Goal: Task Accomplishment & Management: Manage account settings

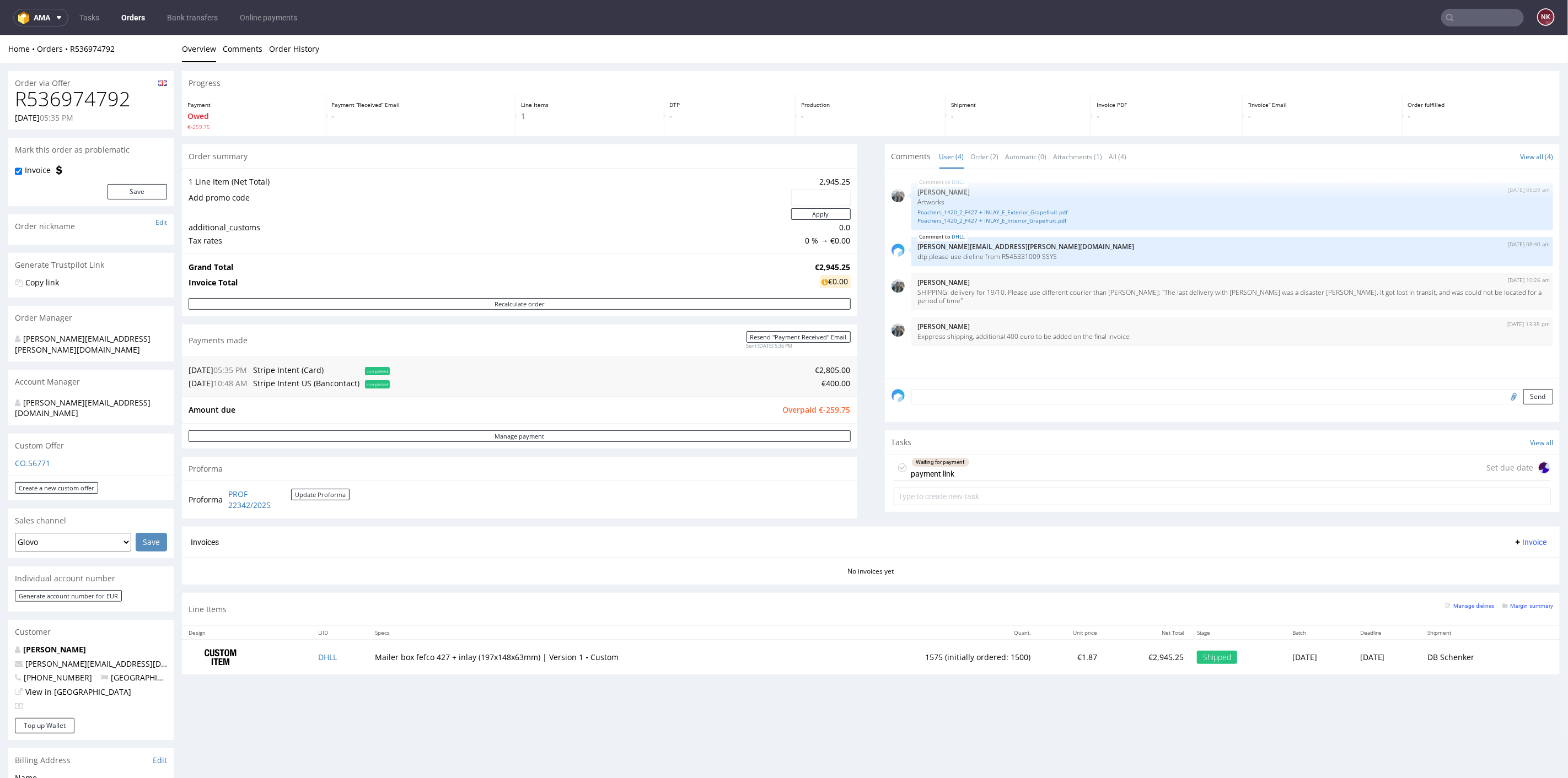
click at [865, 502] on div "Progress Payment Owed €-259.75 Payment “Received” Email - Line Items 1 DTP - Pr…" at bounding box center [871, 376] width 1378 height 612
click at [860, 493] on div "Progress Payment Owed €-259.75 Payment “Received” Email - Line Items 1 DTP - Pr…" at bounding box center [871, 376] width 1378 height 612
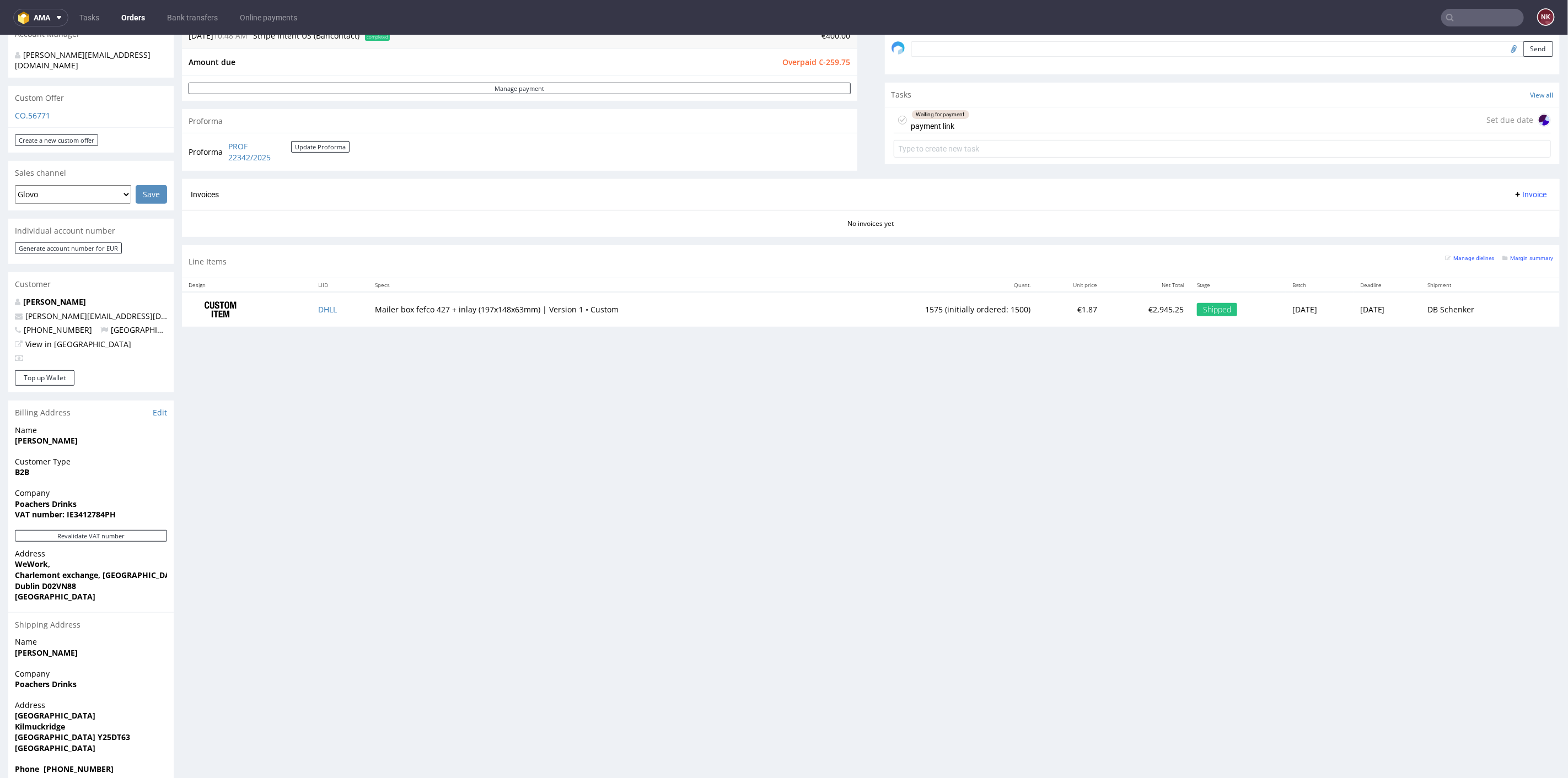
scroll to position [374, 0]
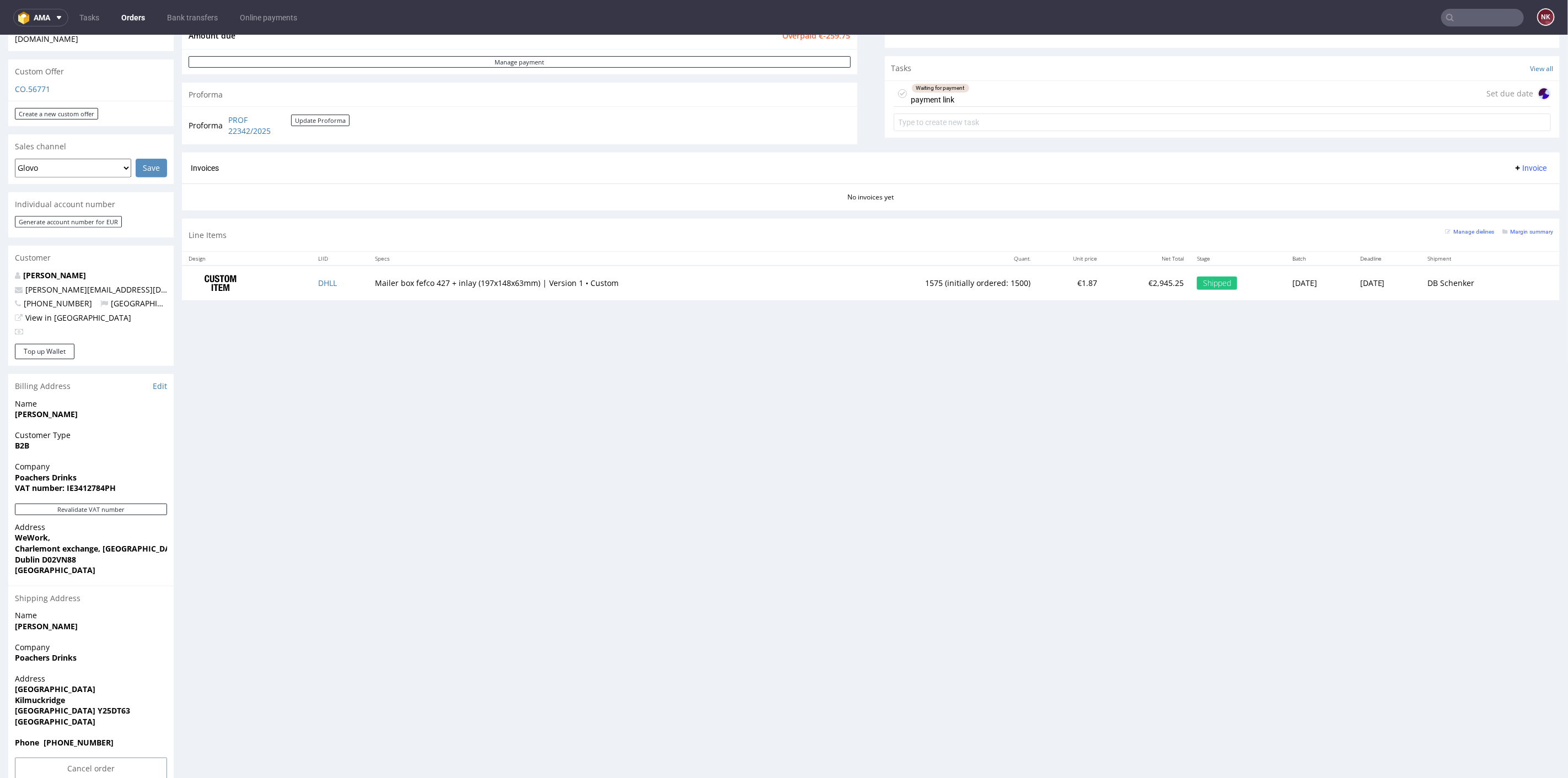
click at [63, 705] on strong "Dublin Y25DT63" at bounding box center [72, 710] width 115 height 11
copy strong "Y25DT63"
click at [314, 625] on div "Progress Payment Owed €-259.75 Payment “Received” Email - Line Items 1 DTP - Pr…" at bounding box center [871, 241] width 1378 height 1090
click at [148, 503] on button "Revalidate VAT number" at bounding box center [90, 509] width 152 height 11
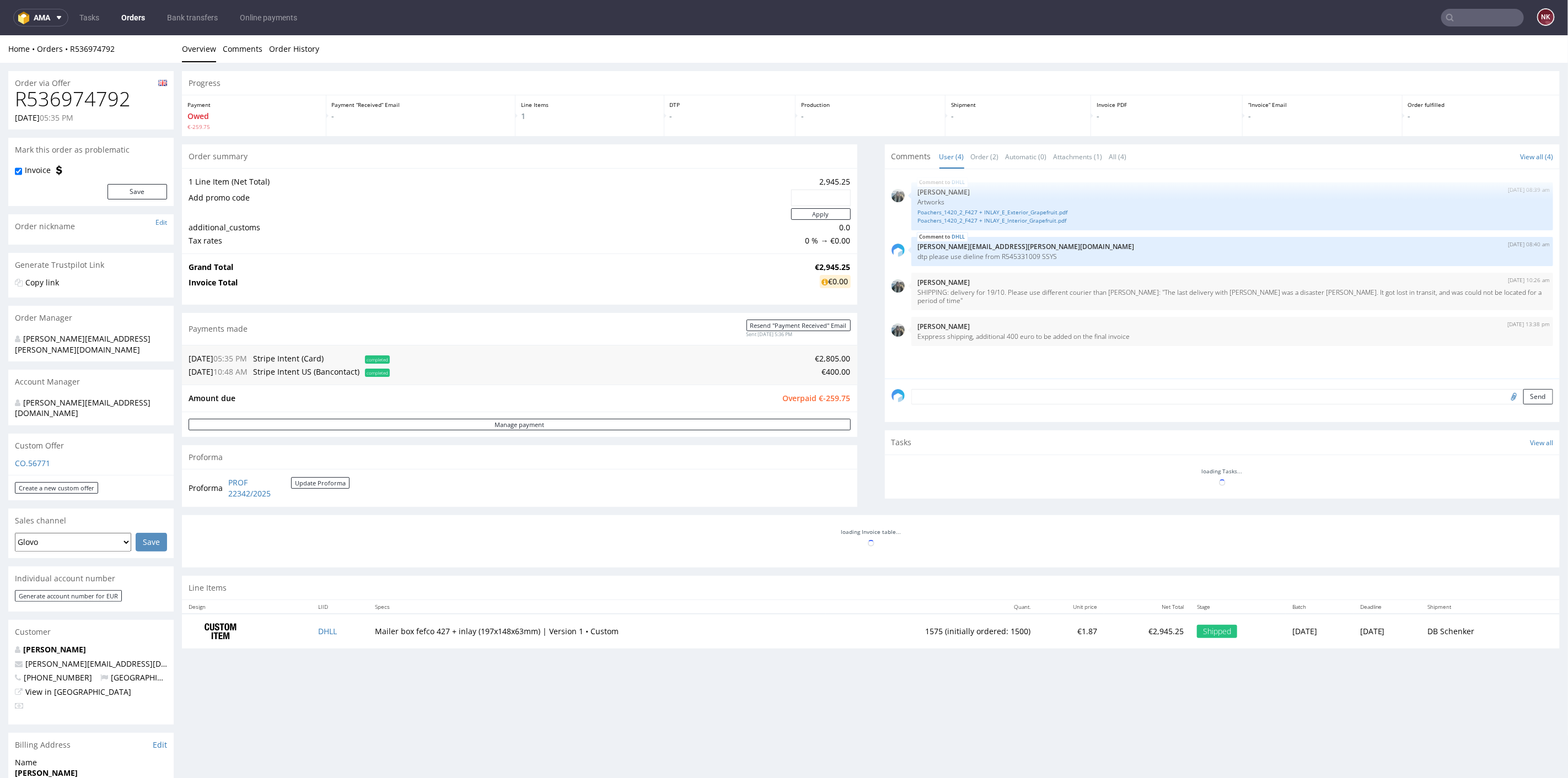
scroll to position [347, 0]
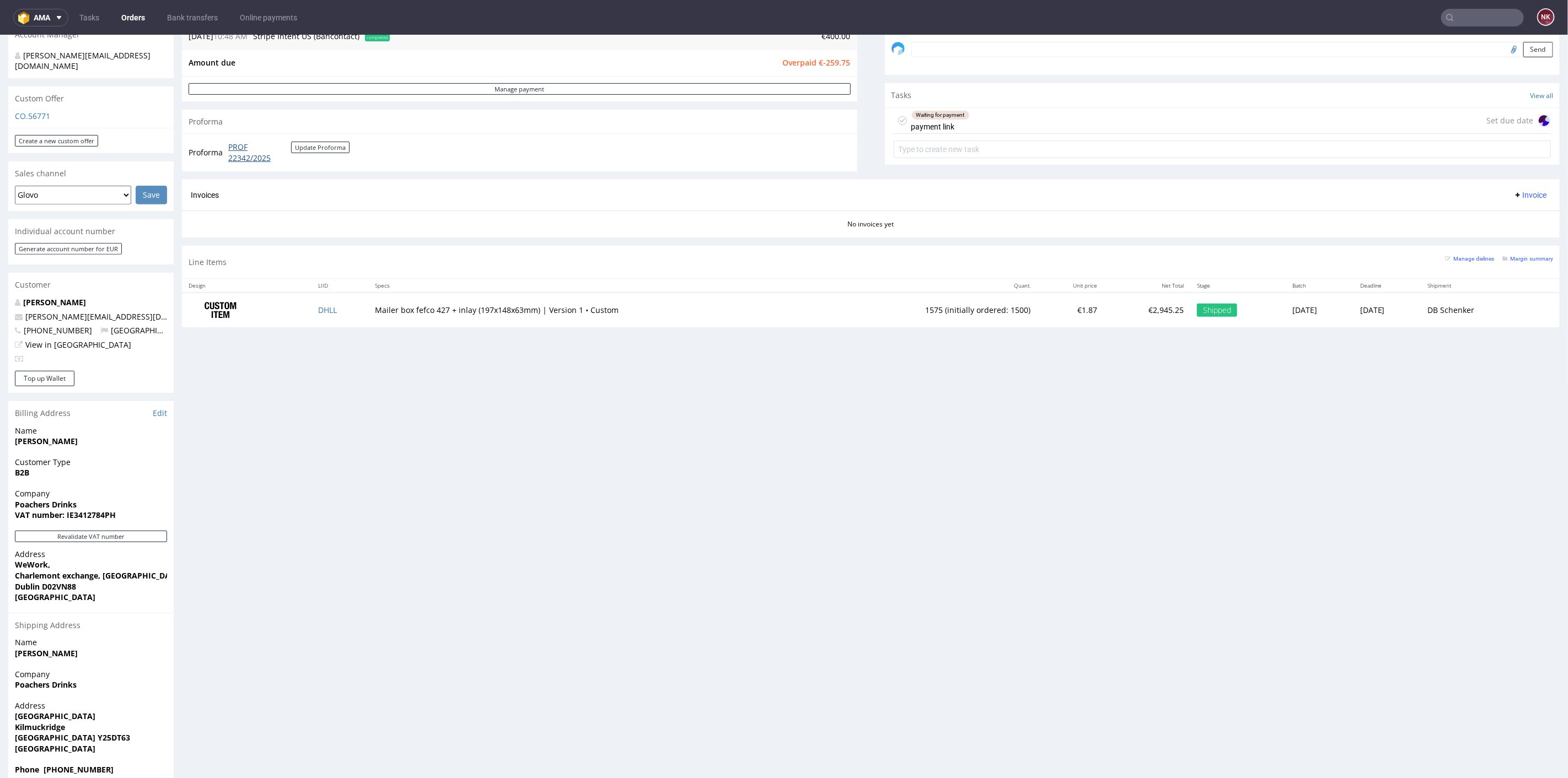
click at [261, 154] on link "PROF 22342/2025" at bounding box center [259, 152] width 63 height 21
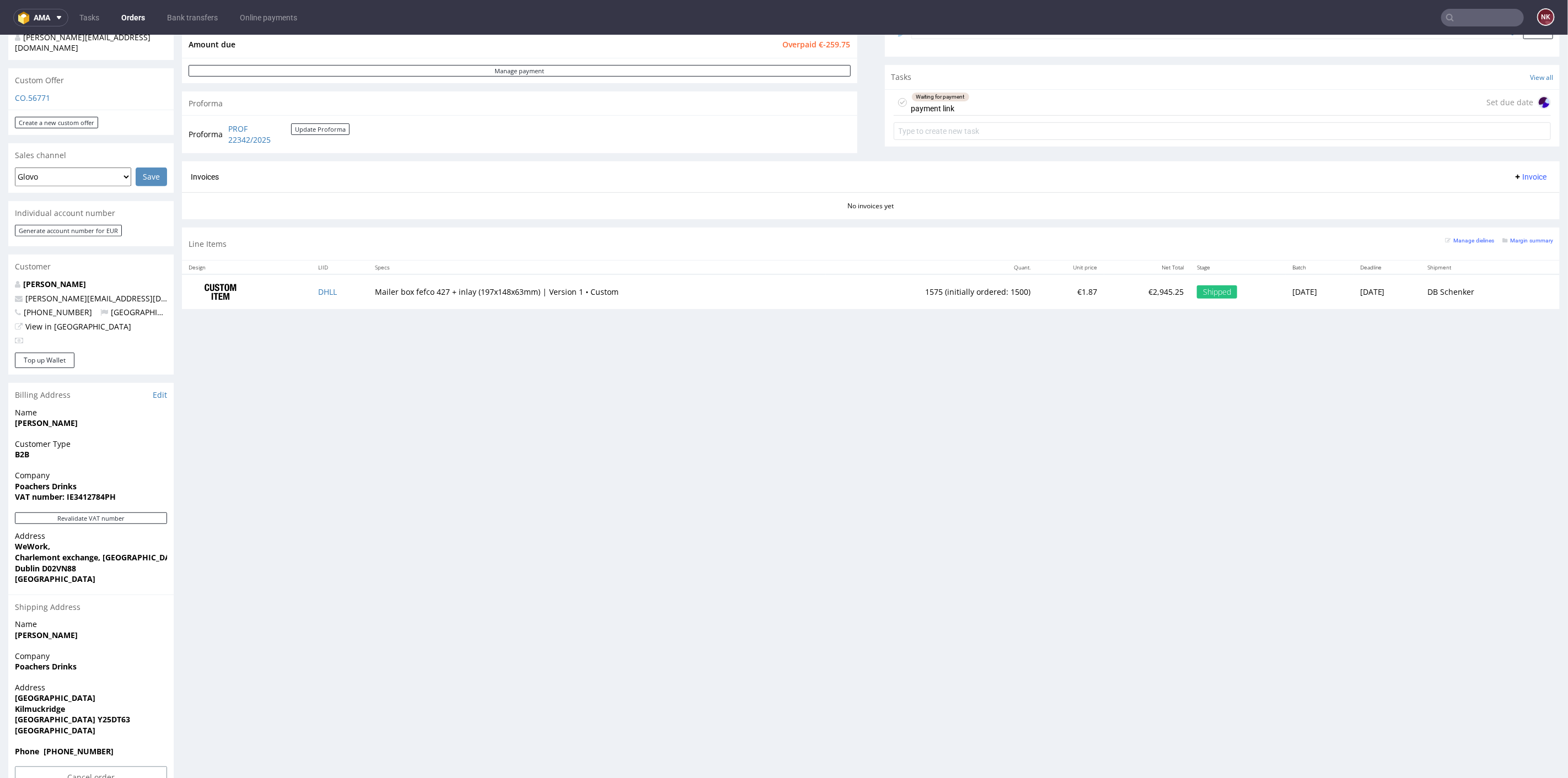
scroll to position [374, 0]
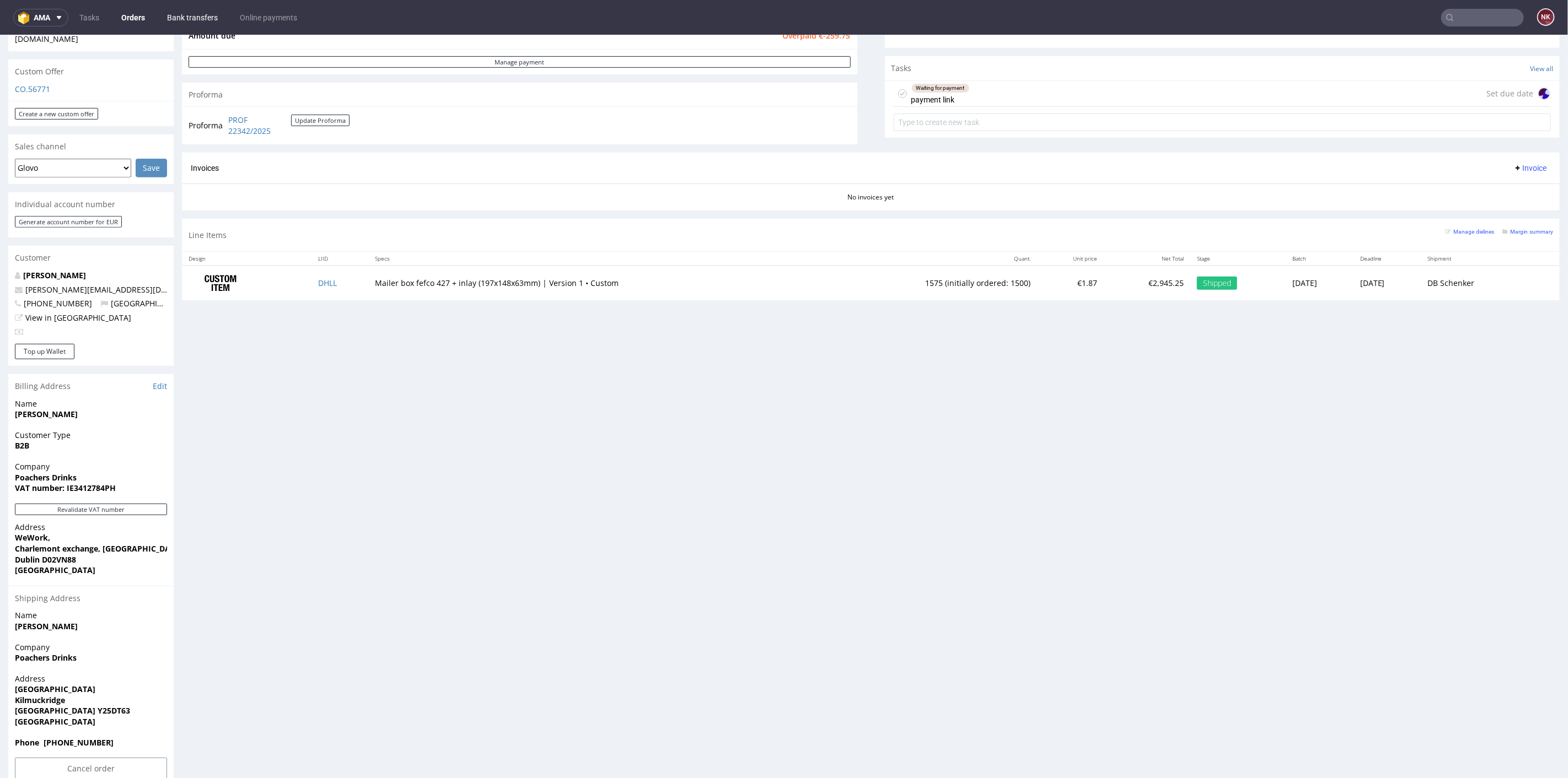
click at [183, 20] on link "Bank transfers" at bounding box center [192, 18] width 64 height 18
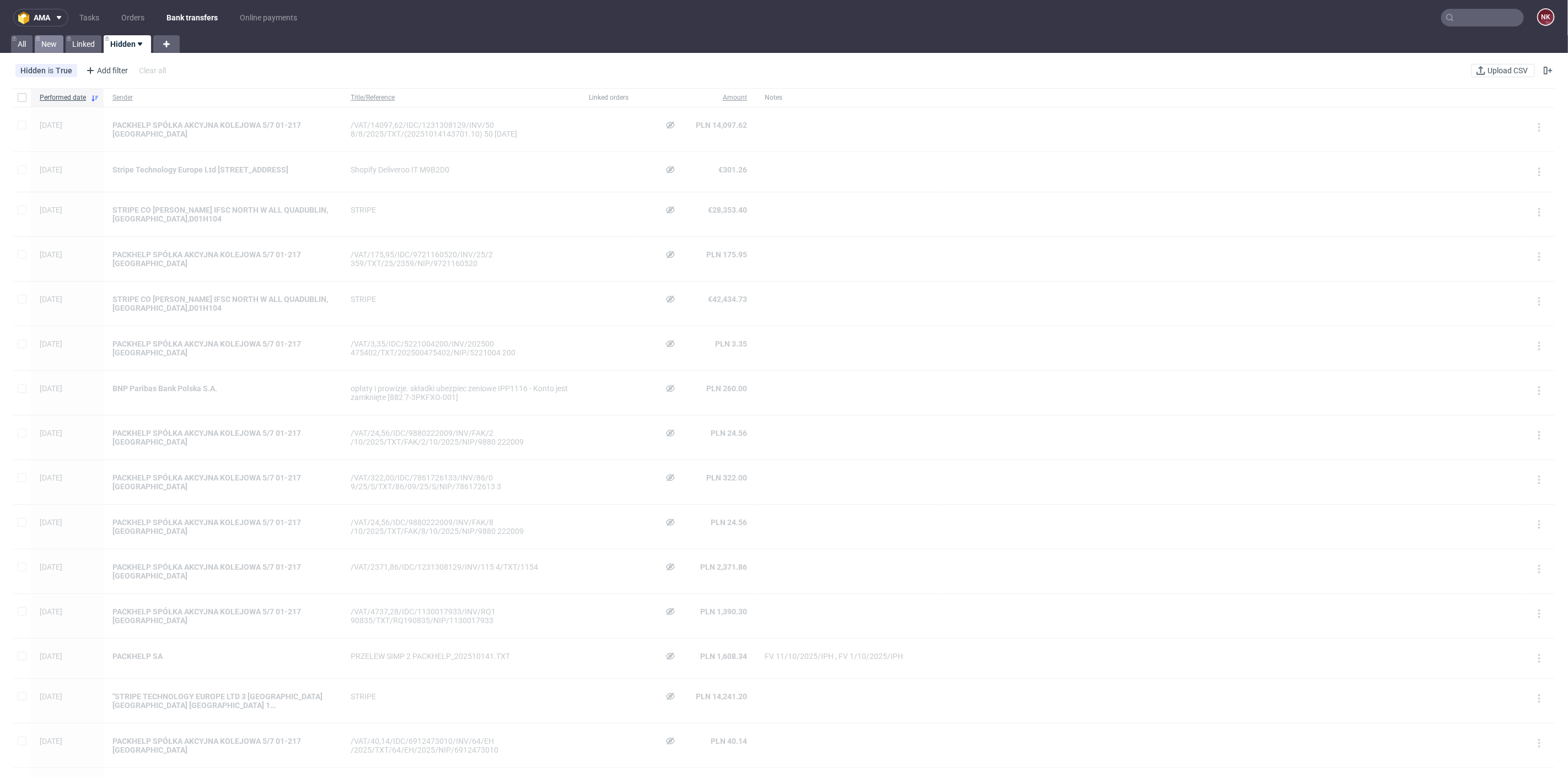
click at [56, 43] on link "New" at bounding box center [49, 44] width 28 height 18
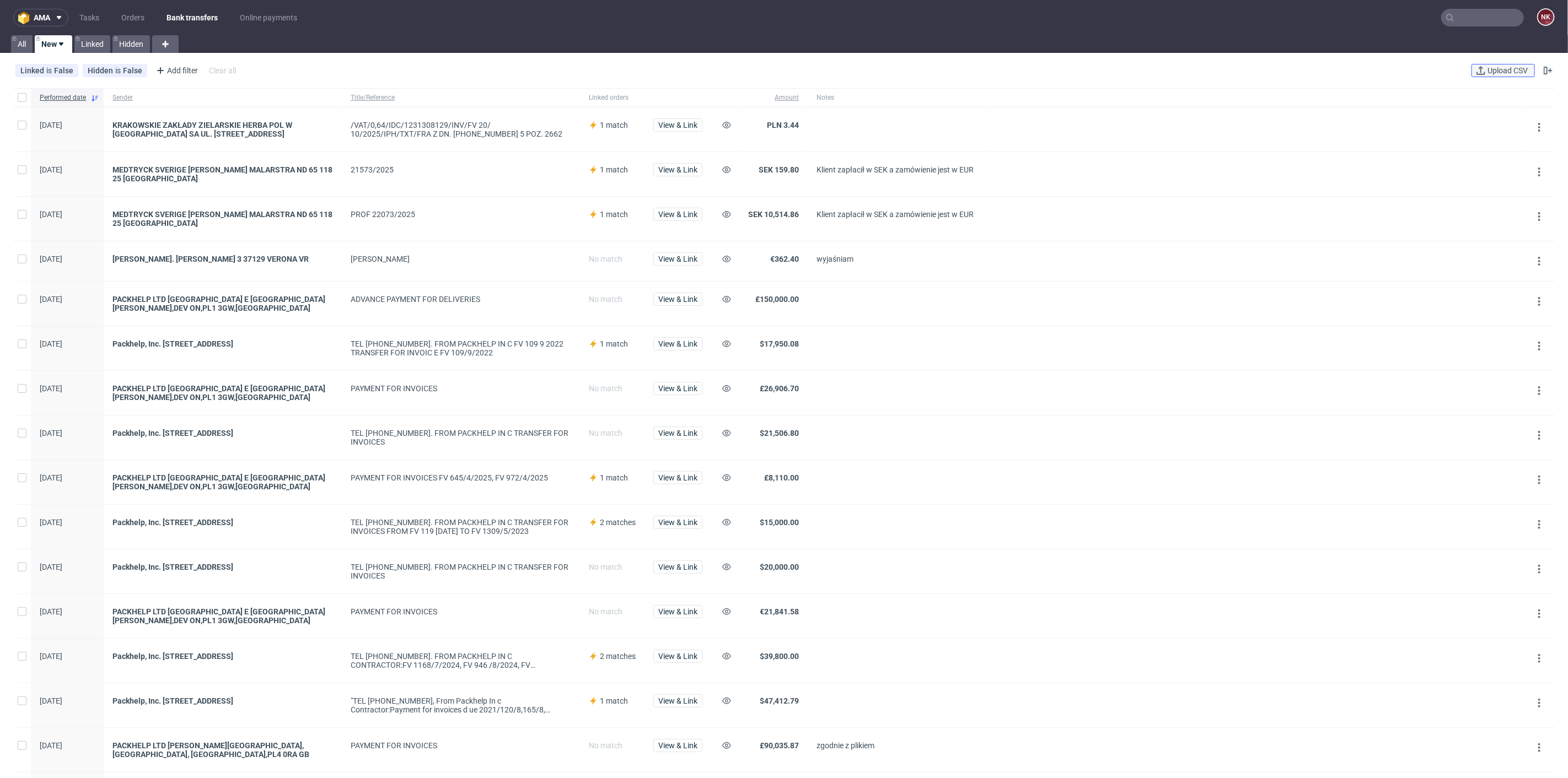
click at [1476, 67] on use at bounding box center [1480, 70] width 9 height 9
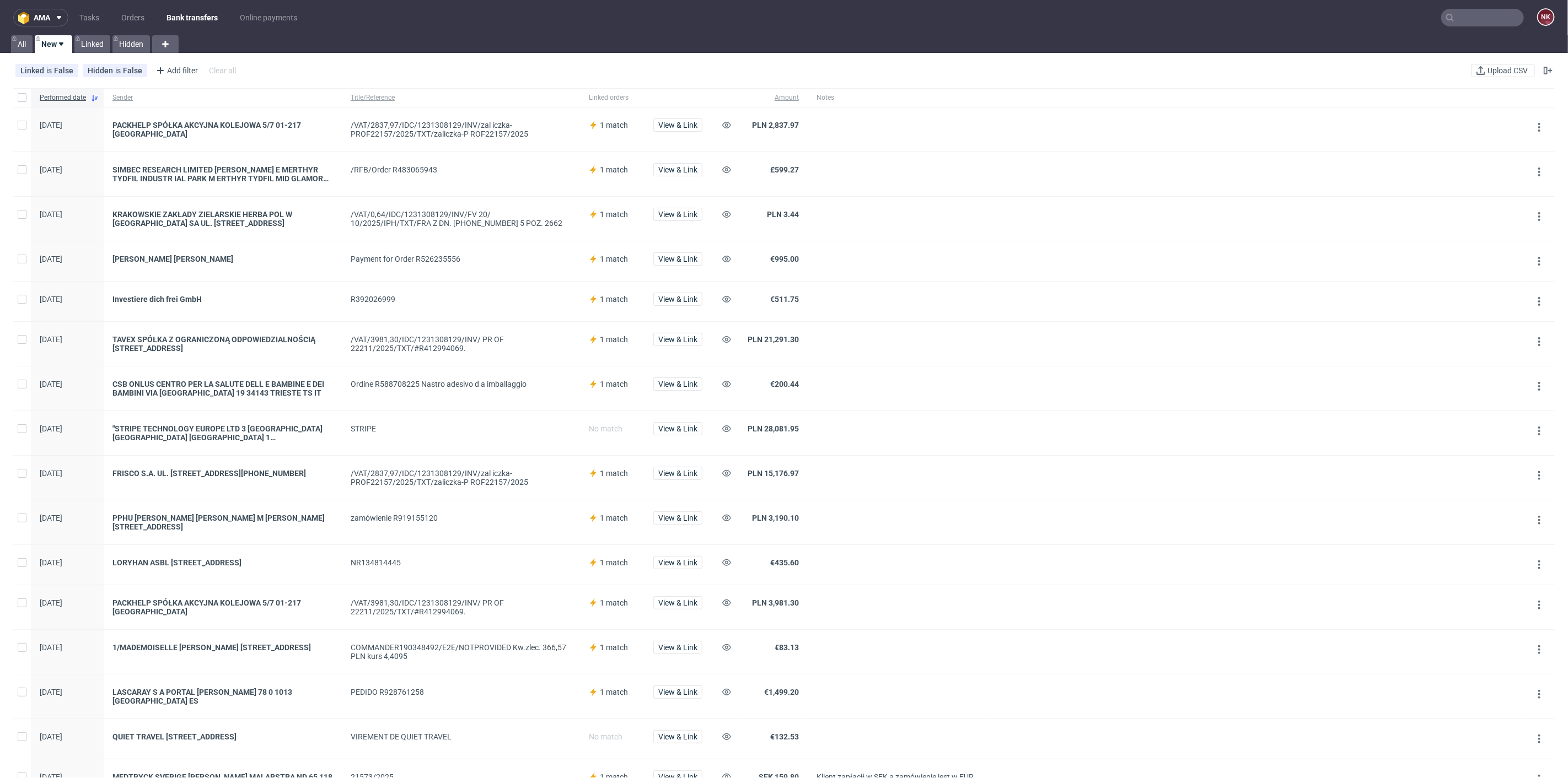
click at [719, 126] on div at bounding box center [725, 129] width 28 height 44
click at [727, 126] on use at bounding box center [726, 125] width 9 height 7
click at [723, 427] on icon at bounding box center [726, 428] width 9 height 9
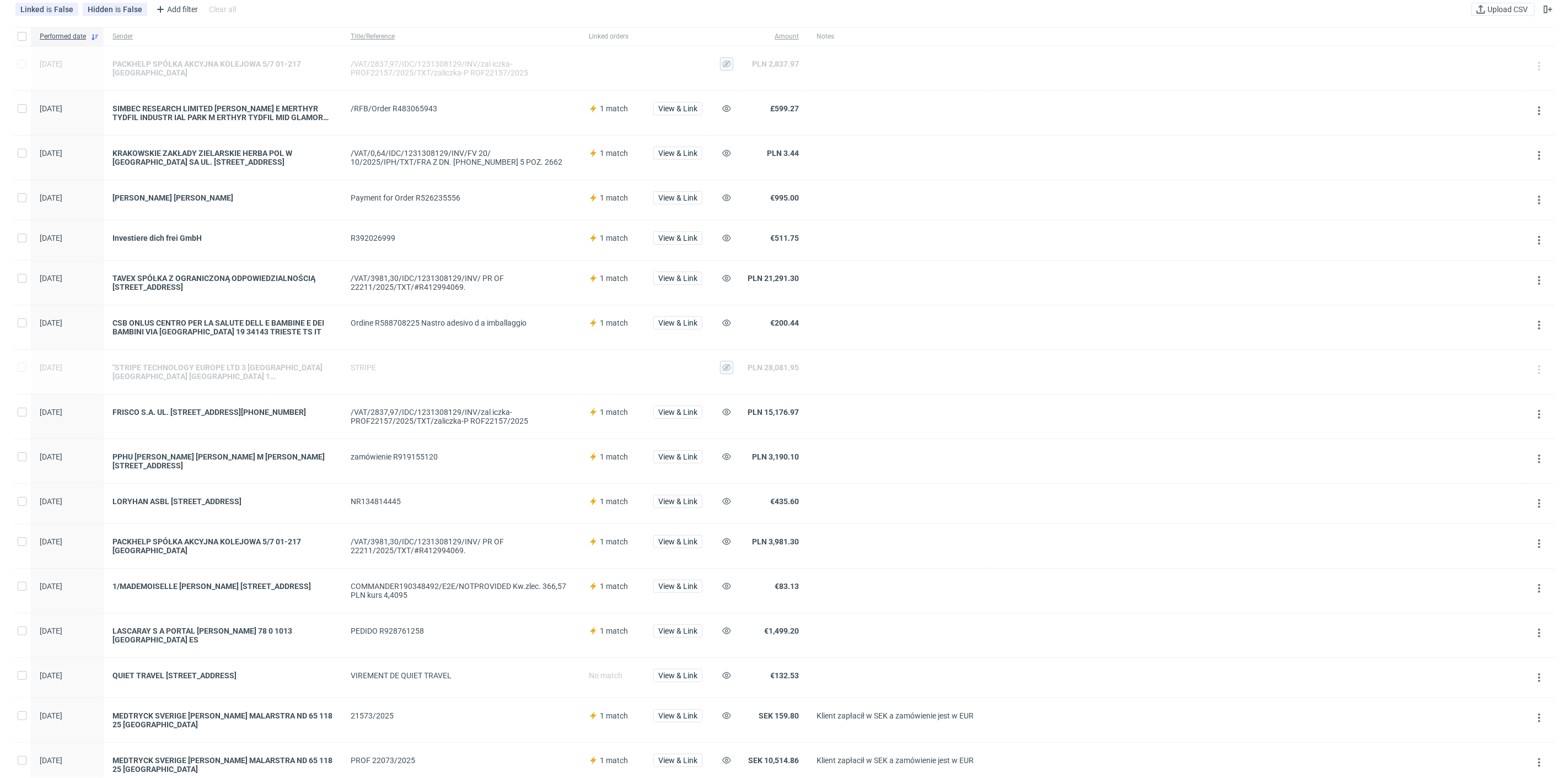
scroll to position [123, 0]
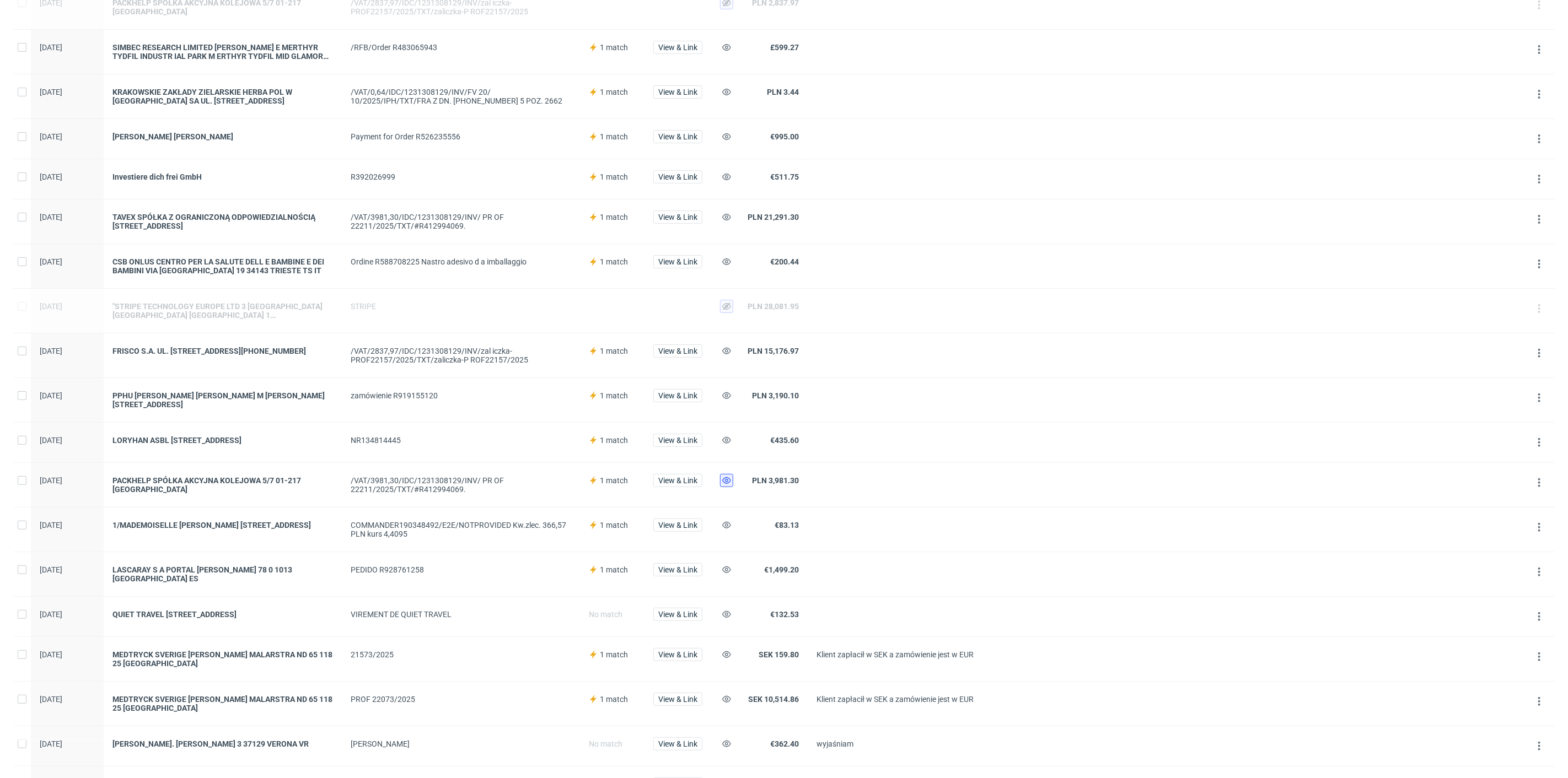
click at [722, 476] on icon at bounding box center [726, 480] width 9 height 9
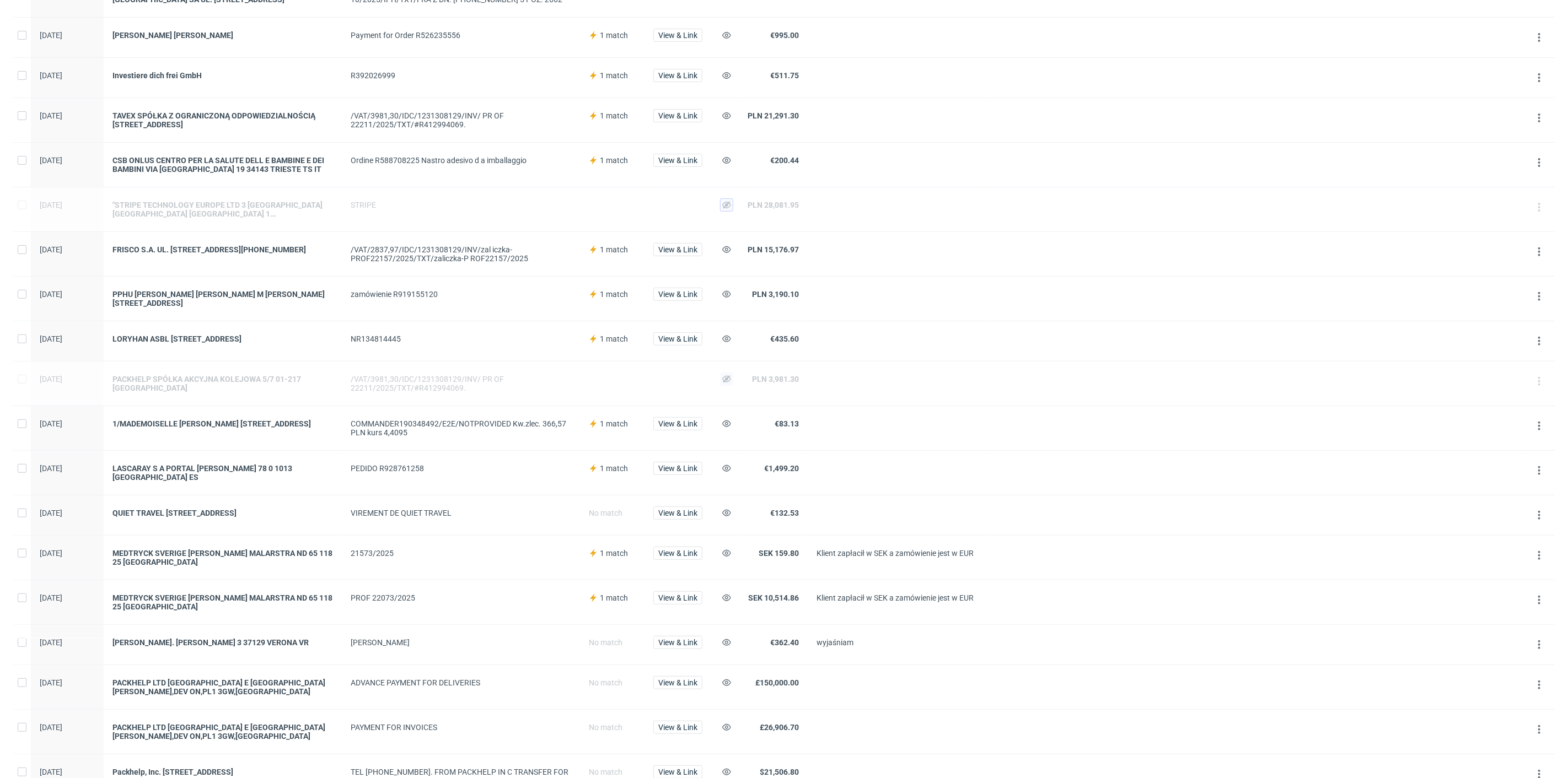
scroll to position [245, 0]
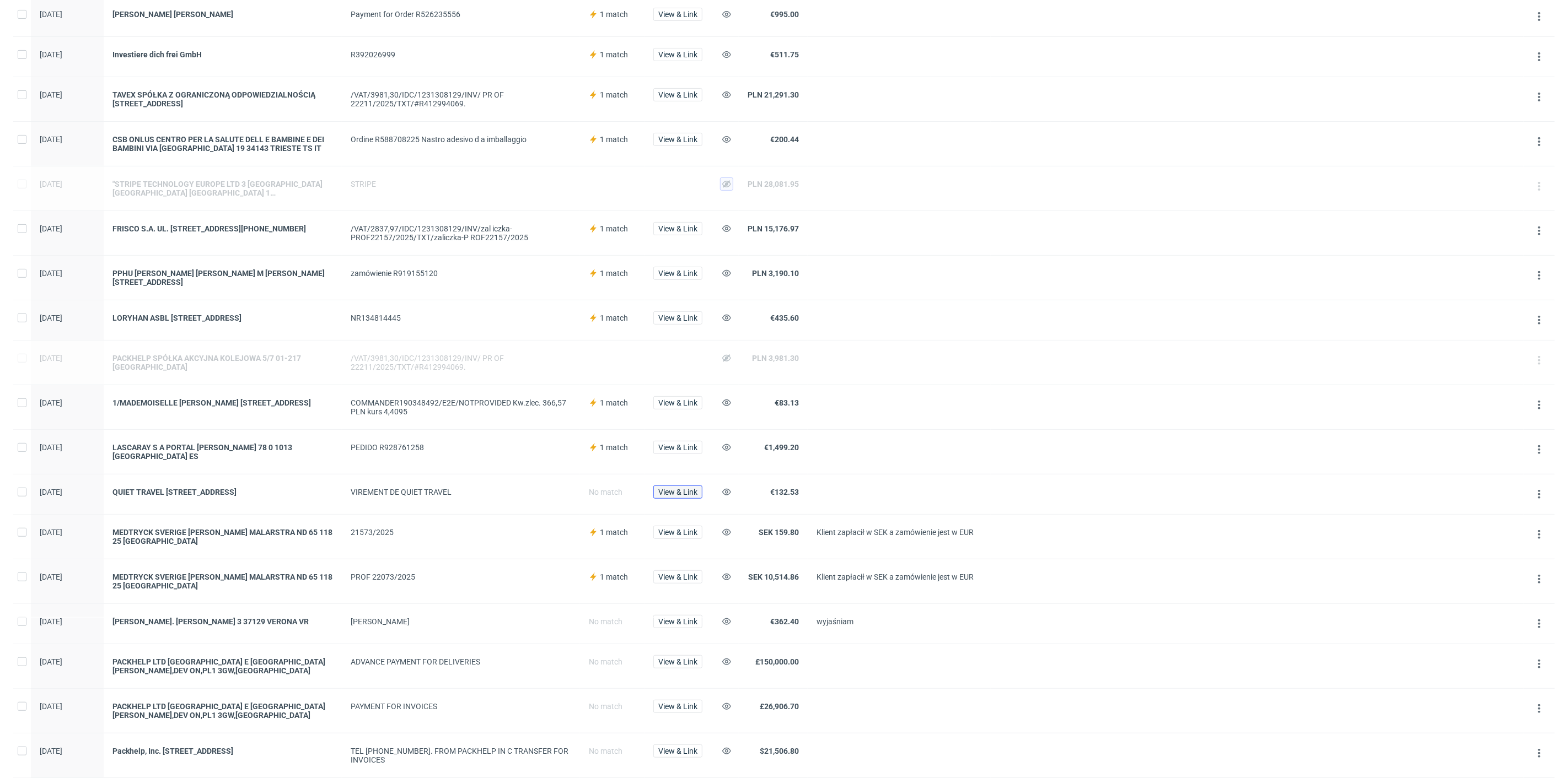
click at [684, 493] on span "View & Link" at bounding box center [677, 492] width 39 height 7
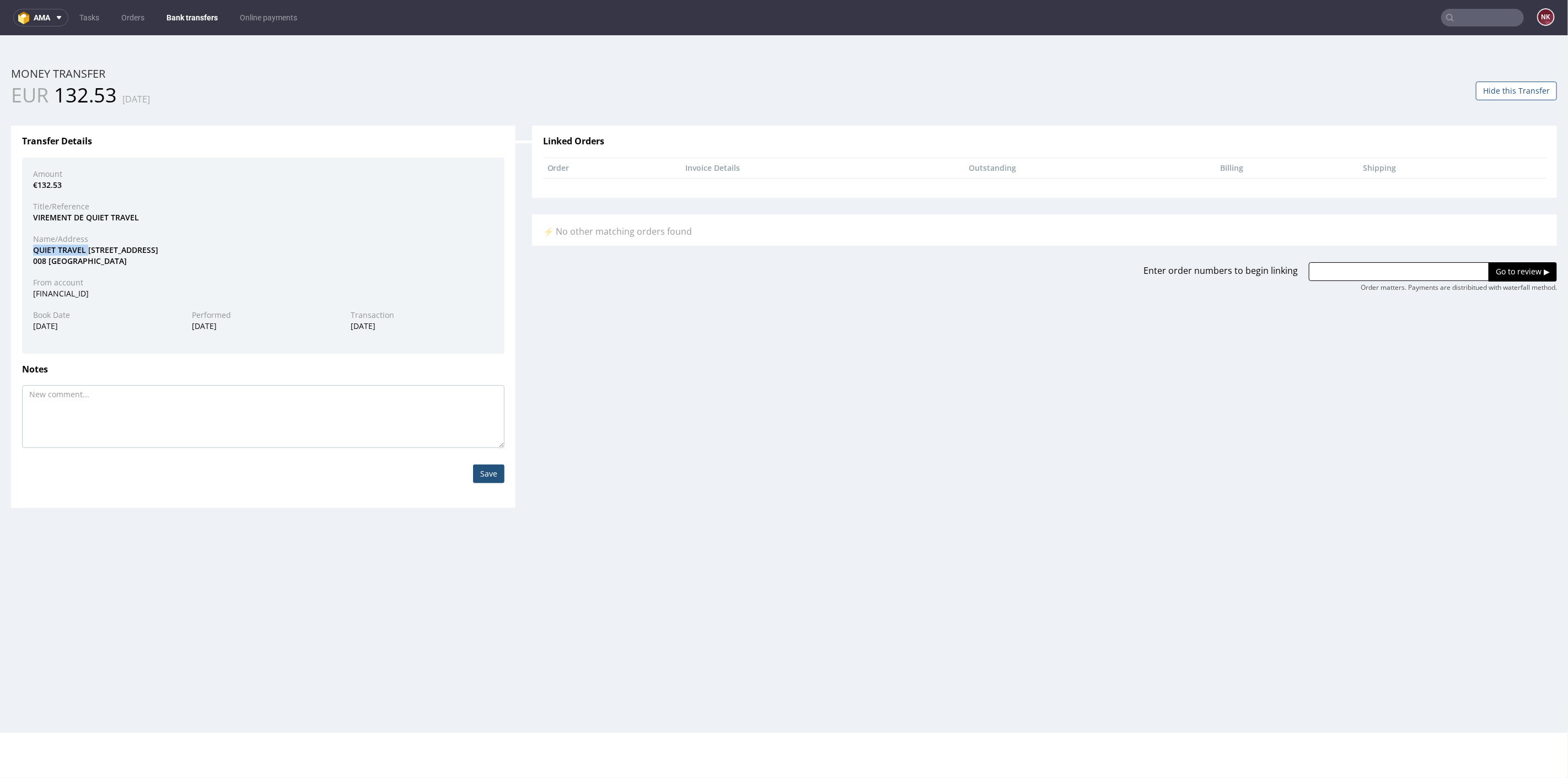
drag, startPoint x: 86, startPoint y: 252, endPoint x: 27, endPoint y: 250, distance: 59.0
click at [27, 250] on div "QUIET TRAVEL 60 RUE FRANCOIS 1ER 75 008 PARIS" at bounding box center [264, 254] width 477 height 21
copy div "QUIET TRAVEL"
click at [1400, 276] on input "text" at bounding box center [1399, 271] width 181 height 19
paste input "R242723171"
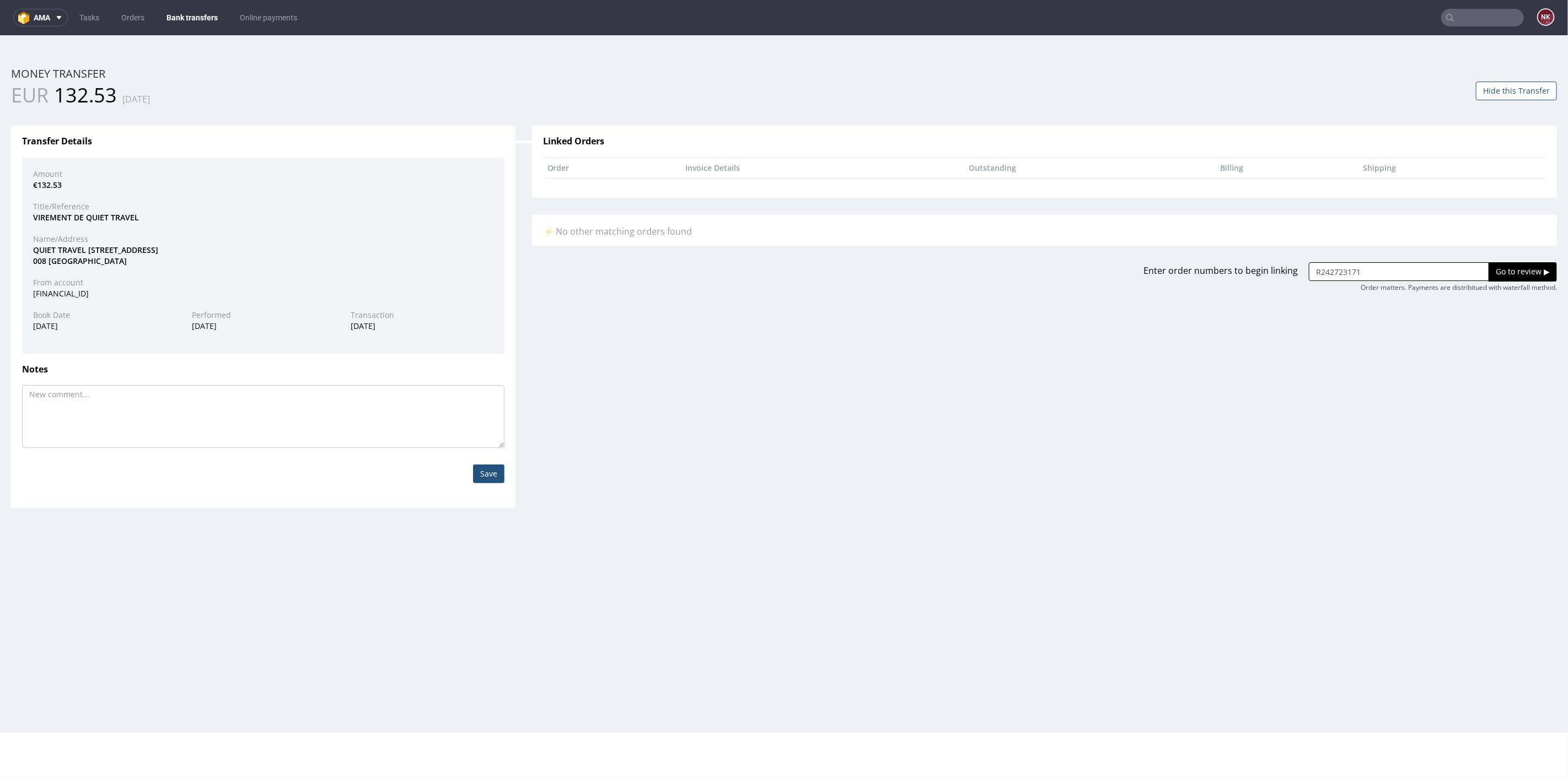
type input "R242723171"
click at [1488, 271] on input "Go to review ▶" at bounding box center [1522, 271] width 68 height 19
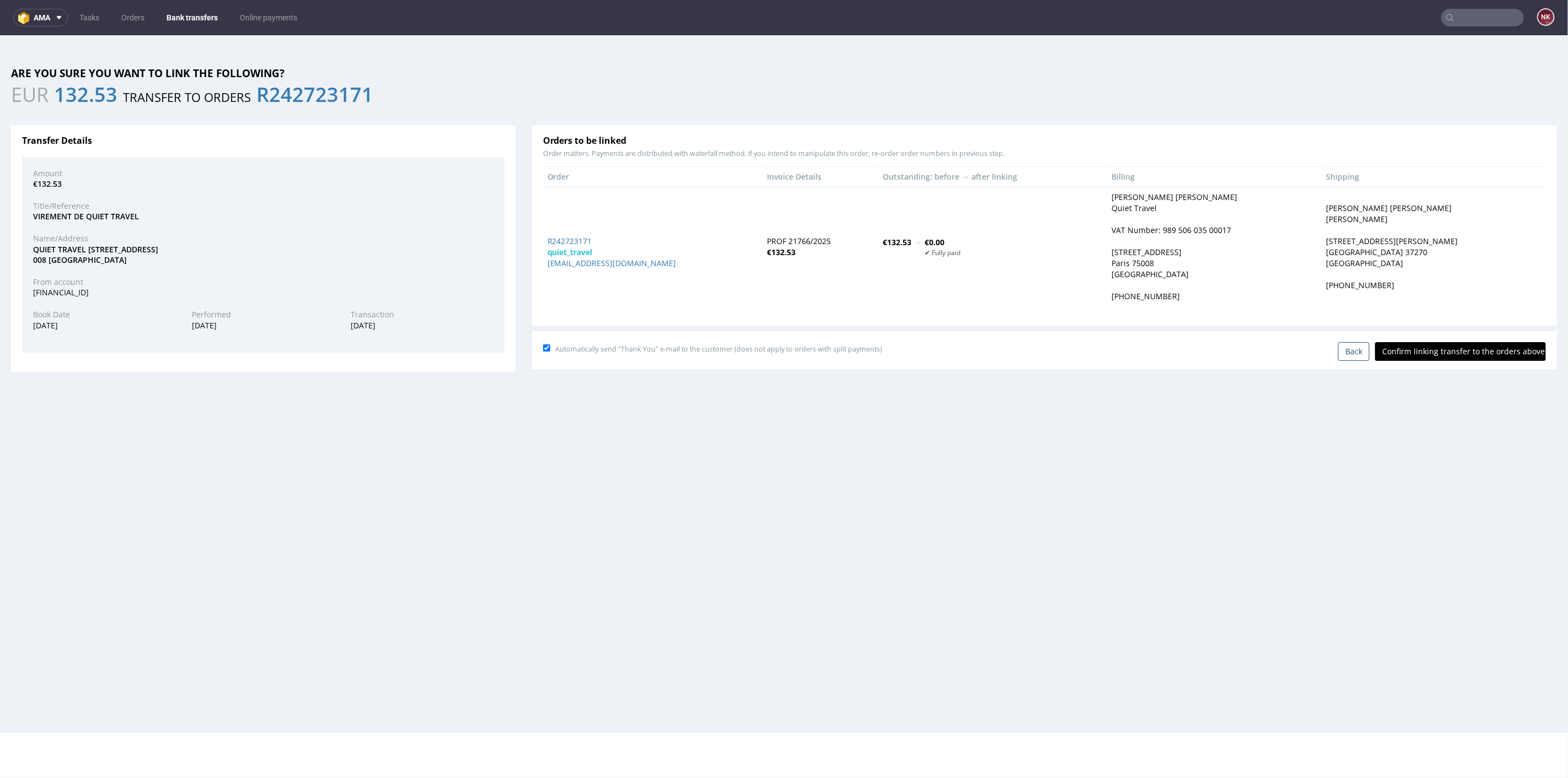
click at [1437, 354] on input "Confirm linking transfer to the orders above" at bounding box center [1461, 350] width 171 height 19
type input "In progress..."
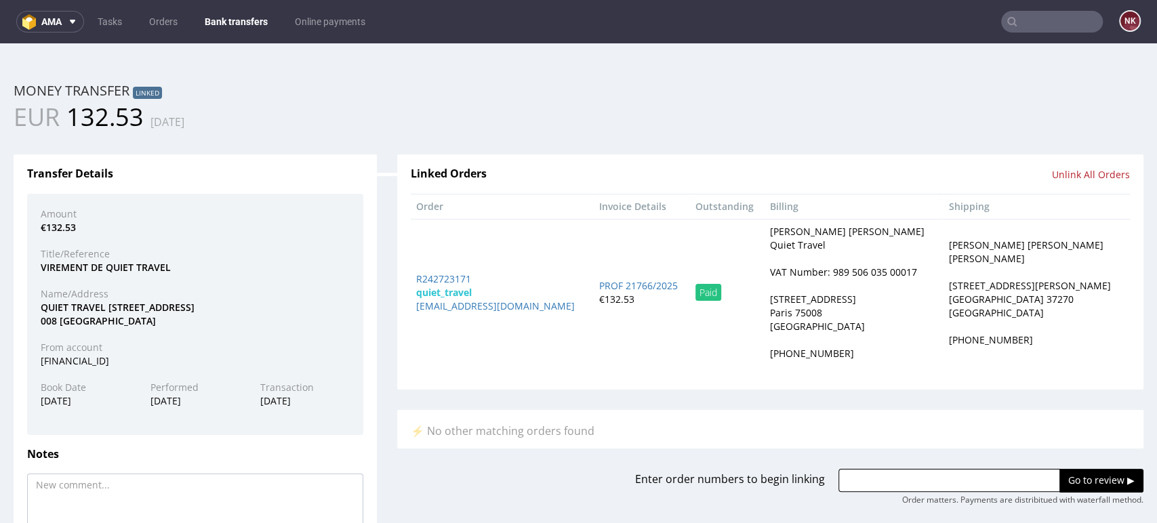
click at [241, 20] on link "Bank transfers" at bounding box center [236, 22] width 79 height 22
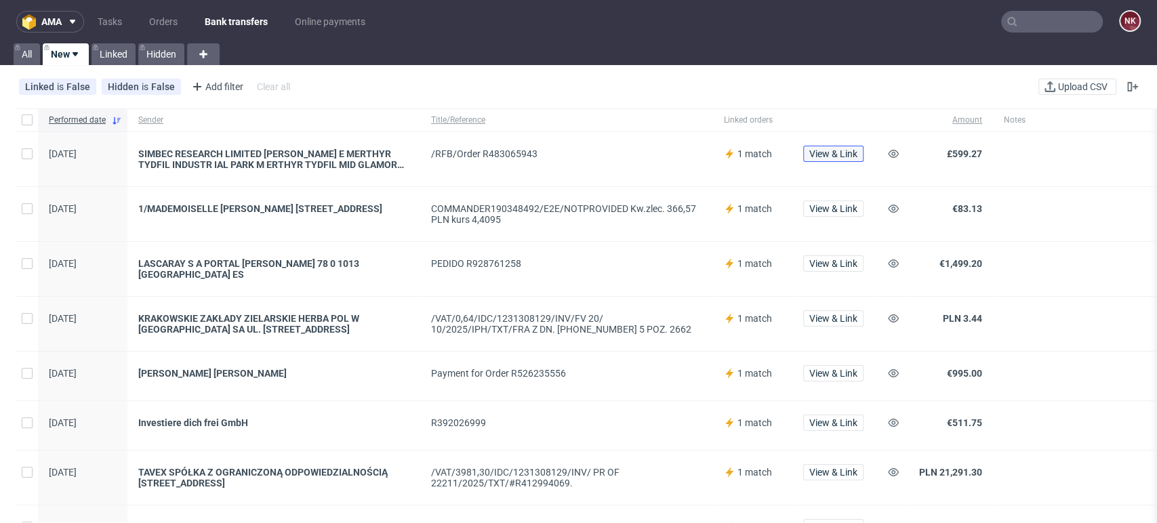
click at [845, 155] on span "View & Link" at bounding box center [833, 153] width 48 height 9
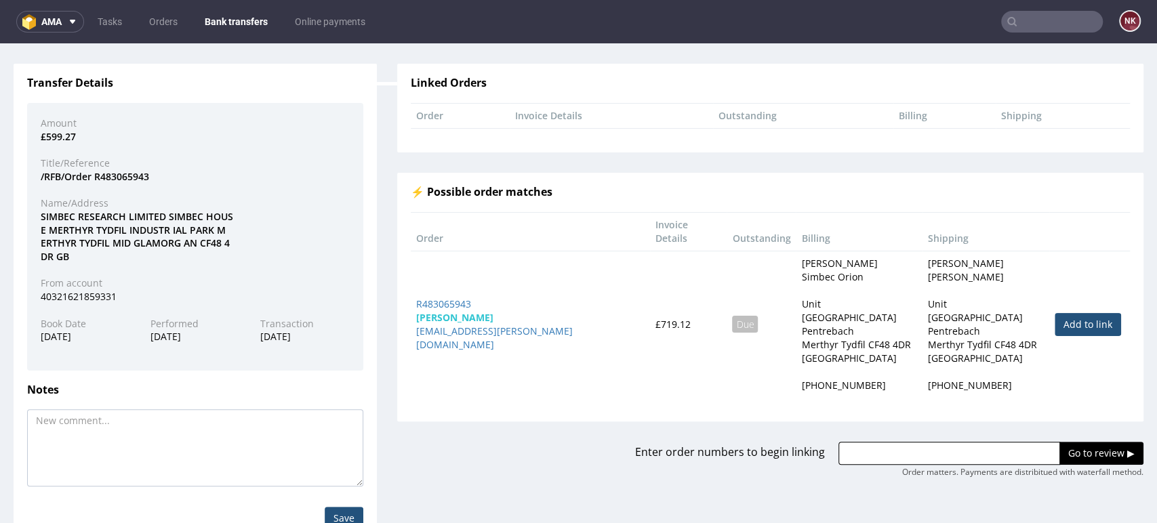
scroll to position [95, 0]
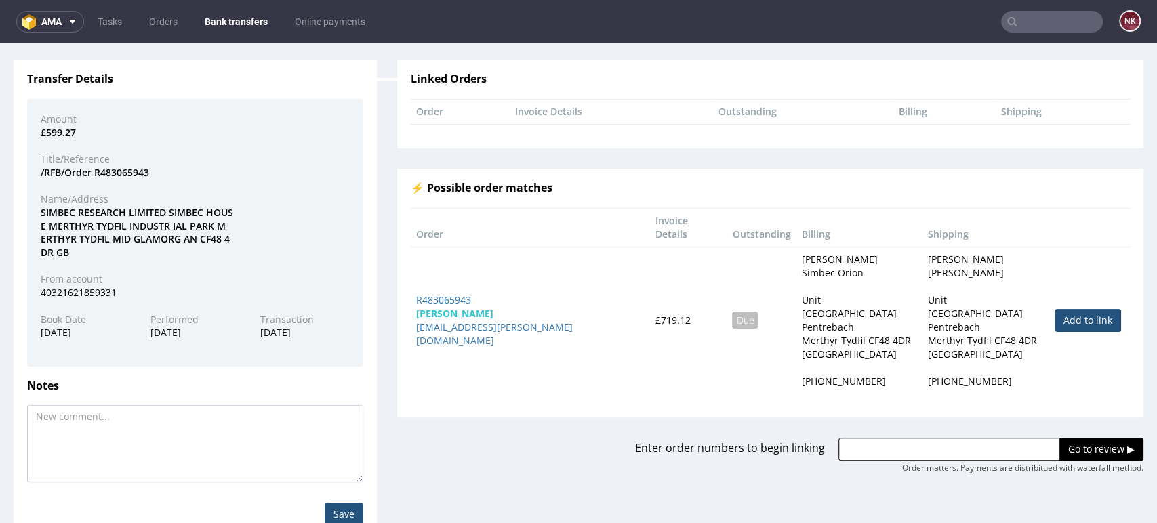
click at [1064, 321] on link "Add to link" at bounding box center [1088, 320] width 66 height 23
type input "R483065943"
click at [1060, 443] on input "Go to review ▶" at bounding box center [1102, 449] width 84 height 23
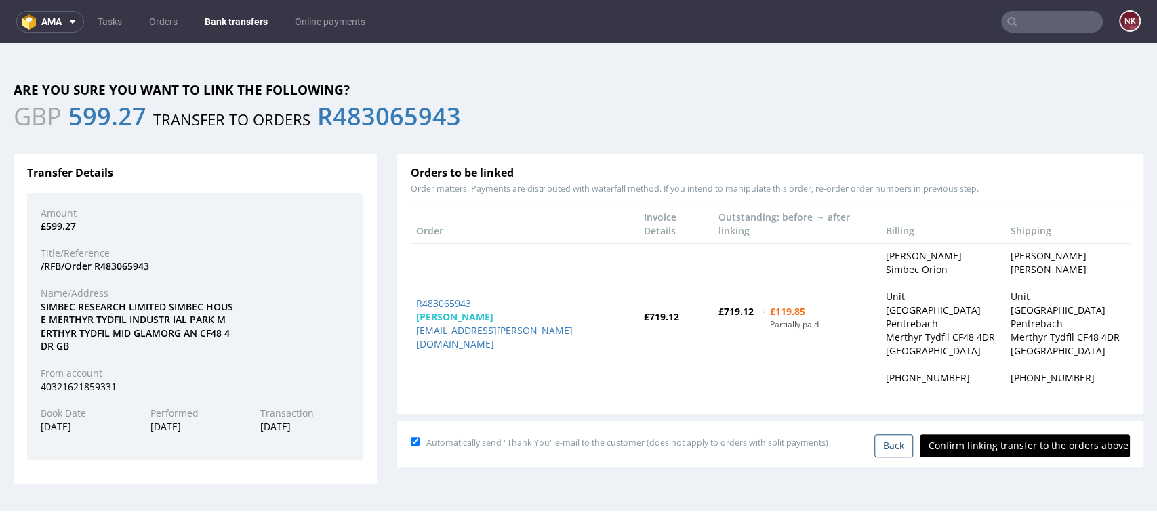
scroll to position [0, 0]
click at [249, 20] on link "Bank transfers" at bounding box center [236, 22] width 79 height 22
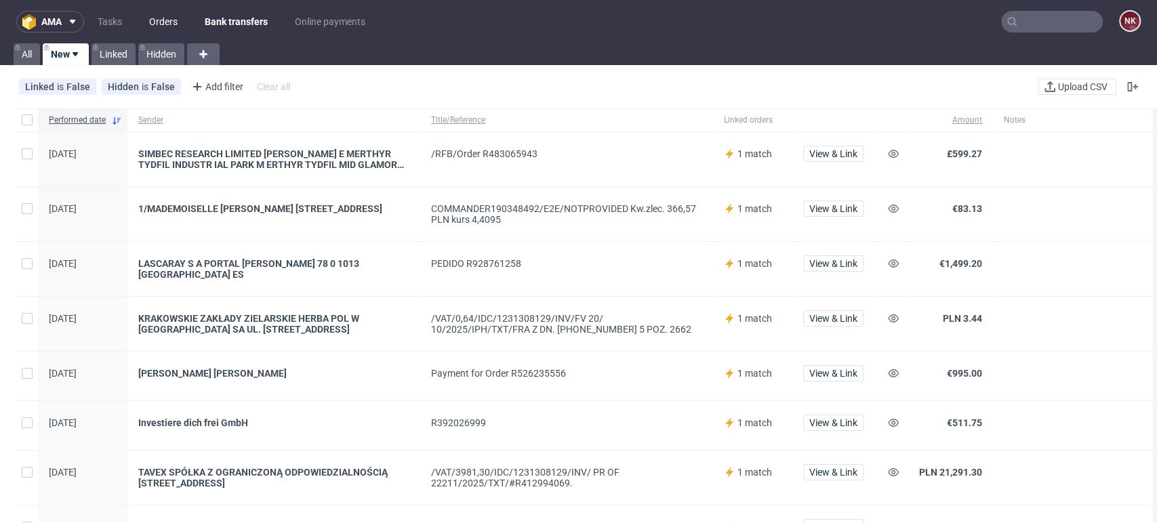
click at [170, 15] on link "Orders" at bounding box center [163, 22] width 45 height 22
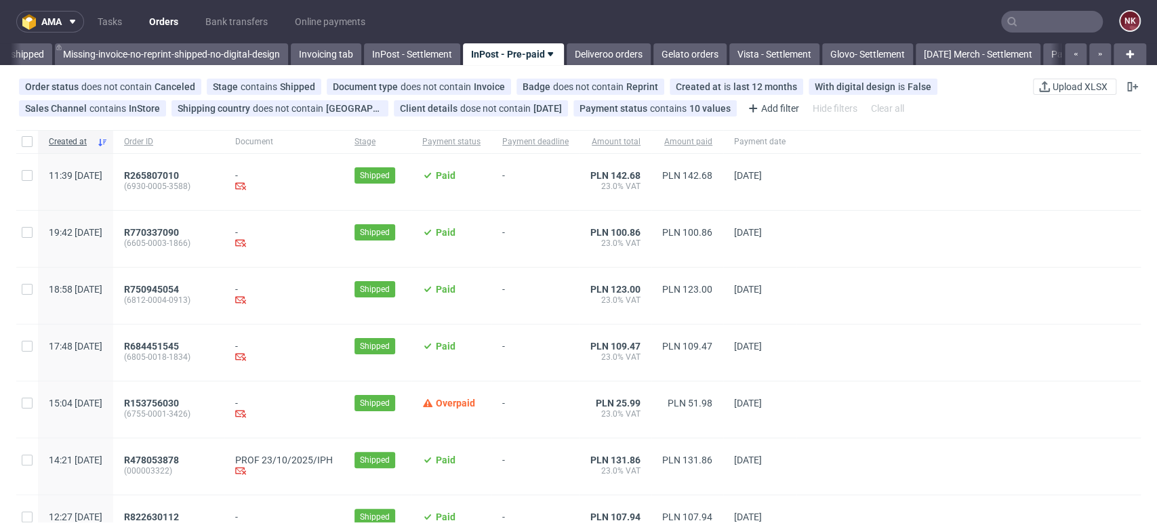
scroll to position [360, 0]
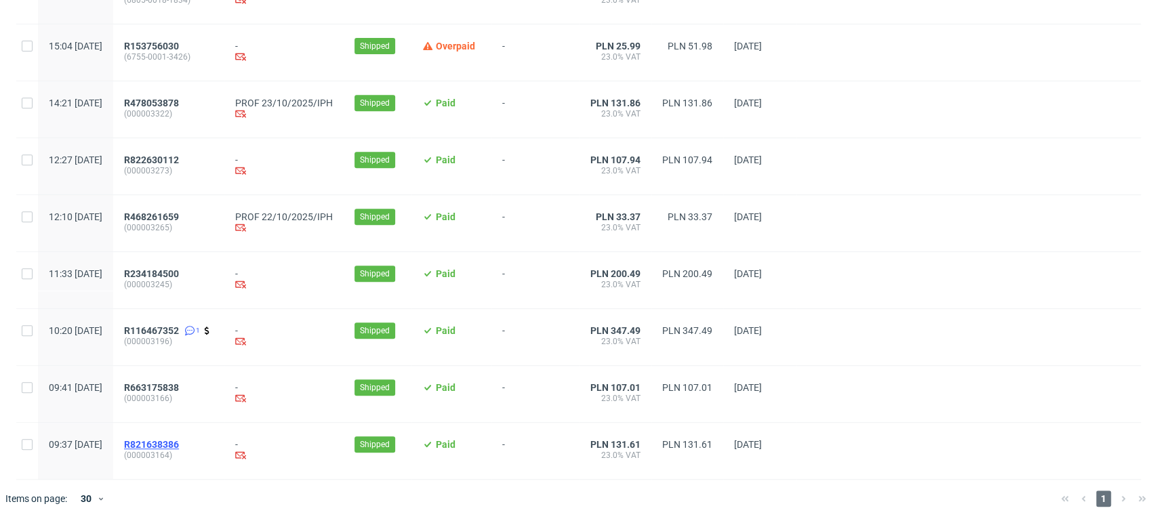
click at [179, 443] on span "R821638386" at bounding box center [151, 444] width 55 height 11
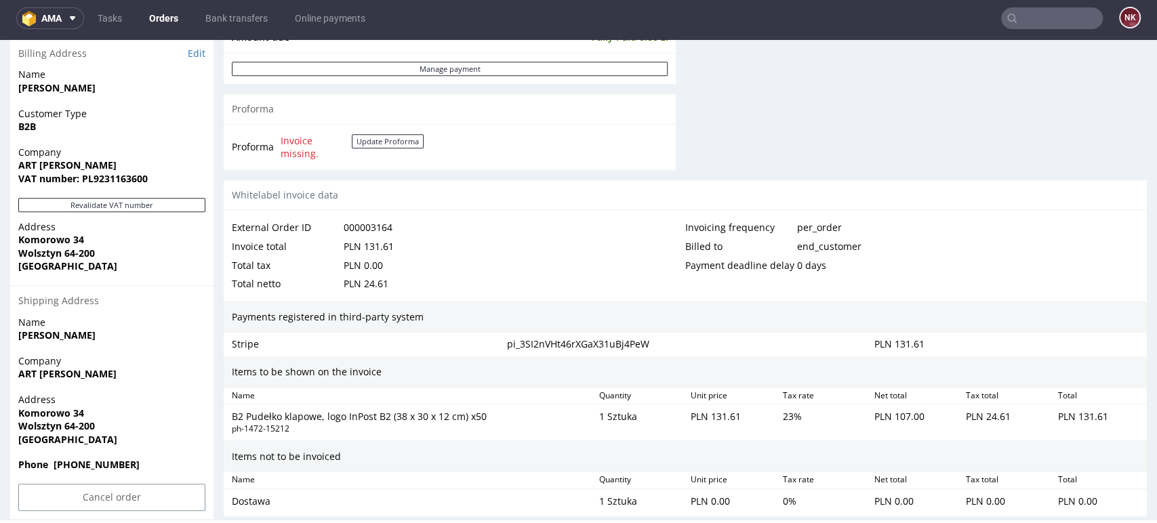
scroll to position [647, 0]
click at [1065, 247] on div "Billed to end_customer" at bounding box center [912, 246] width 454 height 19
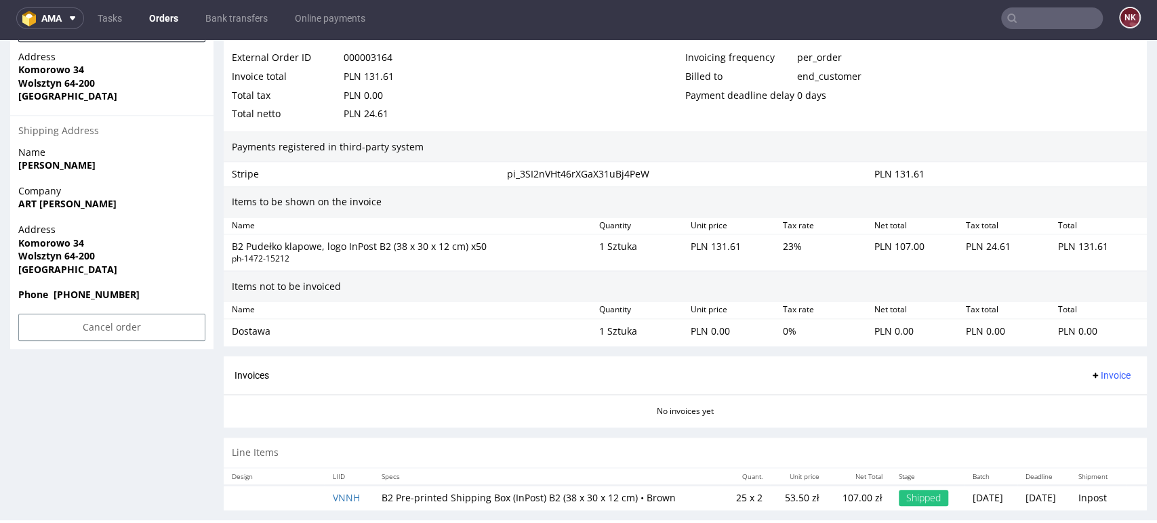
scroll to position [832, 0]
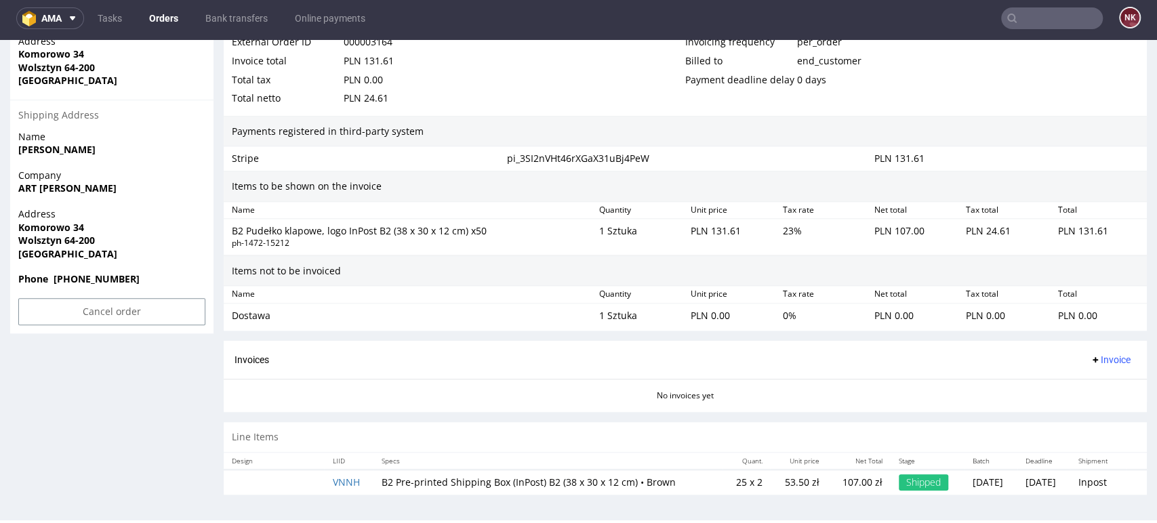
click at [1090, 358] on span "Invoice" at bounding box center [1110, 360] width 41 height 11
click at [757, 360] on div "Invoices Invoice" at bounding box center [686, 360] width 902 height 17
click at [1091, 359] on span "Invoice" at bounding box center [1110, 360] width 41 height 11
click at [1077, 387] on span "Generate" at bounding box center [1087, 388] width 66 height 14
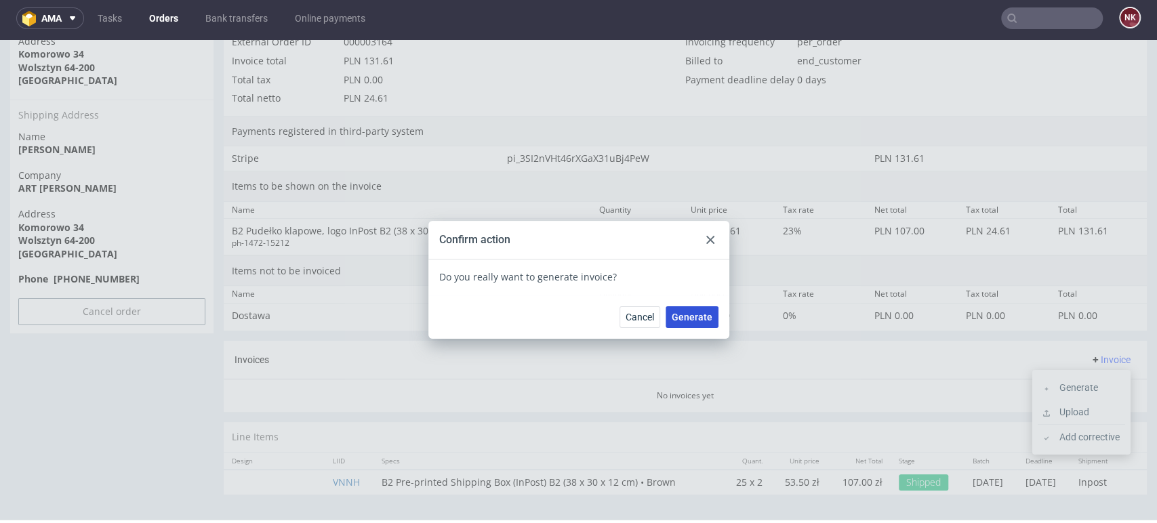
click at [679, 314] on span "Generate" at bounding box center [692, 317] width 41 height 9
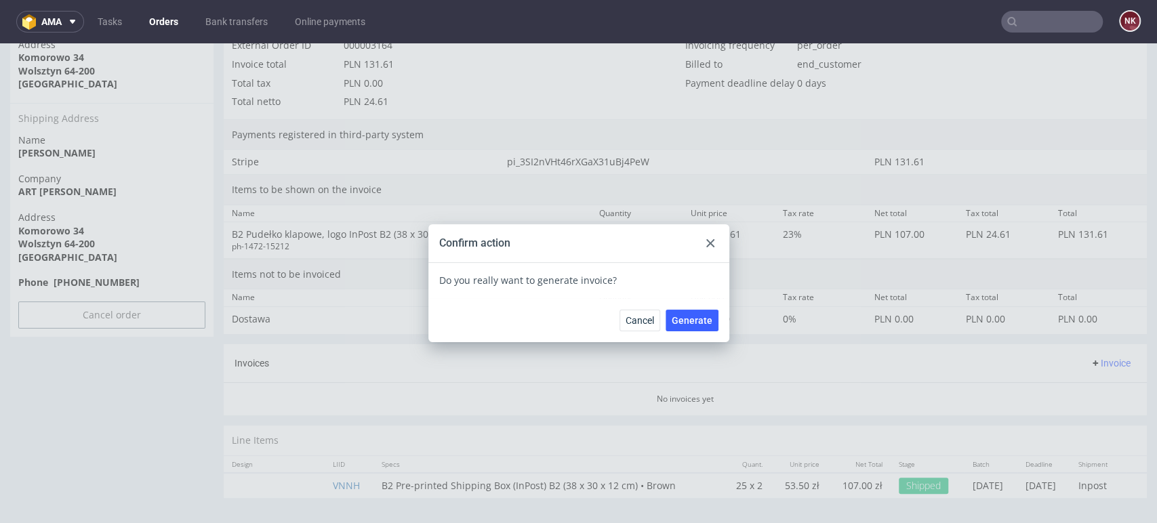
scroll to position [4, 0]
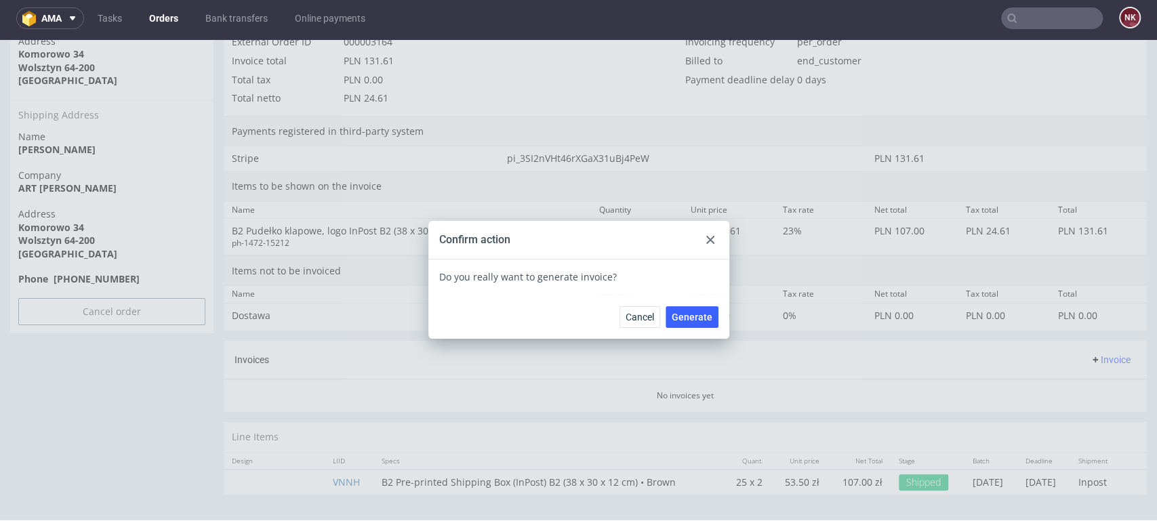
click at [706, 237] on icon at bounding box center [710, 240] width 8 height 8
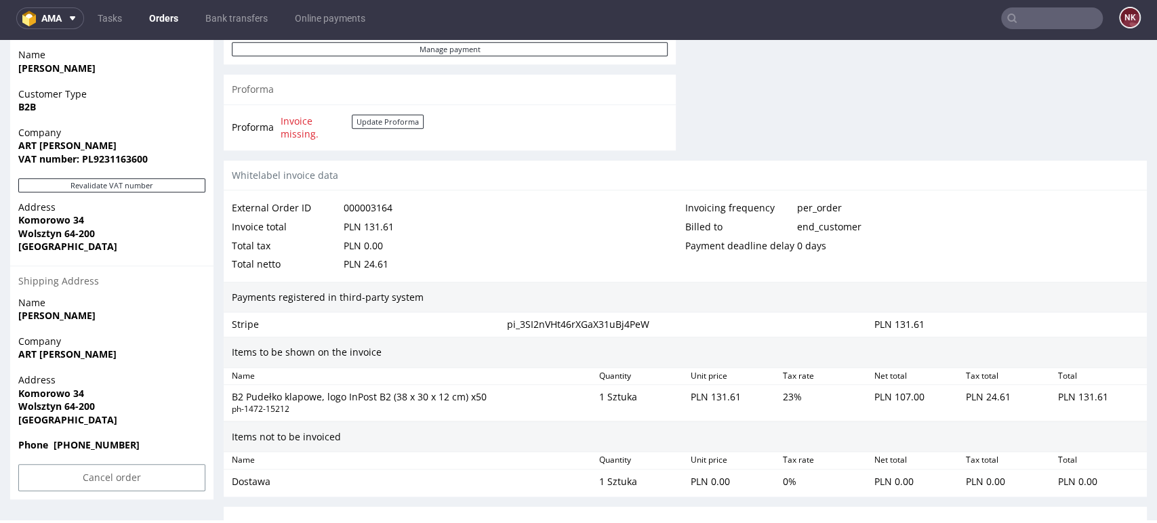
scroll to position [832, 0]
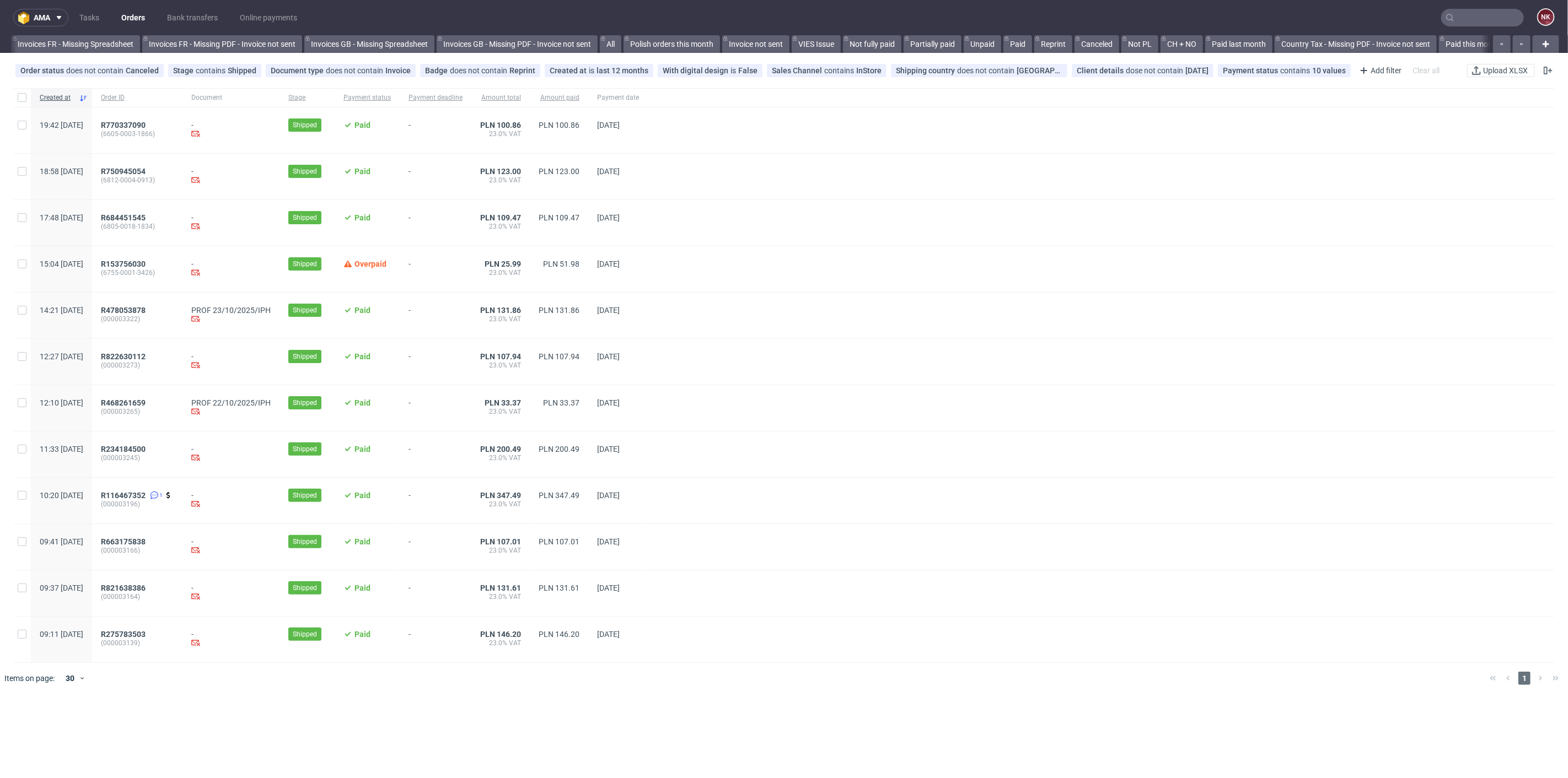
scroll to position [0, 1515]
click at [22, 98] on input "checkbox" at bounding box center [22, 98] width 9 height 9
checkbox input "true"
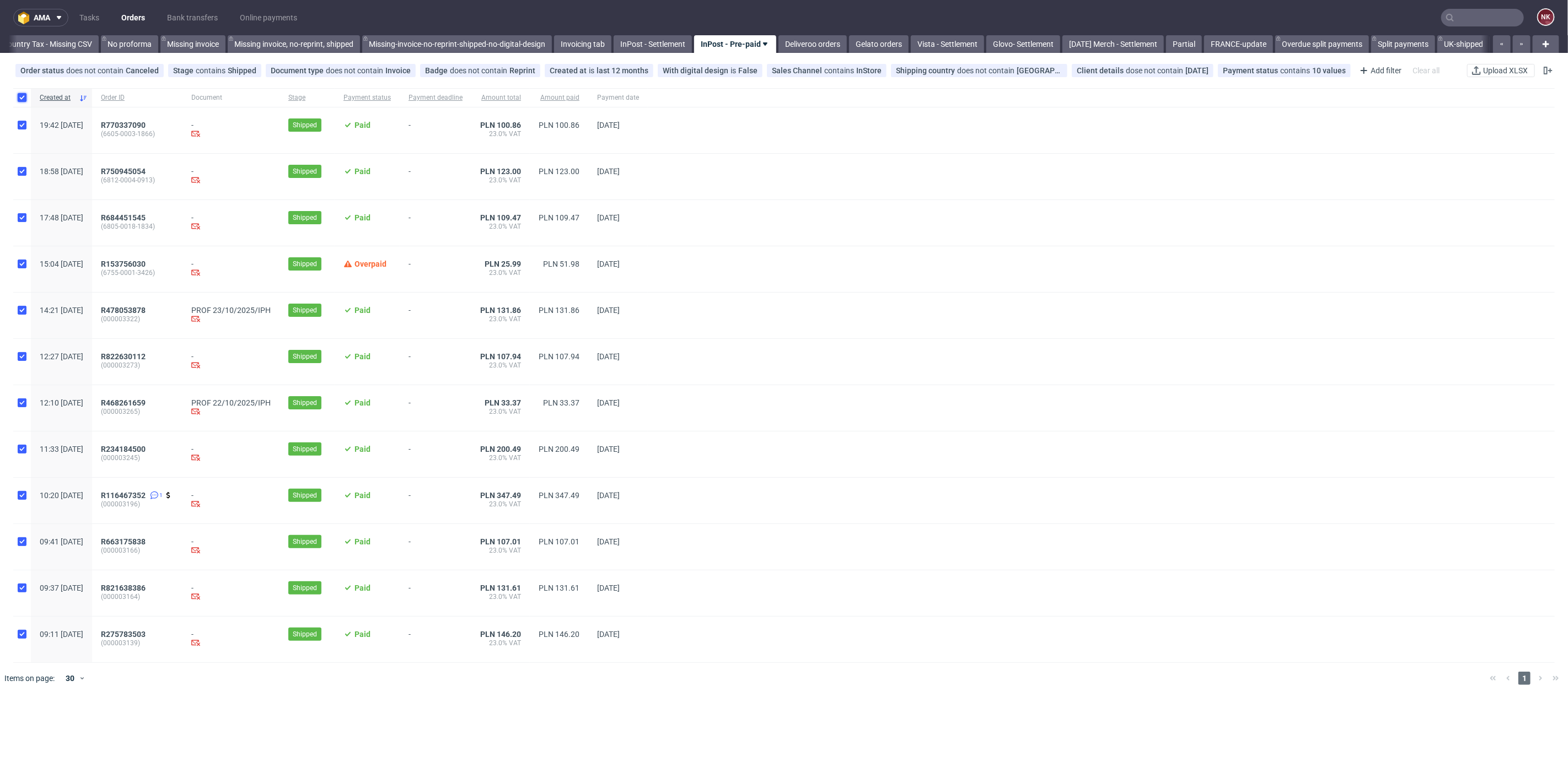
checkbox input "true"
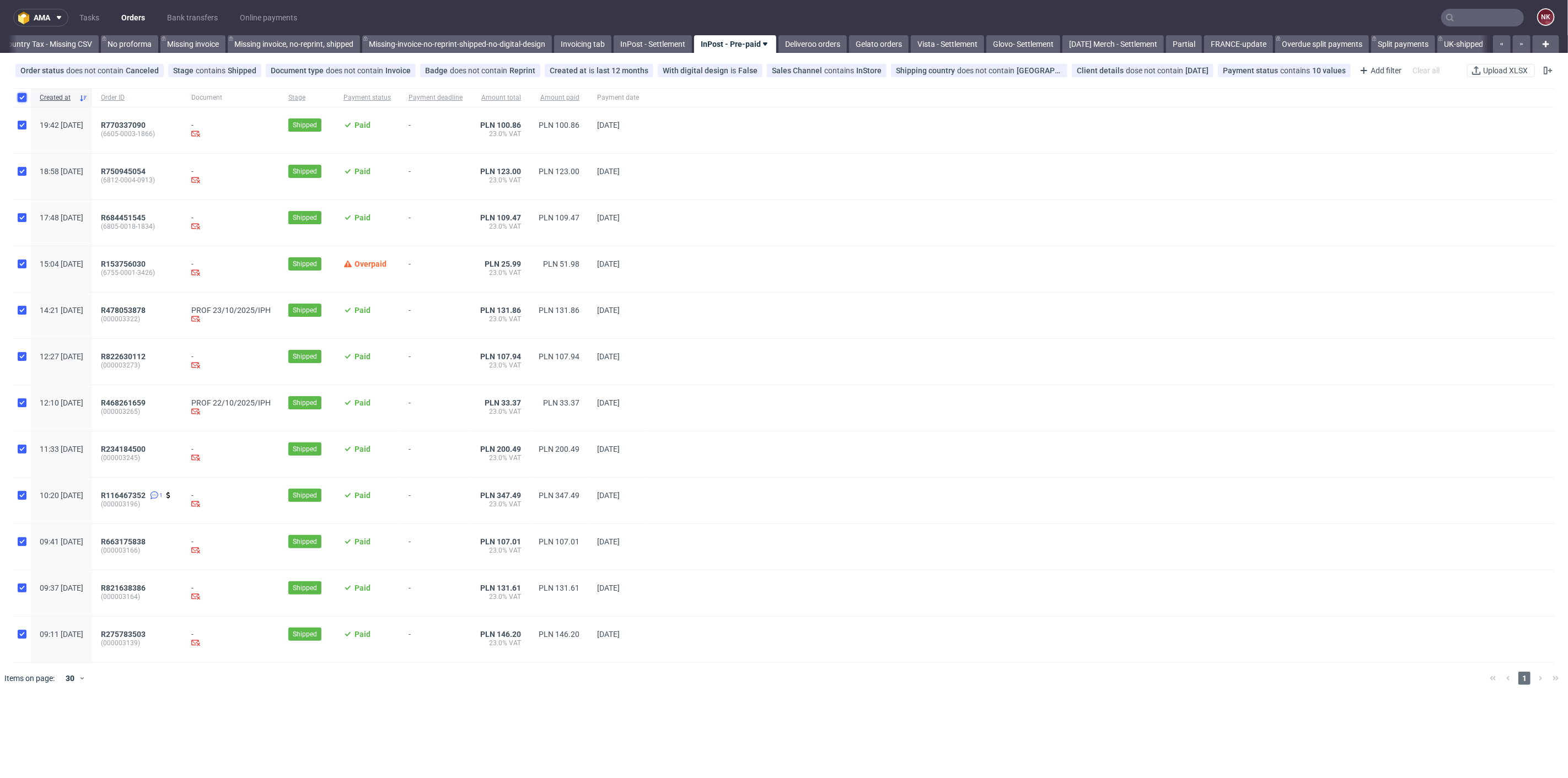
checkbox input "true"
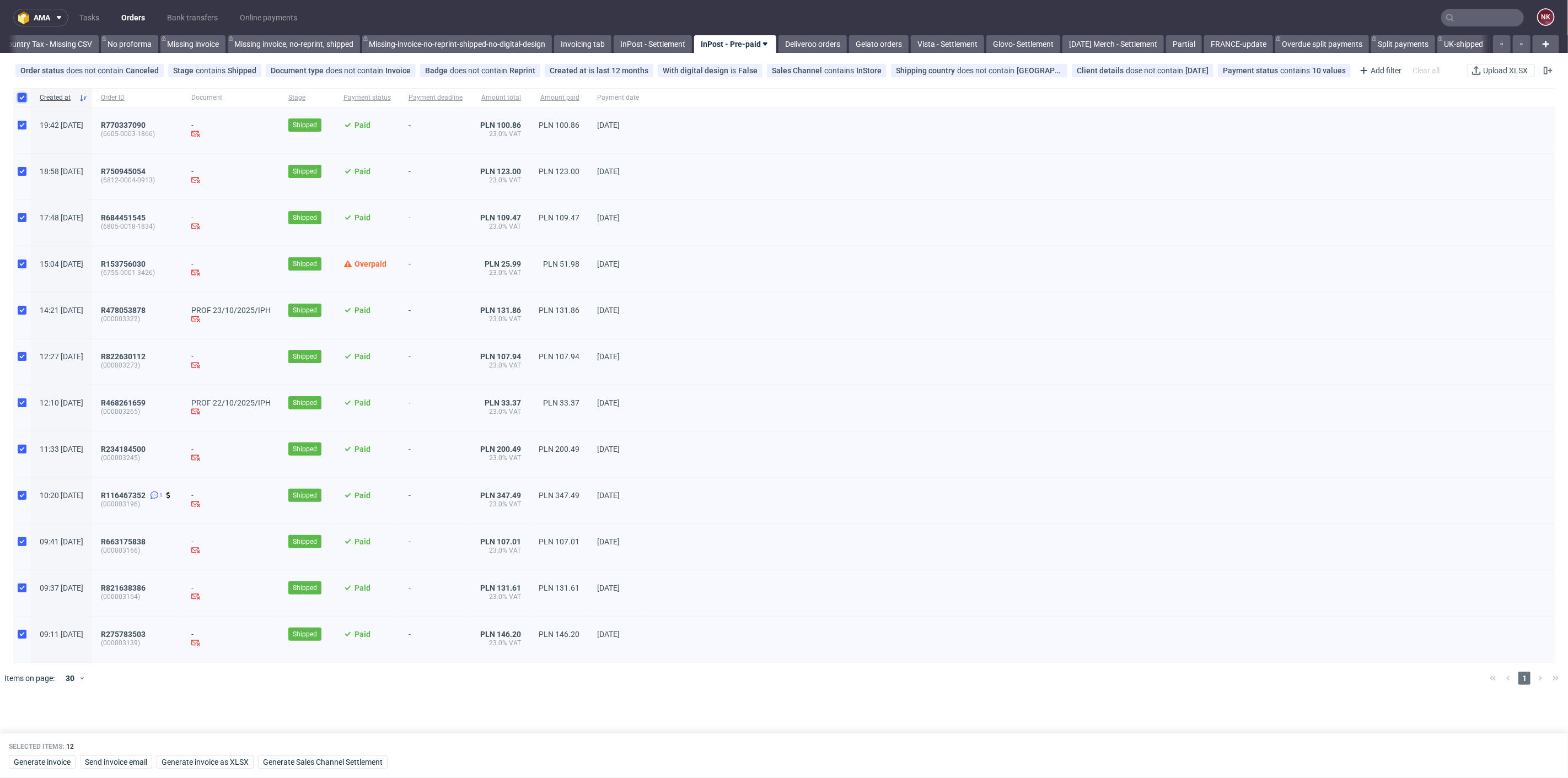
click at [22, 98] on input "checkbox" at bounding box center [22, 98] width 9 height 9
checkbox input "false"
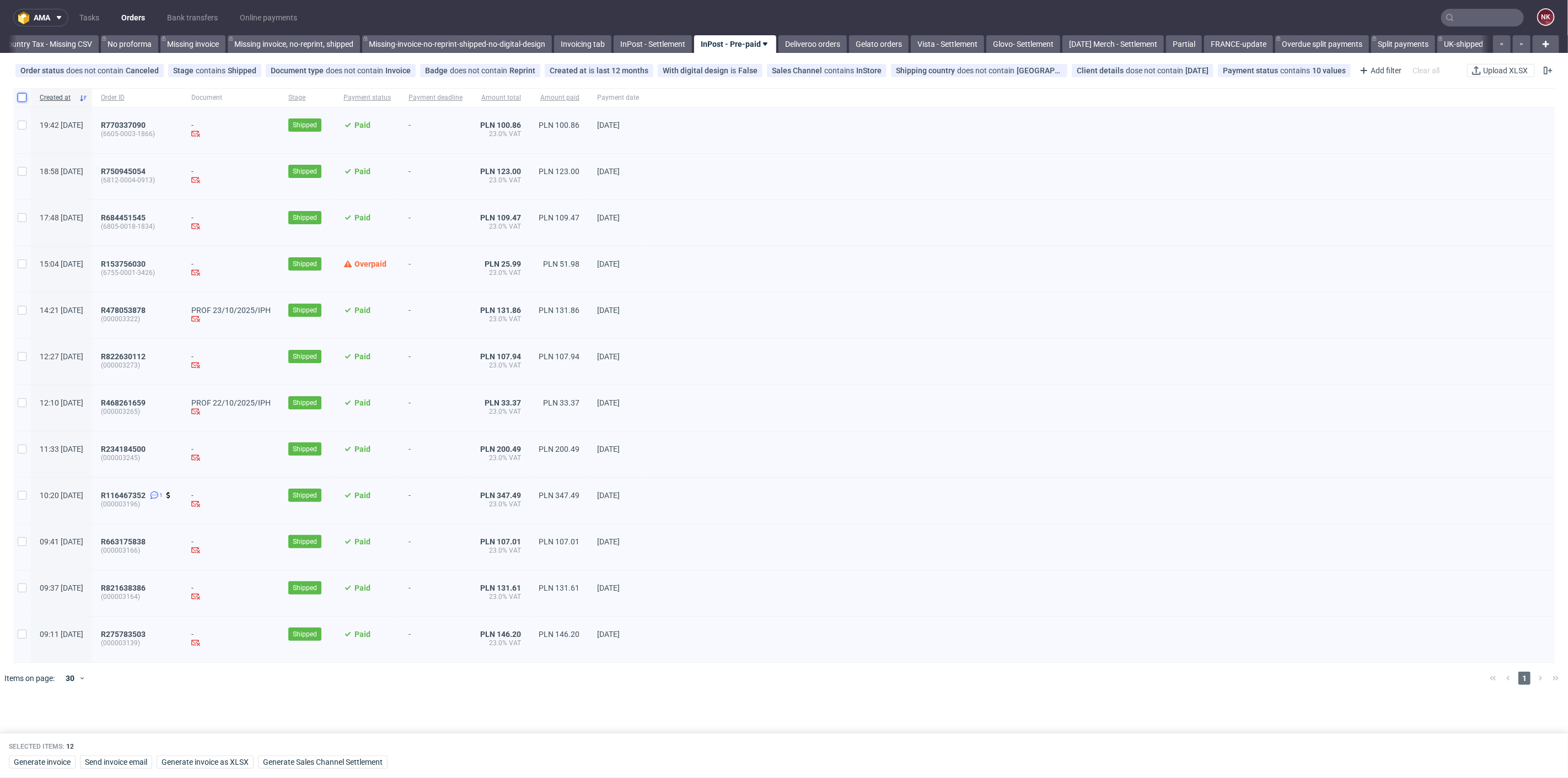
checkbox input "false"
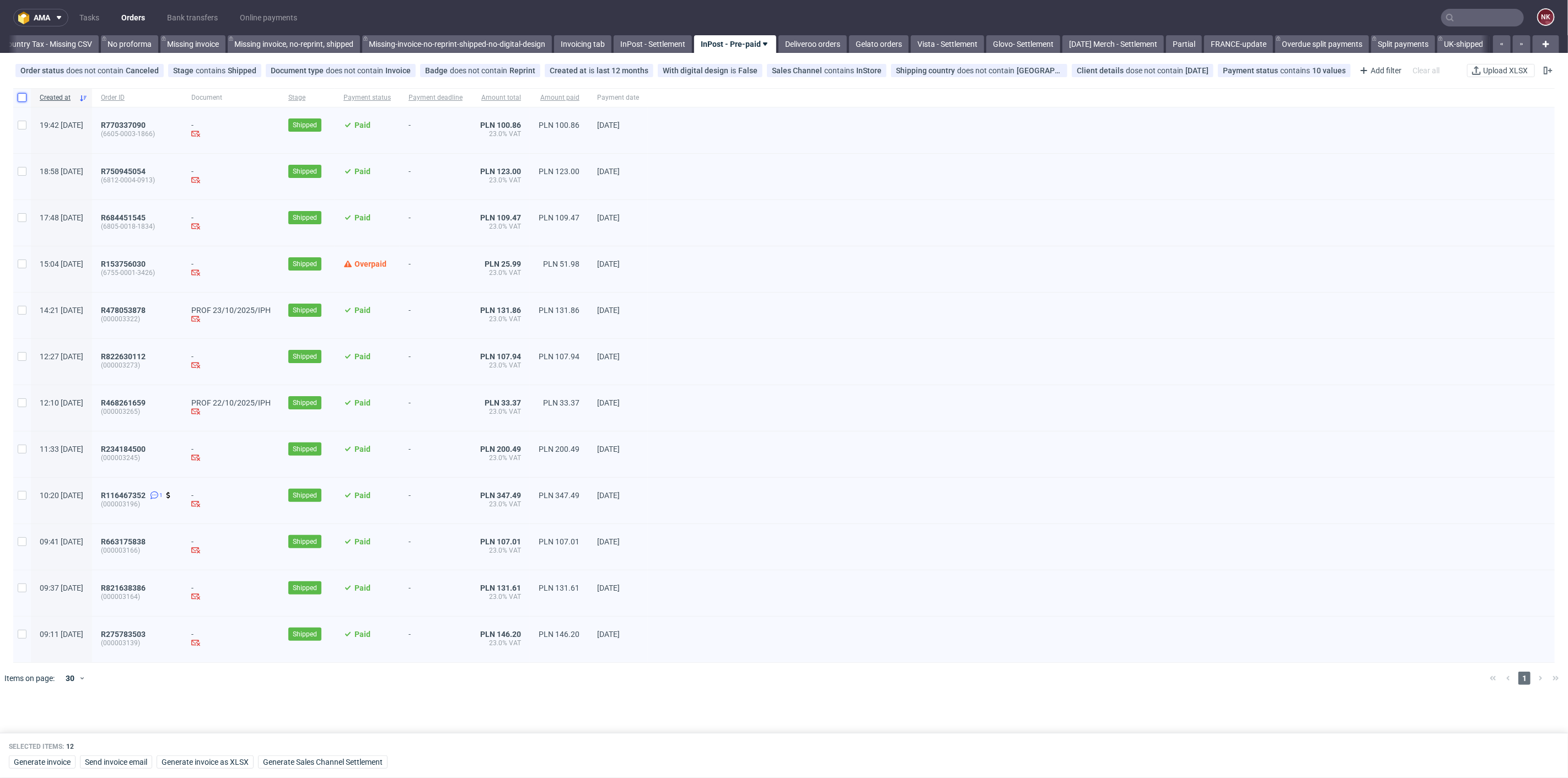
checkbox input "false"
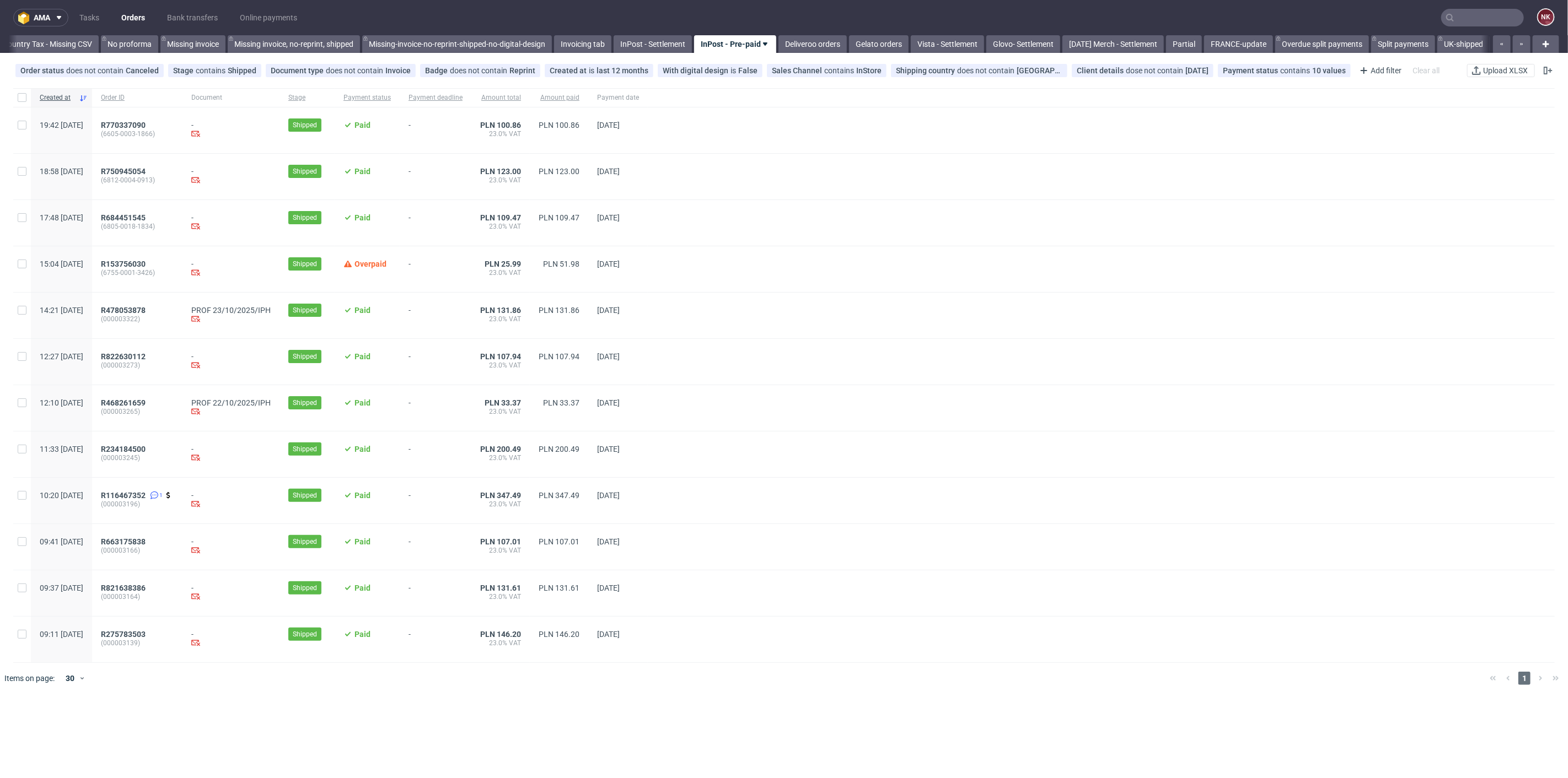
click at [27, 93] on div at bounding box center [22, 97] width 18 height 19
checkbox input "true"
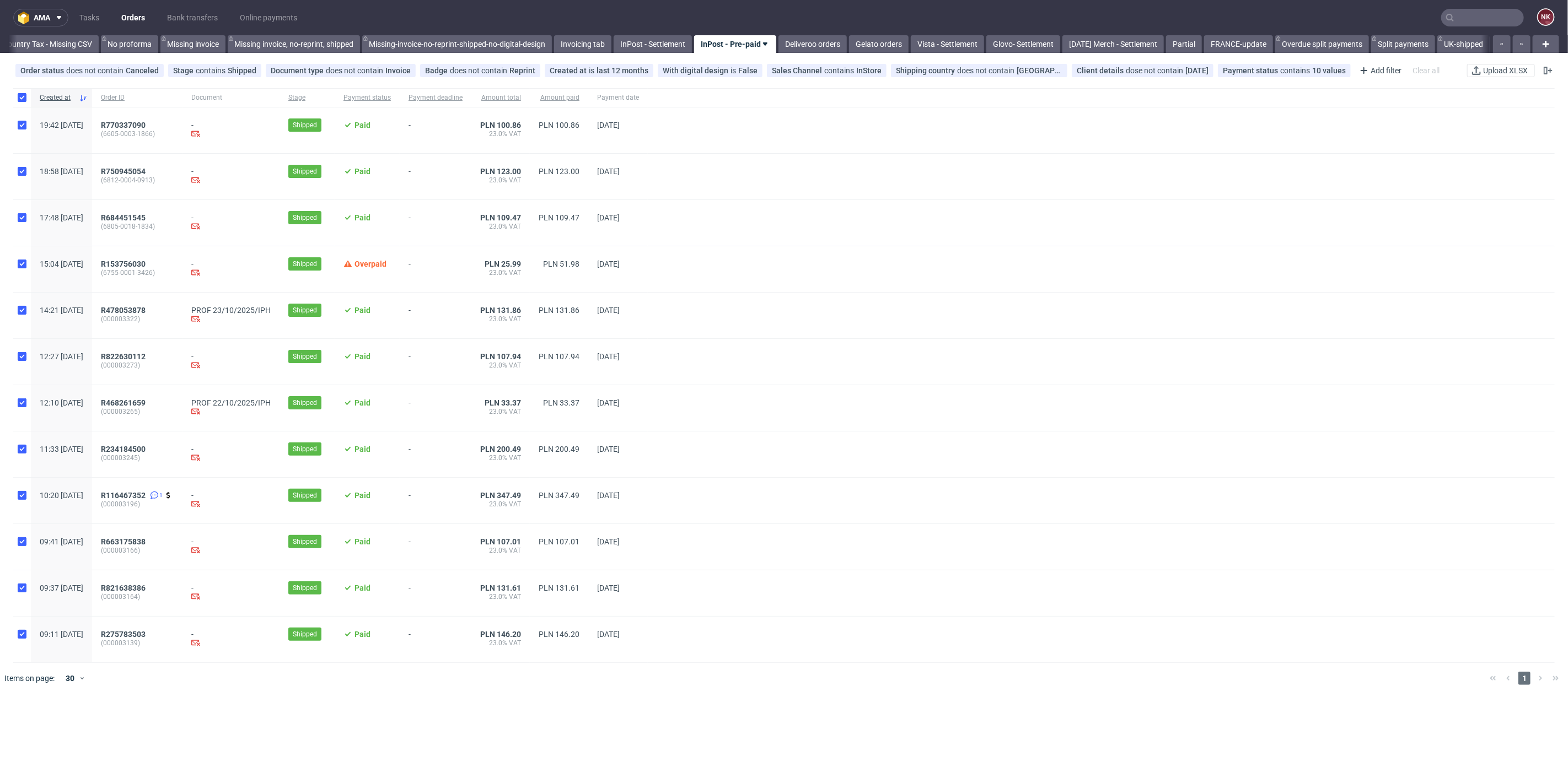
checkbox input "true"
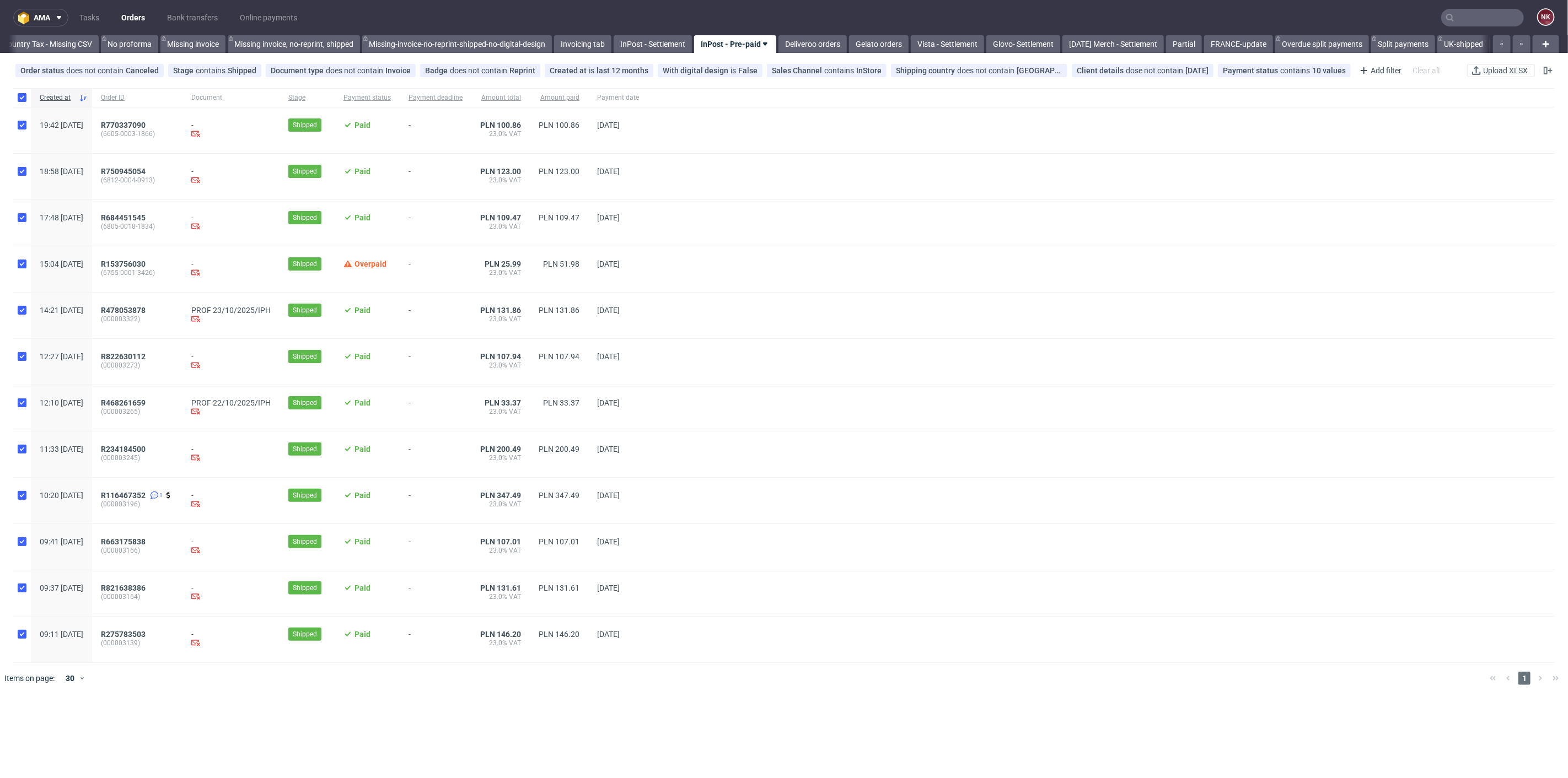
checkbox input "true"
click at [27, 93] on div at bounding box center [22, 97] width 18 height 19
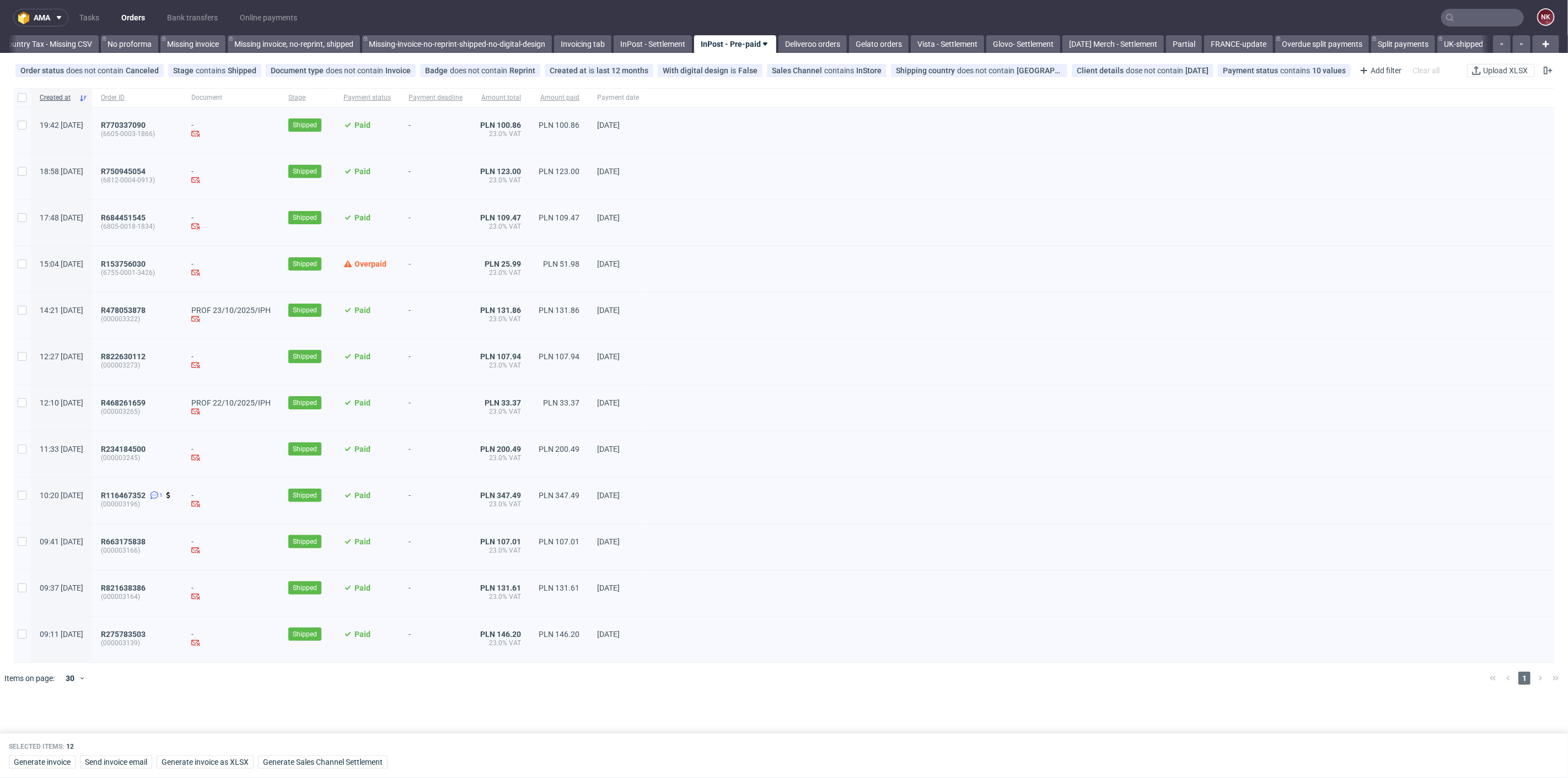
checkbox input "false"
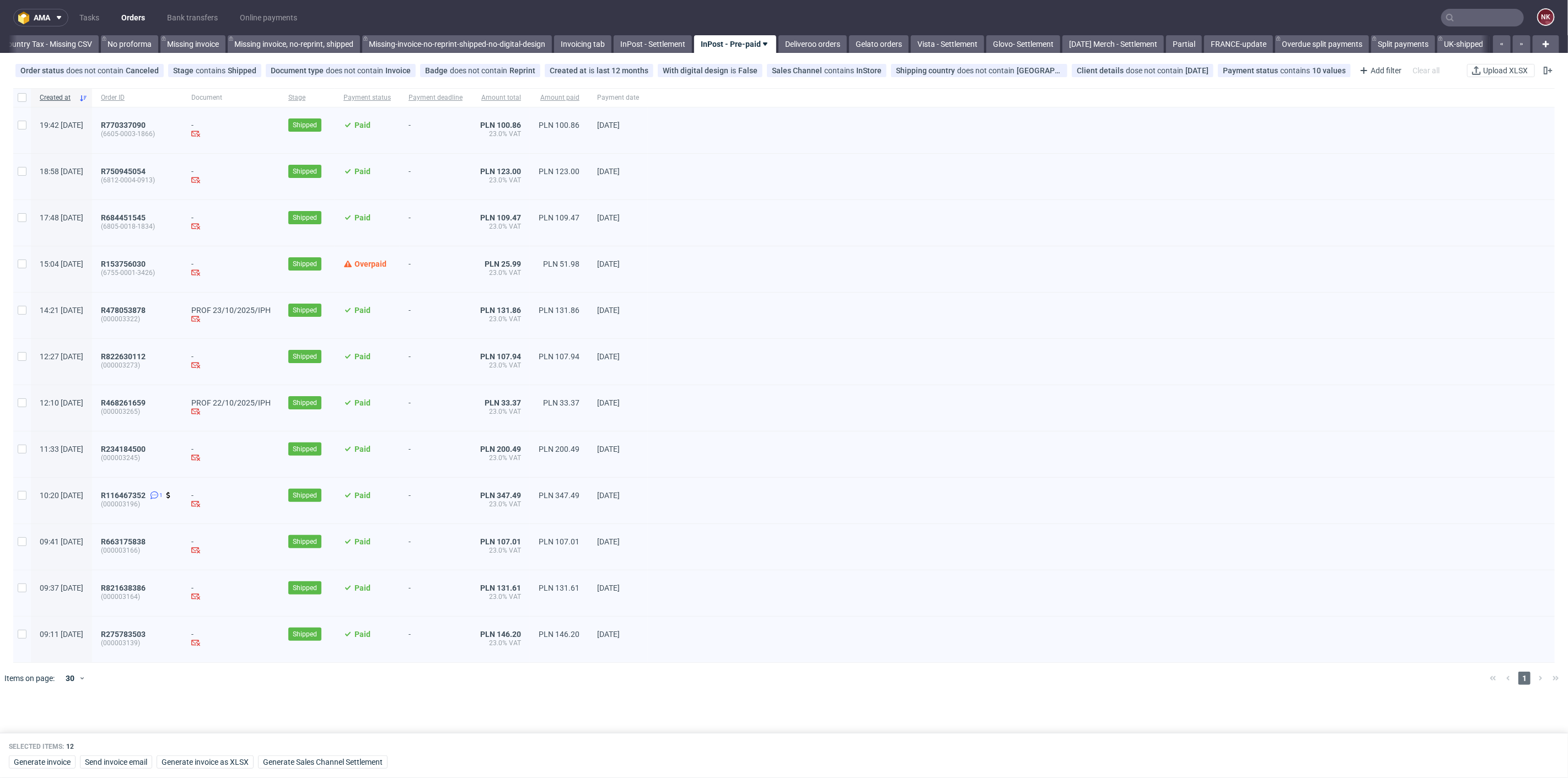
checkbox input "false"
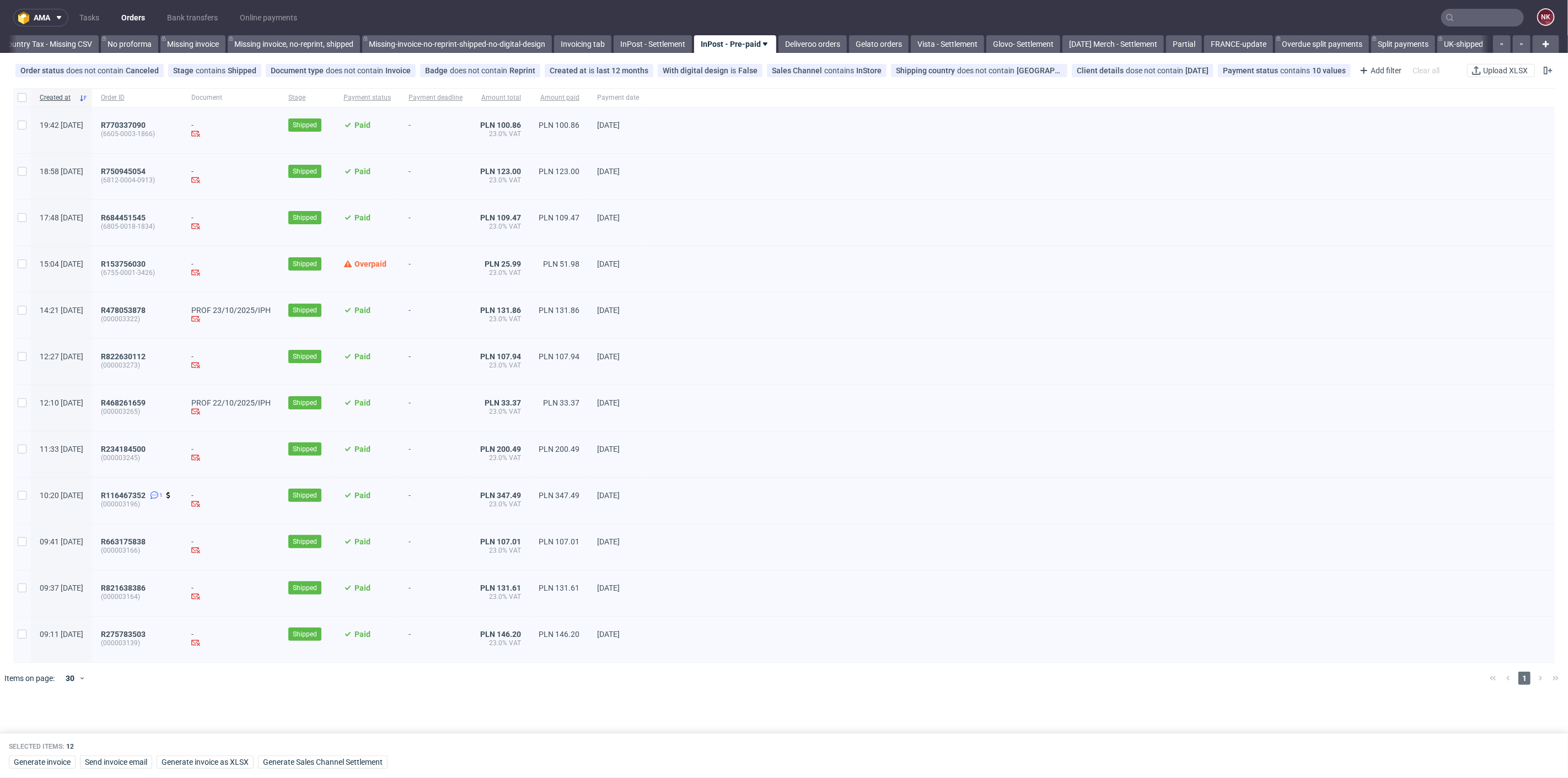
checkbox input "false"
click at [146, 634] on span "R275783503" at bounding box center [123, 634] width 45 height 9
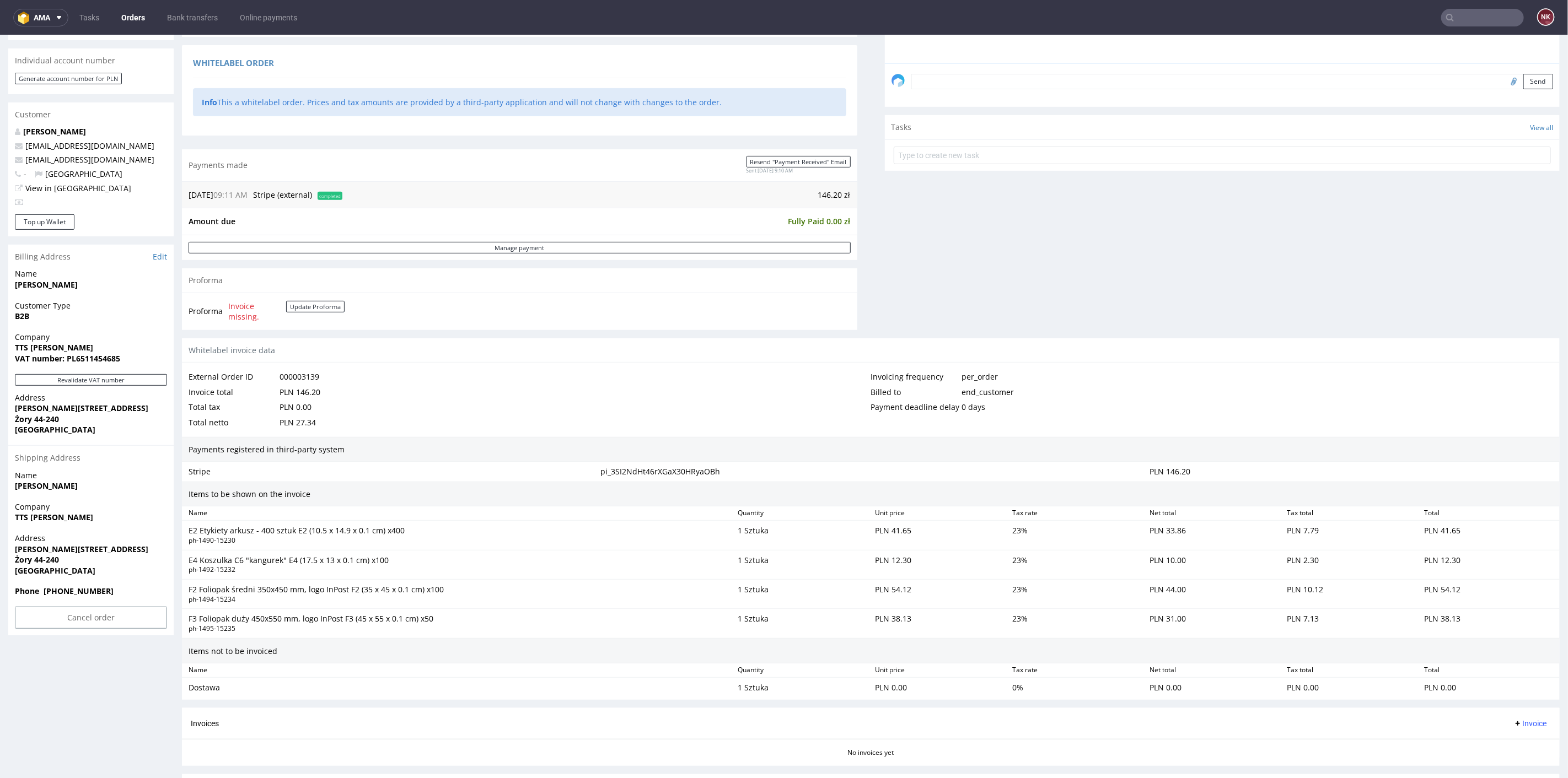
scroll to position [448, 0]
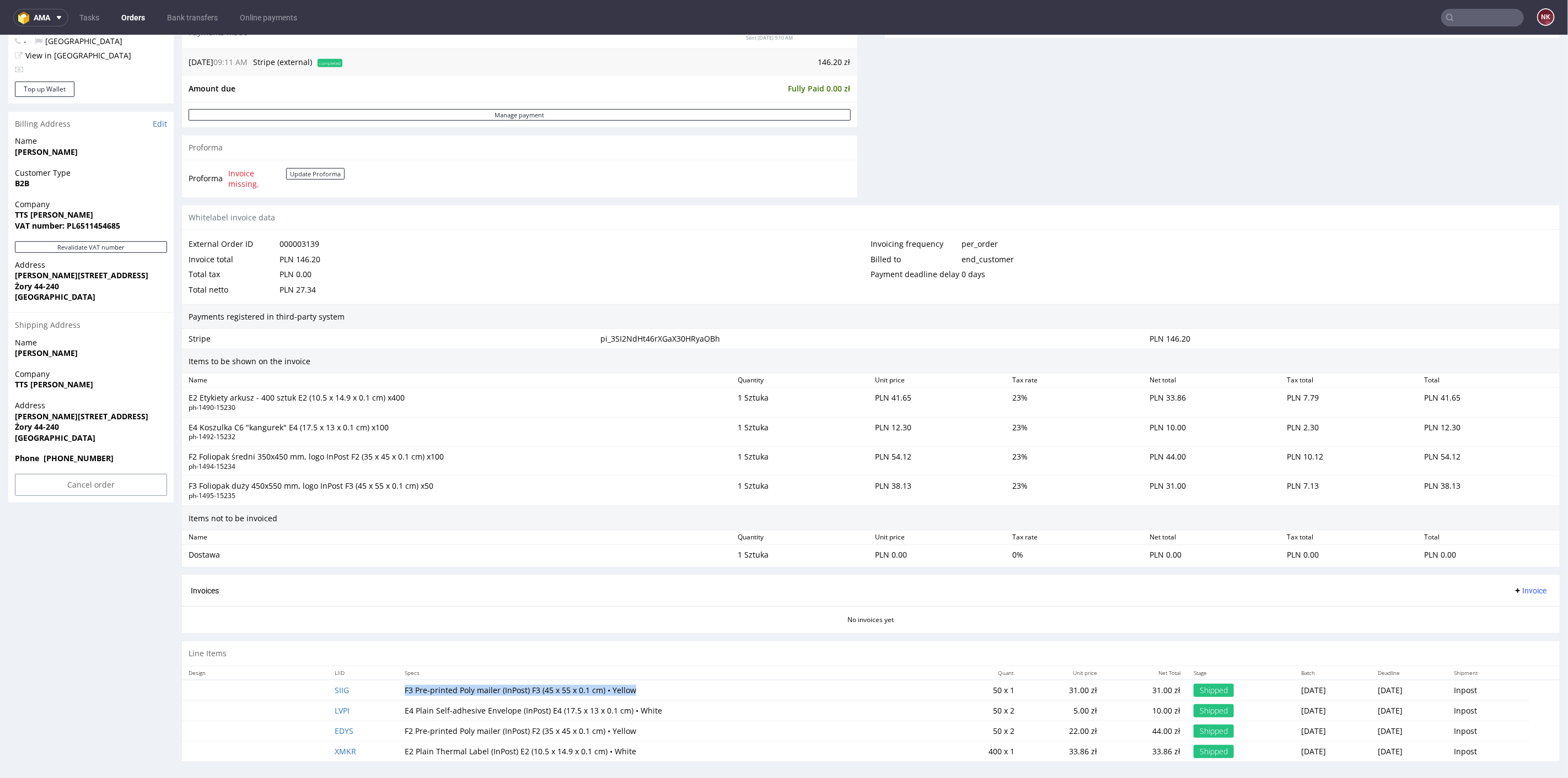
drag, startPoint x: 634, startPoint y: 689, endPoint x: 391, endPoint y: 685, distance: 243.0
click at [398, 685] on td "F3 Pre-printed Poly mailer (InPost) F3 (45 x 55 x 0.1 cm) • Yellow" at bounding box center [669, 690] width 544 height 21
click at [631, 682] on td "F3 Pre-printed Poly mailer (InPost) F3 (45 x 55 x 0.1 cm) • Yellow" at bounding box center [669, 690] width 544 height 21
click at [634, 689] on td "F3 Pre-printed Poly mailer (InPost) F3 (45 x 55 x 0.1 cm) • Yellow" at bounding box center [669, 690] width 544 height 21
drag, startPoint x: 946, startPoint y: 684, endPoint x: 963, endPoint y: 682, distance: 17.1
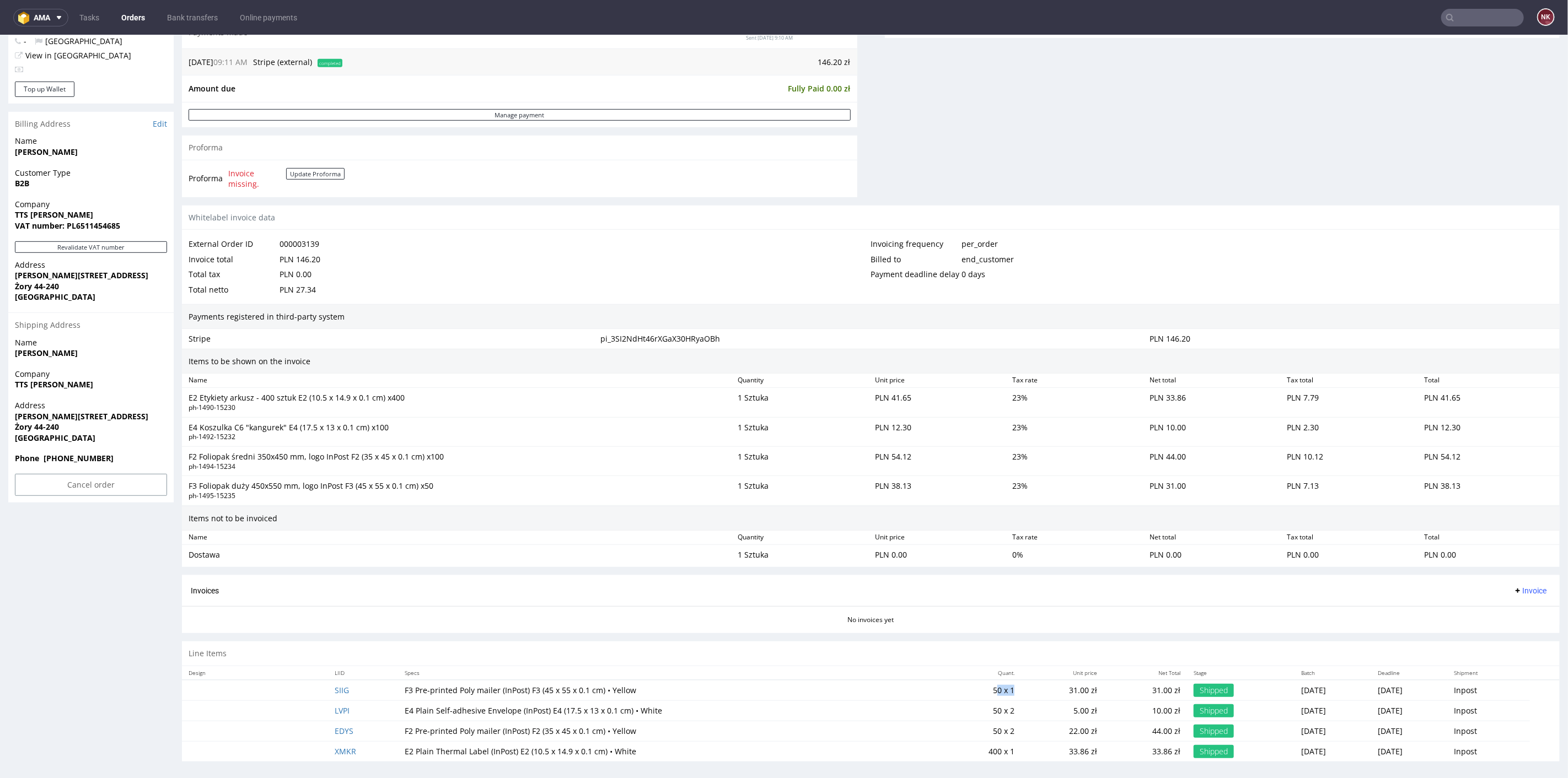
click at [963, 682] on td "50 x 1" at bounding box center [982, 690] width 79 height 21
drag, startPoint x: 1016, startPoint y: 688, endPoint x: 1034, endPoint y: 688, distance: 18.0
click at [1034, 688] on td "31.00 zł" at bounding box center [1063, 690] width 83 height 21
click at [1111, 689] on p "31.00 zł" at bounding box center [1146, 690] width 70 height 11
click at [1194, 684] on div "Shipped" at bounding box center [1213, 690] width 40 height 13
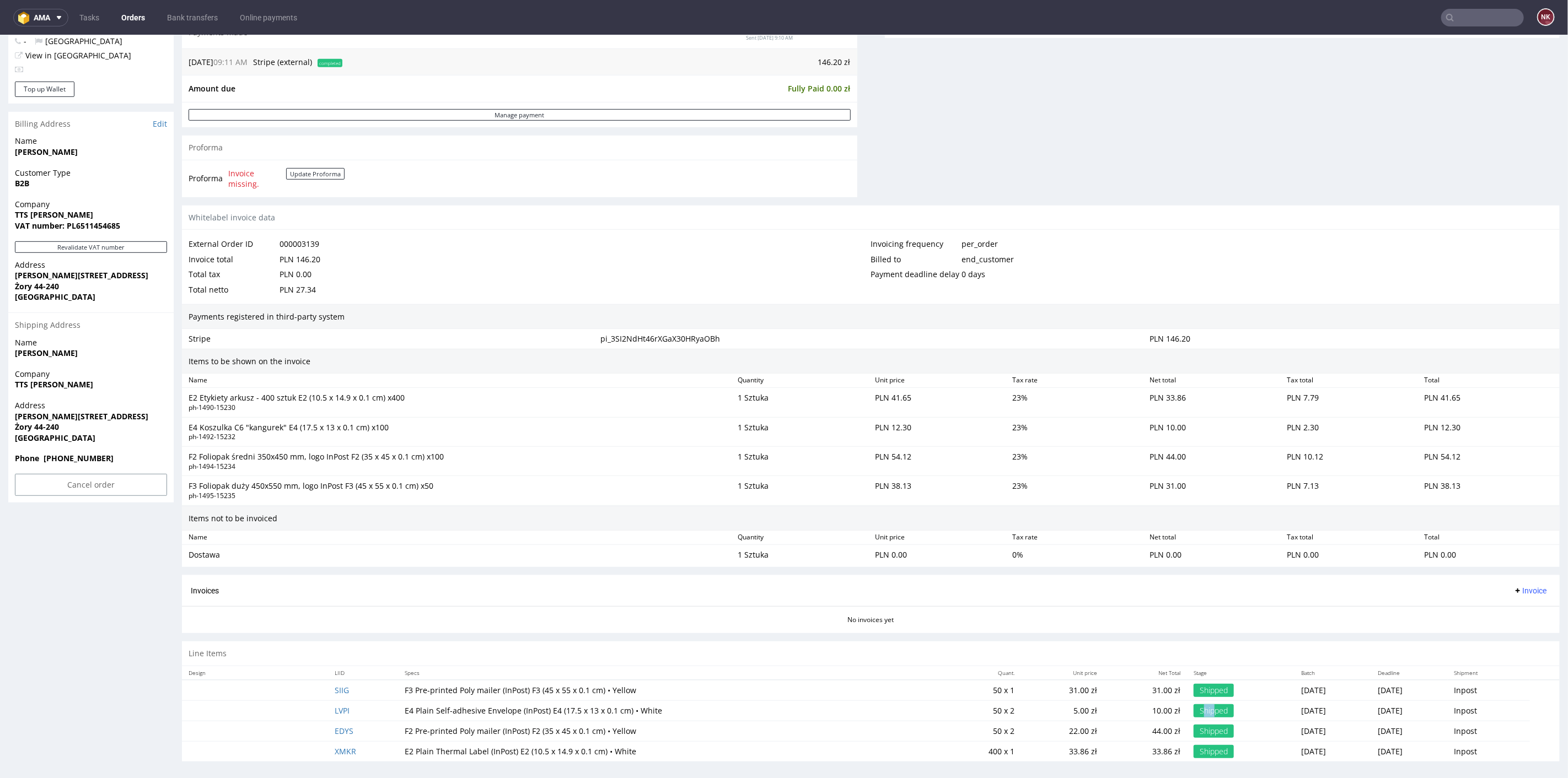
drag, startPoint x: 1145, startPoint y: 706, endPoint x: 1155, endPoint y: 706, distance: 10.0
click at [1194, 706] on div "Shipped" at bounding box center [1213, 711] width 40 height 13
drag, startPoint x: 1150, startPoint y: 727, endPoint x: 1158, endPoint y: 728, distance: 8.1
click at [1194, 728] on div "Shipped" at bounding box center [1213, 731] width 40 height 13
drag, startPoint x: 1152, startPoint y: 745, endPoint x: 1160, endPoint y: 745, distance: 8.0
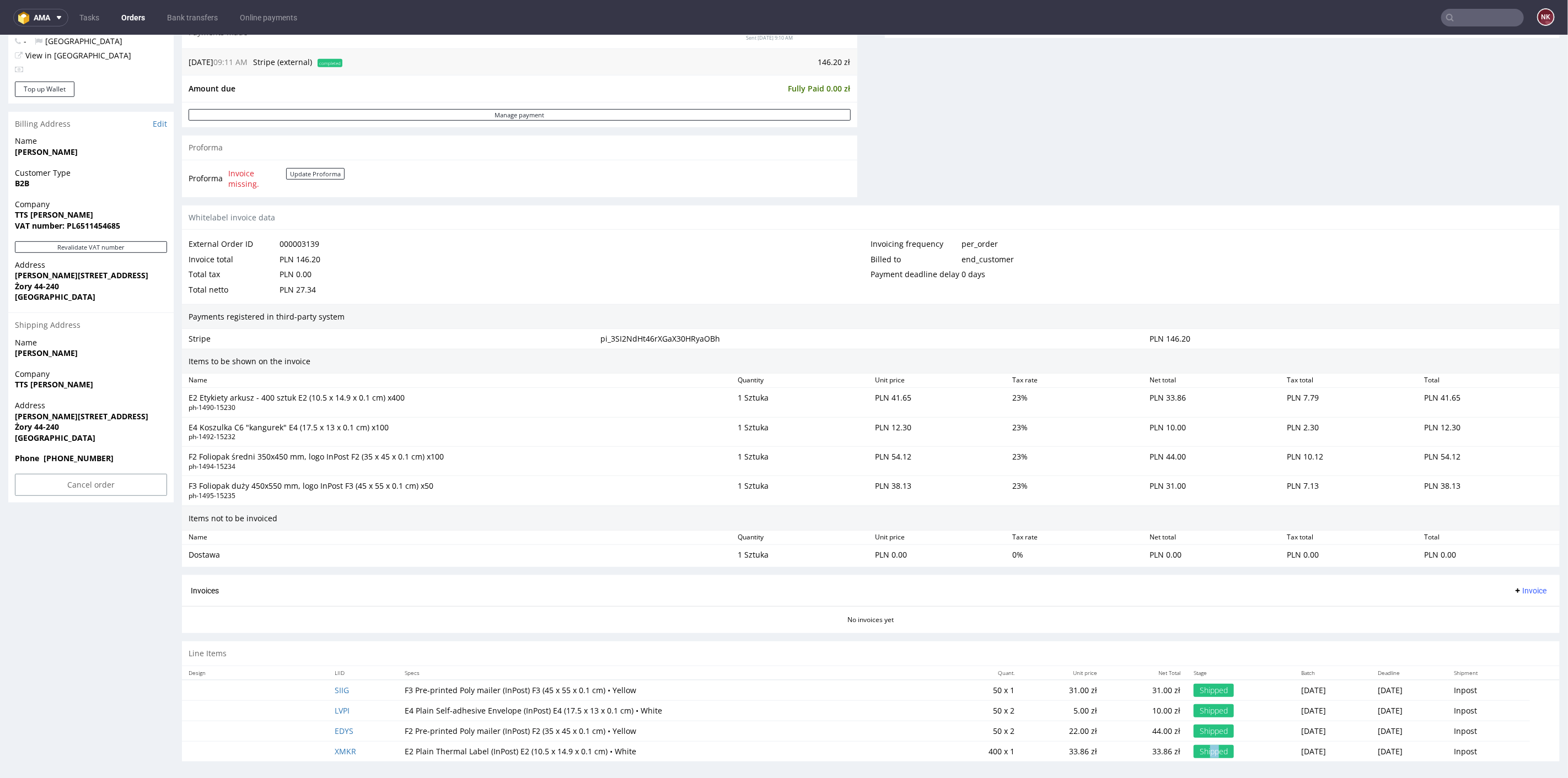
click at [1194, 745] on div "Shipped" at bounding box center [1213, 751] width 40 height 13
click at [904, 642] on div "Line Items" at bounding box center [871, 653] width 1378 height 24
click at [1518, 578] on div "Invoices Invoice" at bounding box center [871, 590] width 1378 height 32
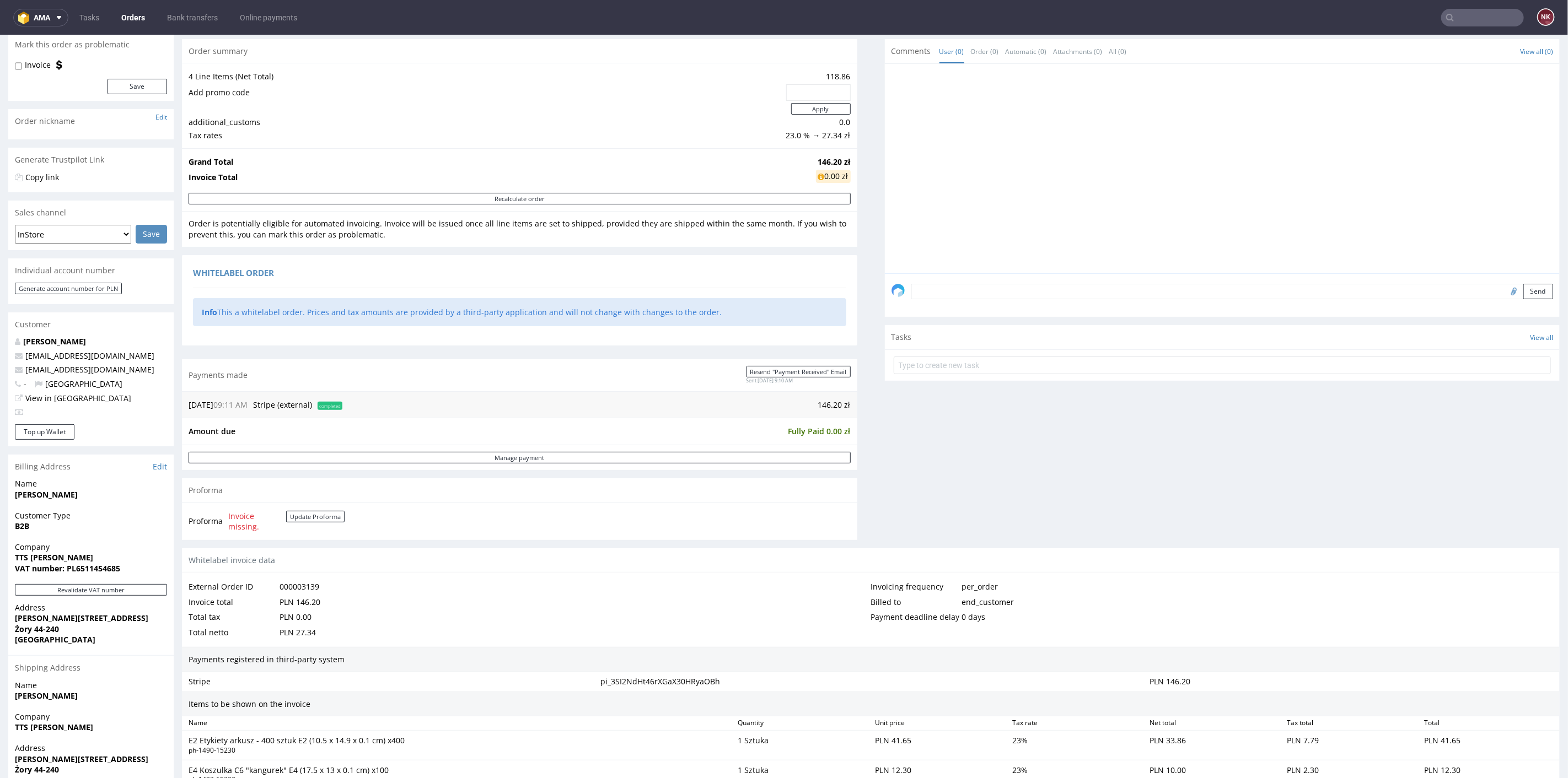
scroll to position [184, 0]
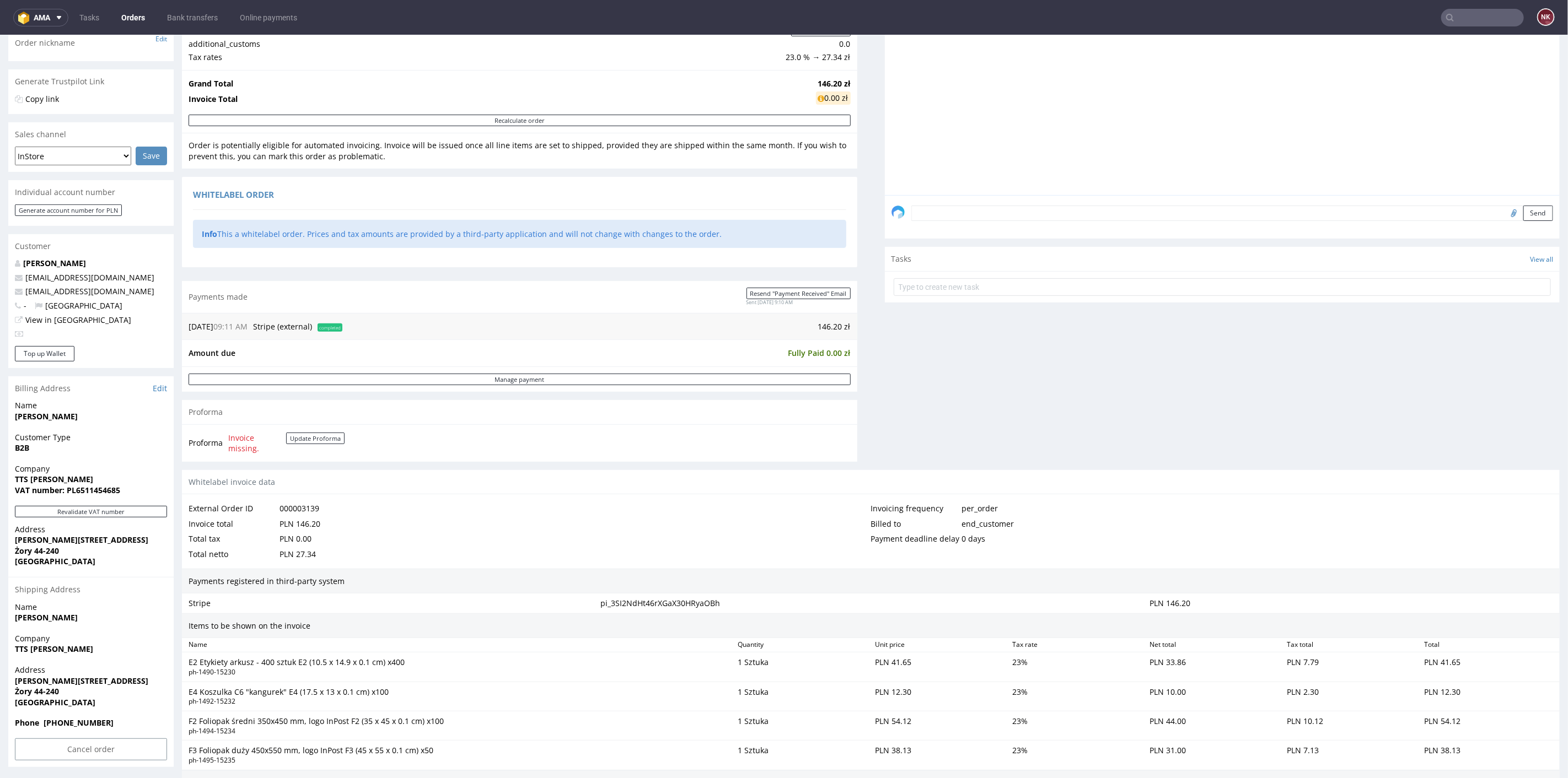
click at [819, 321] on td "146.20 zł" at bounding box center [598, 326] width 506 height 13
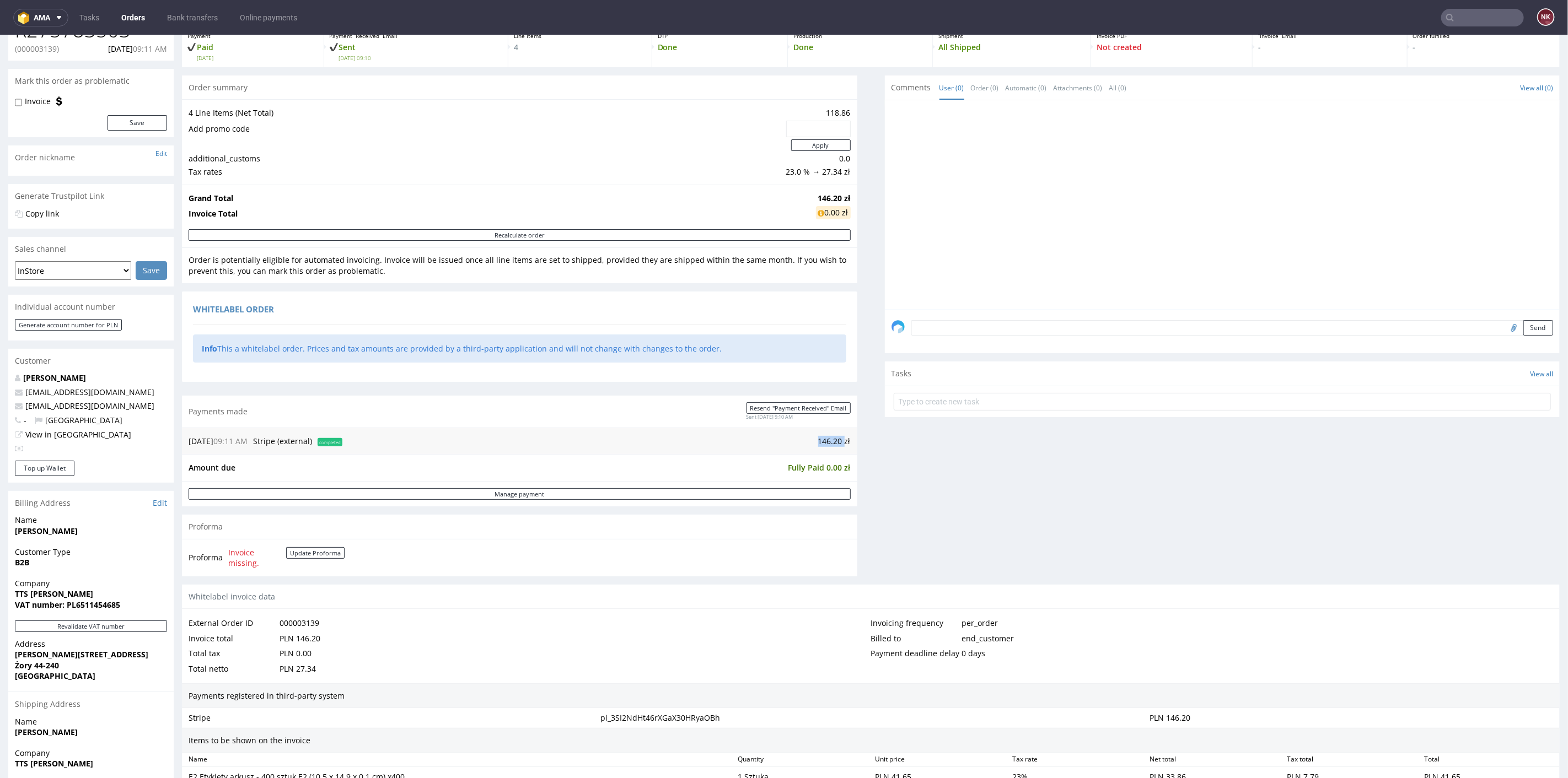
scroll to position [0, 0]
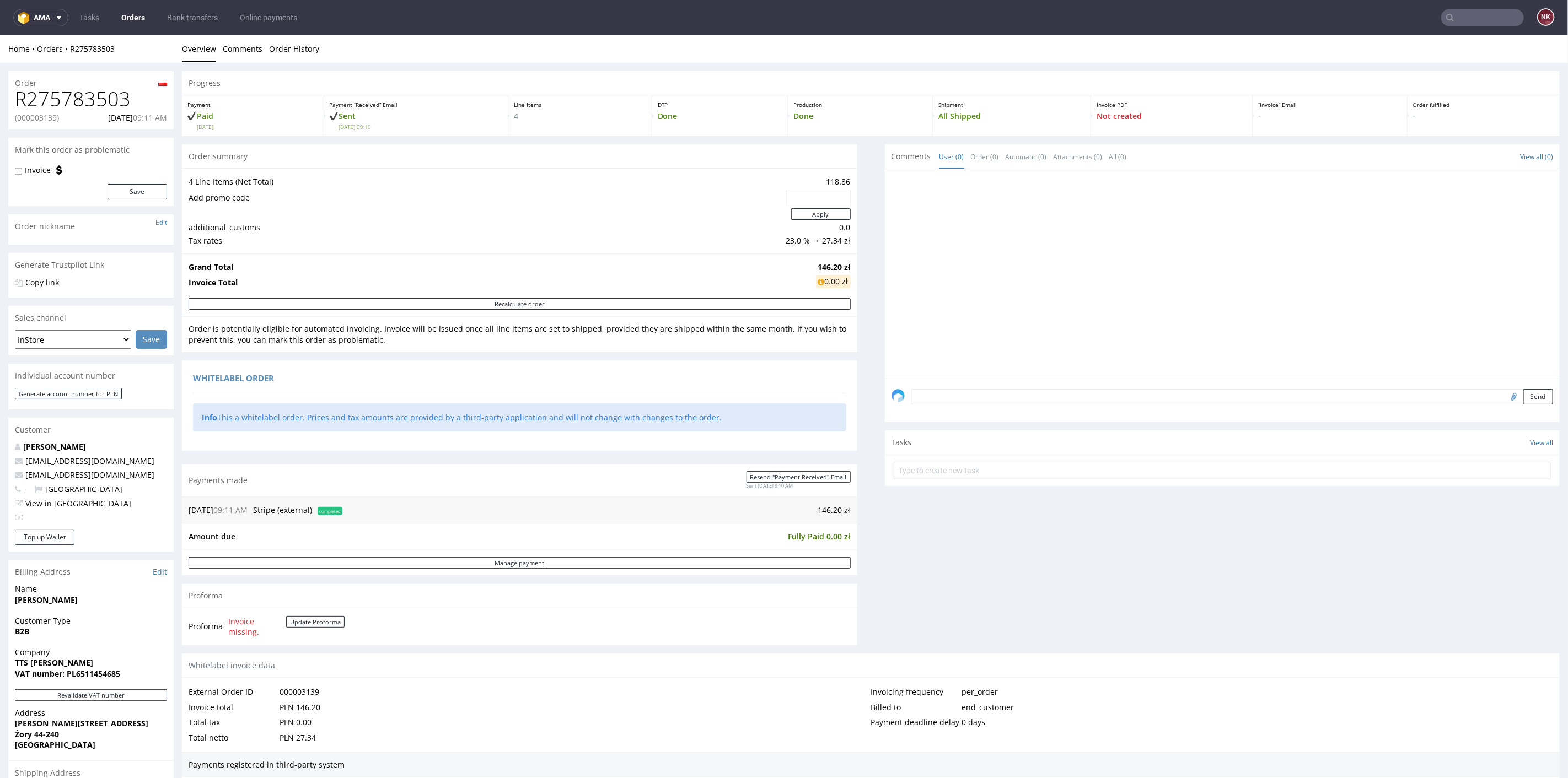
click at [861, 421] on div "Progress Payment Paid Tue 14 Oct Payment “Received” Email Sent Tue 14 Oct 09:10…" at bounding box center [871, 644] width 1378 height 1147
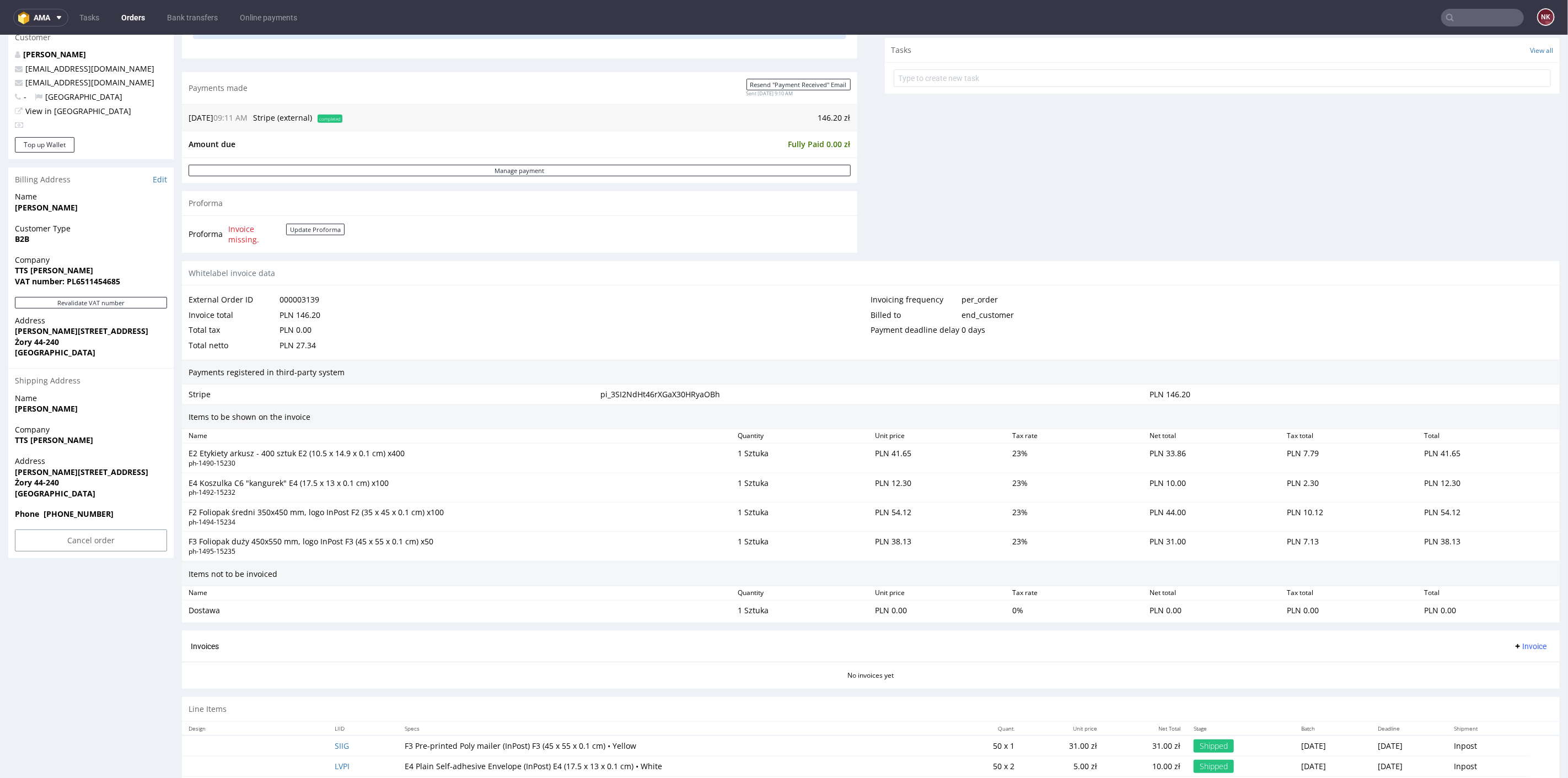
scroll to position [448, 0]
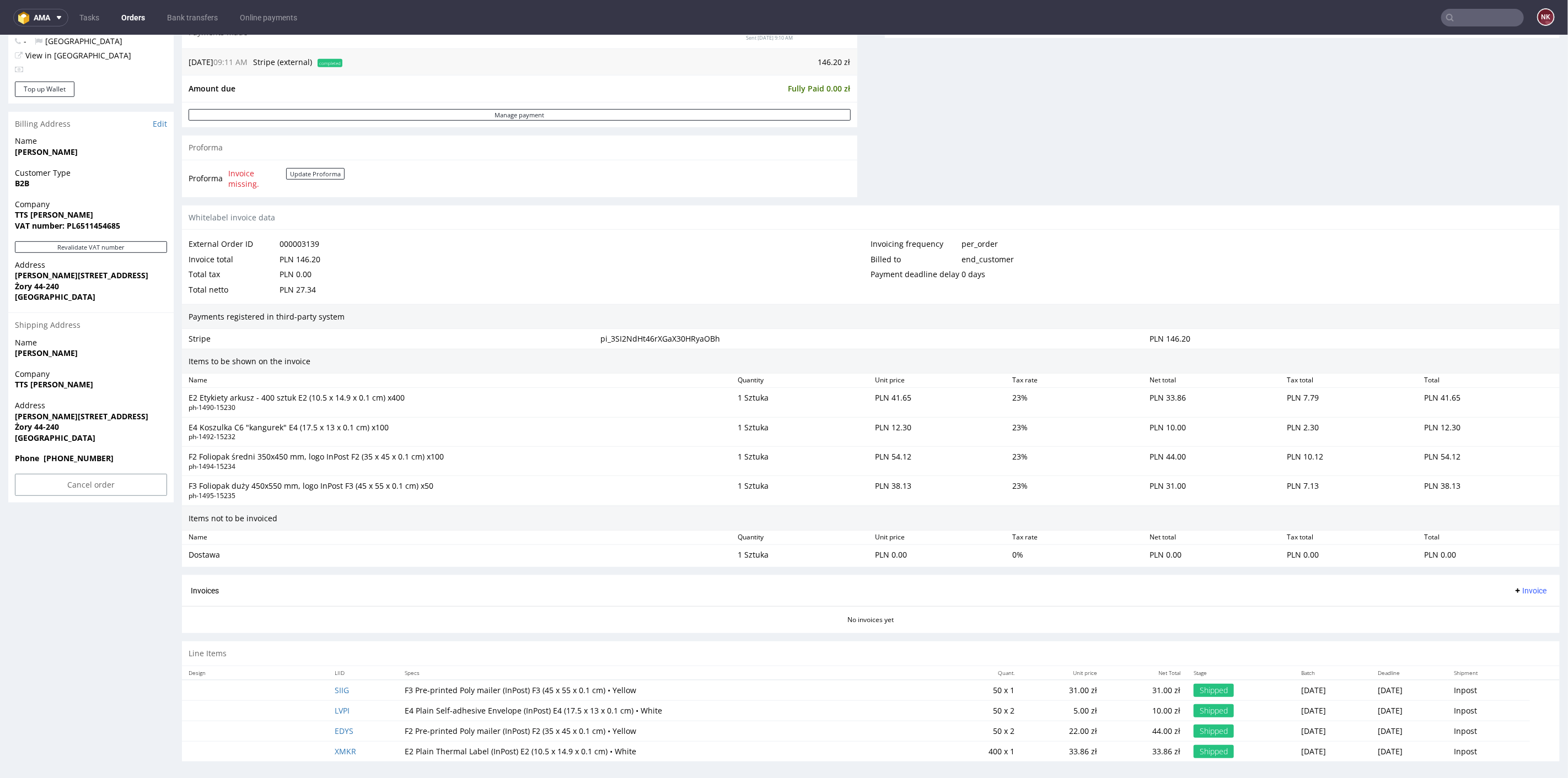
click at [1514, 587] on span "Invoice" at bounding box center [1530, 590] width 33 height 9
click at [1504, 608] on span "Generate" at bounding box center [1511, 610] width 54 height 11
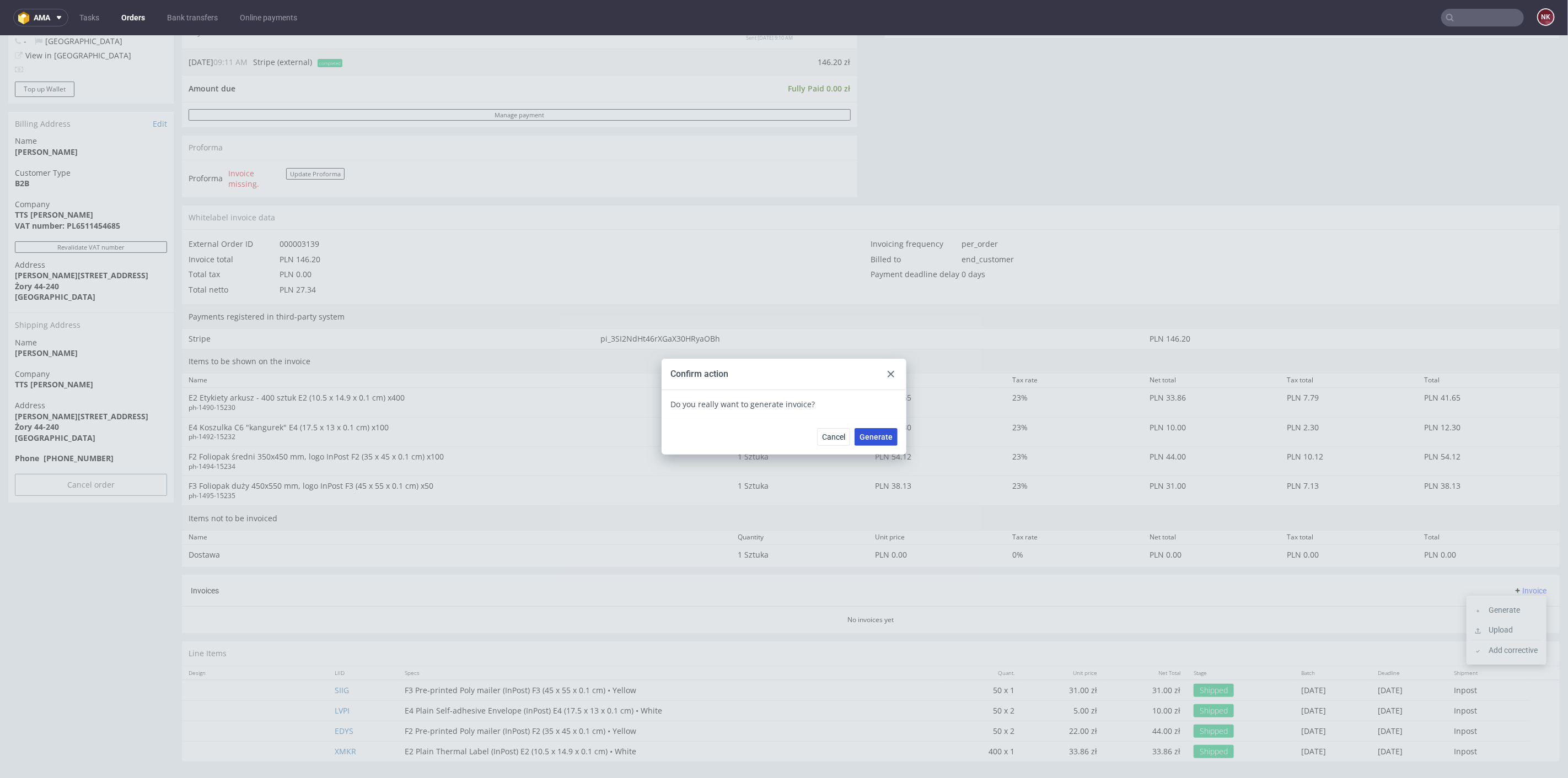
click at [873, 433] on span "Generate" at bounding box center [876, 436] width 33 height 7
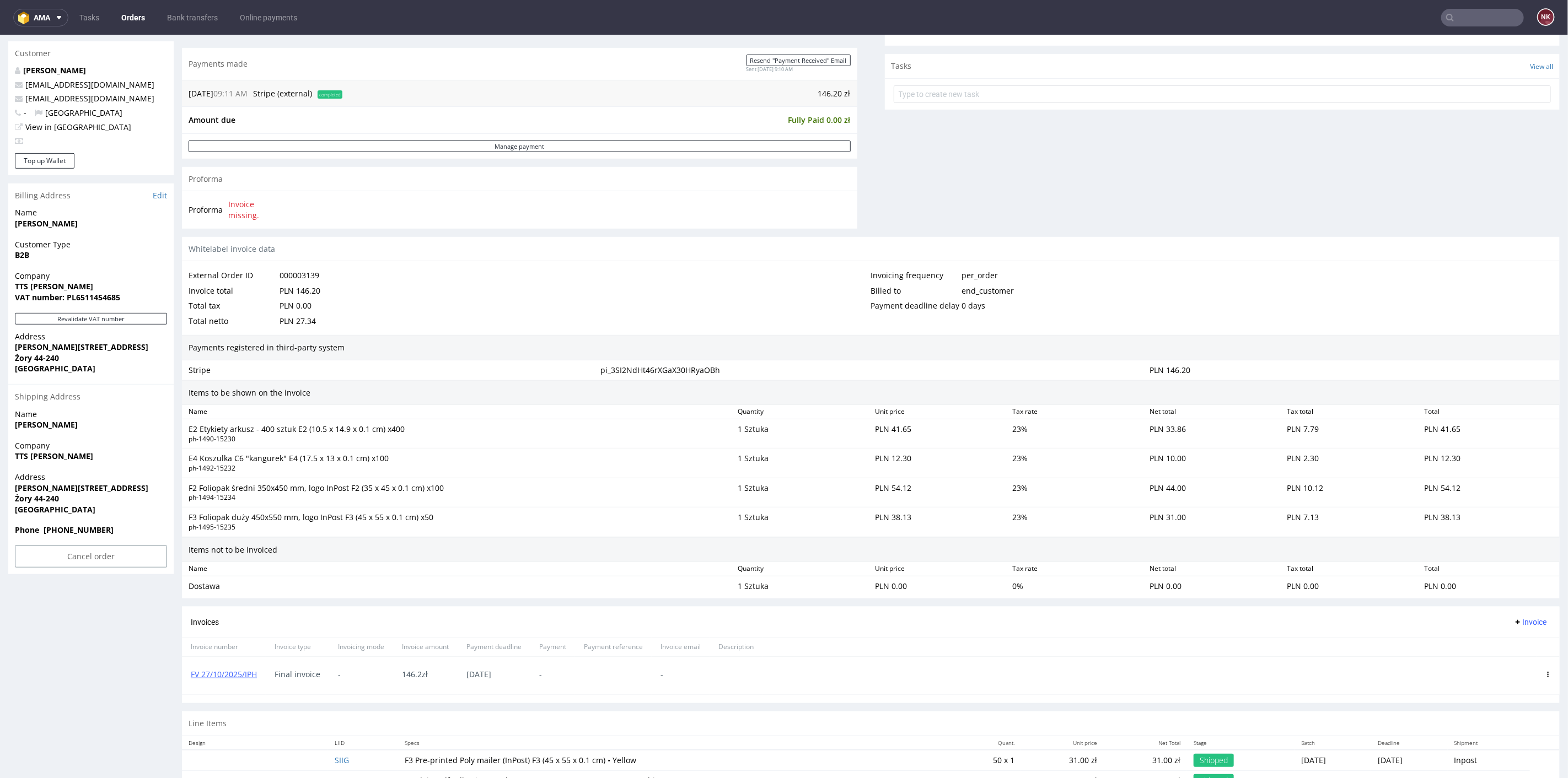
scroll to position [446, 0]
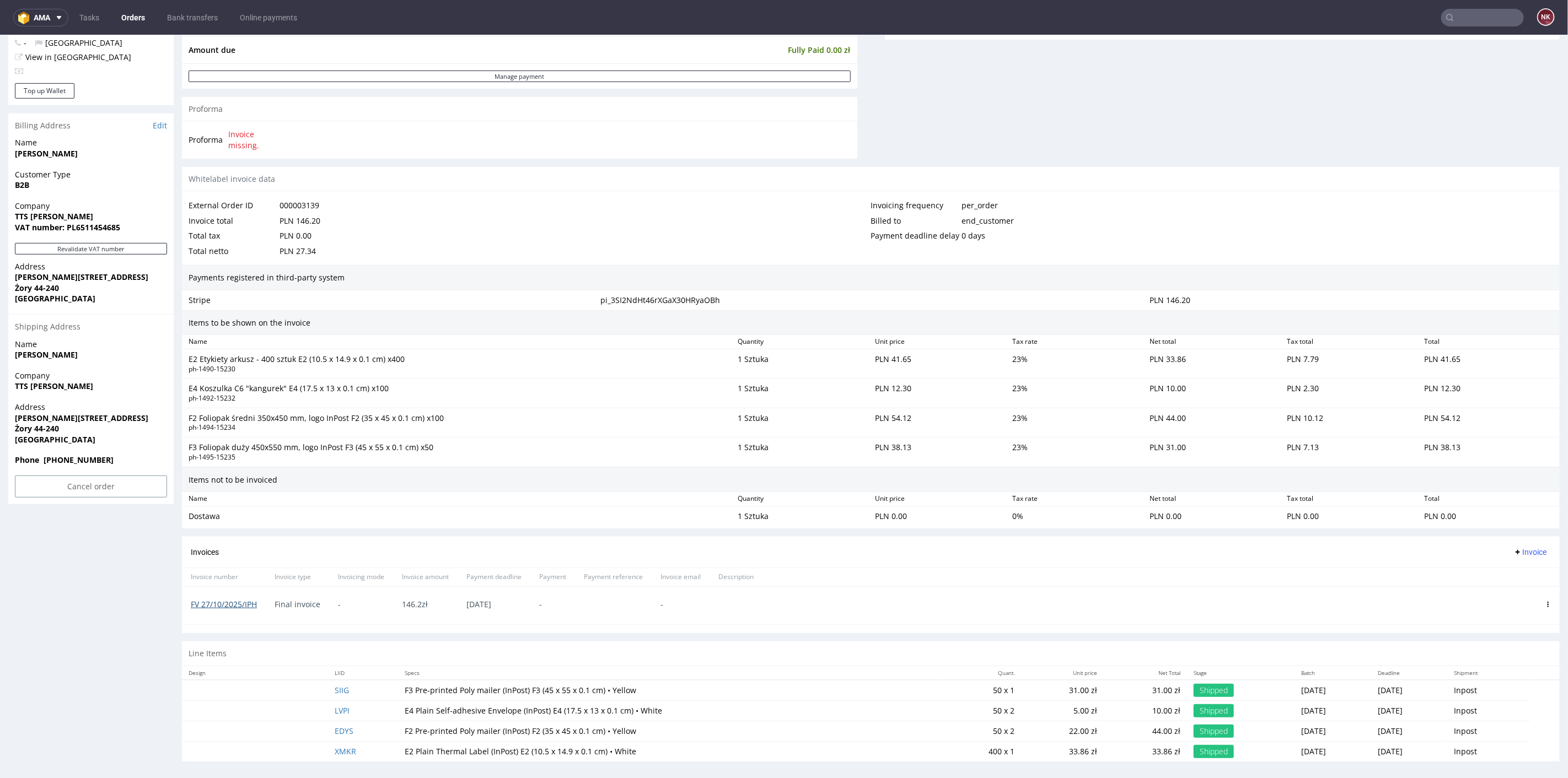
click at [224, 603] on link "FV 27/10/2025/IPH" at bounding box center [224, 603] width 66 height 11
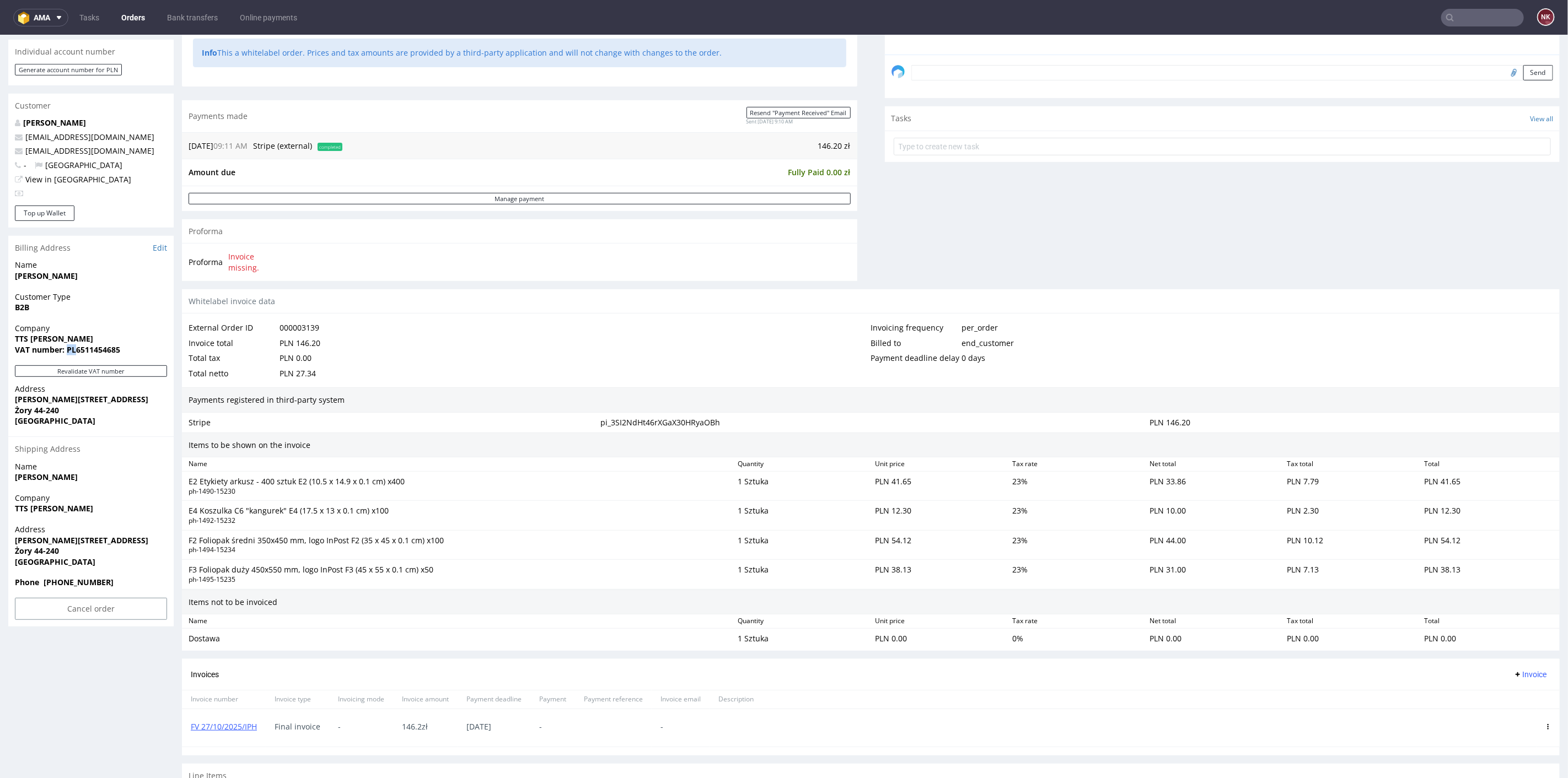
drag, startPoint x: 68, startPoint y: 346, endPoint x: 74, endPoint y: 346, distance: 6.0
click at [74, 346] on strong "VAT number: PL6511454685" at bounding box center [67, 349] width 105 height 11
click at [100, 345] on strong "VAT number: PL6511454685" at bounding box center [67, 349] width 105 height 11
drag, startPoint x: 73, startPoint y: 348, endPoint x: 61, endPoint y: 348, distance: 12.0
click at [61, 348] on strong "VAT number: PL6511454685" at bounding box center [67, 349] width 105 height 11
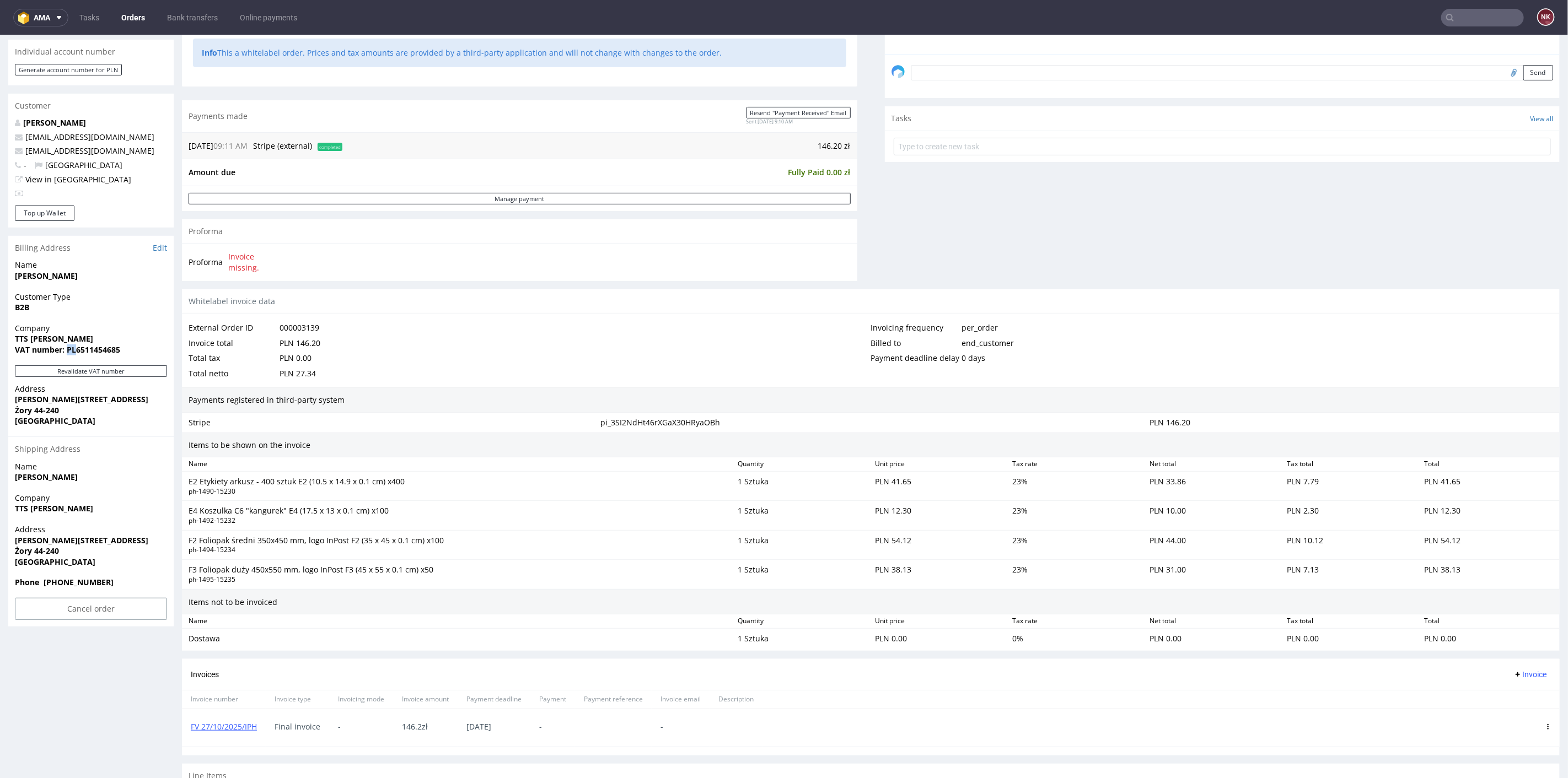
drag, startPoint x: 76, startPoint y: 350, endPoint x: 67, endPoint y: 349, distance: 9.1
click at [67, 349] on strong "VAT number: PL6511454685" at bounding box center [67, 349] width 105 height 11
drag, startPoint x: 179, startPoint y: 143, endPoint x: 185, endPoint y: 143, distance: 6.0
click at [185, 143] on div "Order R275783503 (000003139) 14.10.2025 09:11 AM Mark this order as problematic…" at bounding box center [784, 319] width 1568 height 1162
drag, startPoint x: 187, startPoint y: 141, endPoint x: 246, endPoint y: 141, distance: 59.0
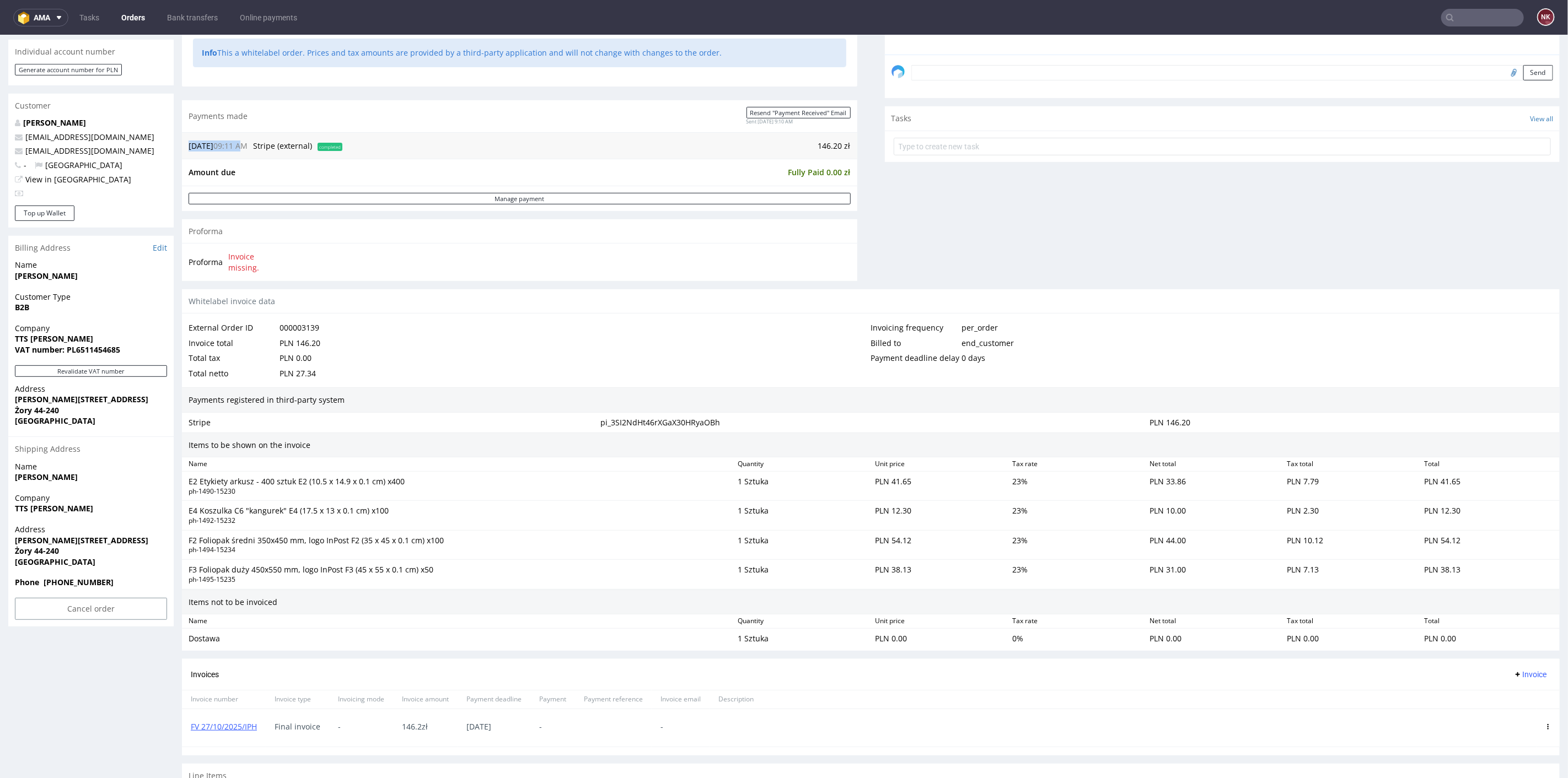
click at [246, 141] on div "14.10.25 09:11 AM Stripe (external) completed 146.20 zł" at bounding box center [520, 145] width 675 height 27
click at [469, 166] on td "Amount due" at bounding box center [487, 172] width 597 height 13
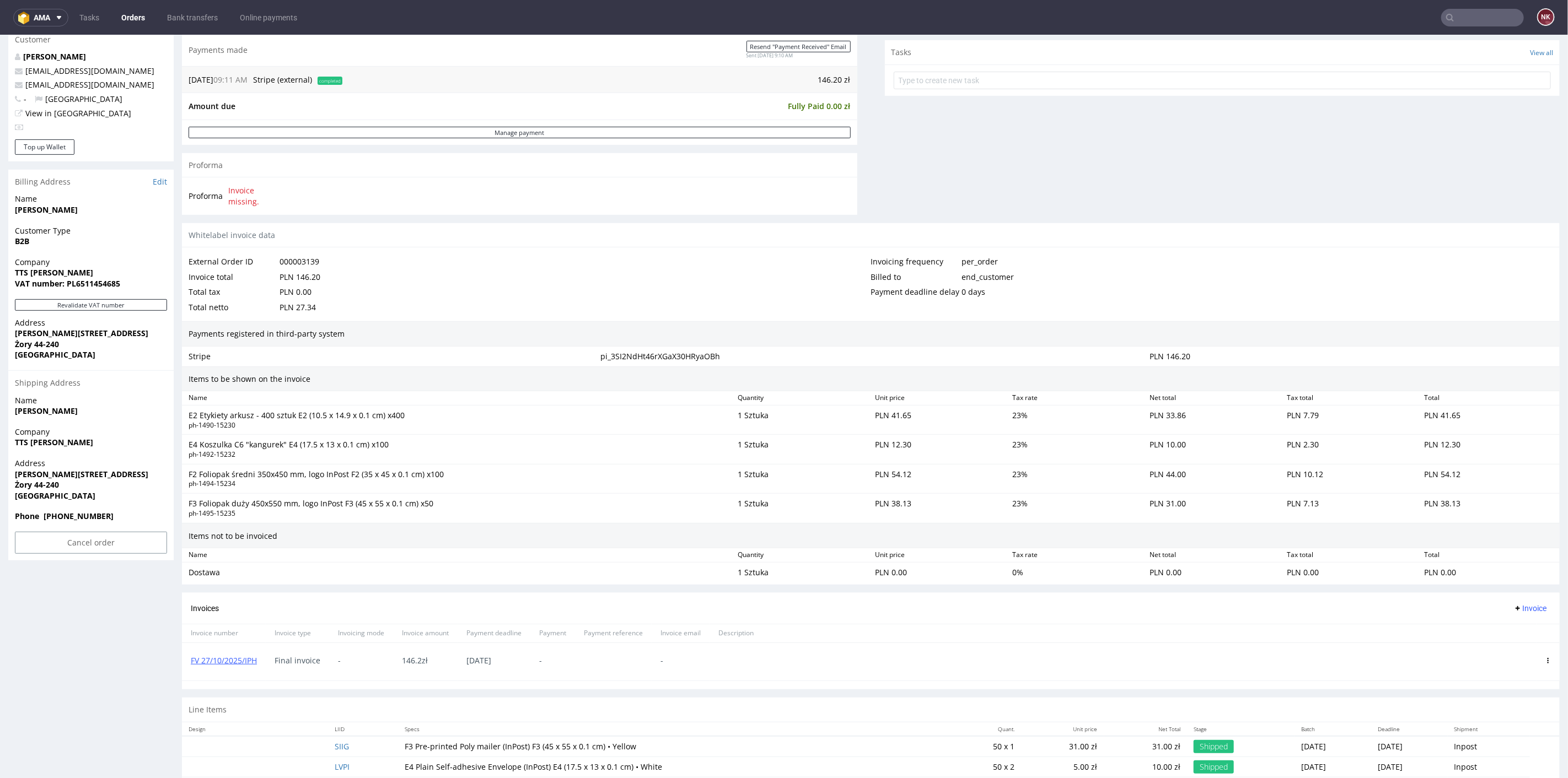
scroll to position [446, 0]
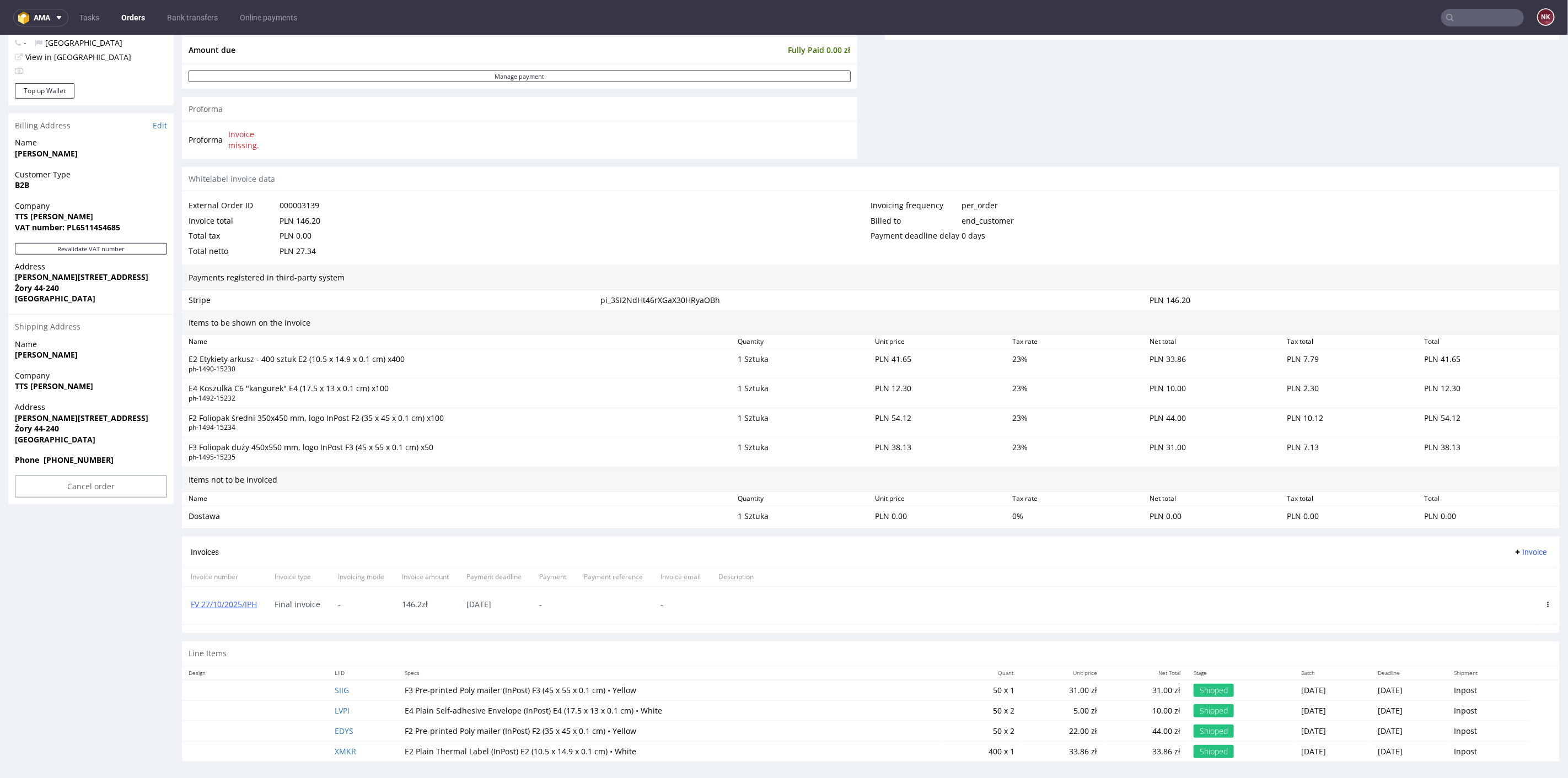
click at [262, 603] on div "FV 27/10/2025/IPH" at bounding box center [224, 605] width 84 height 37
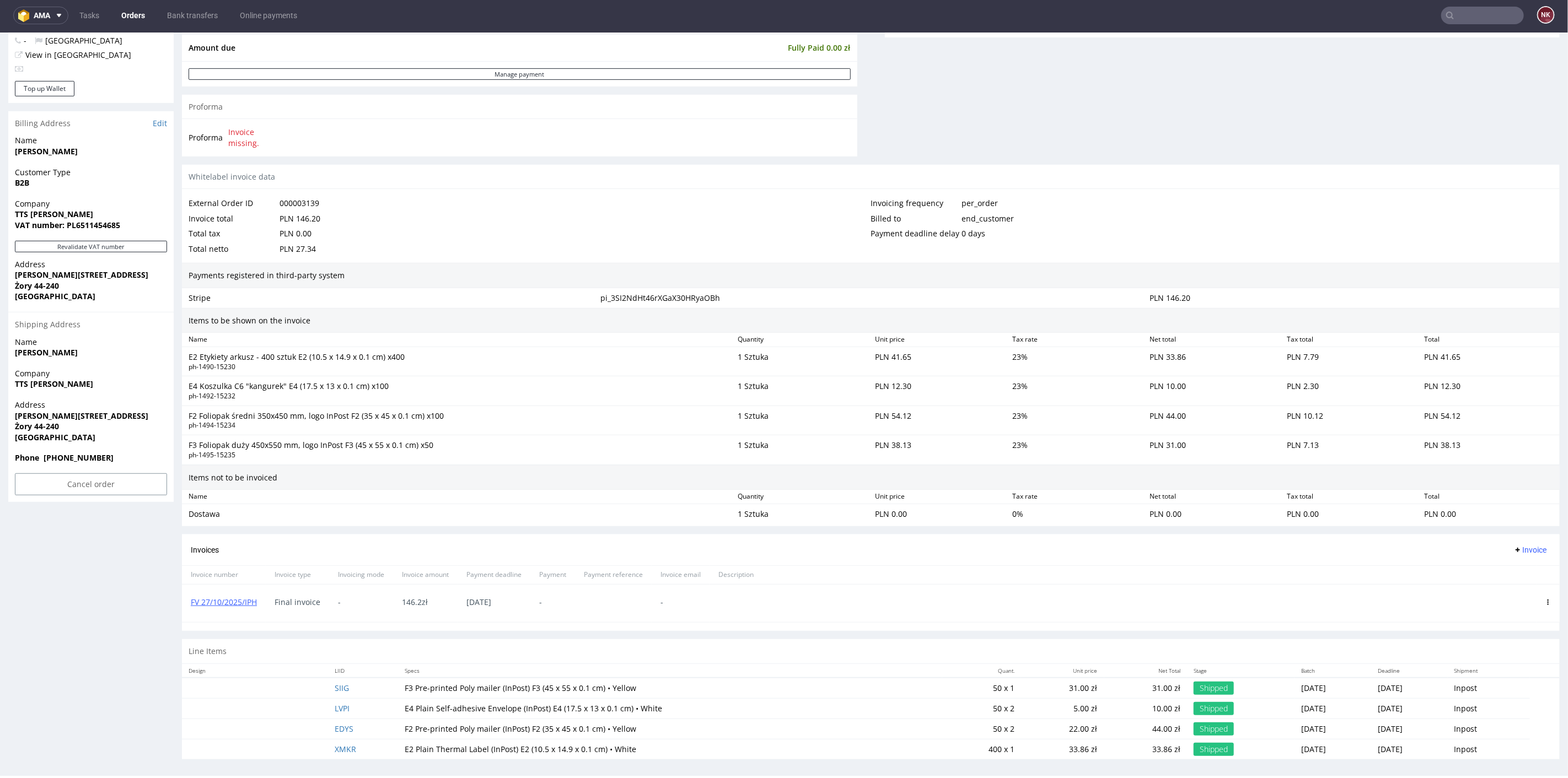
scroll to position [2, 0]
click at [1545, 598] on icon at bounding box center [1548, 601] width 6 height 6
click at [1497, 701] on span "Delete invoice" at bounding box center [1503, 697] width 67 height 11
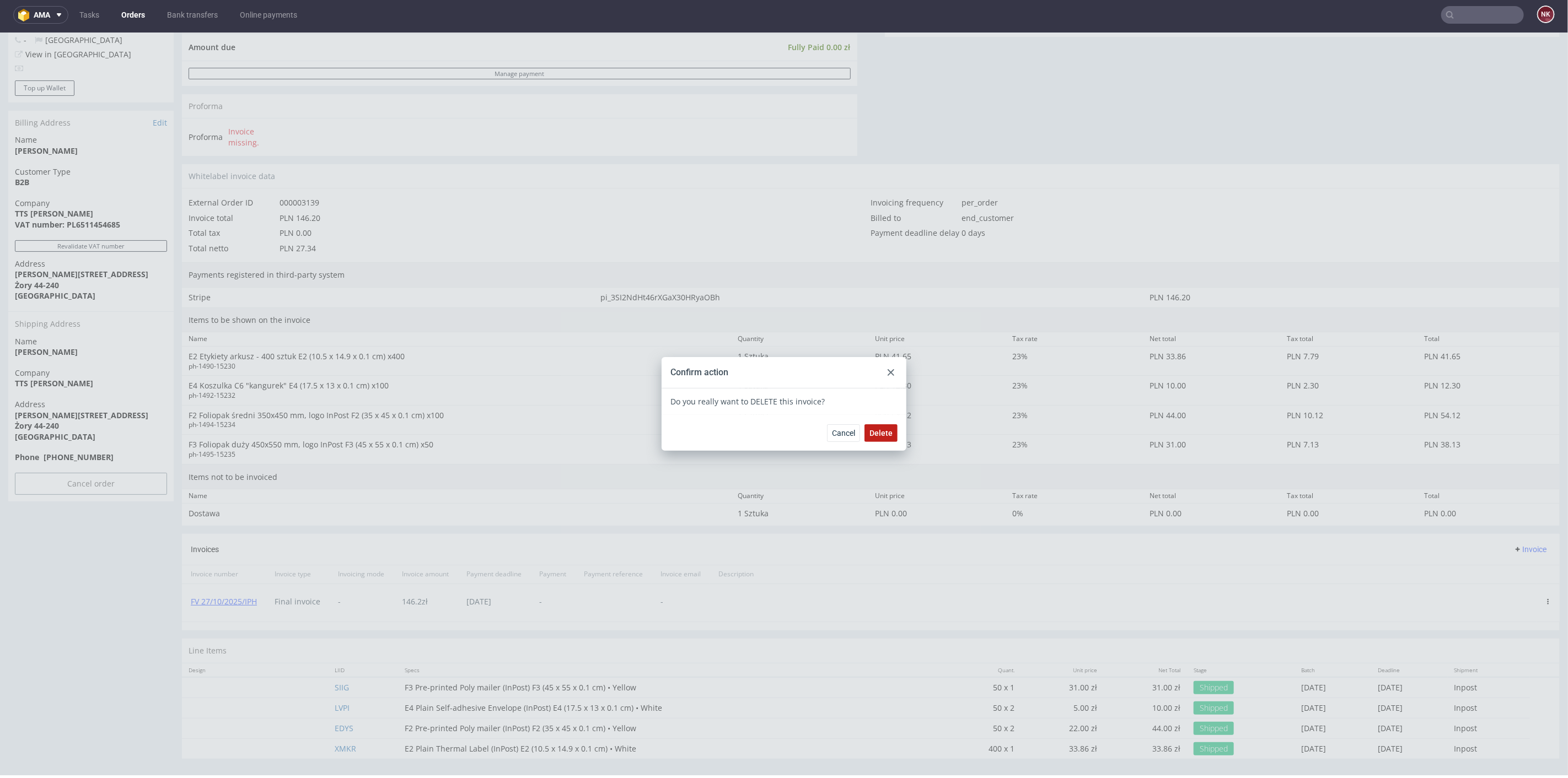
click at [880, 430] on span "Delete" at bounding box center [881, 432] width 23 height 7
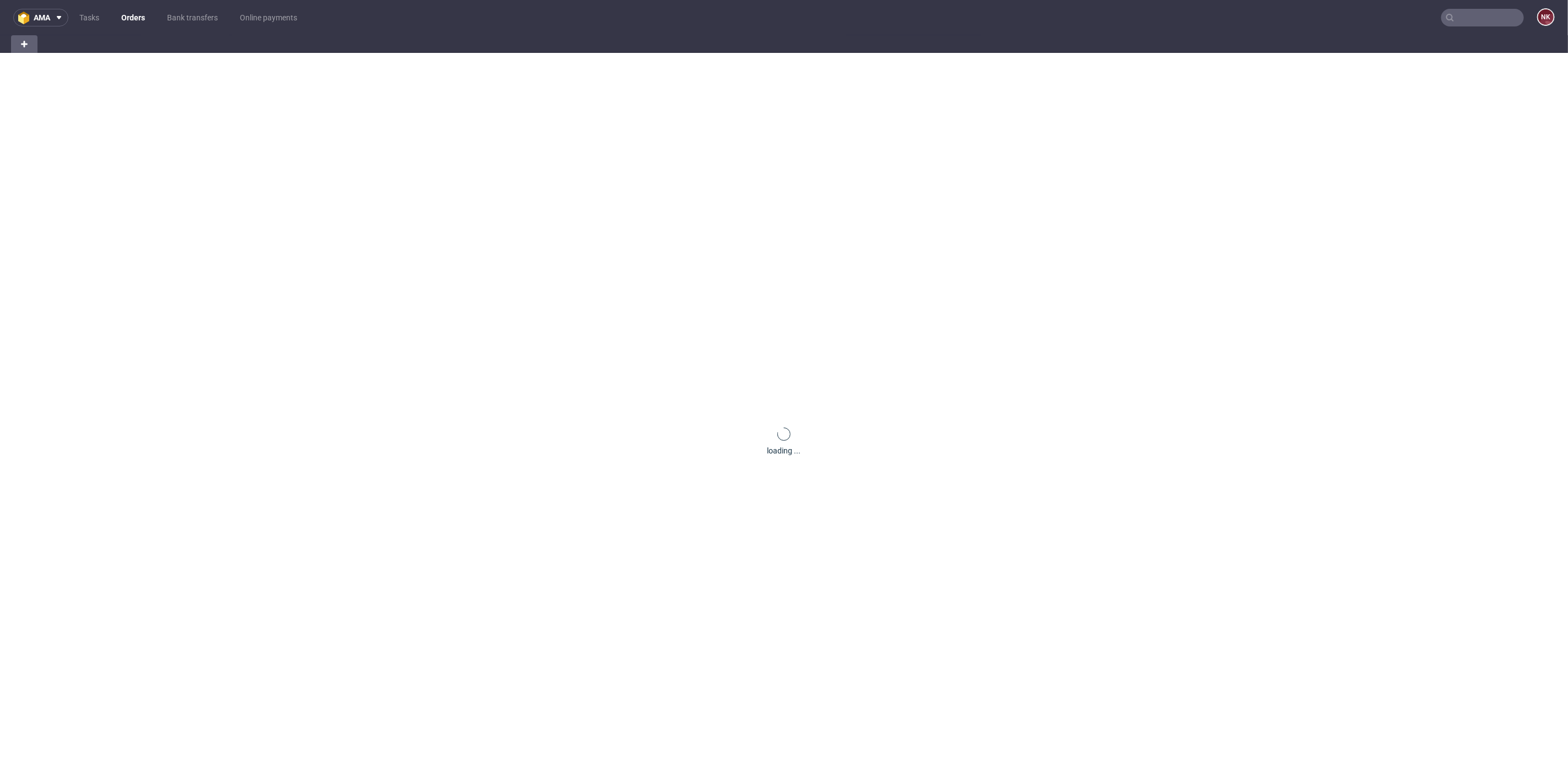
click at [1467, 20] on input "text" at bounding box center [1483, 18] width 83 height 18
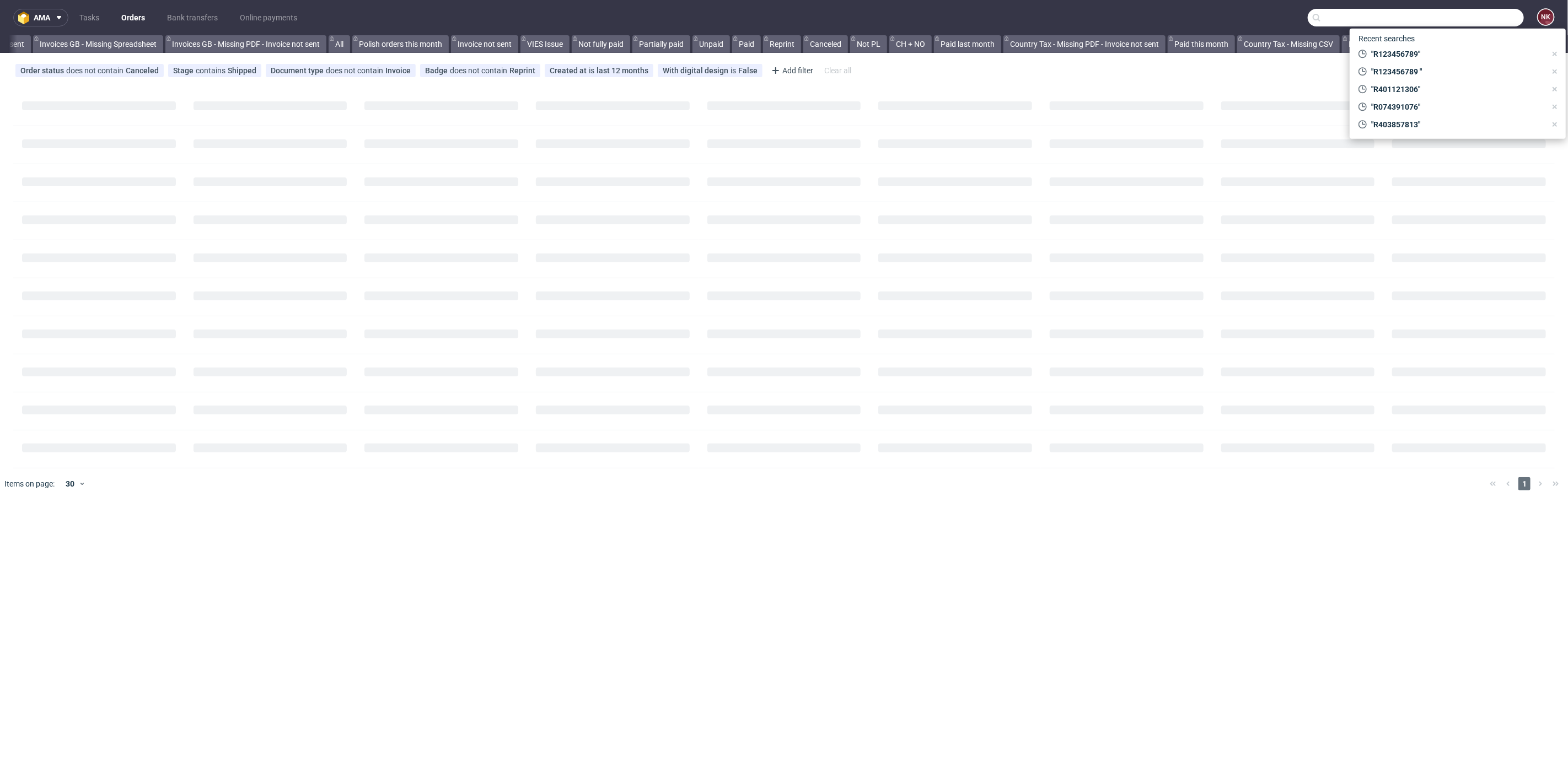
paste input "R275783503"
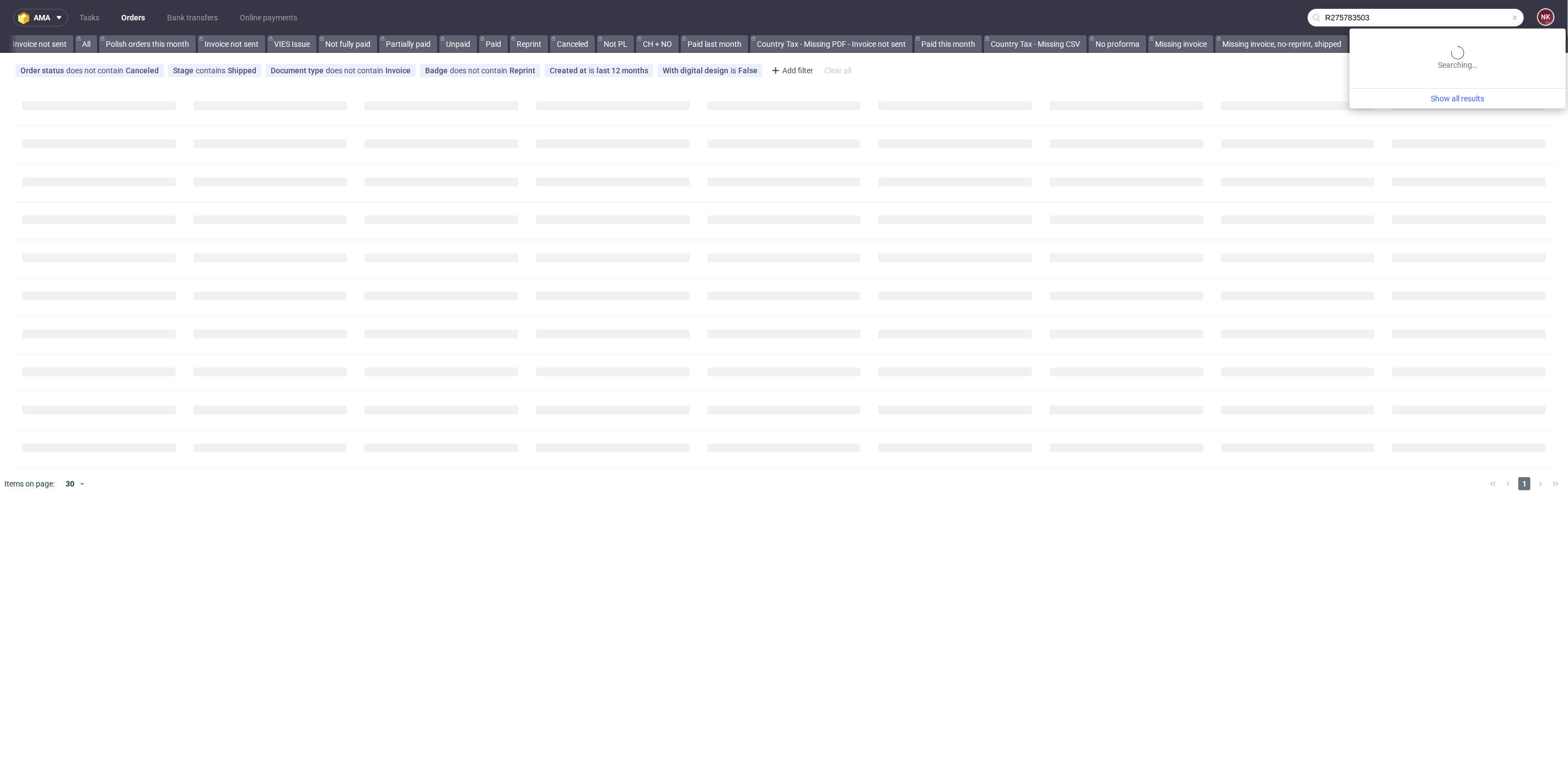
scroll to position [0, 1096]
type input "R275783503"
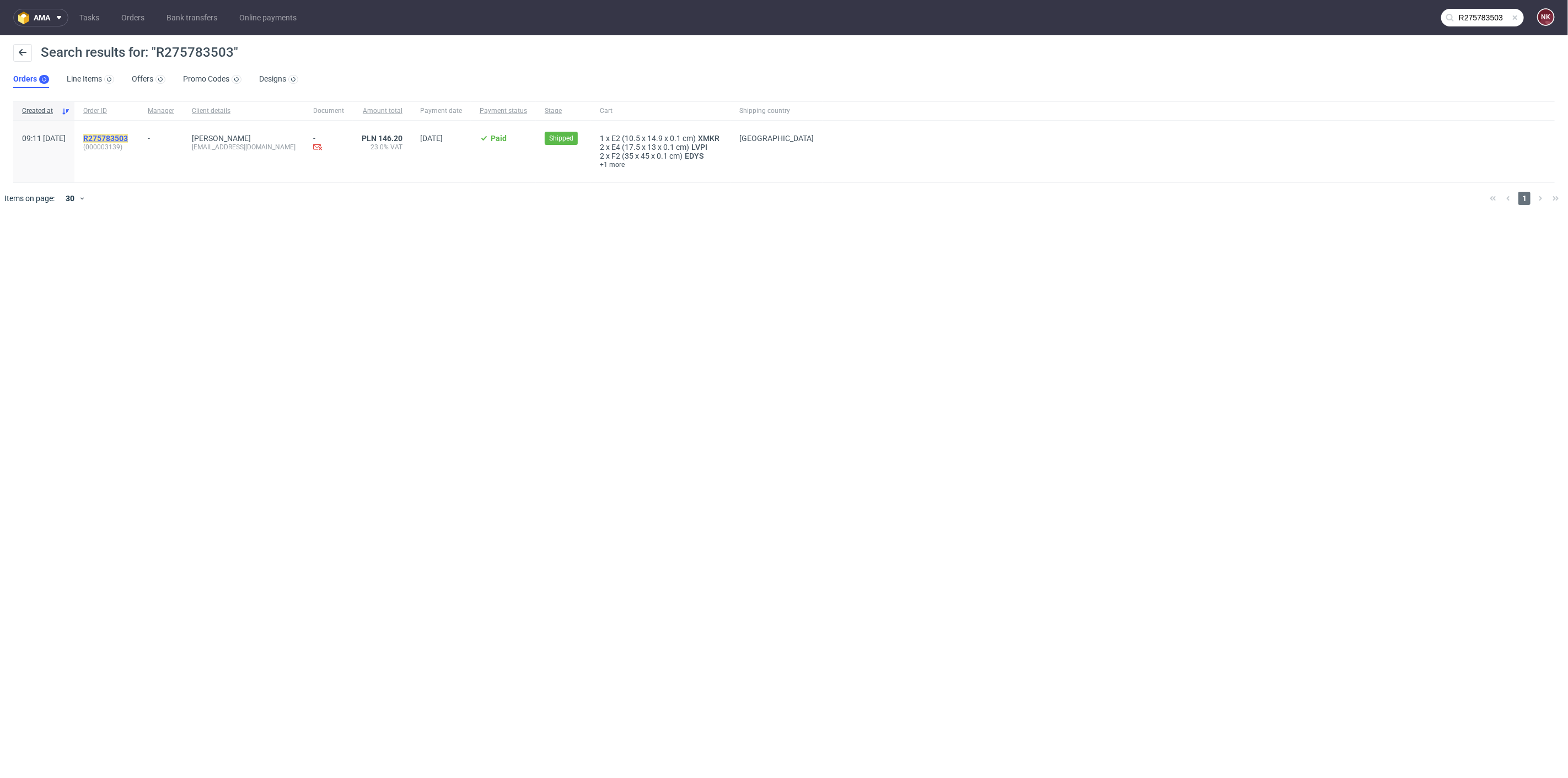
click at [128, 141] on mark "R275783503" at bounding box center [105, 138] width 45 height 9
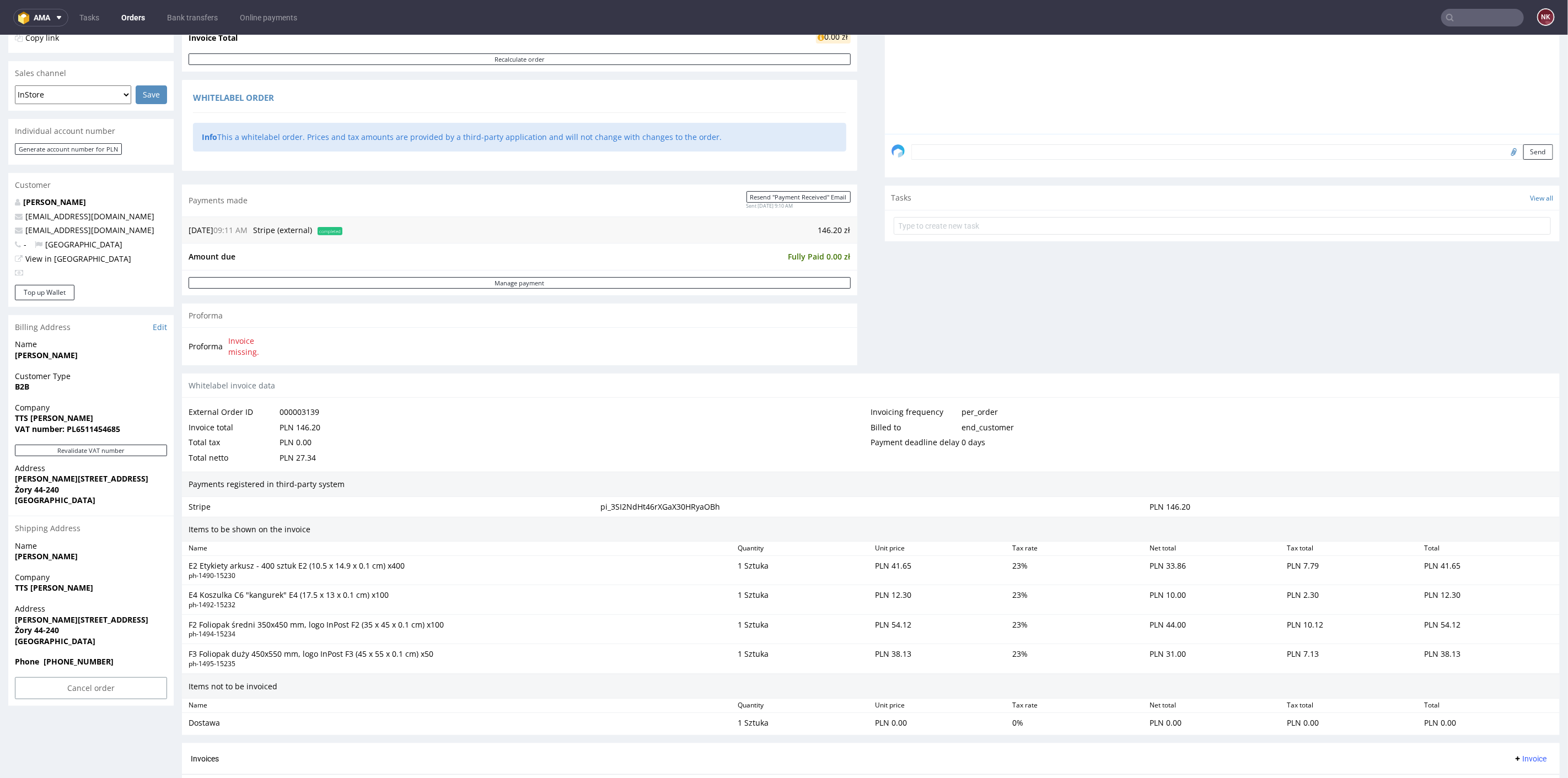
scroll to position [413, 0]
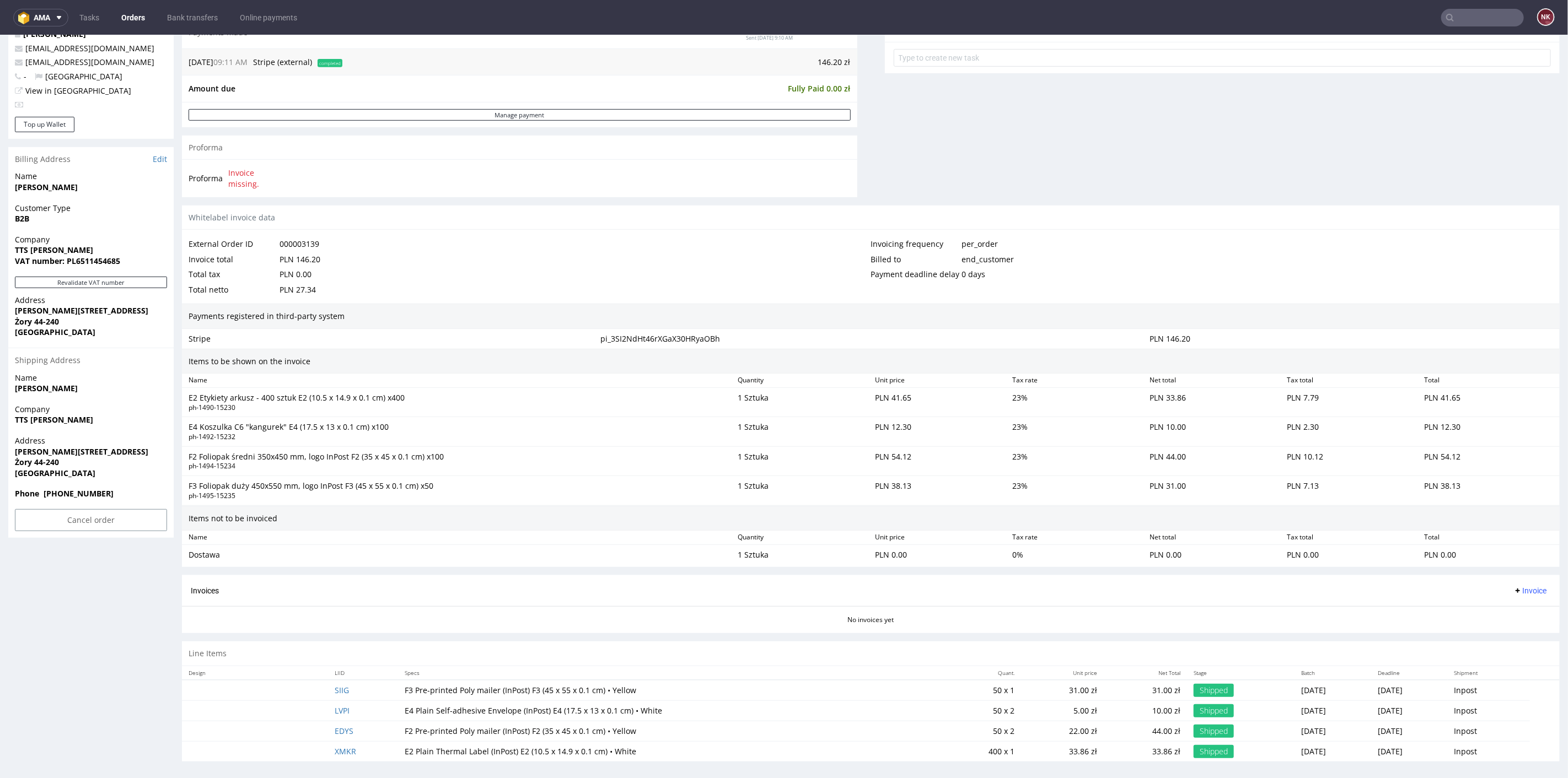
click at [562, 602] on div "Invoices Invoice" at bounding box center [871, 590] width 1378 height 32
click at [1522, 586] on span "Invoice" at bounding box center [1530, 590] width 33 height 9
click at [1519, 625] on span "Upload" at bounding box center [1511, 630] width 54 height 11
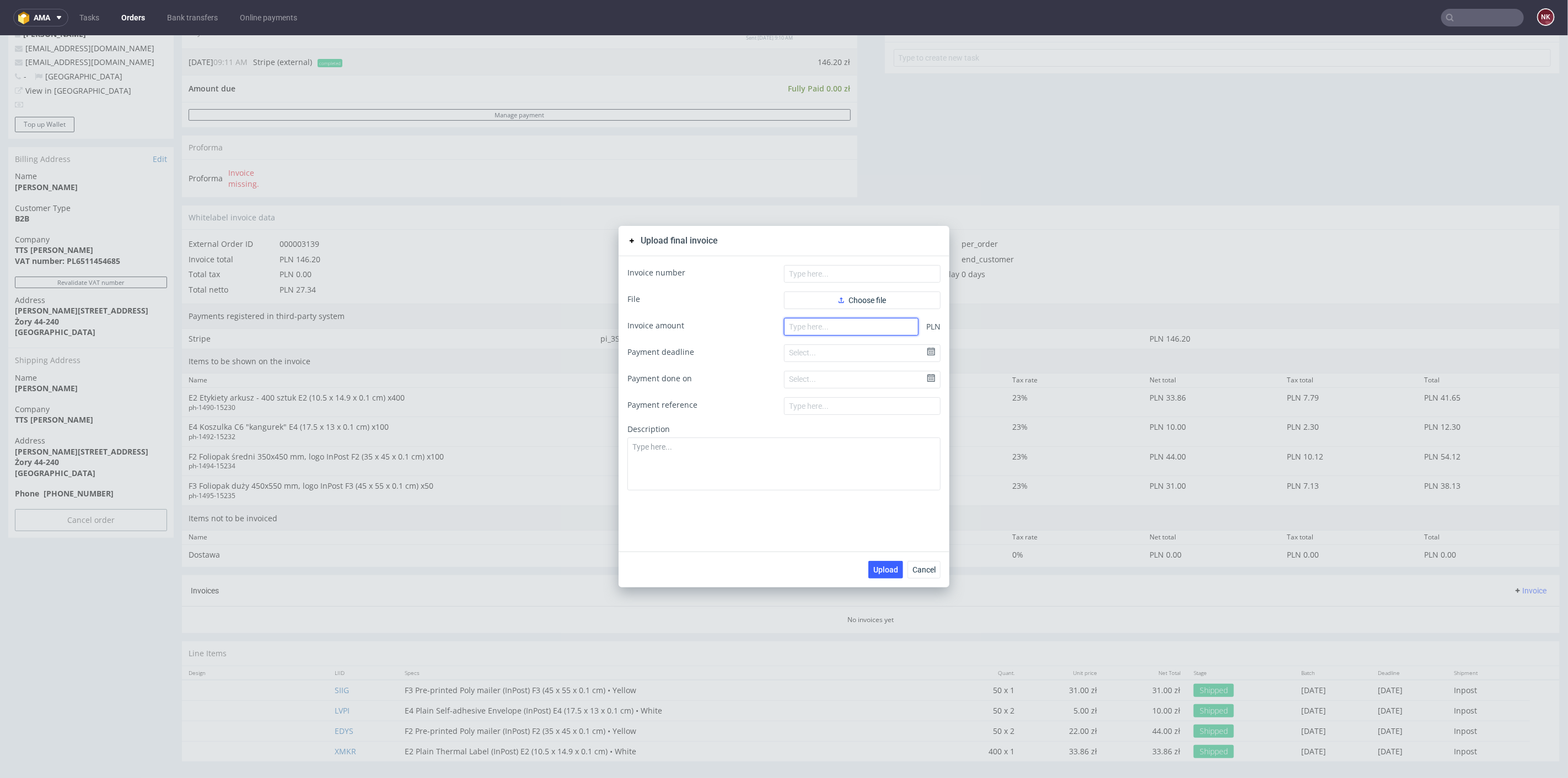
click at [869, 325] on input "number" at bounding box center [851, 326] width 134 height 18
paste input "146.20"
type input "146.20"
click at [870, 293] on button "Choose file" at bounding box center [862, 300] width 157 height 18
click at [829, 277] on input "text" at bounding box center [862, 273] width 157 height 18
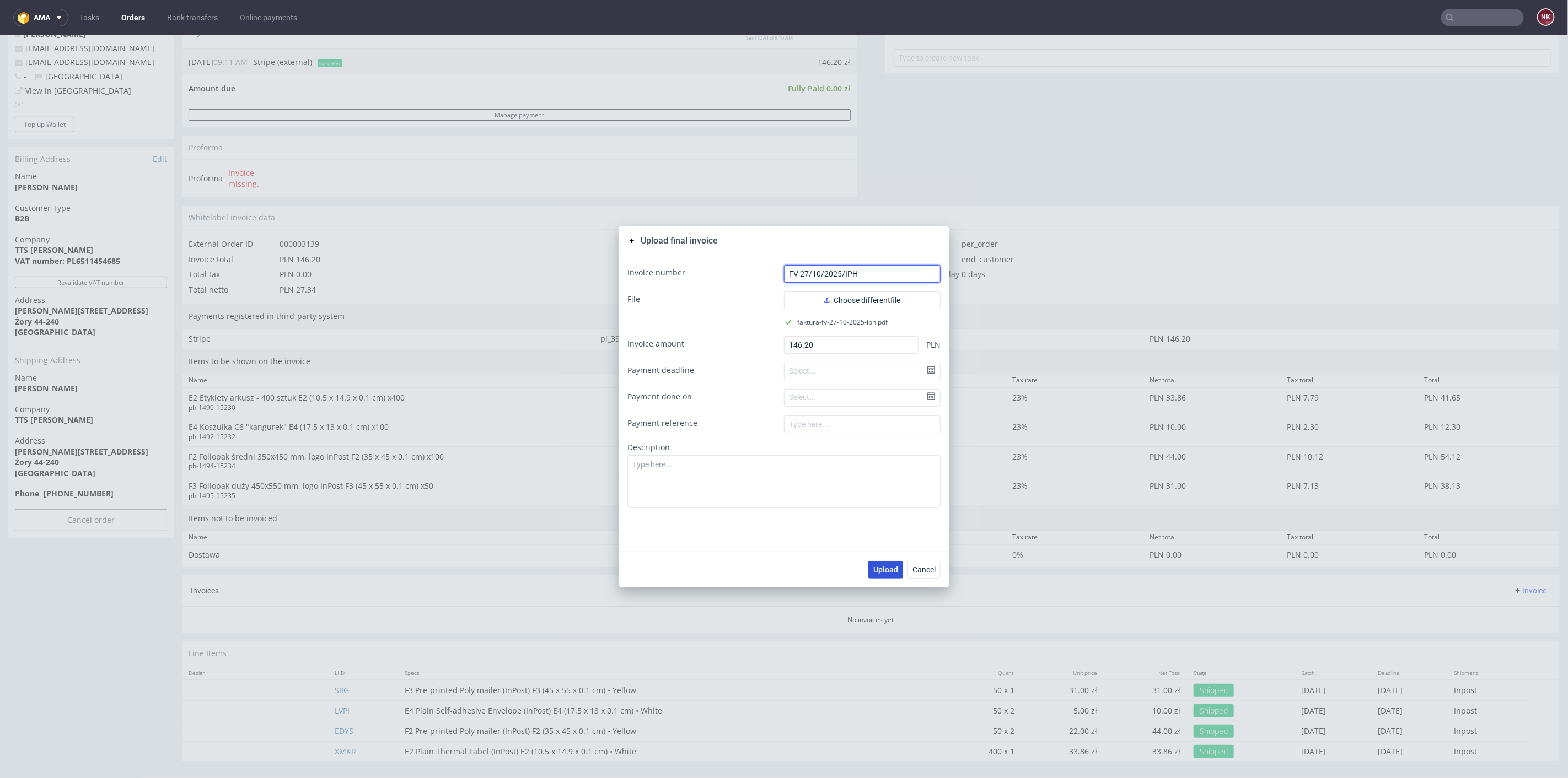
type input "FV 27/10/2025/IPH"
click at [888, 566] on span "Upload" at bounding box center [886, 569] width 25 height 7
click at [920, 569] on span "Cancel" at bounding box center [924, 569] width 23 height 7
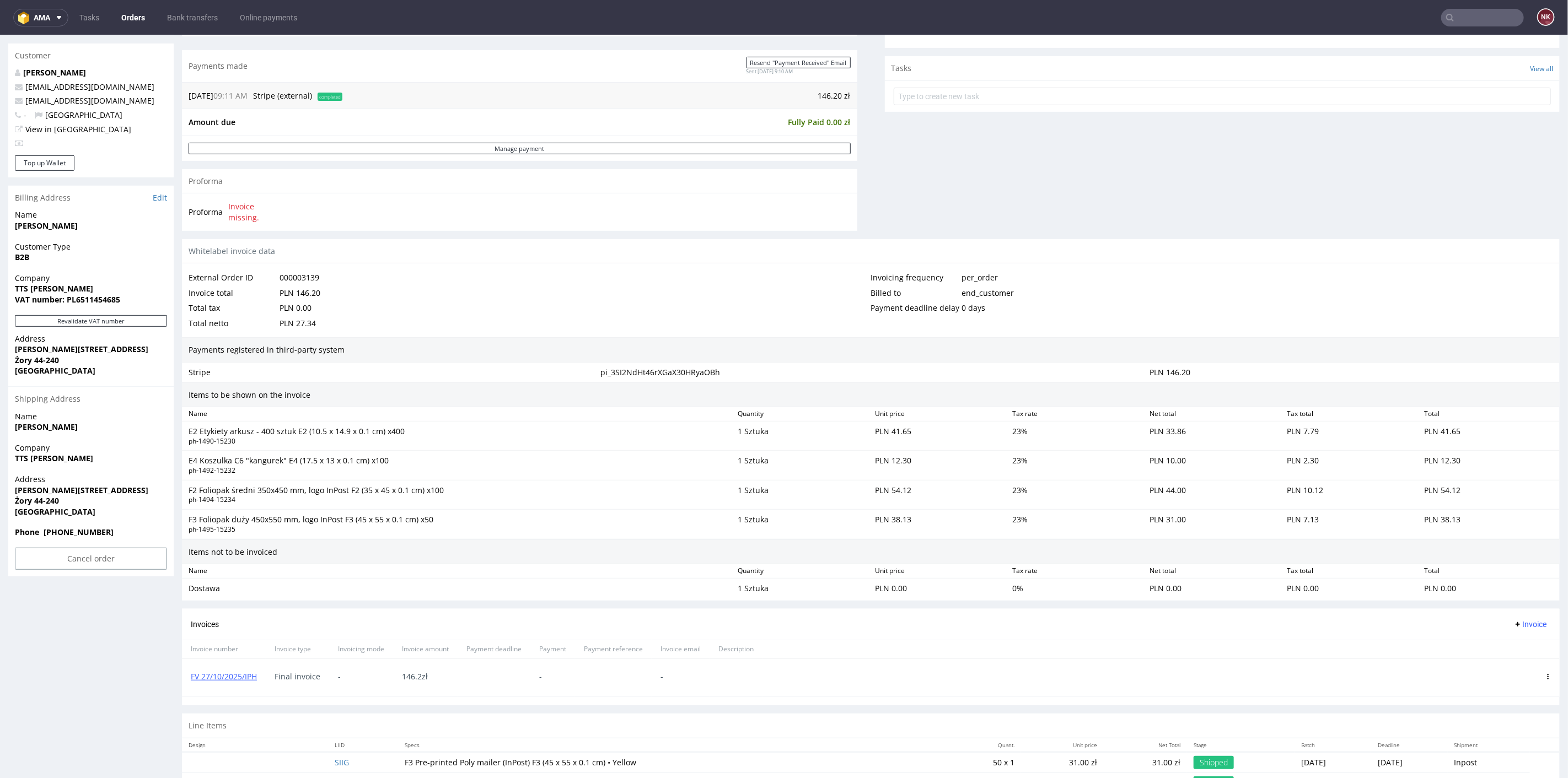
scroll to position [446, 0]
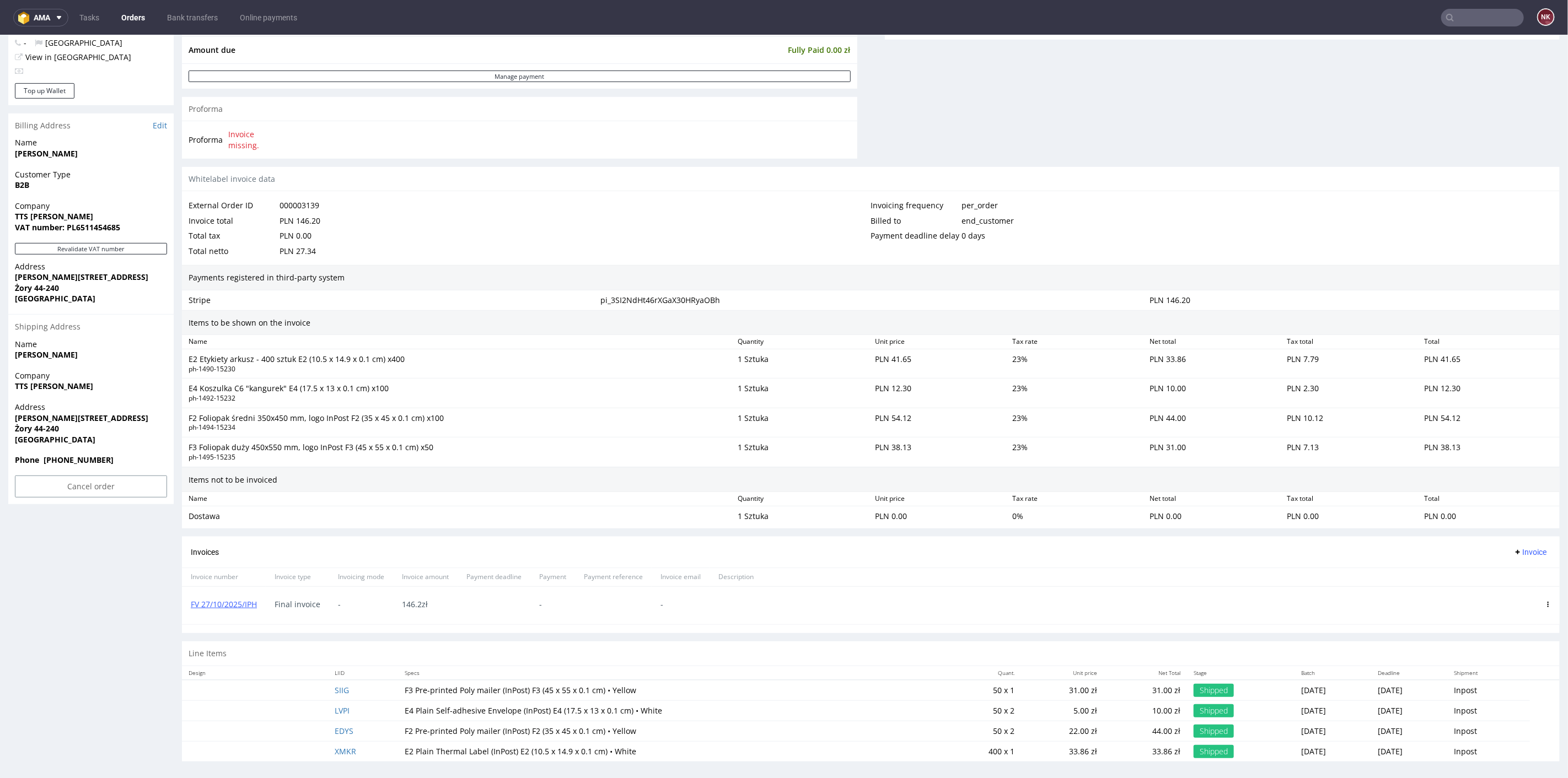
click at [220, 593] on div "FV 27/10/2025/IPH" at bounding box center [224, 605] width 84 height 37
click at [220, 598] on link "FV 27/10/2025/IPH" at bounding box center [224, 603] width 66 height 11
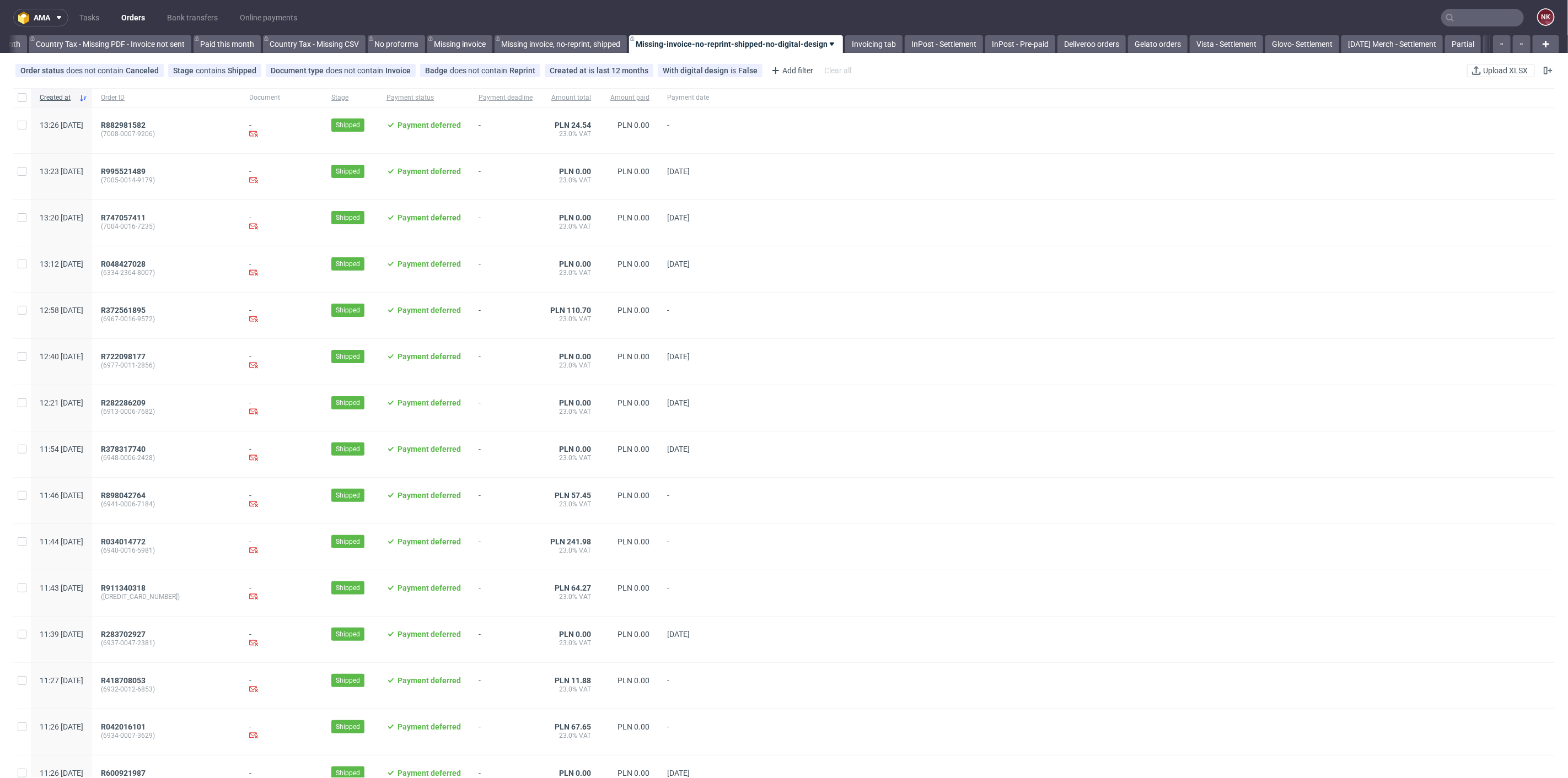
scroll to position [0, 1246]
click at [1459, 15] on input "text" at bounding box center [1483, 18] width 83 height 18
paste input "QUIET TRAVEL"
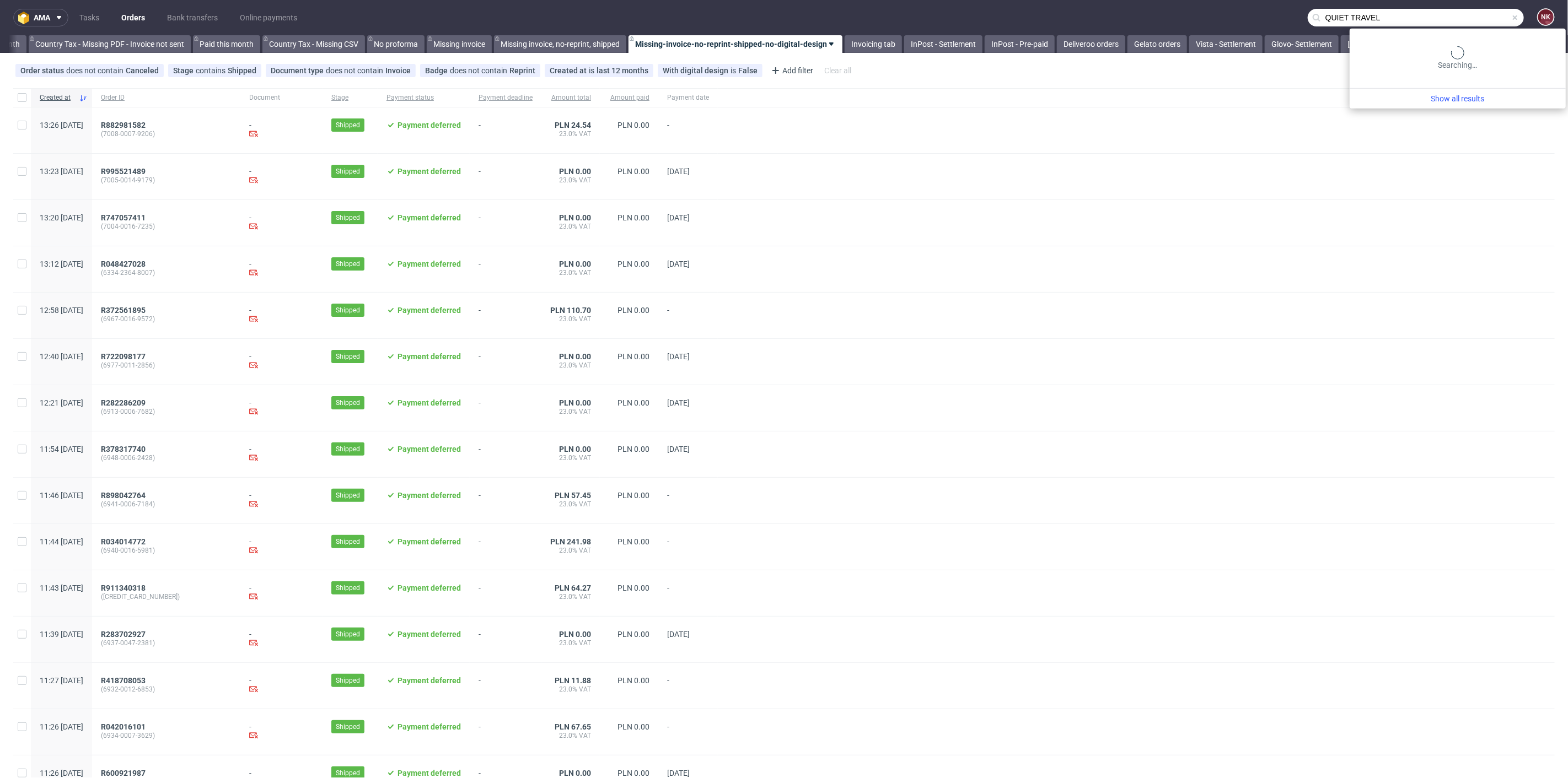
type input "QUIET TRAVEL"
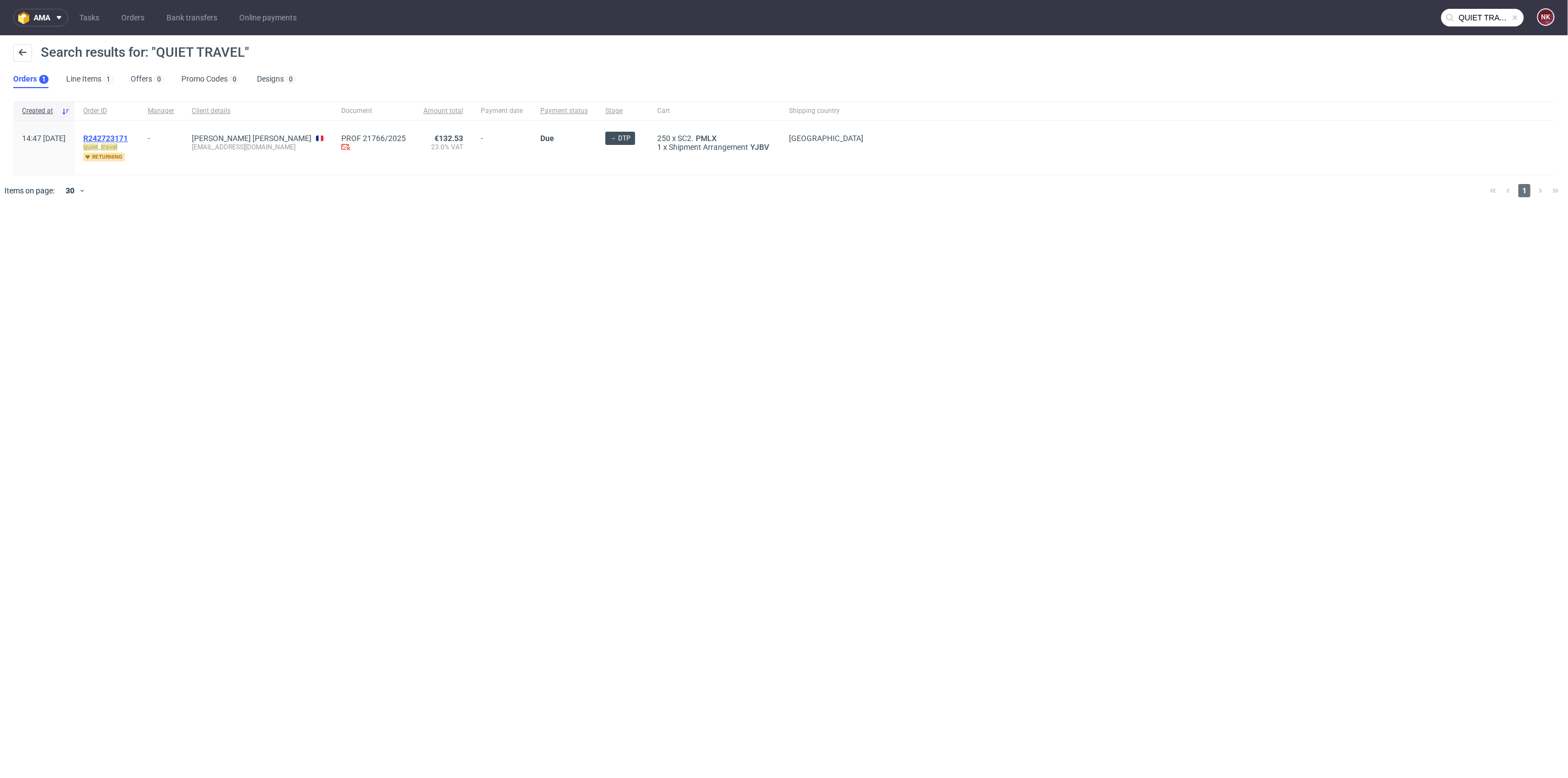
click at [128, 137] on span "R242723171" at bounding box center [105, 138] width 45 height 9
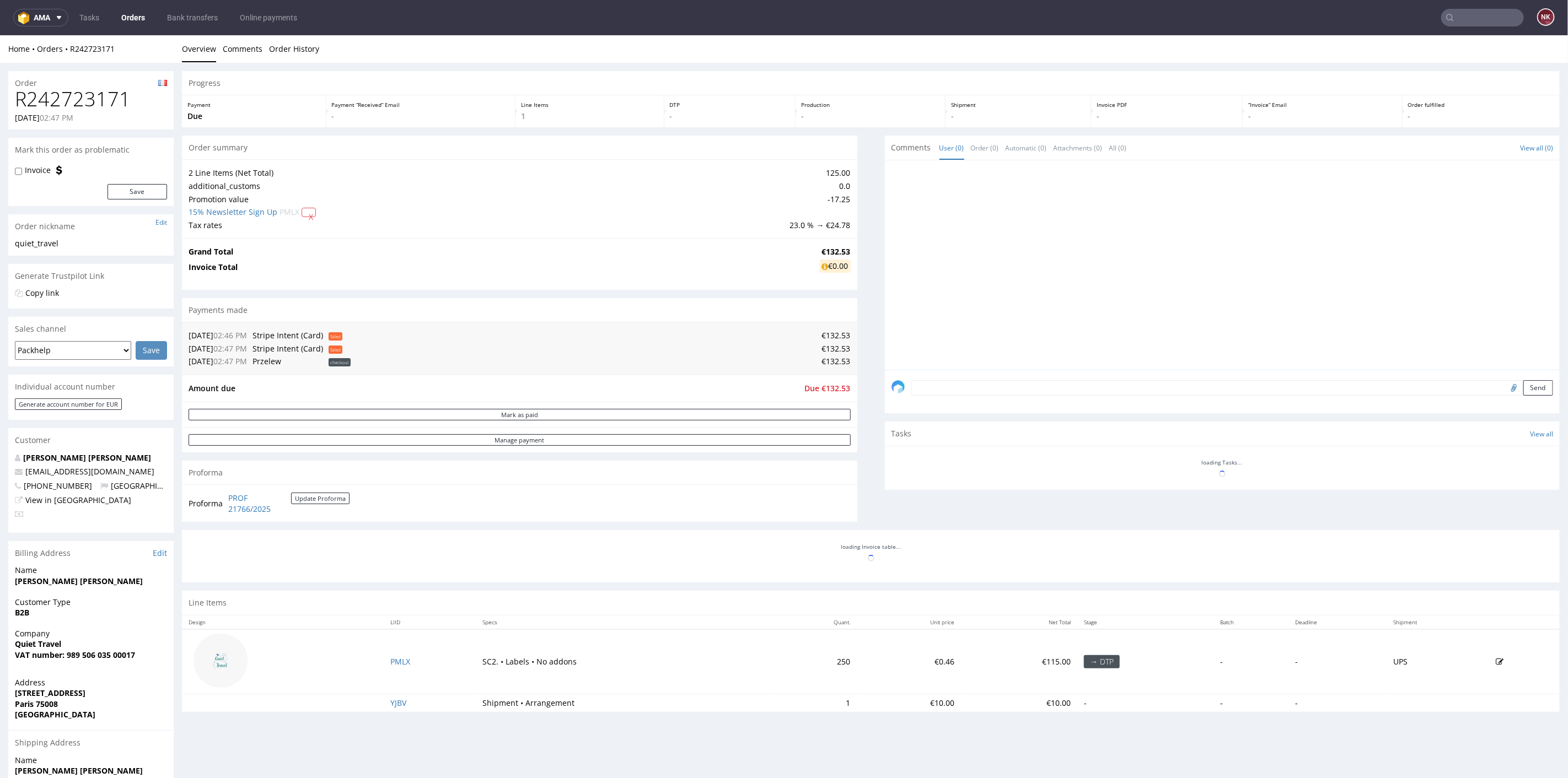
click at [65, 98] on h1 "R242723171" at bounding box center [90, 98] width 152 height 22
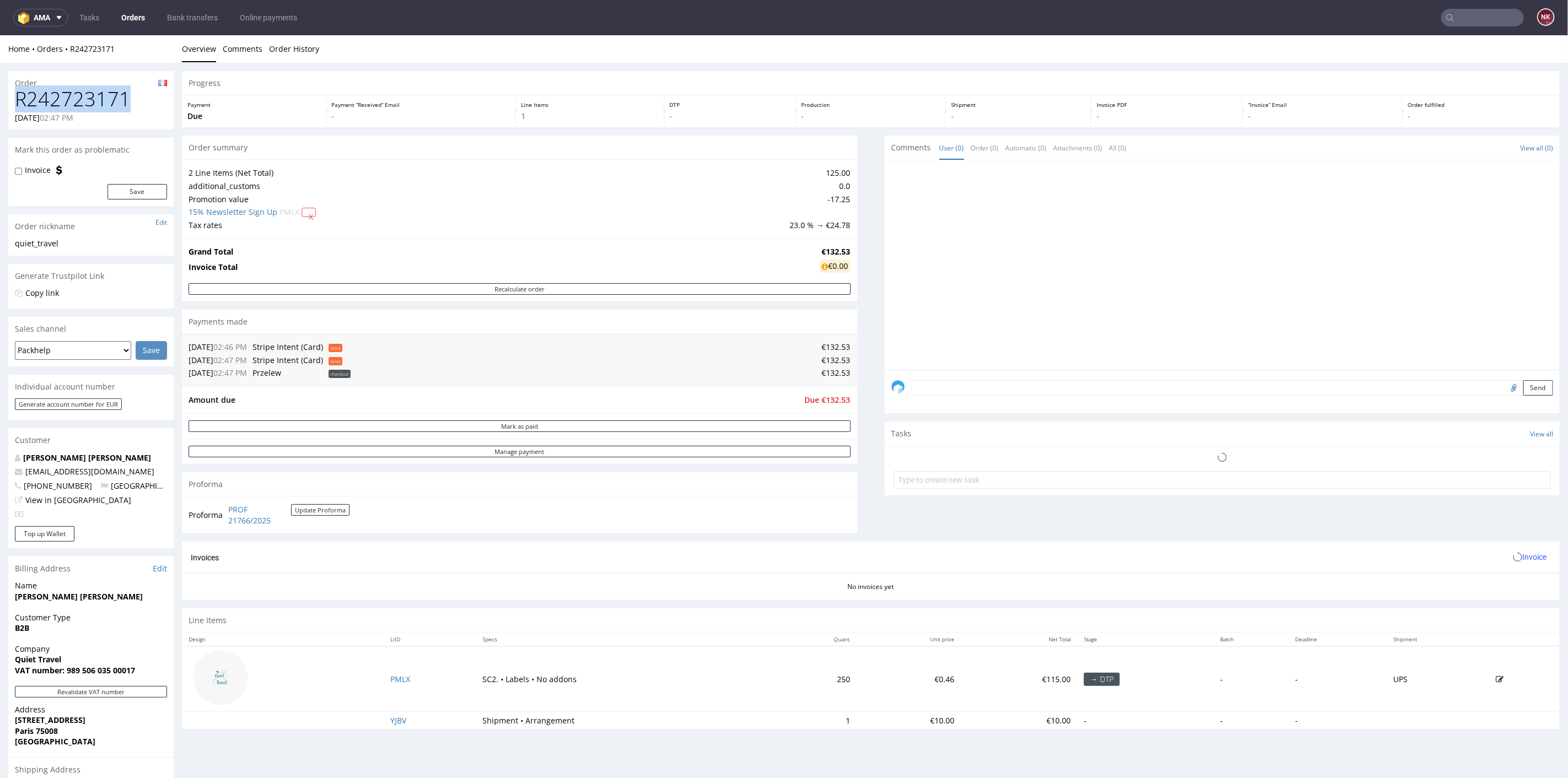
click at [65, 98] on h1 "R242723171" at bounding box center [90, 98] width 152 height 22
copy h1 "R242723171"
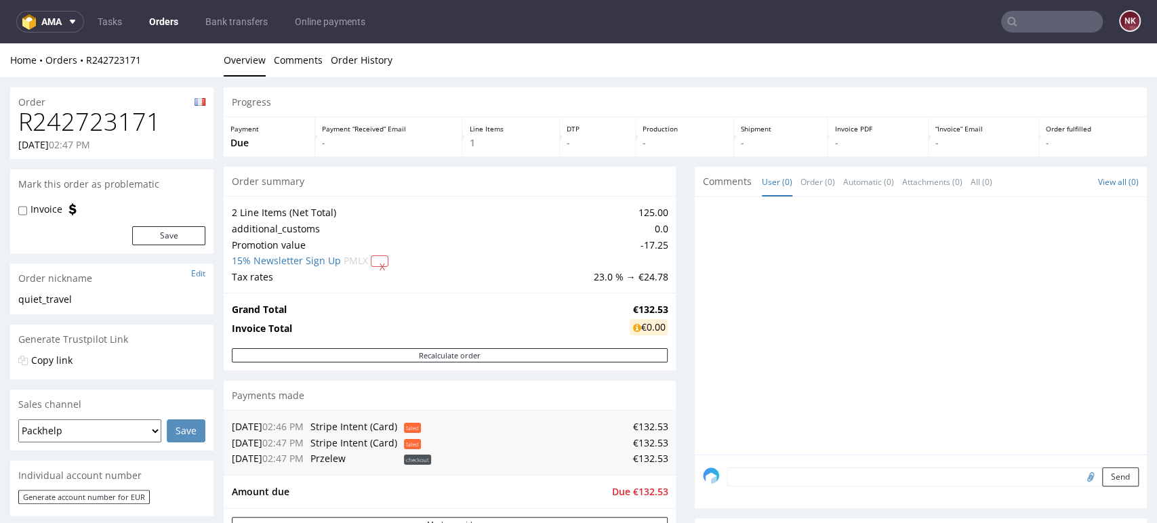
click at [672, 343] on div "Progress Payment Due Payment “Received” Email - Line Items 1 DTP - Production -…" at bounding box center [685, 497] width 923 height 820
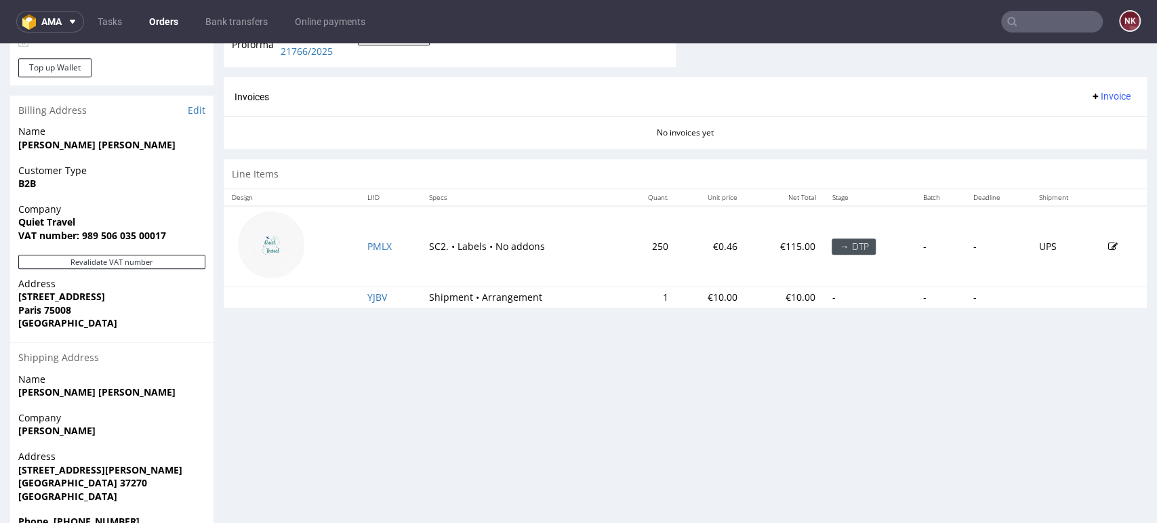
scroll to position [588, 0]
click at [1070, 409] on div "Progress Payment Due Payment “Received” Email - Line Items 1 DTP - Production -…" at bounding box center [685, 39] width 923 height 1078
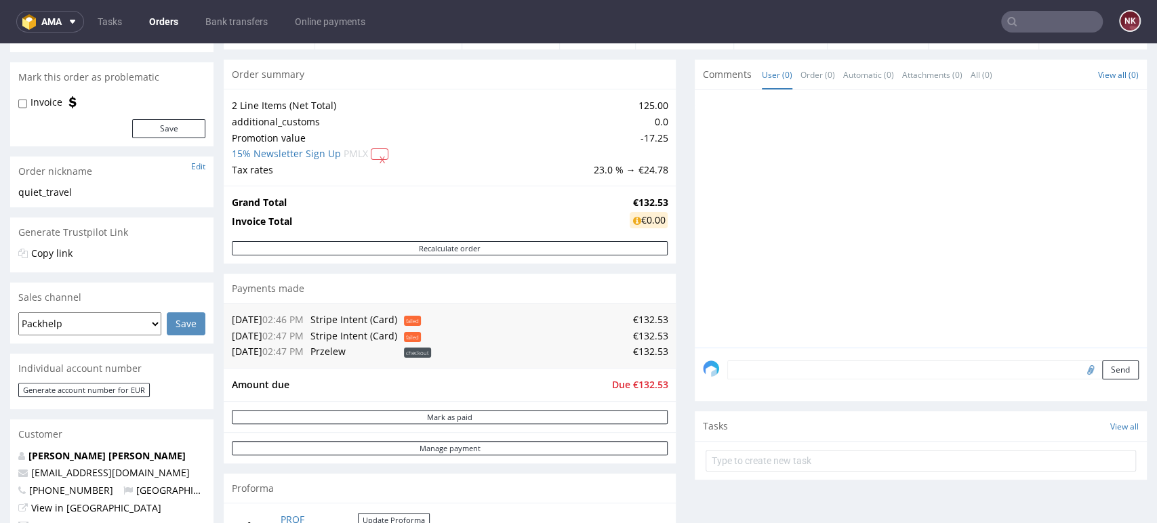
scroll to position [0, 0]
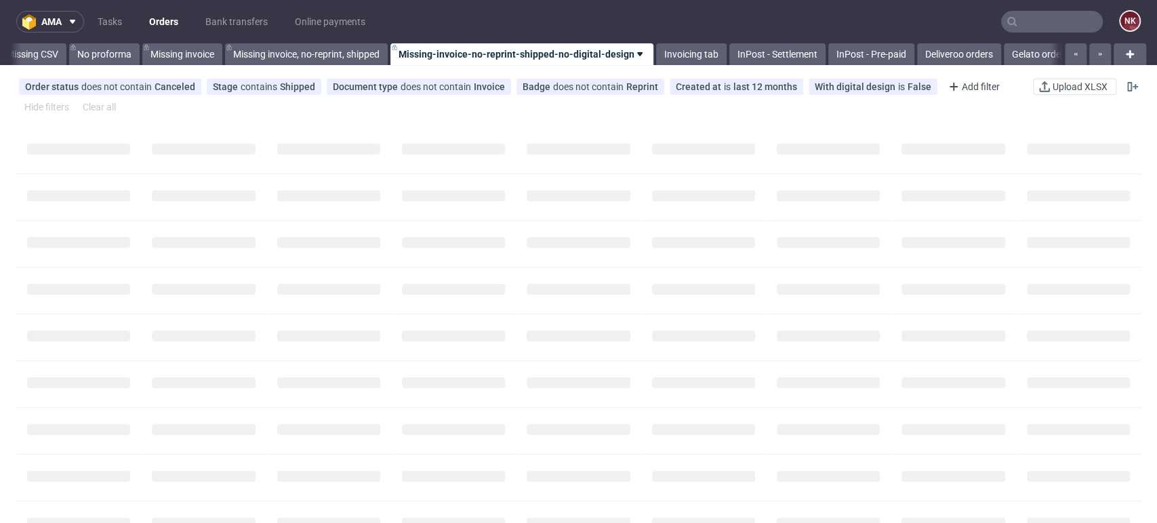
scroll to position [0, 1919]
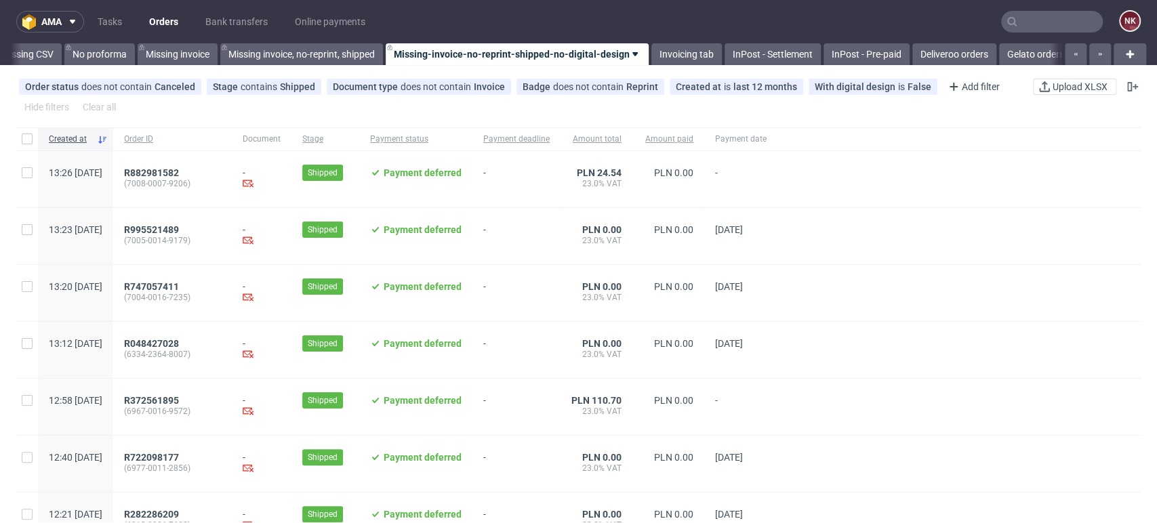
click at [1052, 308] on div at bounding box center [959, 293] width 363 height 56
click at [902, 52] on link "InPost - Pre-paid" at bounding box center [867, 54] width 86 height 22
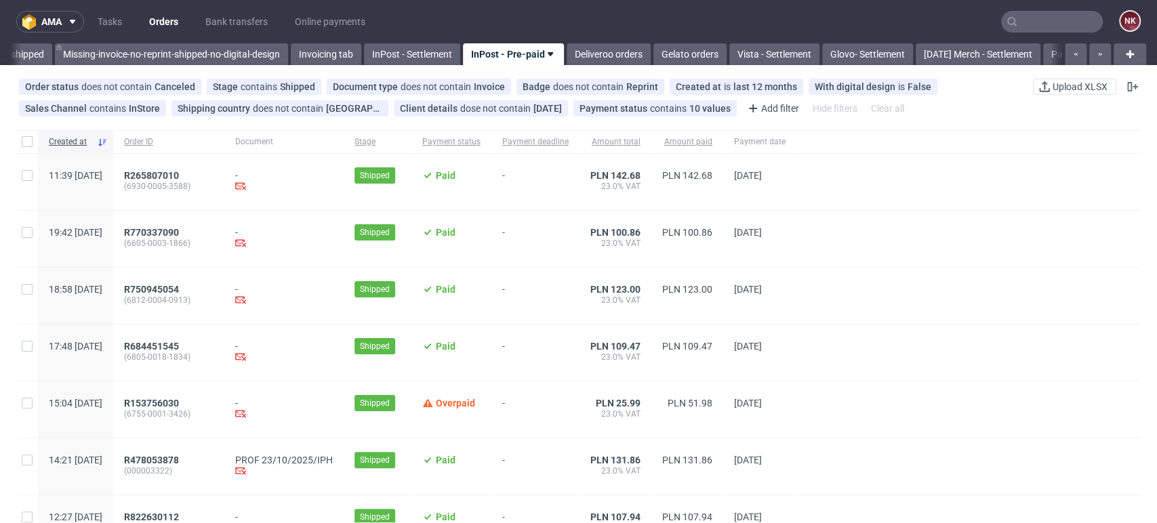
scroll to position [360, 0]
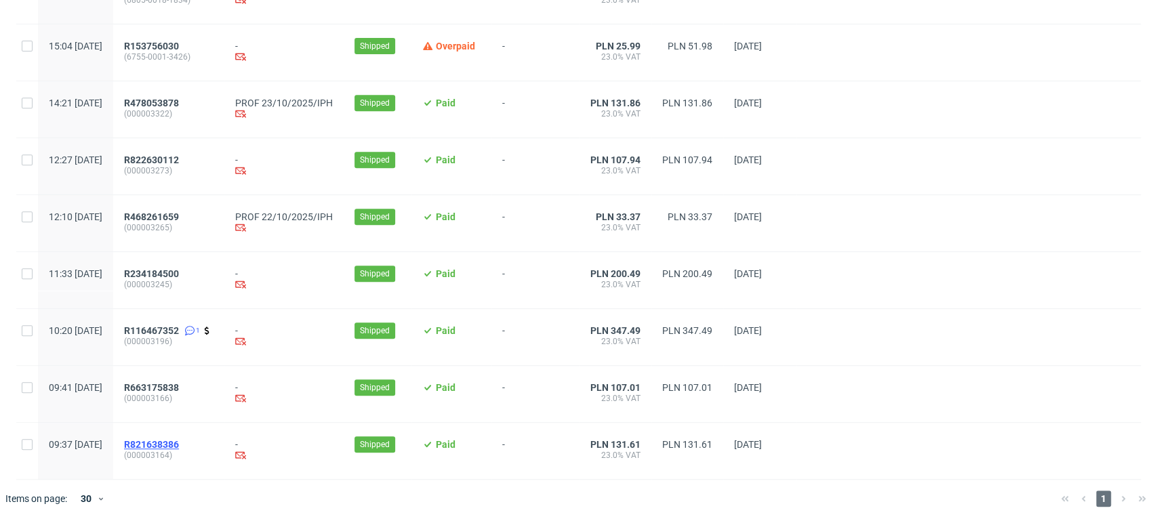
click at [179, 443] on span "R821638386" at bounding box center [151, 444] width 55 height 11
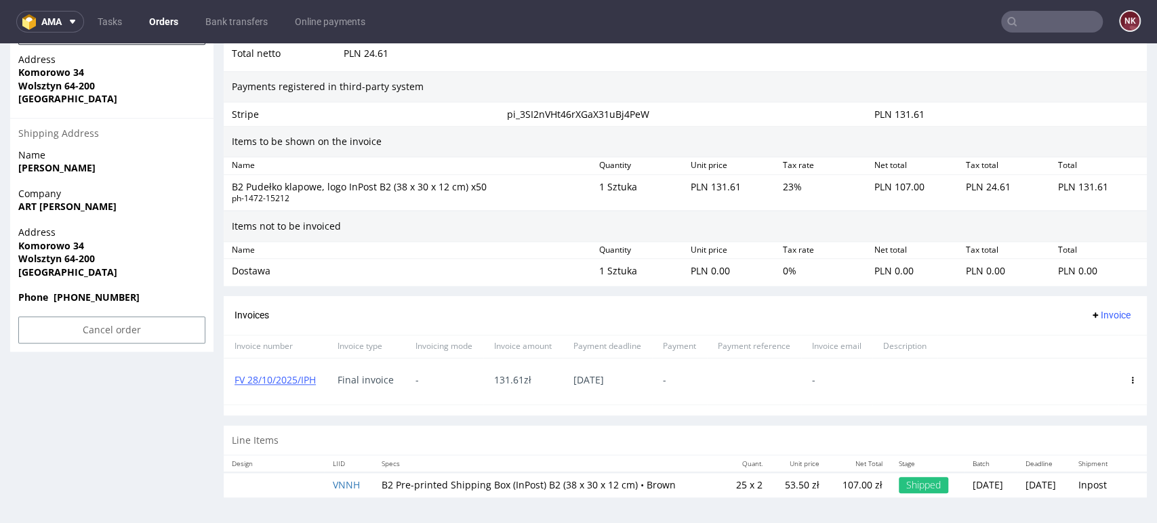
scroll to position [4, 0]
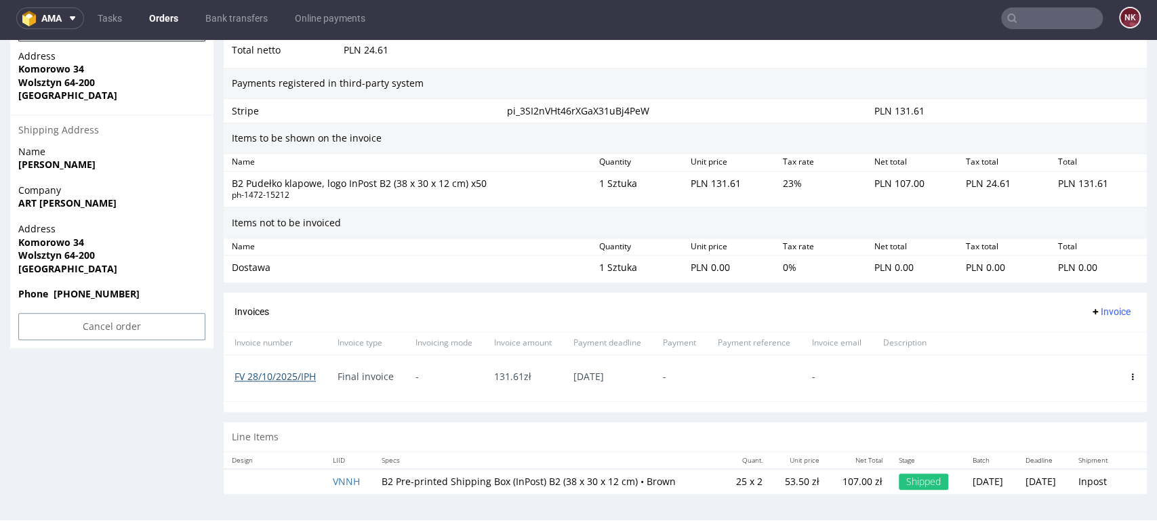
click at [294, 378] on link "FV 28/10/2025/IPH" at bounding box center [275, 376] width 81 height 13
drag, startPoint x: 327, startPoint y: 376, endPoint x: 235, endPoint y: 379, distance: 92.3
click at [235, 379] on div "FV 28/10/2025/IPH Final invoice - 131.61 zł 22.10.2025 - -" at bounding box center [685, 378] width 923 height 47
copy link "FV 28/10/2025/IPH"
click at [443, 349] on div "Invoicing mode" at bounding box center [444, 343] width 79 height 23
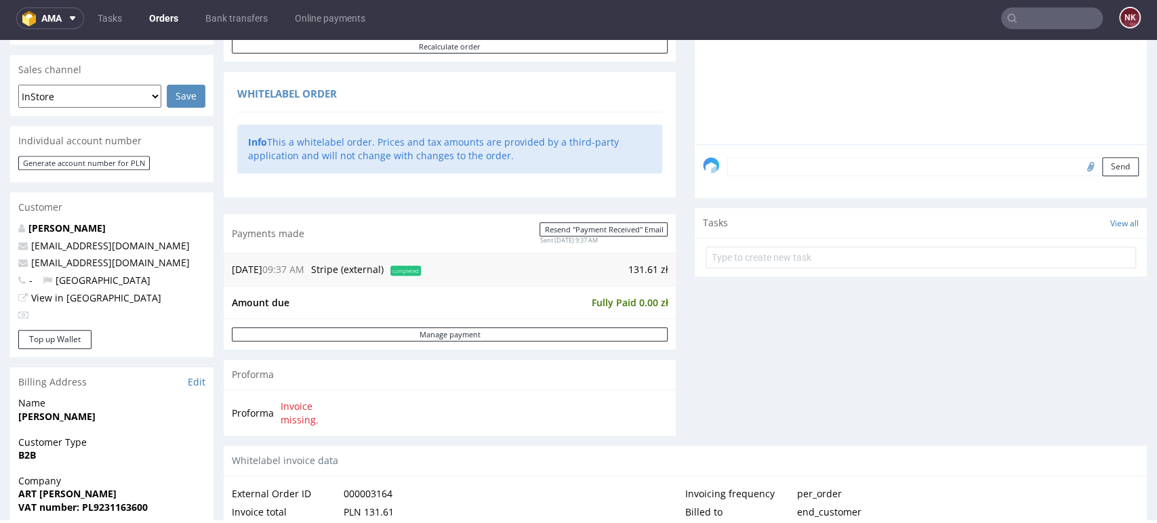
scroll to position [818, 0]
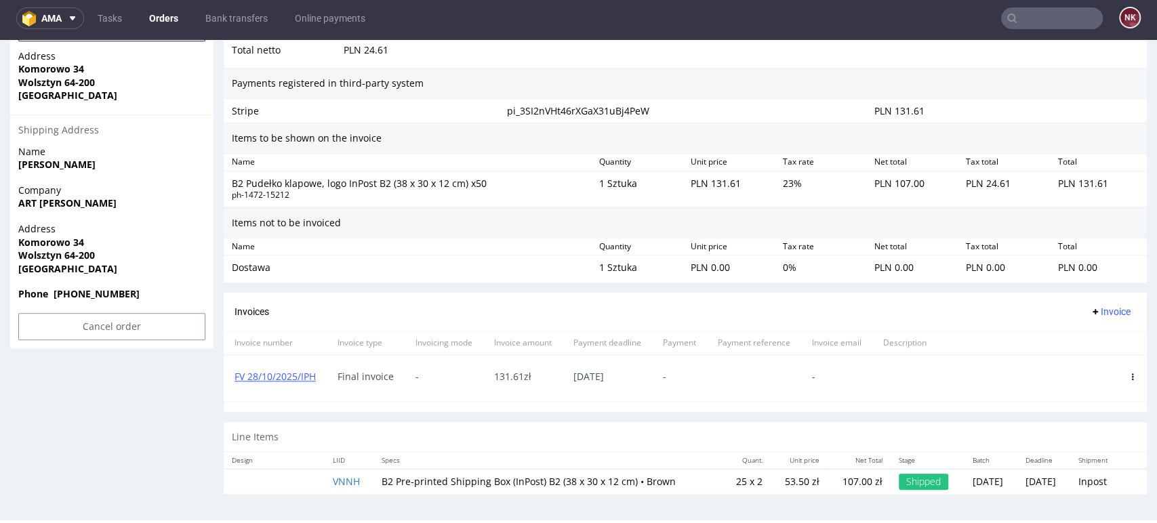
click at [1129, 374] on icon at bounding box center [1132, 377] width 7 height 7
click at [1074, 494] on span "Delete invoice" at bounding box center [1078, 498] width 82 height 14
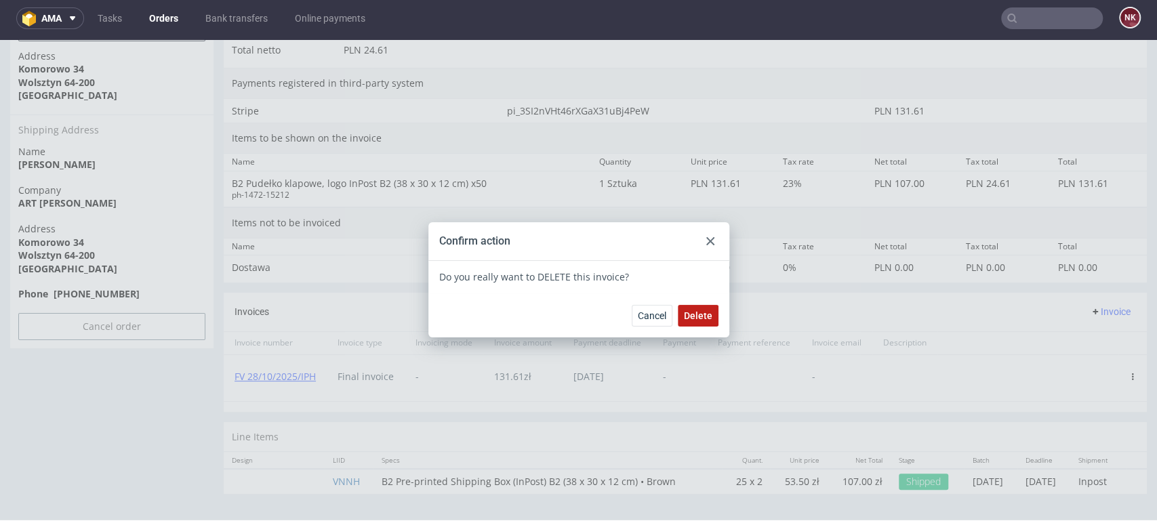
click at [691, 308] on button "Delete" at bounding box center [698, 316] width 41 height 22
click at [708, 239] on icon at bounding box center [710, 241] width 8 height 8
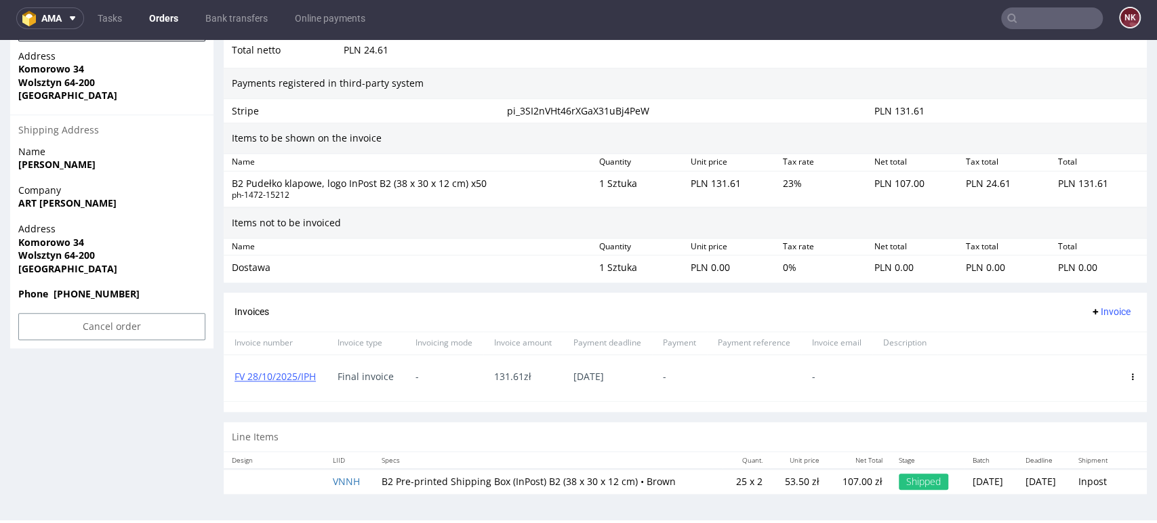
click at [1090, 306] on span "Invoice" at bounding box center [1110, 311] width 41 height 11
click at [1070, 338] on span "Upload" at bounding box center [1087, 340] width 66 height 14
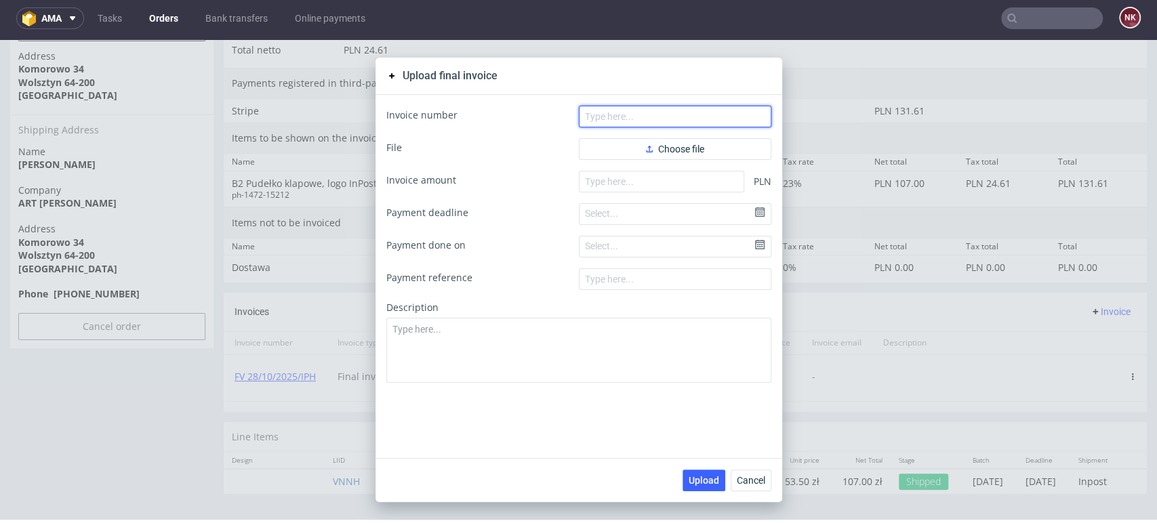
click at [637, 110] on input "text" at bounding box center [675, 117] width 193 height 22
paste input "FV 28/10/2025/IPH"
type input "FV 28/10/2025/IPH"
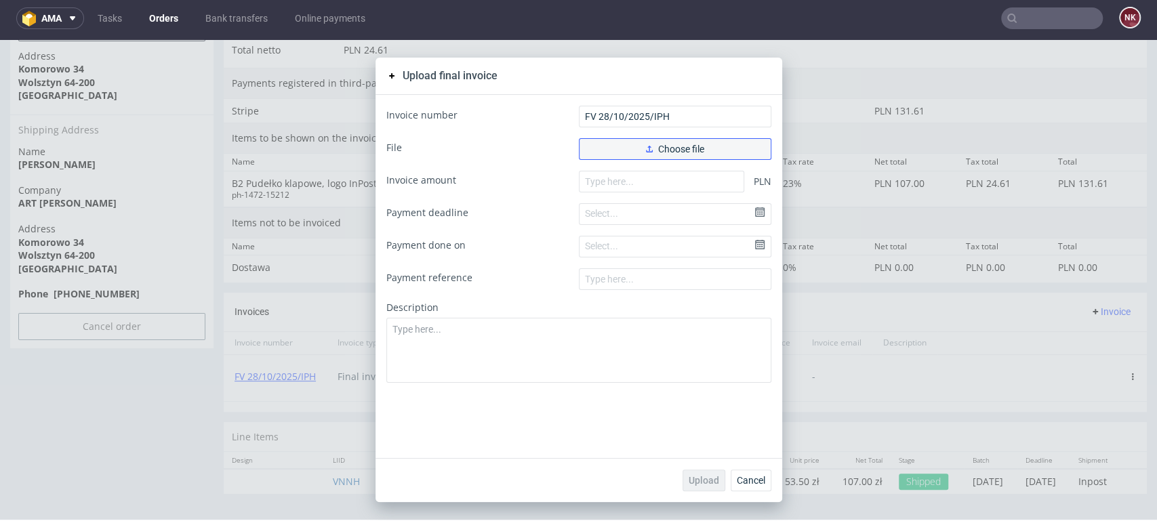
click at [611, 153] on button "Choose file" at bounding box center [675, 149] width 193 height 22
click at [651, 149] on span "Choose file" at bounding box center [675, 148] width 58 height 9
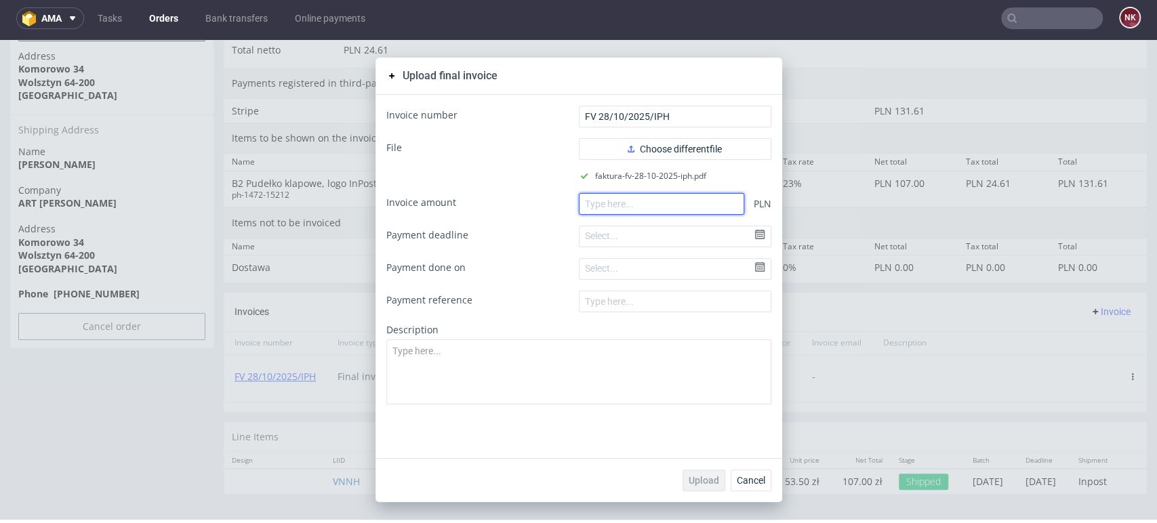
click at [639, 206] on input "number" at bounding box center [661, 204] width 165 height 22
paste input "131.61"
type input "131.61"
click at [696, 477] on span "Upload" at bounding box center [704, 480] width 31 height 9
click at [737, 480] on span "Cancel" at bounding box center [751, 480] width 28 height 9
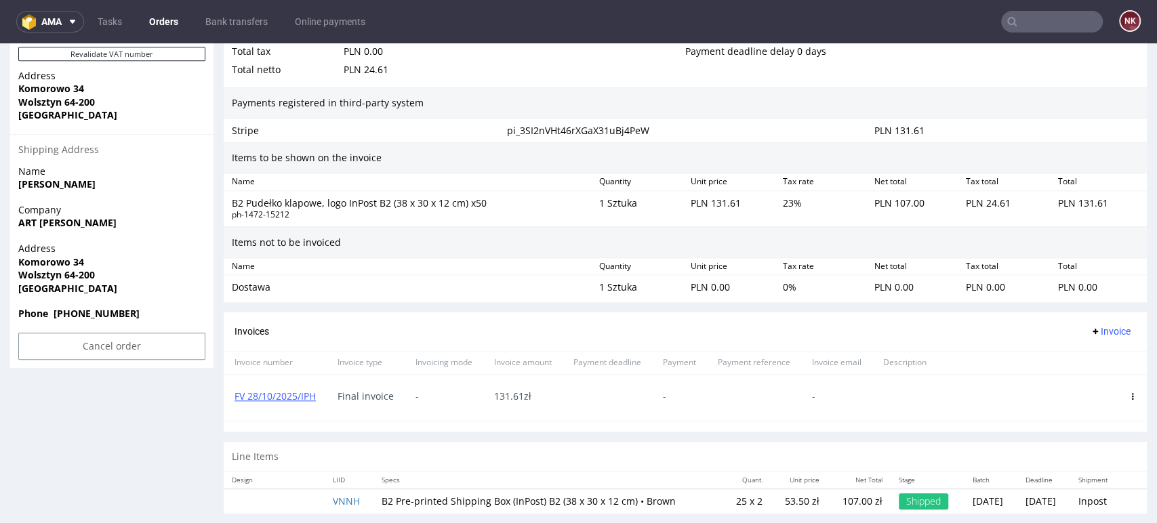
scroll to position [818, 0]
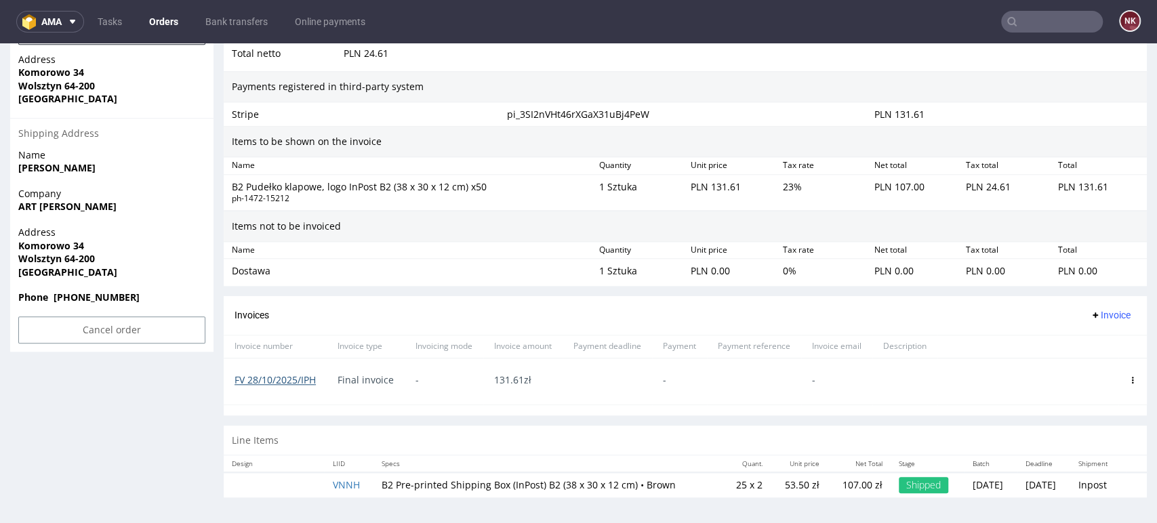
click at [251, 377] on link "FV 28/10/2025/IPH" at bounding box center [275, 380] width 81 height 13
click at [1066, 133] on div "Items to be shown on the invoice" at bounding box center [685, 141] width 923 height 31
click at [656, 307] on div "Invoices Invoice" at bounding box center [686, 315] width 902 height 17
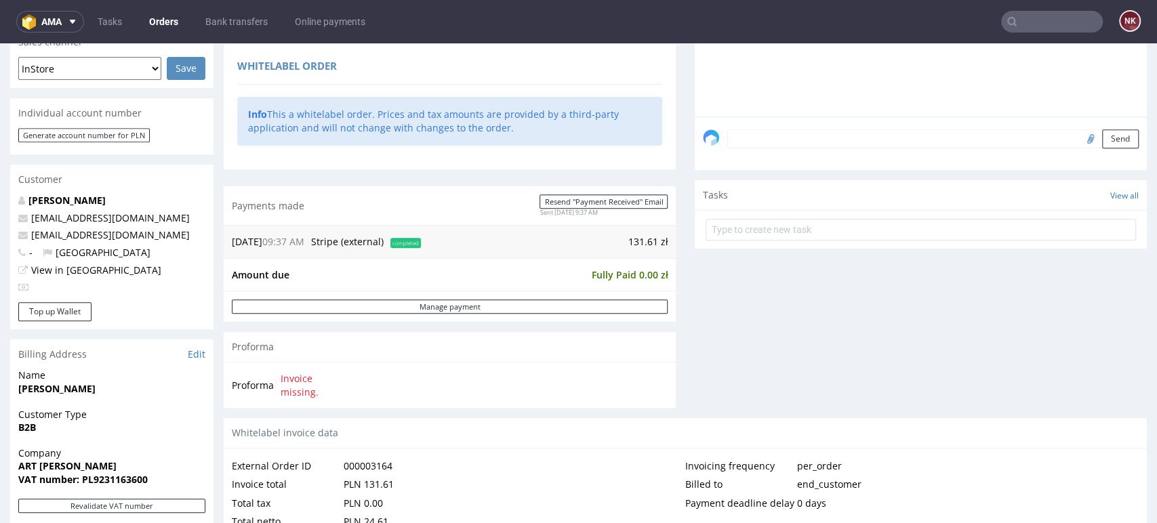
scroll to position [0, 0]
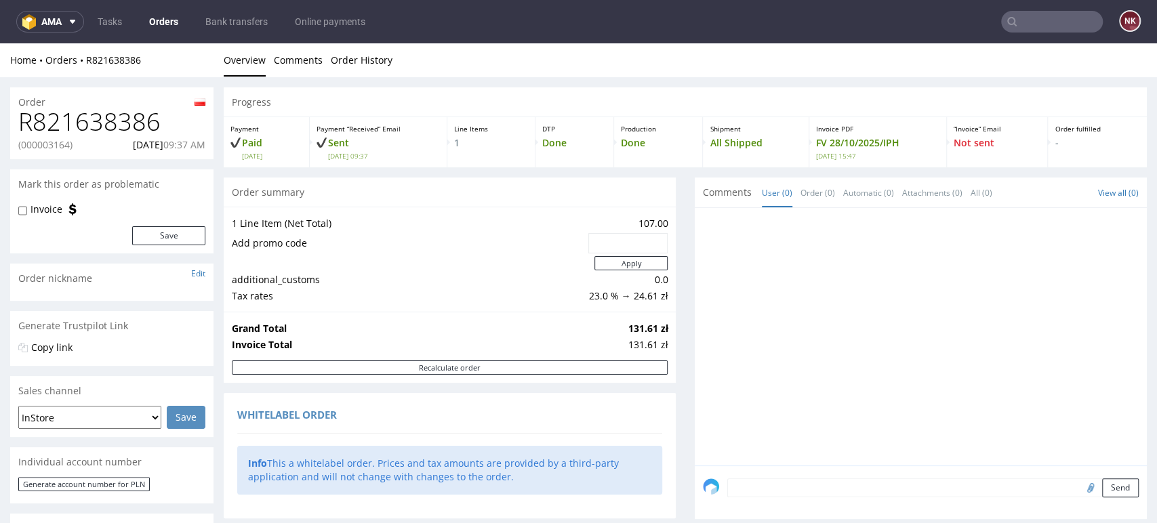
click at [161, 21] on link "Orders" at bounding box center [163, 22] width 45 height 22
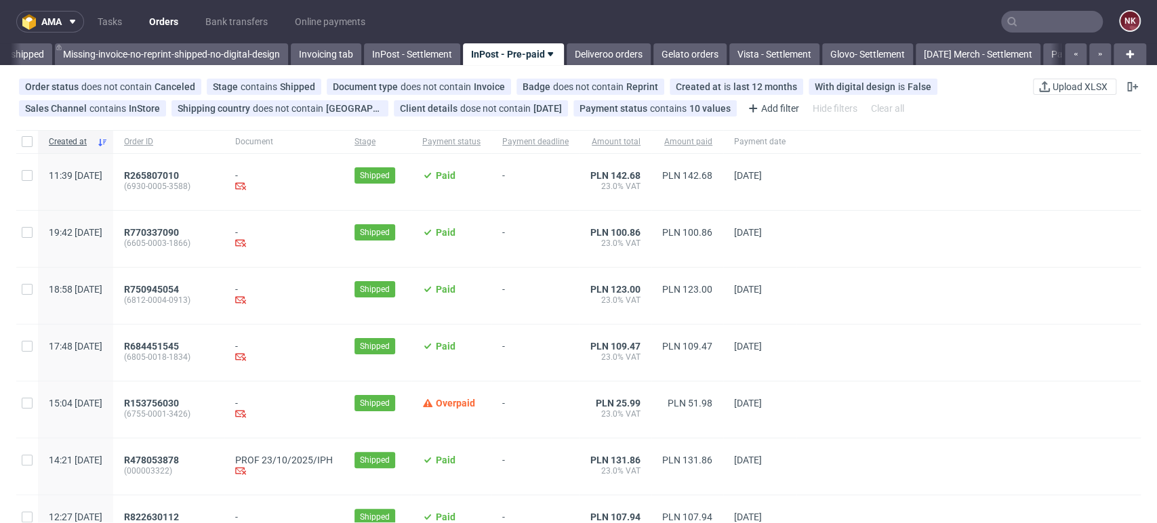
scroll to position [303, 0]
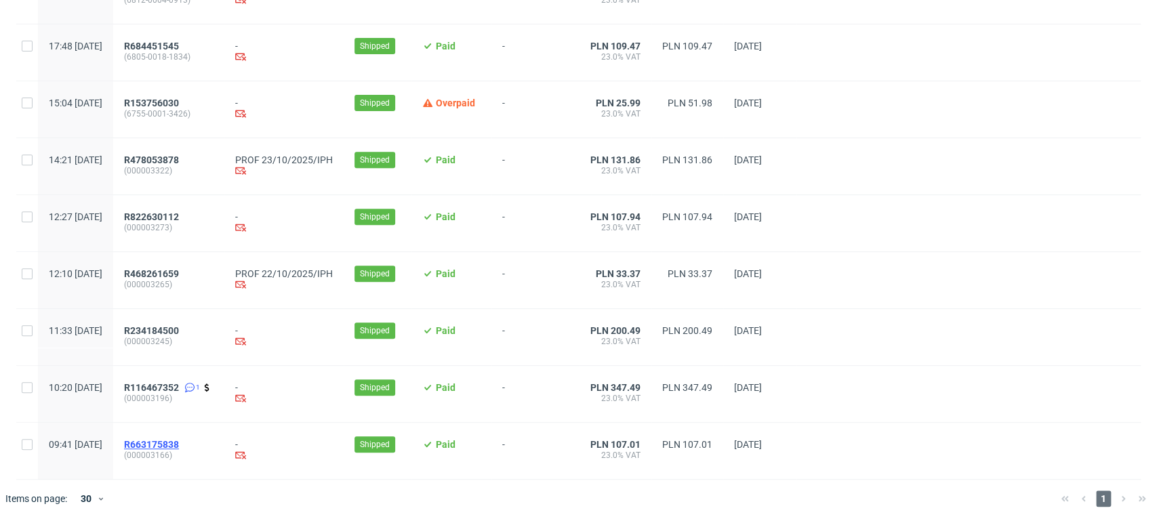
click at [179, 441] on span "R663175838" at bounding box center [151, 444] width 55 height 11
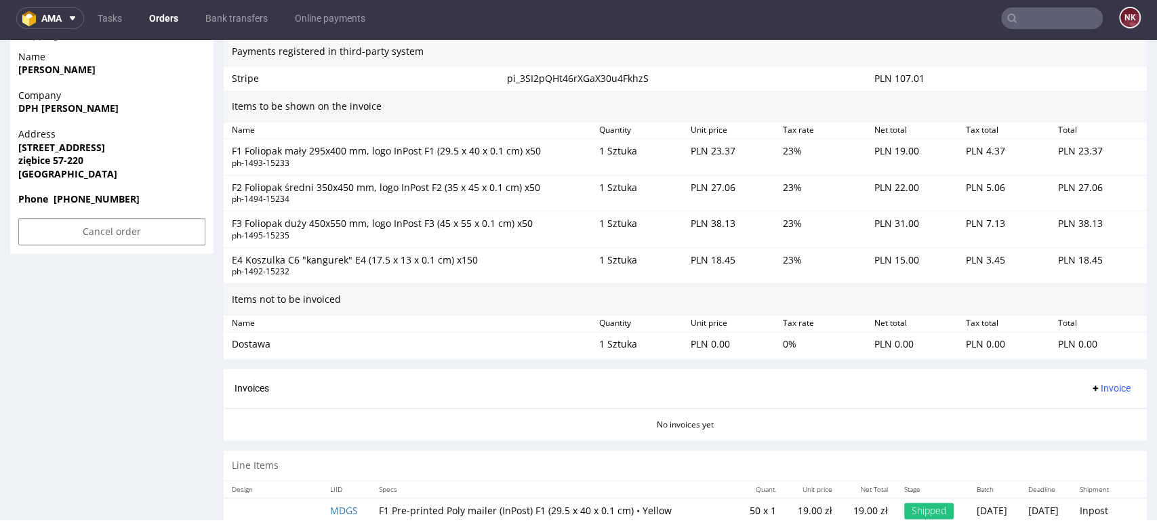
scroll to position [1016, 0]
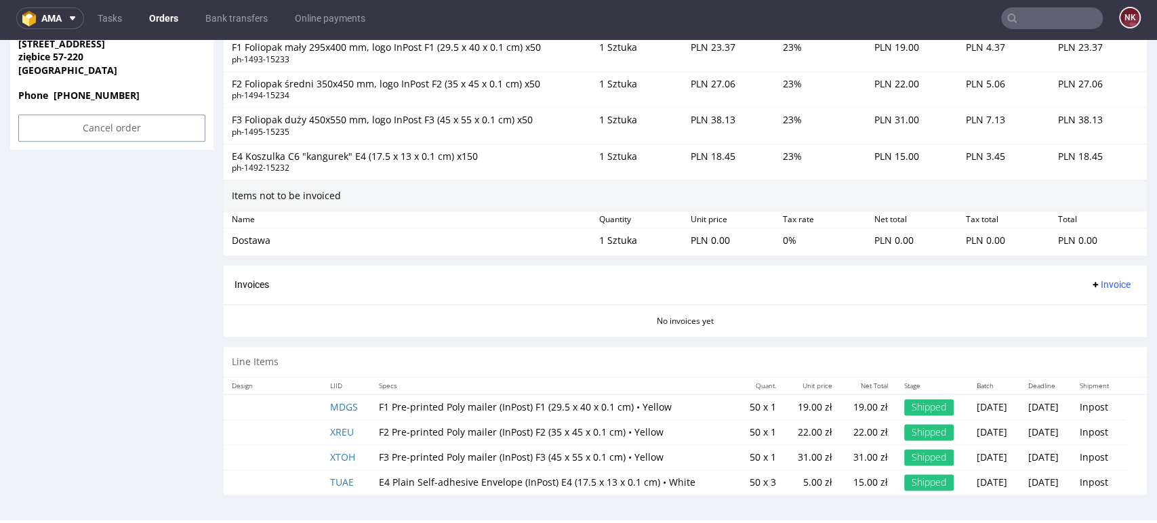
click at [1091, 277] on div "Invoice" at bounding box center [1111, 285] width 52 height 17
click at [1090, 285] on span "Invoice" at bounding box center [1110, 284] width 41 height 11
click at [1081, 308] on span "Generate" at bounding box center [1087, 313] width 66 height 14
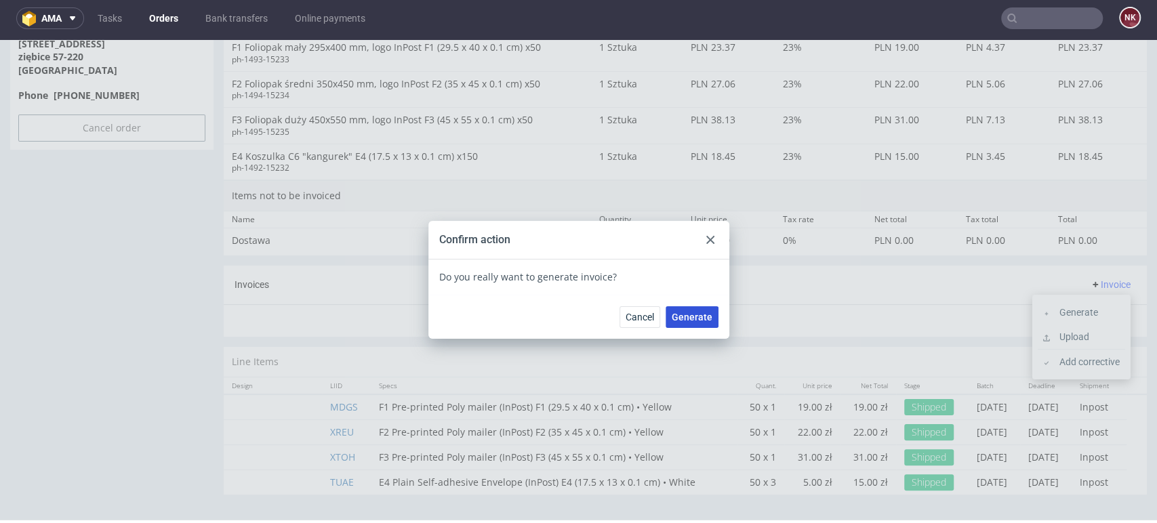
click at [683, 310] on button "Generate" at bounding box center [692, 317] width 53 height 22
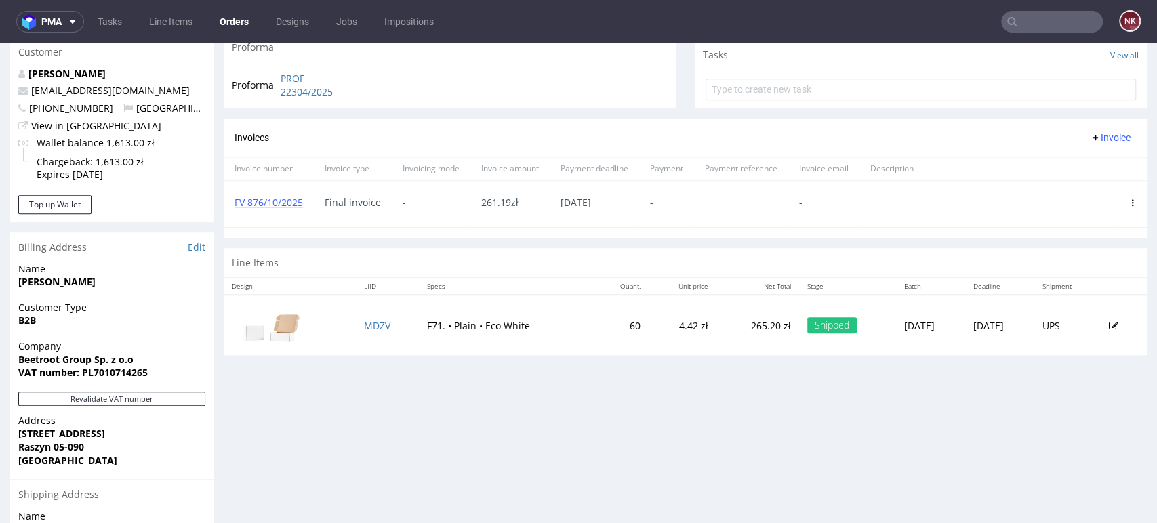
scroll to position [491, 0]
click at [275, 205] on link "FV 876/10/2025" at bounding box center [269, 200] width 68 height 13
click at [1068, 424] on div "Progress Payment Paid [DATE] Payment “Received” Email Sent [DATE] 11:18 Line It…" at bounding box center [685, 160] width 923 height 1129
click at [704, 404] on div "Progress Payment Paid [DATE] Payment “Received” Email Sent [DATE] 11:18 Line It…" at bounding box center [685, 160] width 923 height 1129
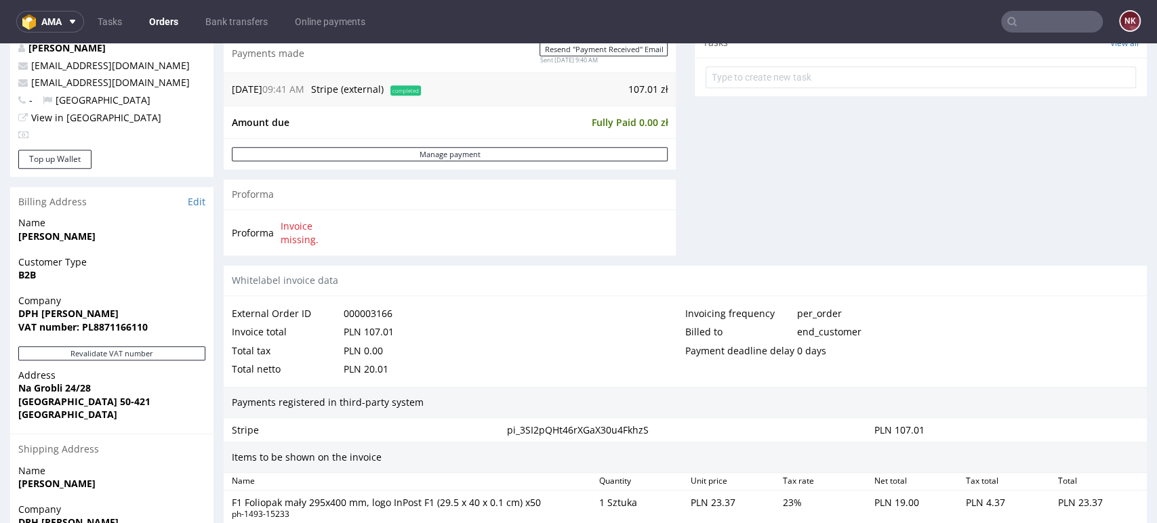
scroll to position [645, 0]
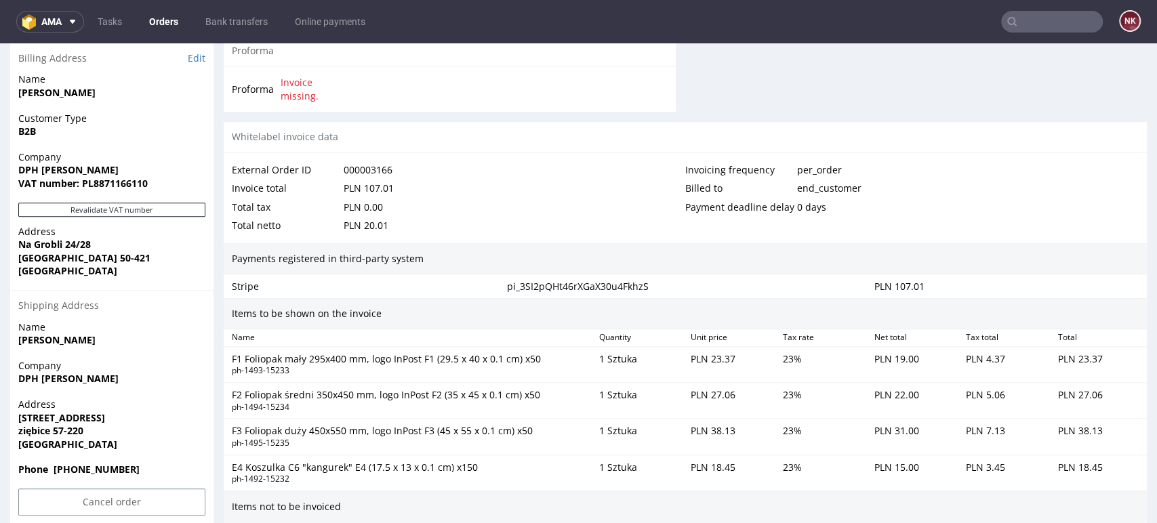
click at [1023, 308] on div "Items to be shown on the invoice" at bounding box center [685, 313] width 923 height 31
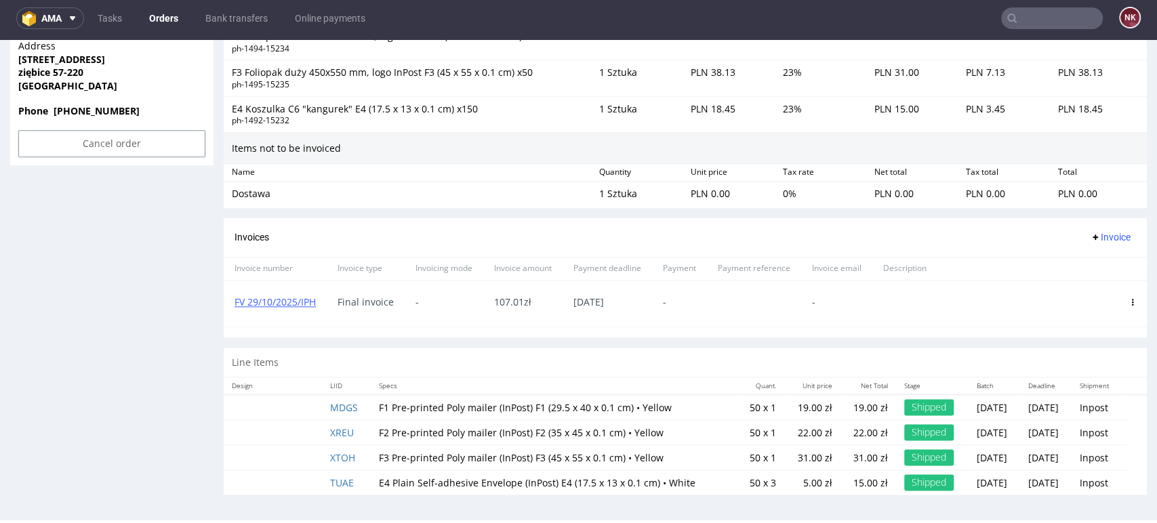
scroll to position [4, 0]
drag, startPoint x: 325, startPoint y: 299, endPoint x: 230, endPoint y: 303, distance: 94.3
click at [230, 303] on div "FV 29/10/2025/IPH" at bounding box center [275, 304] width 103 height 46
copy link "FV 29/10/2025/IPH"
click at [541, 235] on div "Invoices Invoice" at bounding box center [686, 237] width 902 height 17
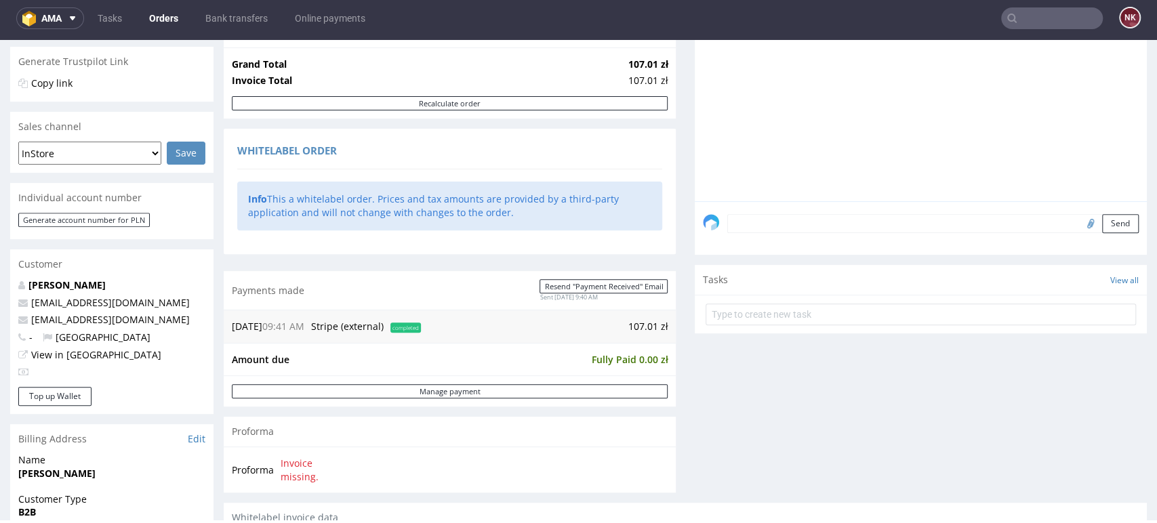
scroll to position [244, 0]
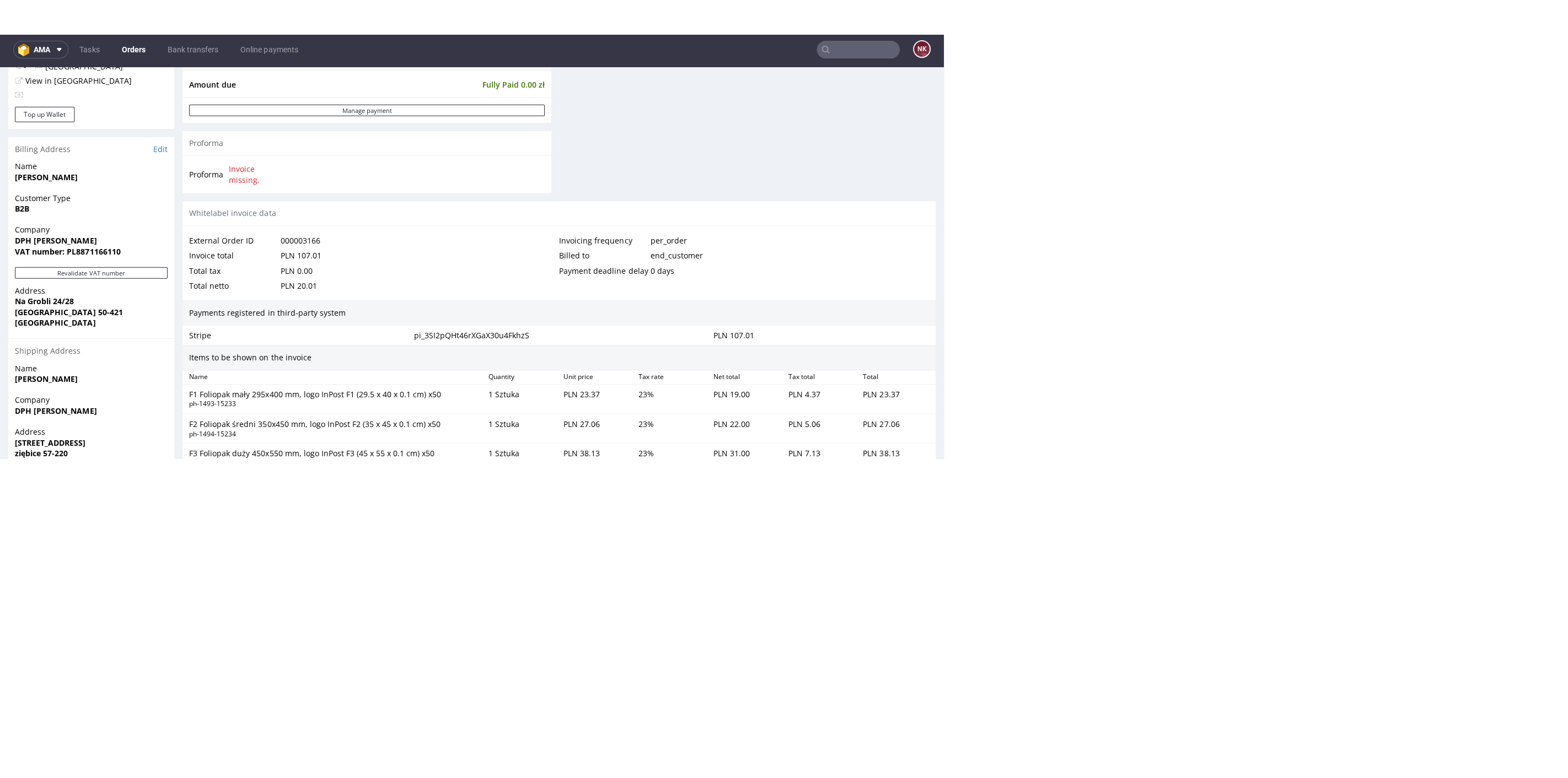
scroll to position [2, 0]
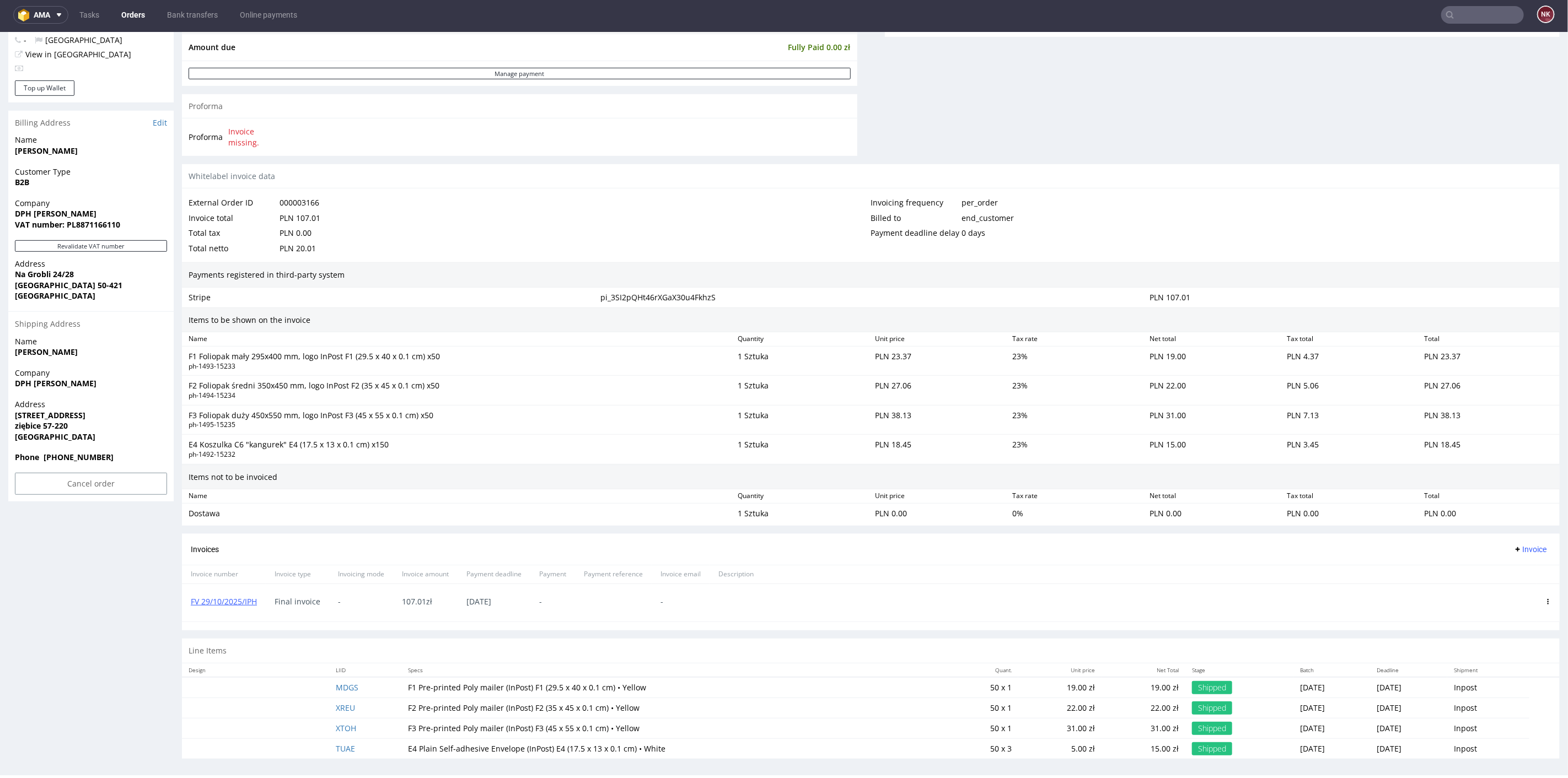
click at [941, 15] on input "text" at bounding box center [1483, 15] width 83 height 18
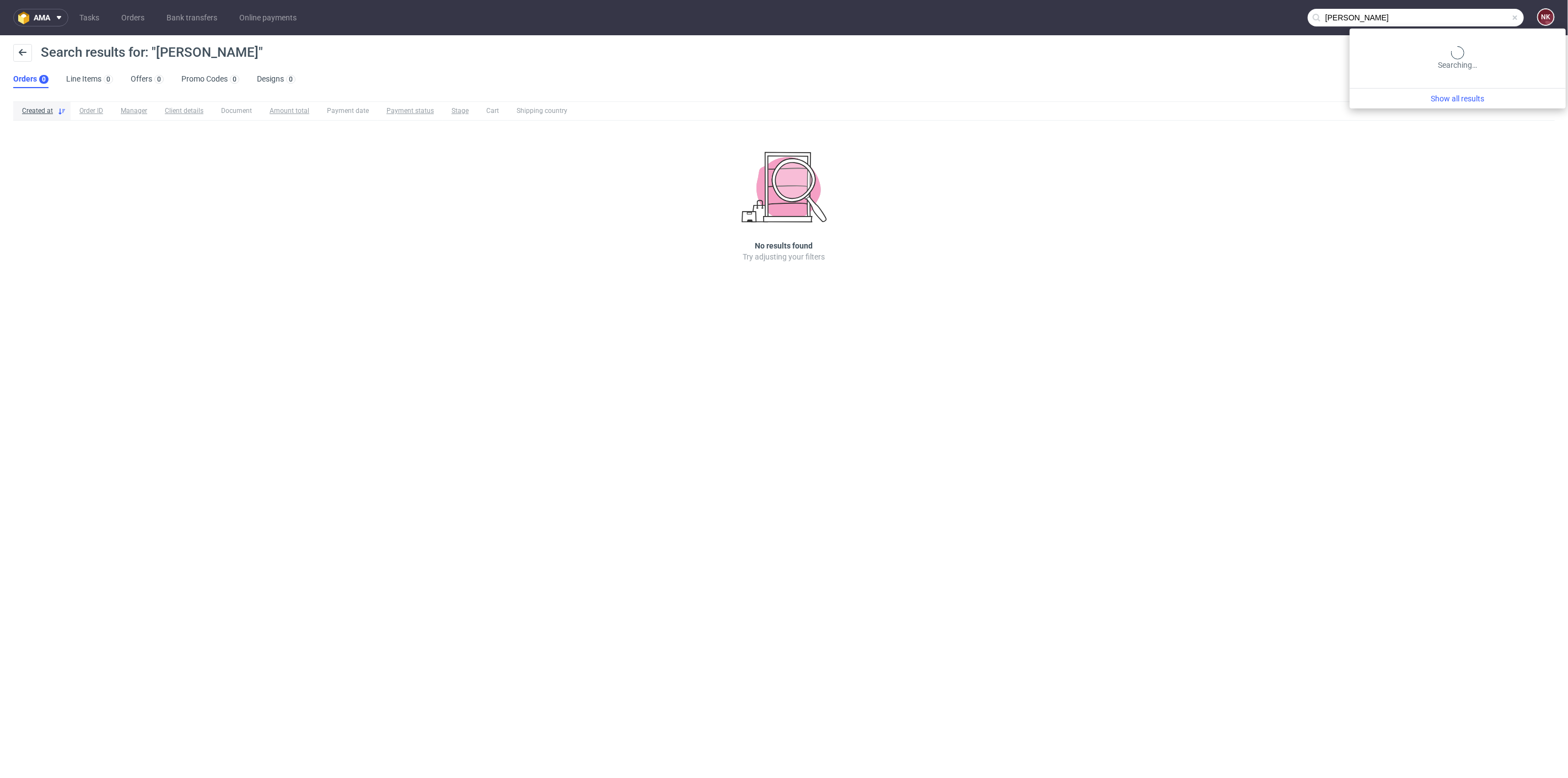
click at [941, 18] on input "Piotr Duda" at bounding box center [1416, 18] width 216 height 18
drag, startPoint x: 1473, startPoint y: 18, endPoint x: 1221, endPoint y: 20, distance: 252.0
click at [941, 20] on nav "ama Tasks Orders Bank transfers Online payments Piotr Duda NK" at bounding box center [784, 17] width 1568 height 35
type input "Audi centrum kielce"
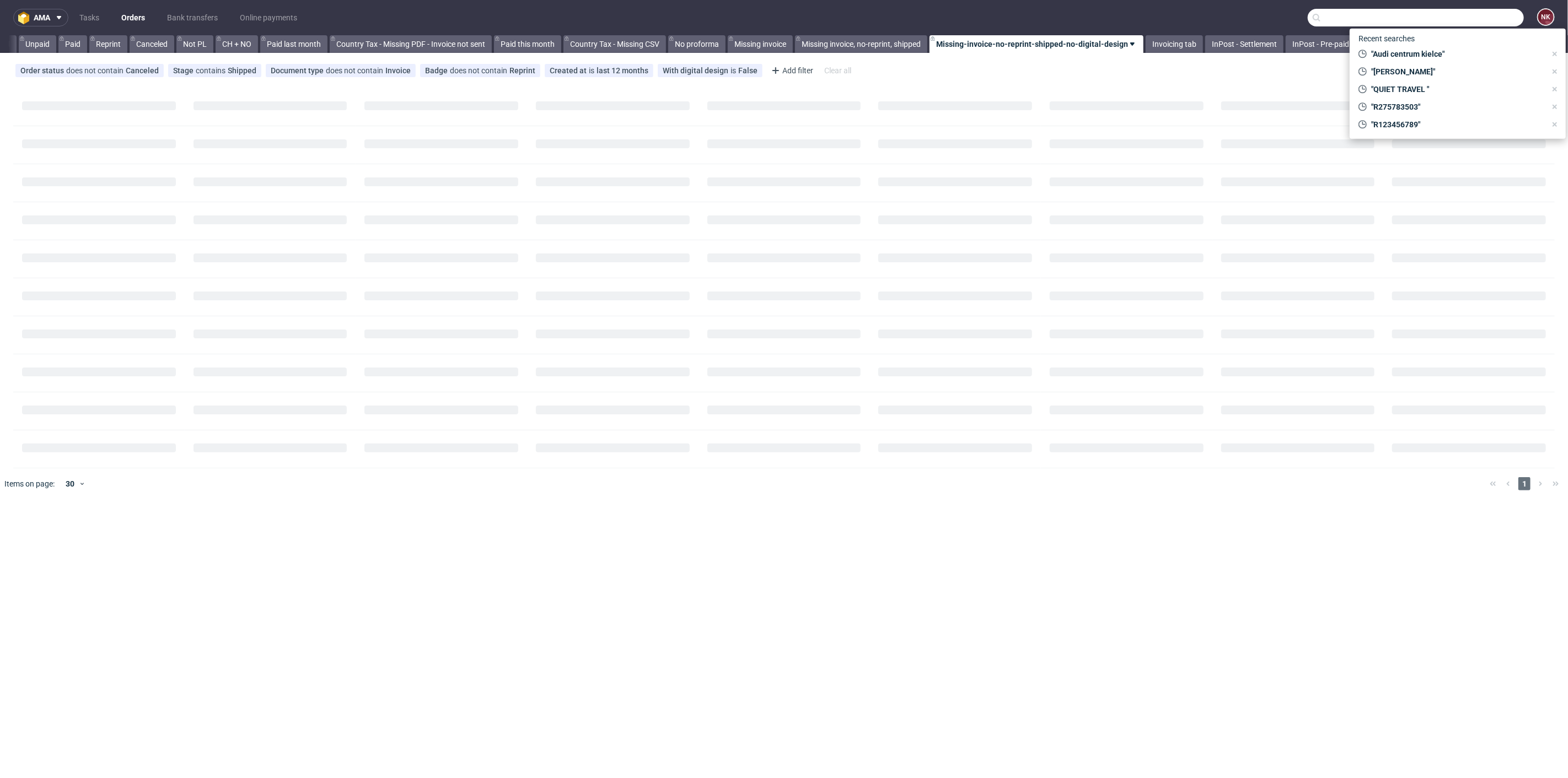
click at [1458, 15] on input "text" at bounding box center [1416, 18] width 216 height 18
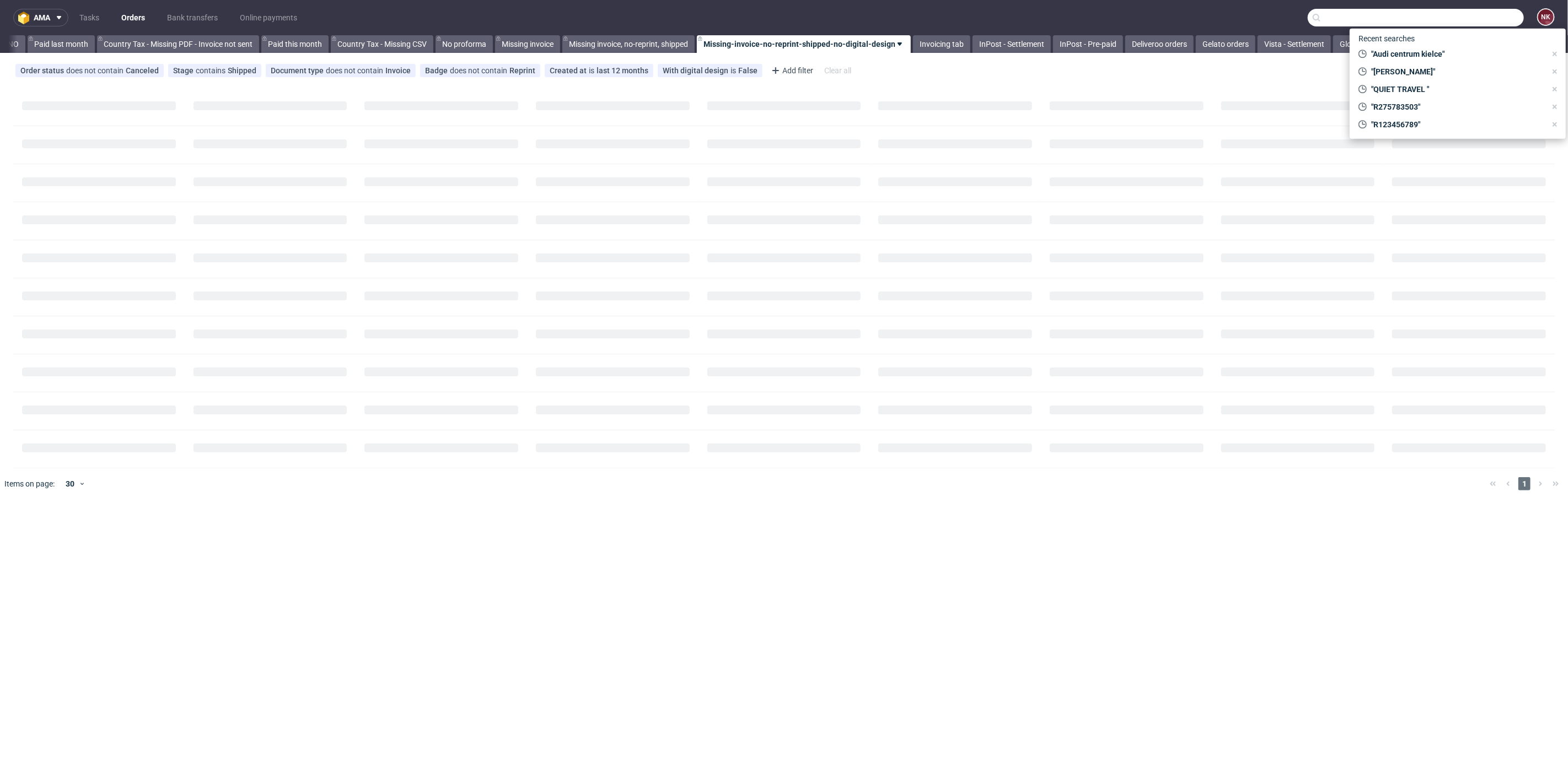
paste input "FV 29/10/2025/IPH"
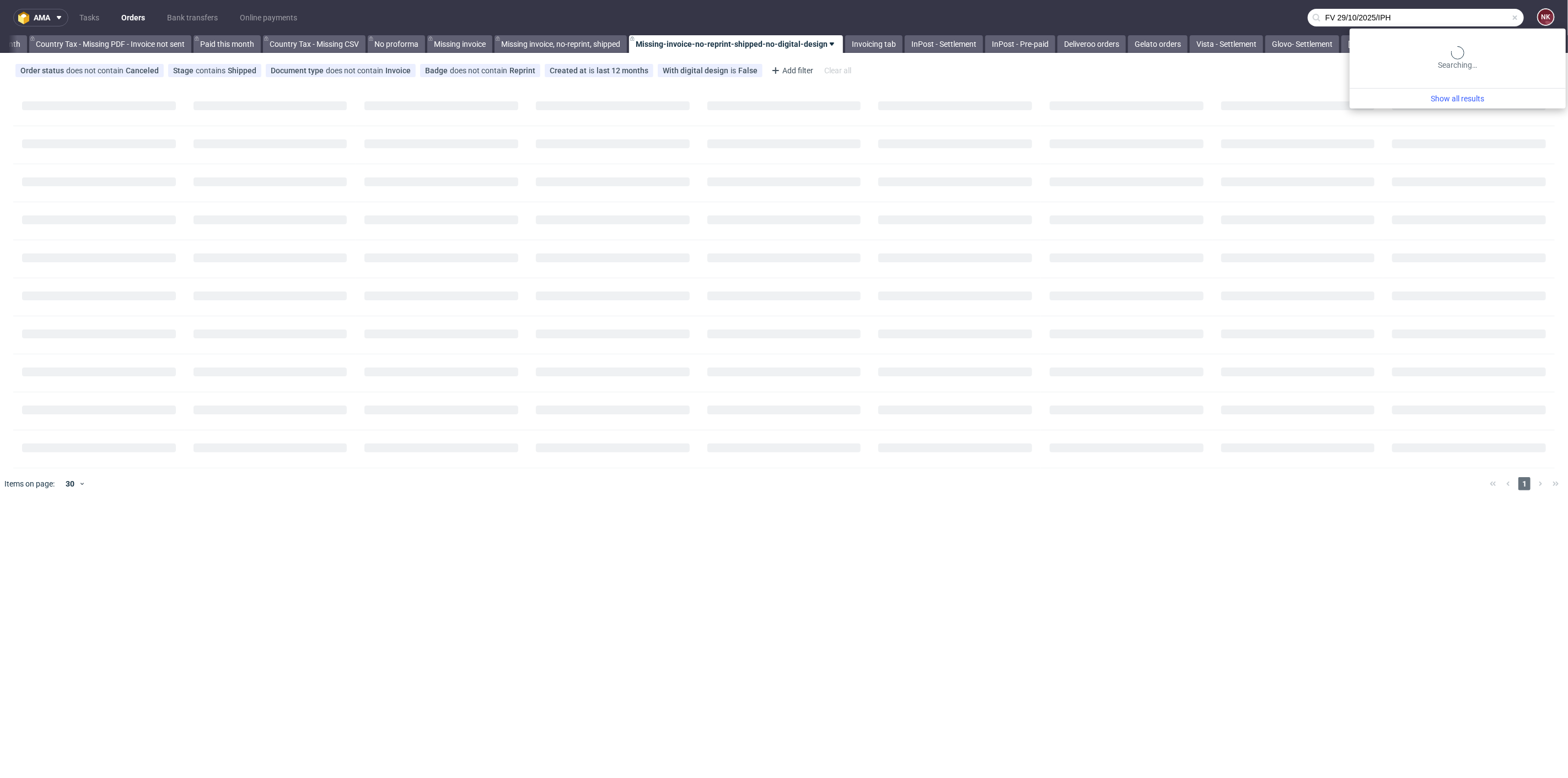
type input "FV 29/10/2025/IPH"
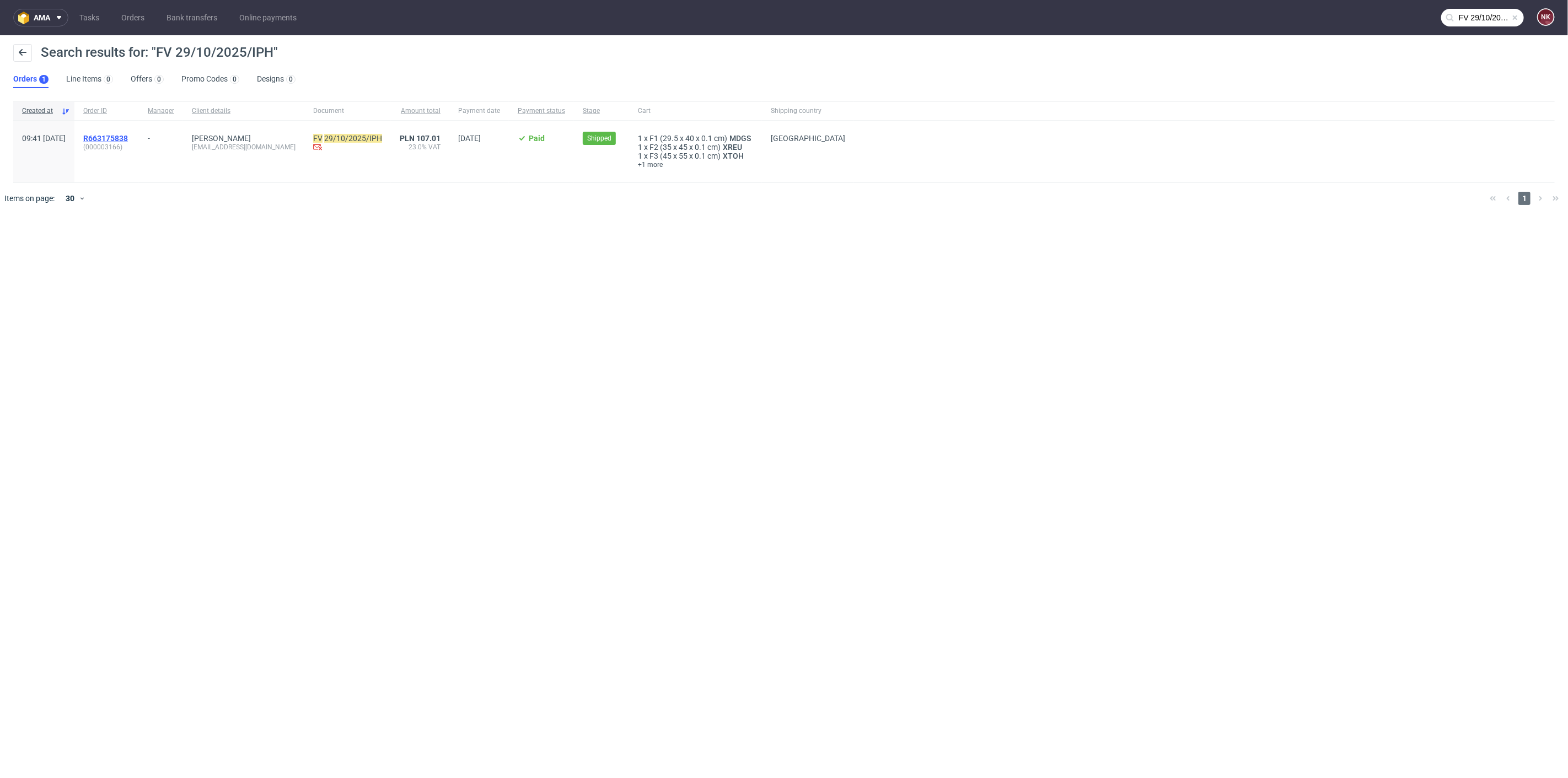
click at [126, 138] on span "R663175838" at bounding box center [105, 138] width 45 height 9
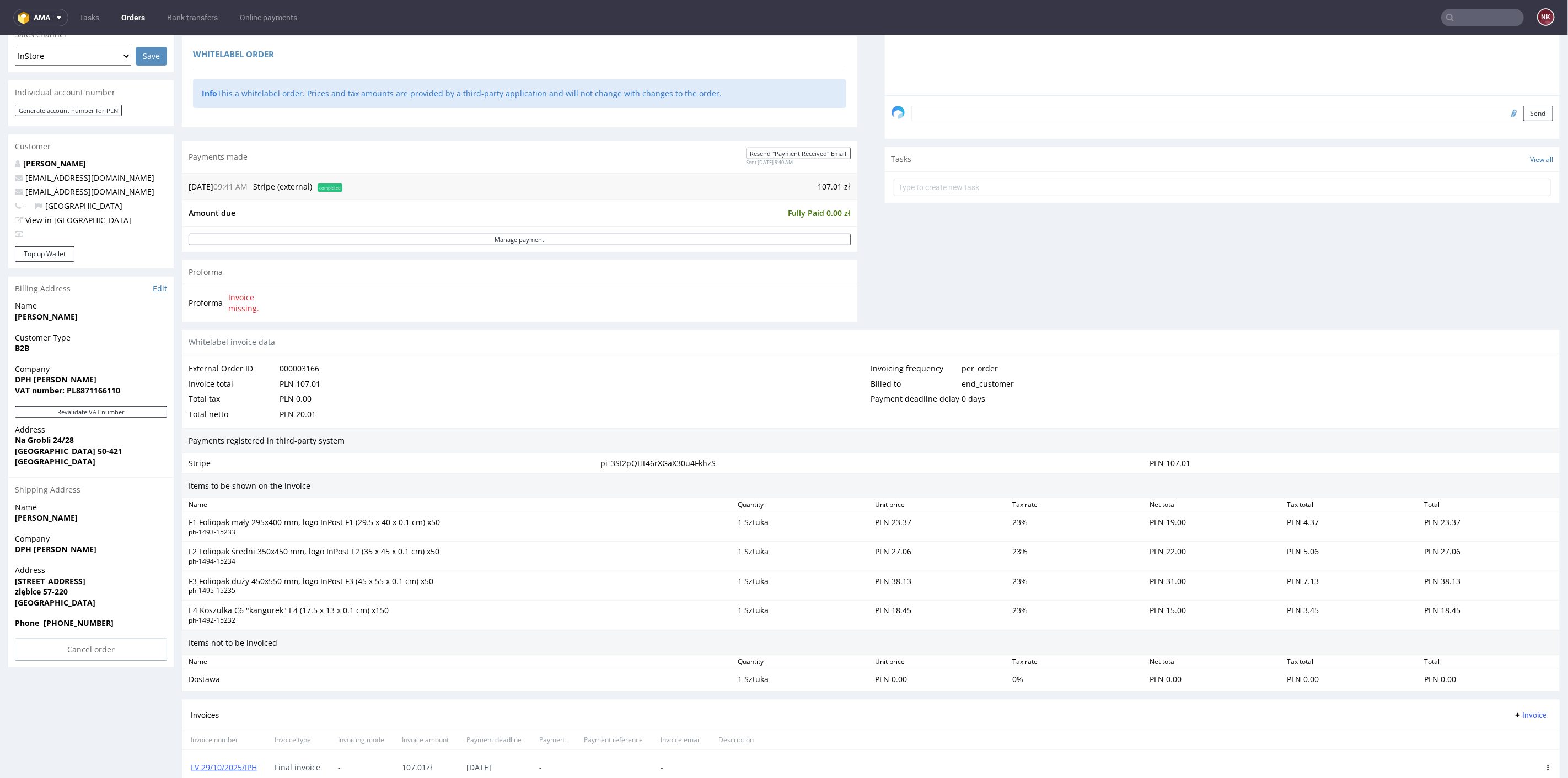
scroll to position [446, 0]
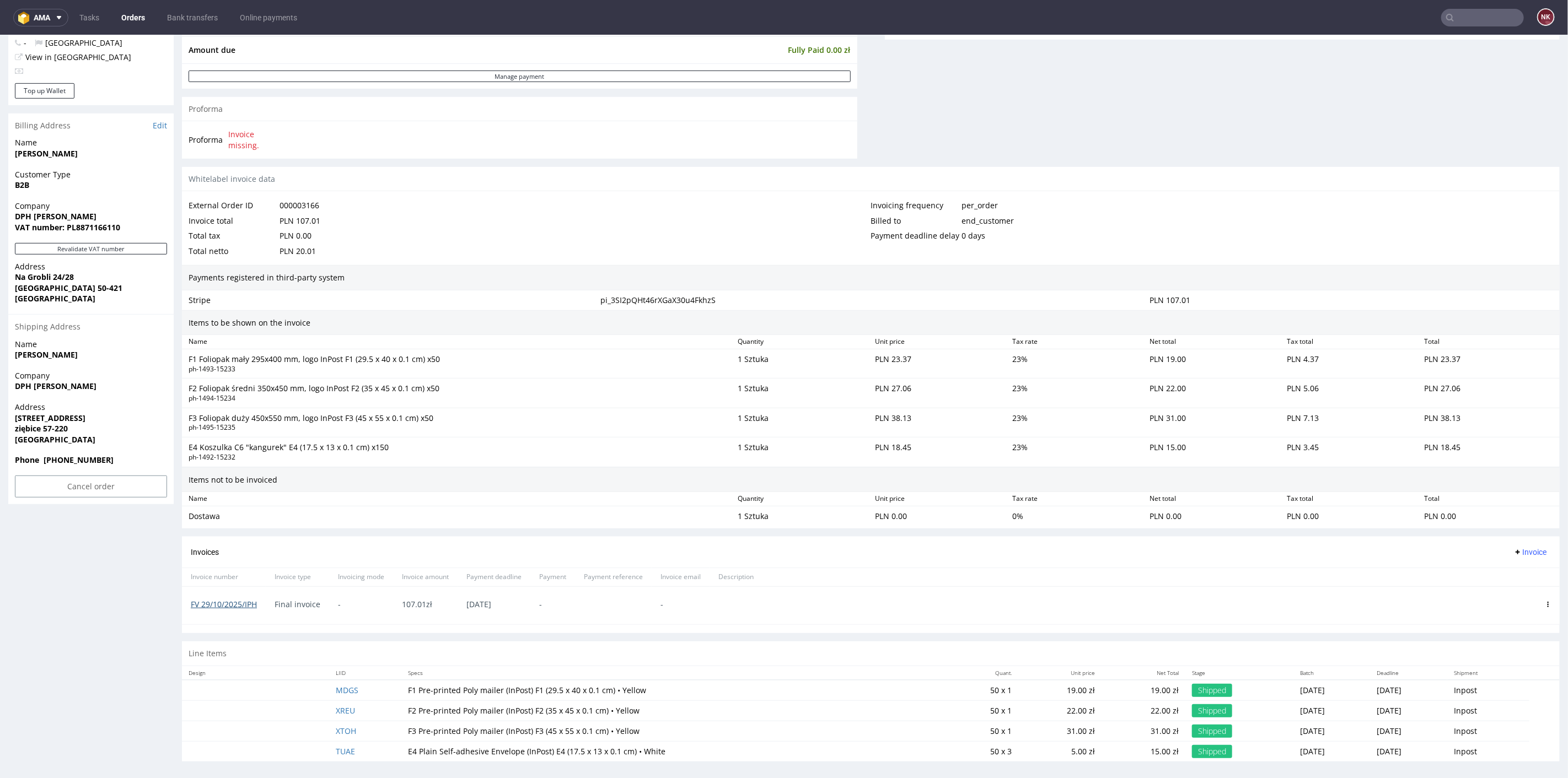
click at [234, 600] on link "FV 29/10/2025/IPH" at bounding box center [224, 603] width 66 height 11
click at [1545, 602] on icon at bounding box center [1548, 604] width 6 height 6
click at [1490, 699] on span "Delete invoice" at bounding box center [1503, 700] width 67 height 11
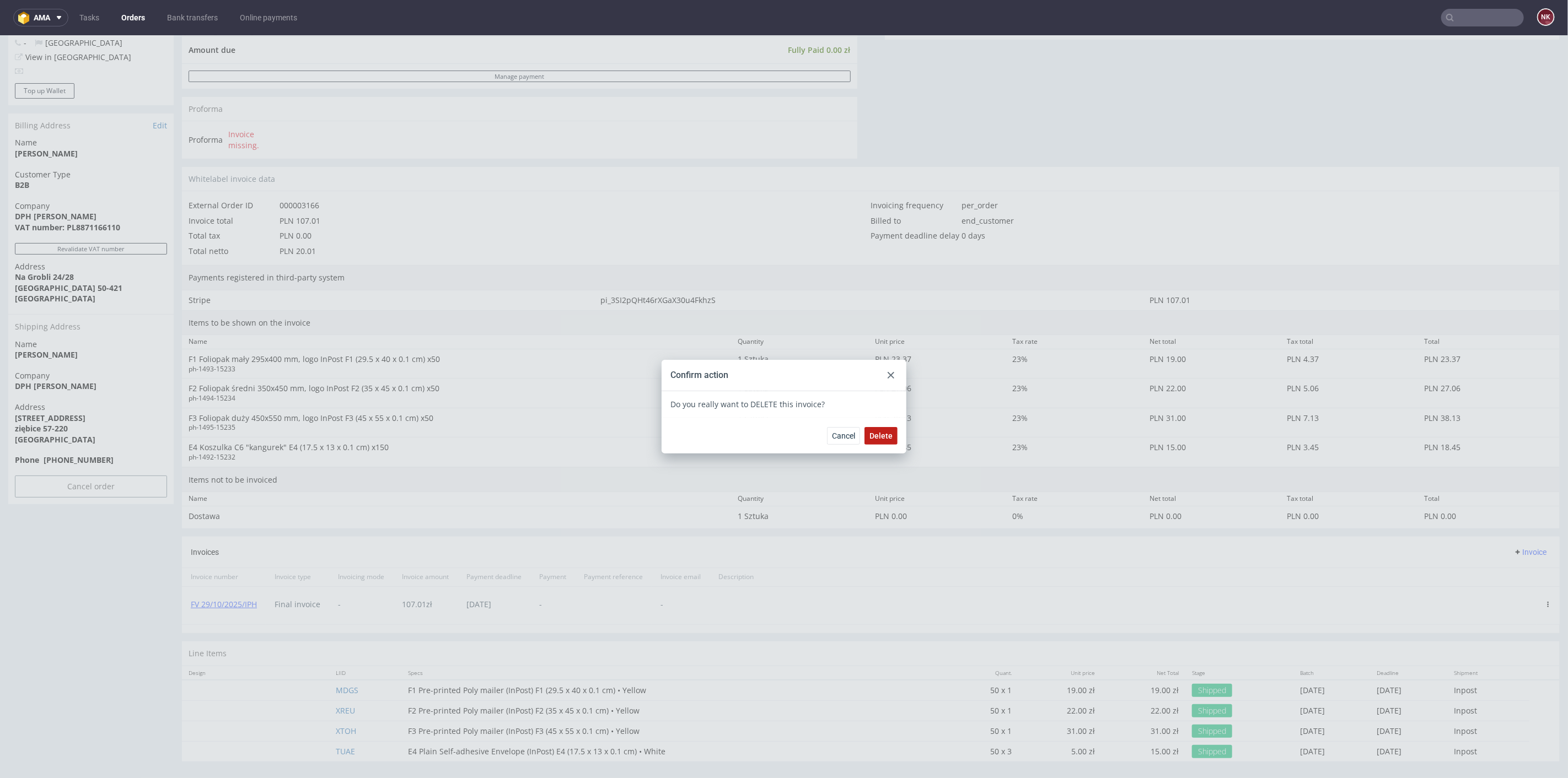
click at [878, 438] on span "Delete" at bounding box center [881, 435] width 23 height 7
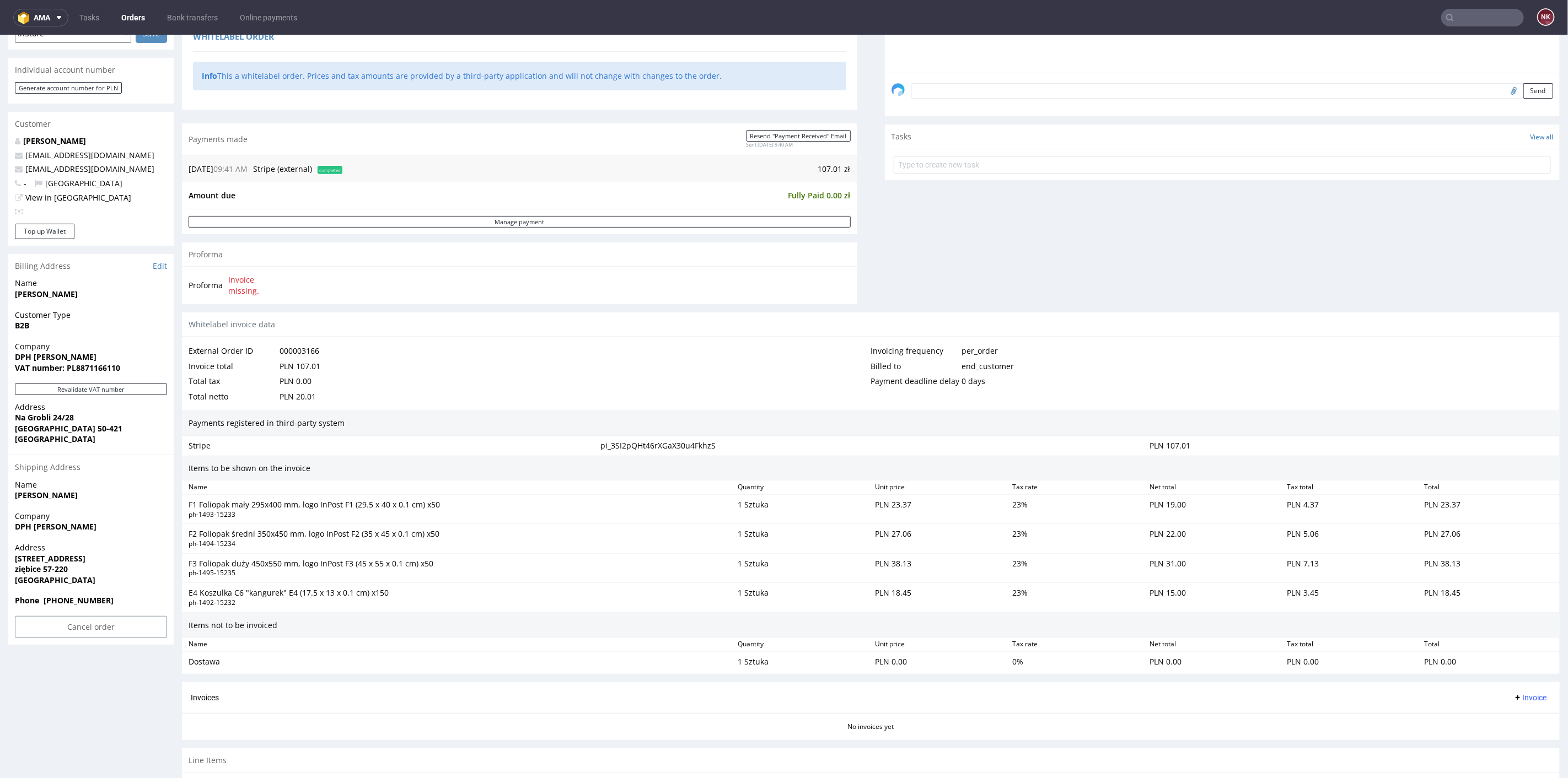
scroll to position [413, 0]
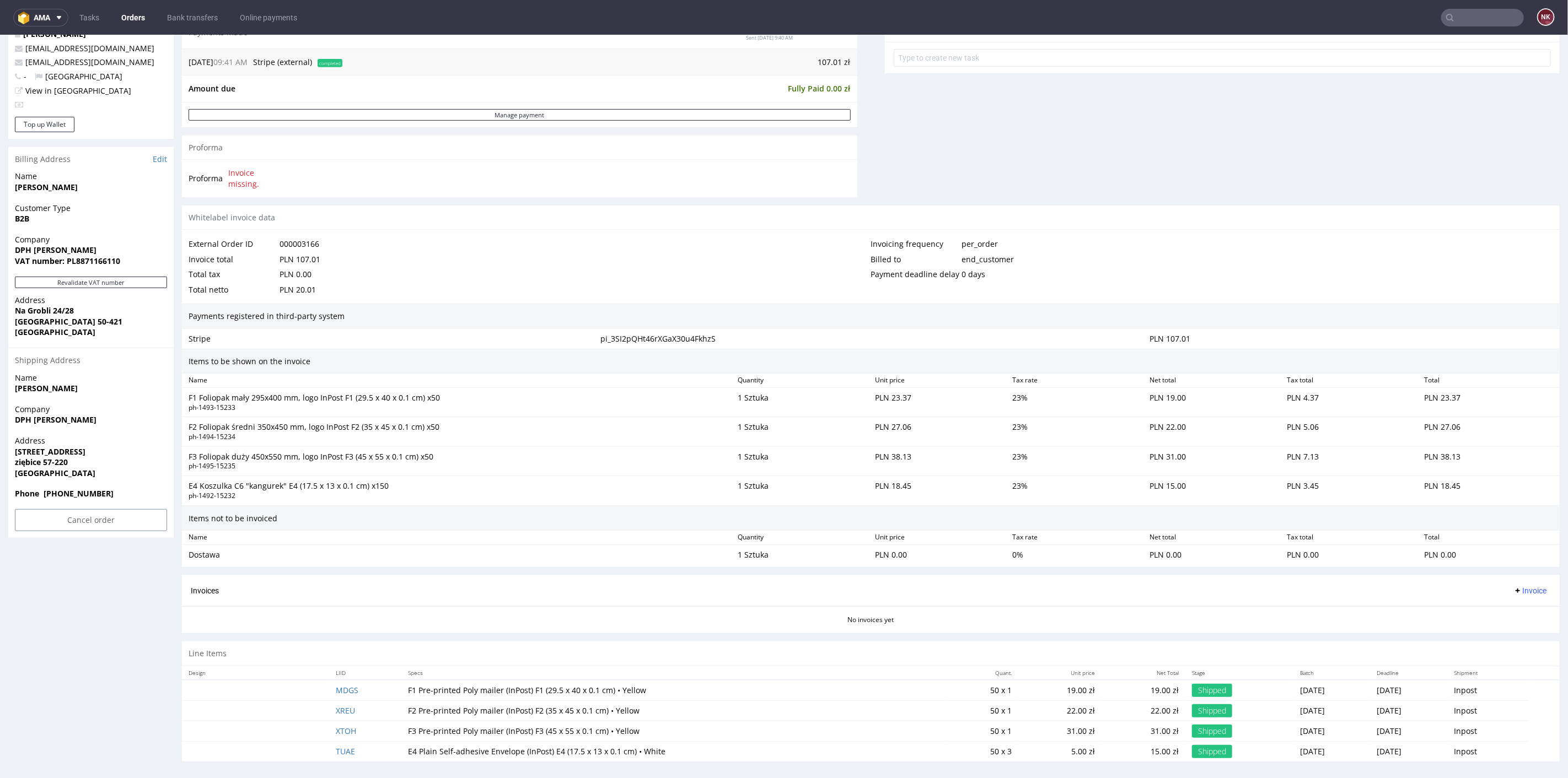
click at [1514, 586] on span "Invoice" at bounding box center [1530, 590] width 33 height 9
click at [1509, 625] on span "Upload" at bounding box center [1511, 630] width 54 height 11
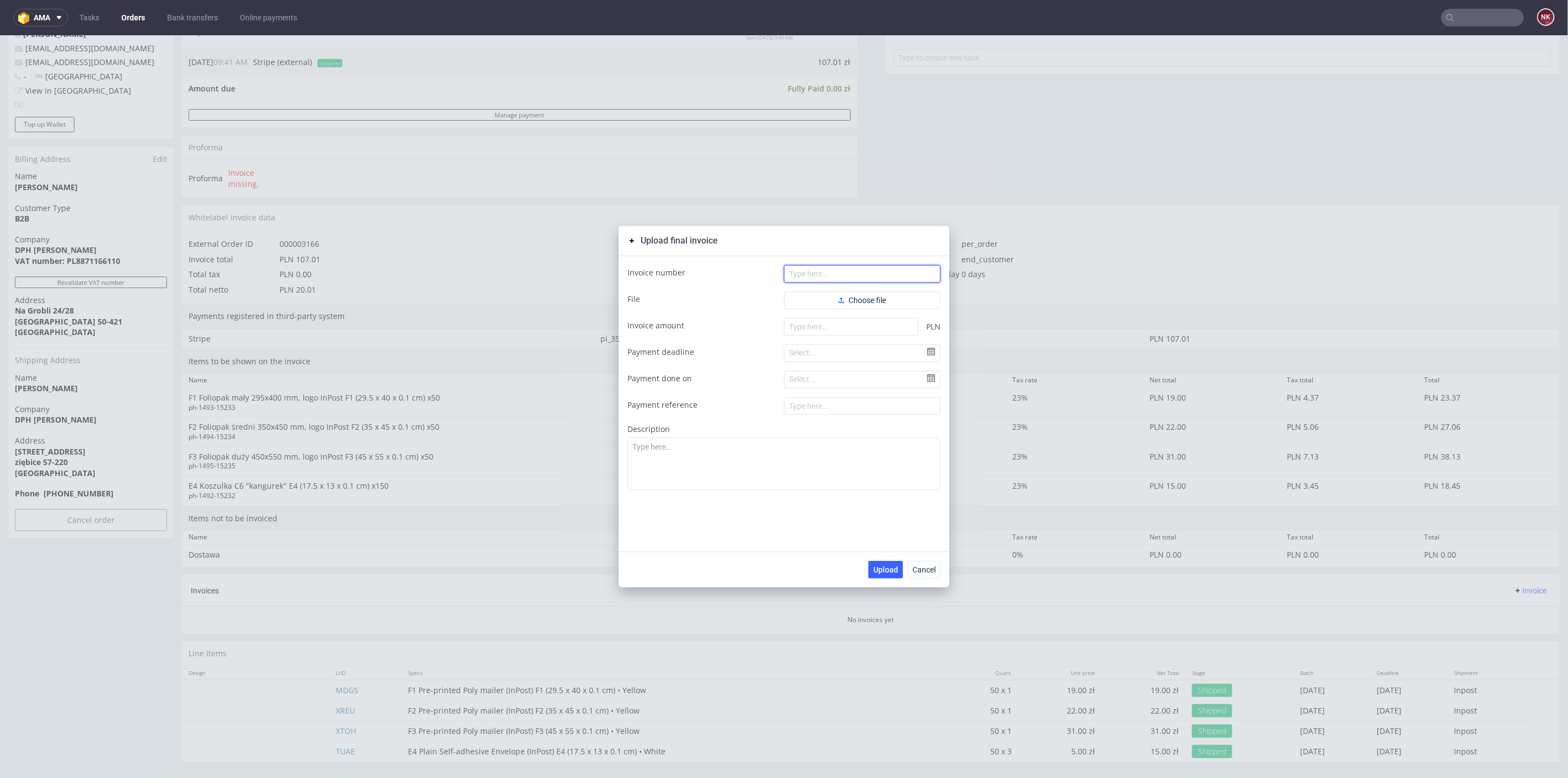
click at [817, 279] on input "text" at bounding box center [862, 273] width 157 height 18
paste input "FV 29/10/2025/IPH"
type input "FV 29/10/2025/IPH"
click at [822, 298] on button "Choose file" at bounding box center [862, 300] width 157 height 18
click at [878, 306] on button "Choose file" at bounding box center [862, 300] width 157 height 18
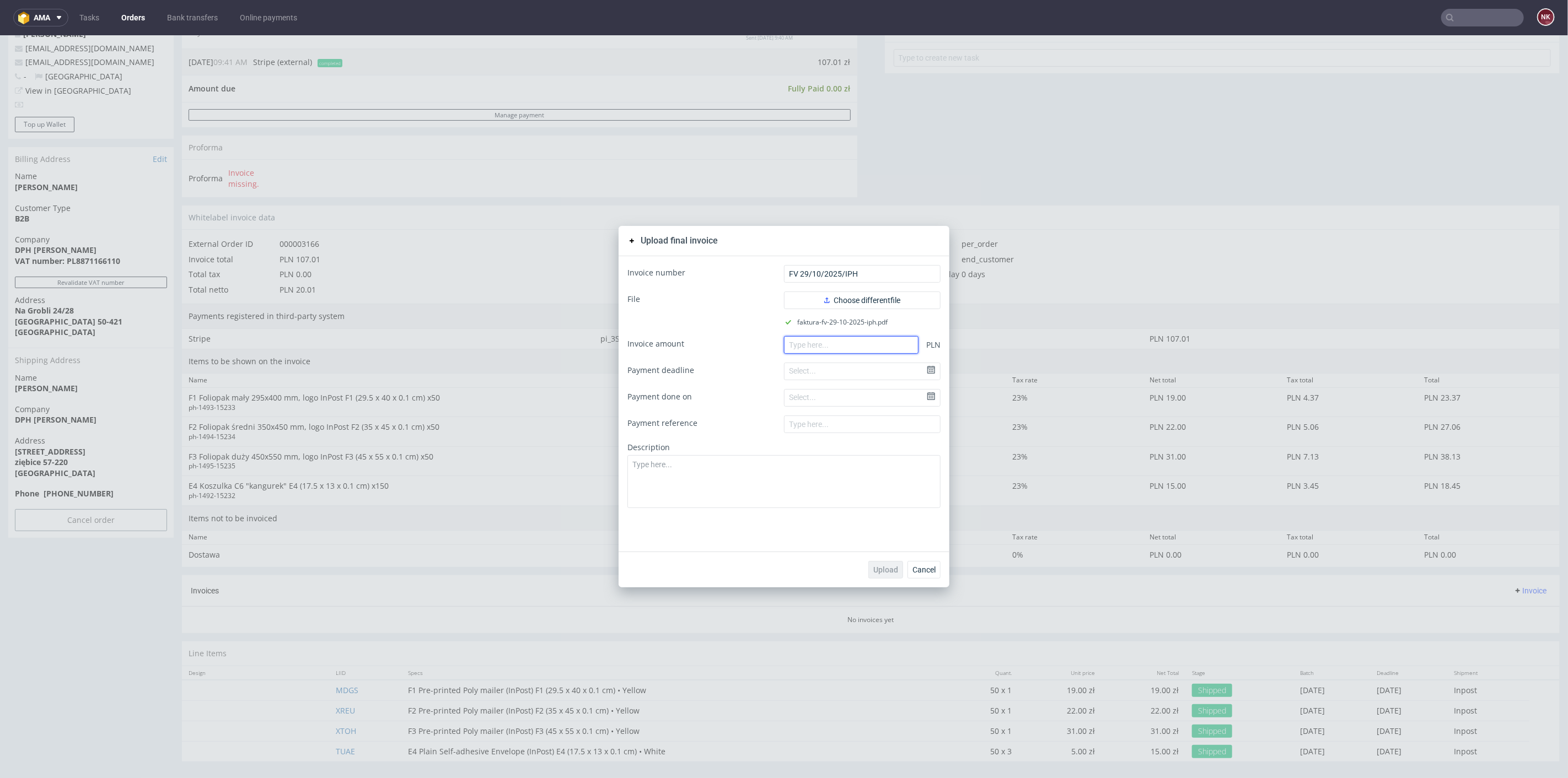
click at [819, 349] on input "number" at bounding box center [851, 345] width 134 height 18
paste input "107.01"
type input "107.01"
click at [876, 568] on span "Upload" at bounding box center [886, 569] width 25 height 7
click at [920, 574] on button "Cancel" at bounding box center [924, 569] width 33 height 18
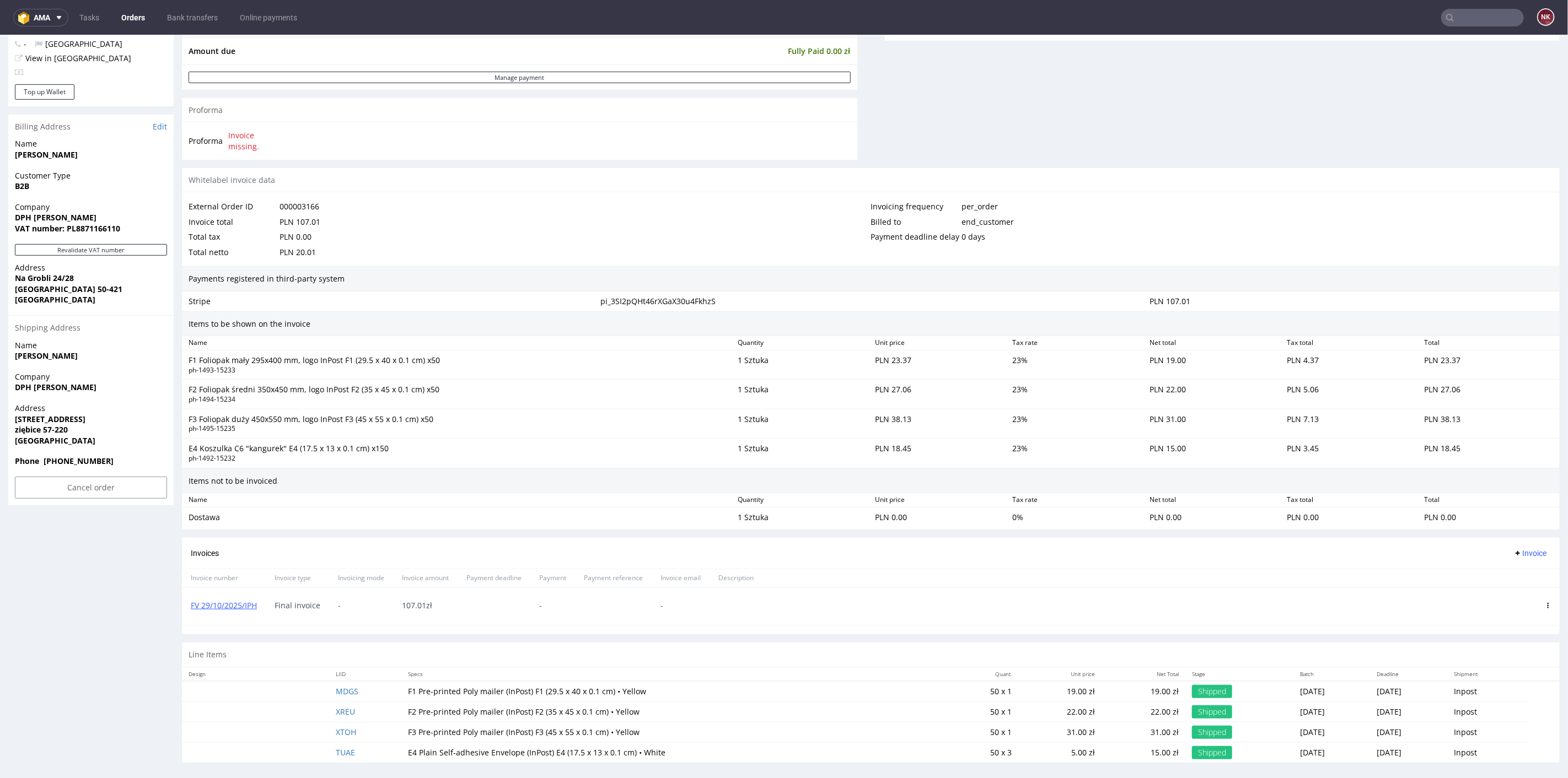
scroll to position [446, 0]
click at [237, 598] on link "FV 29/10/2025/IPH" at bounding box center [224, 603] width 66 height 11
click at [1062, 449] on div "23 %" at bounding box center [1077, 451] width 137 height 24
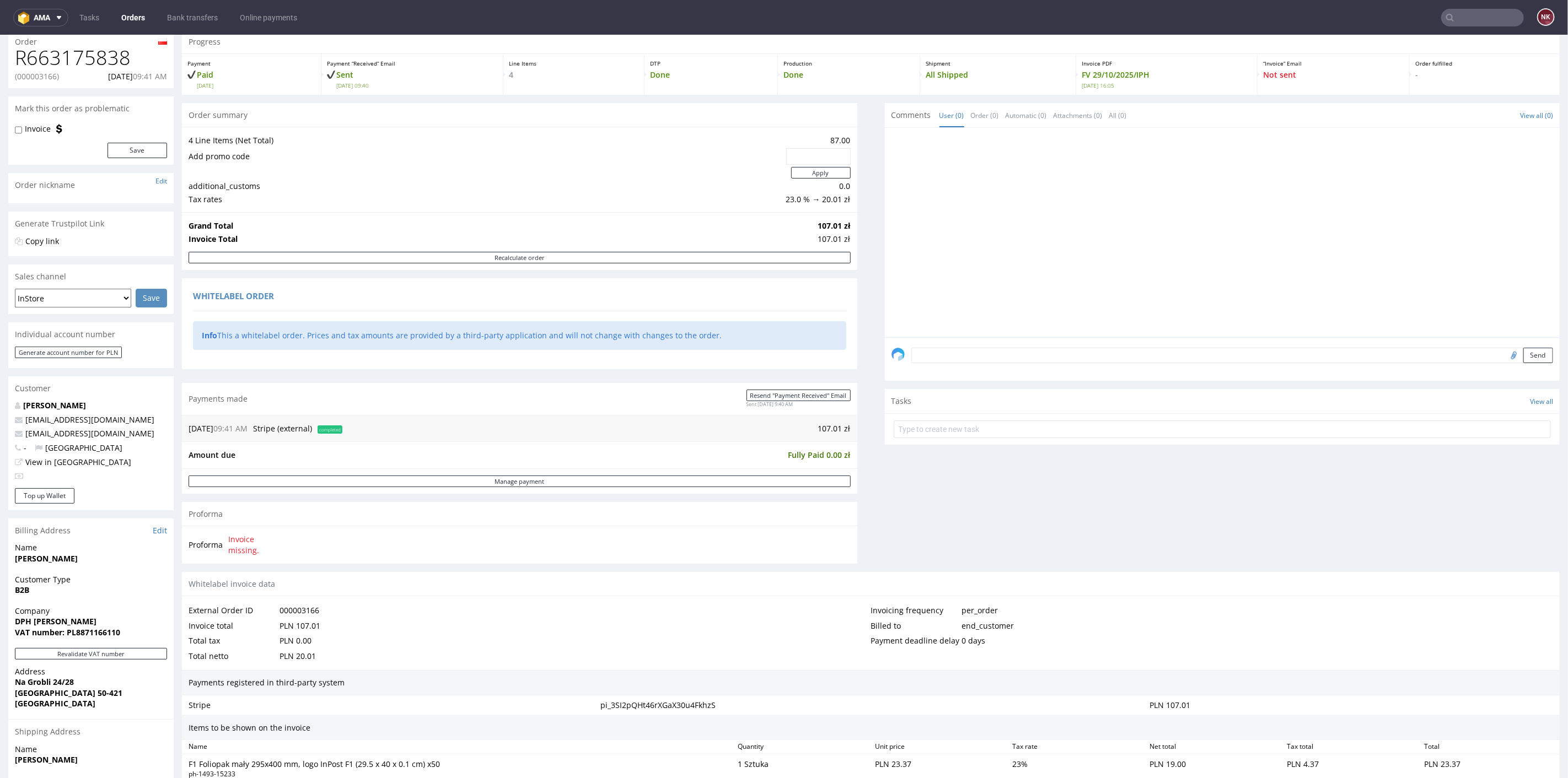
scroll to position [0, 0]
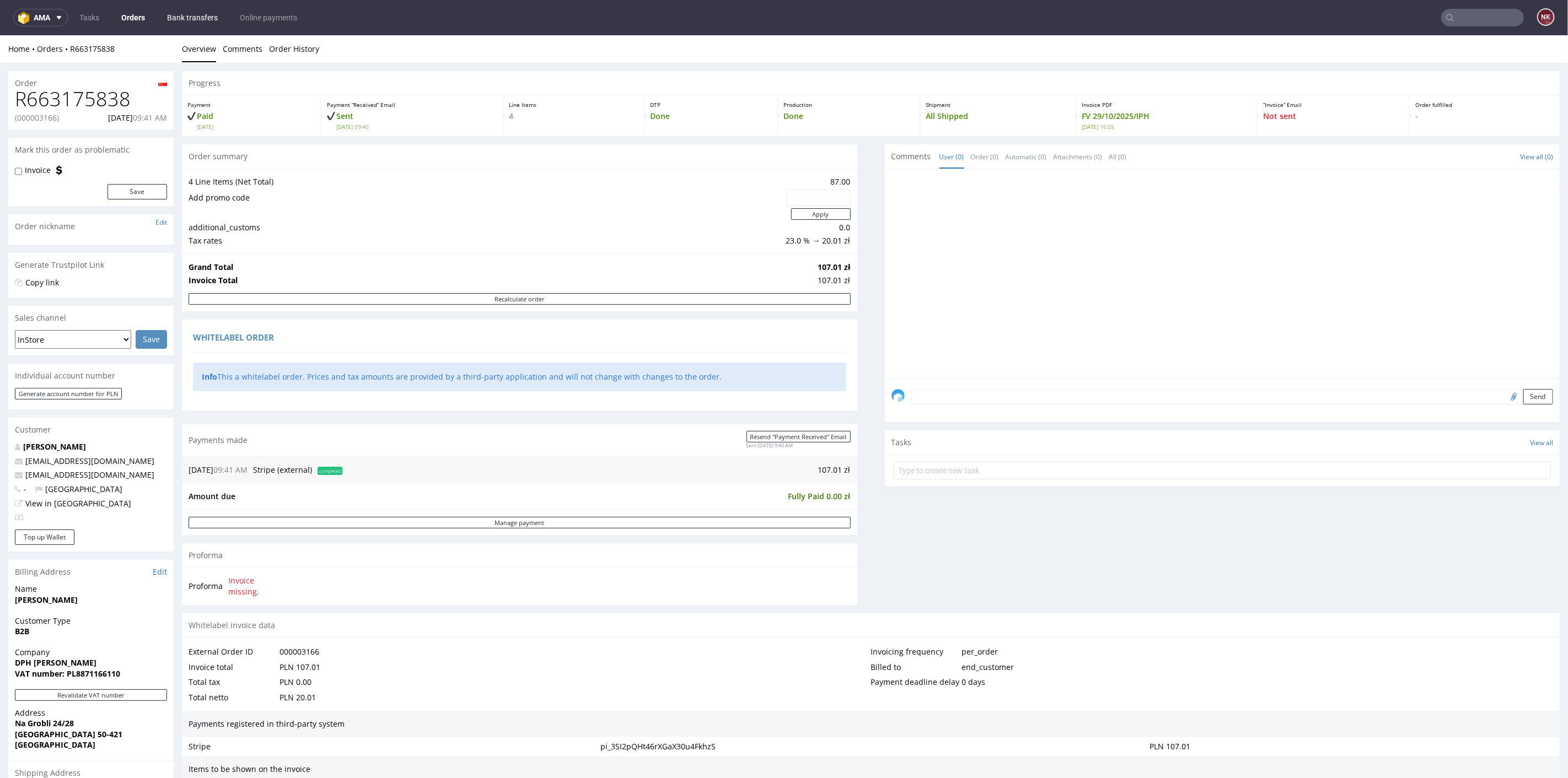
click at [205, 16] on link "Bank transfers" at bounding box center [192, 18] width 64 height 18
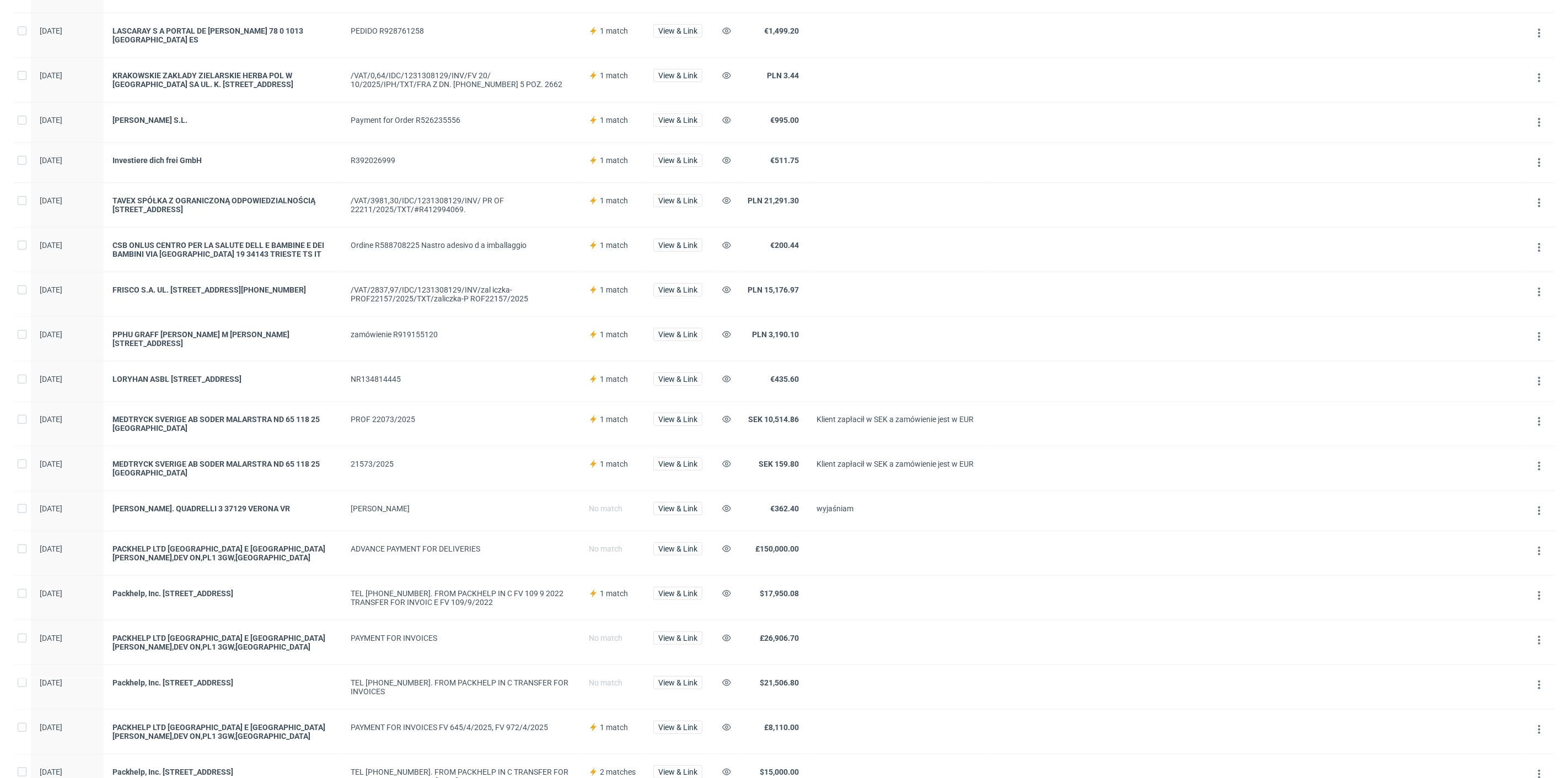
scroll to position [245, 0]
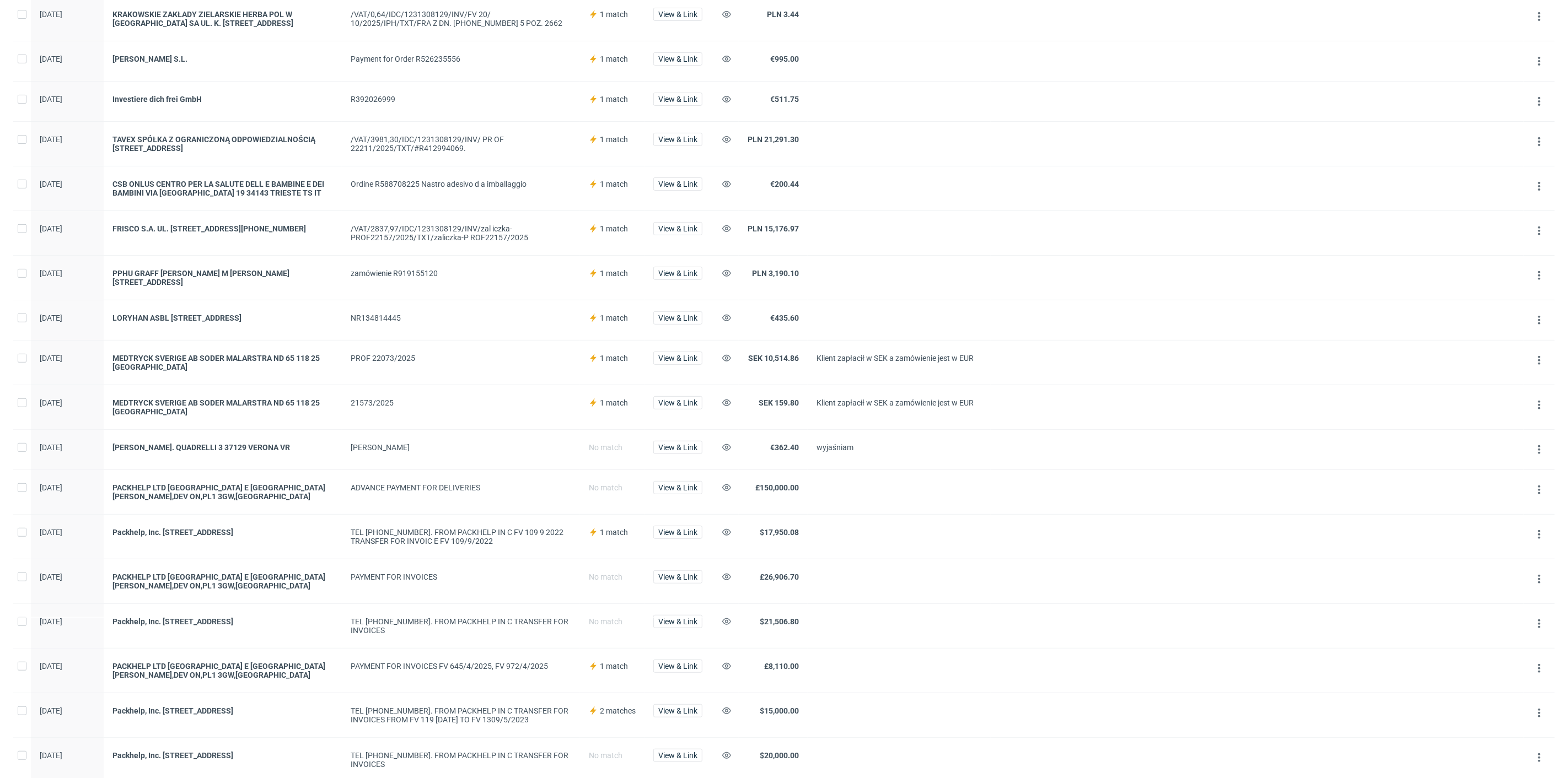
click at [680, 280] on span "View & Link" at bounding box center [677, 276] width 49 height 20
click at [682, 273] on span "View & Link" at bounding box center [677, 273] width 39 height 7
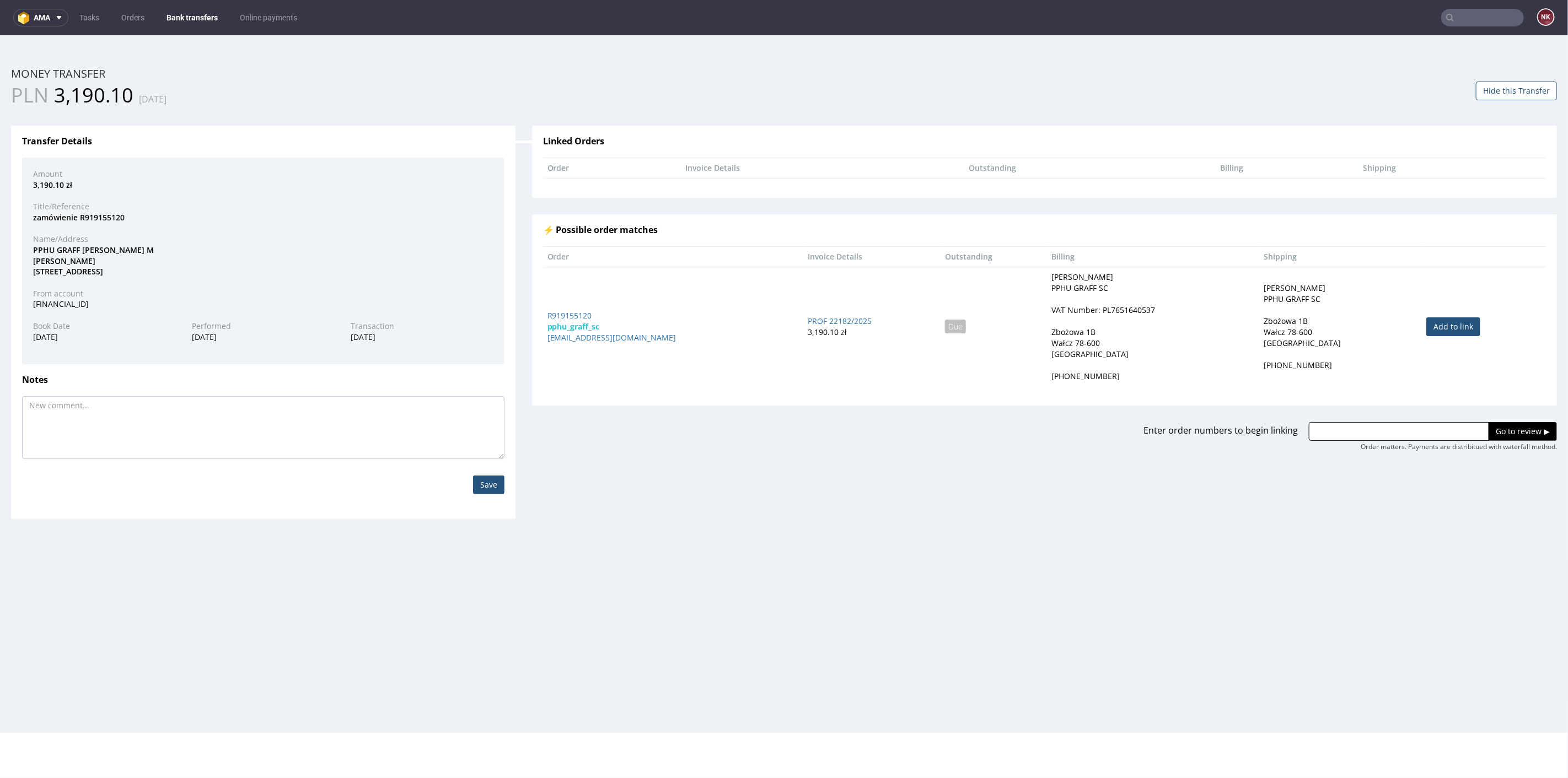
click at [1426, 329] on link "Add to link" at bounding box center [1453, 326] width 54 height 19
type input "R919155120"
click at [1498, 426] on input "Go to review ▶" at bounding box center [1522, 431] width 68 height 19
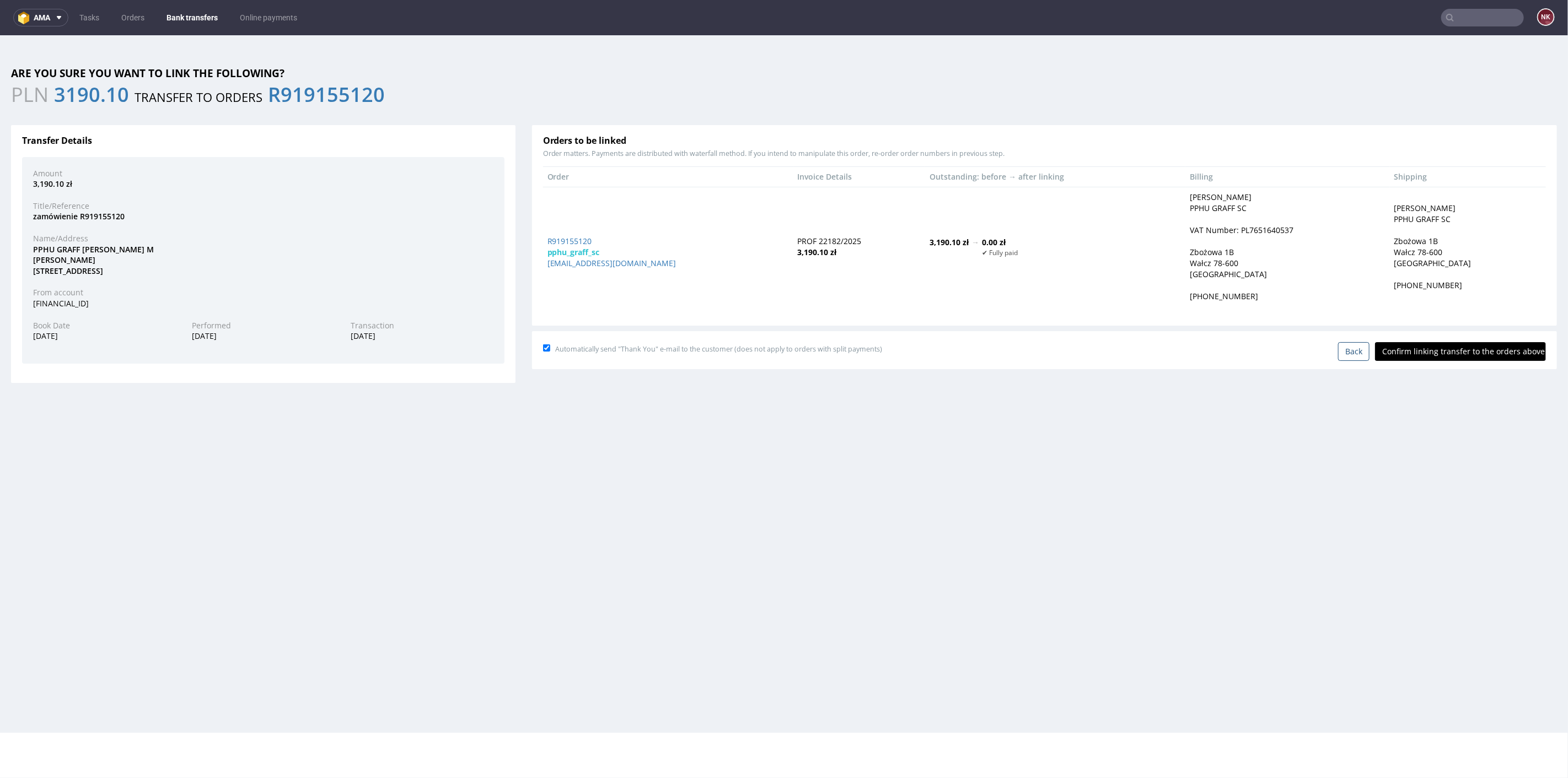
click at [1467, 357] on input "Confirm linking transfer to the orders above" at bounding box center [1461, 350] width 171 height 19
type input "In progress..."
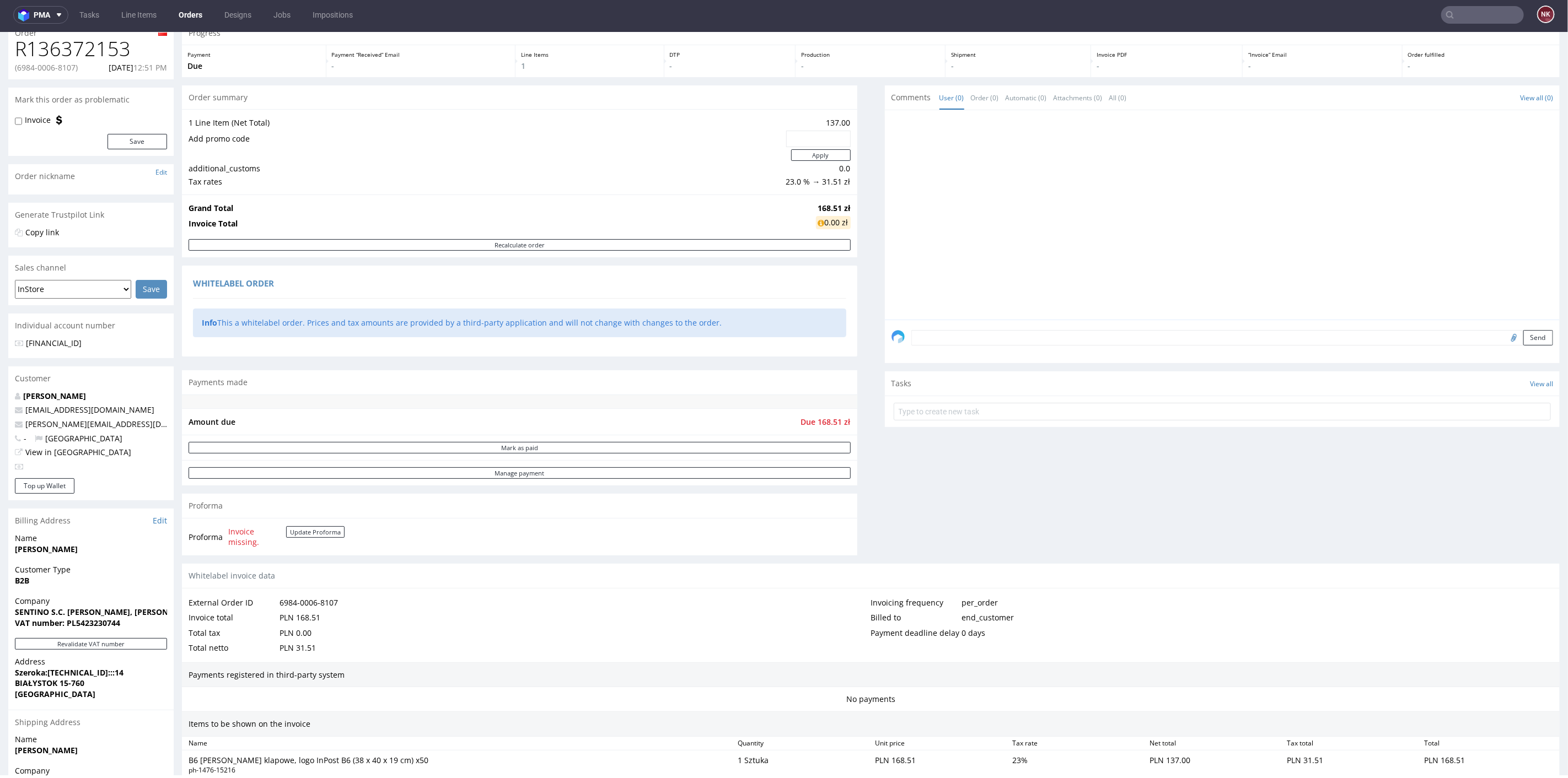
scroll to position [20, 0]
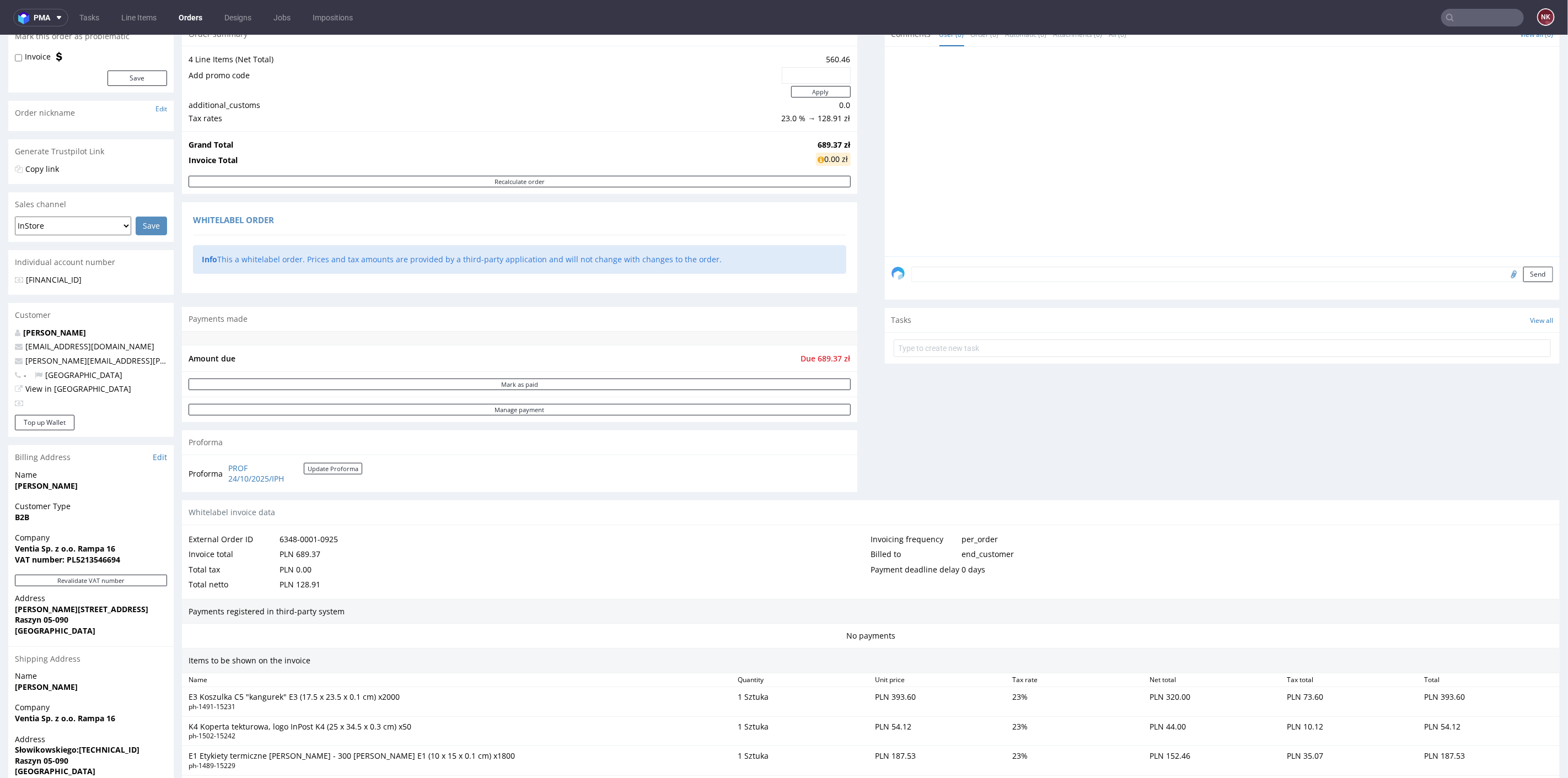
scroll to position [123, 0]
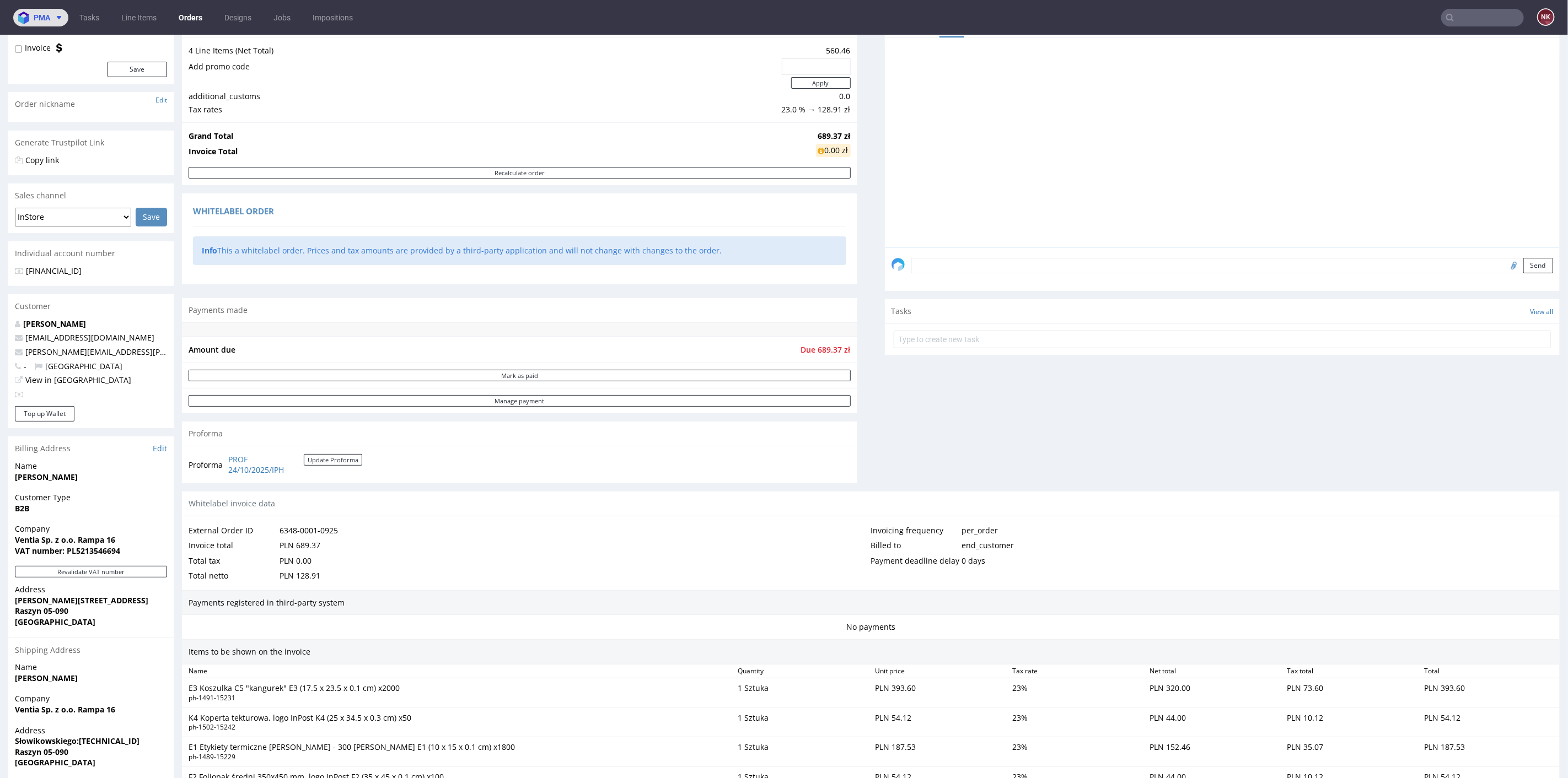
click at [38, 23] on button "pma" at bounding box center [41, 18] width 55 height 18
click at [55, 37] on span "AMA" at bounding box center [94, 41] width 111 height 9
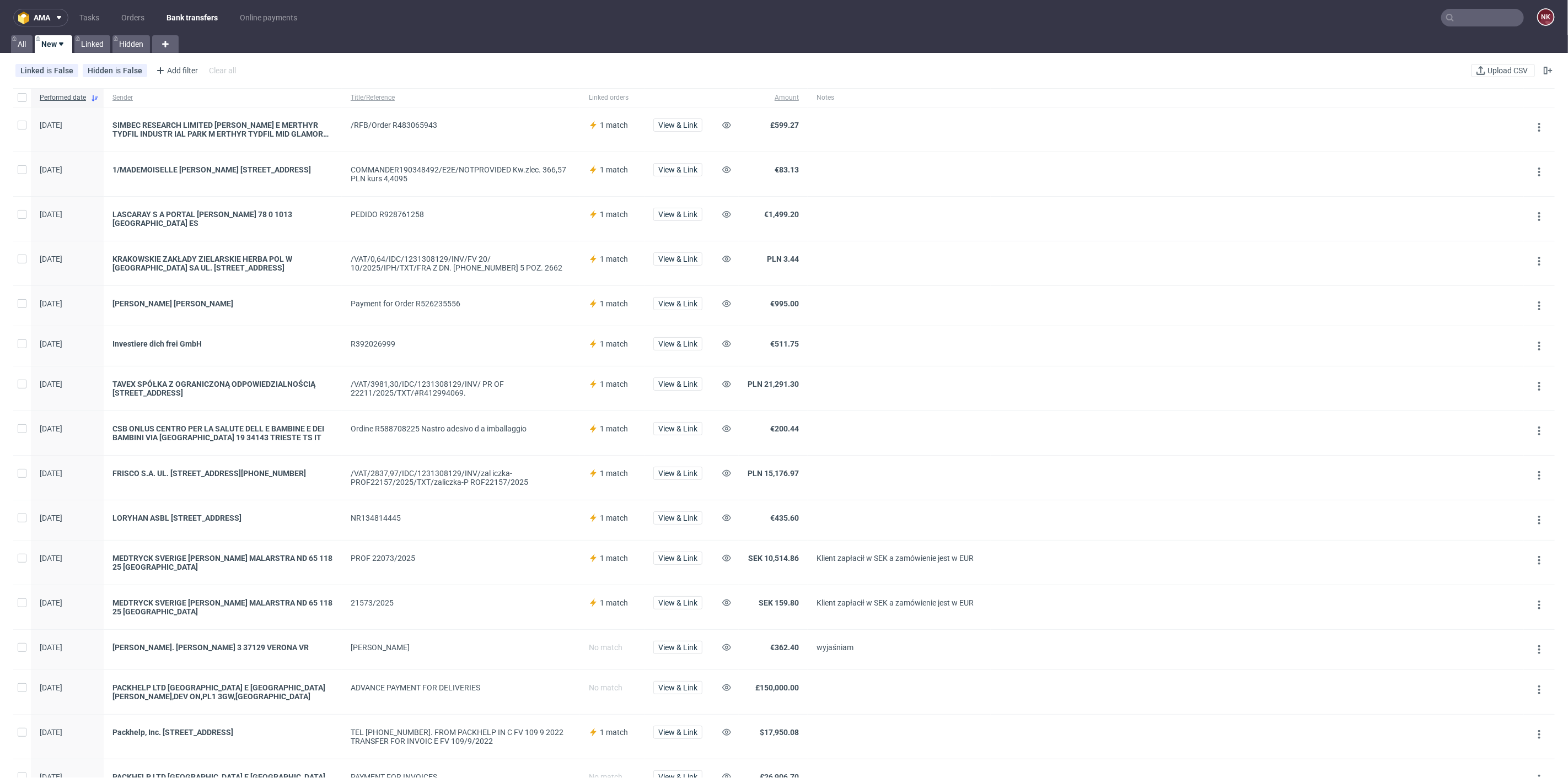
click at [1009, 354] on div at bounding box center [1257, 346] width 534 height 40
click at [684, 124] on span "View & Link" at bounding box center [677, 124] width 39 height 7
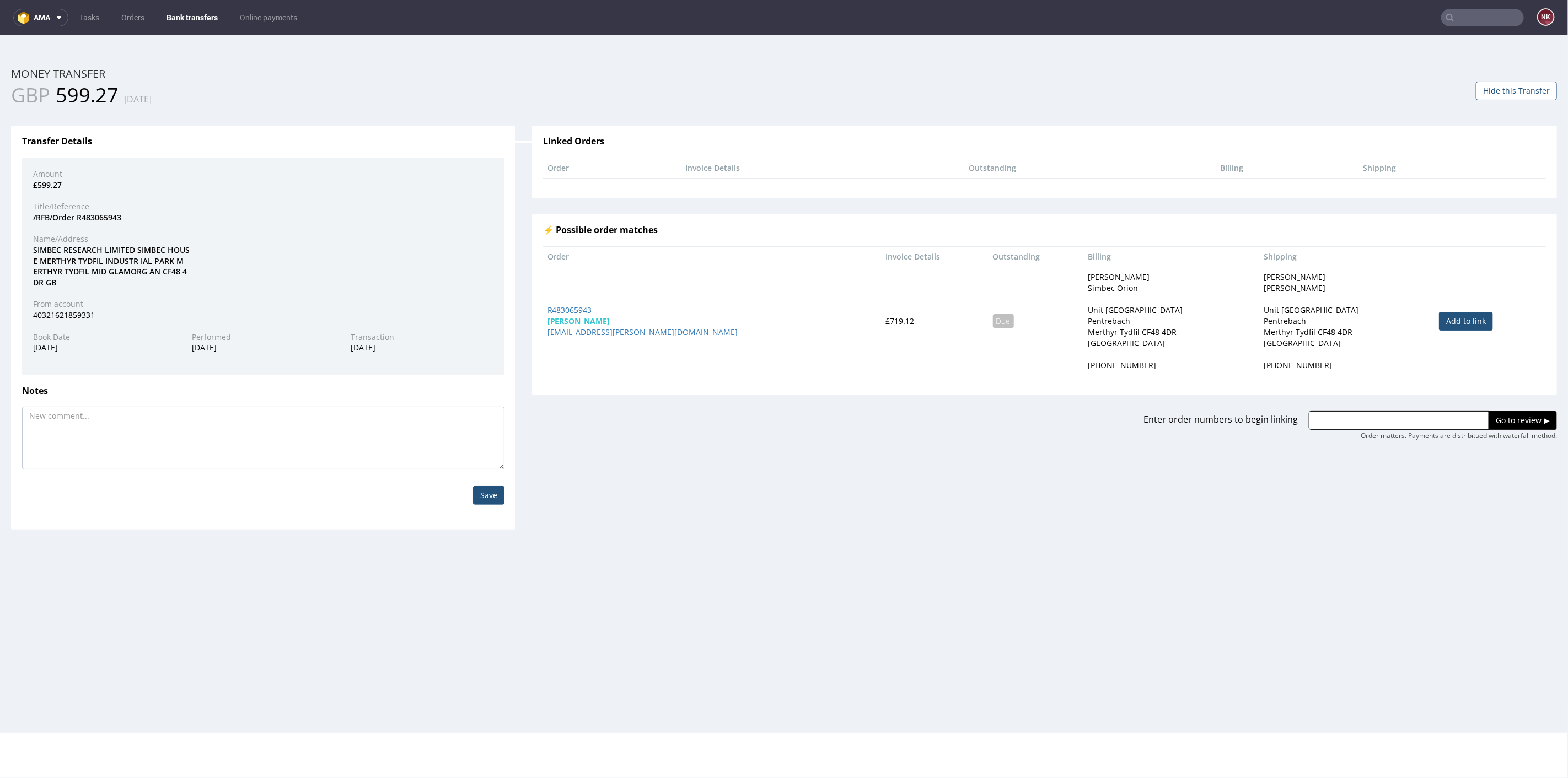
click at [1453, 319] on link "Add to link" at bounding box center [1466, 320] width 54 height 19
type input "R483065943"
click at [1488, 423] on input "Go to review ▶" at bounding box center [1522, 419] width 68 height 19
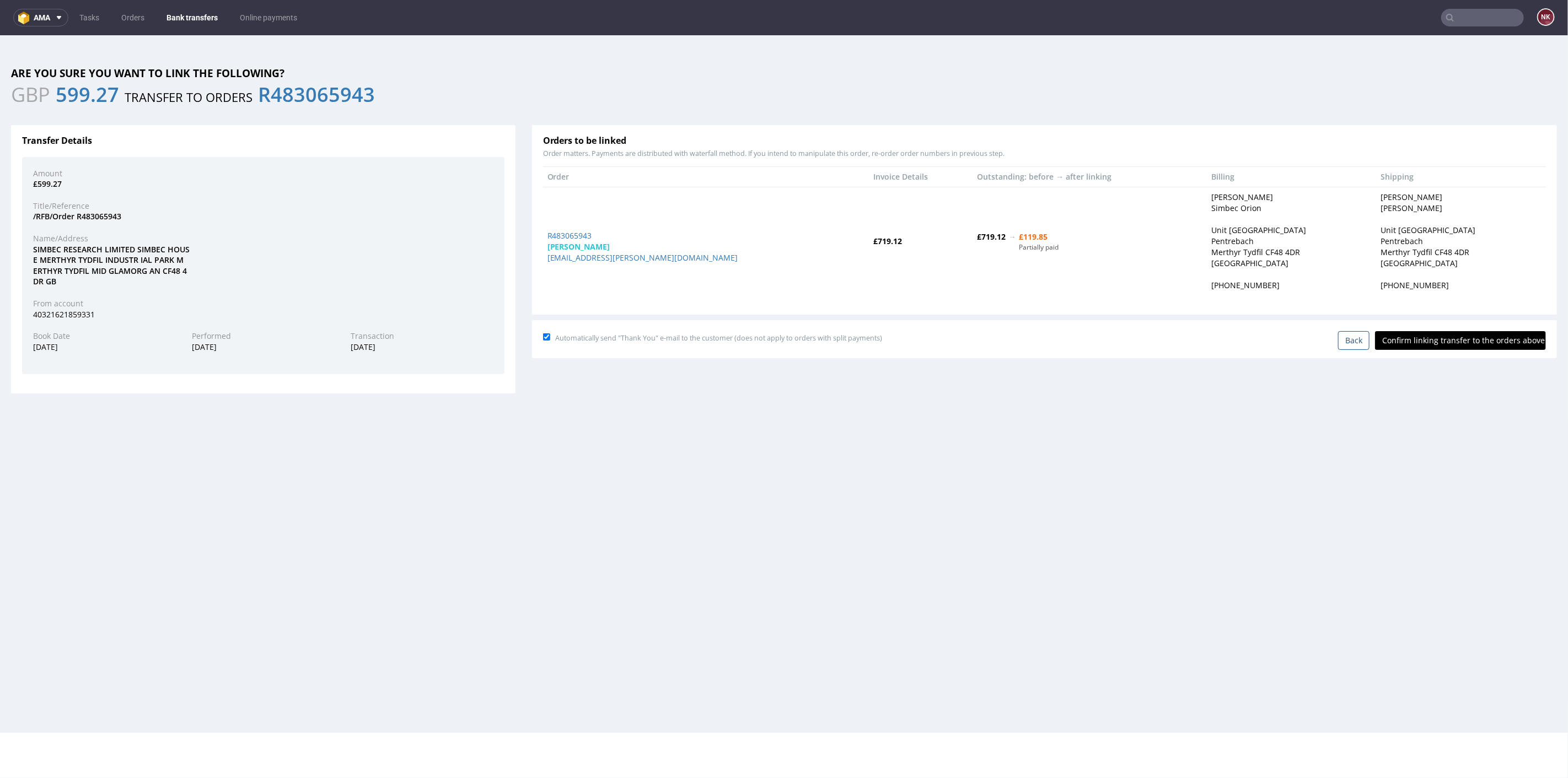
click at [1440, 337] on input "Confirm linking transfer to the orders above" at bounding box center [1461, 340] width 171 height 19
type input "In progress..."
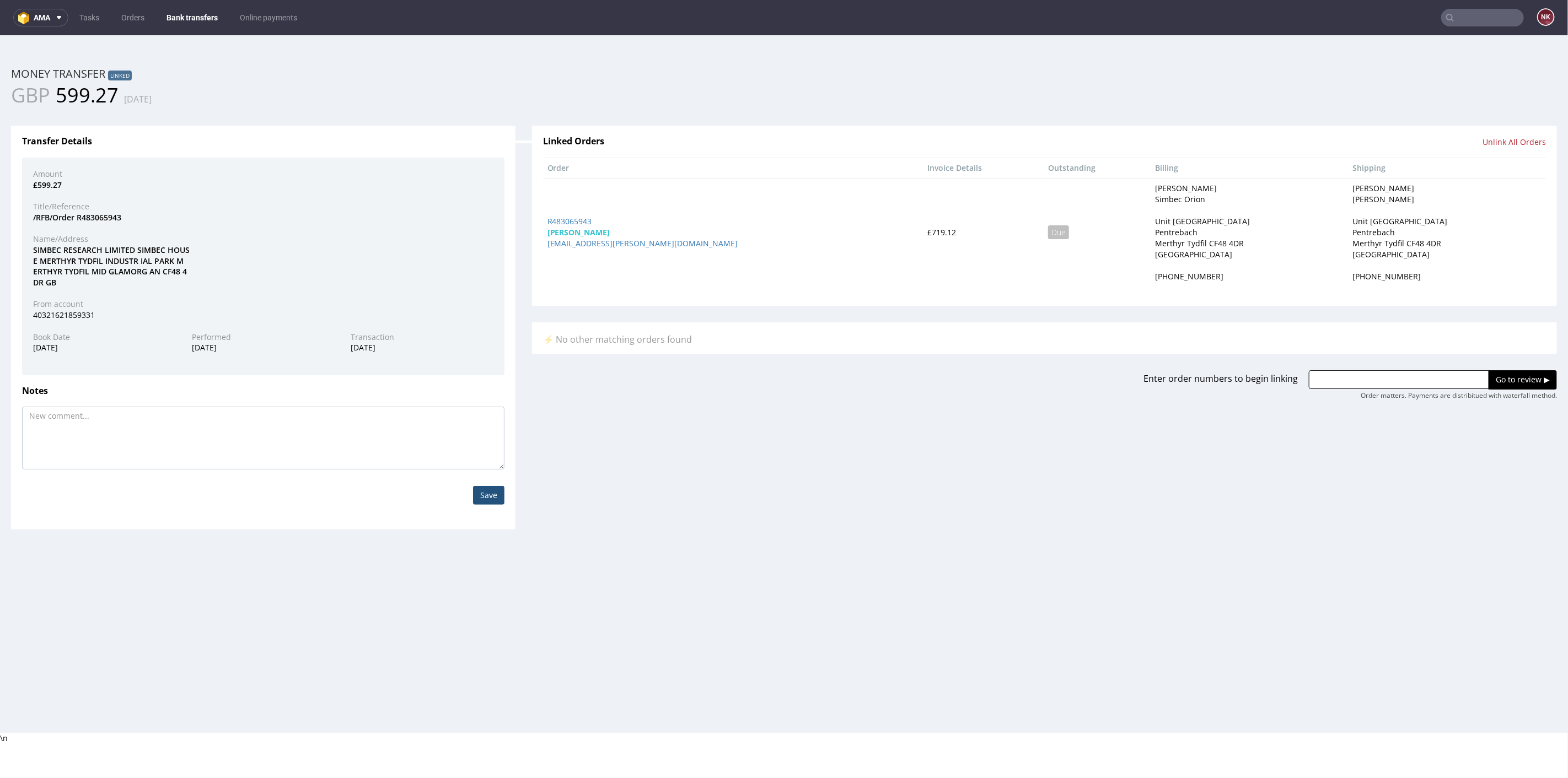
click at [187, 15] on link "Bank transfers" at bounding box center [192, 18] width 64 height 18
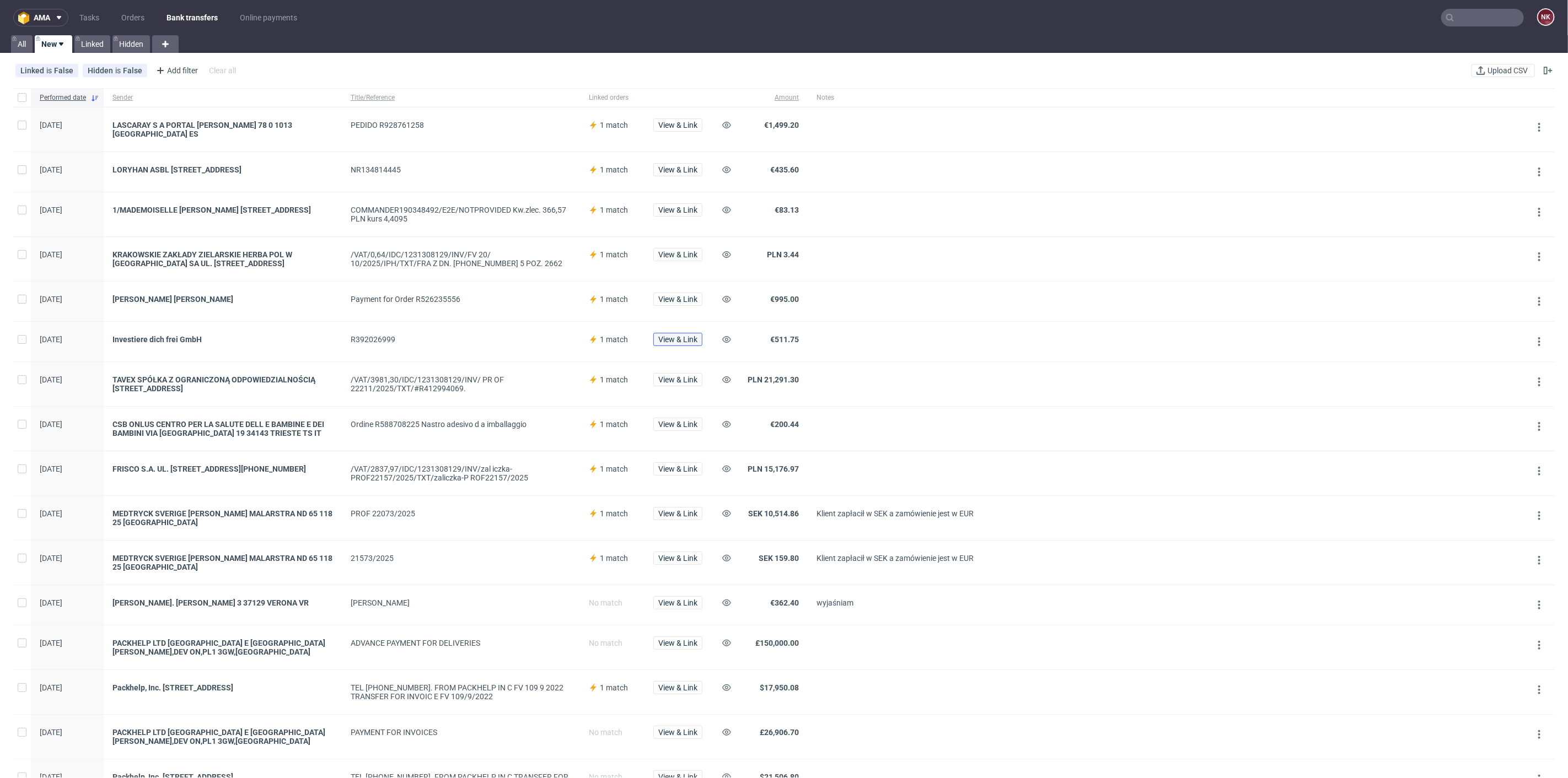
click at [684, 336] on span "View & Link" at bounding box center [677, 339] width 39 height 7
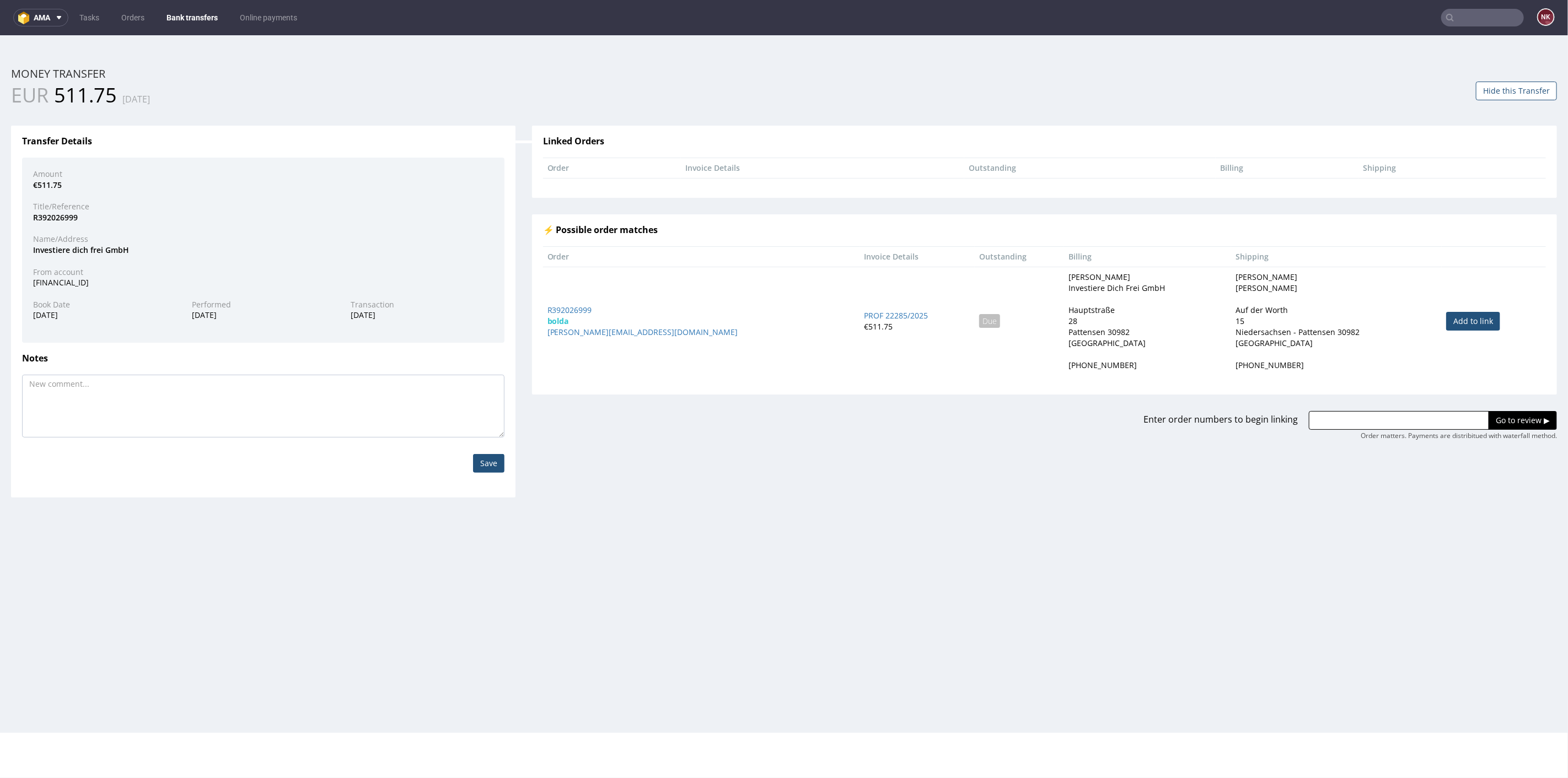
click at [1449, 321] on link "Add to link" at bounding box center [1473, 320] width 54 height 19
type input "R392026999"
click at [1499, 417] on input "Go to review ▶" at bounding box center [1522, 419] width 68 height 19
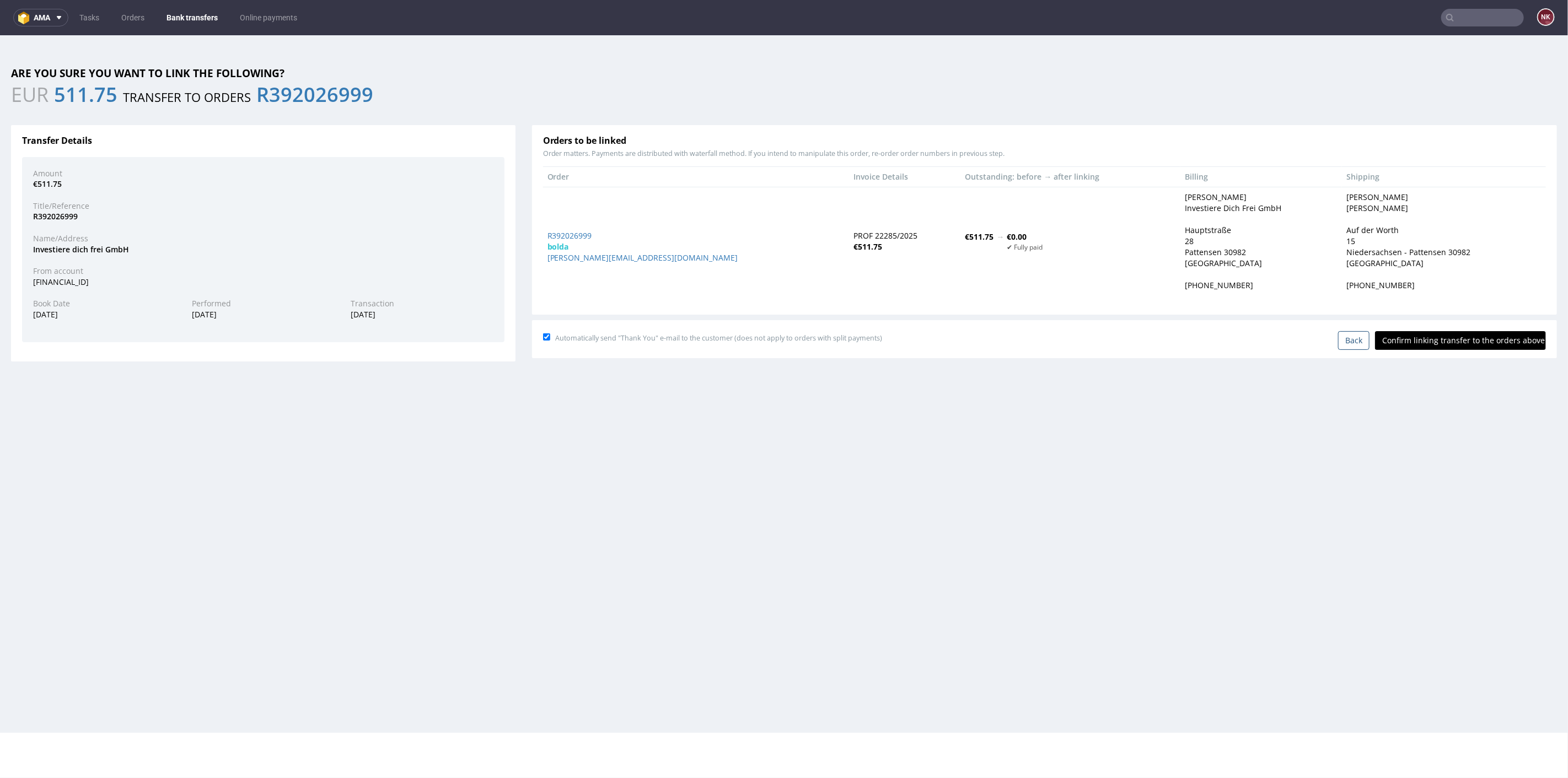
click at [1463, 331] on input "Confirm linking transfer to the orders above" at bounding box center [1461, 340] width 171 height 19
type input "In progress..."
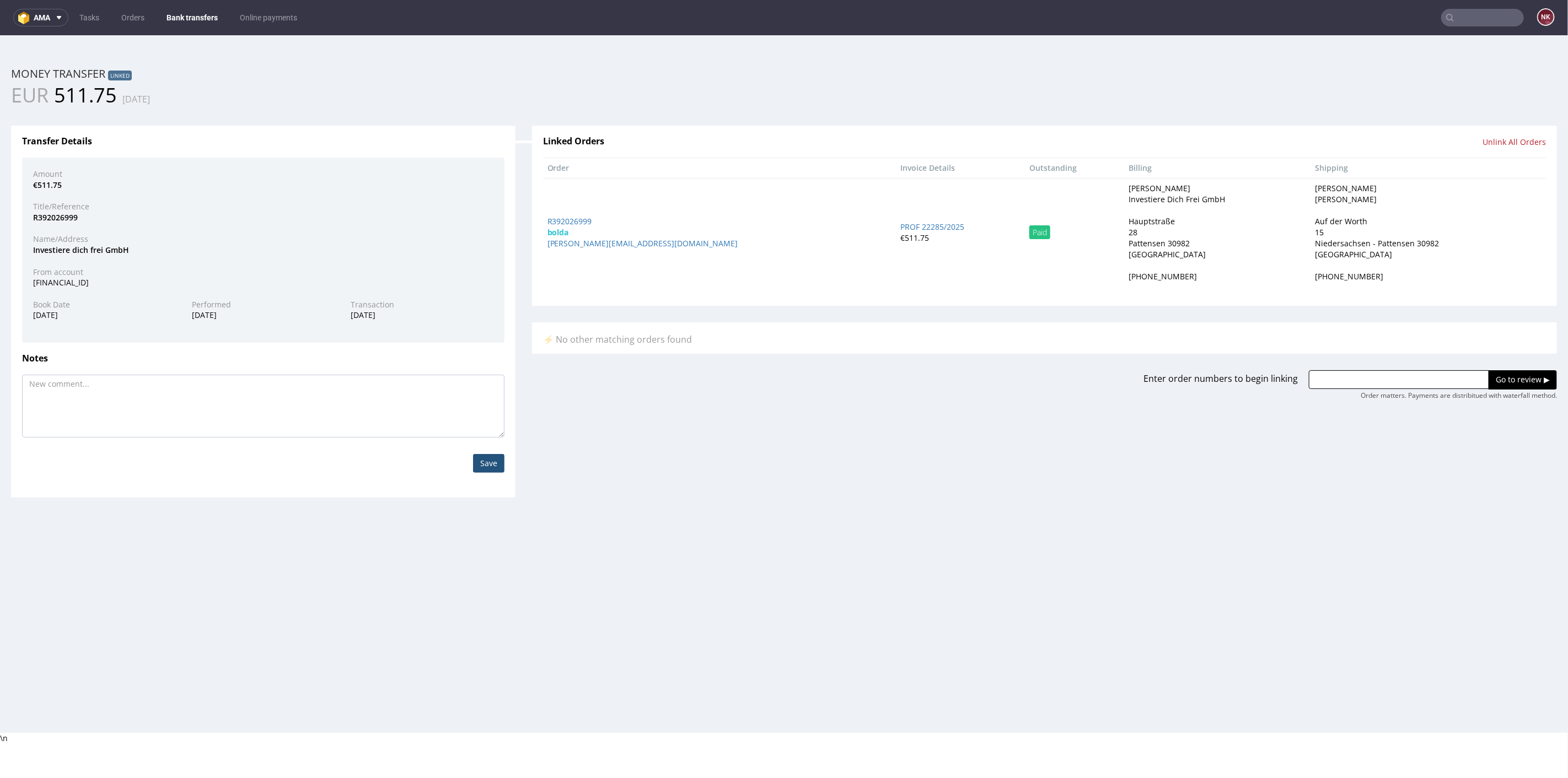
click at [184, 17] on link "Bank transfers" at bounding box center [192, 18] width 64 height 18
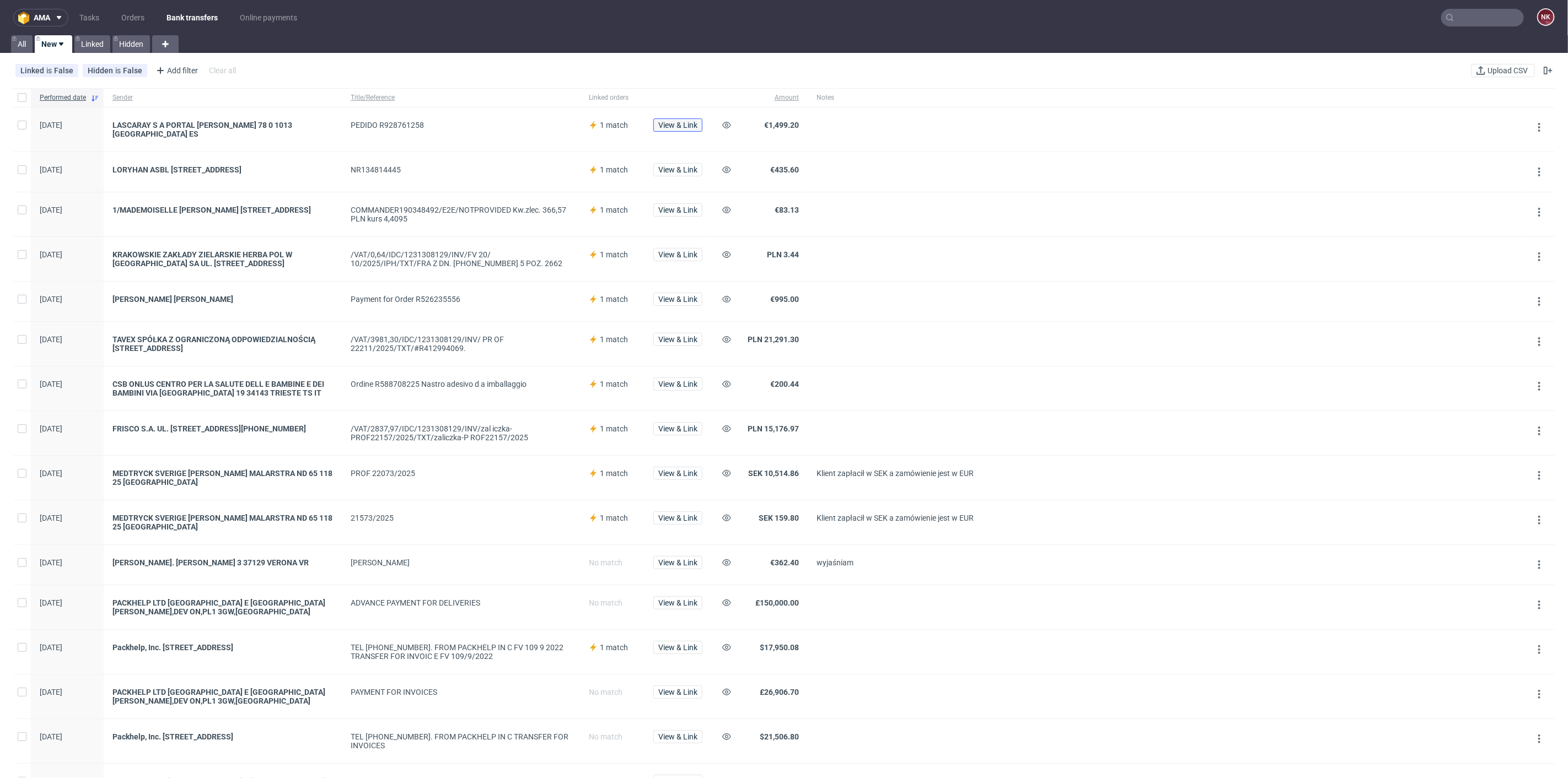
click at [696, 121] on span "View & Link" at bounding box center [677, 124] width 39 height 7
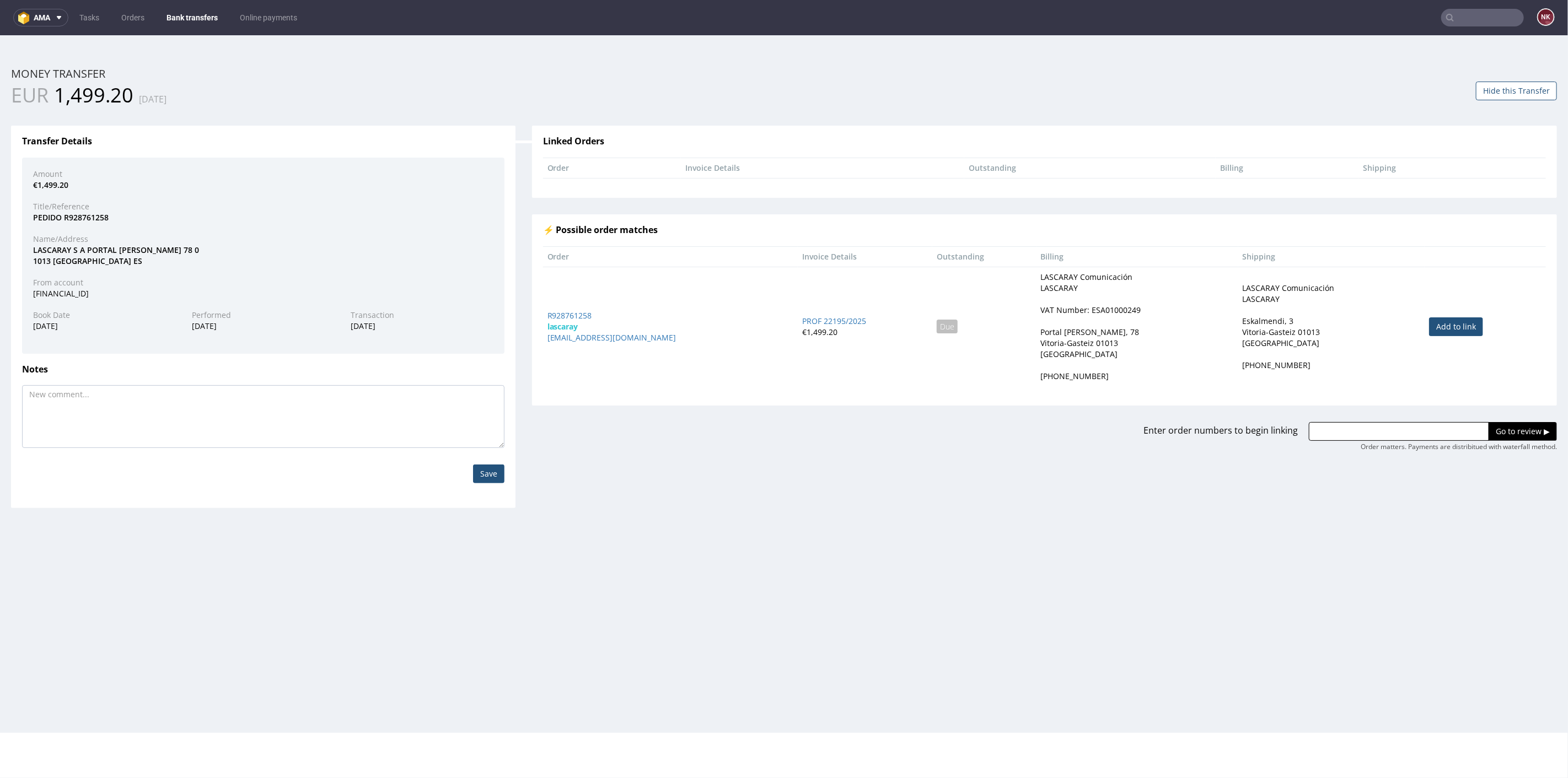
click at [1429, 324] on link "Add to link" at bounding box center [1456, 326] width 54 height 19
type input "R928761258"
click at [1490, 424] on input "Go to review ▶" at bounding box center [1522, 431] width 68 height 19
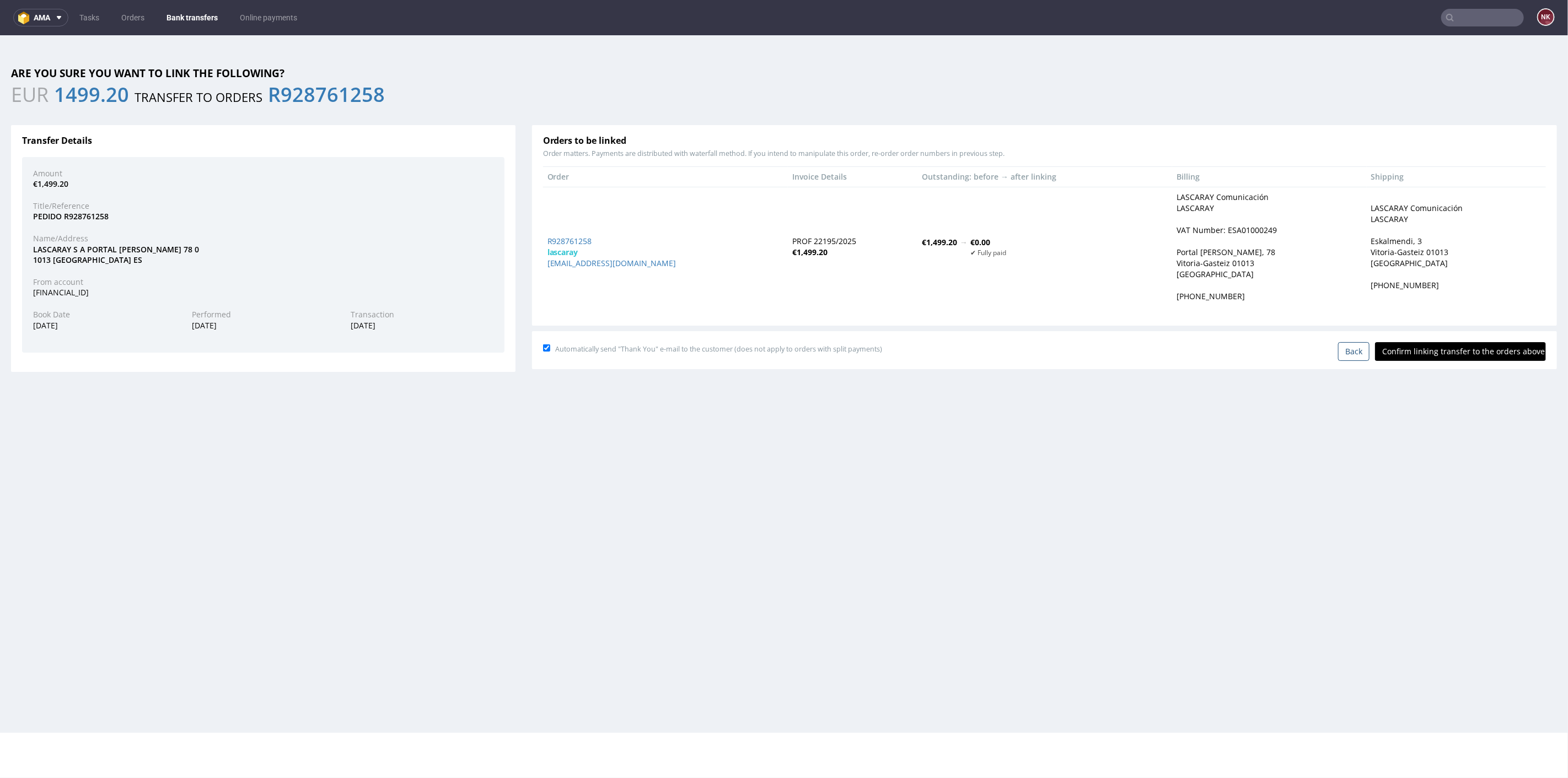
click at [1457, 354] on input "Confirm linking transfer to the orders above" at bounding box center [1461, 350] width 171 height 19
type input "In progress..."
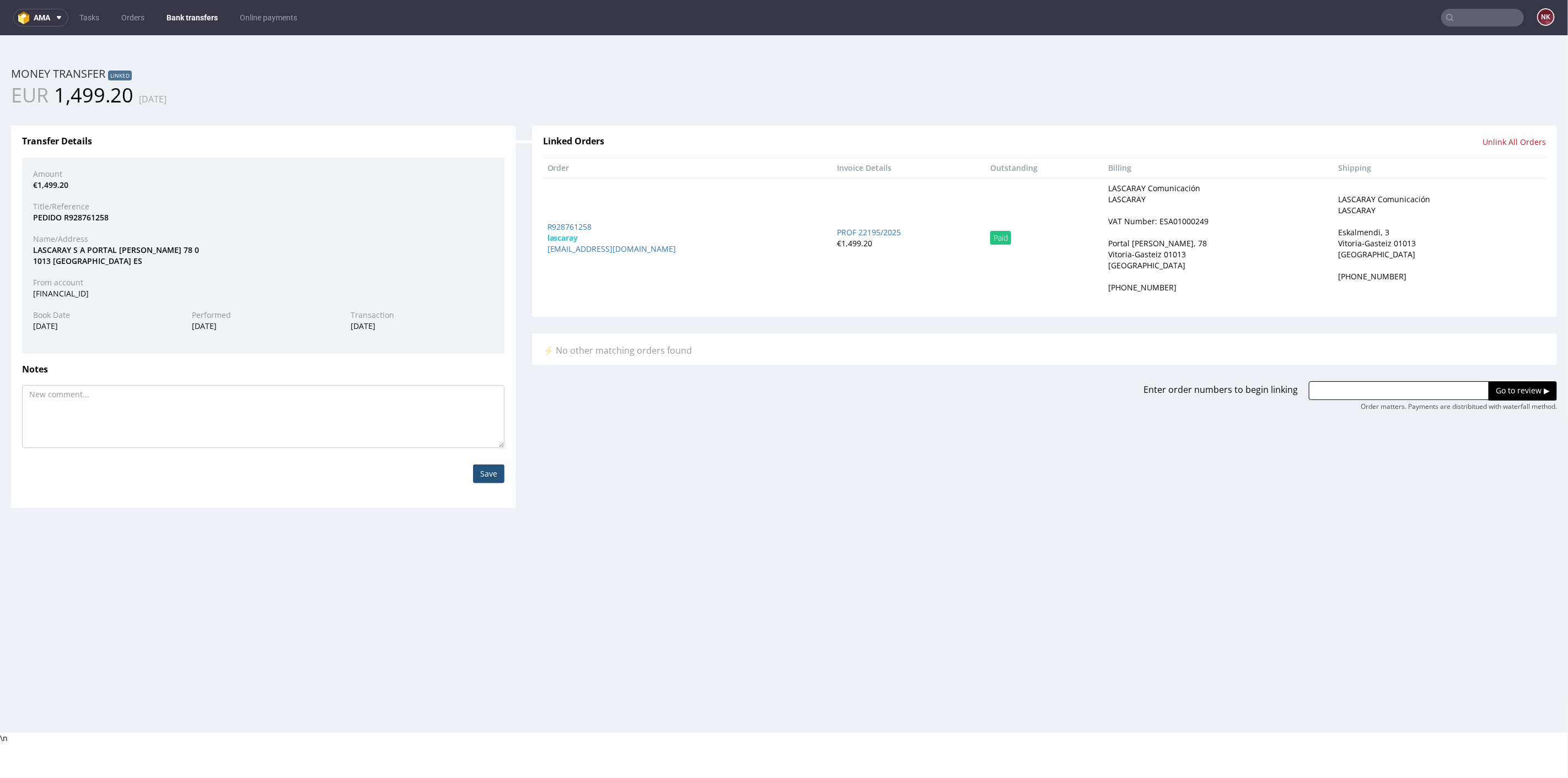
click at [177, 15] on link "Bank transfers" at bounding box center [192, 18] width 64 height 18
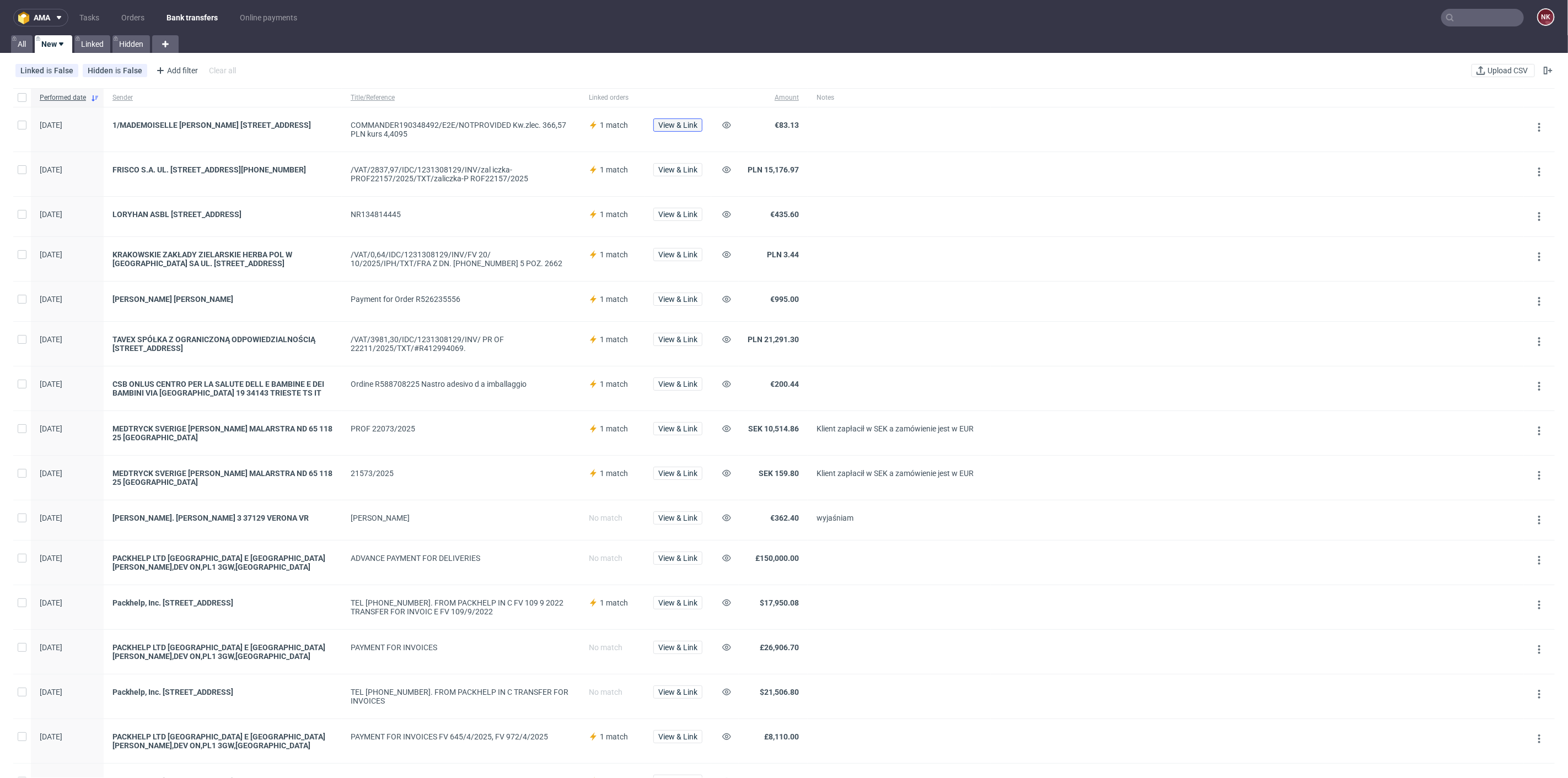
click at [688, 127] on span "View & Link" at bounding box center [677, 124] width 39 height 7
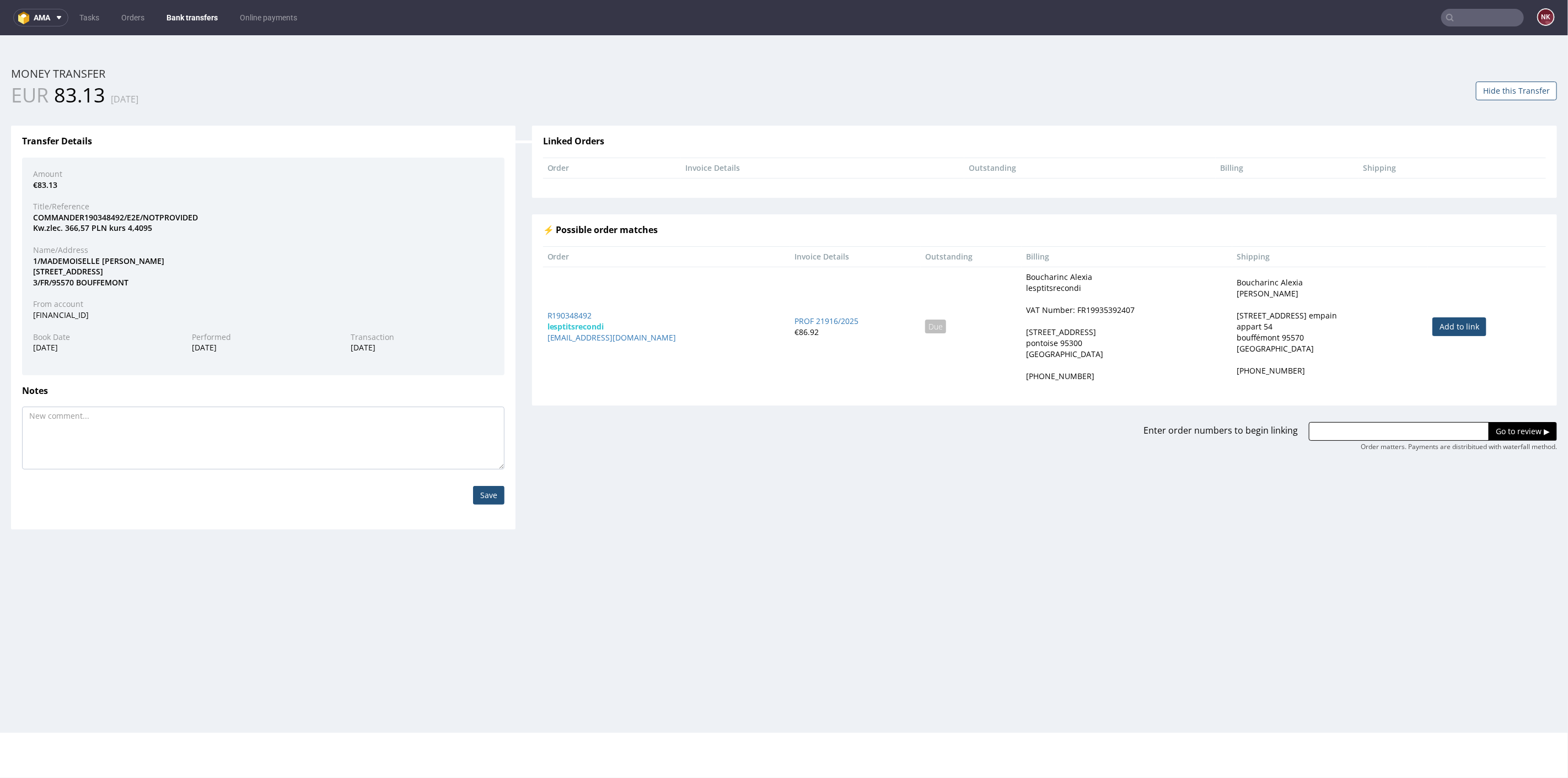
click at [1449, 324] on link "Add to link" at bounding box center [1459, 326] width 54 height 19
type input "R190348492"
click at [1499, 424] on input "Go to review ▶" at bounding box center [1522, 431] width 68 height 19
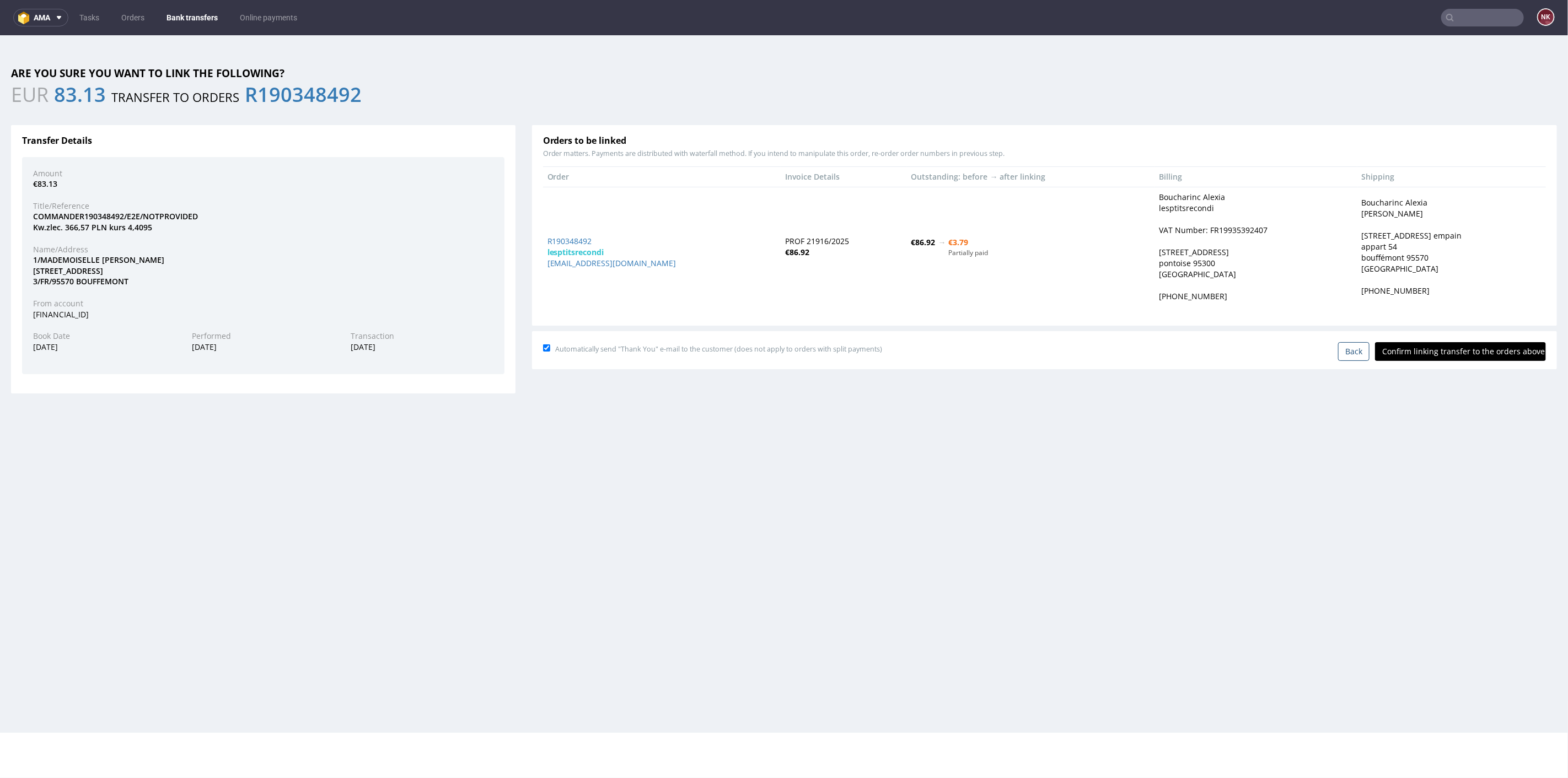
click at [1448, 349] on input "Confirm linking transfer to the orders above" at bounding box center [1461, 350] width 171 height 19
type input "In progress..."
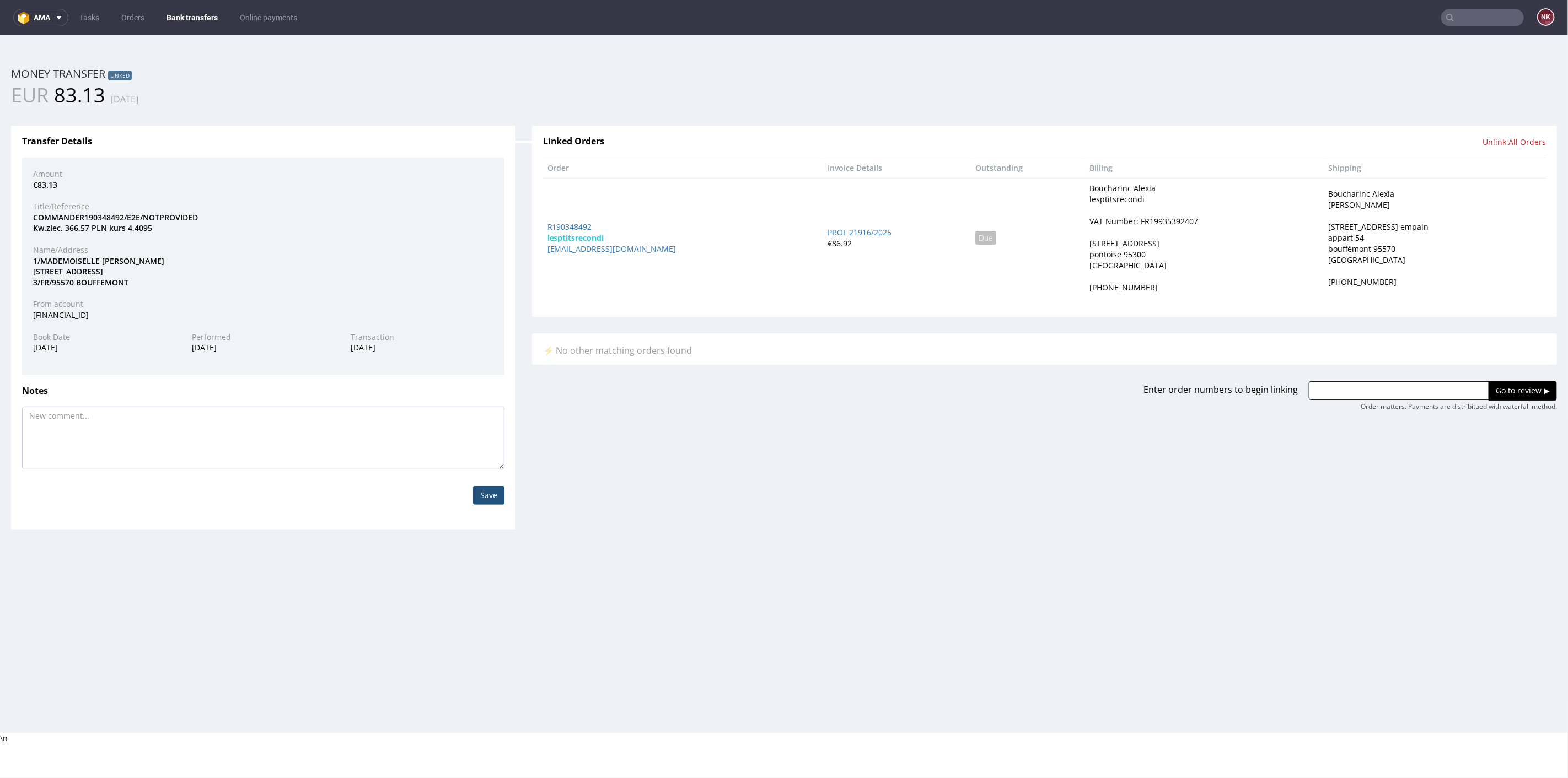
click at [199, 9] on link "Bank transfers" at bounding box center [192, 18] width 64 height 18
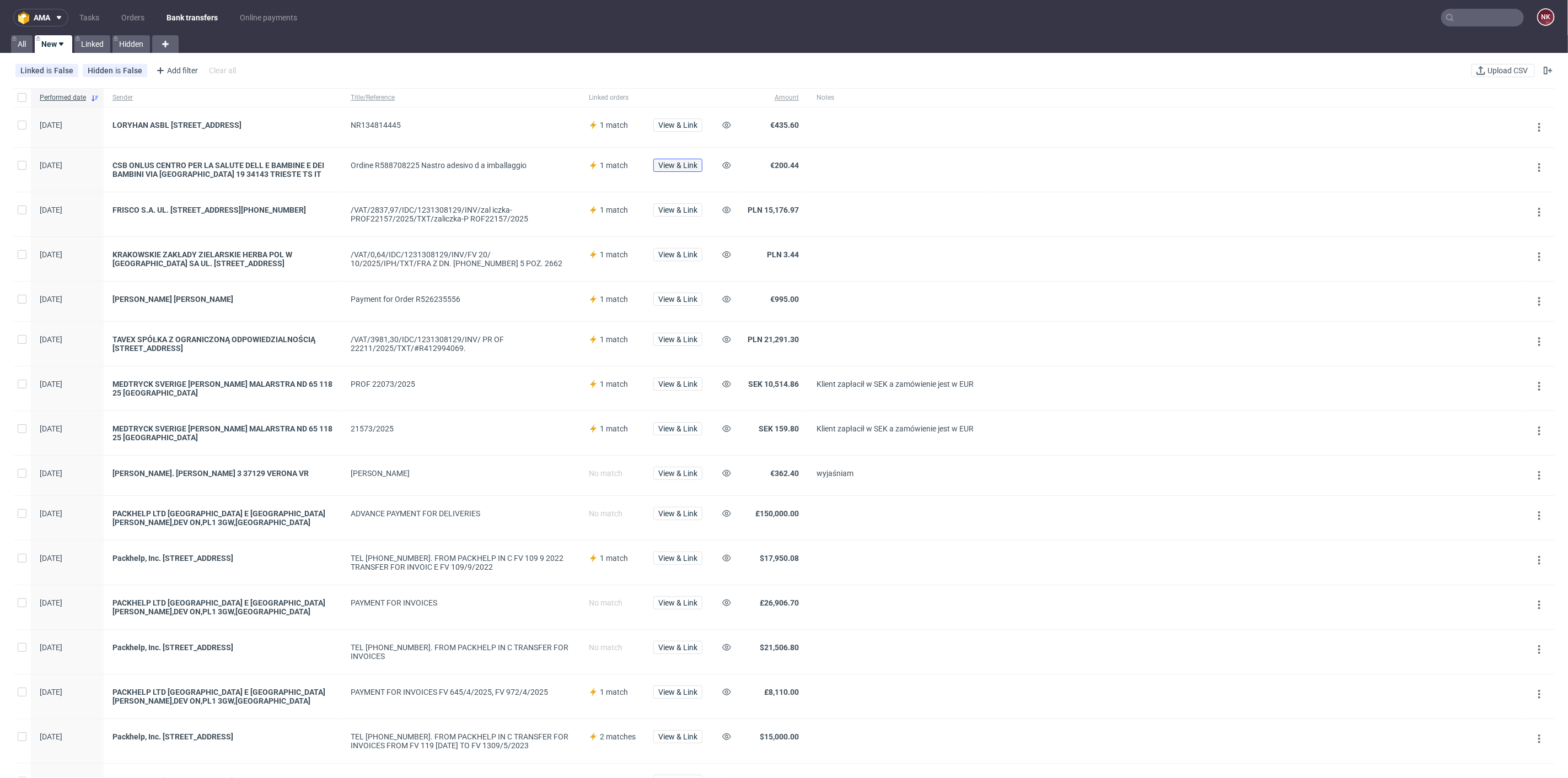
click at [686, 164] on span "View & Link" at bounding box center [677, 165] width 39 height 7
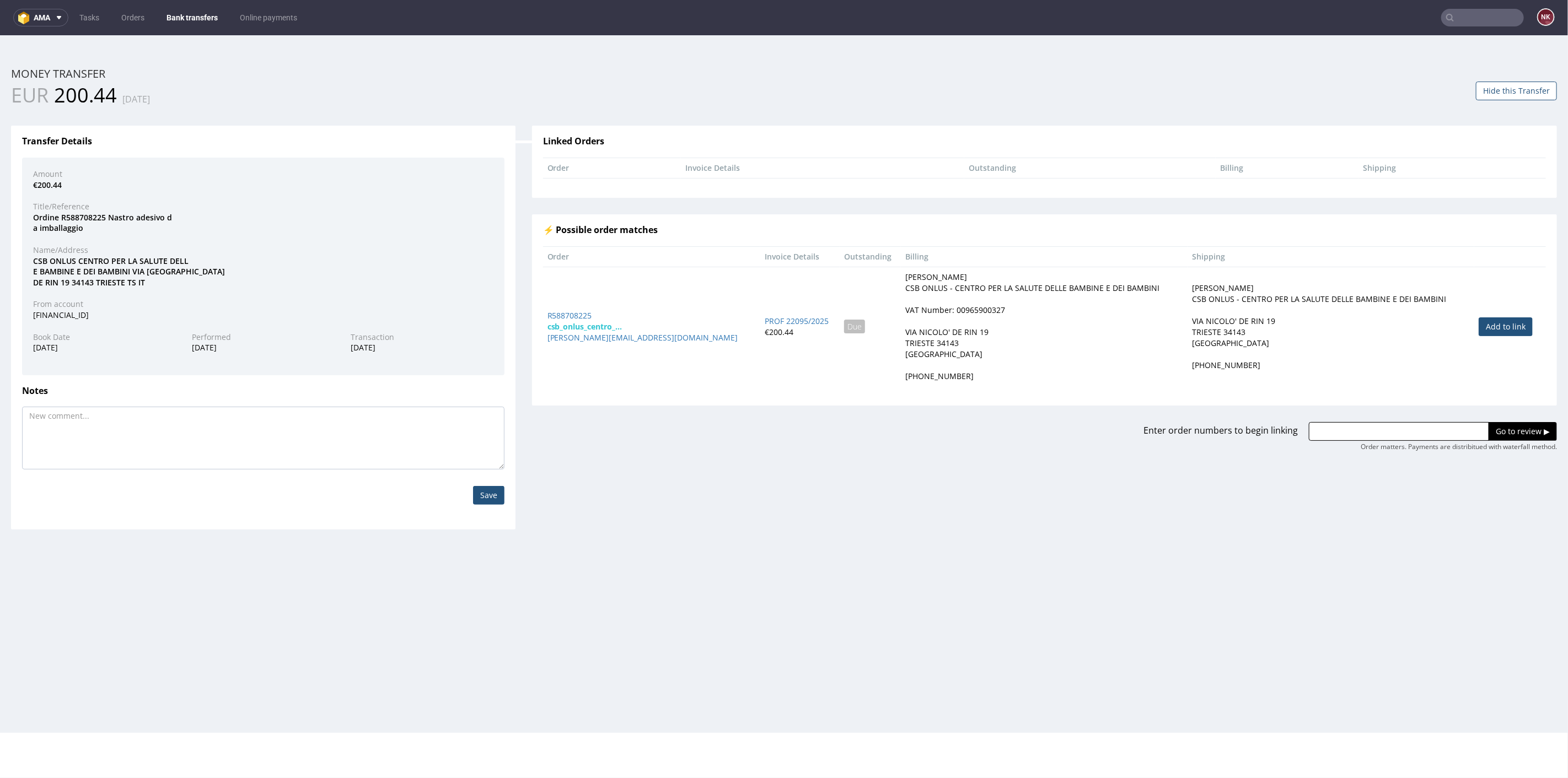
click at [1479, 323] on link "Add to link" at bounding box center [1505, 326] width 54 height 19
type input "R588708225"
click at [1498, 424] on input "Go to review ▶" at bounding box center [1522, 431] width 68 height 19
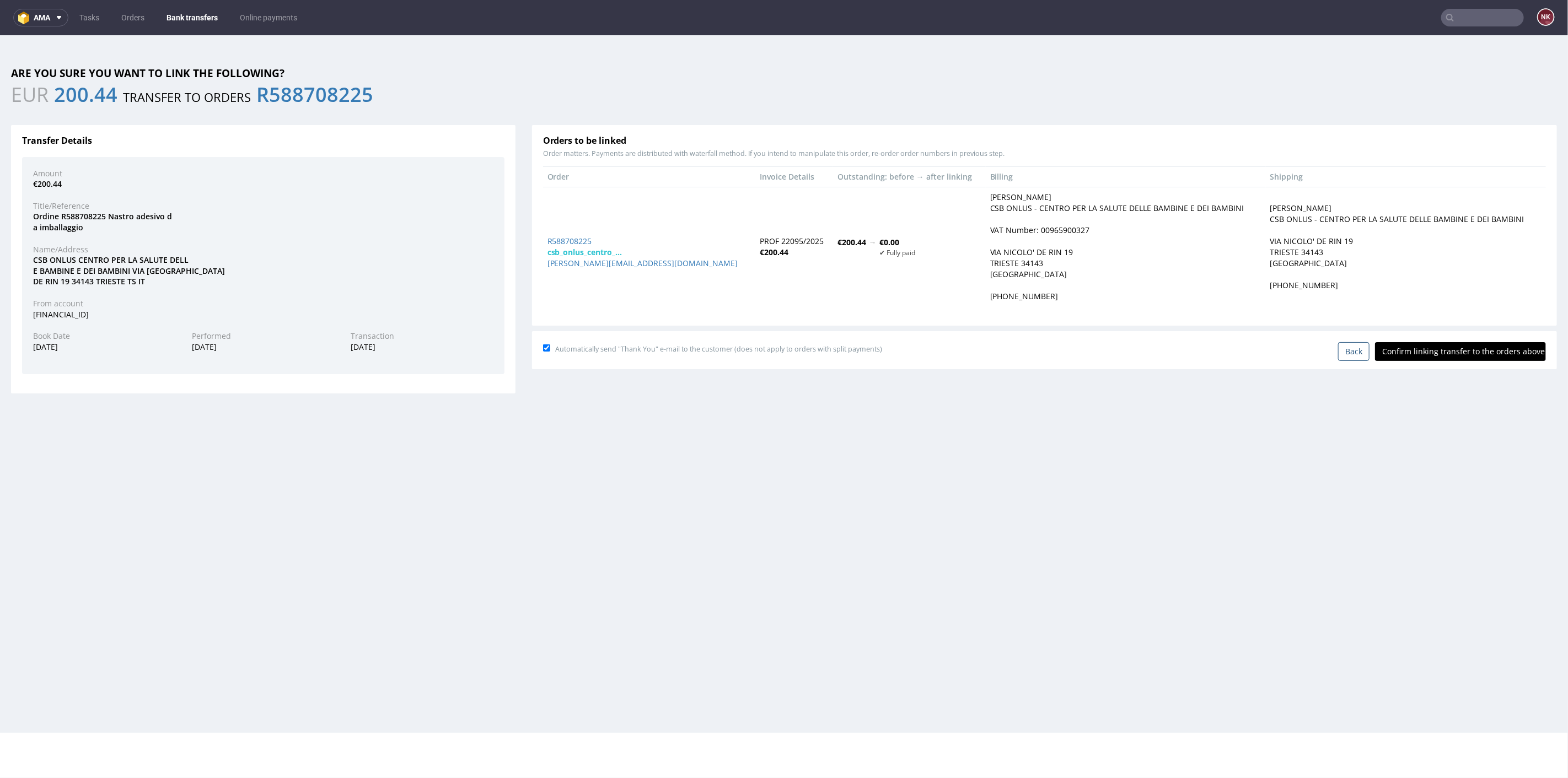
click at [1463, 355] on input "Confirm linking transfer to the orders above" at bounding box center [1461, 350] width 171 height 19
type input "In progress..."
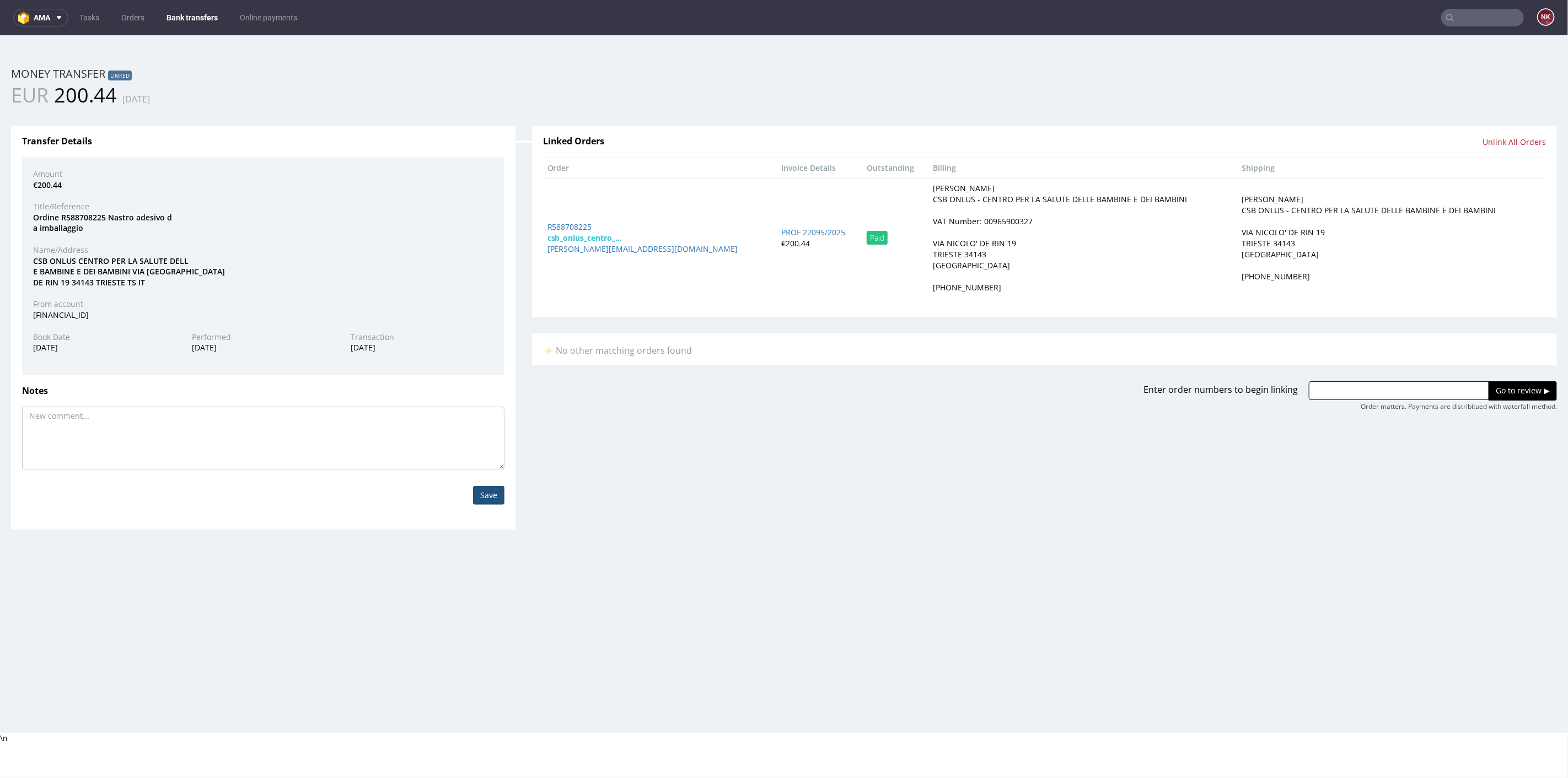
click at [184, 15] on link "Bank transfers" at bounding box center [192, 18] width 64 height 18
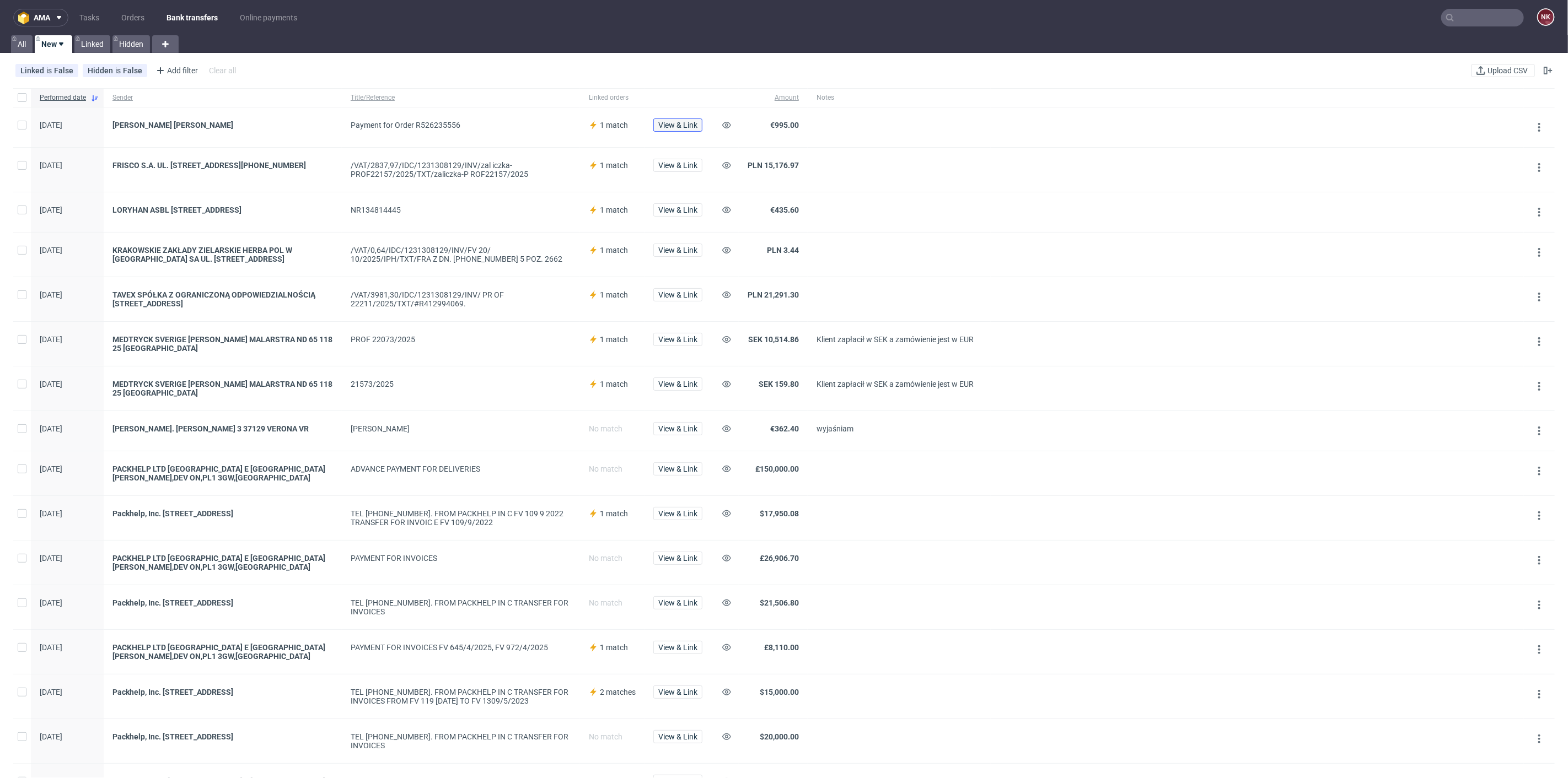
click at [671, 128] on span "View & Link" at bounding box center [677, 124] width 39 height 7
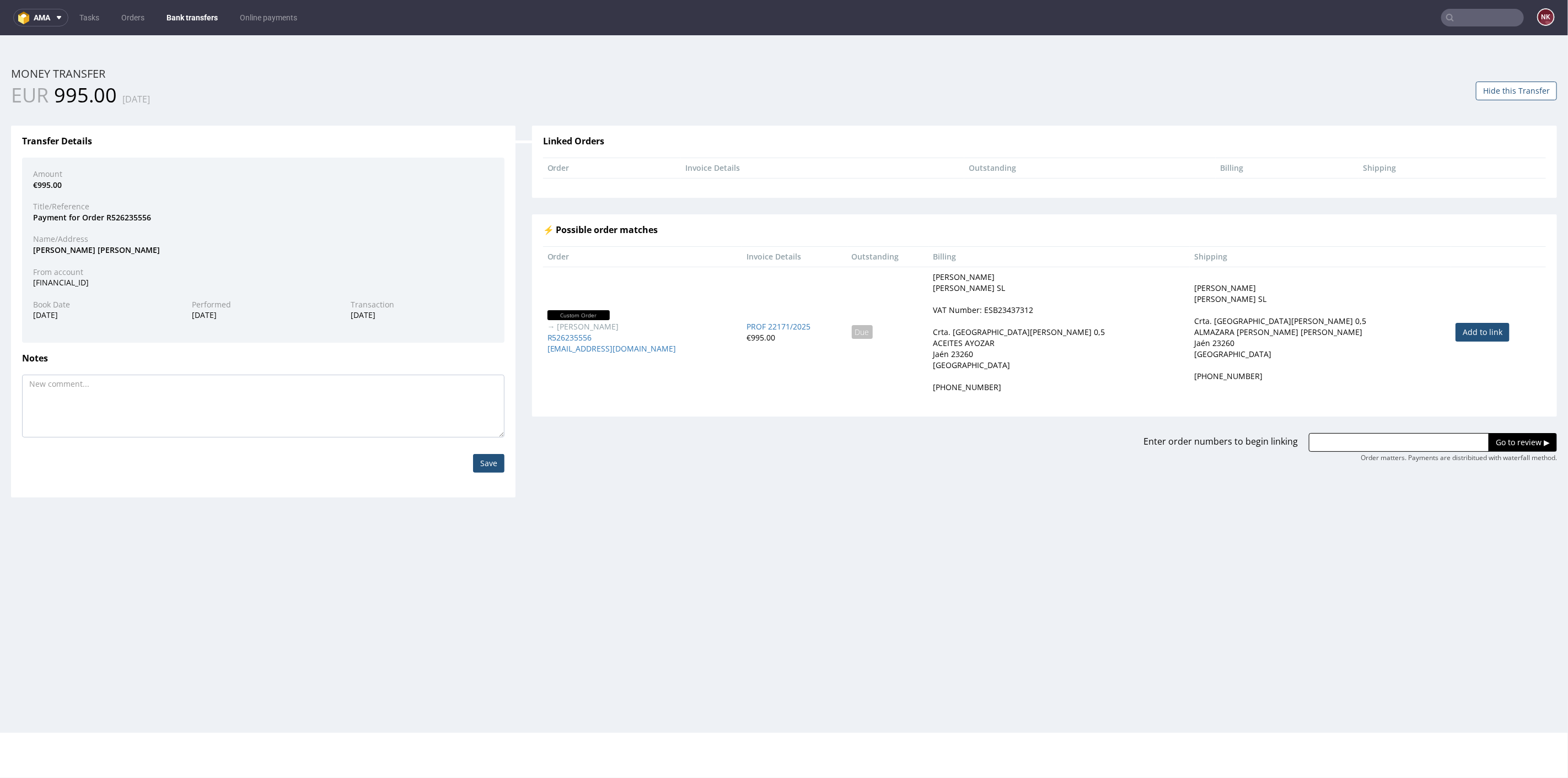
click at [1468, 331] on link "Add to link" at bounding box center [1483, 332] width 54 height 19
type input "R526235556"
click at [1498, 439] on input "Go to review ▶" at bounding box center [1522, 441] width 68 height 19
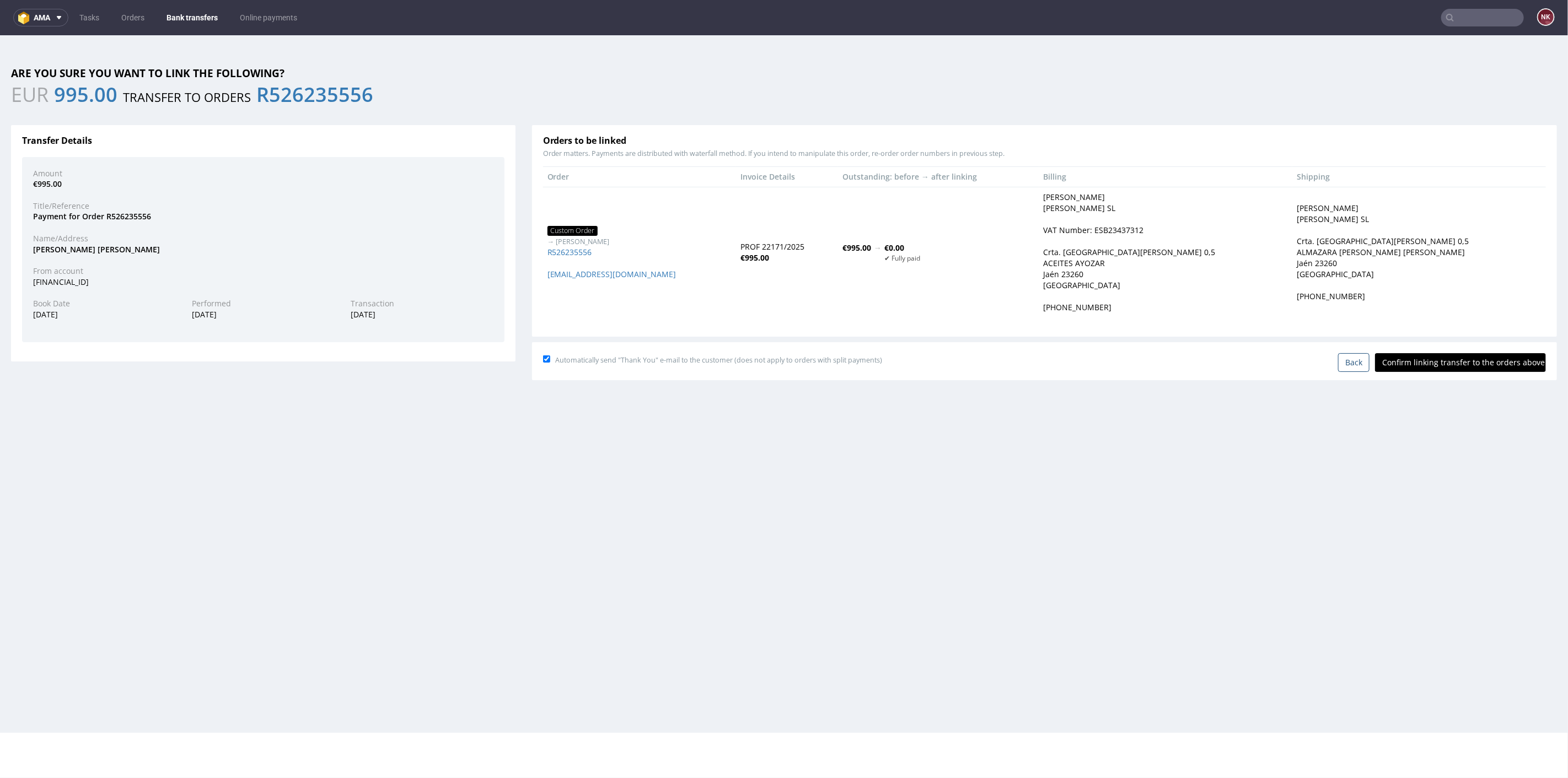
click at [1460, 361] on input "Confirm linking transfer to the orders above" at bounding box center [1461, 362] width 171 height 19
type input "In progress..."
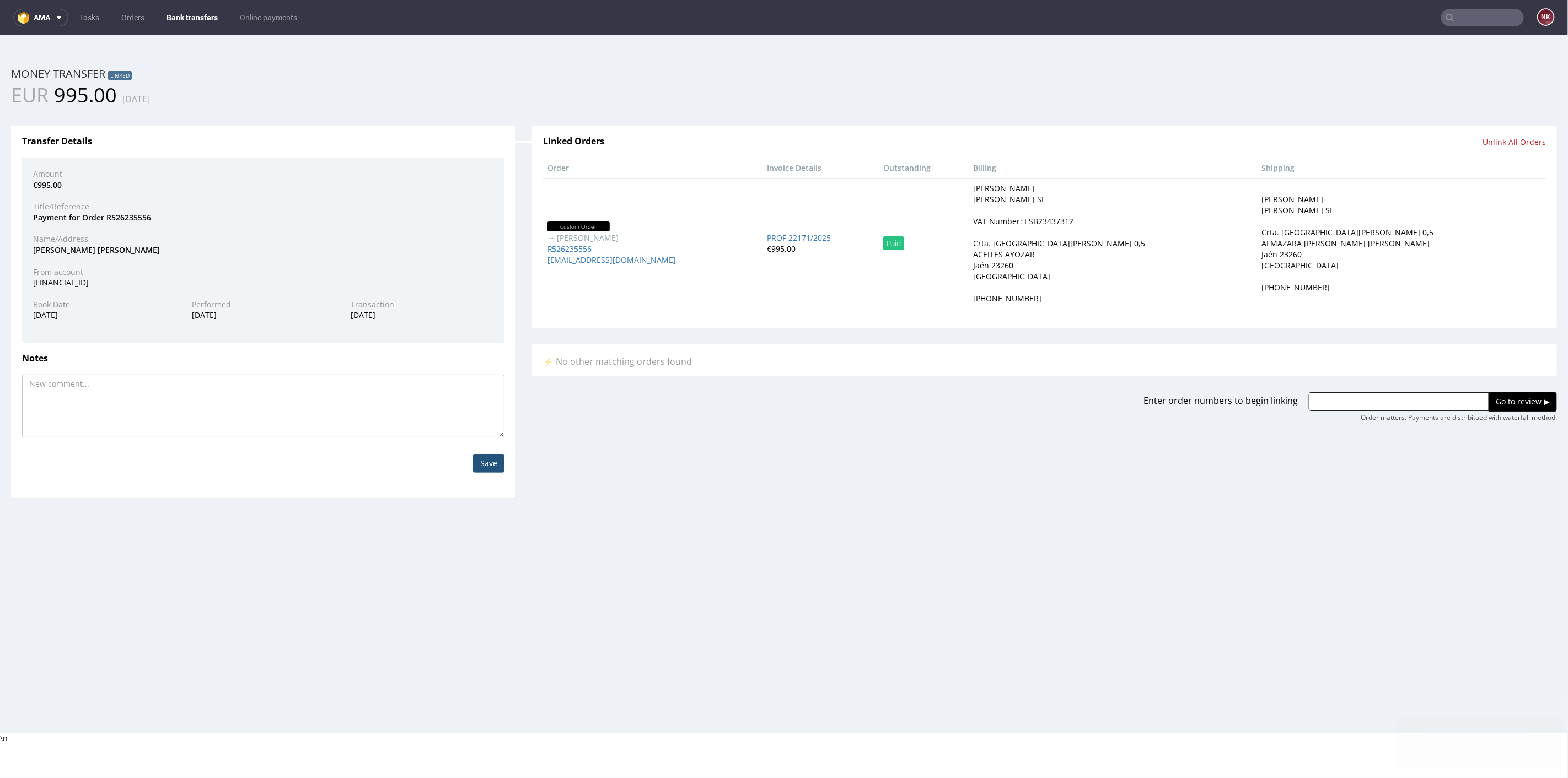
click at [187, 16] on link "Bank transfers" at bounding box center [192, 18] width 64 height 18
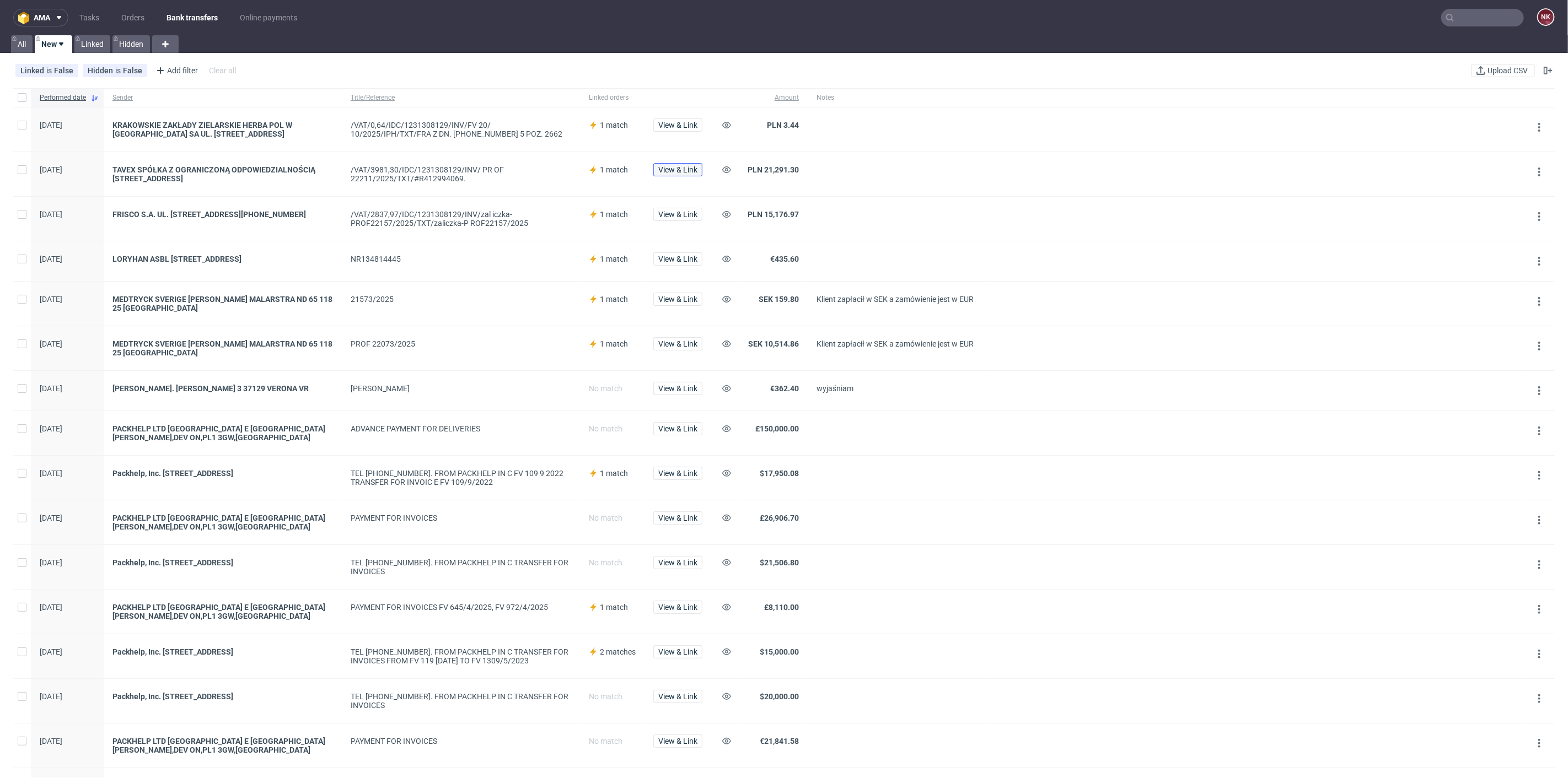
click at [695, 168] on span "View & Link" at bounding box center [677, 169] width 39 height 7
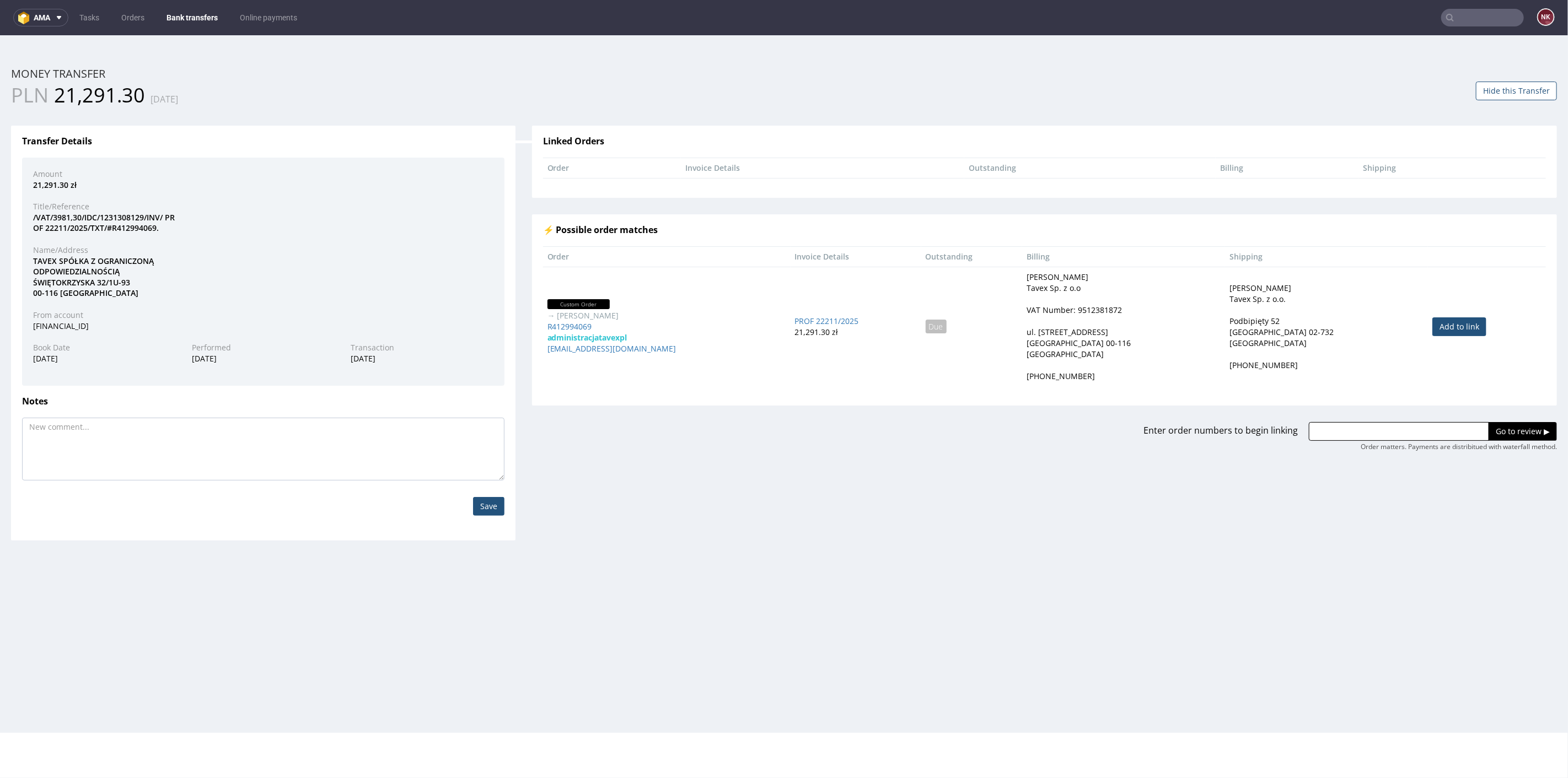
click at [1437, 326] on link "Add to link" at bounding box center [1459, 326] width 54 height 19
type input "R412994069"
click at [1498, 434] on input "Go to review ▶" at bounding box center [1522, 431] width 68 height 19
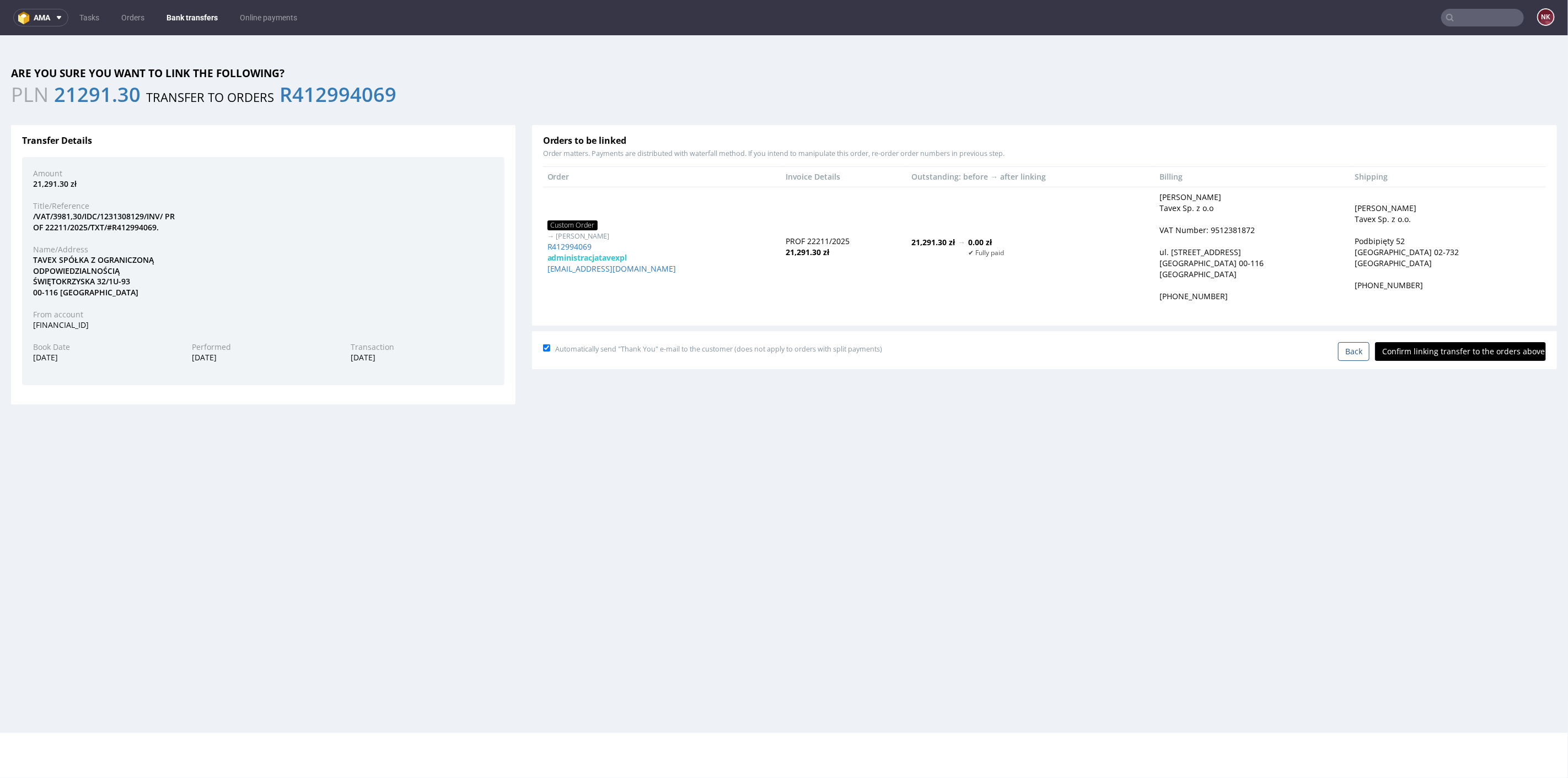
click at [1431, 350] on input "Confirm linking transfer to the orders above" at bounding box center [1461, 350] width 171 height 19
type input "In progress..."
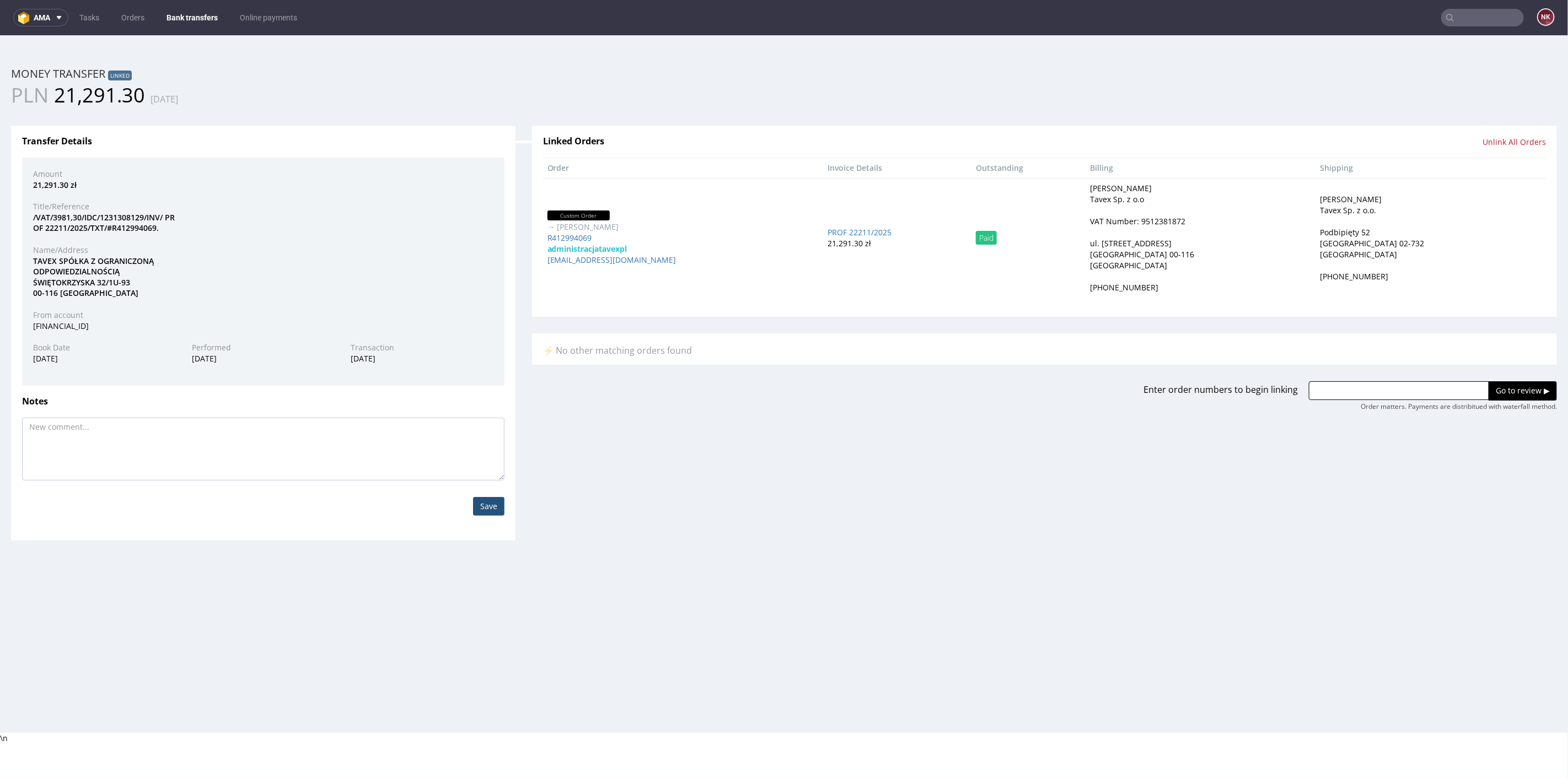
click at [190, 11] on link "Bank transfers" at bounding box center [192, 18] width 64 height 18
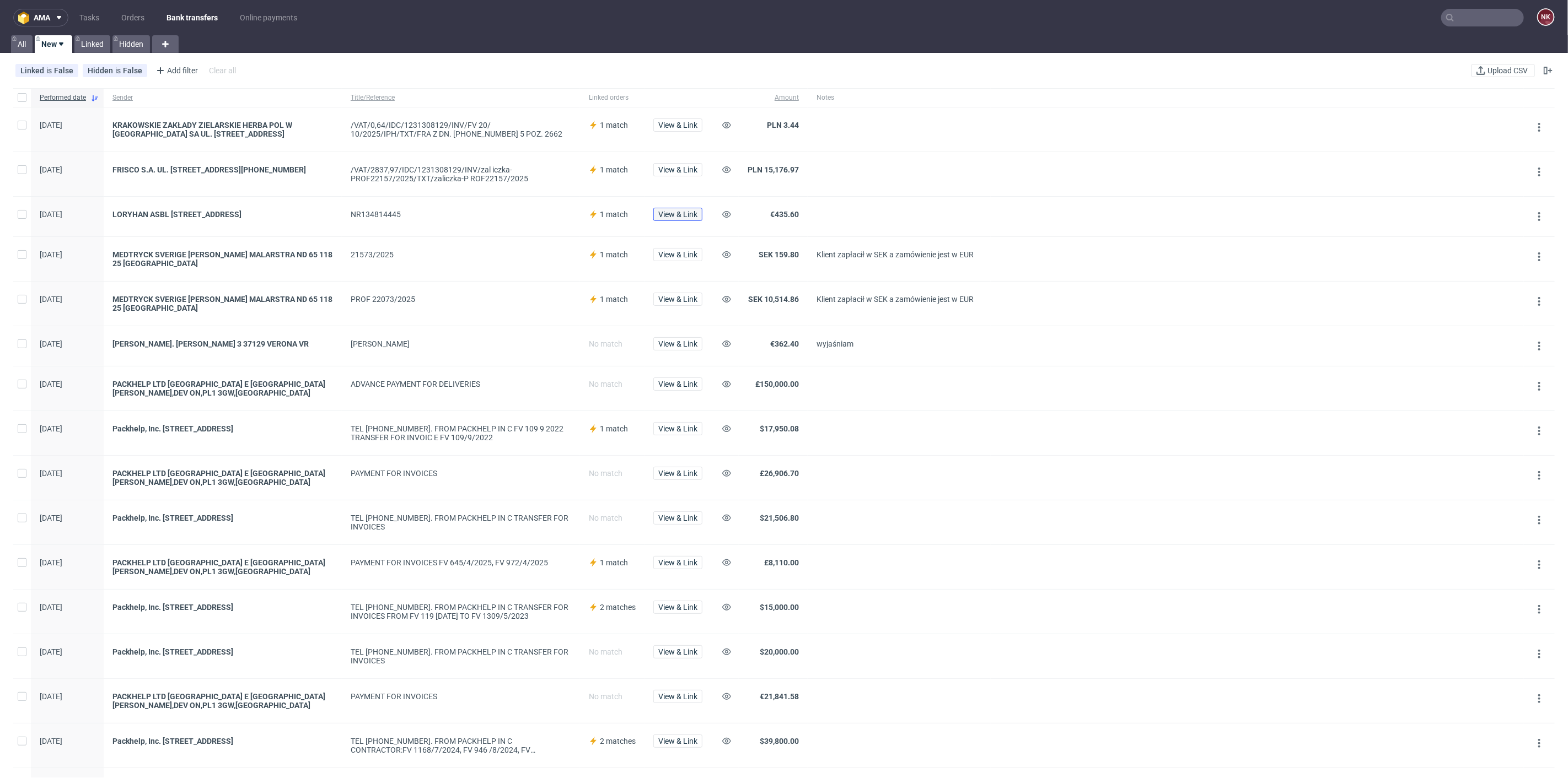
click at [678, 218] on span "View & Link" at bounding box center [677, 214] width 39 height 7
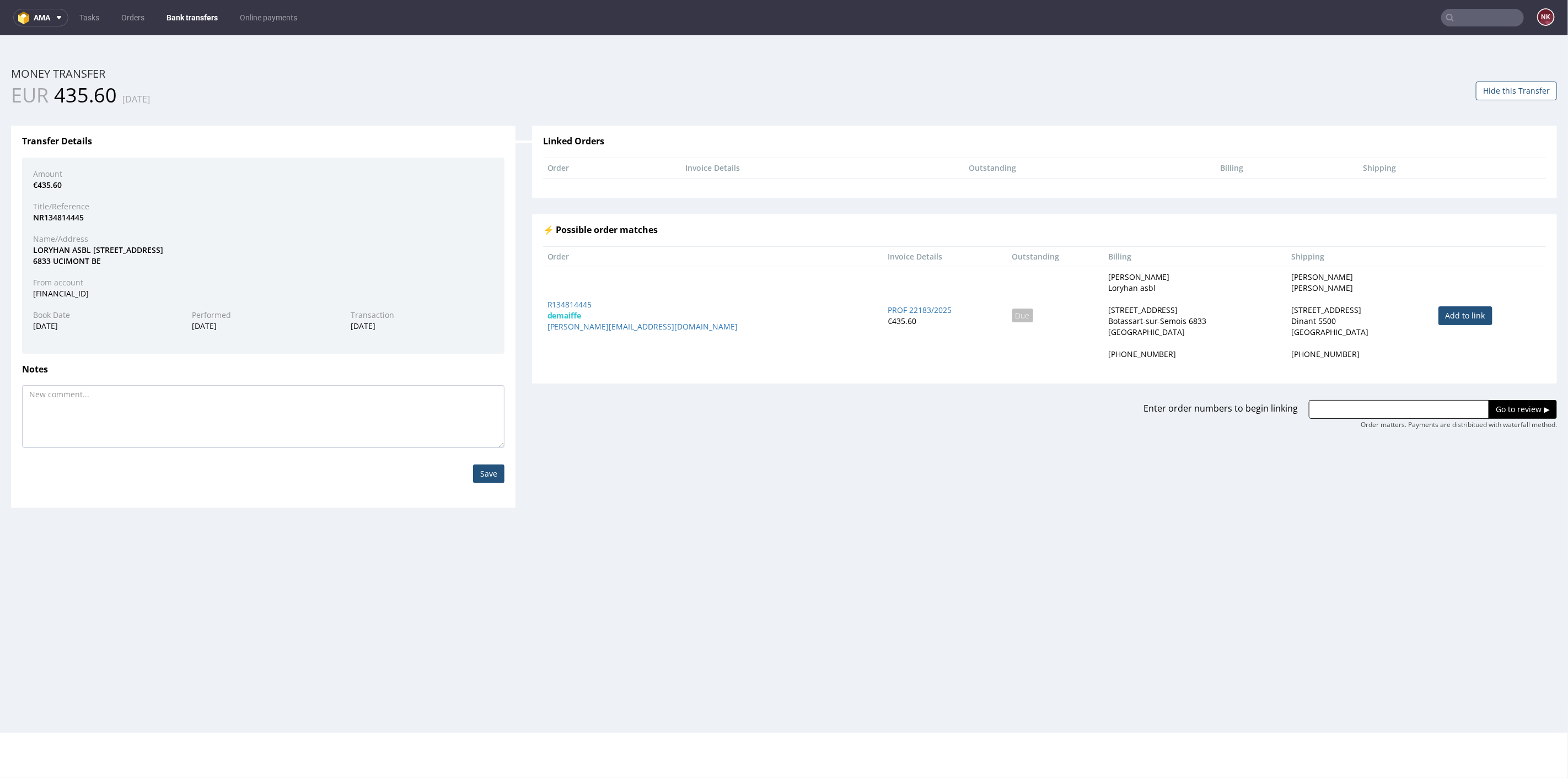
click at [1439, 311] on link "Add to link" at bounding box center [1466, 315] width 54 height 19
type input "R134814445"
click at [1500, 411] on input "Go to review ▶" at bounding box center [1522, 408] width 68 height 19
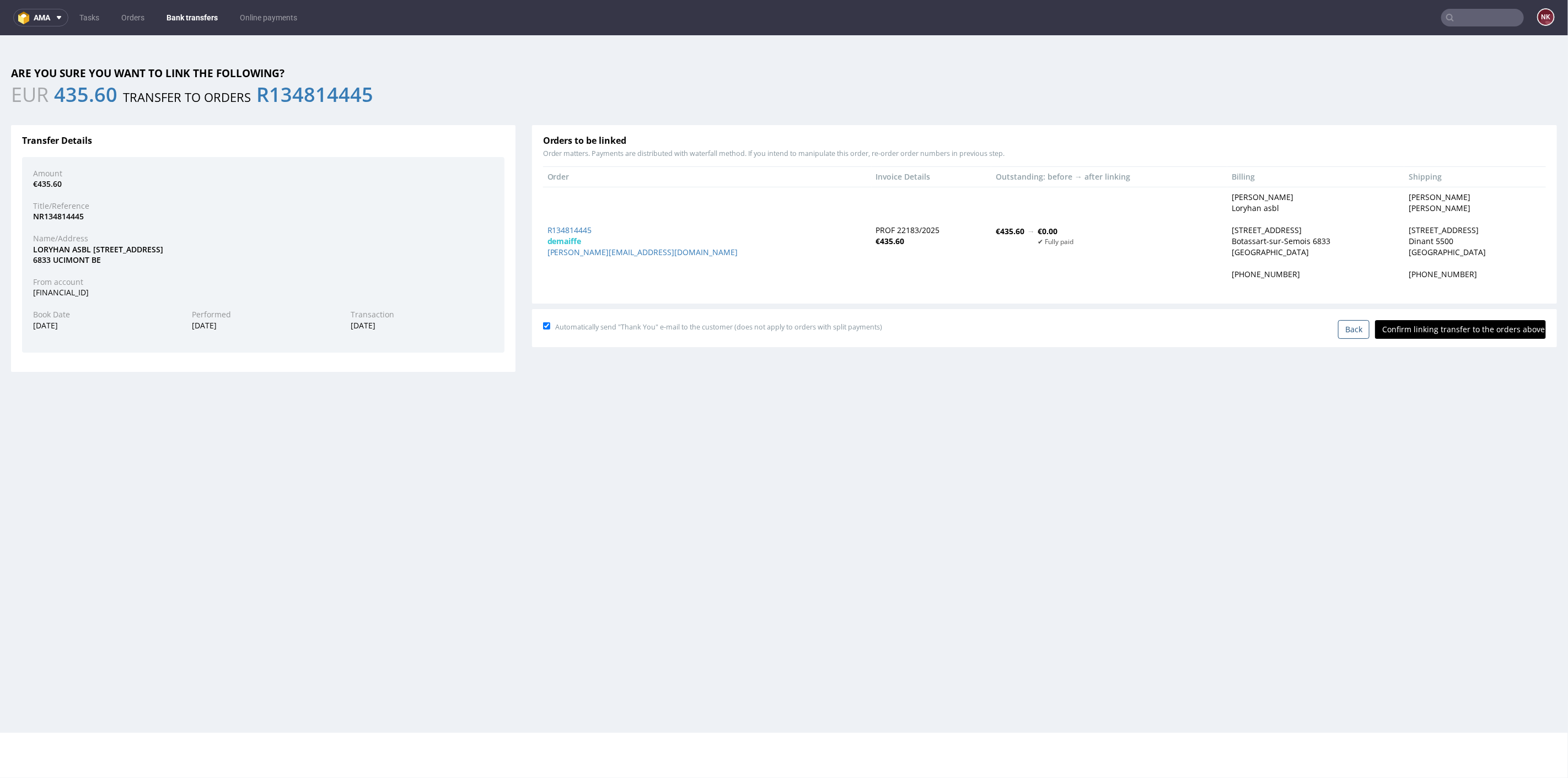
click at [1460, 326] on input "Confirm linking transfer to the orders above" at bounding box center [1461, 328] width 171 height 19
type input "In progress..."
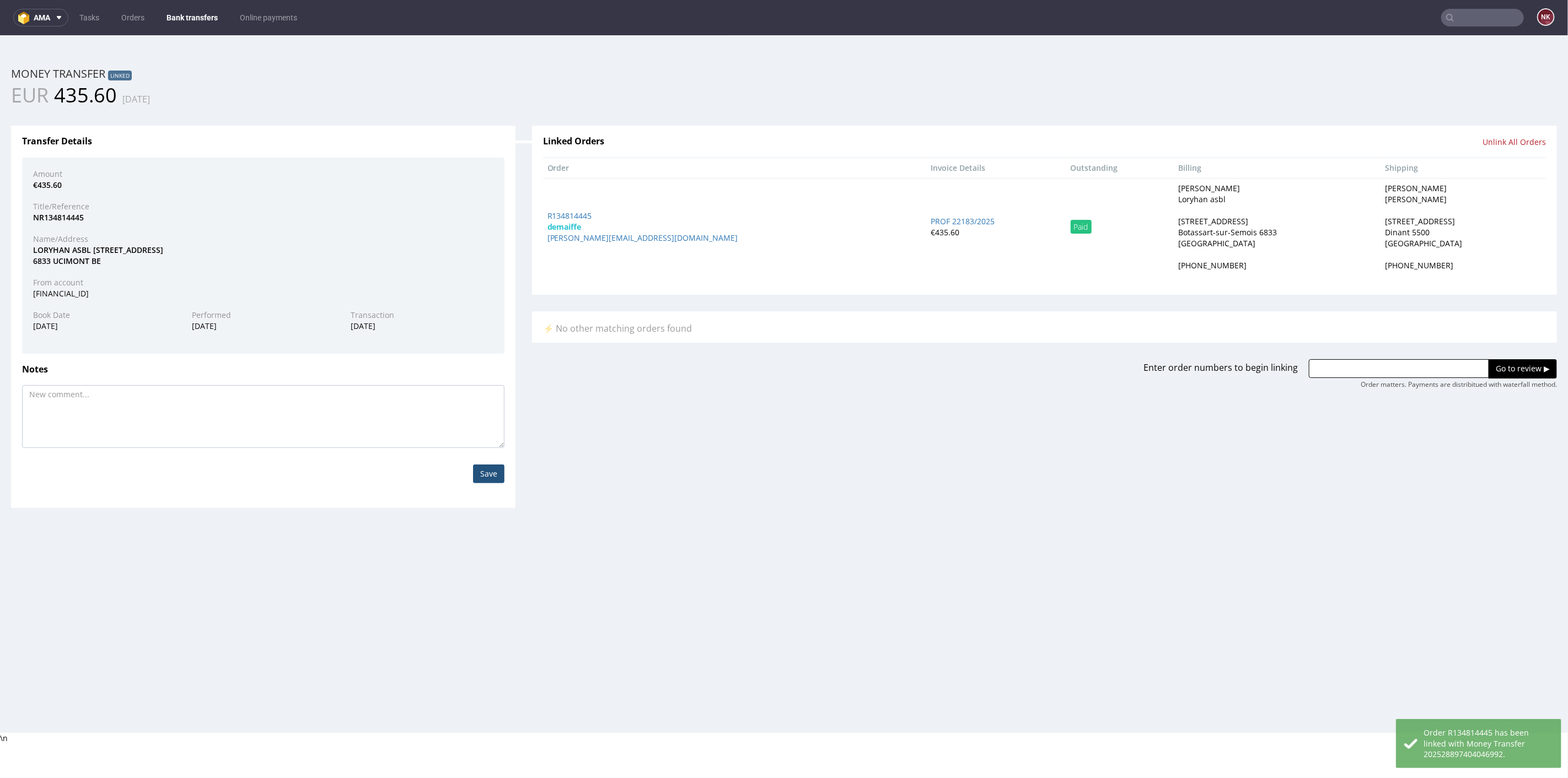
click at [192, 15] on link "Bank transfers" at bounding box center [192, 18] width 64 height 18
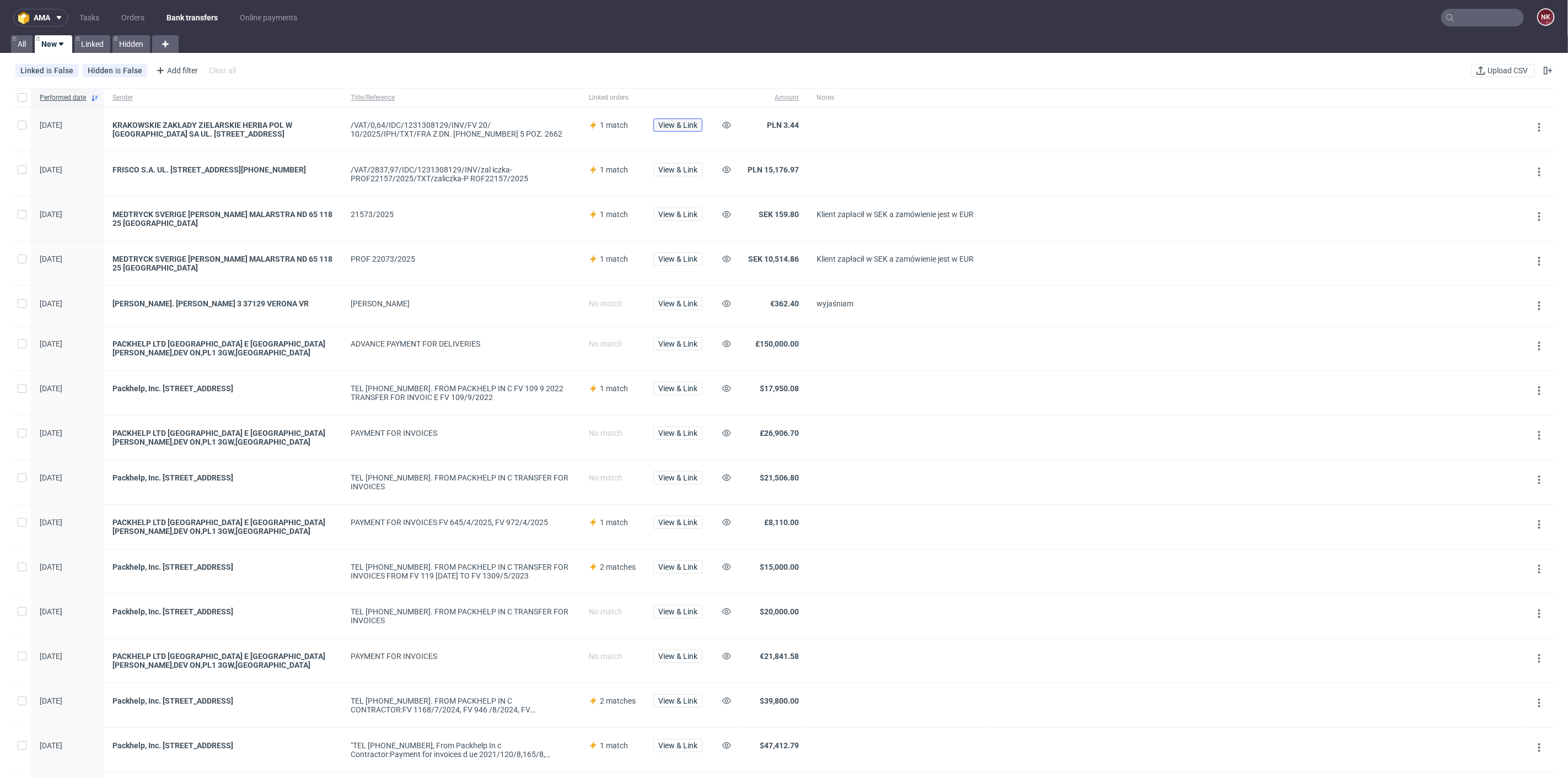
click at [681, 124] on span "View & Link" at bounding box center [677, 124] width 39 height 7
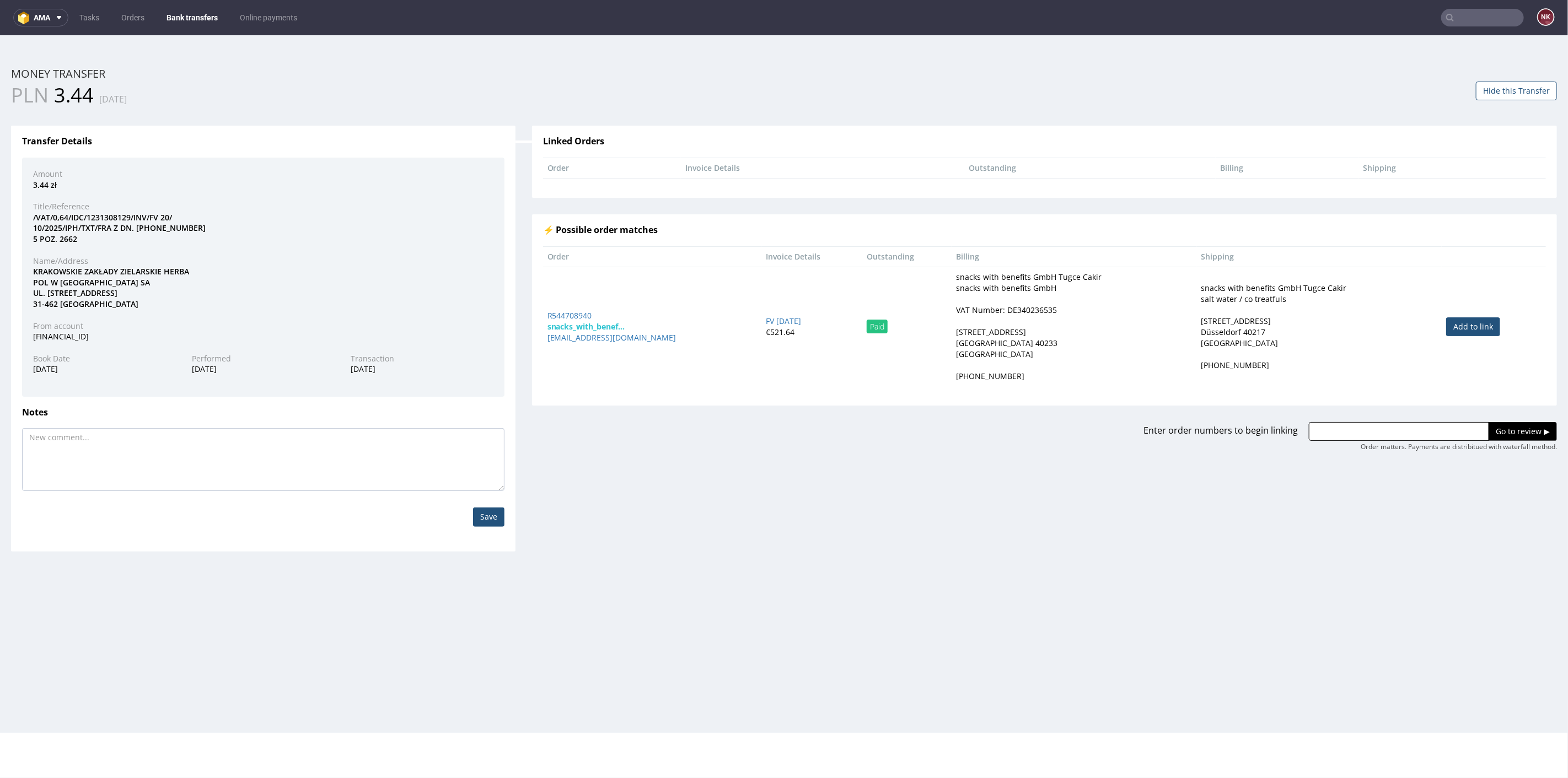
click at [195, 19] on link "Bank transfers" at bounding box center [192, 18] width 64 height 18
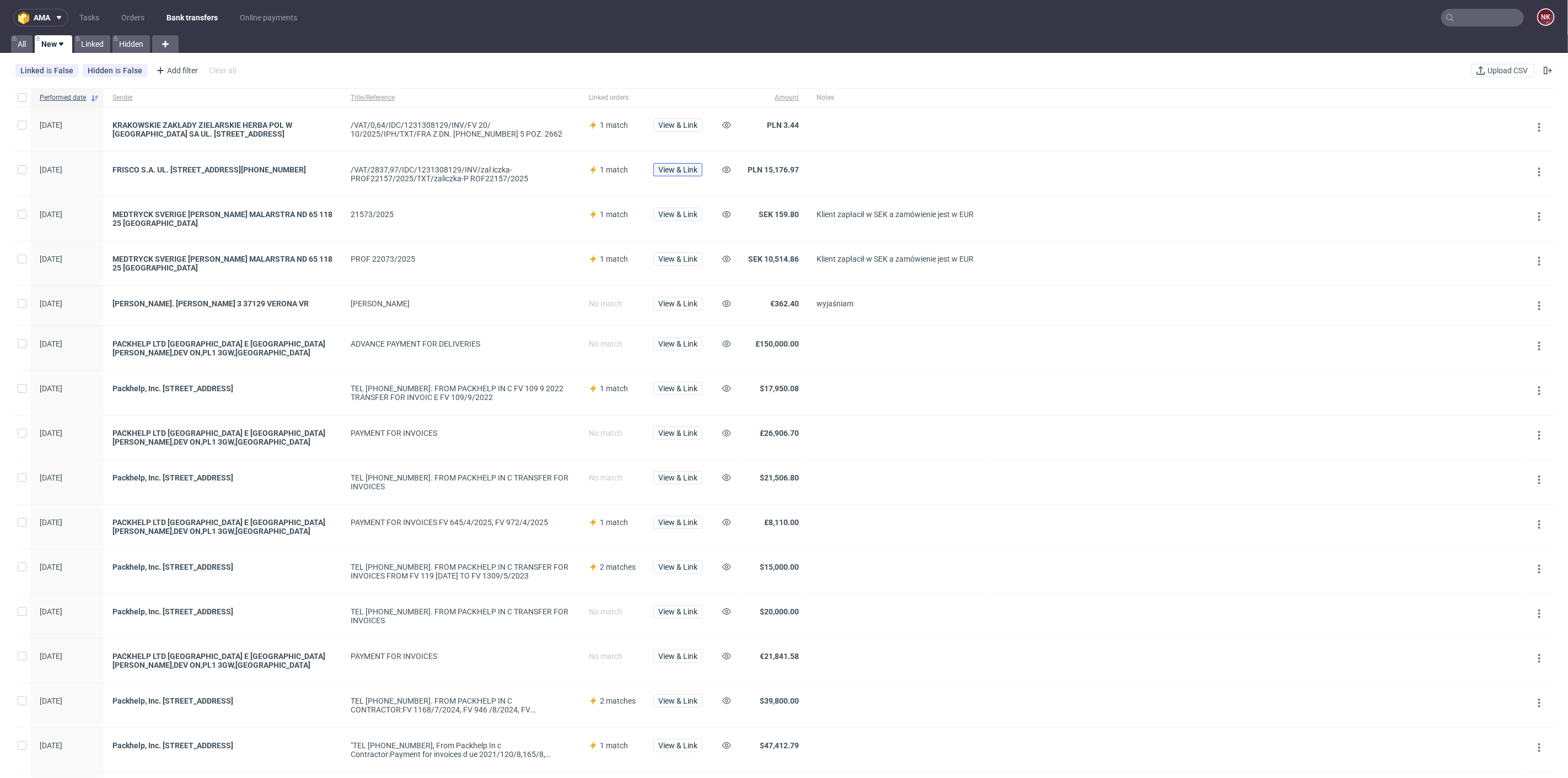
click at [682, 166] on span "View & Link" at bounding box center [677, 169] width 39 height 7
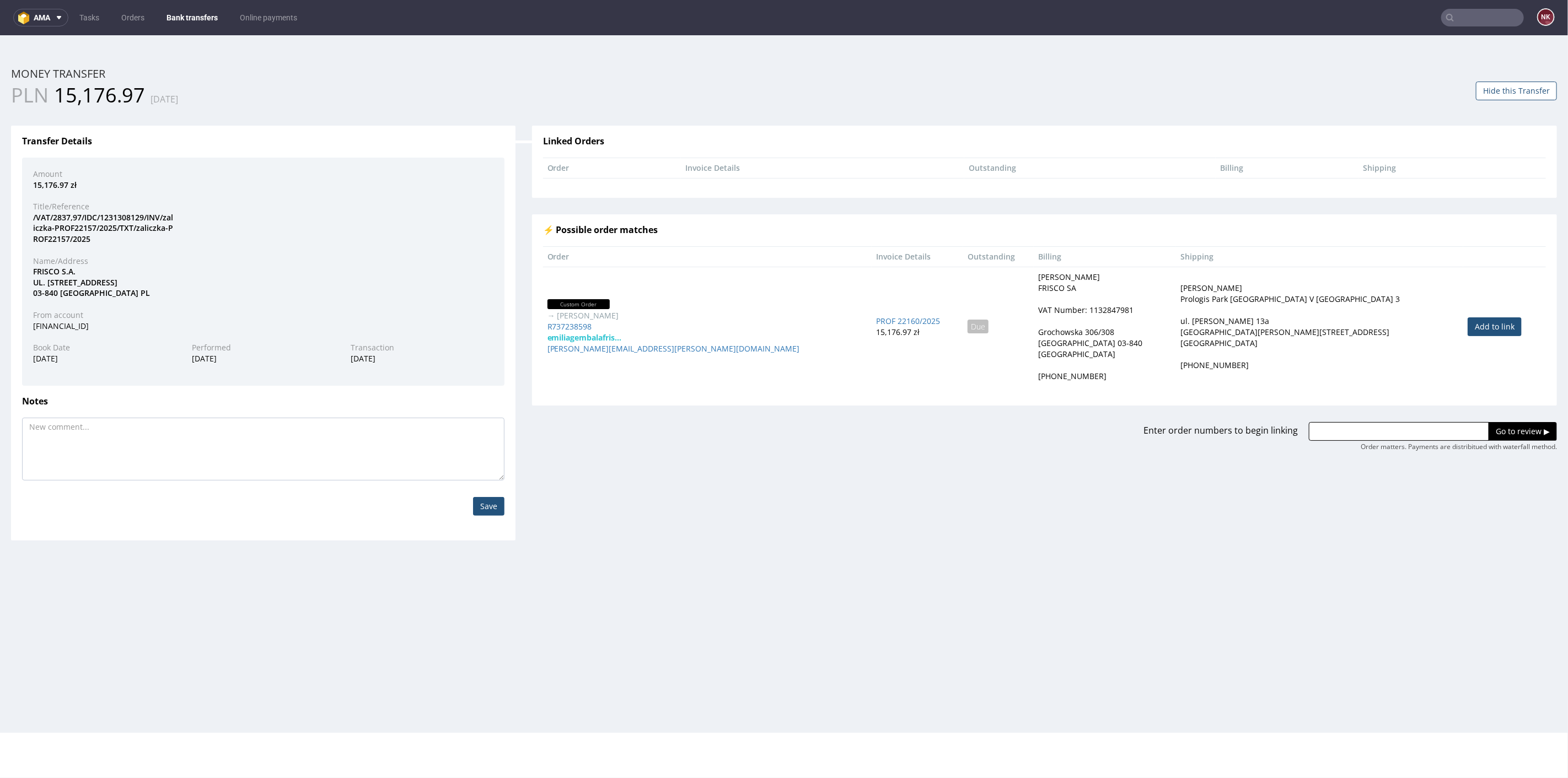
click at [1468, 324] on link "Add to link" at bounding box center [1495, 326] width 54 height 19
type input "R737238598"
click at [1515, 428] on input "Go to review ▶" at bounding box center [1522, 431] width 68 height 19
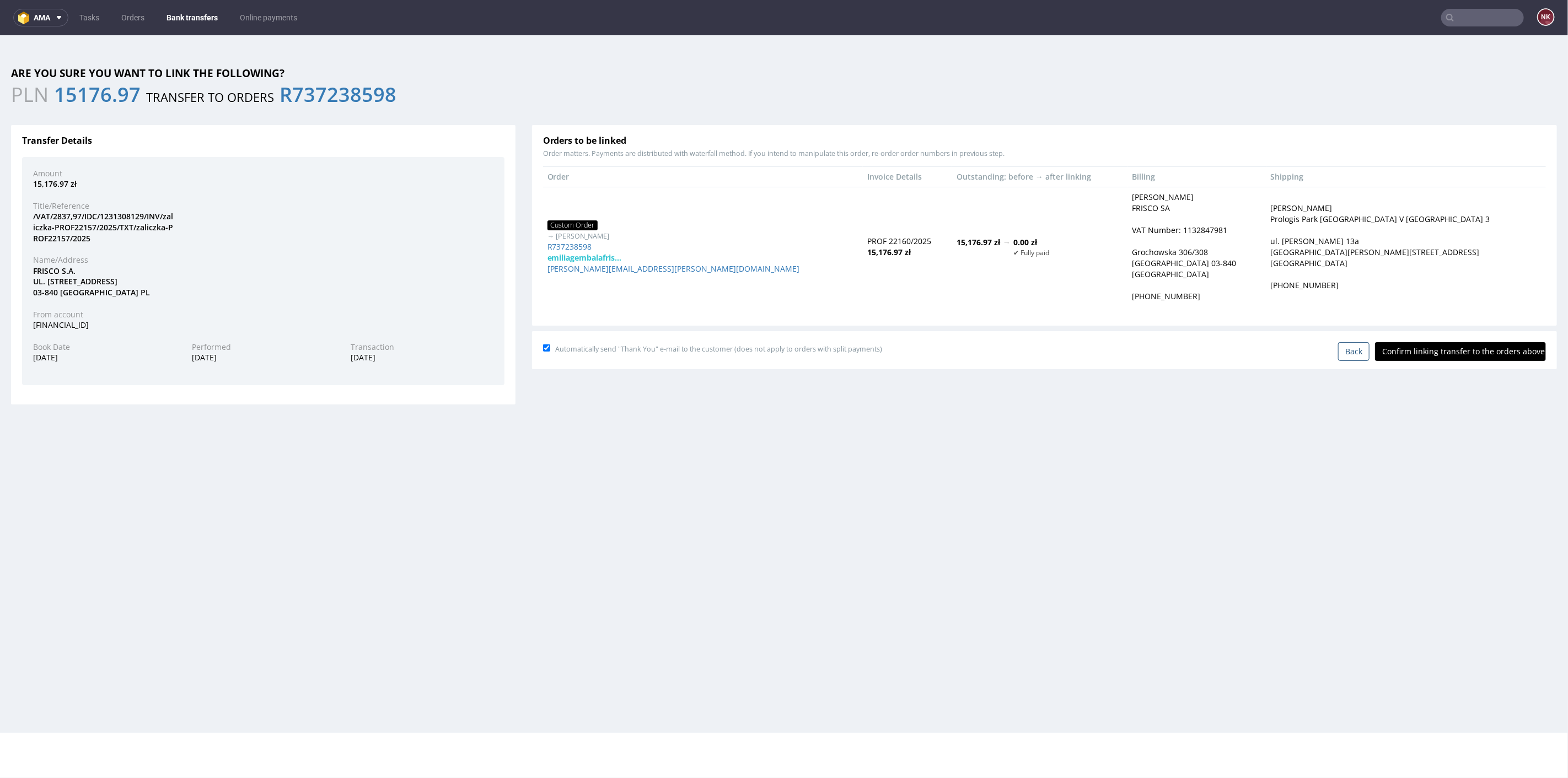
click at [1456, 354] on input "Confirm linking transfer to the orders above" at bounding box center [1461, 350] width 171 height 19
type input "In progress..."
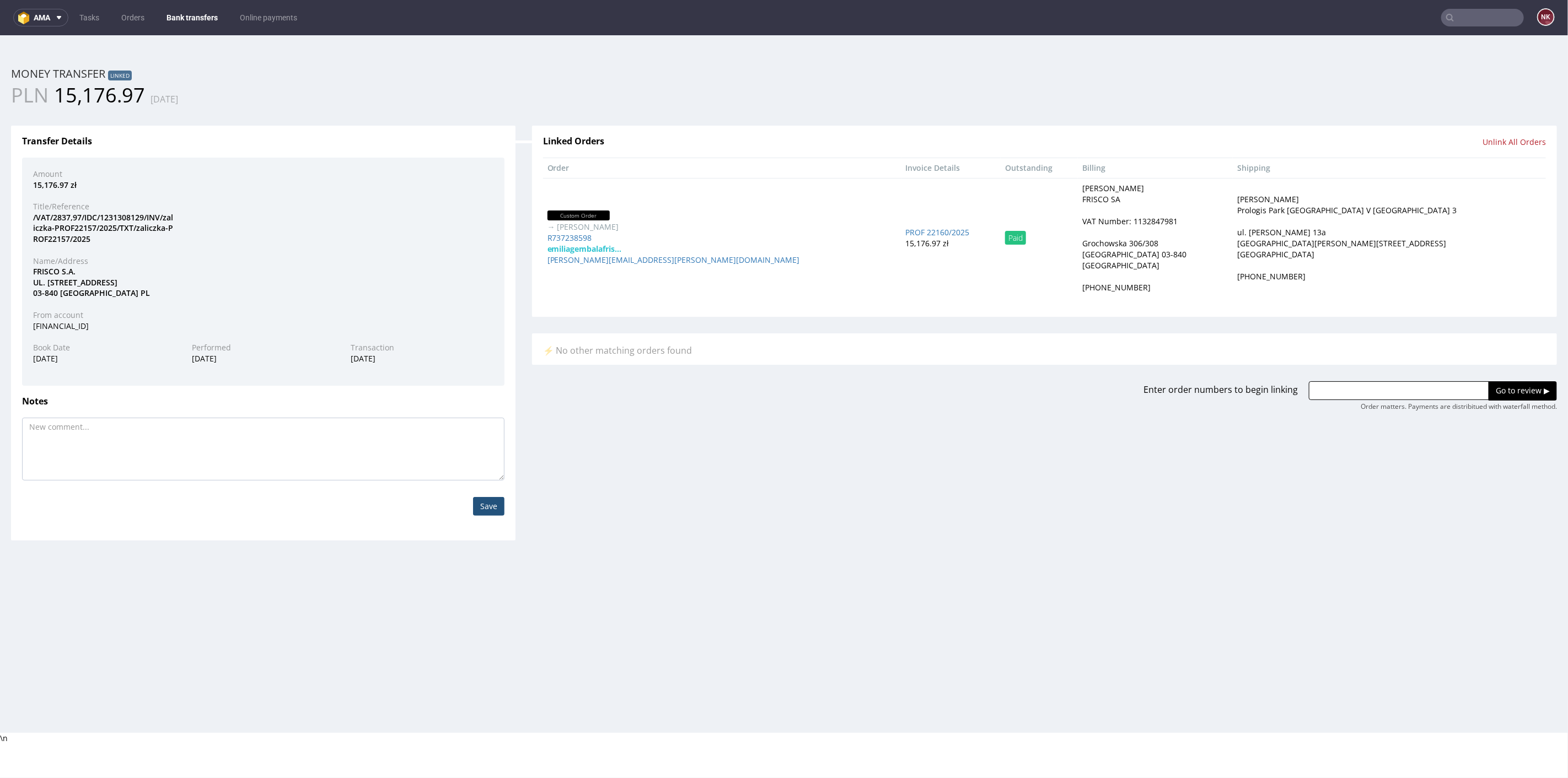
click at [197, 20] on link "Bank transfers" at bounding box center [192, 18] width 64 height 18
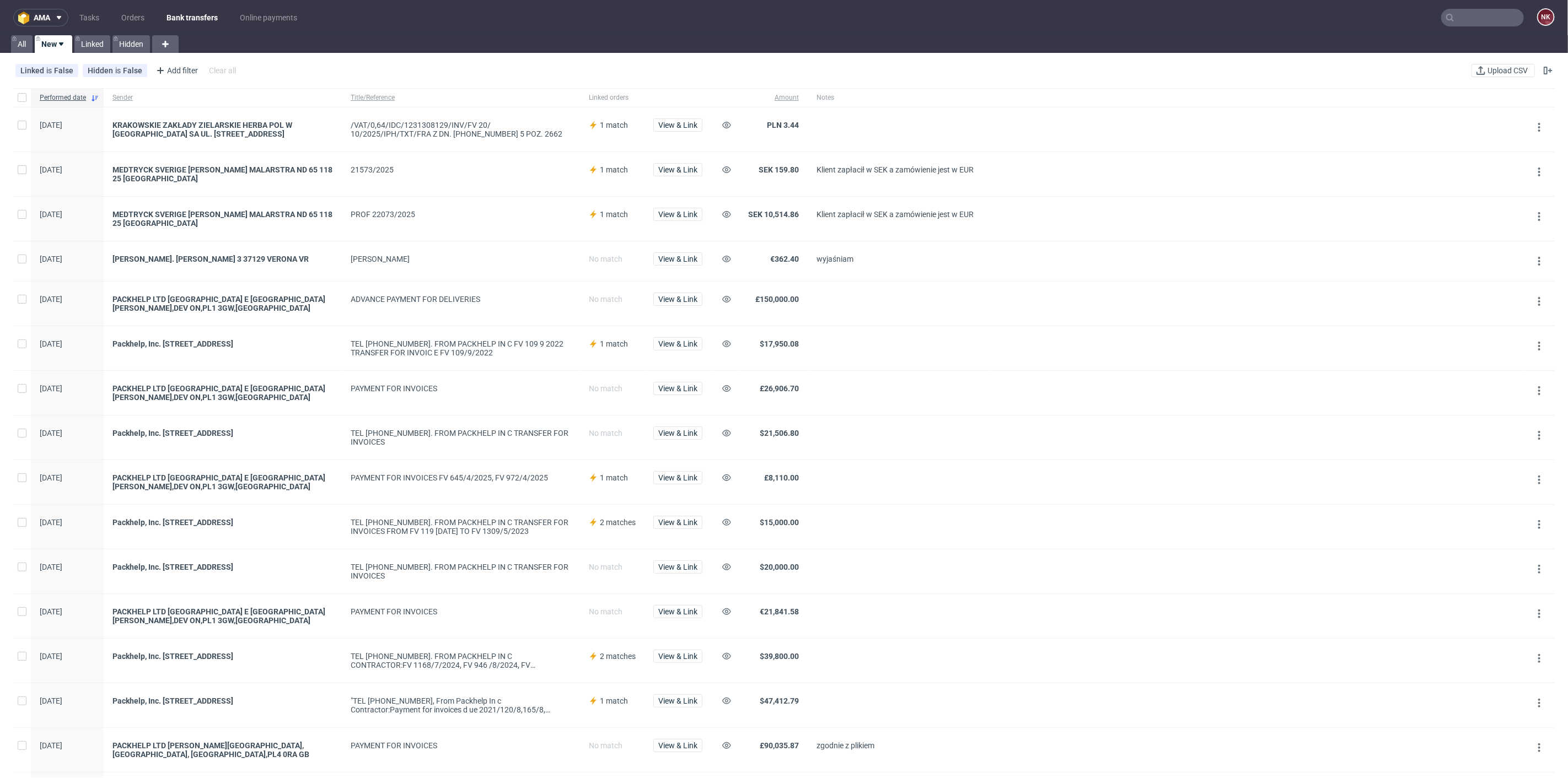
click at [151, 13] on ul "Tasks Orders Bank transfers Online payments" at bounding box center [188, 18] width 240 height 18
click at [145, 11] on link "Orders" at bounding box center [133, 18] width 37 height 18
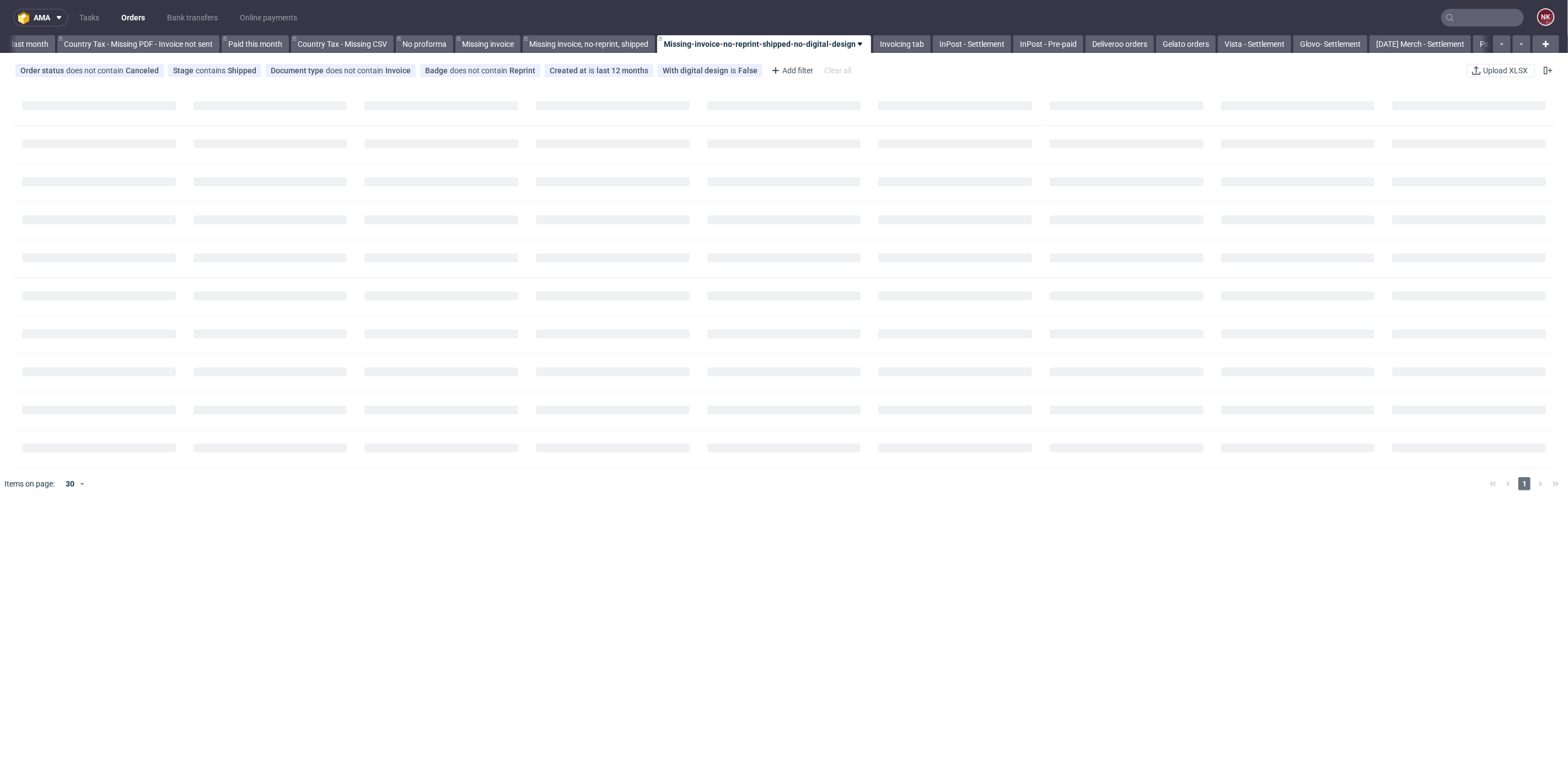
scroll to position [0, 1246]
click at [1015, 34] on nav "ama Tasks Orders Bank transfers Online payments NK" at bounding box center [784, 17] width 1568 height 35
click at [1021, 46] on link "InPost - Pre-paid" at bounding box center [1020, 44] width 70 height 18
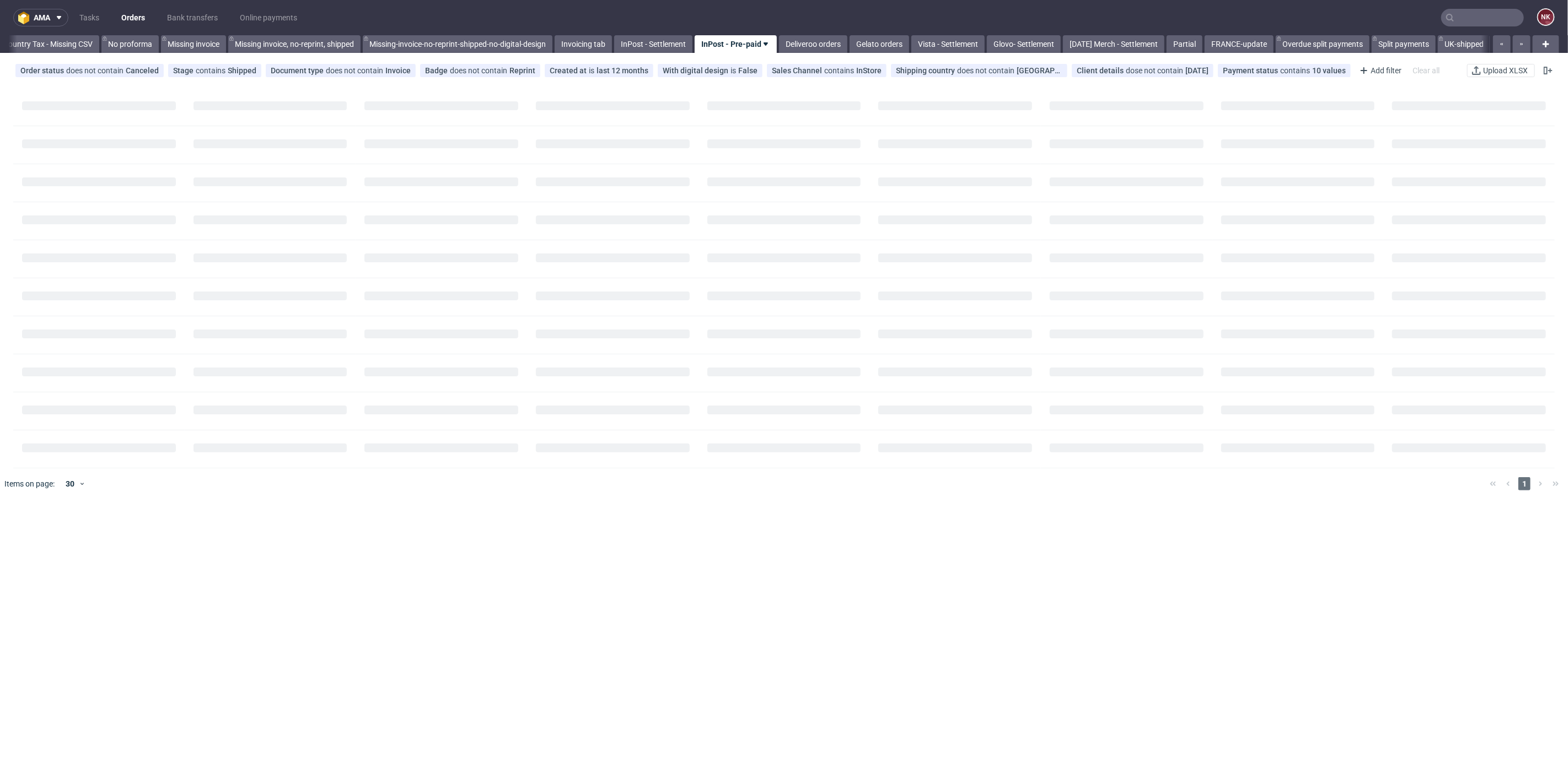
scroll to position [0, 1515]
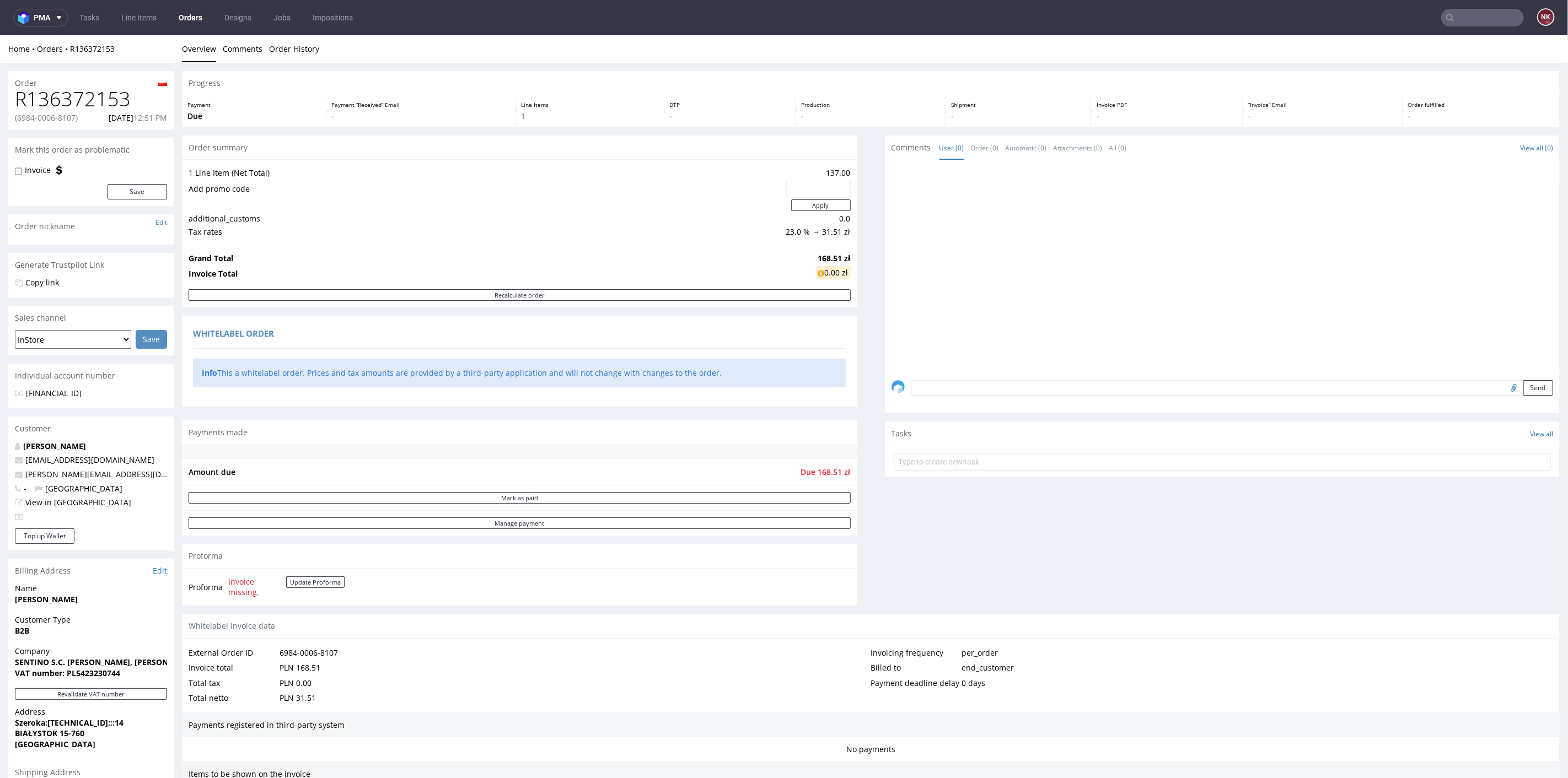
click at [41, 659] on strong "SENTINO S.C. BARBARA RYDZEWSKA, DARIUSZ OLEJNIK" at bounding box center [106, 661] width 182 height 11
copy strong "SENTINO"
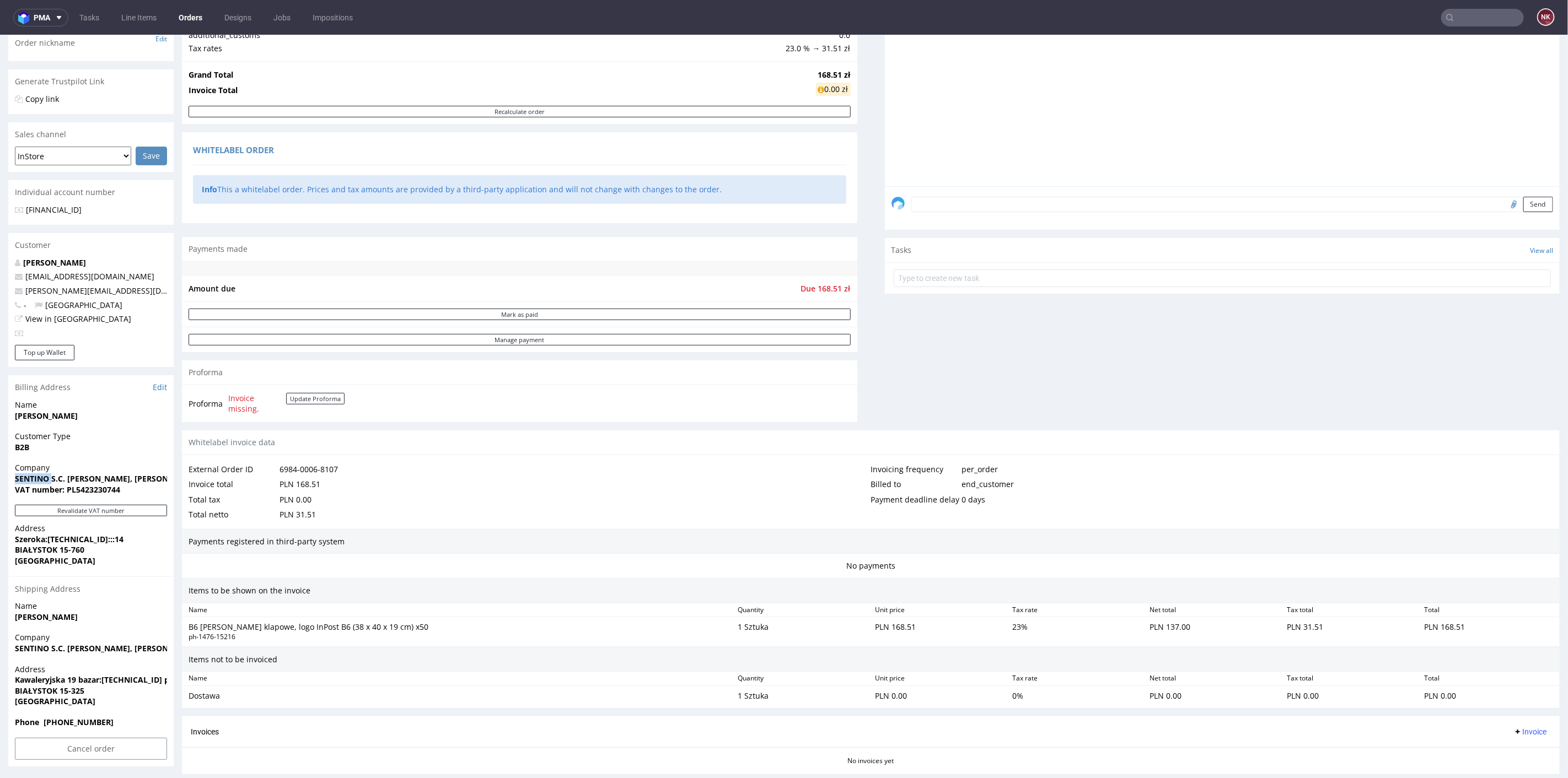
scroll to position [123, 0]
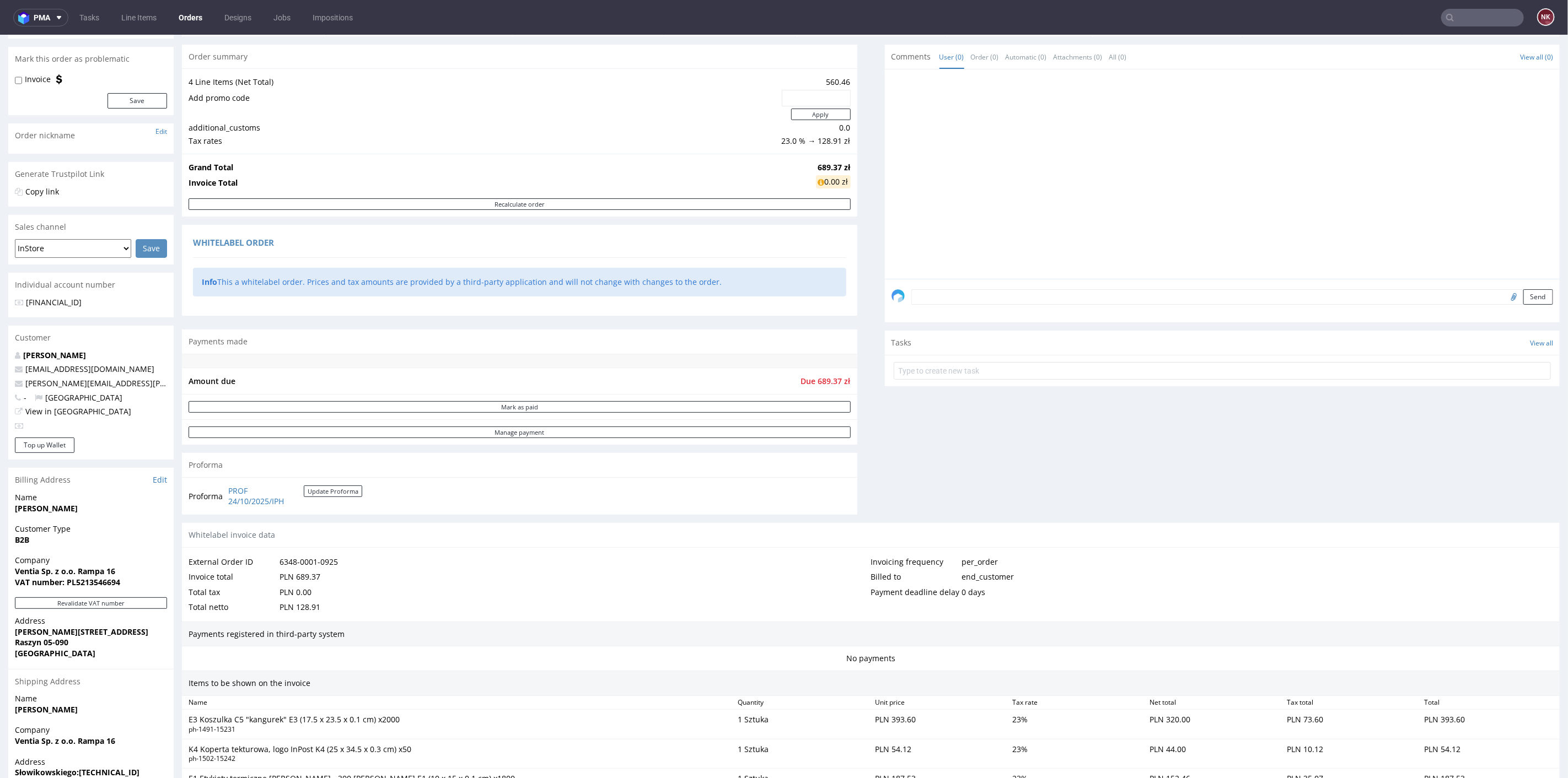
scroll to position [184, 0]
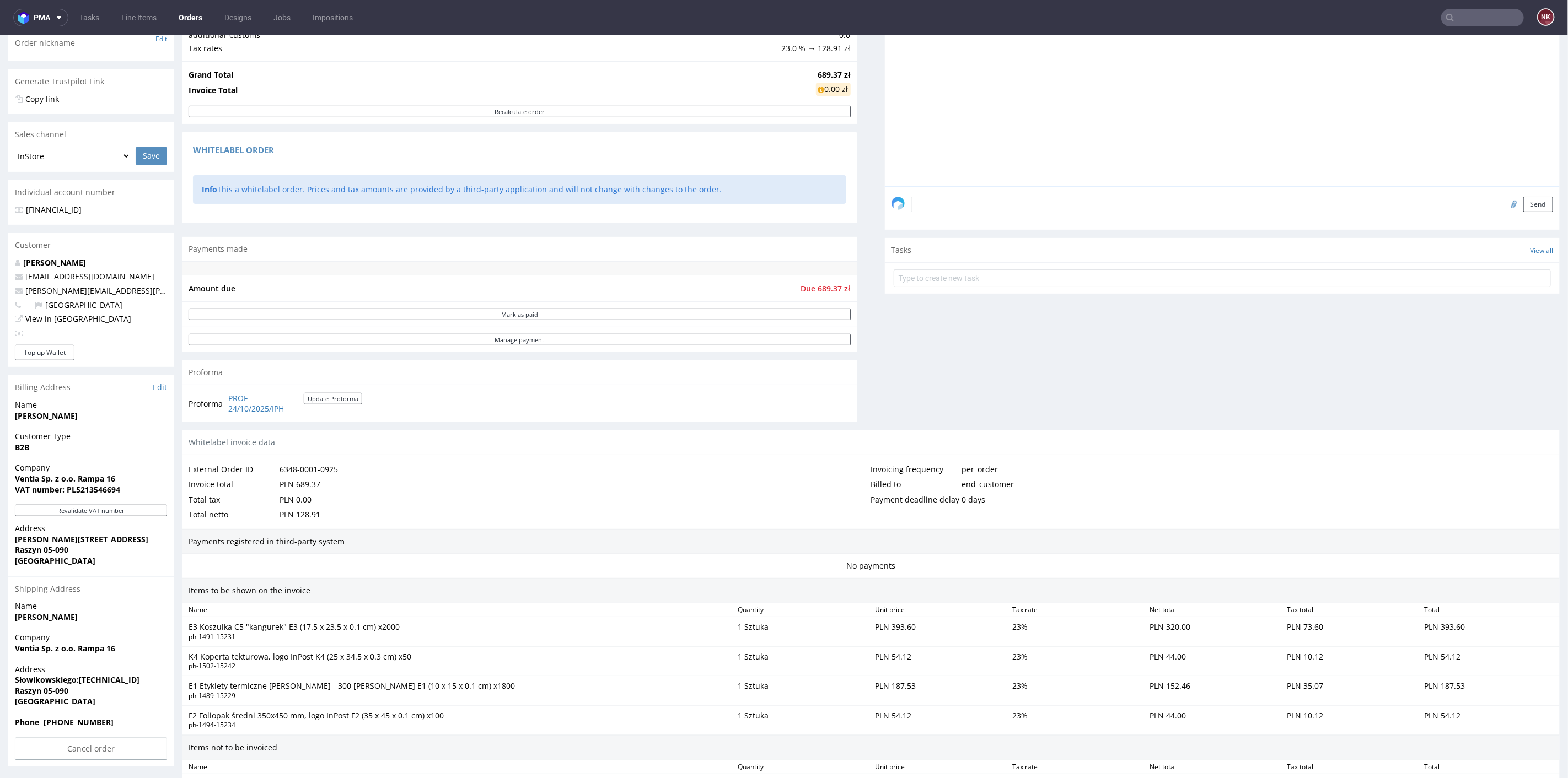
click at [33, 476] on strong "Ventia Sp. z o.o. Rampa 16" at bounding box center [64, 478] width 100 height 11
copy strong "Ventia"
click at [819, 286] on span "Due 689.37 zł" at bounding box center [825, 288] width 50 height 11
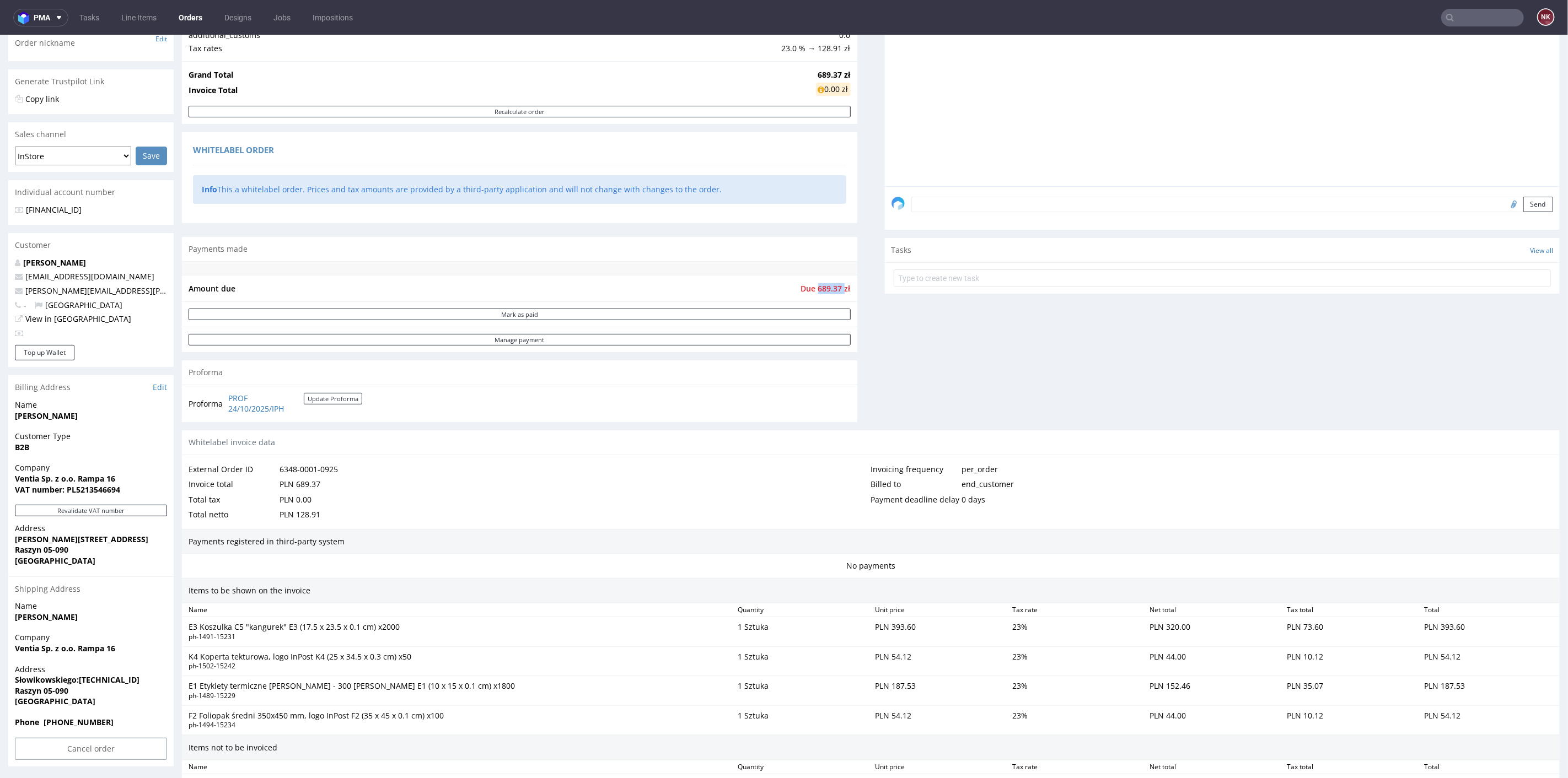
copy span "689.37"
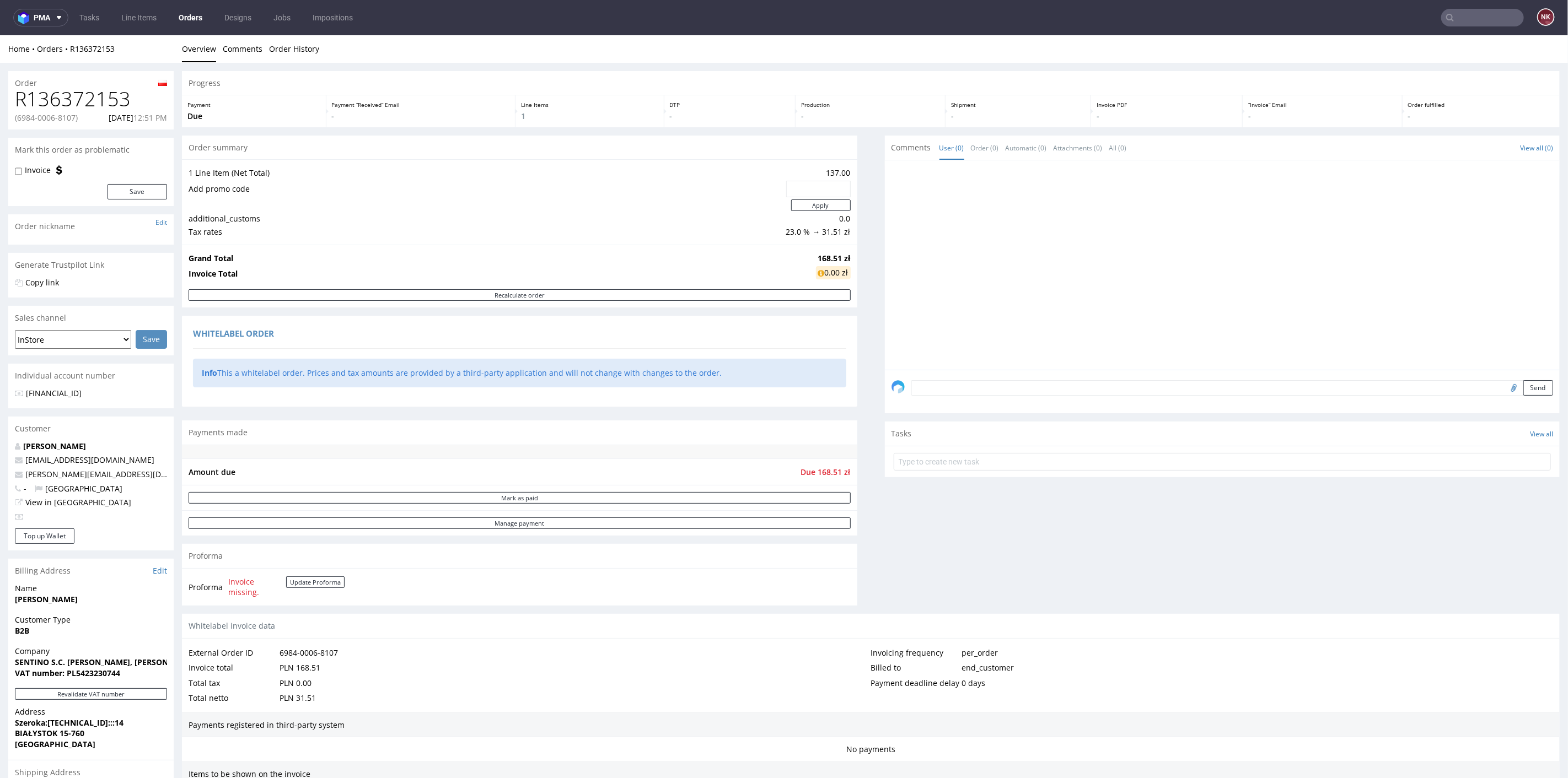
click at [821, 467] on span "Due 168.51 zł" at bounding box center [825, 472] width 50 height 11
copy span "168.51"
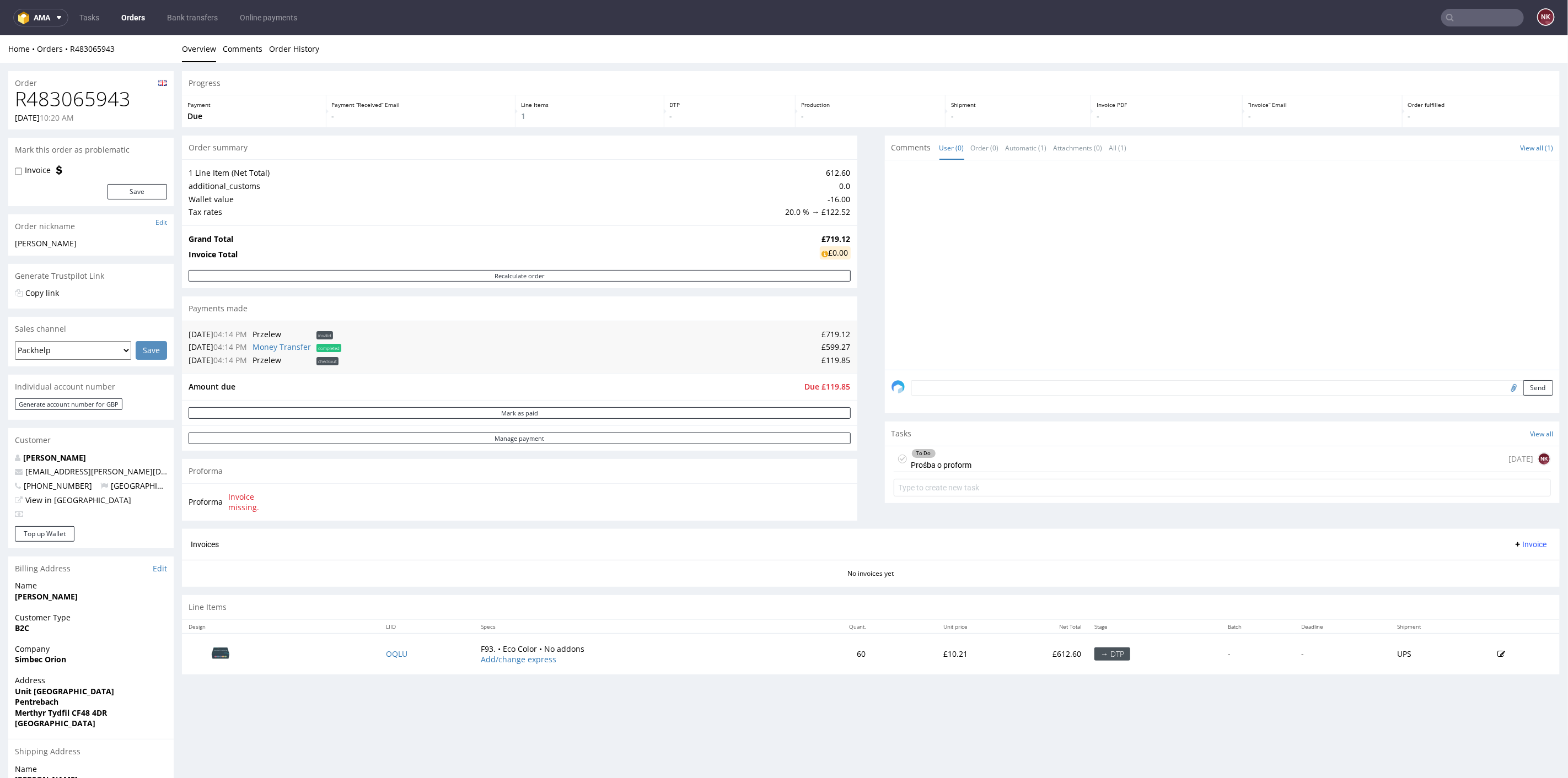
click at [924, 541] on div "Invoices Invoice" at bounding box center [871, 544] width 1360 height 14
click at [924, 388] on textarea at bounding box center [1233, 387] width 642 height 15
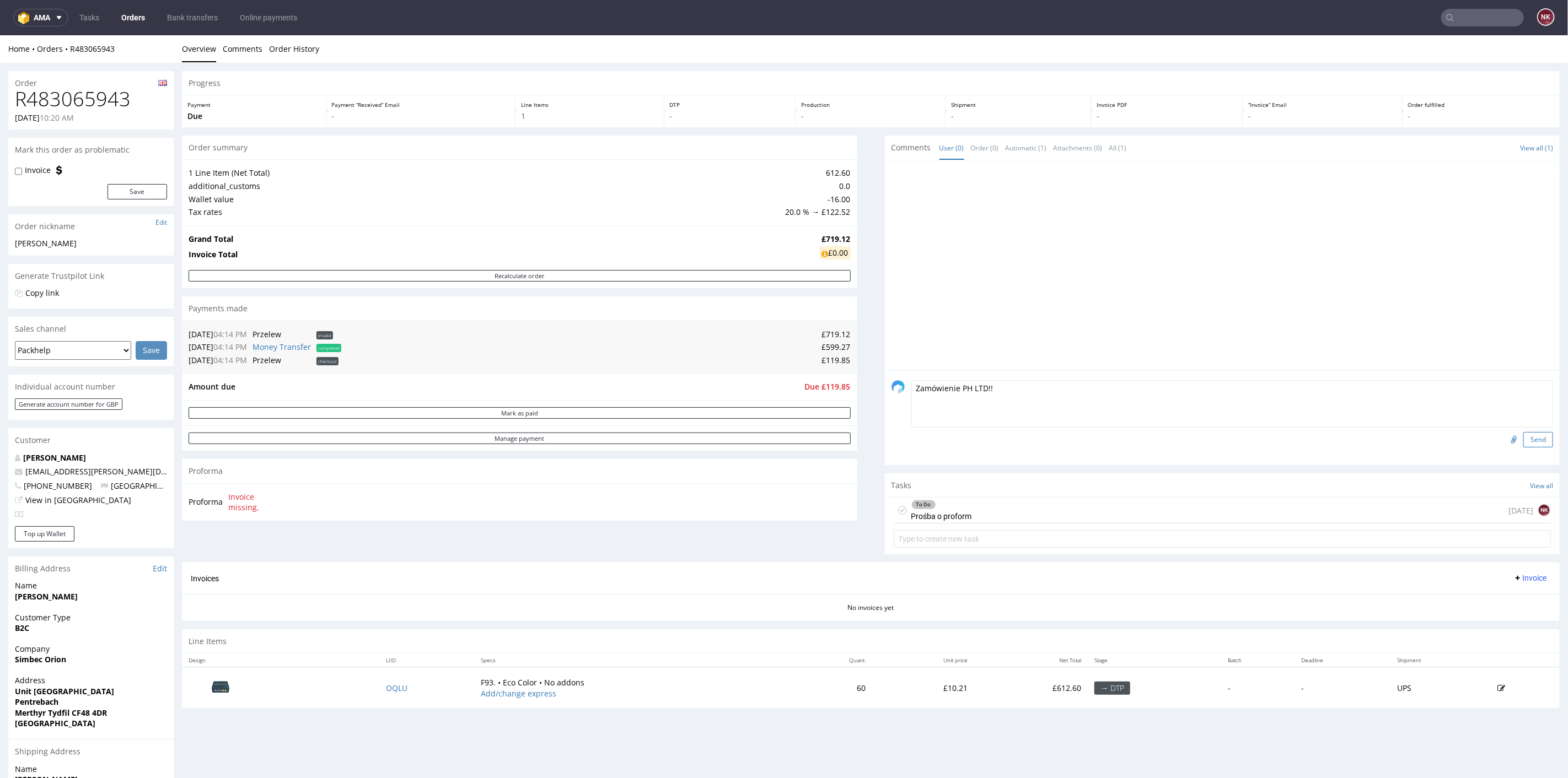
type textarea "Zamówienie PH LTD!!"
click at [1523, 432] on button "Send" at bounding box center [1538, 439] width 30 height 15
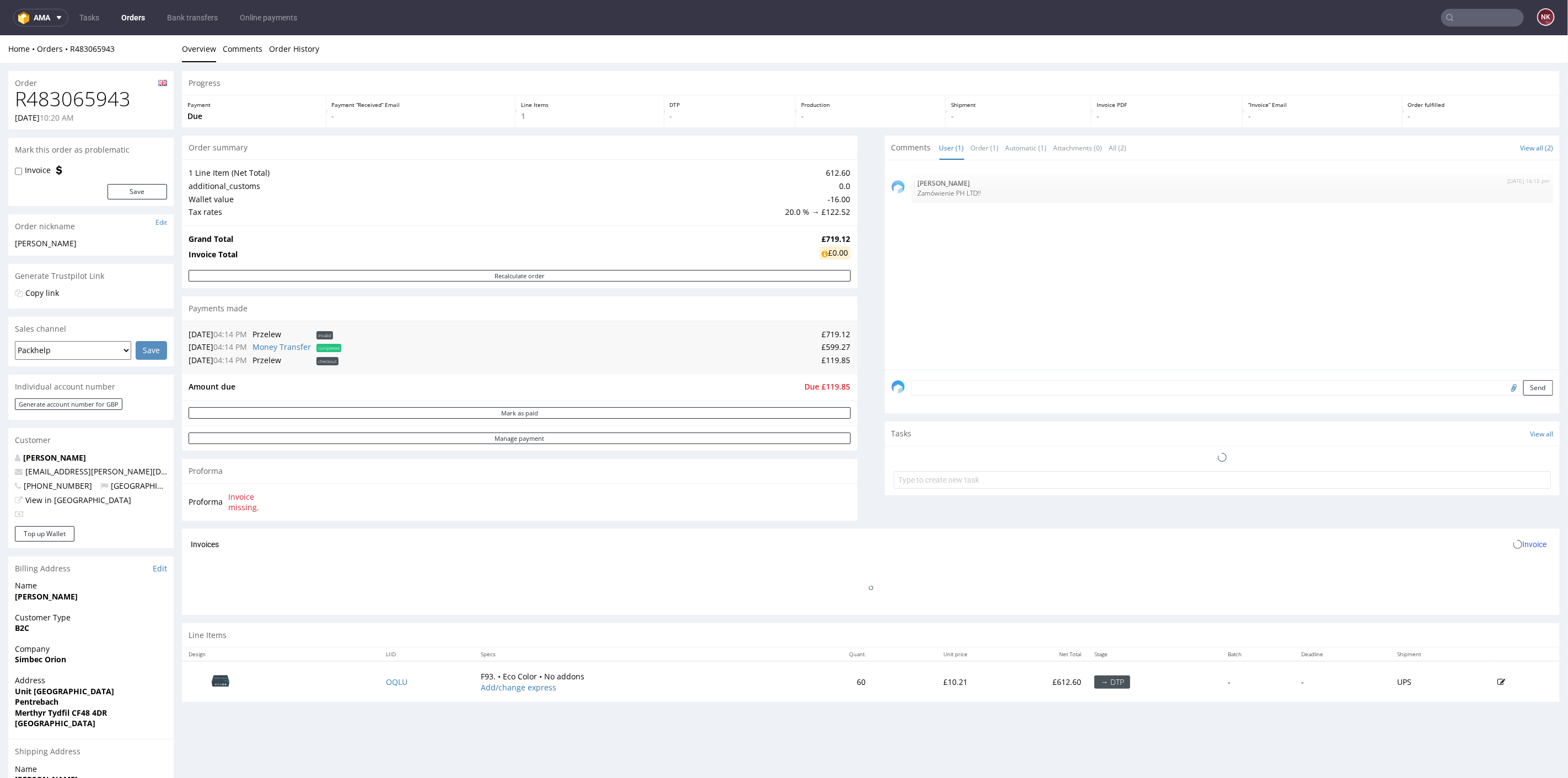
click at [33, 170] on label "Invoice" at bounding box center [38, 170] width 26 height 11
click at [22, 170] on input "Invoice" at bounding box center [18, 171] width 7 height 9
checkbox input "true"
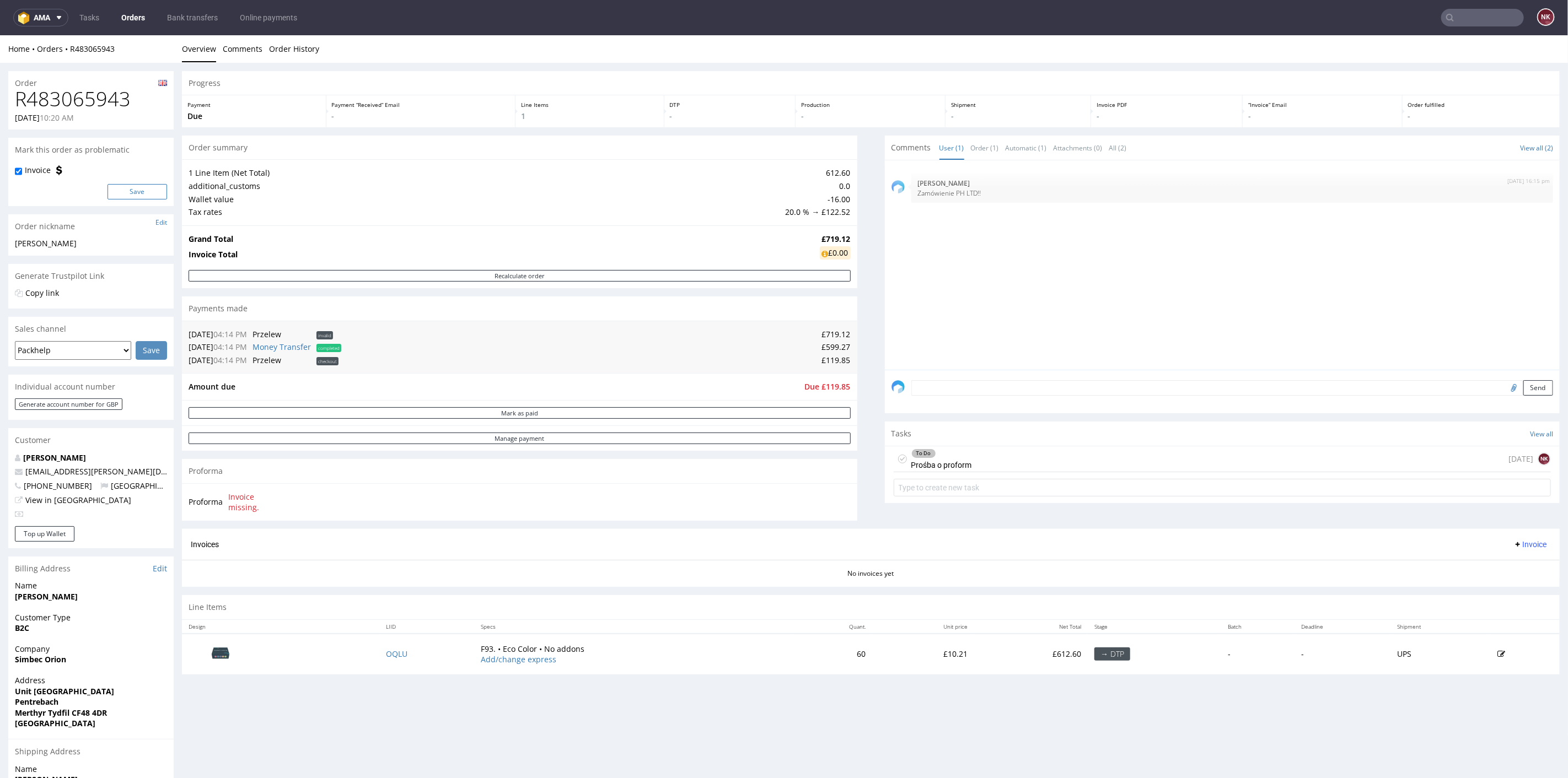
click at [137, 186] on button "Save" at bounding box center [137, 191] width 59 height 15
click at [857, 512] on div "Progress Payment Due Payment “Received” Email - Line Items 1 DTP - Production -…" at bounding box center [871, 376] width 1378 height 612
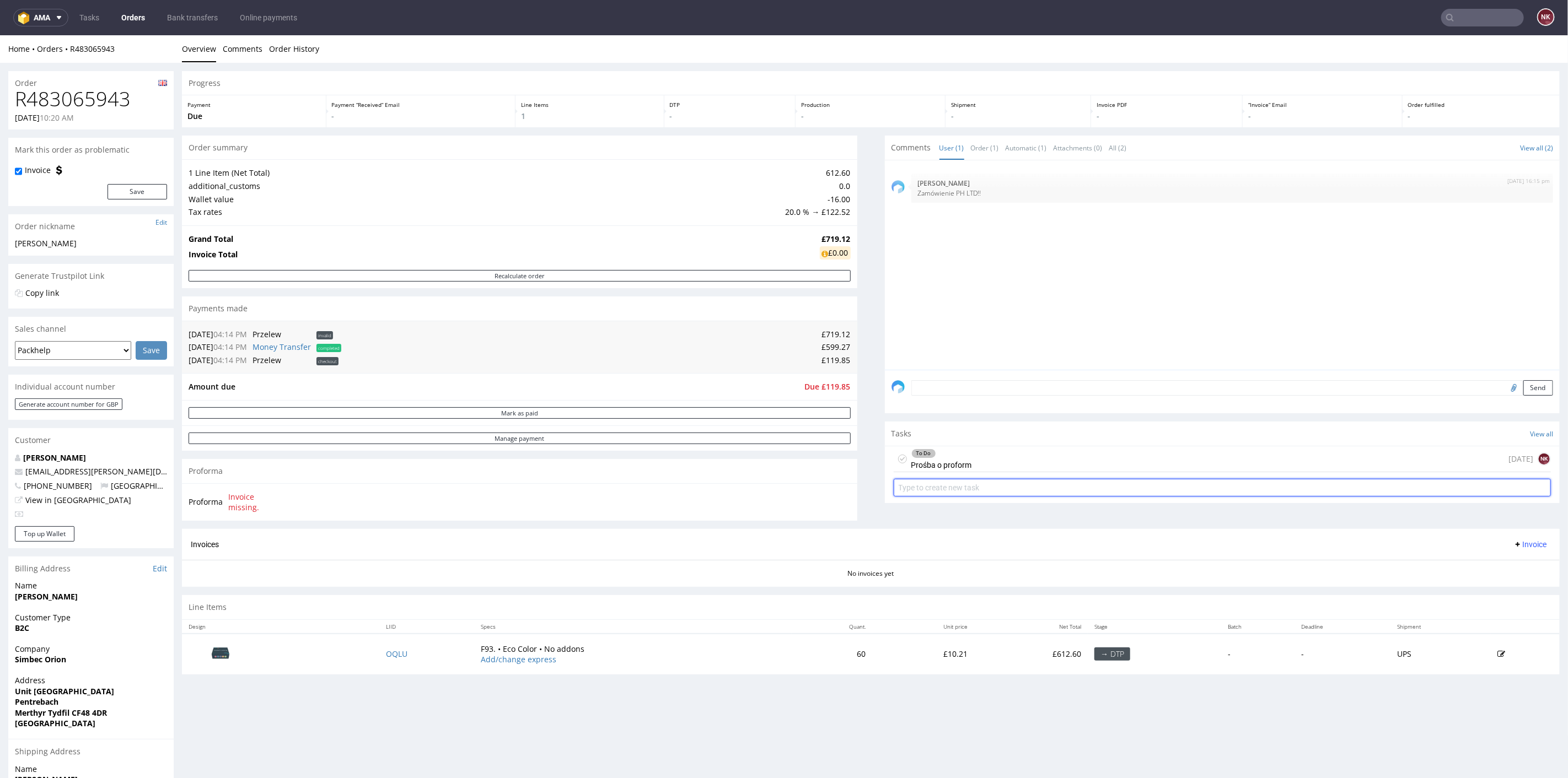
click at [924, 490] on input "text" at bounding box center [1222, 487] width 658 height 18
type input "Przelew do PH LTD"
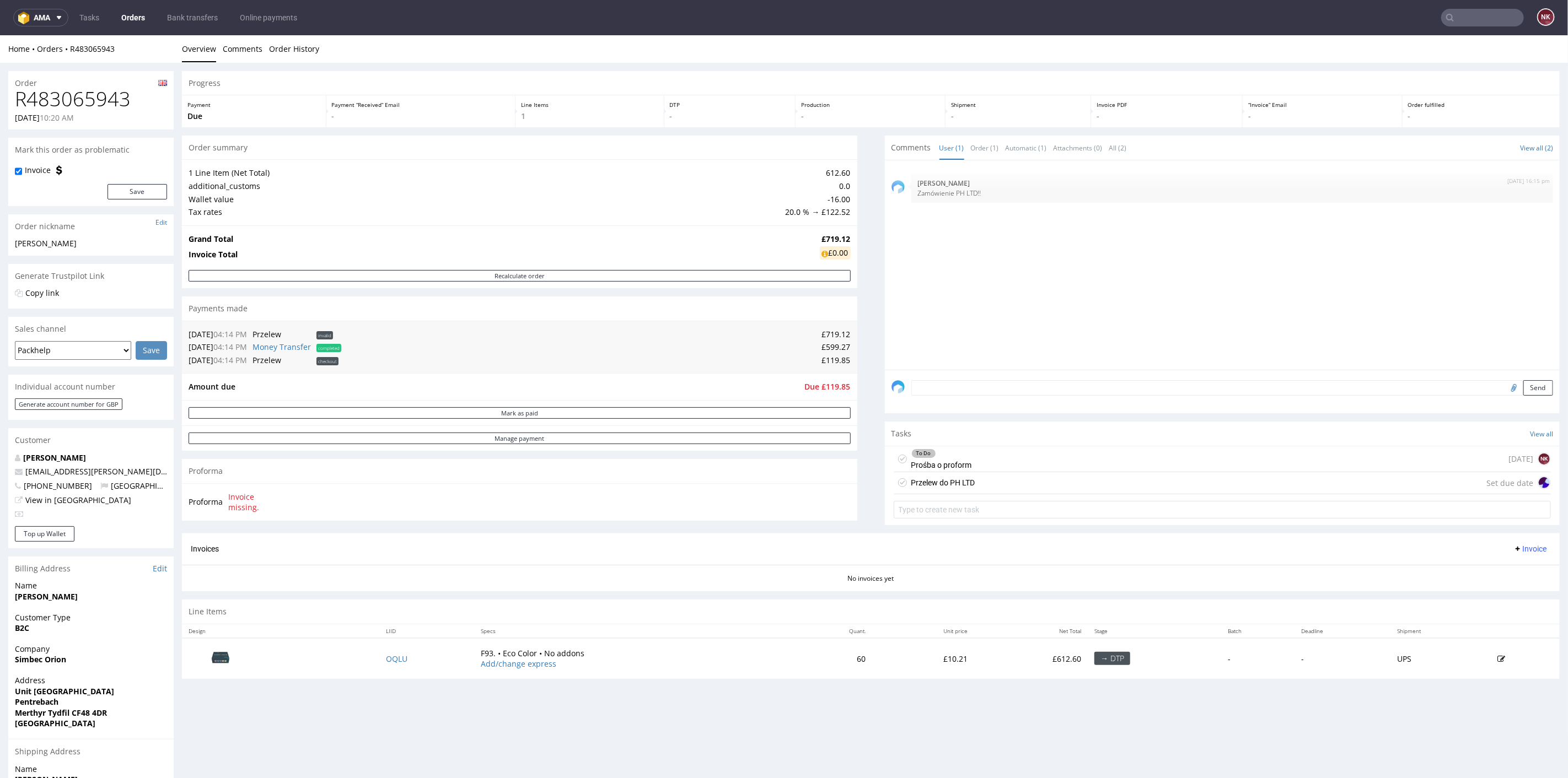
click at [977, 491] on div "Przelew do PH LTD Set due date" at bounding box center [1222, 482] width 658 height 22
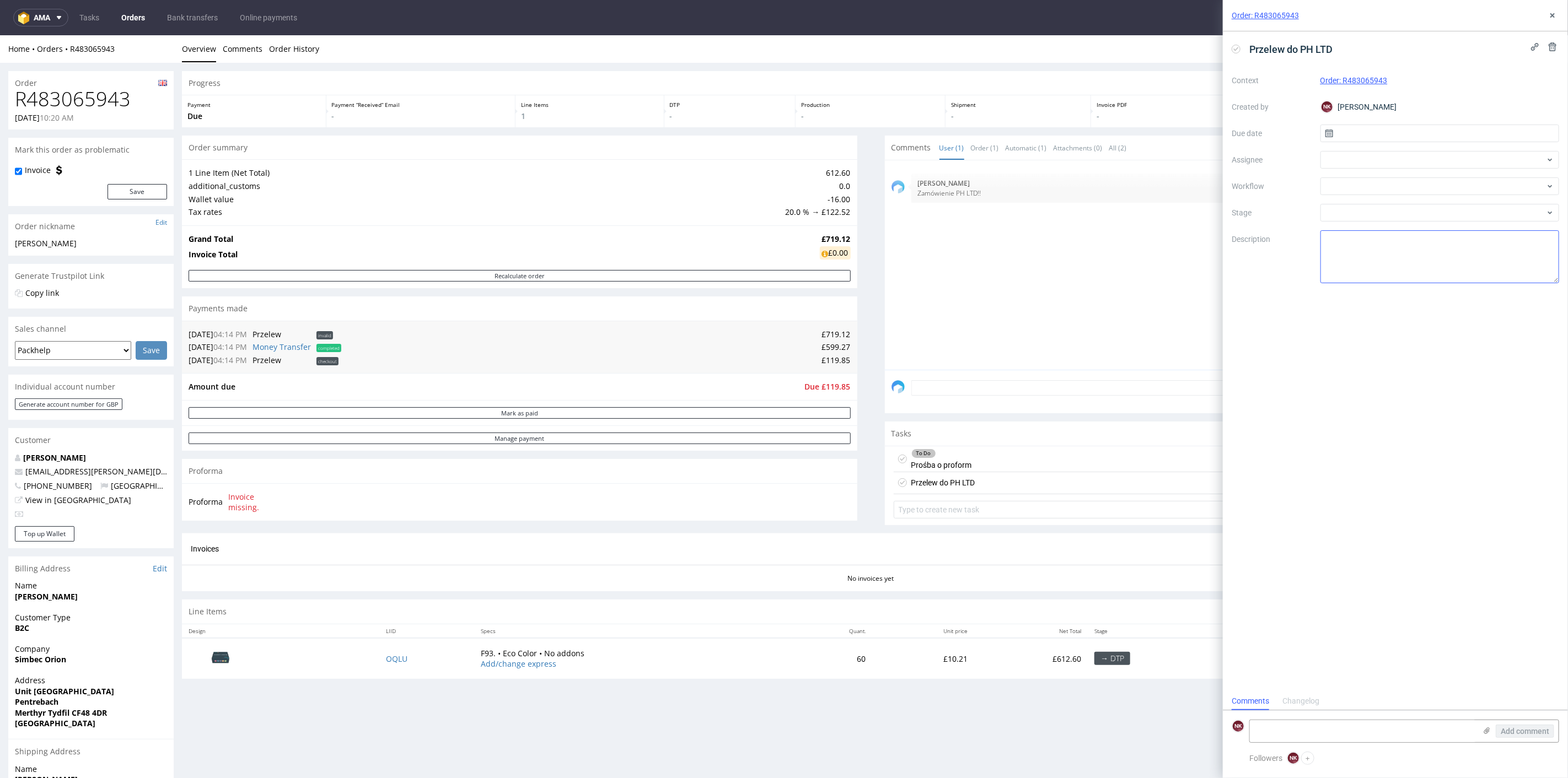
scroll to position [9, 0]
click at [1368, 186] on div at bounding box center [1440, 186] width 239 height 18
type input "inter"
drag, startPoint x: 1376, startPoint y: 188, endPoint x: 1301, endPoint y: 185, distance: 75.1
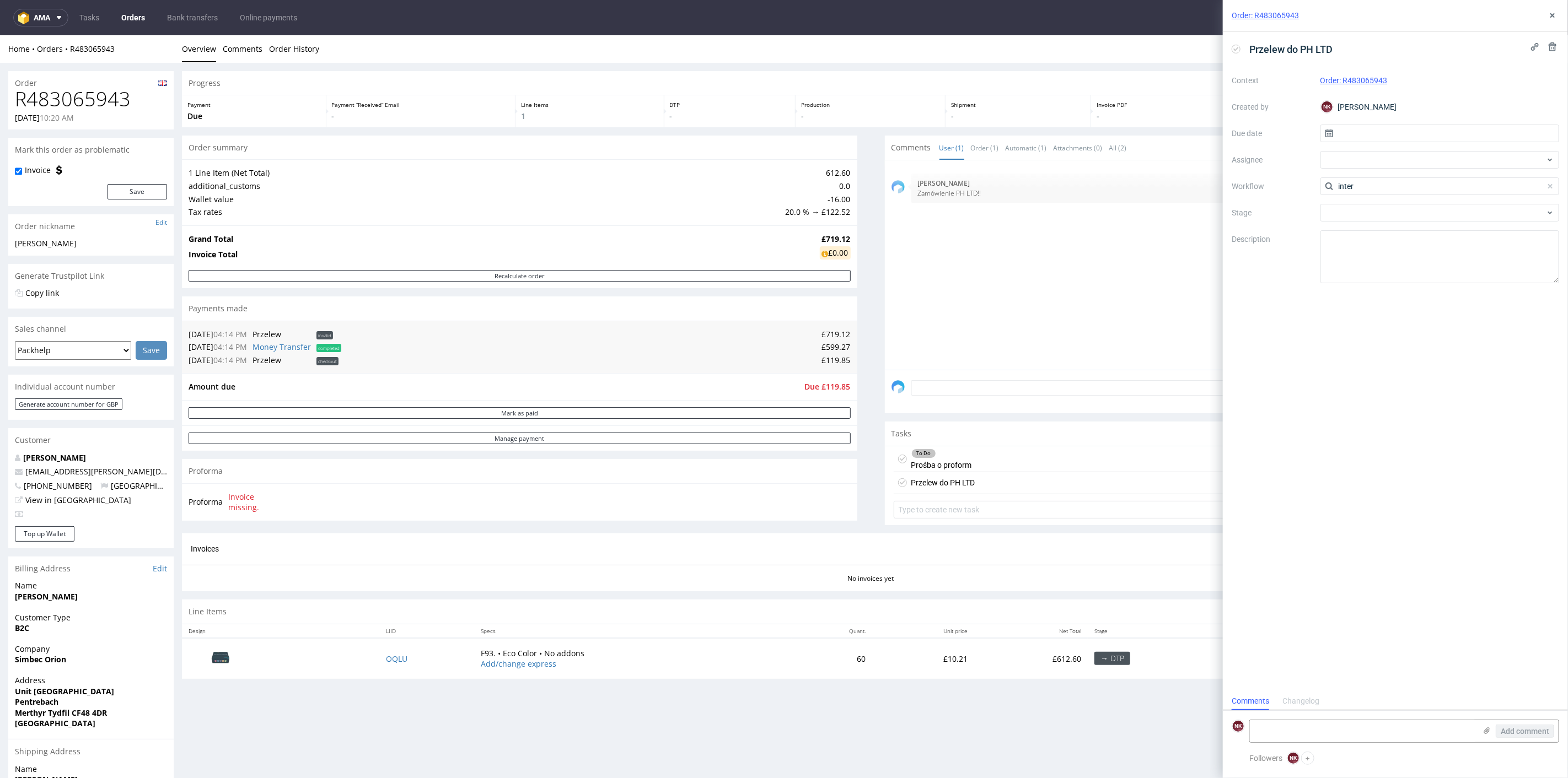
click at [1301, 185] on div "Context Order: R483065943 Created by NK Natalia Kaczorowska Due date Assignee W…" at bounding box center [1395, 177] width 328 height 211
type input "com"
click at [1405, 227] on div "Finance - Transfers between companies" at bounding box center [1440, 226] width 230 height 20
click at [822, 345] on td "£599.27" at bounding box center [597, 346] width 507 height 13
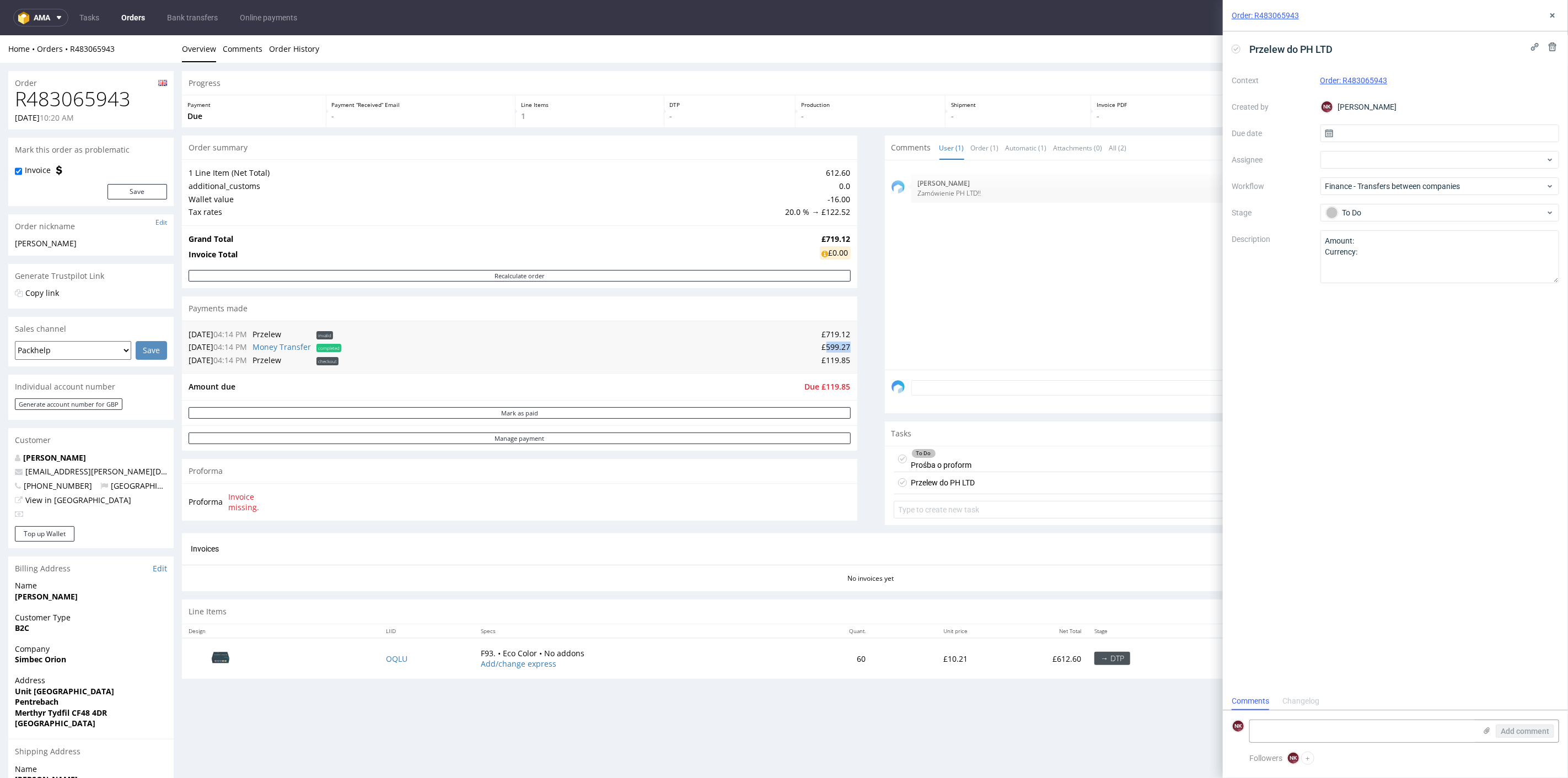
copy td "599.27"
click at [1384, 243] on textarea "Amount: Currency:" at bounding box center [1440, 256] width 239 height 53
paste textarea "599.27"
click at [1383, 259] on textarea "Amount: Currency:" at bounding box center [1440, 256] width 239 height 53
type textarea "Amount: 599.27 Currency: GBP"
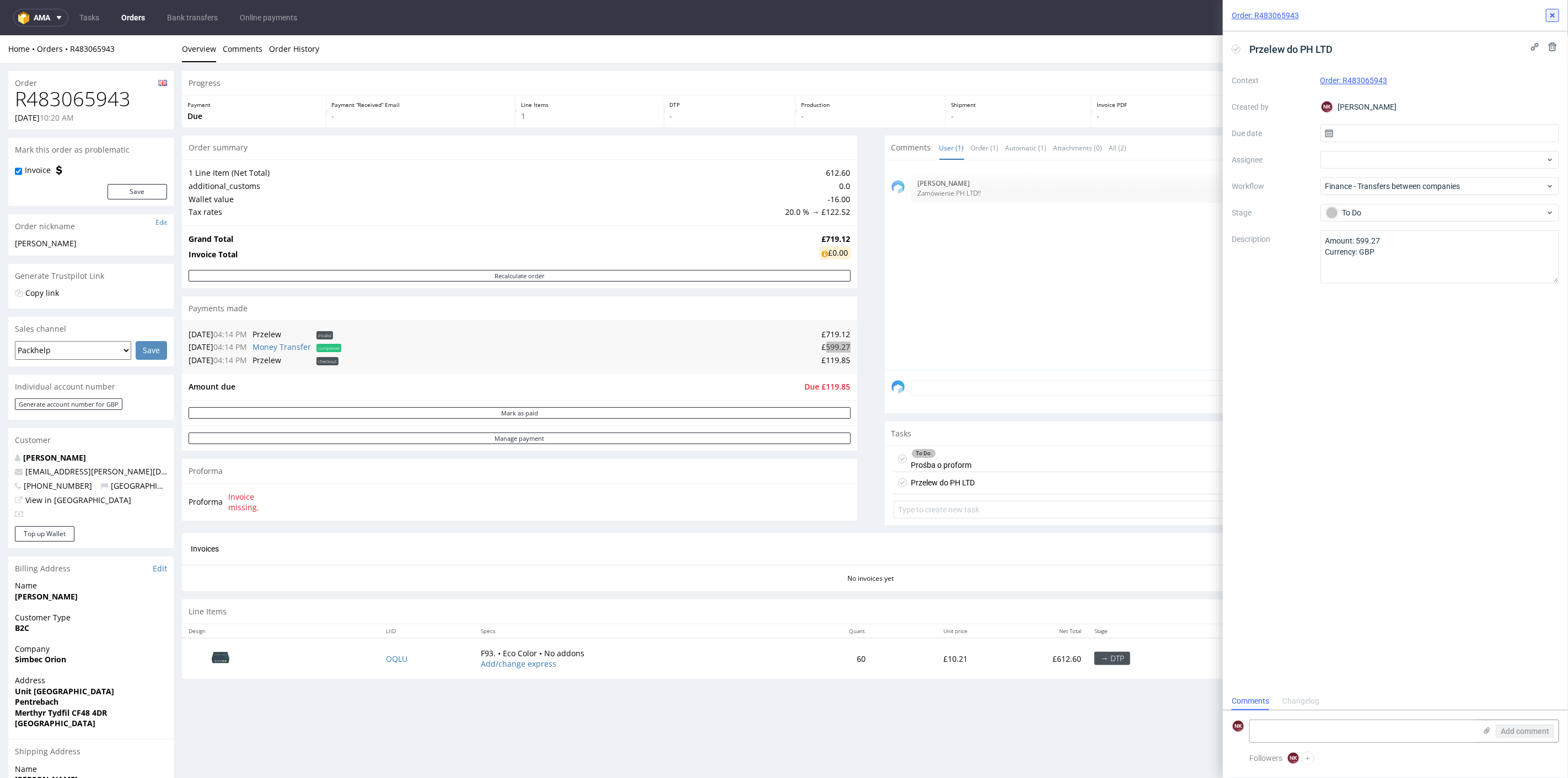
click at [1557, 11] on button at bounding box center [1553, 15] width 13 height 13
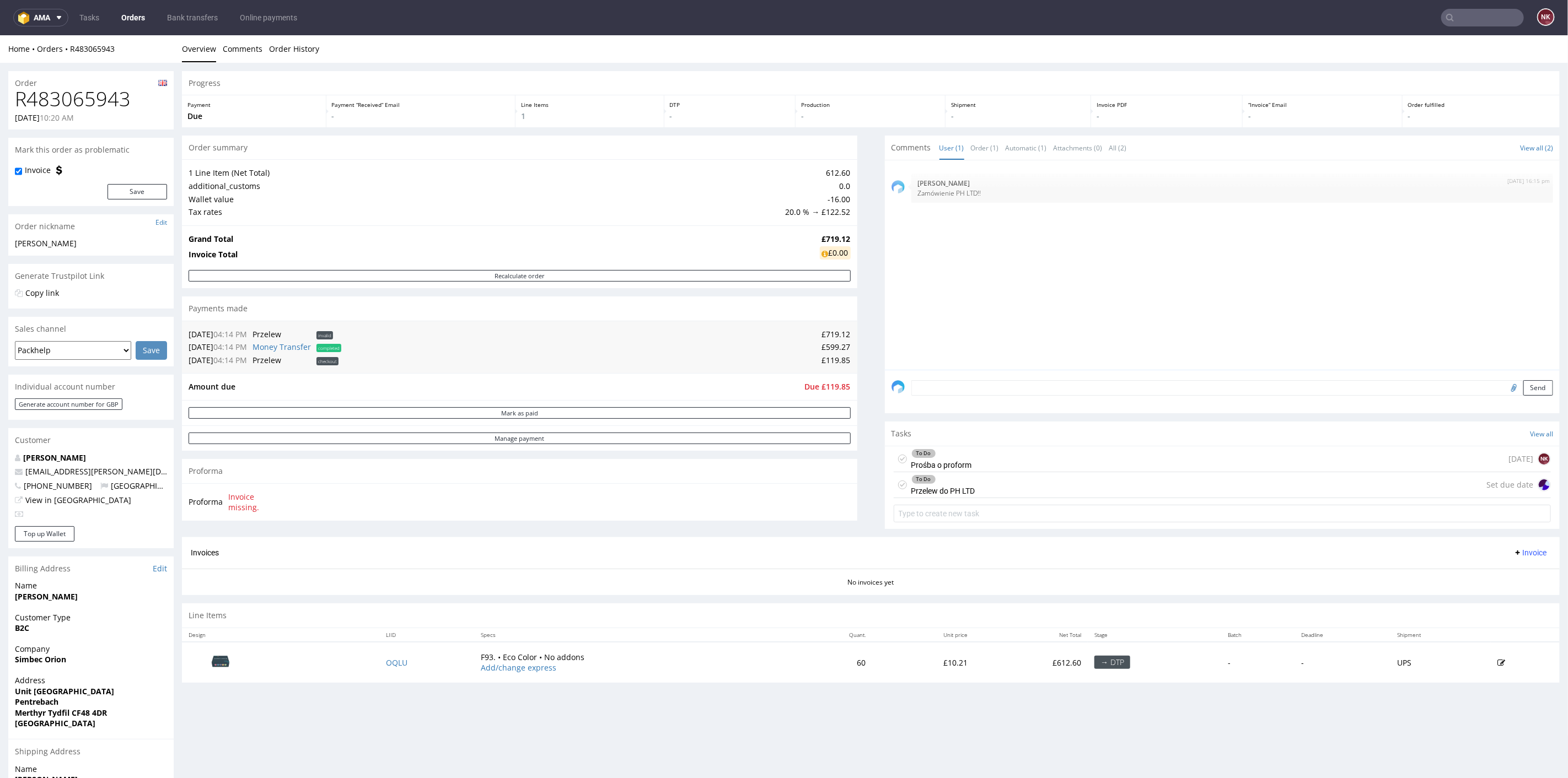
click at [74, 99] on h1 "R483065943" at bounding box center [90, 98] width 152 height 22
copy h1 "R483065943"
click at [829, 341] on td "£599.27" at bounding box center [597, 346] width 507 height 13
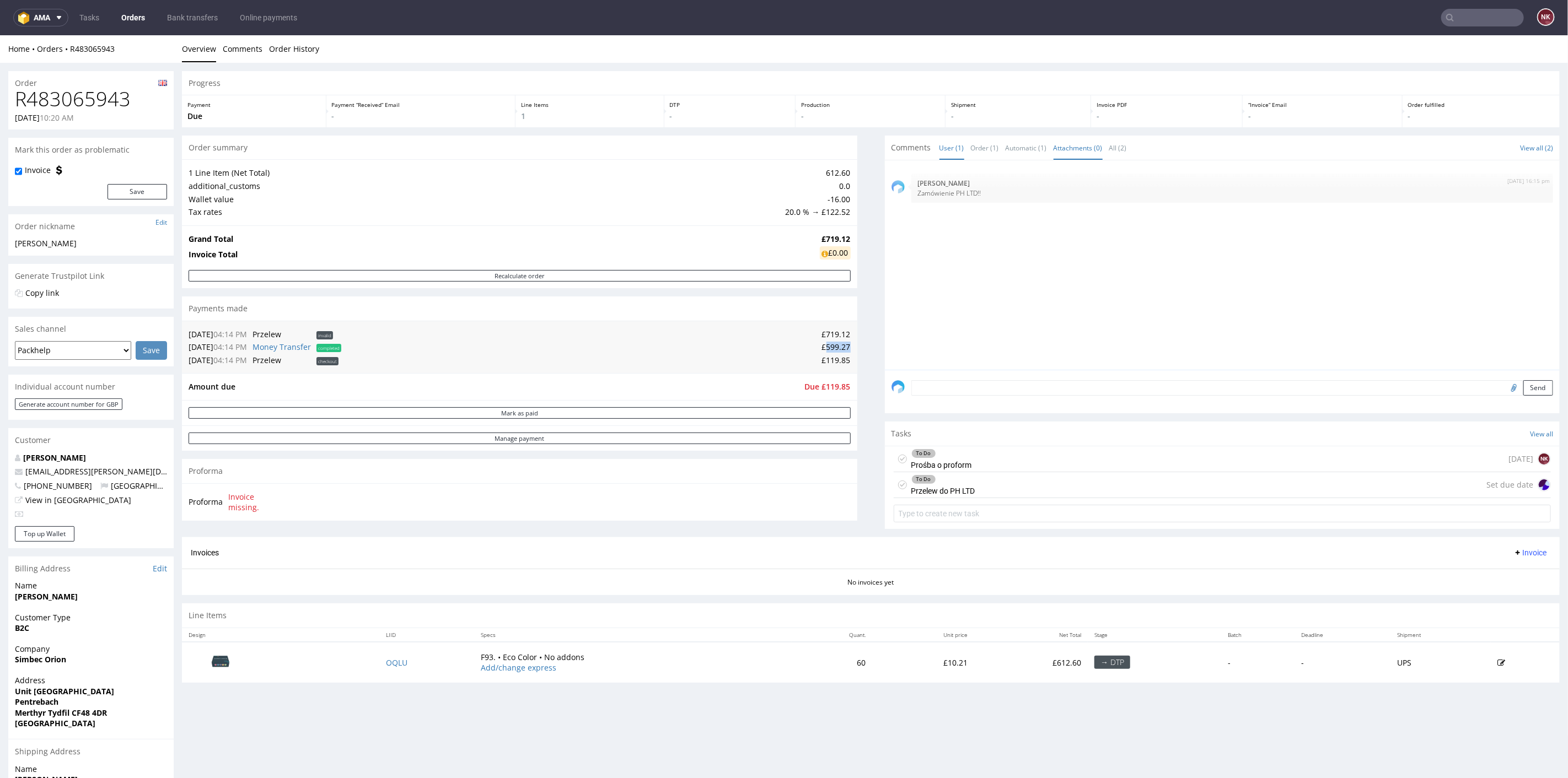
copy td "599.27"
click at [70, 102] on h1 "R483065943" at bounding box center [90, 98] width 152 height 22
copy h1 "R483065943"
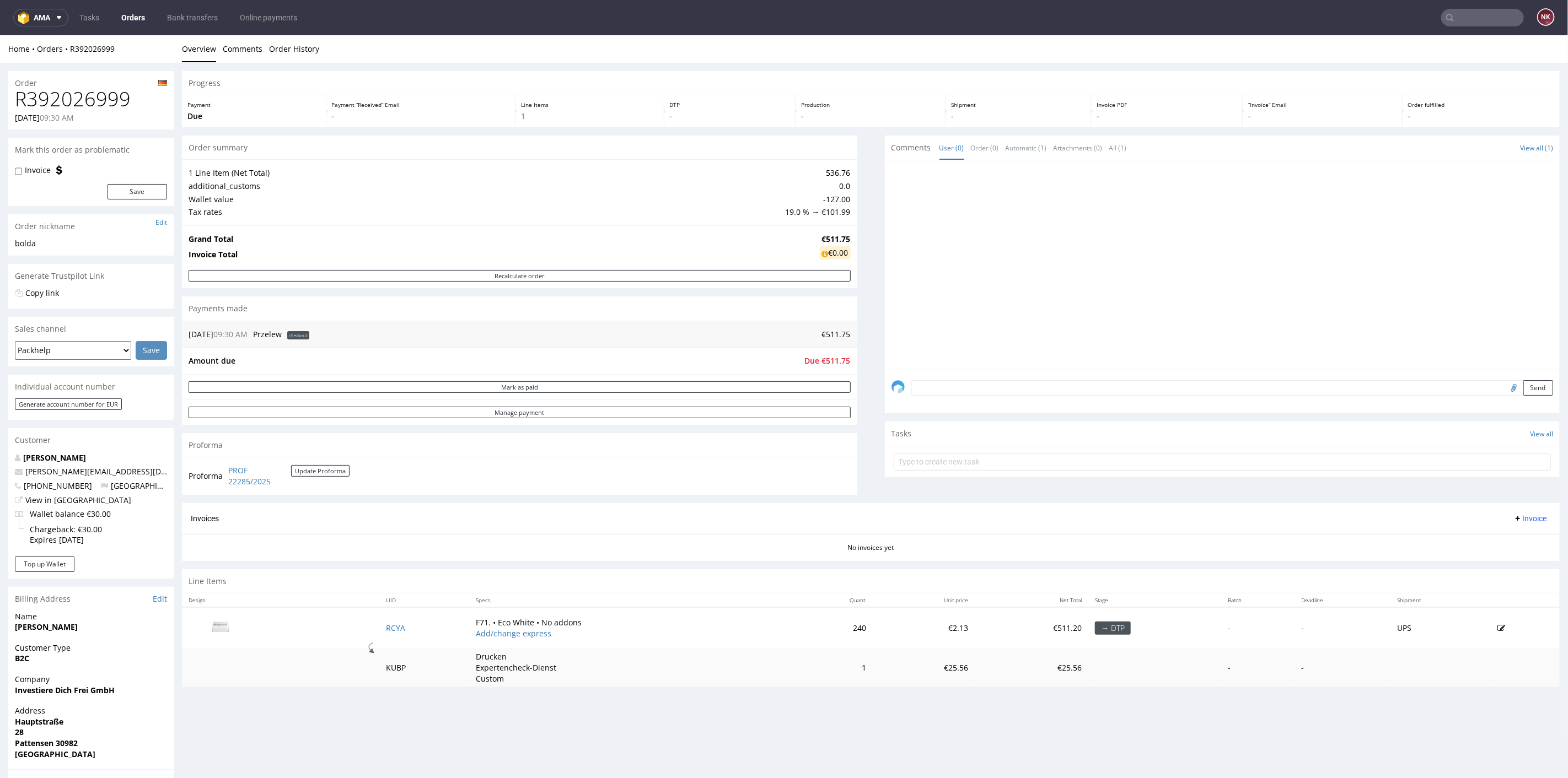
click at [865, 415] on div "Progress Payment Due Payment “Received” Email - Line Items 1 DTP - Production -…" at bounding box center [871, 383] width 1378 height 625
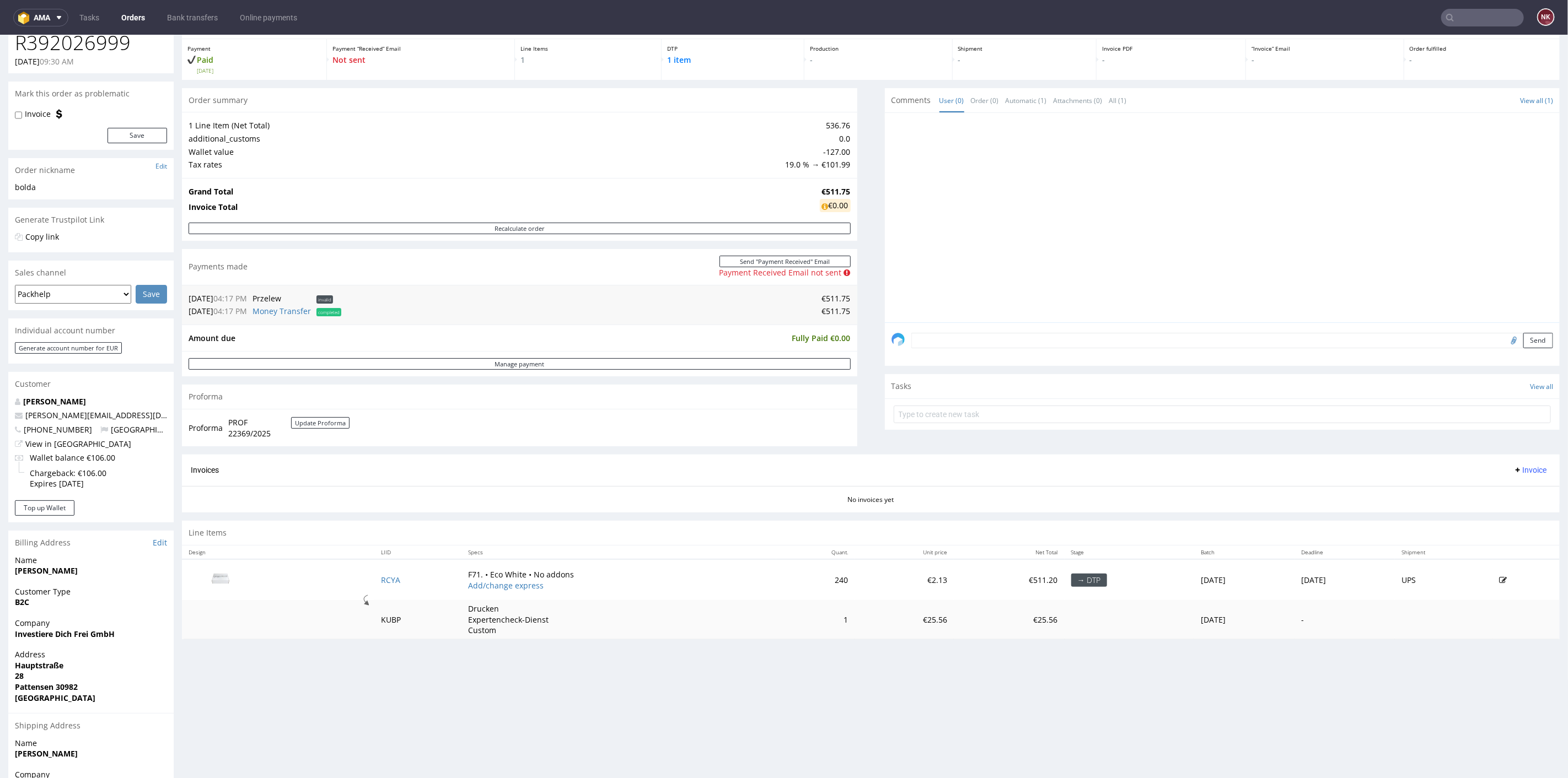
scroll to position [123, 0]
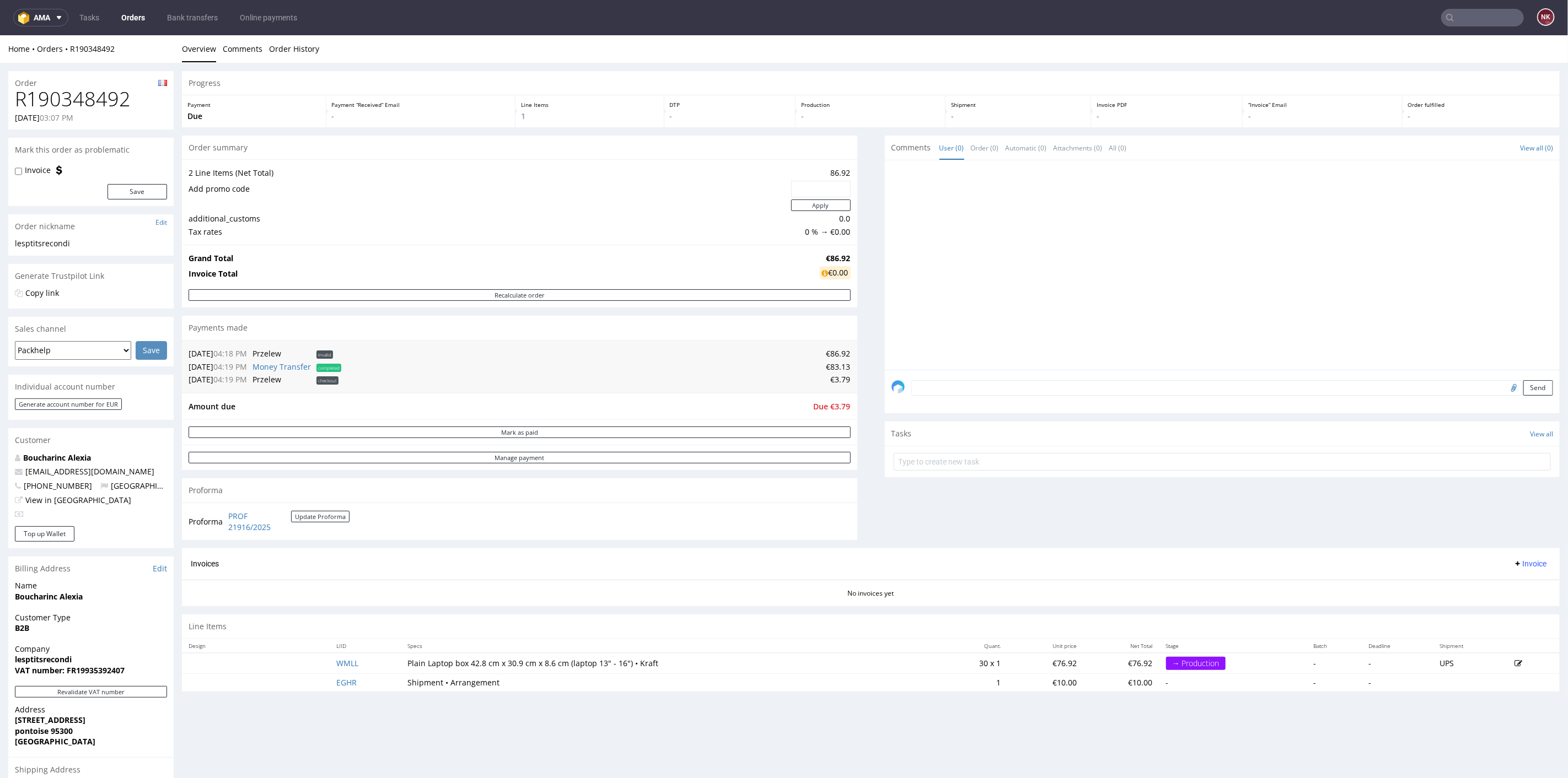
click at [107, 96] on h1 "R190348492" at bounding box center [90, 98] width 152 height 22
copy h1 "R190348492"
click at [946, 524] on div "Comments User (0) Order (0) Automatic (0) Attachments (0) All (0) View all (0) …" at bounding box center [1222, 341] width 675 height 413
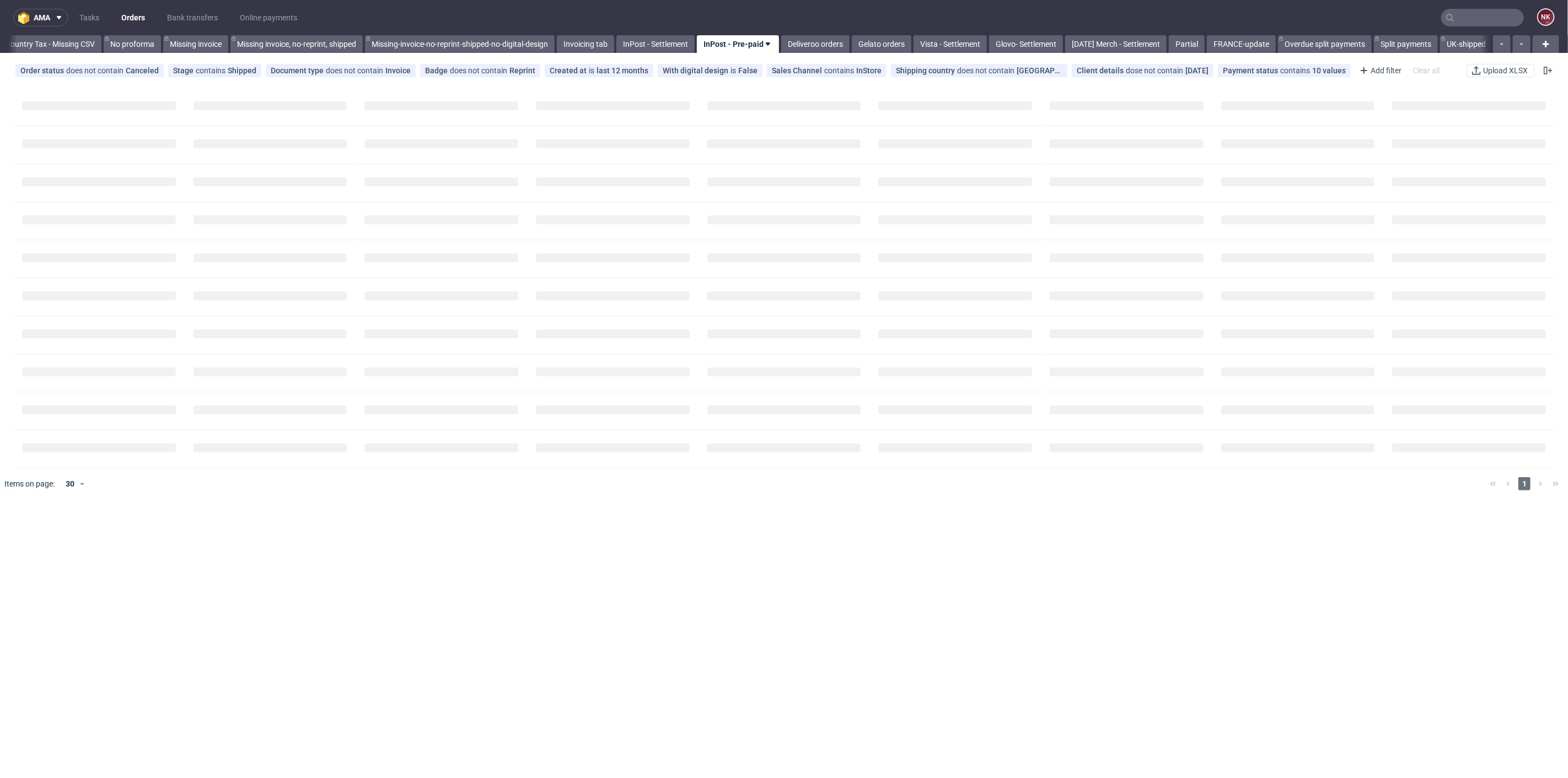
scroll to position [0, 1515]
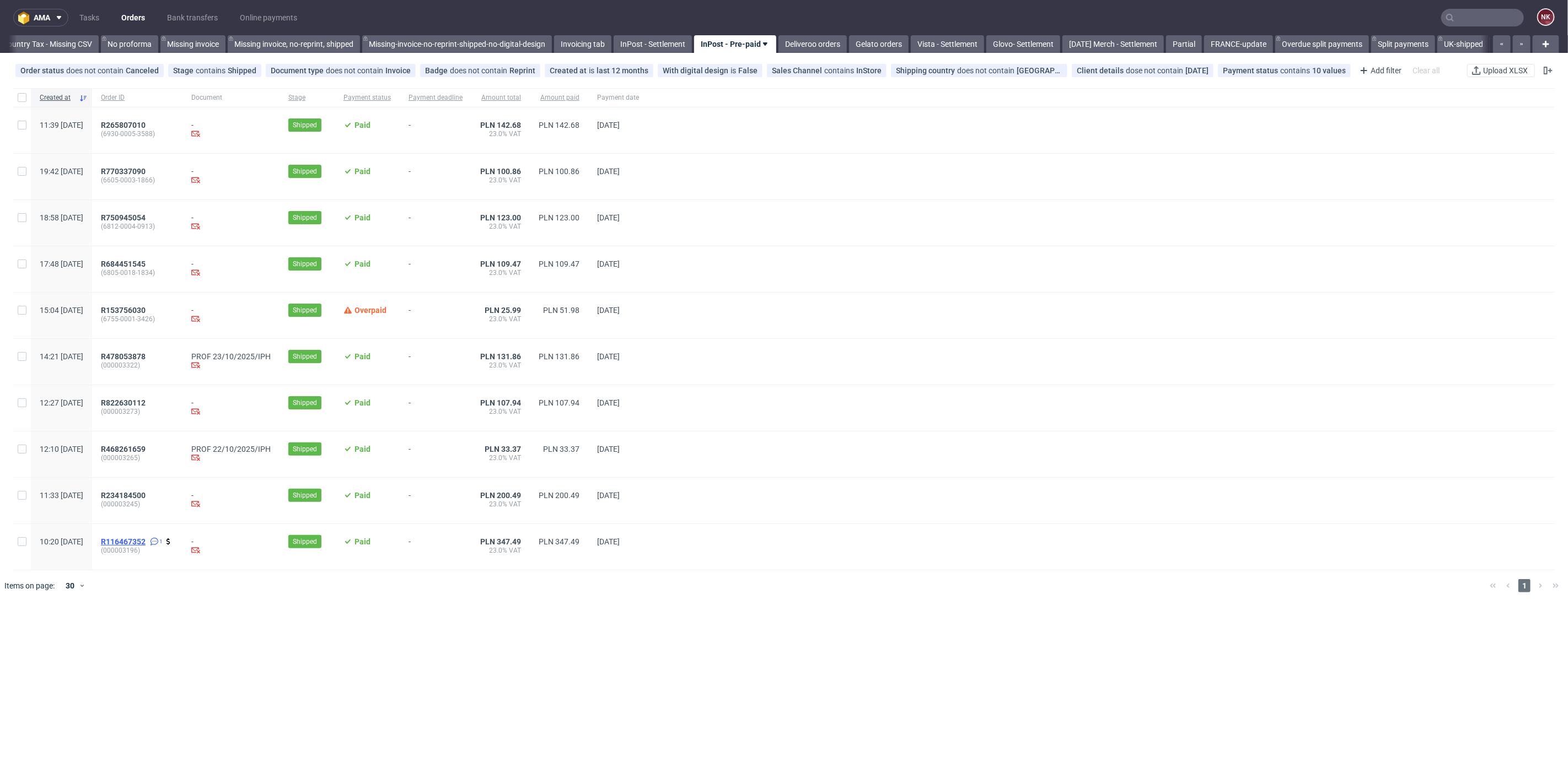
click at [146, 541] on span "R116467352" at bounding box center [123, 541] width 45 height 9
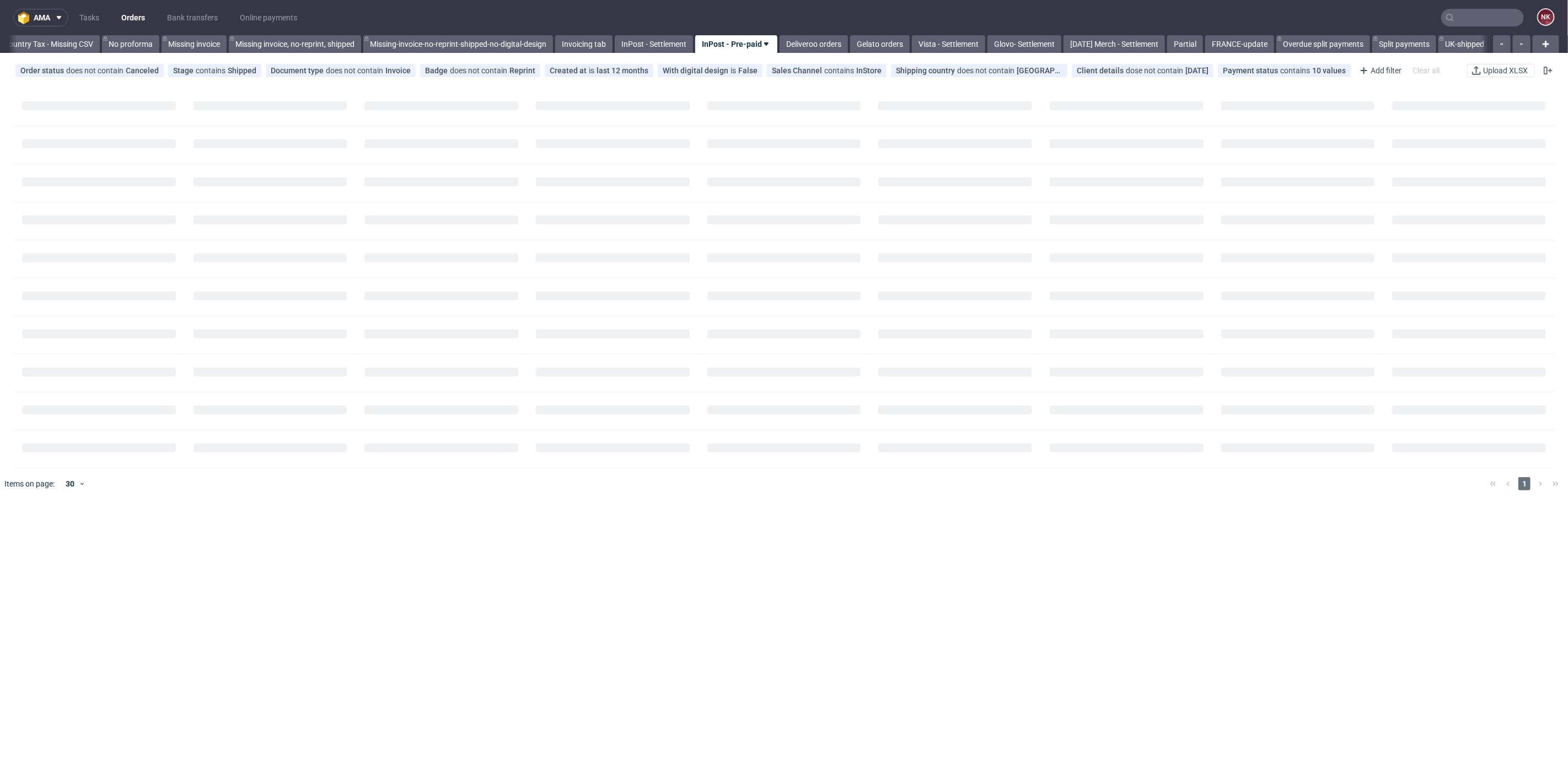
scroll to position [0, 1515]
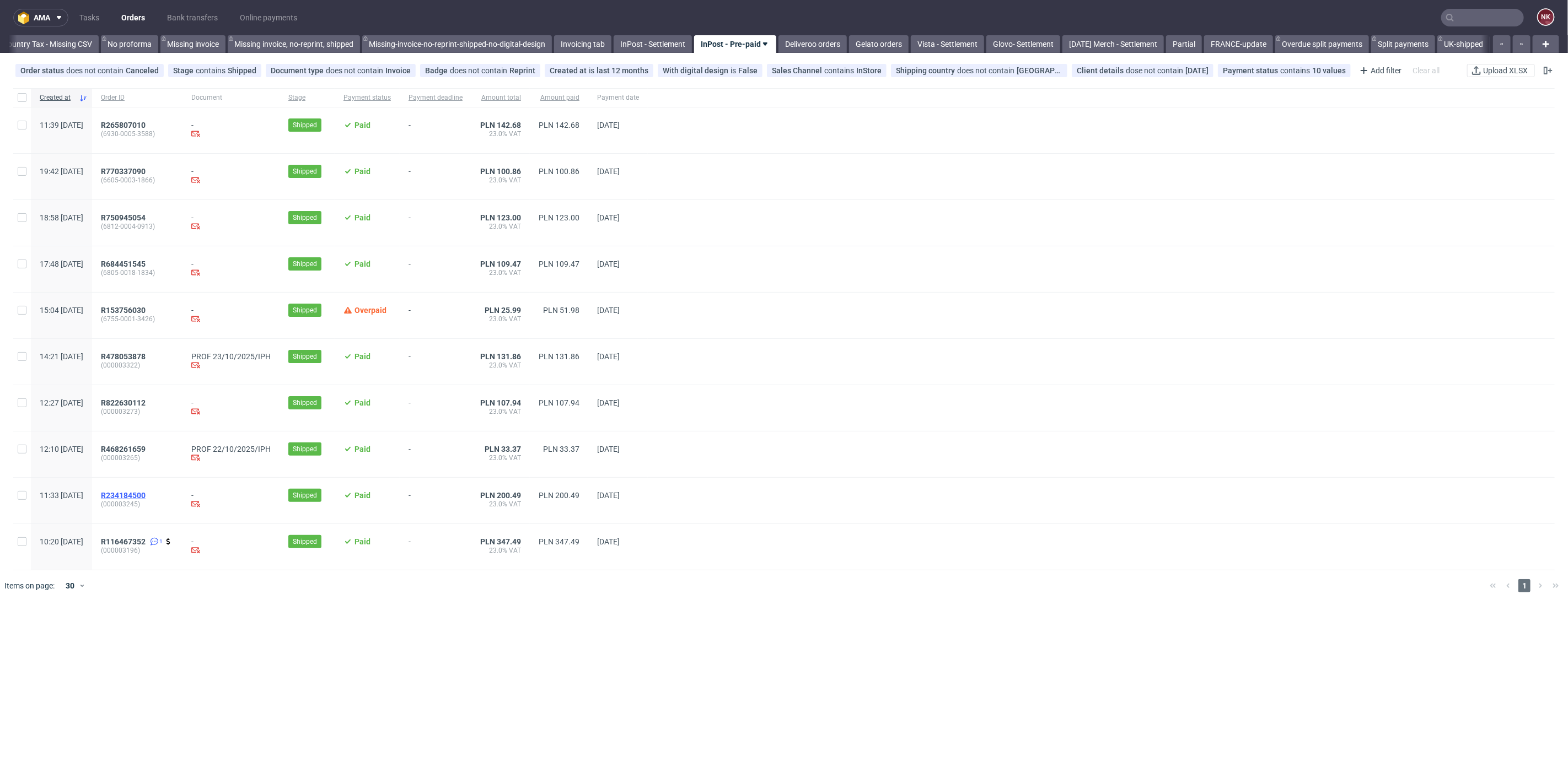
click at [146, 496] on span "R234184500" at bounding box center [123, 495] width 45 height 9
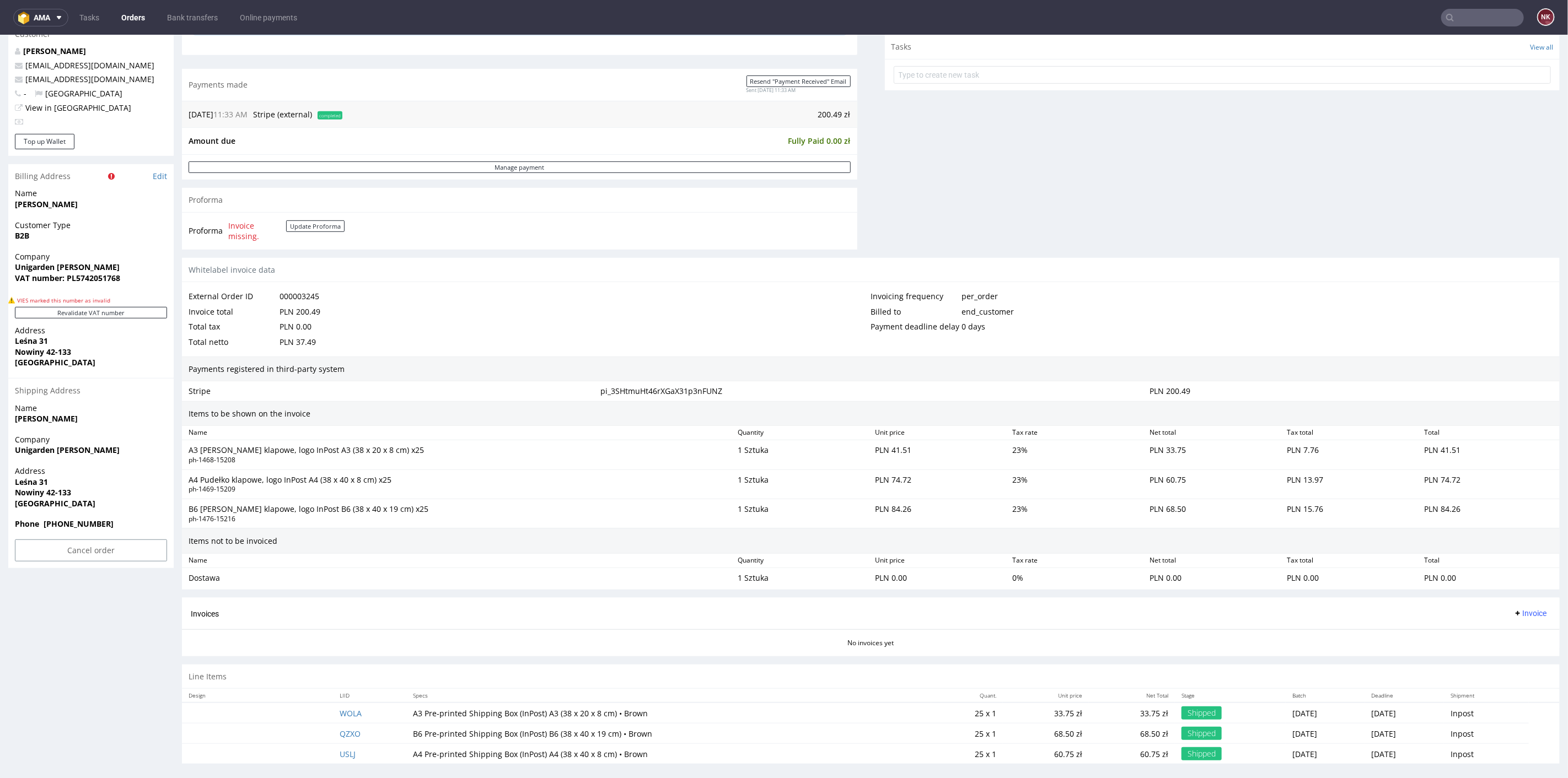
scroll to position [429, 0]
click at [1519, 606] on span "Invoice" at bounding box center [1530, 610] width 33 height 9
click at [1521, 625] on span "Generate" at bounding box center [1511, 630] width 54 height 11
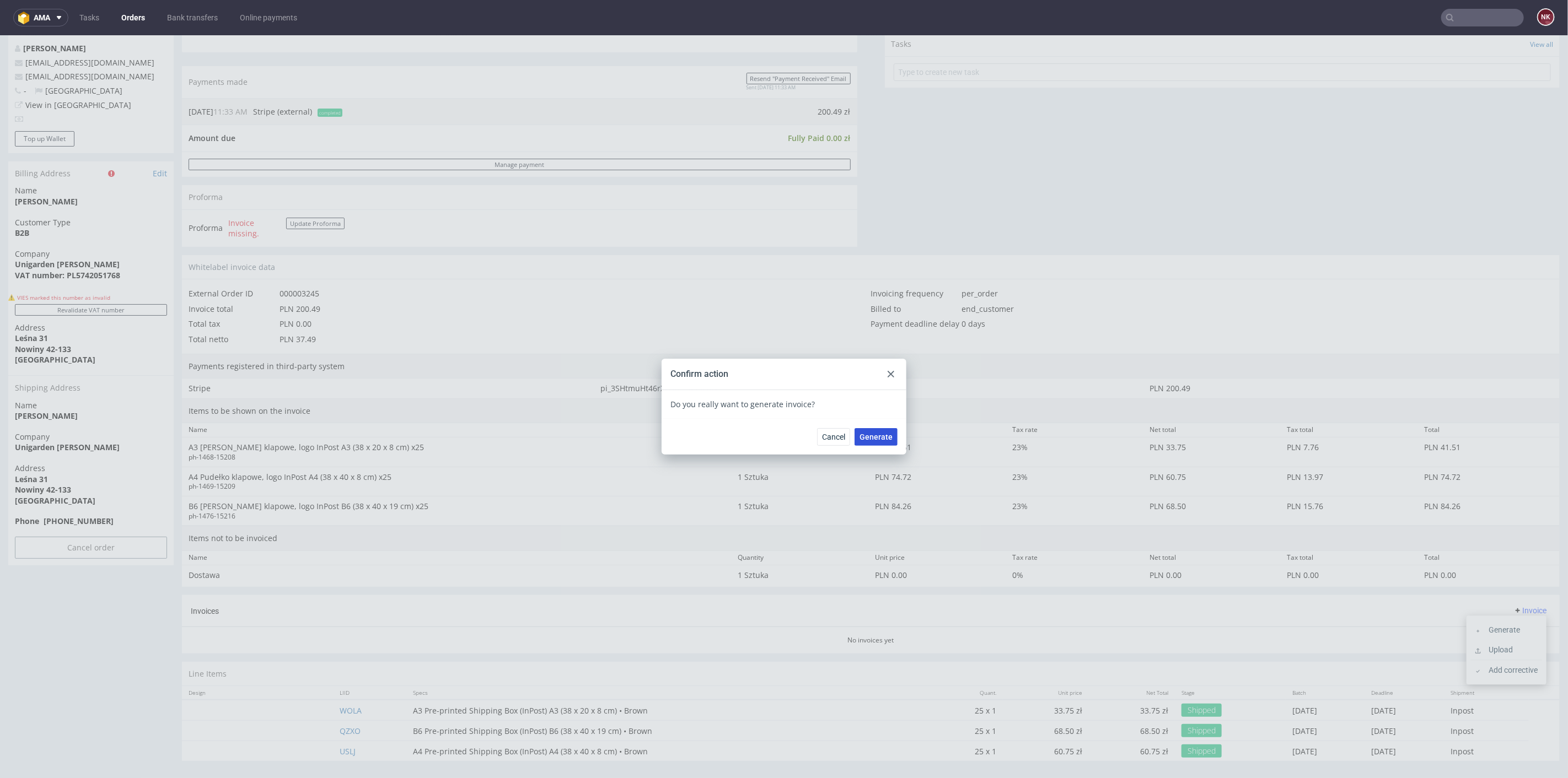
click at [881, 436] on span "Generate" at bounding box center [876, 436] width 33 height 7
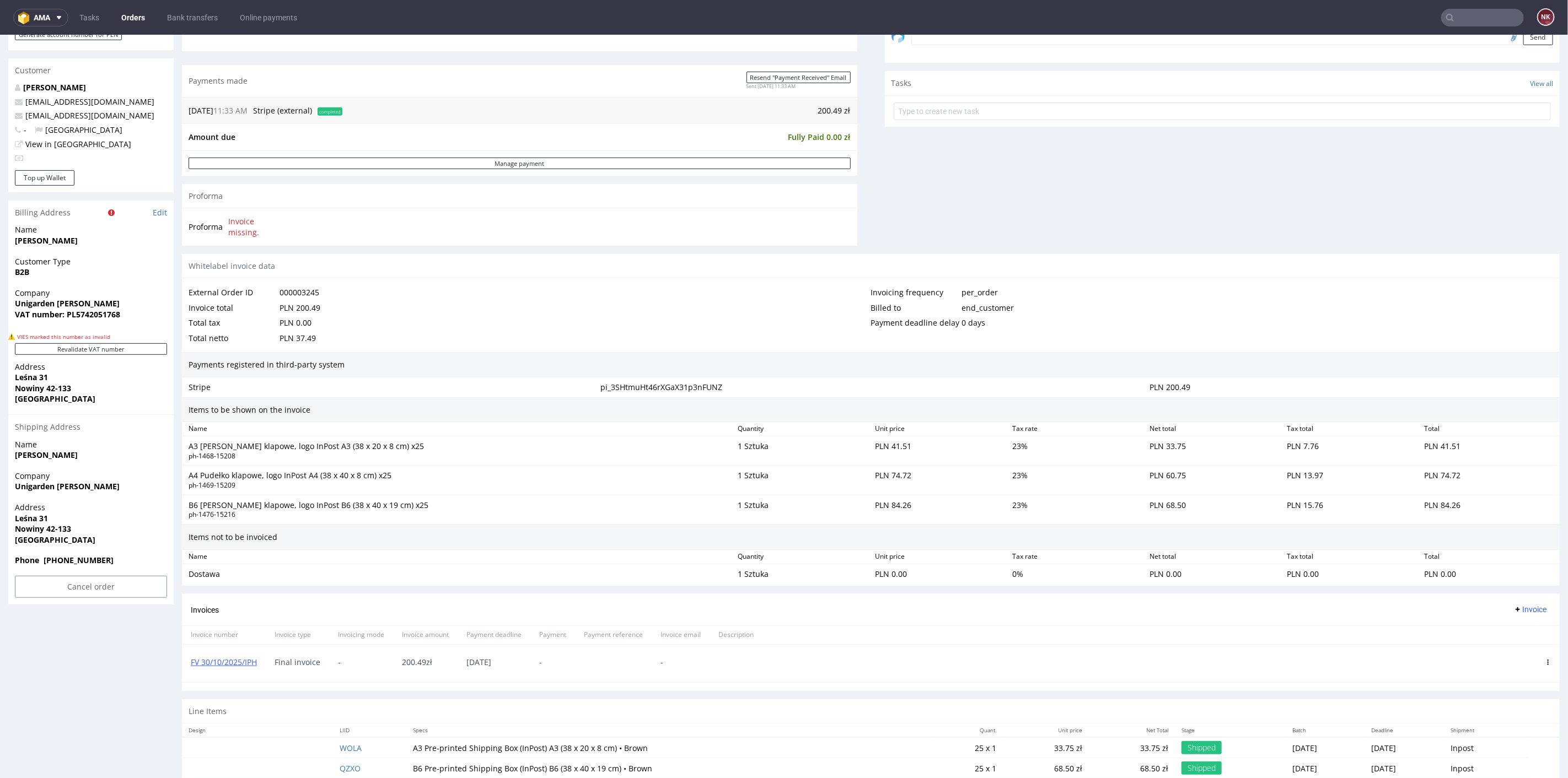
scroll to position [428, 0]
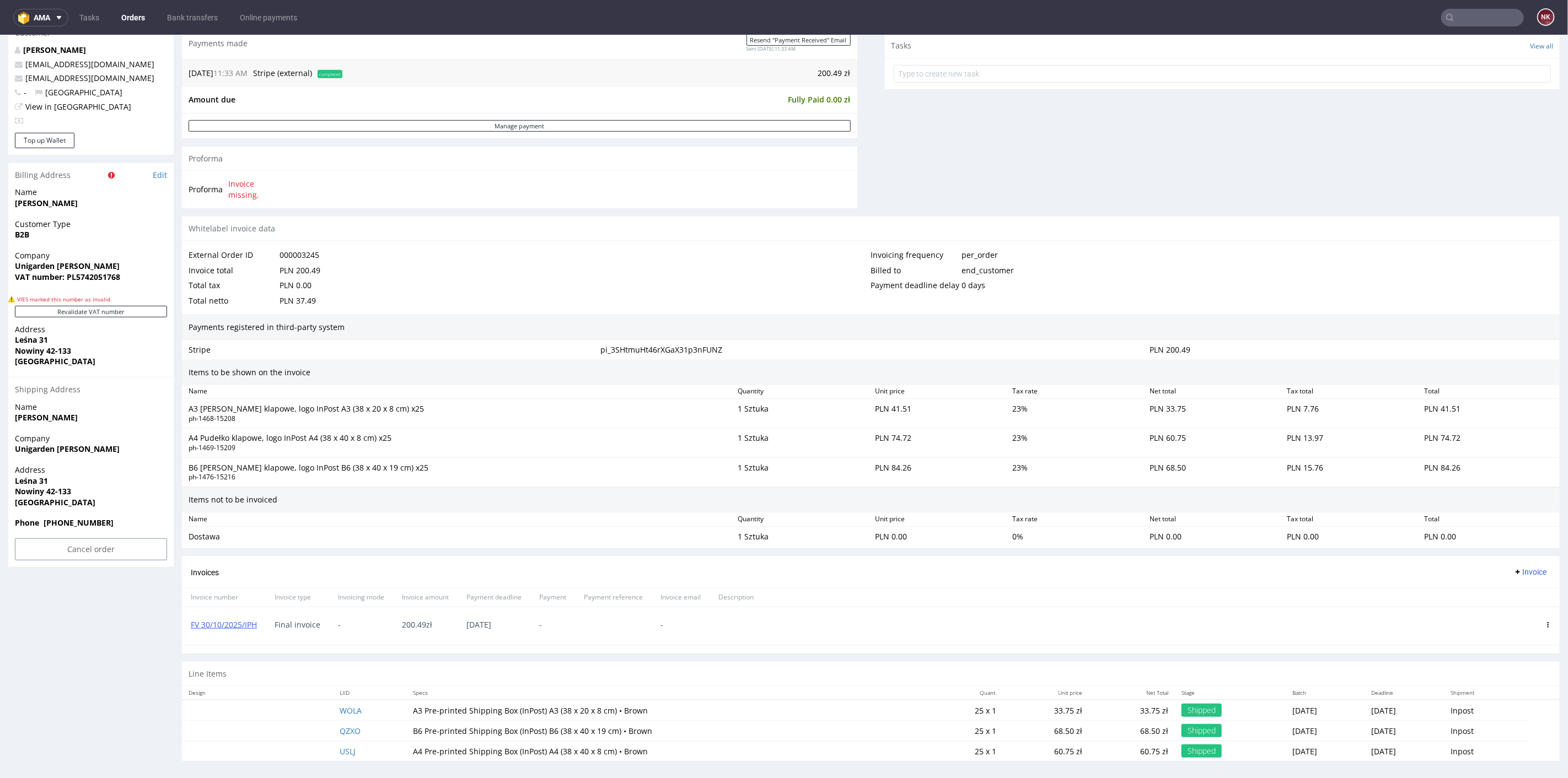
click at [1536, 614] on div at bounding box center [1548, 625] width 23 height 37
click at [1548, 622] on use at bounding box center [1548, 624] width 2 height 6
click at [1487, 720] on span "Delete invoice" at bounding box center [1503, 719] width 67 height 11
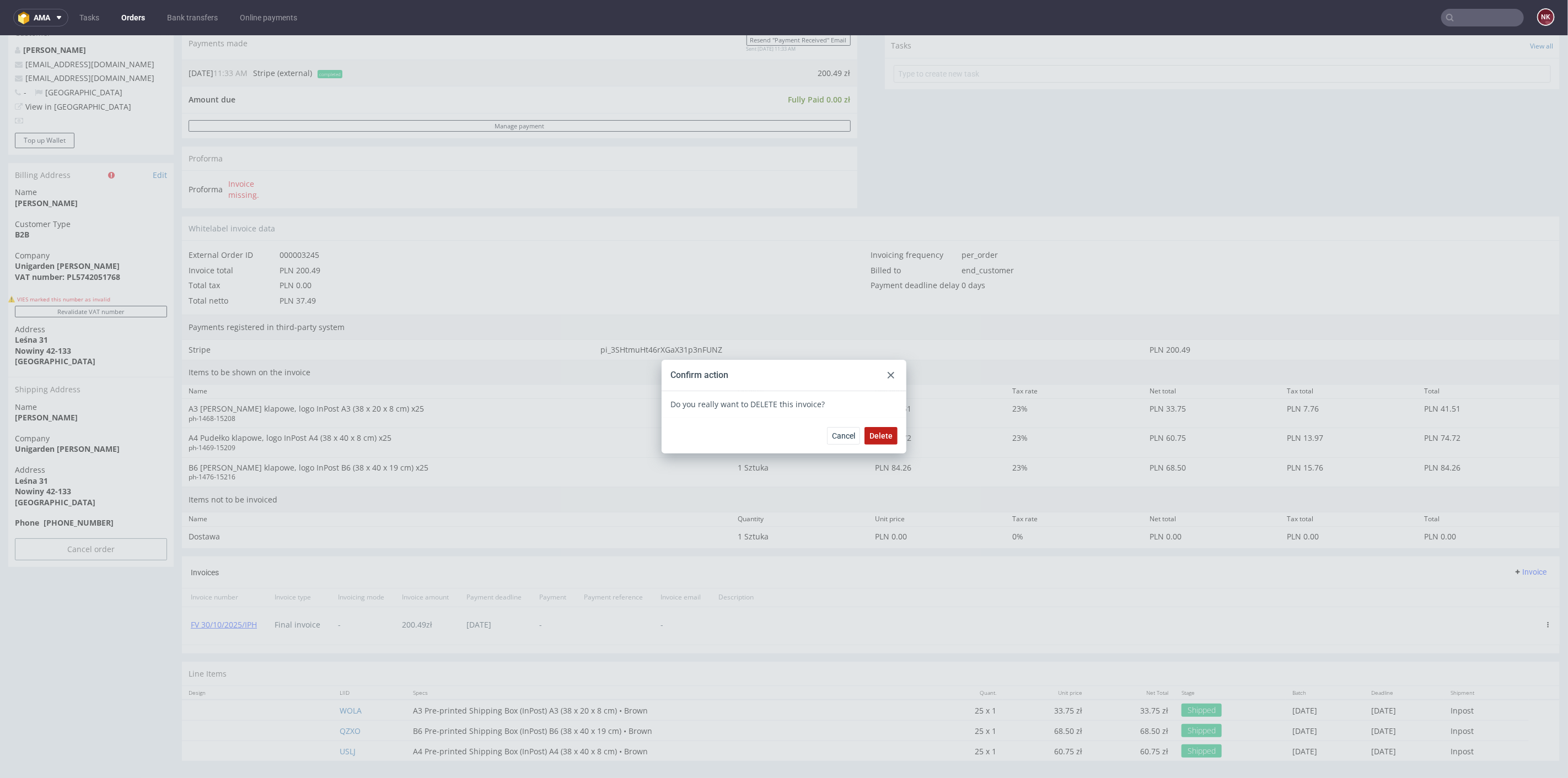
click at [875, 436] on span "Delete" at bounding box center [881, 435] width 23 height 7
click at [891, 373] on div at bounding box center [891, 375] width 13 height 13
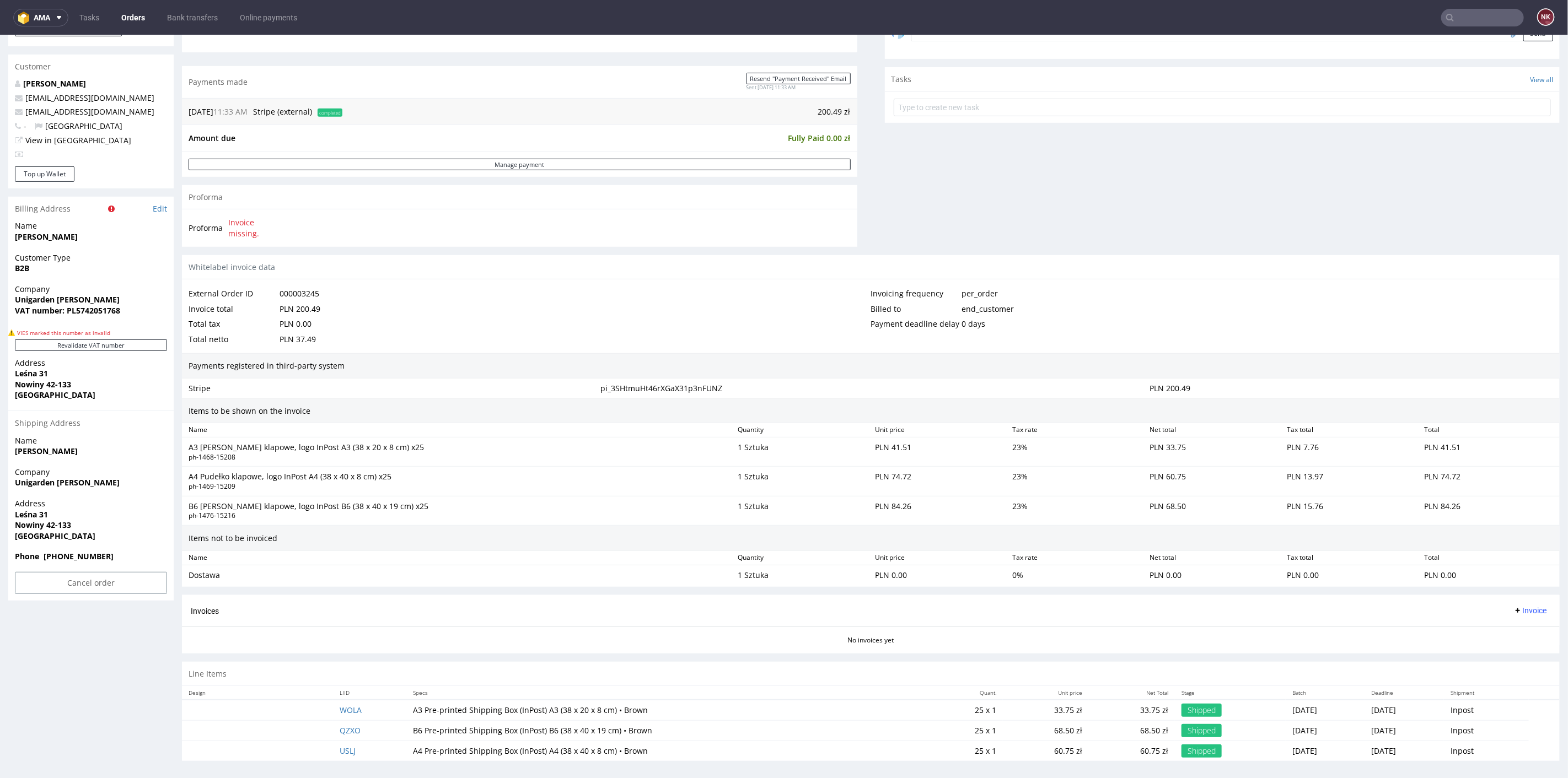
scroll to position [2, 0]
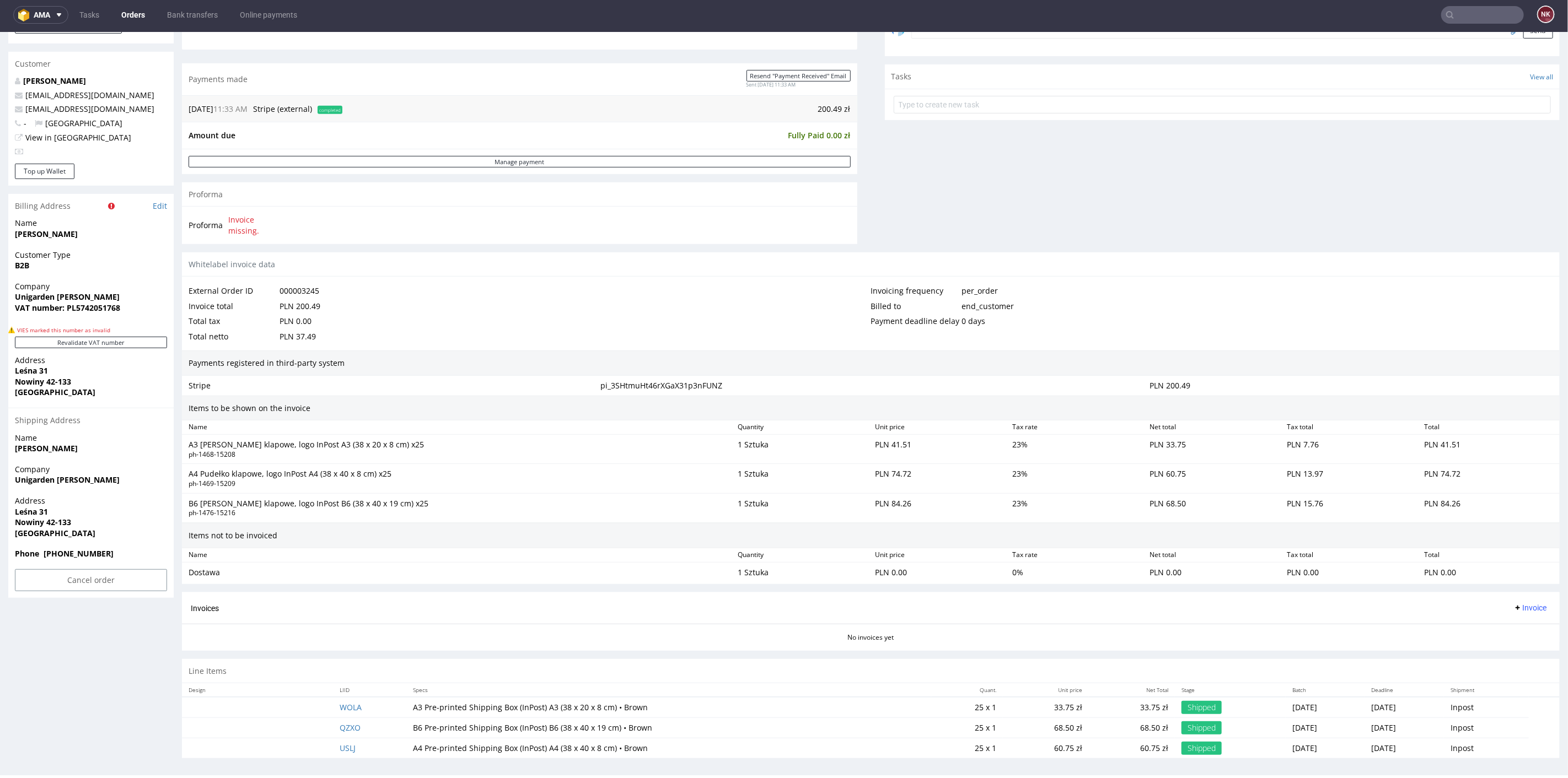
click at [1521, 603] on span "Invoice" at bounding box center [1530, 607] width 33 height 9
click at [1496, 645] on span "Upload" at bounding box center [1511, 647] width 54 height 11
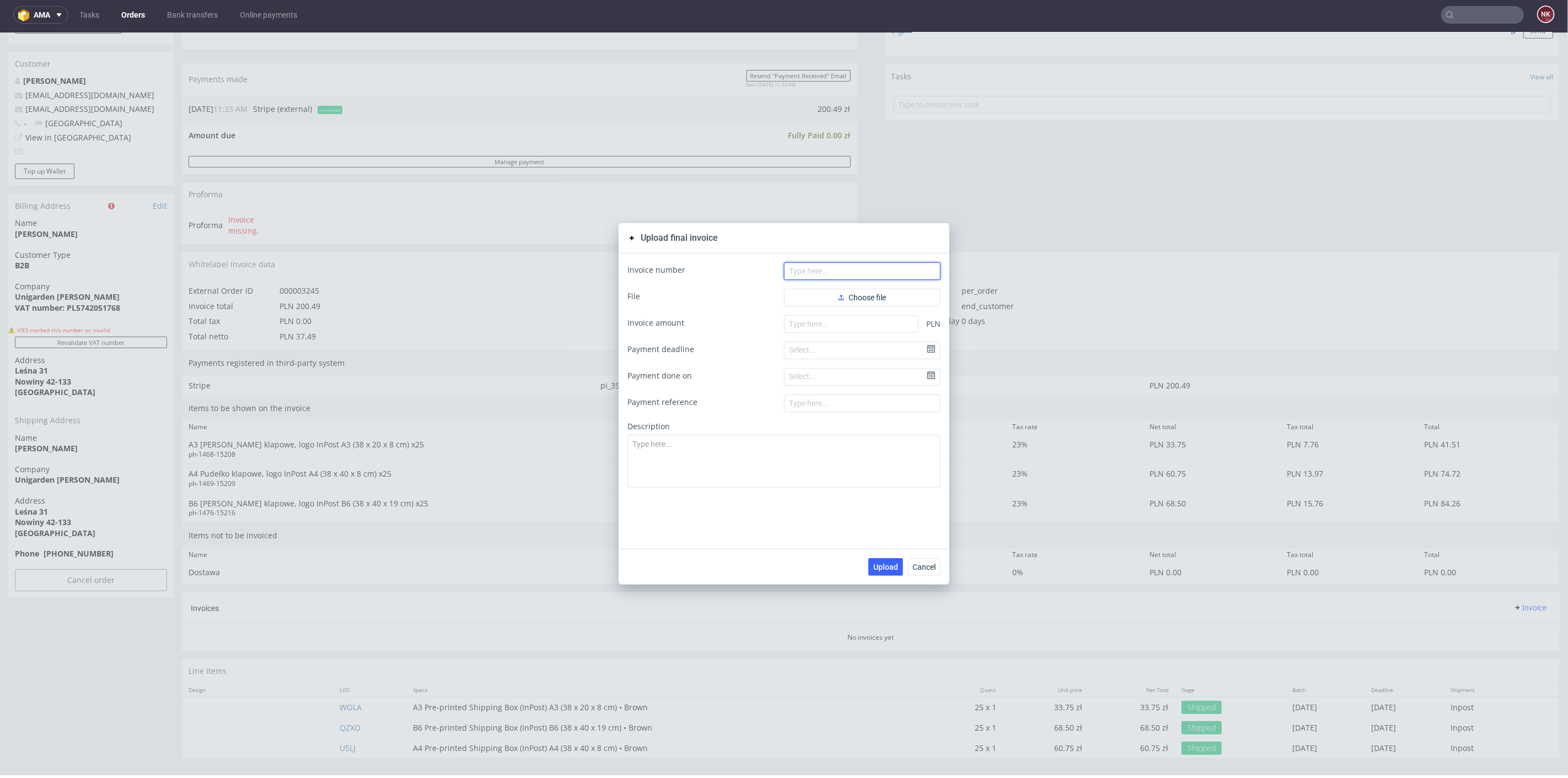
click at [838, 273] on input "text" at bounding box center [862, 271] width 157 height 18
paste input "FV 30/10/2025/IPH"
type input "FV 30/10/2025/IPH"
click at [832, 293] on button "Choose file" at bounding box center [862, 298] width 157 height 18
click at [787, 345] on input "number" at bounding box center [851, 341] width 134 height 18
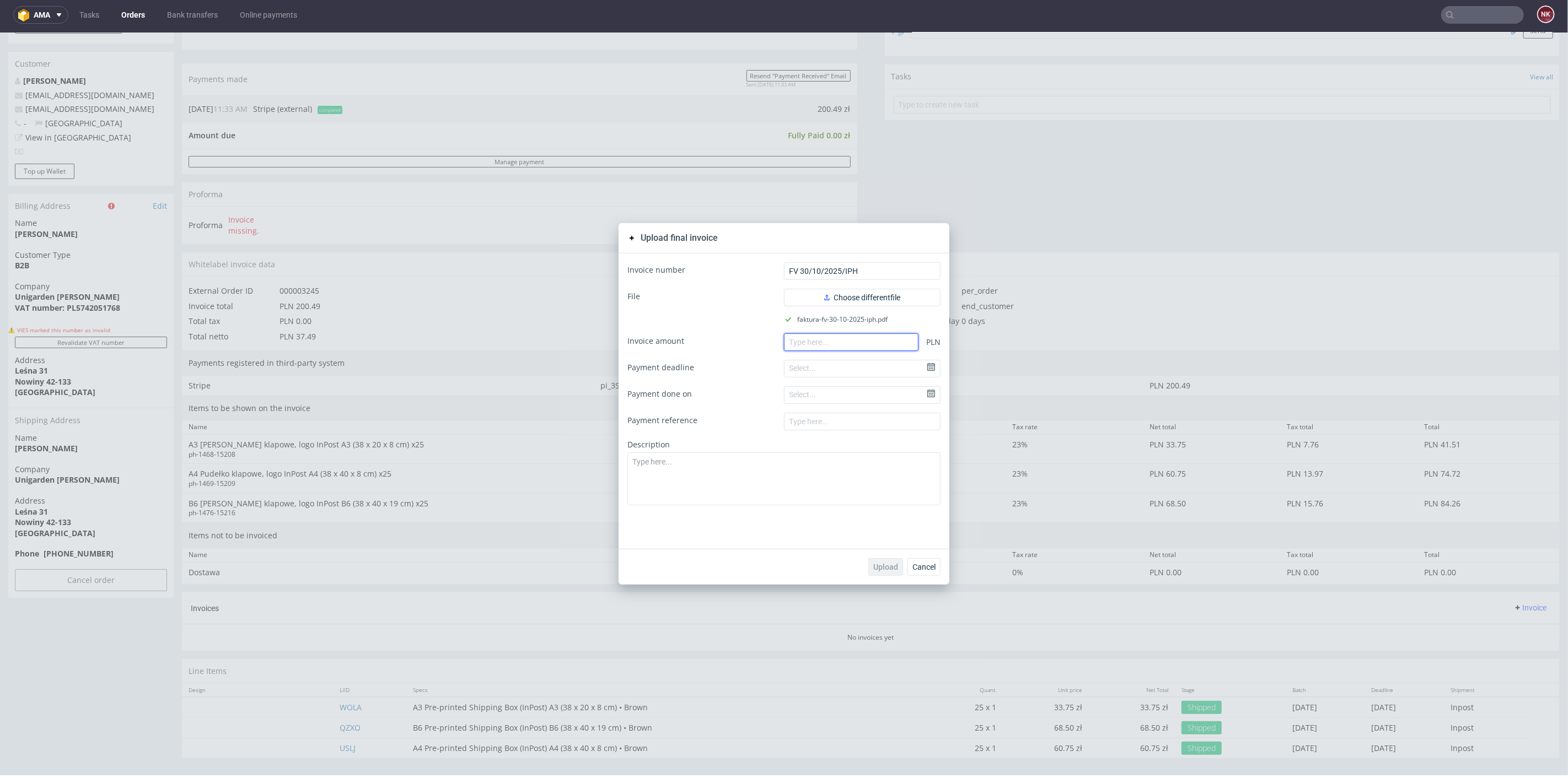
paste input "200.49"
type input "200.49"
click at [882, 567] on span "Upload" at bounding box center [886, 566] width 25 height 7
click at [922, 567] on span "Cancel" at bounding box center [924, 566] width 23 height 7
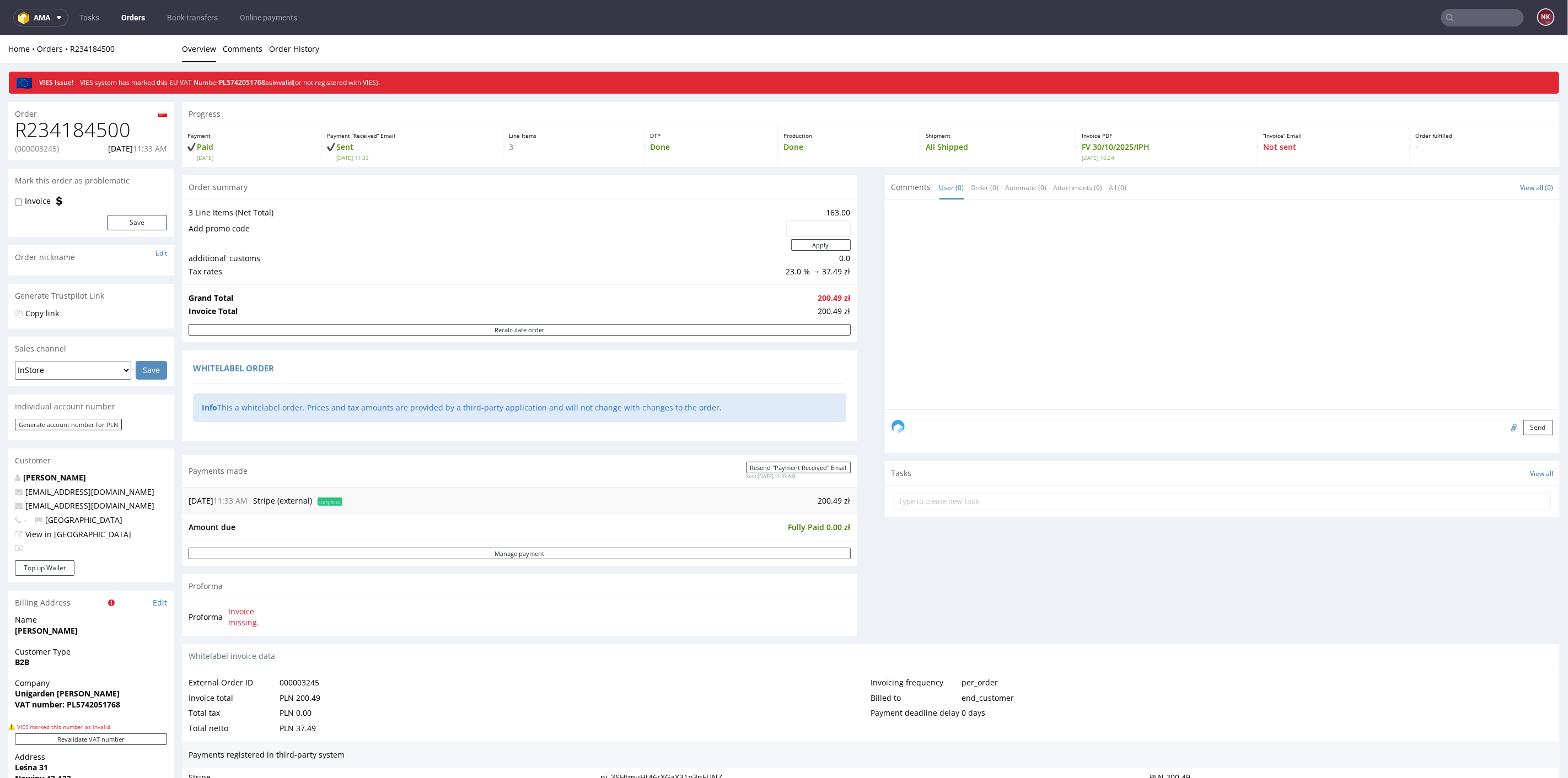
click at [130, 18] on link "Orders" at bounding box center [133, 18] width 37 height 18
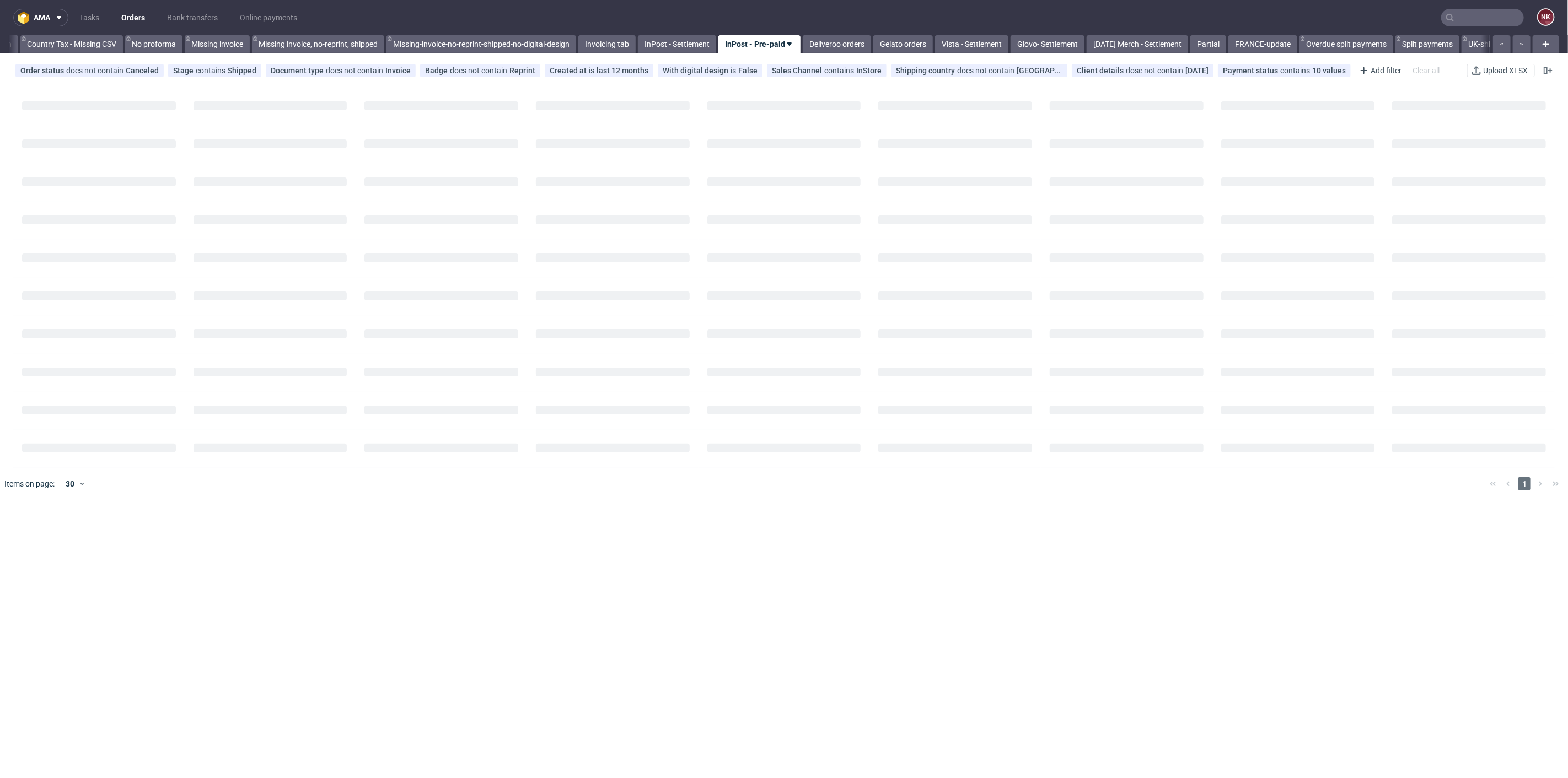
scroll to position [0, 1515]
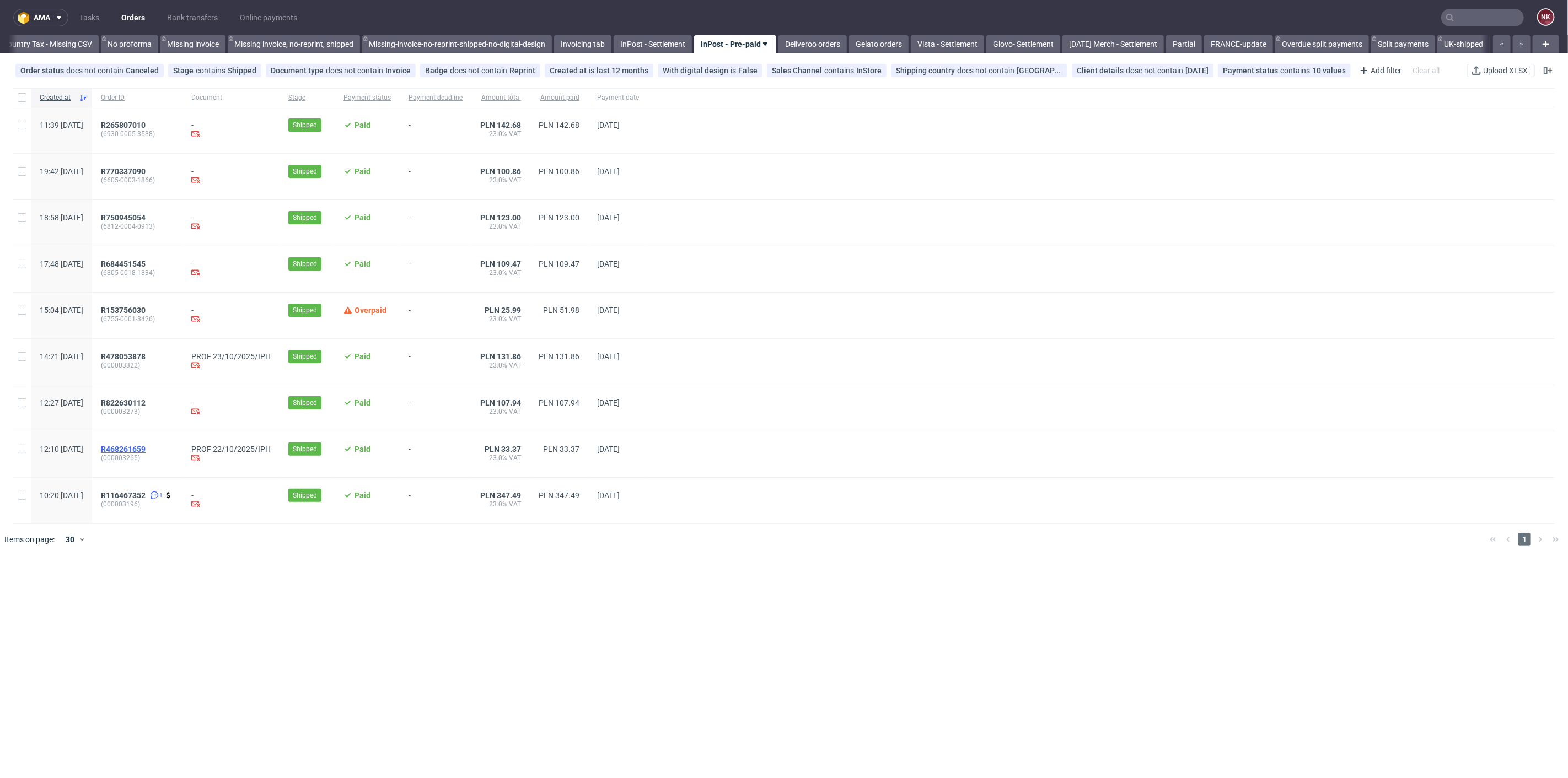
click at [146, 446] on span "R468261659" at bounding box center [123, 449] width 45 height 9
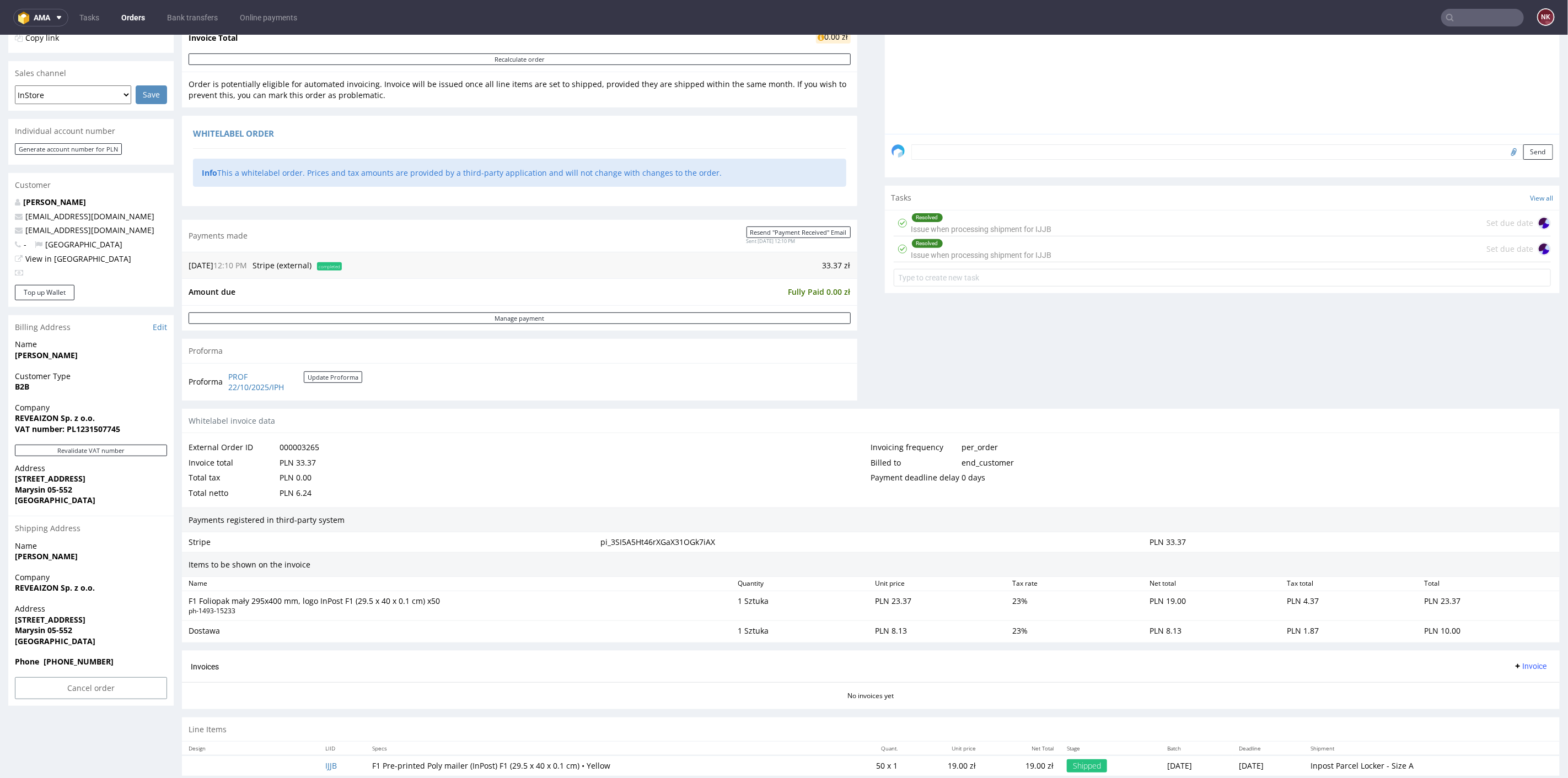
scroll to position [261, 0]
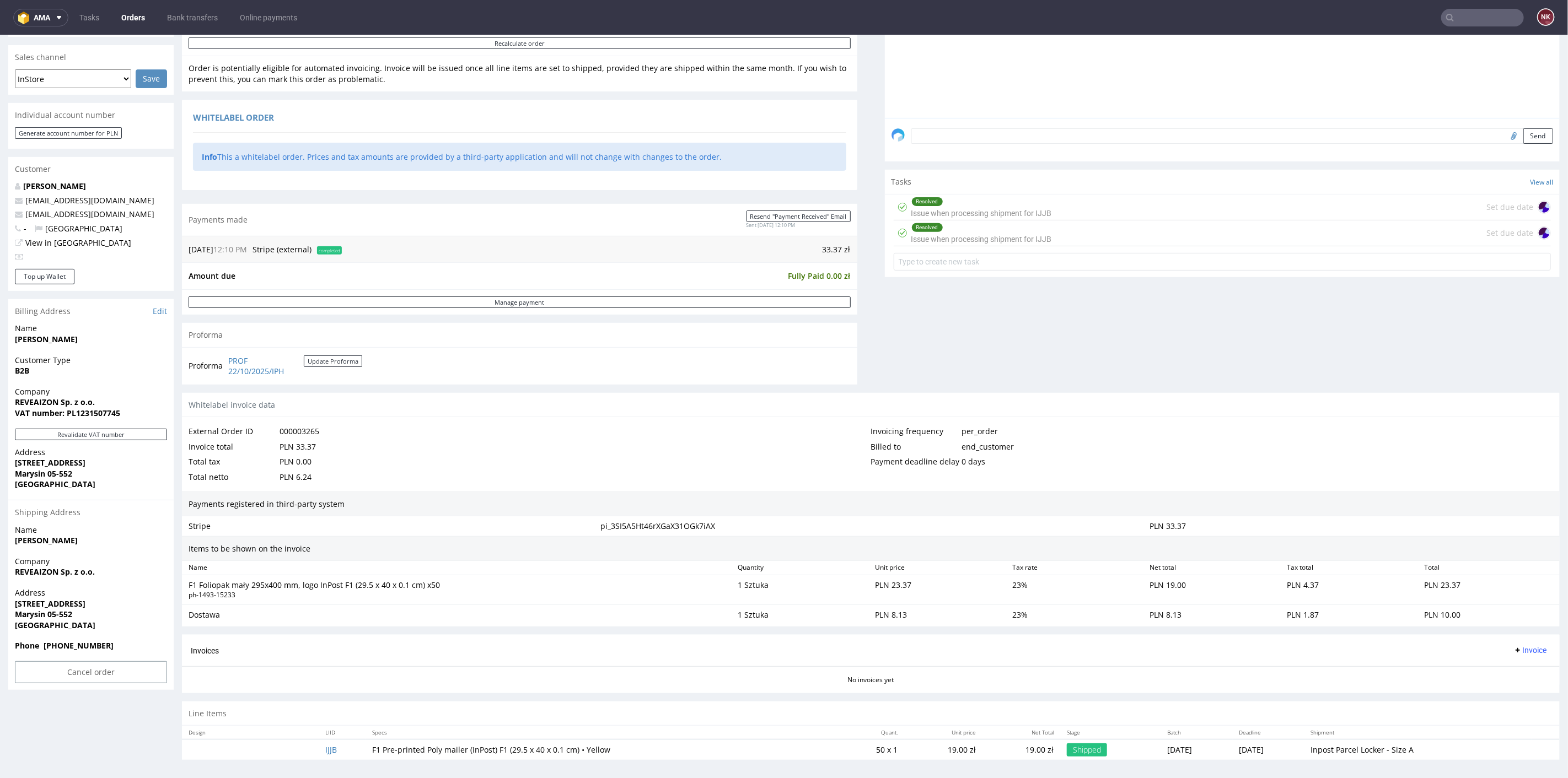
click at [1518, 650] on span "Invoice" at bounding box center [1530, 650] width 33 height 9
click at [1511, 669] on span "Generate" at bounding box center [1511, 671] width 54 height 11
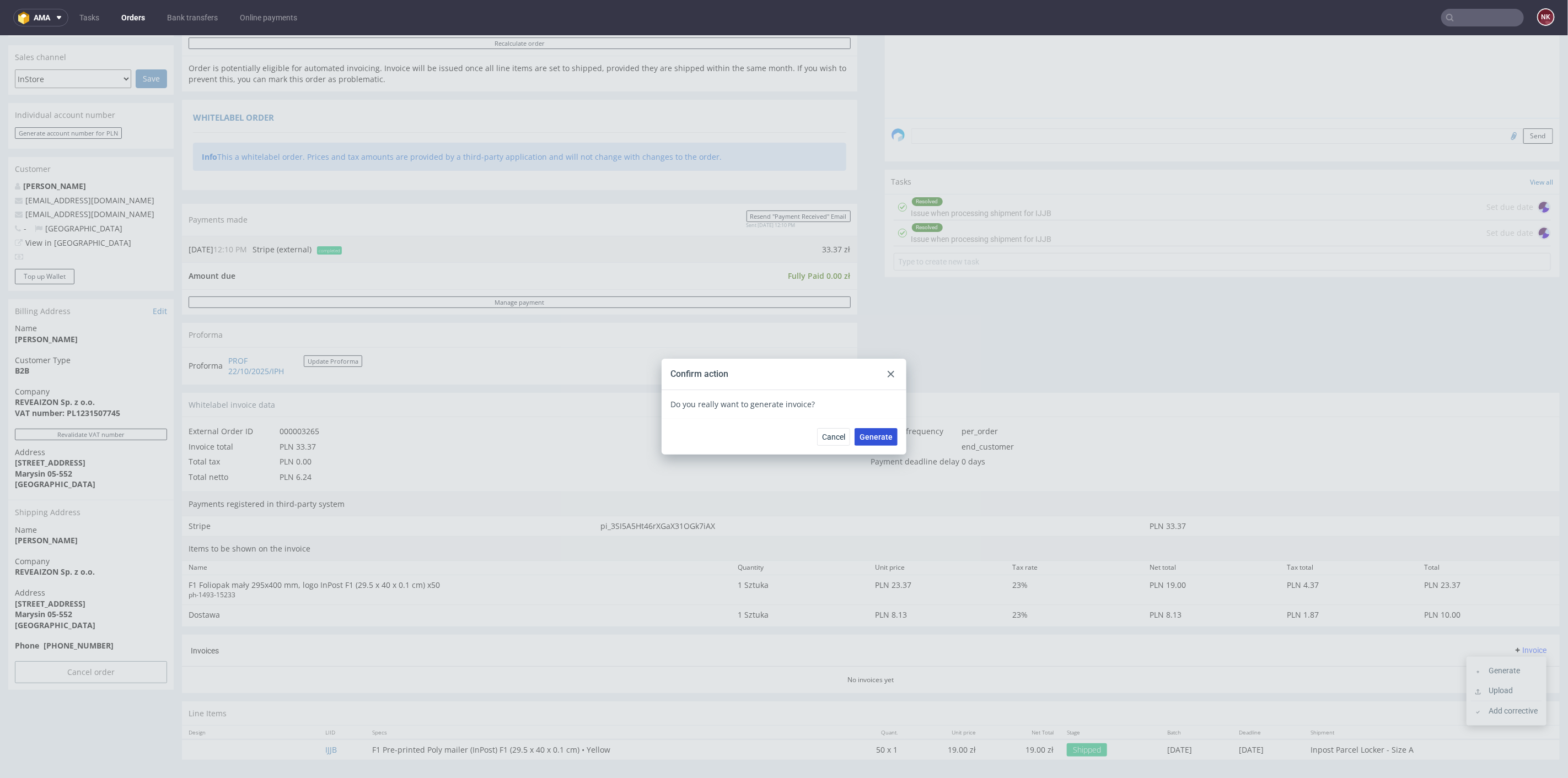
click at [876, 439] on span "Generate" at bounding box center [876, 436] width 33 height 7
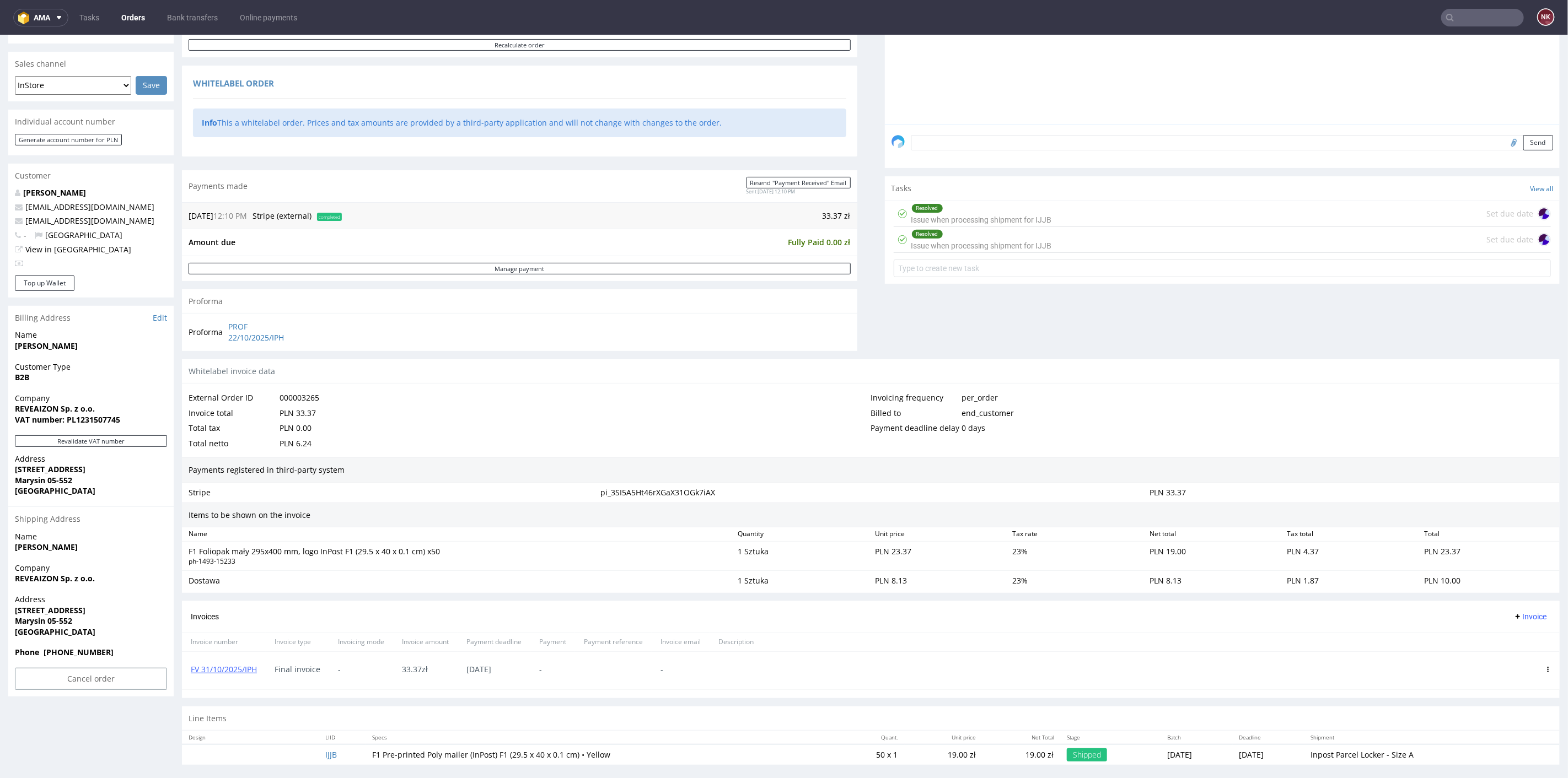
scroll to position [259, 0]
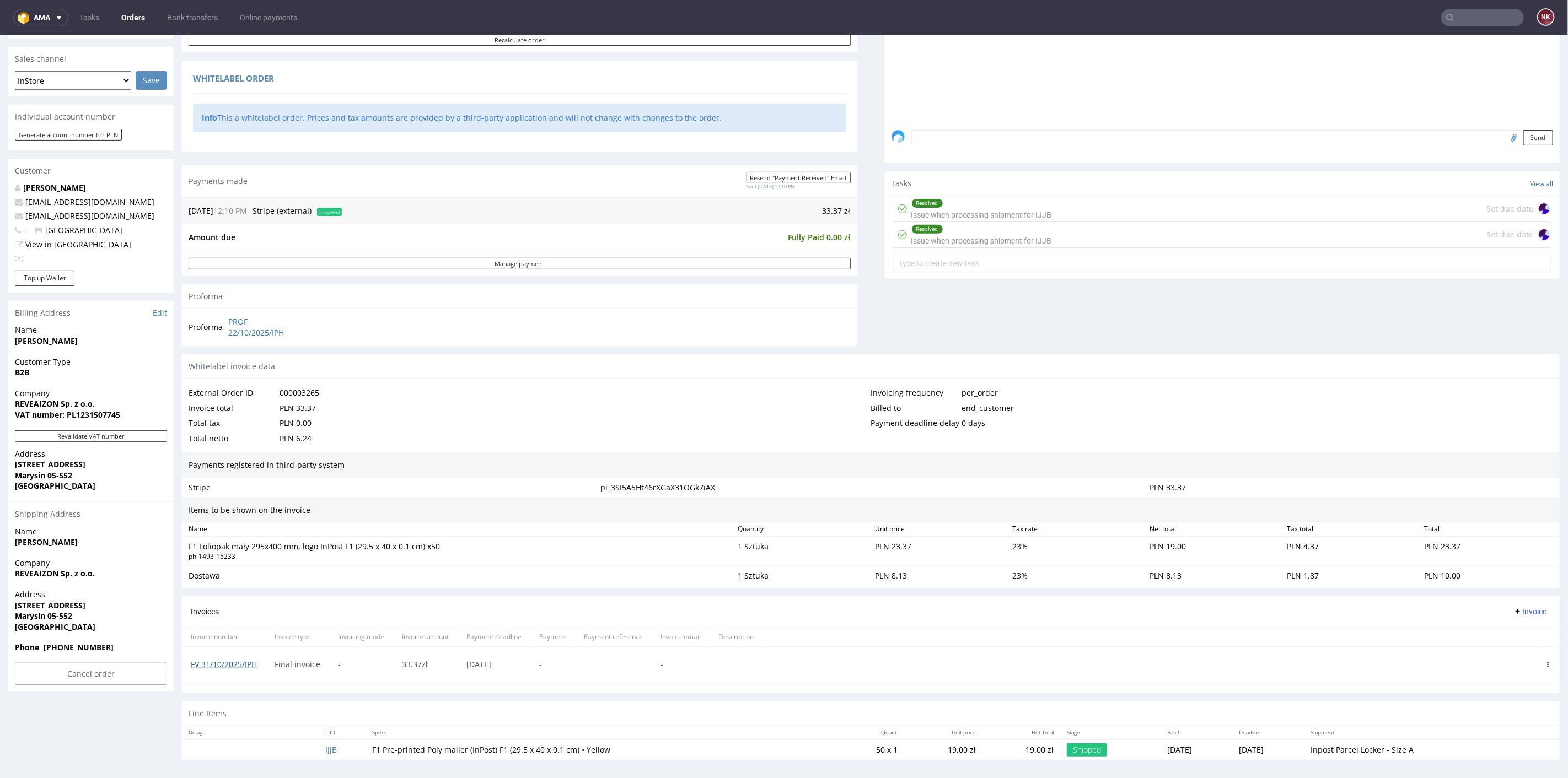
click at [224, 659] on link "FV 31/10/2025/IPH" at bounding box center [224, 663] width 66 height 11
click at [1545, 662] on icon at bounding box center [1548, 664] width 6 height 6
click at [1480, 755] on span "Delete invoice" at bounding box center [1503, 761] width 67 height 11
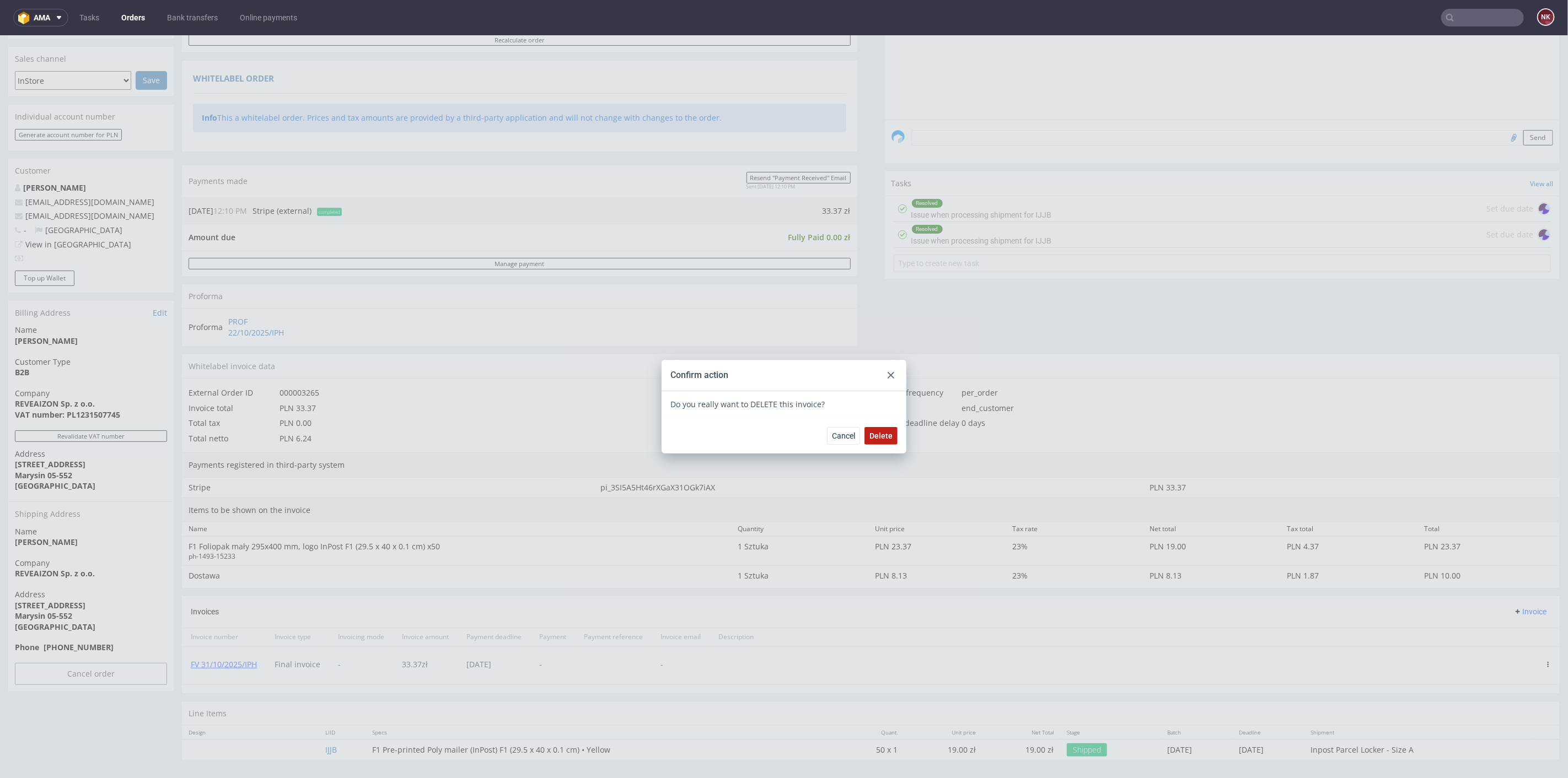
click at [868, 428] on button "Delete" at bounding box center [881, 436] width 33 height 18
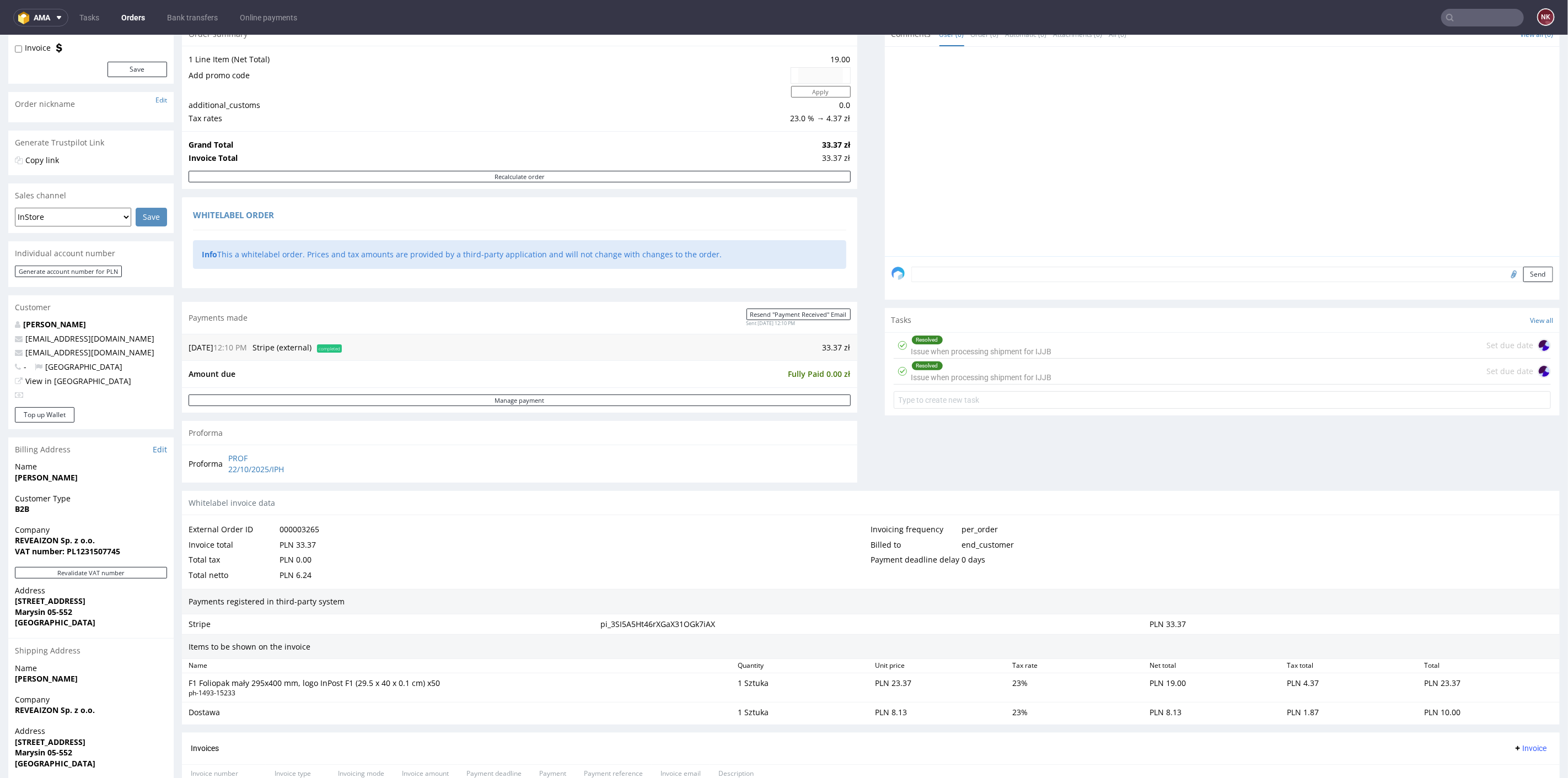
scroll to position [259, 0]
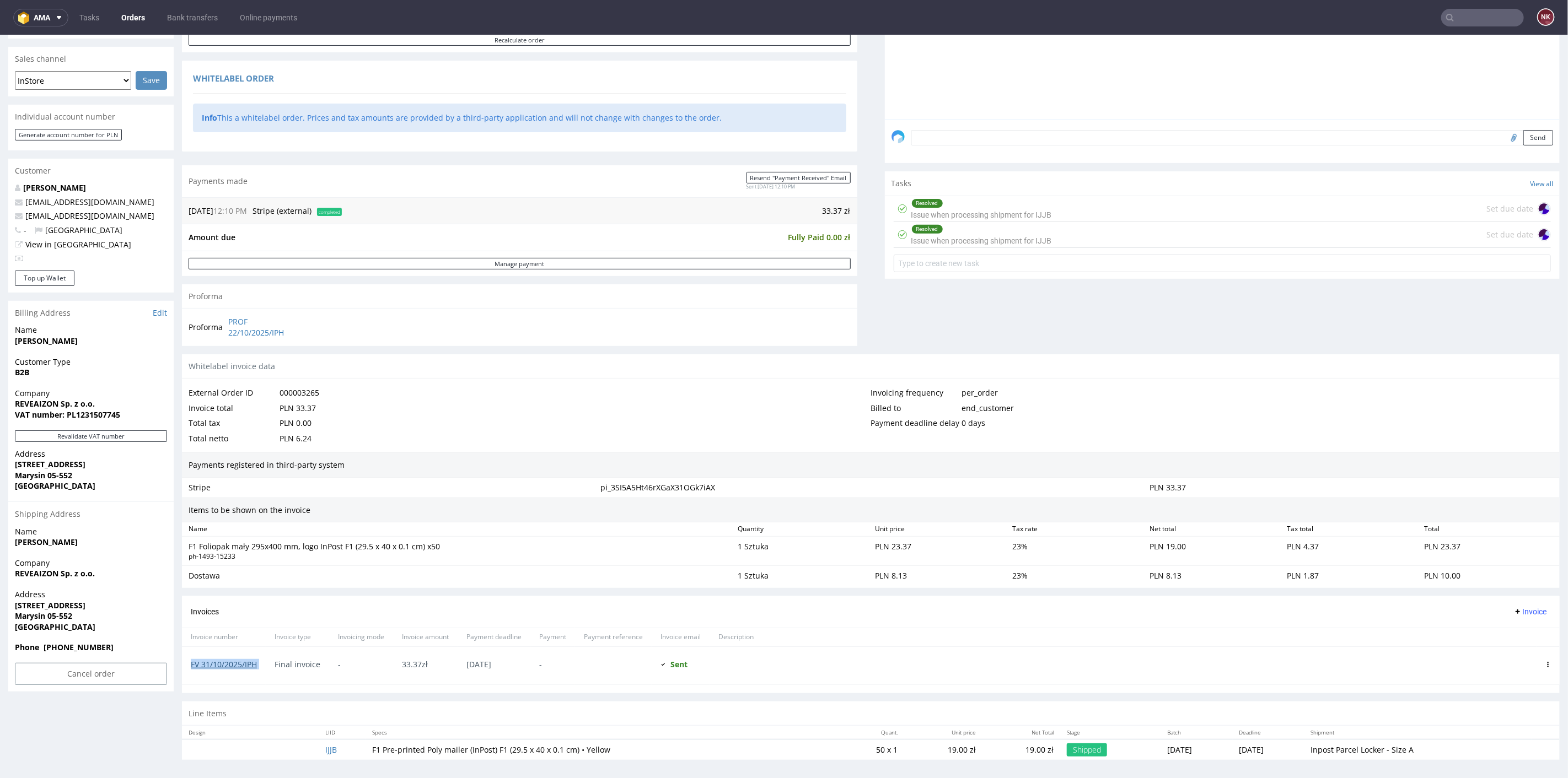
drag, startPoint x: 266, startPoint y: 658, endPoint x: 191, endPoint y: 659, distance: 75.0
click at [191, 659] on div "FV 31/10/2025/IPH Final invoice - 33.37 zł 22.10.2025 - Sent Sent at 15.10.2025" at bounding box center [871, 665] width 1378 height 38
copy link "FV 31/10/2025/IPH"
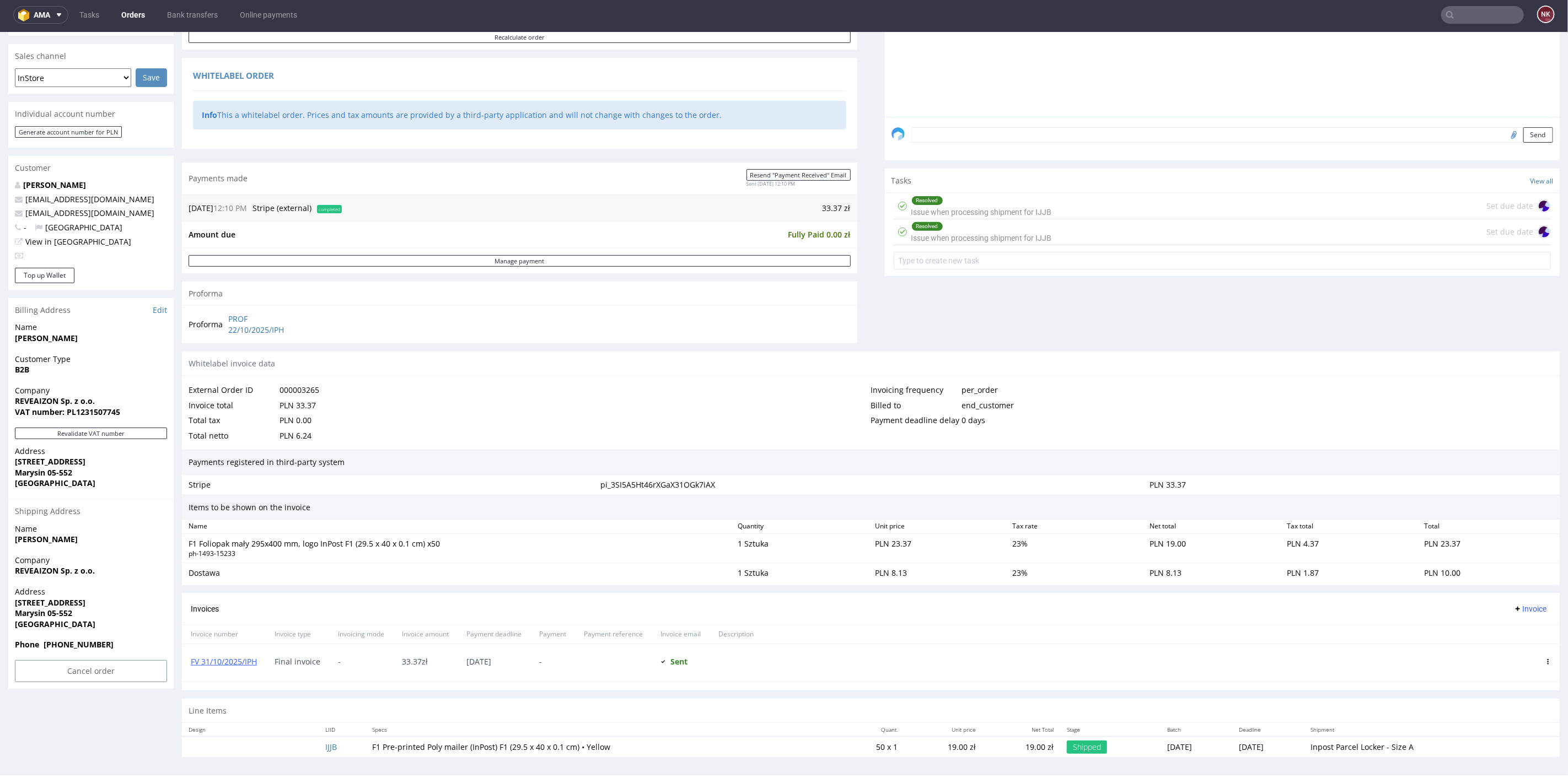
click at [760, 603] on div "Invoices Invoice" at bounding box center [871, 608] width 1360 height 14
click at [238, 660] on link "FV 31/10/2025/IPH" at bounding box center [224, 661] width 66 height 11
click at [935, 507] on div "Items to be shown on the invoice" at bounding box center [871, 506] width 1378 height 25
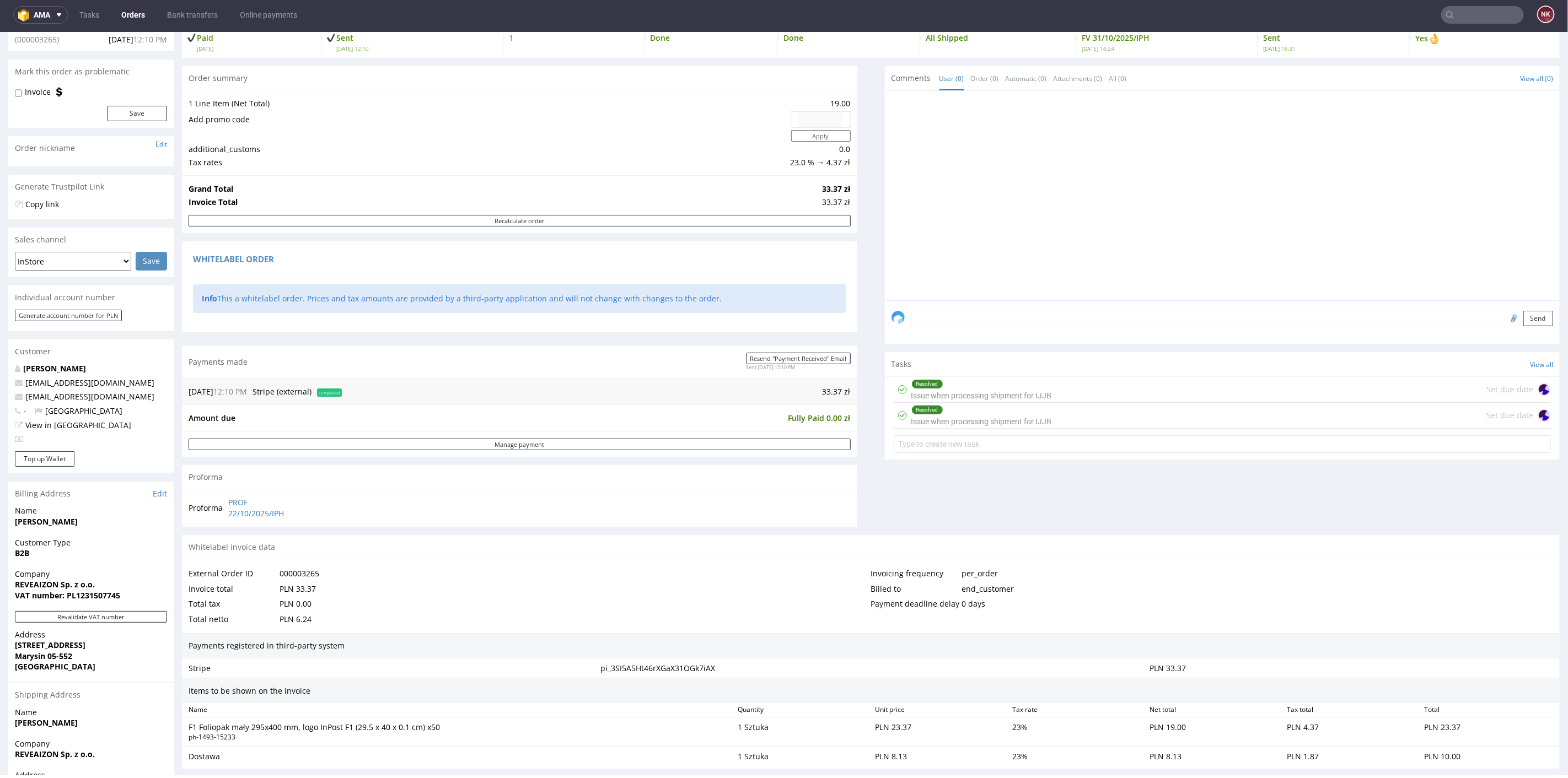
scroll to position [0, 0]
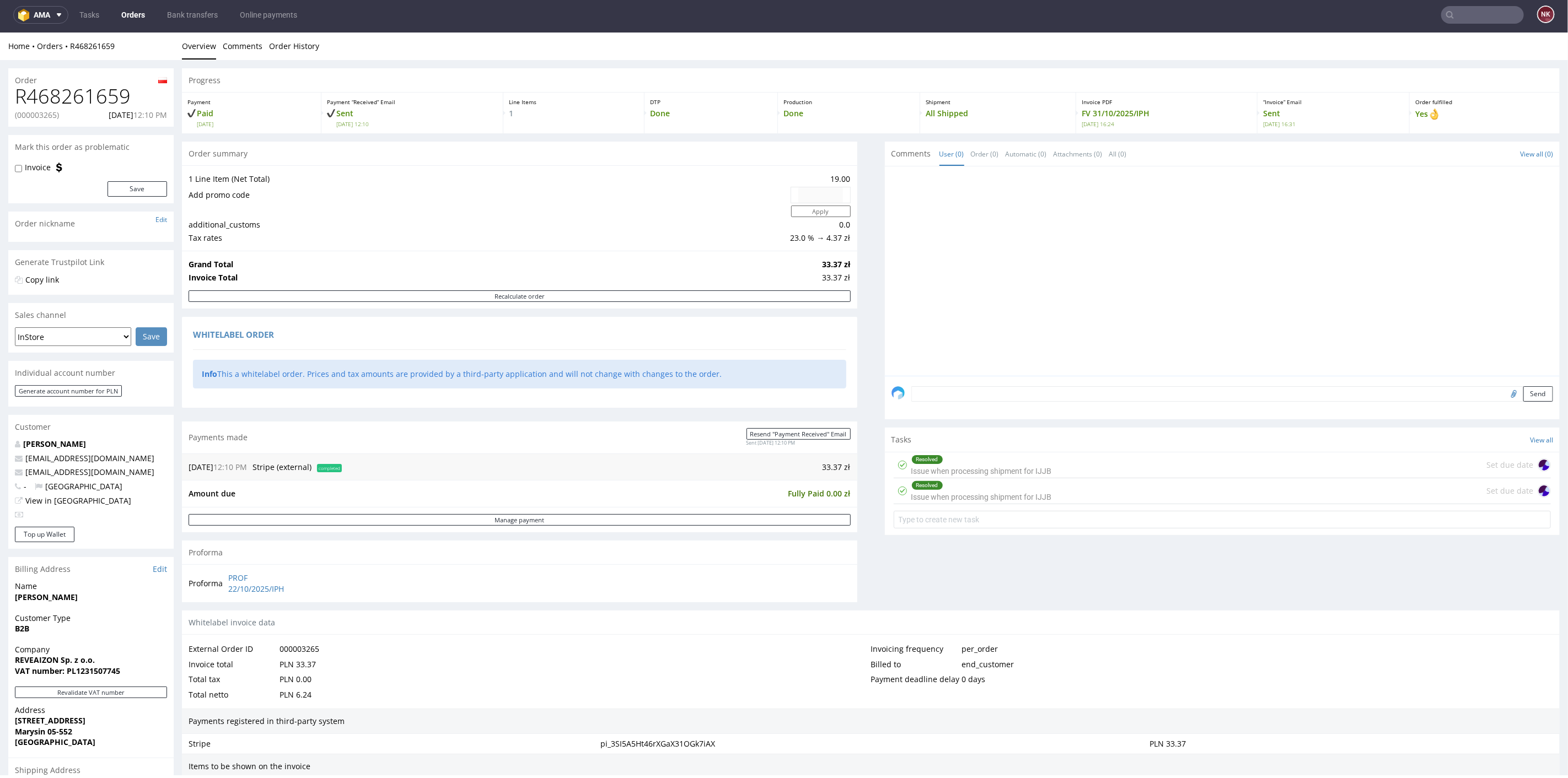
click at [131, 15] on link "Orders" at bounding box center [133, 15] width 37 height 18
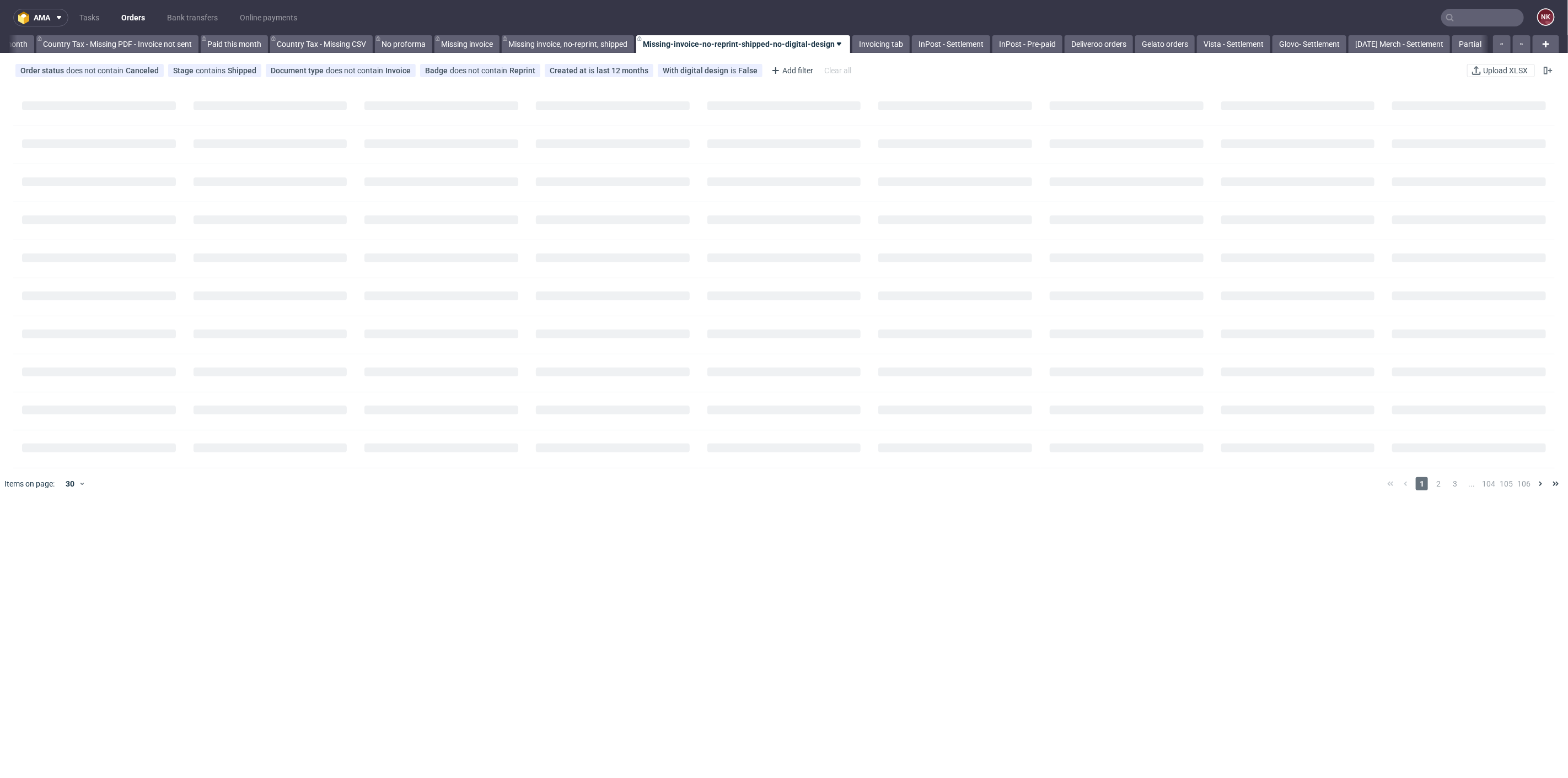
scroll to position [0, 1246]
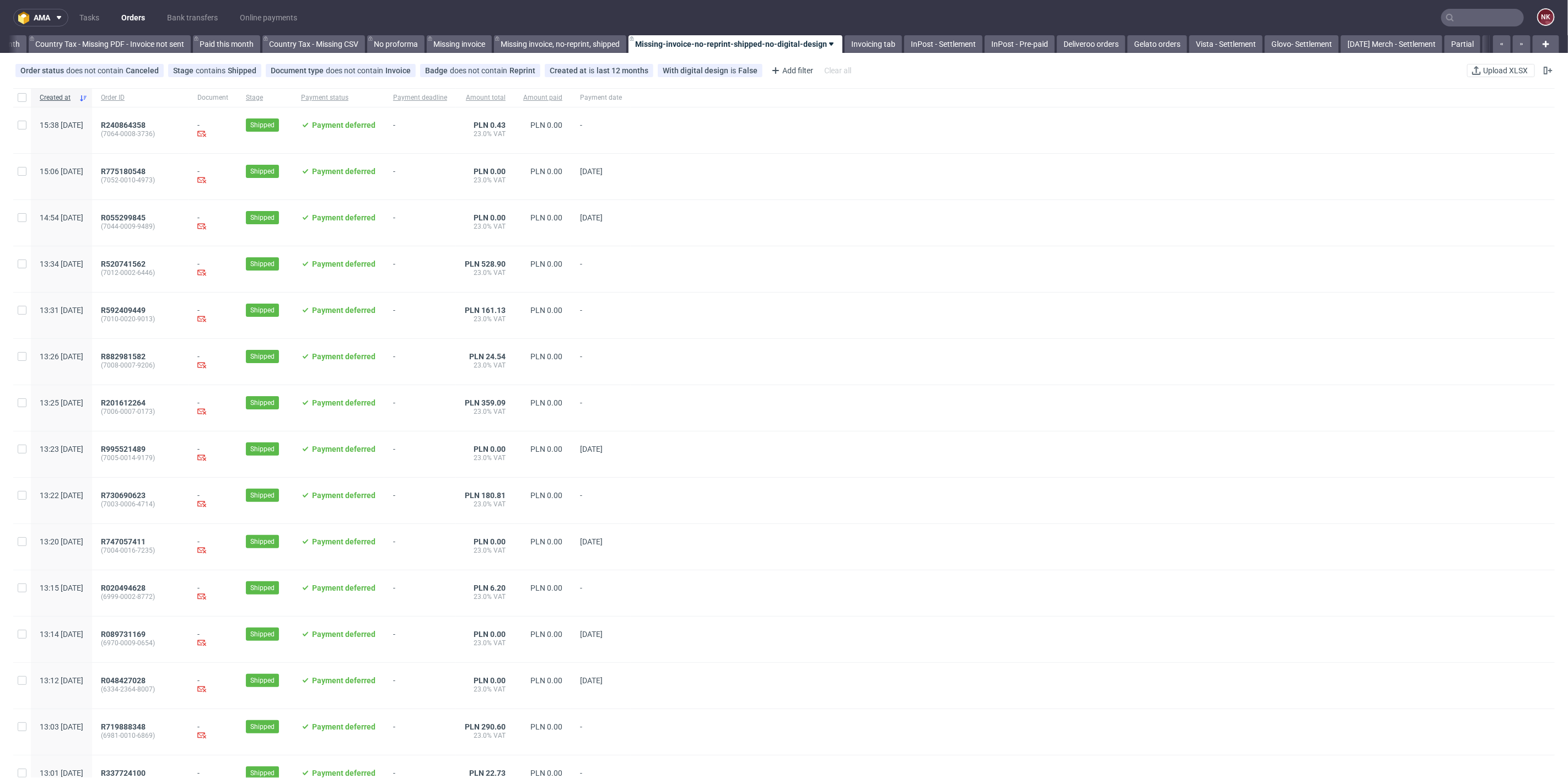
click at [1024, 28] on nav "ama Tasks Orders Bank transfers Online payments NK" at bounding box center [784, 17] width 1568 height 35
click at [1022, 35] on link "InPost - Pre-paid" at bounding box center [1020, 44] width 70 height 18
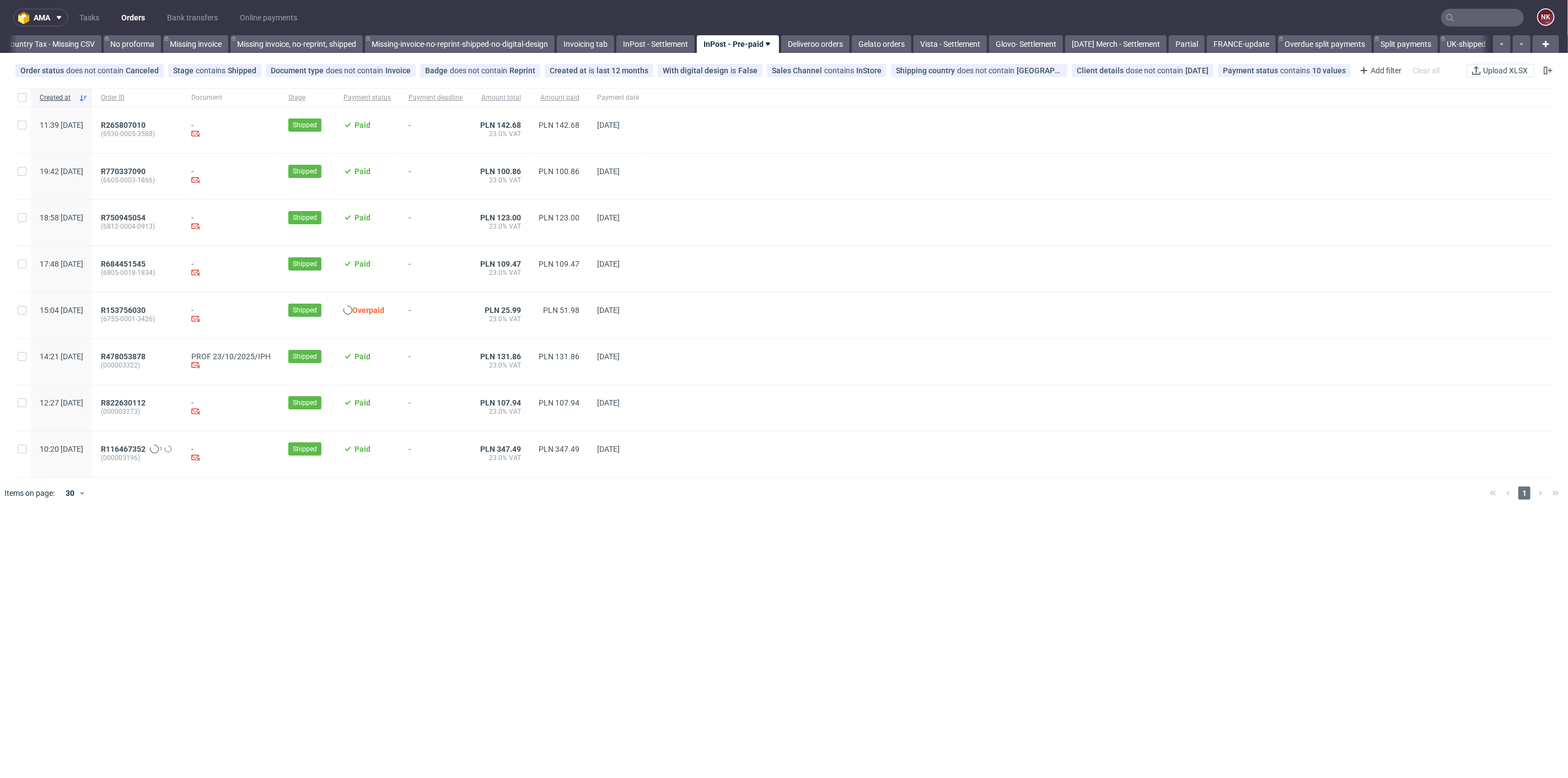
scroll to position [0, 1515]
click at [146, 450] on span "R116467352" at bounding box center [123, 449] width 45 height 9
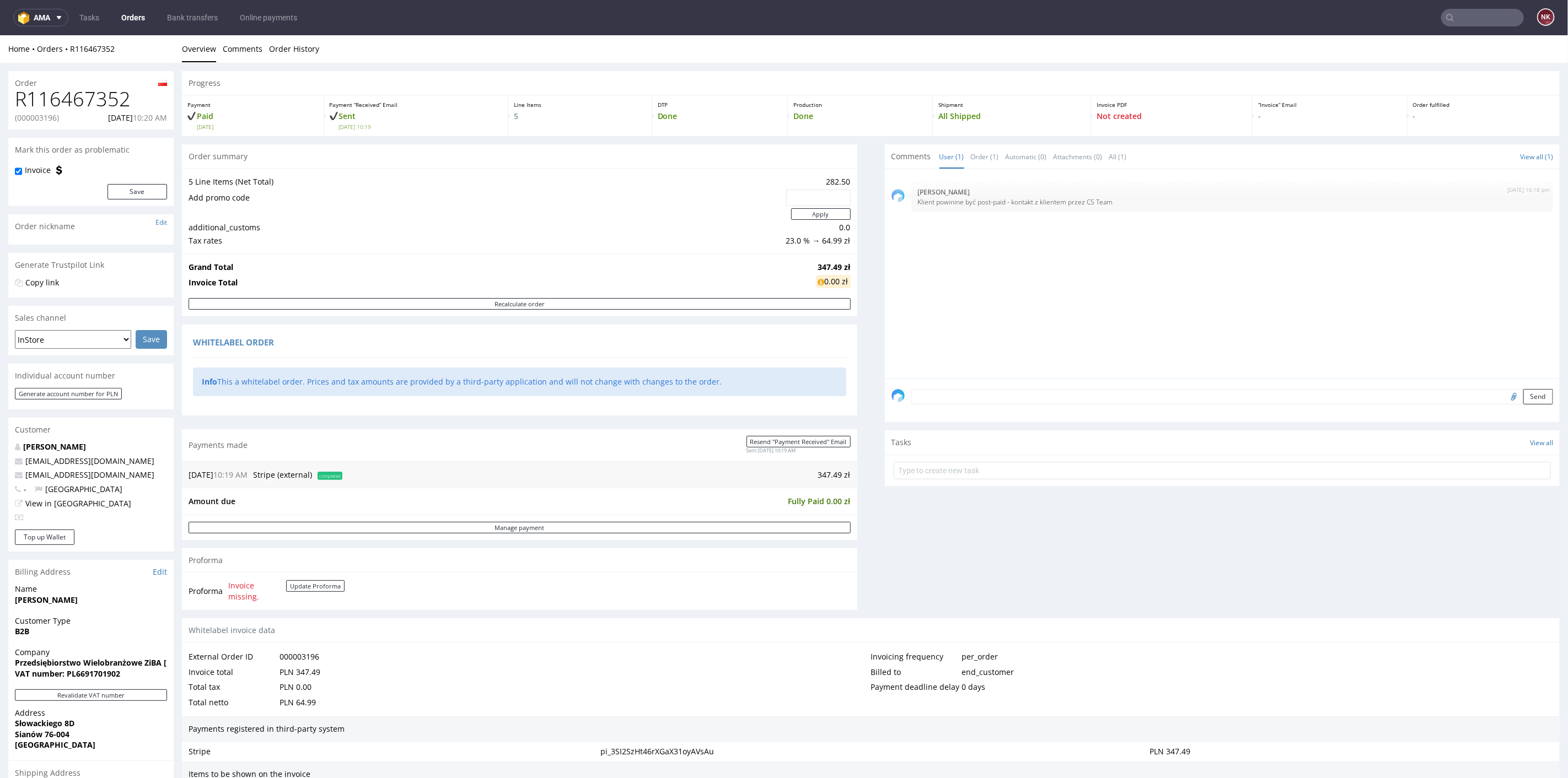
click at [146, 15] on link "Orders" at bounding box center [133, 18] width 37 height 18
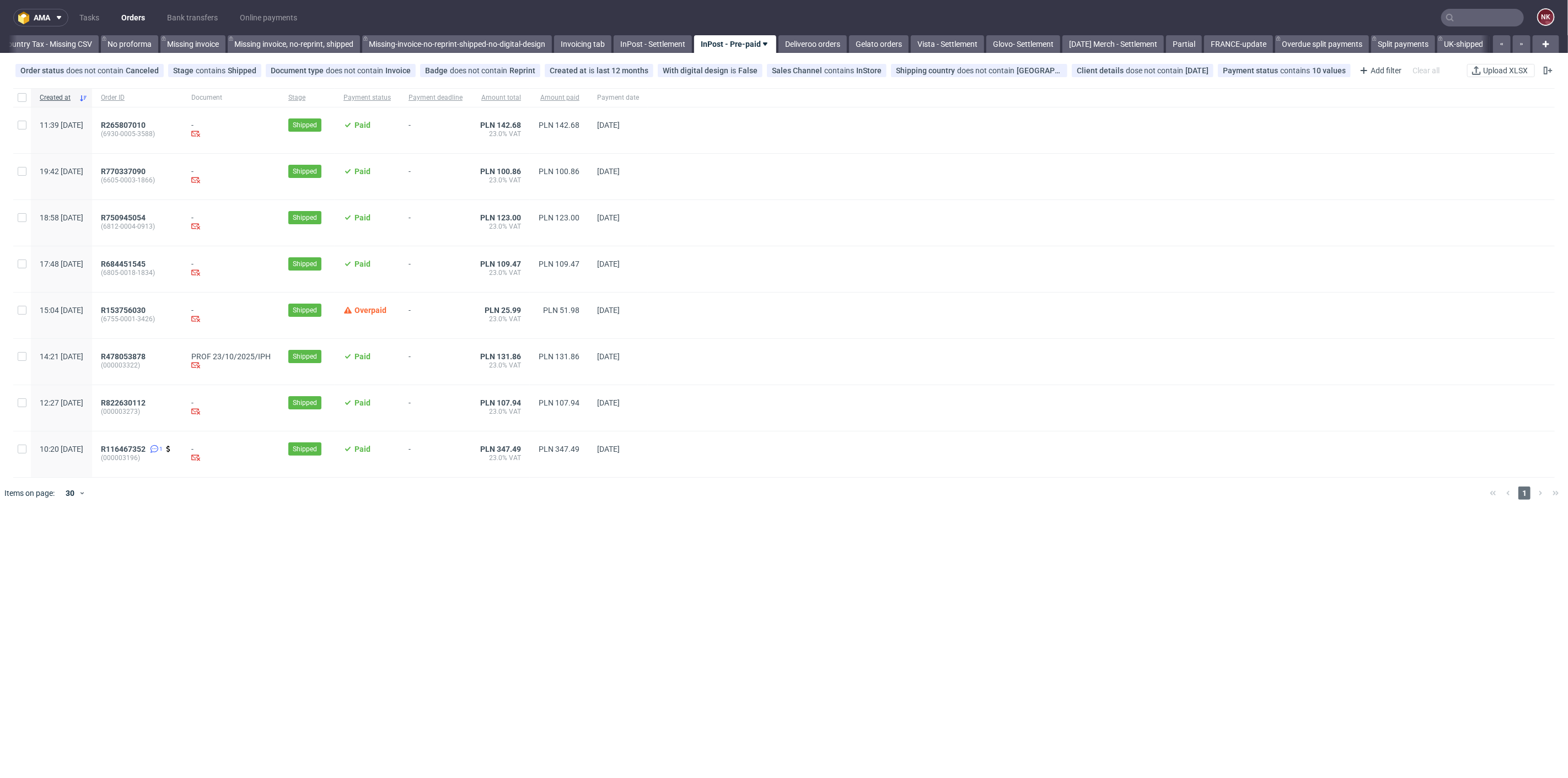
scroll to position [0, 1515]
click at [146, 401] on span "R822630112" at bounding box center [123, 402] width 45 height 9
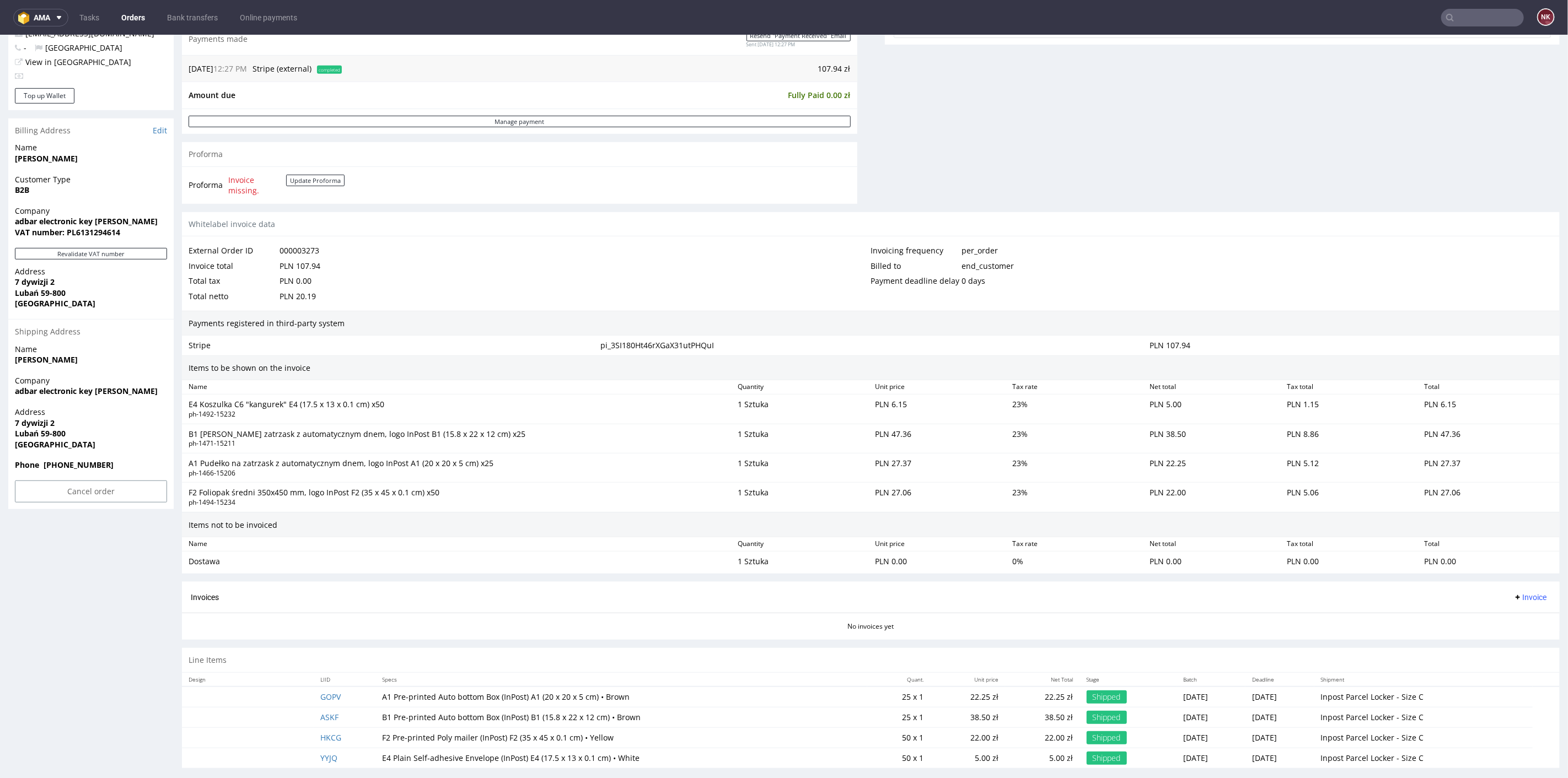
scroll to position [448, 0]
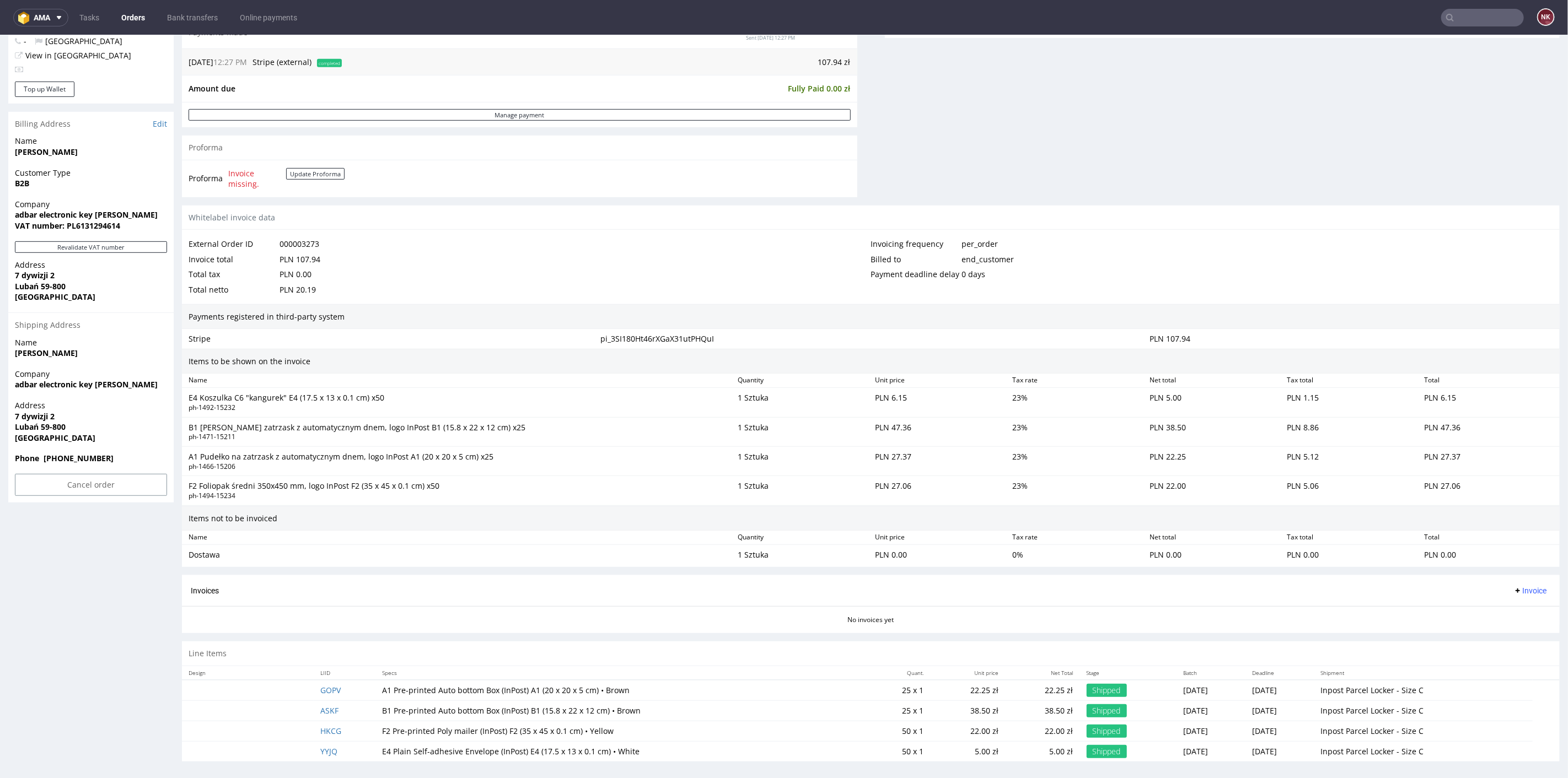
click at [1520, 586] on span "Invoice" at bounding box center [1530, 590] width 33 height 9
click at [1500, 612] on span "Generate" at bounding box center [1511, 610] width 54 height 11
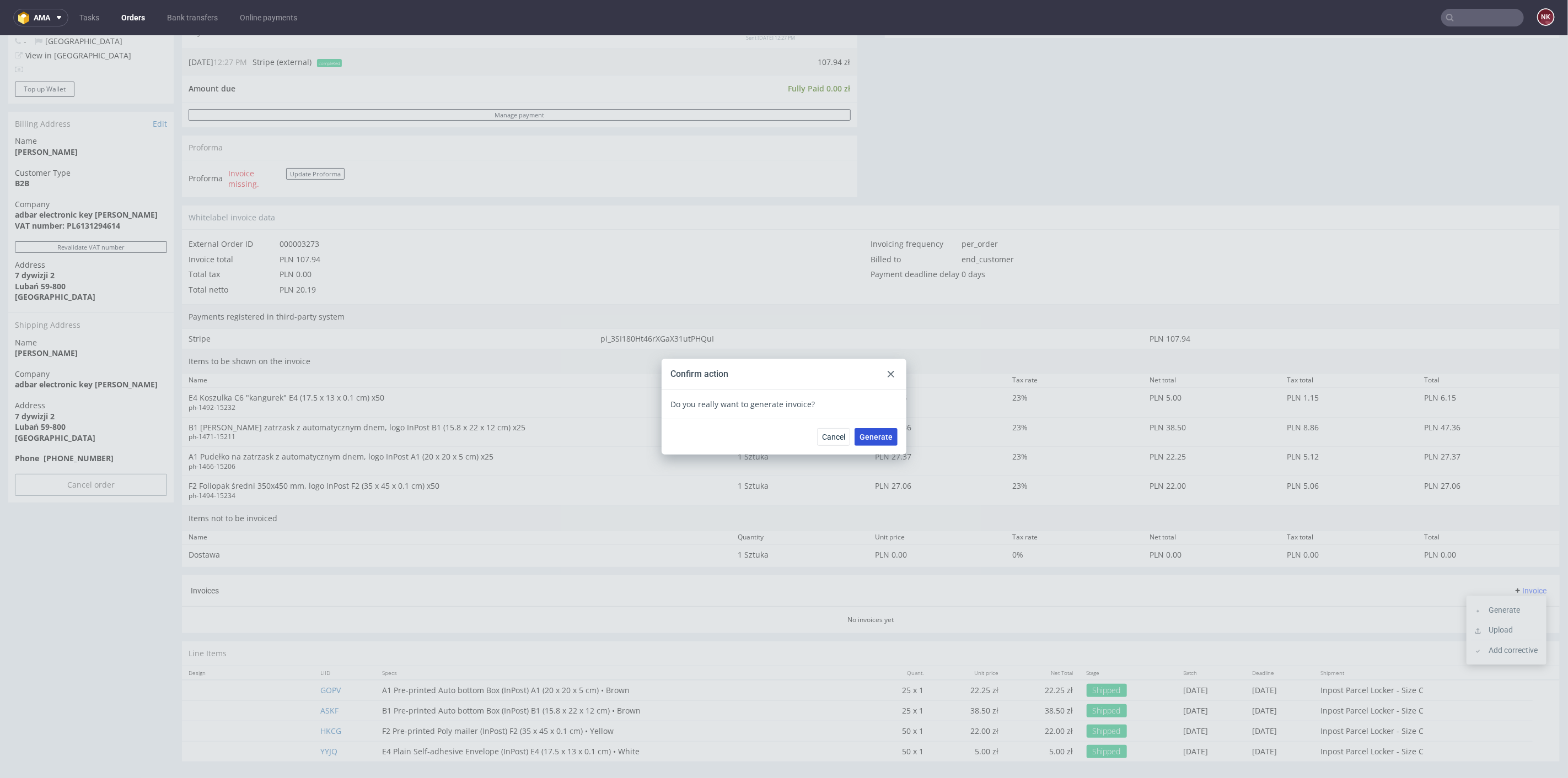
click at [873, 435] on span "Generate" at bounding box center [876, 436] width 33 height 7
click at [887, 372] on icon at bounding box center [891, 374] width 7 height 7
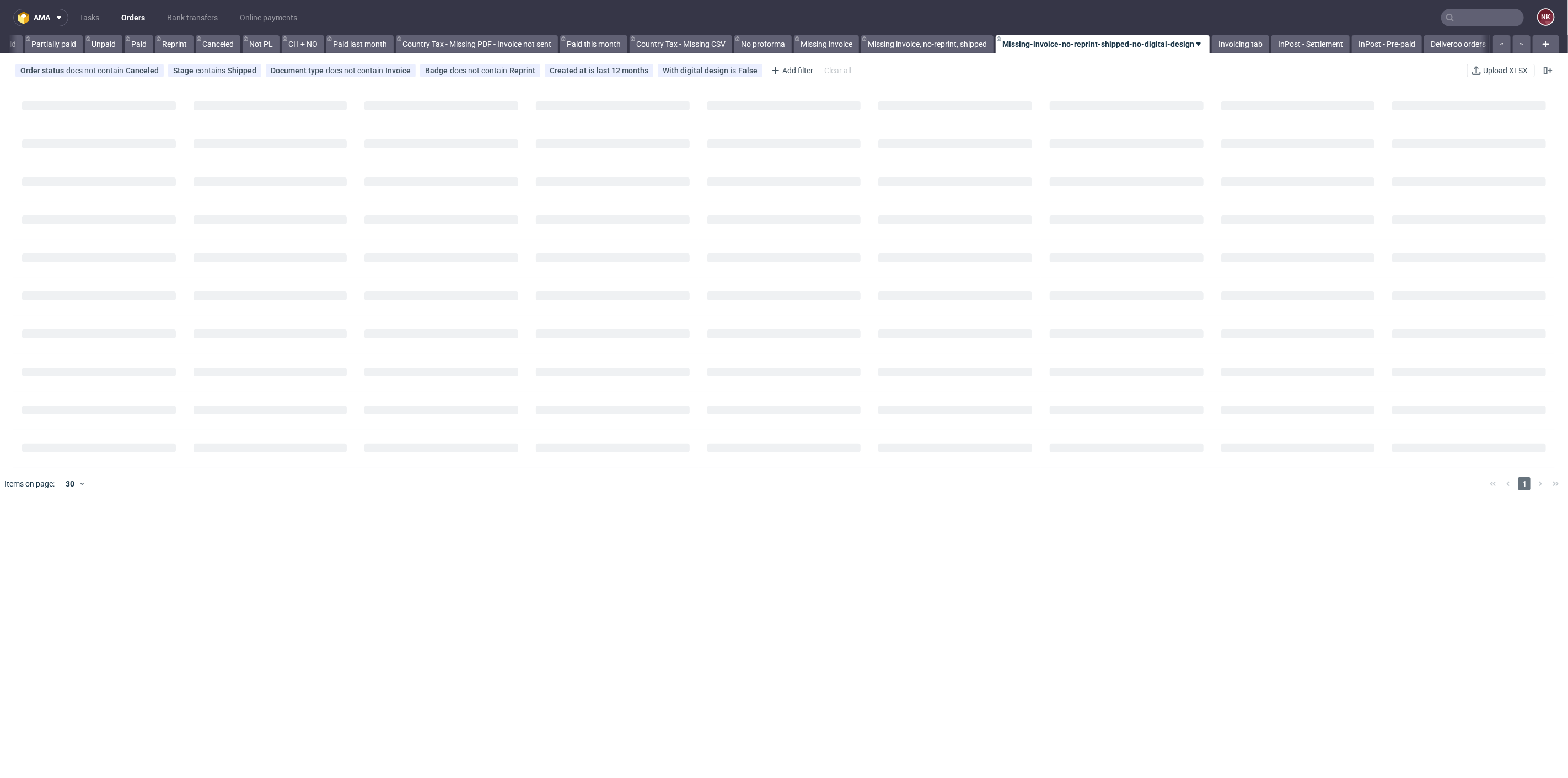
click at [1492, 15] on input "text" at bounding box center [1483, 18] width 83 height 18
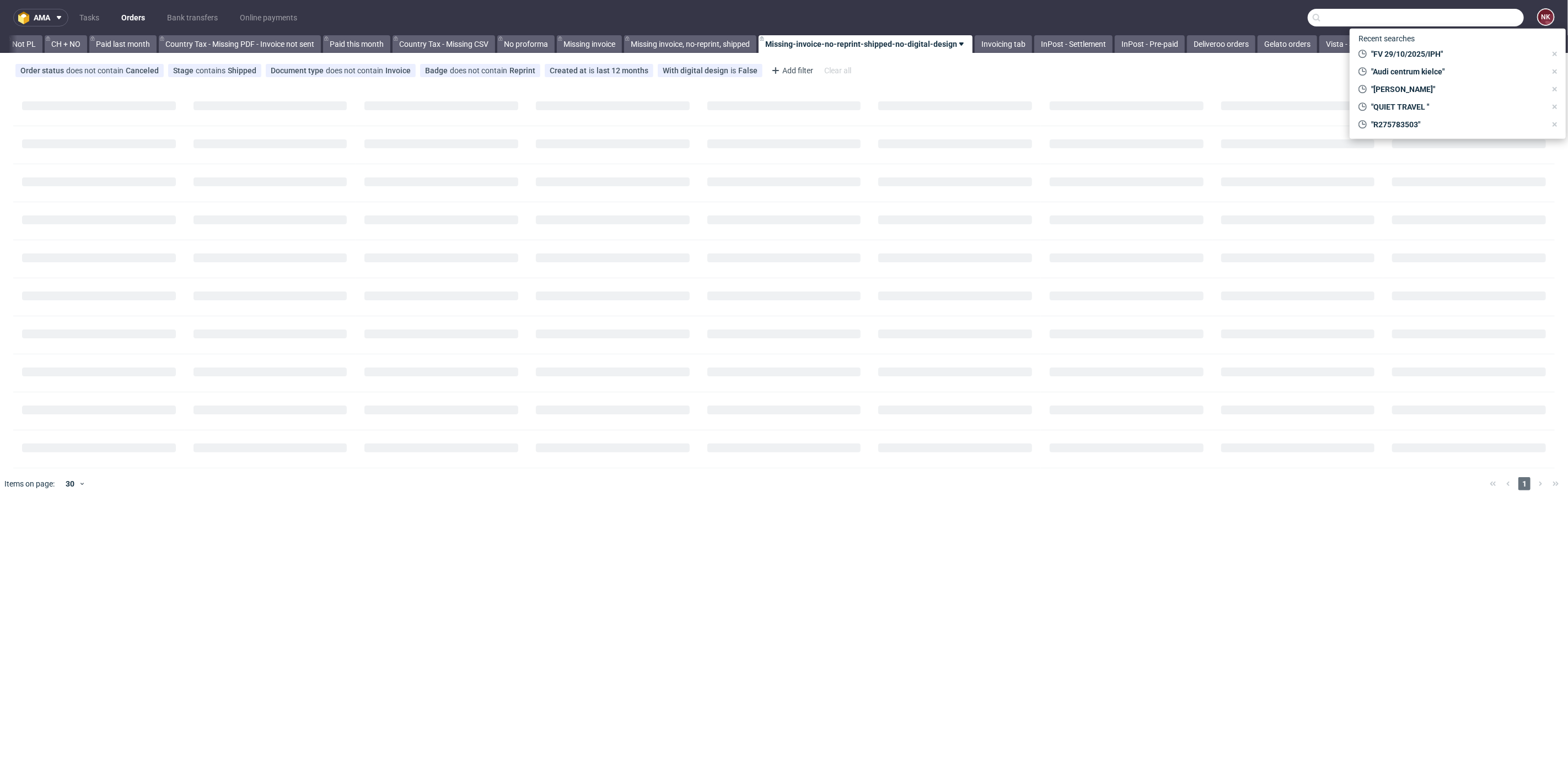
paste input "R234184500"
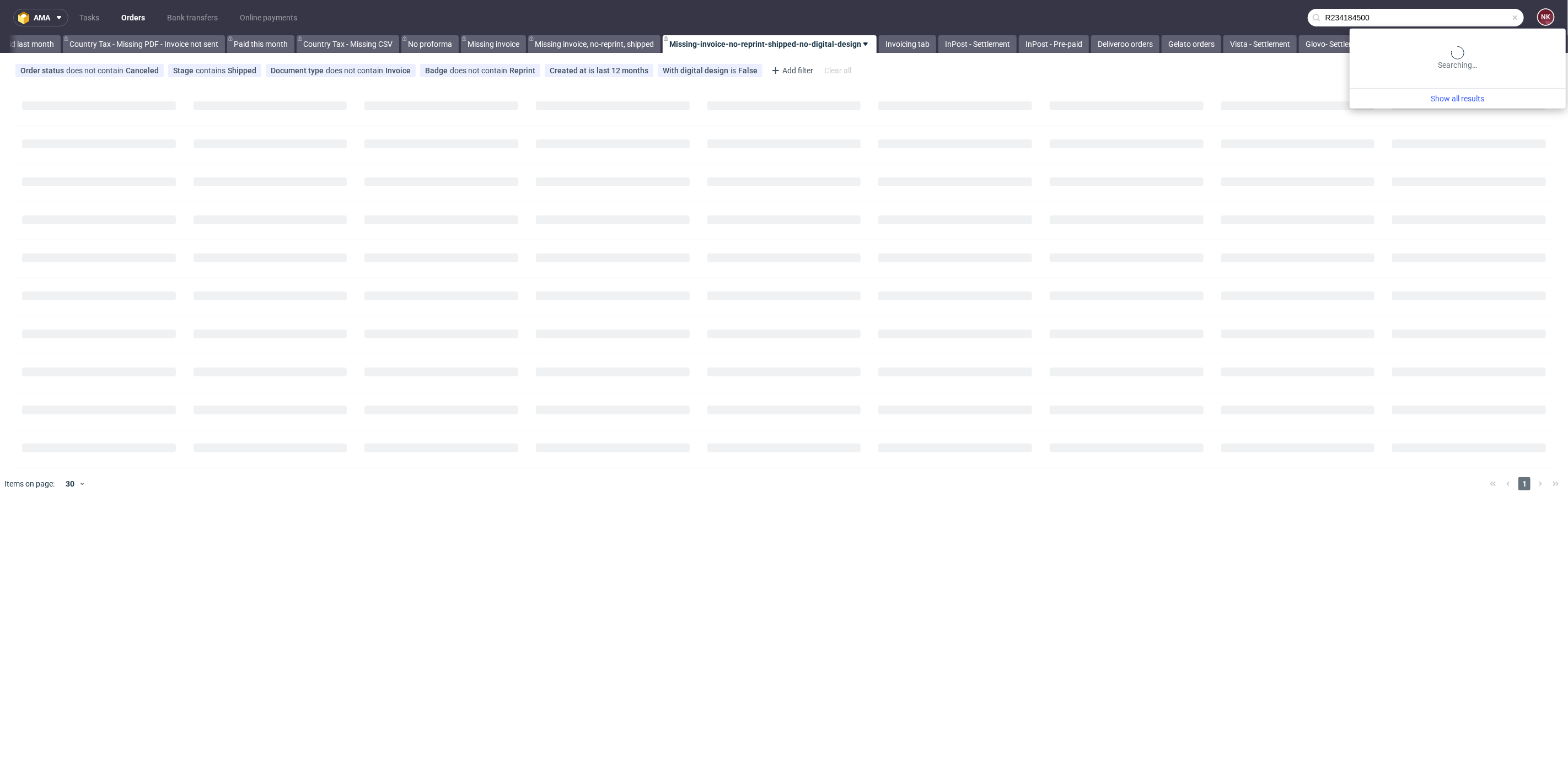
type input "R234184500"
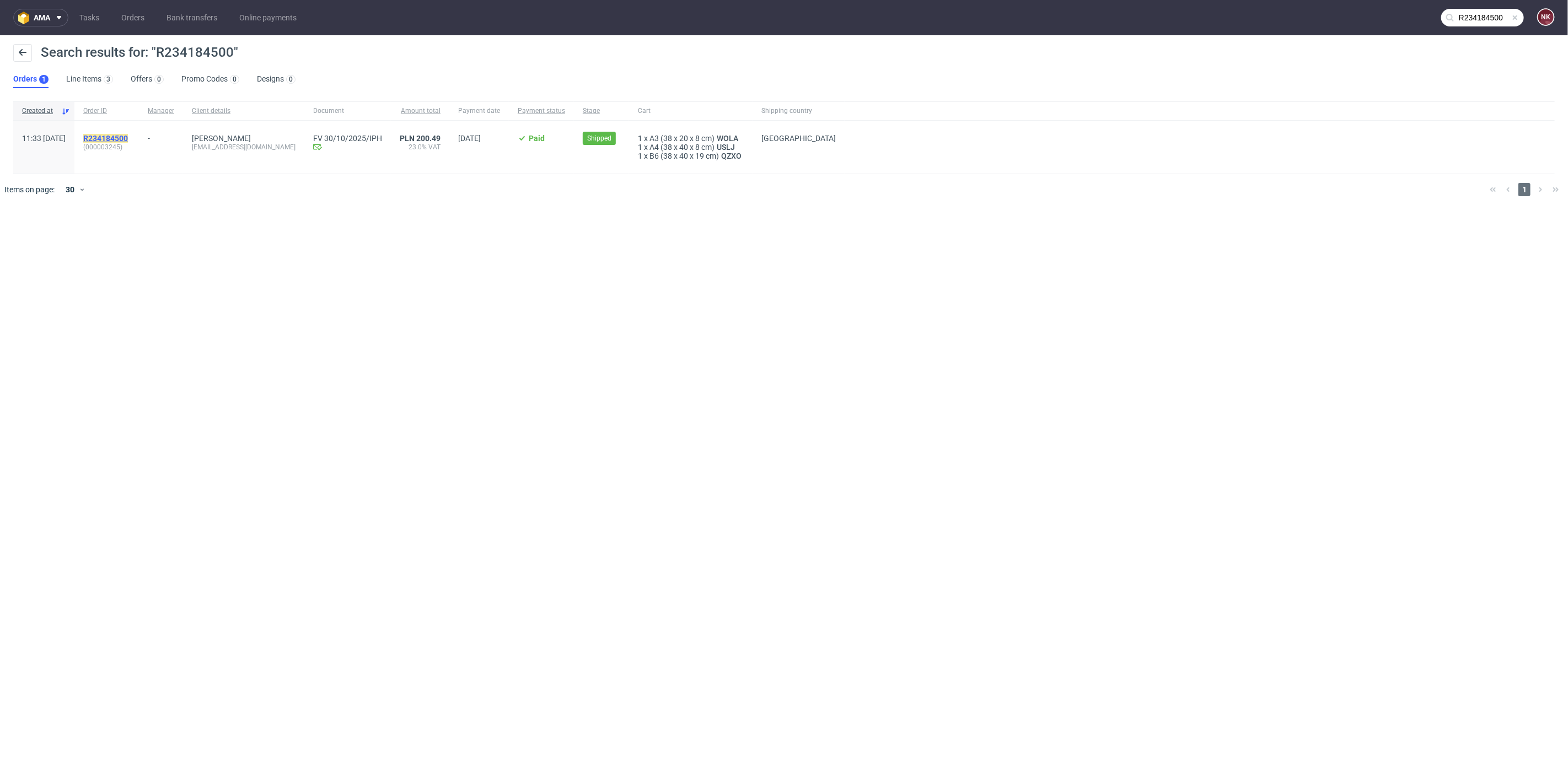
click at [128, 134] on mark "R234184500" at bounding box center [105, 138] width 45 height 9
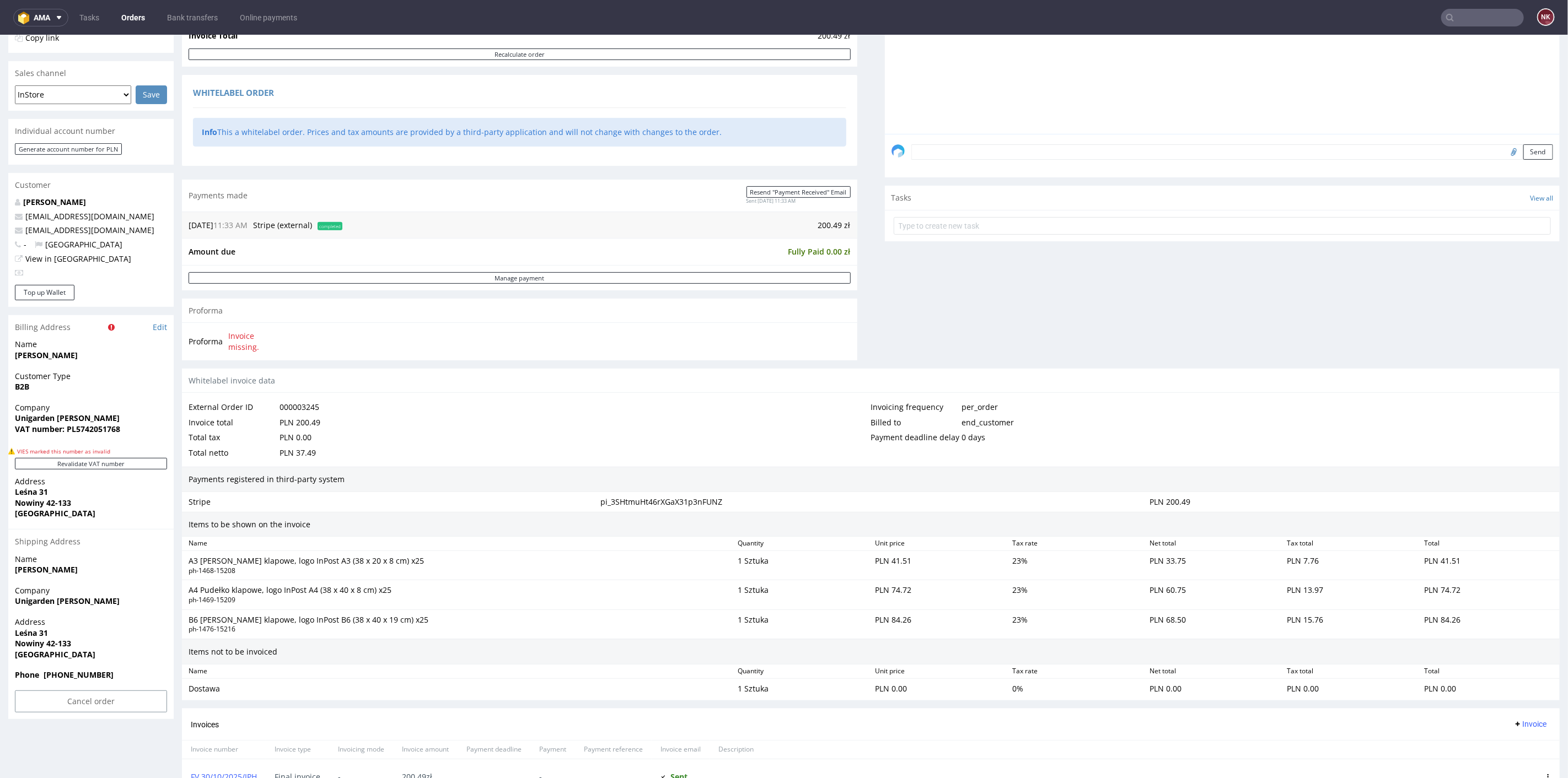
scroll to position [123, 0]
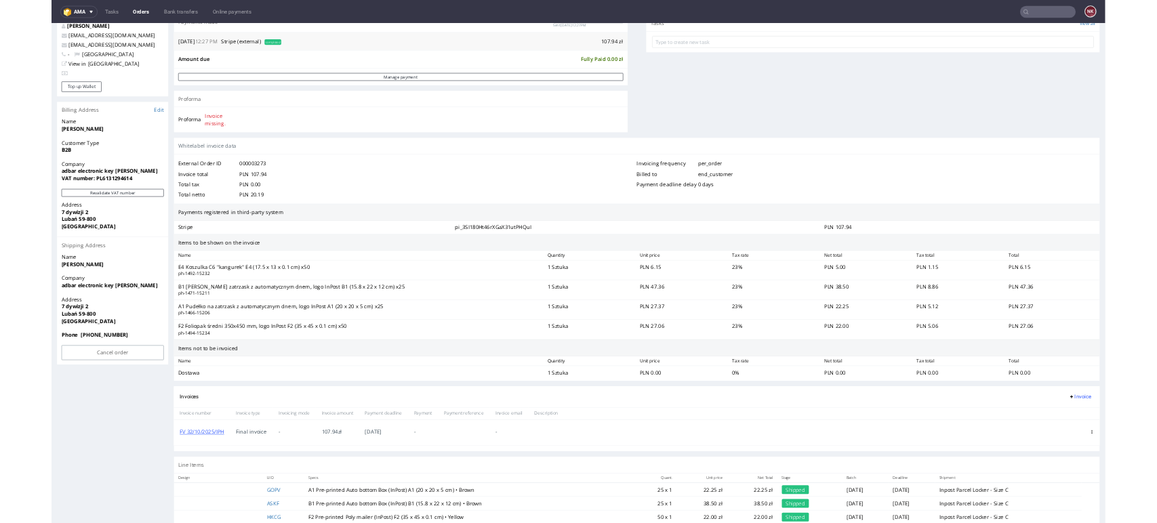
scroll to position [527, 0]
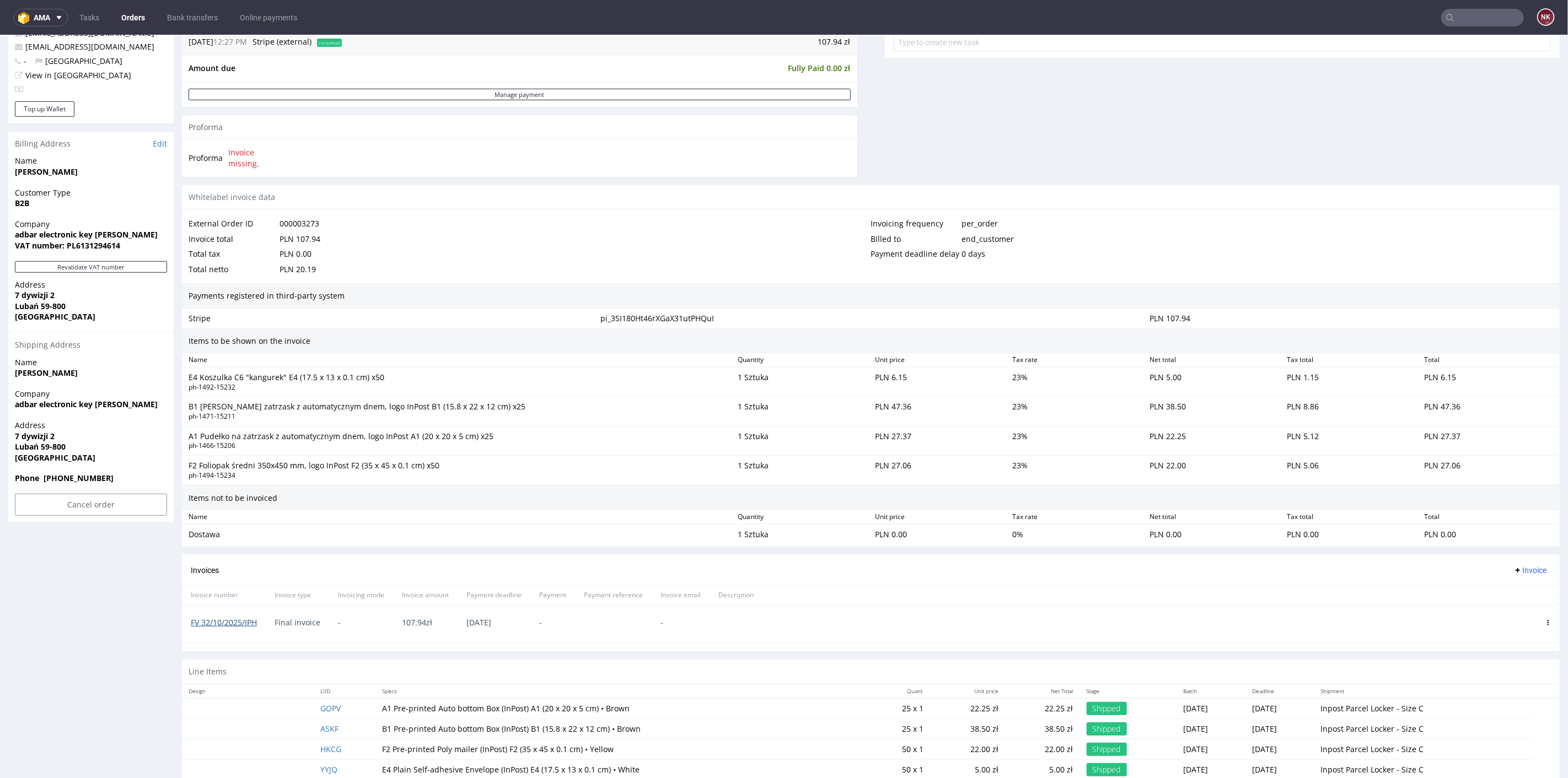
click at [230, 619] on link "FV 32/10/2025/IPH" at bounding box center [224, 622] width 66 height 11
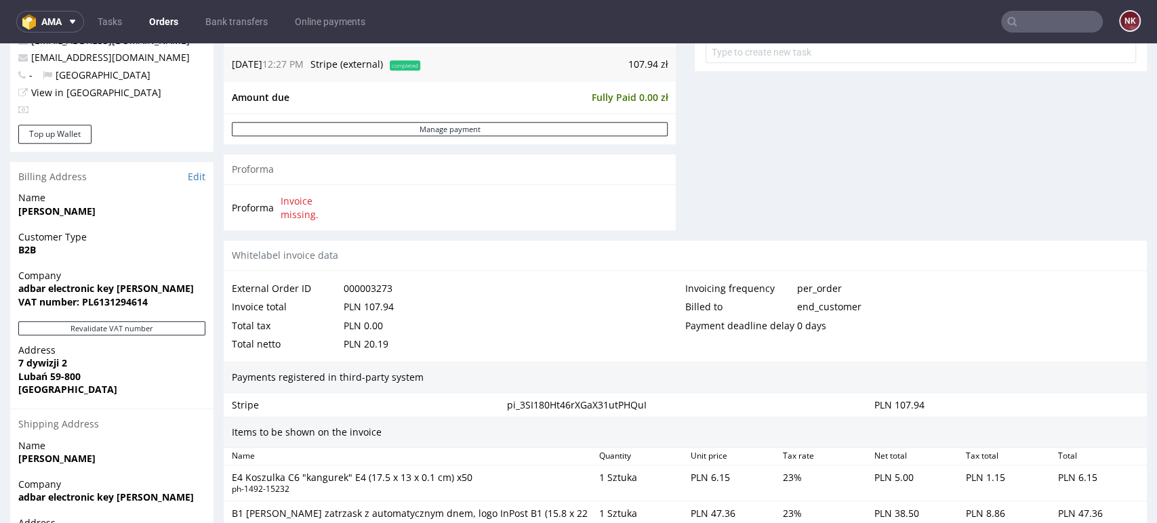
click at [536, 302] on div "Invoice total PLN 107.94" at bounding box center [459, 307] width 454 height 19
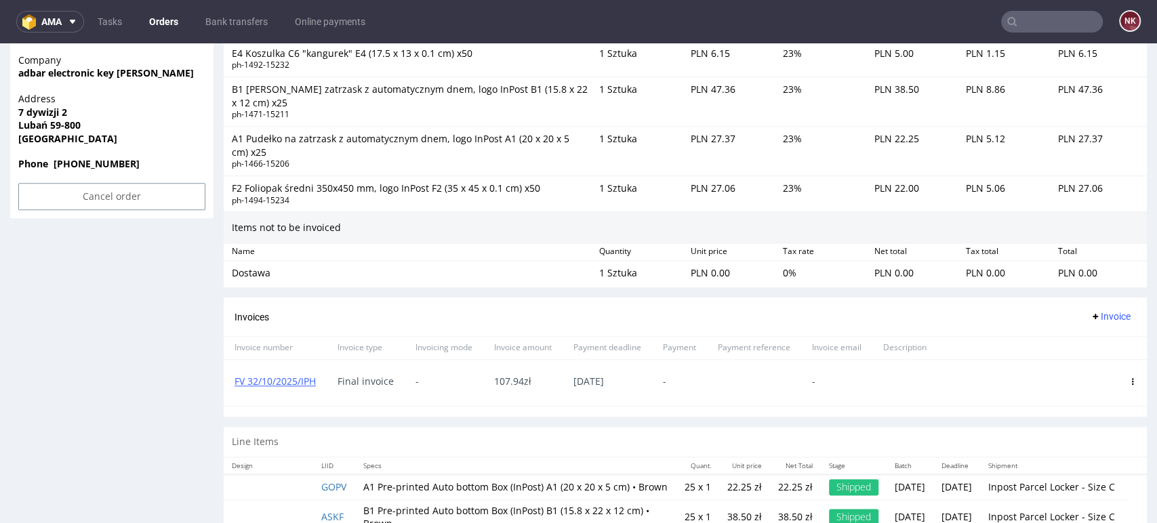
scroll to position [1068, 0]
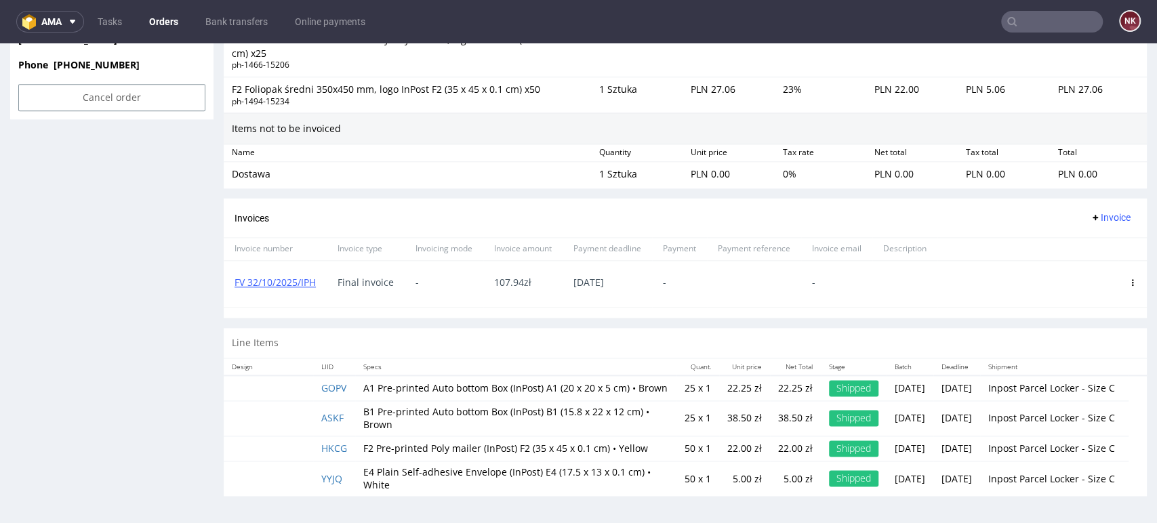
click at [1132, 279] on use at bounding box center [1133, 282] width 2 height 7
click at [1041, 397] on span "Delete invoice" at bounding box center [1078, 404] width 82 height 14
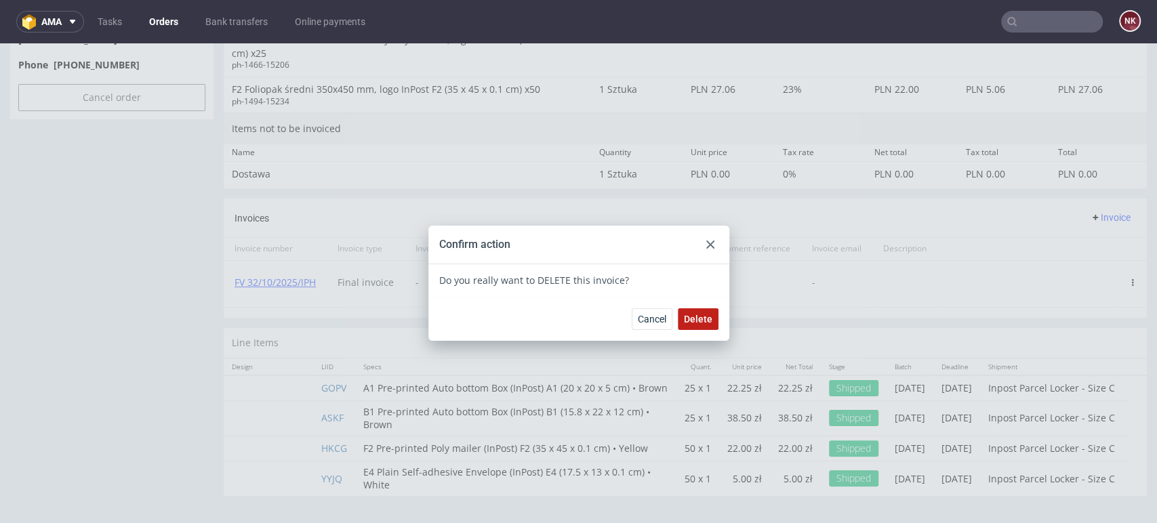
click at [689, 319] on span "Delete" at bounding box center [698, 319] width 28 height 9
click at [706, 245] on use at bounding box center [710, 245] width 8 height 8
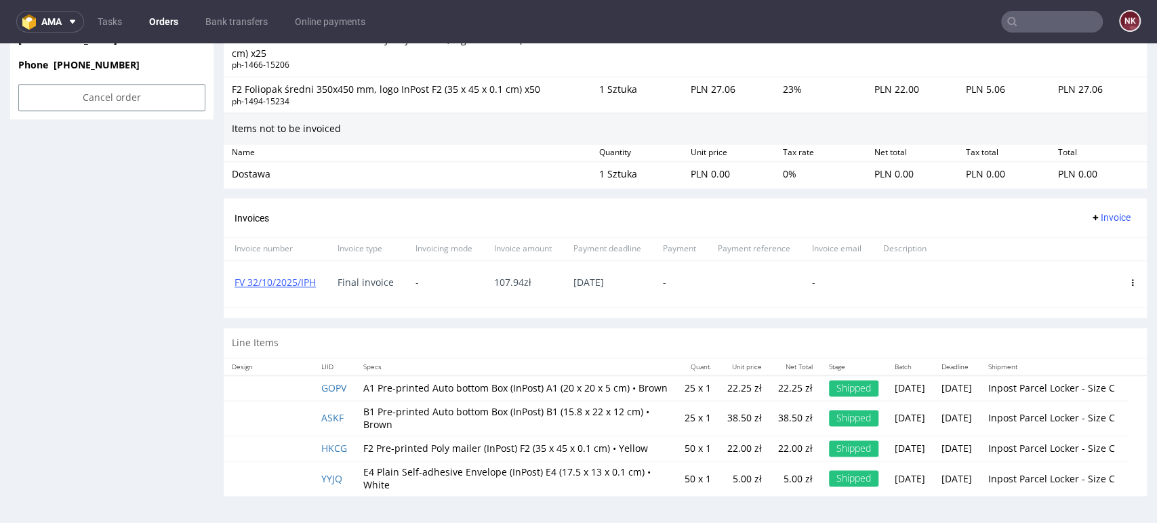
click at [1095, 212] on span "Invoice" at bounding box center [1110, 217] width 41 height 11
click at [1077, 239] on span "Upload" at bounding box center [1087, 246] width 66 height 14
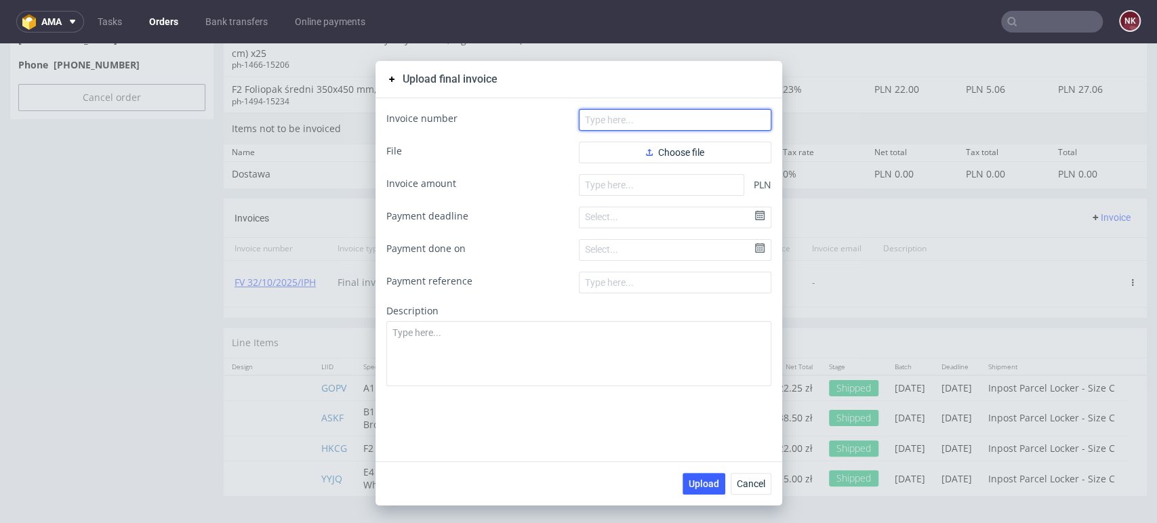
click at [654, 119] on input "text" at bounding box center [675, 120] width 193 height 22
paste input "FV 32/10/2025/IPH"
type input "FV 32/10/2025/IPH"
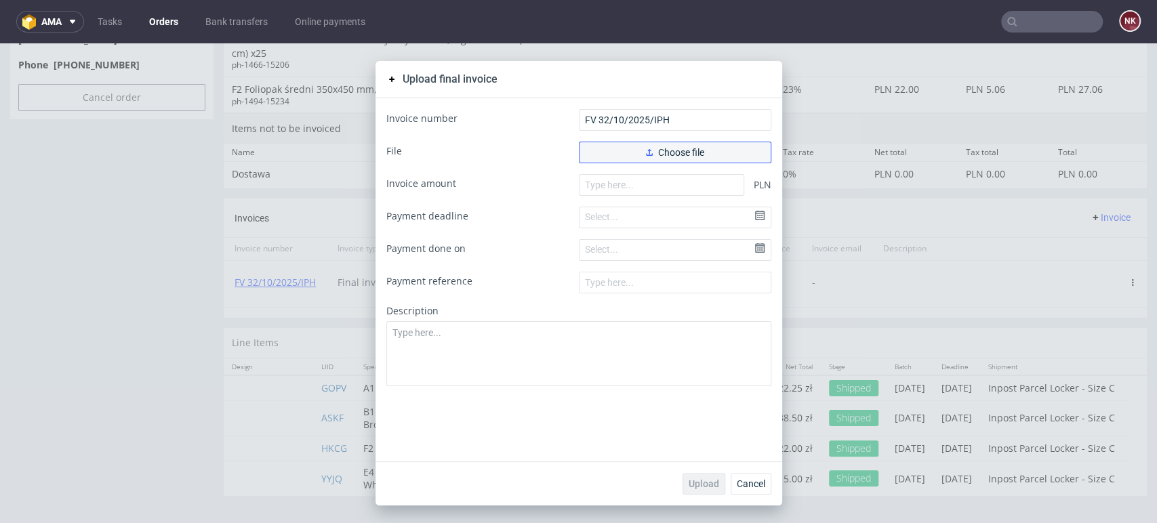
click at [637, 144] on button "Choose file" at bounding box center [675, 153] width 193 height 22
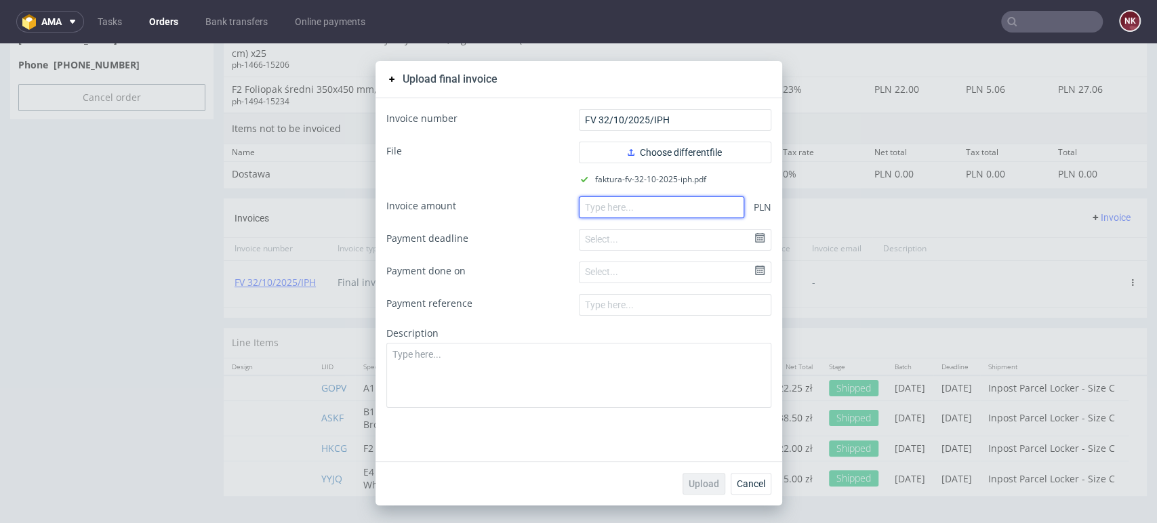
click at [598, 215] on input "number" at bounding box center [661, 208] width 165 height 22
paste input "107.94"
type input "107.94"
click at [702, 481] on span "Upload" at bounding box center [704, 483] width 31 height 9
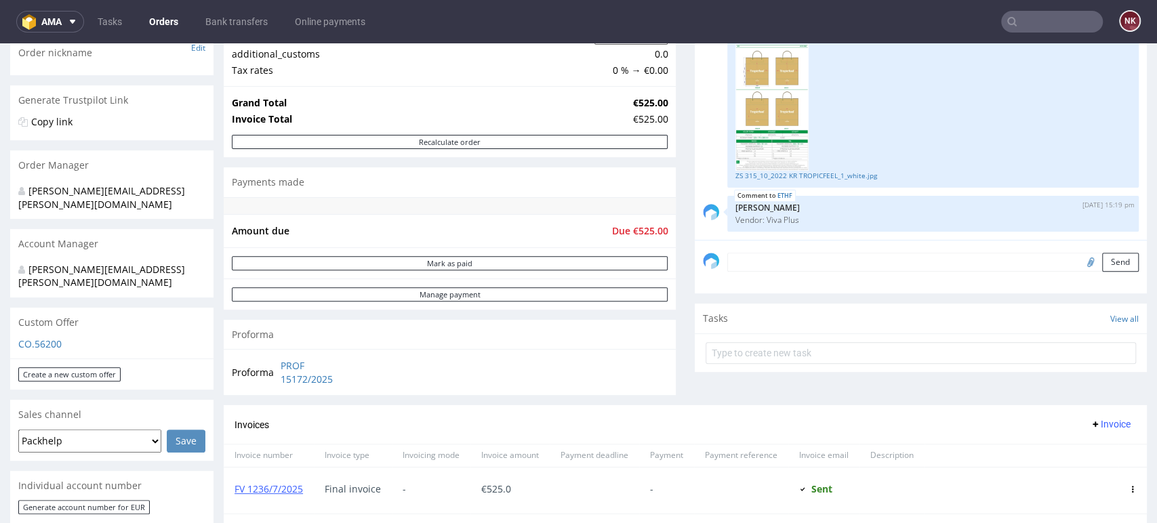
scroll to position [527, 0]
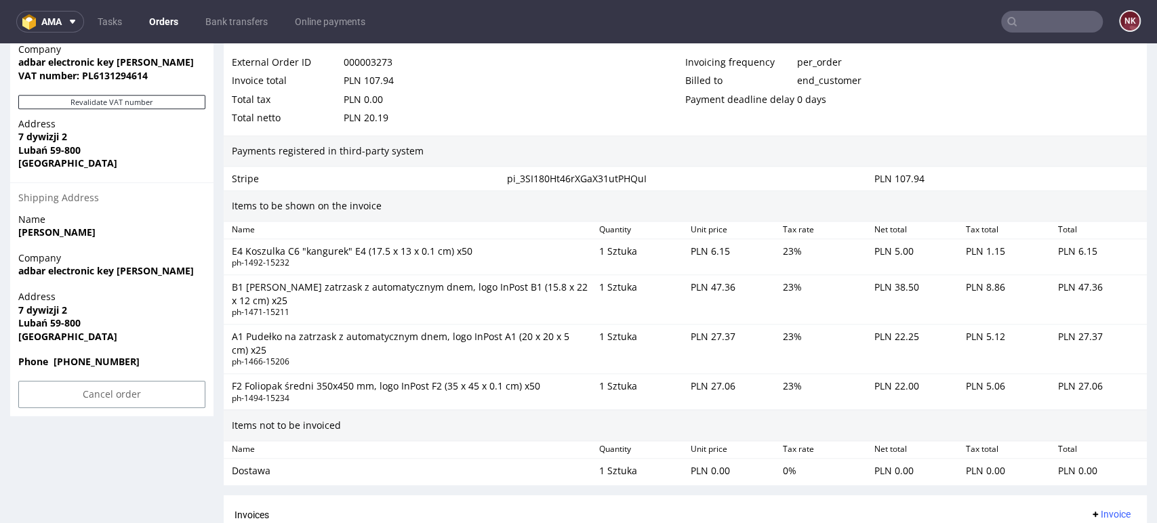
scroll to position [527, 0]
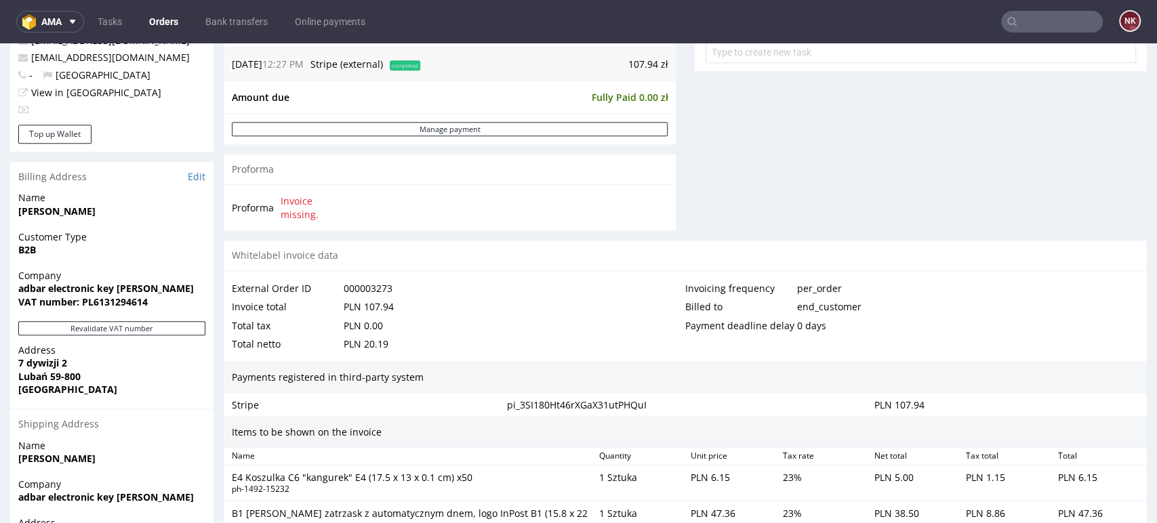
click at [153, 20] on link "Orders" at bounding box center [163, 22] width 45 height 22
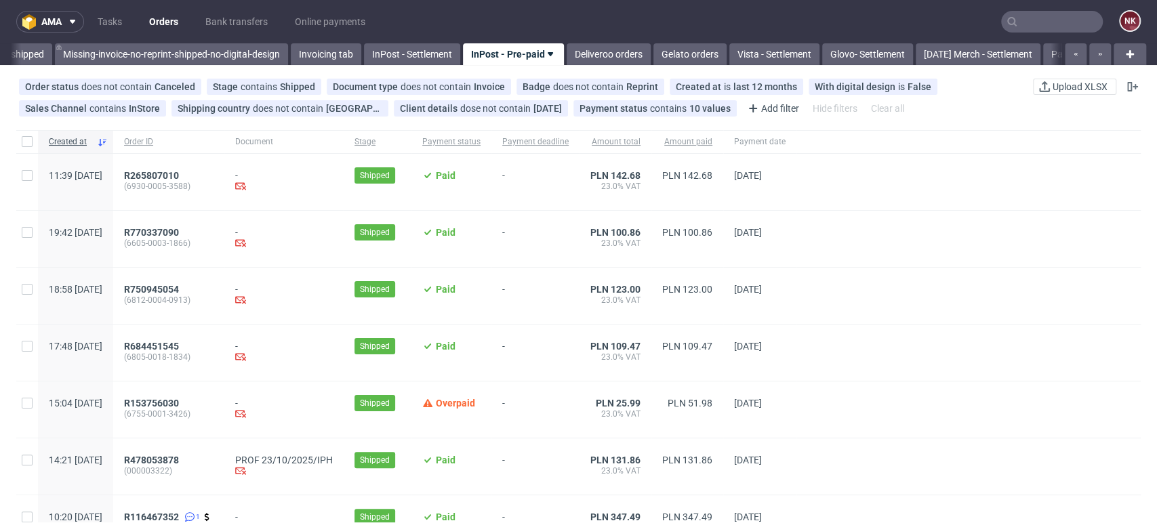
scroll to position [125, 0]
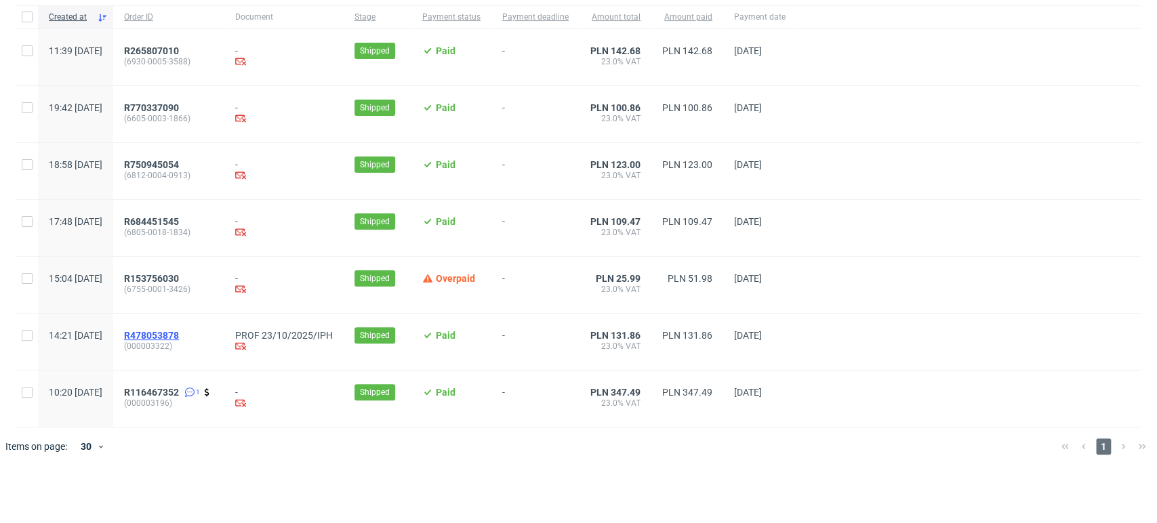
click at [179, 330] on span "R478053878" at bounding box center [151, 335] width 55 height 11
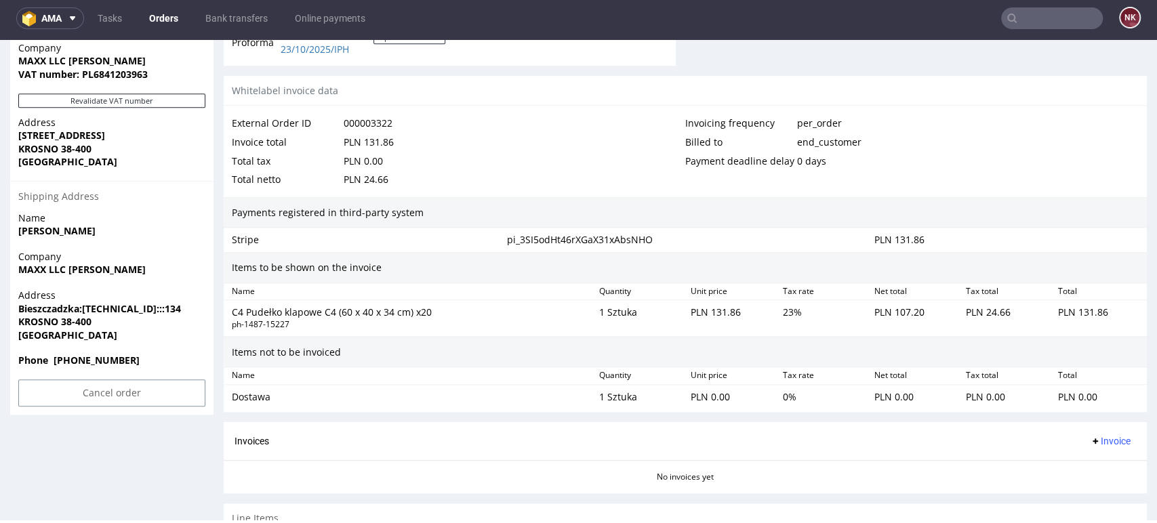
scroll to position [753, 0]
click at [1093, 444] on button "Invoice" at bounding box center [1111, 439] width 52 height 16
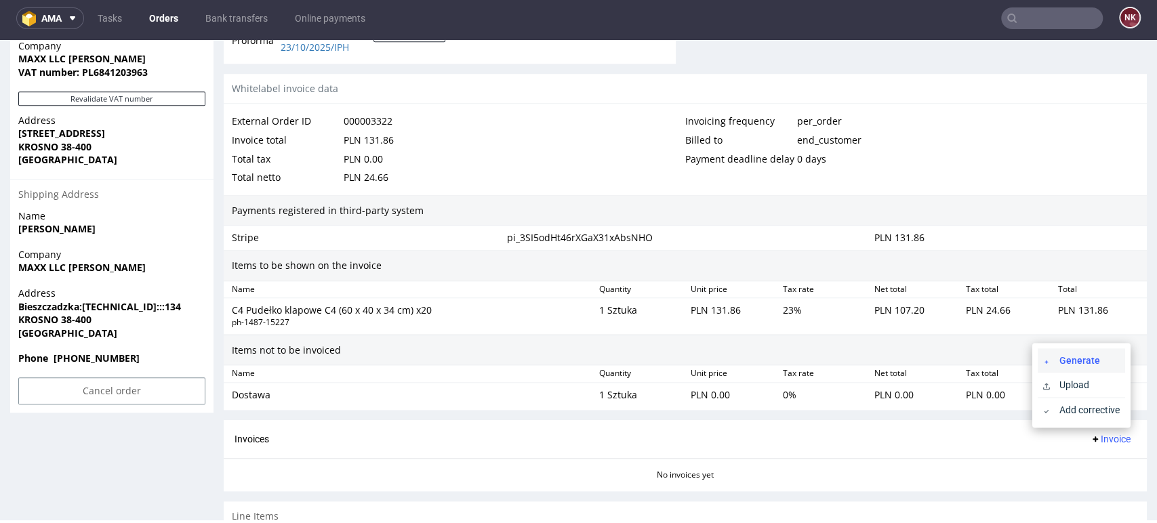
click at [1077, 359] on span "Generate" at bounding box center [1087, 361] width 66 height 14
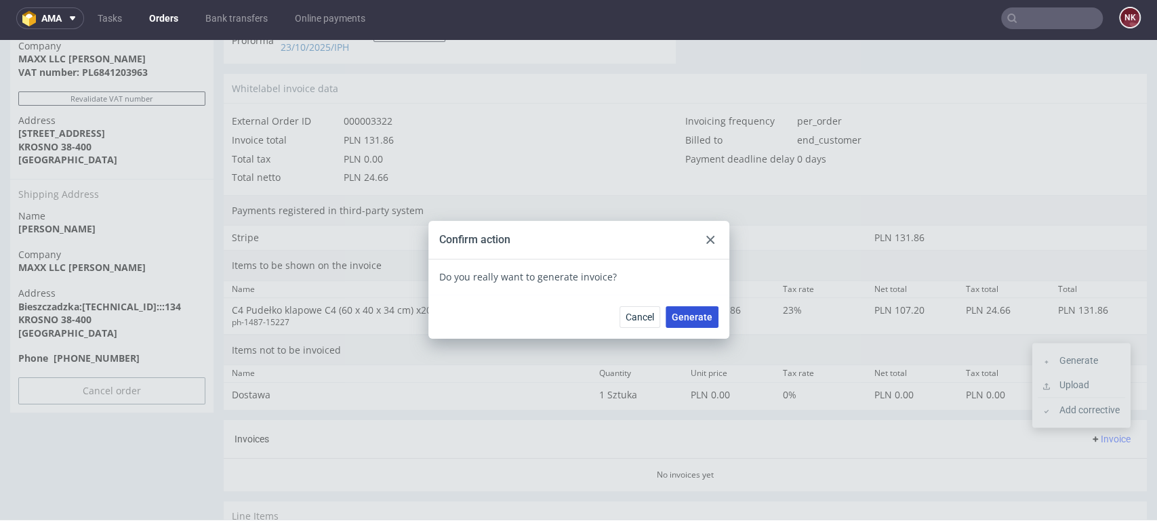
click at [687, 315] on span "Generate" at bounding box center [692, 317] width 41 height 9
click at [710, 235] on div at bounding box center [710, 240] width 16 height 16
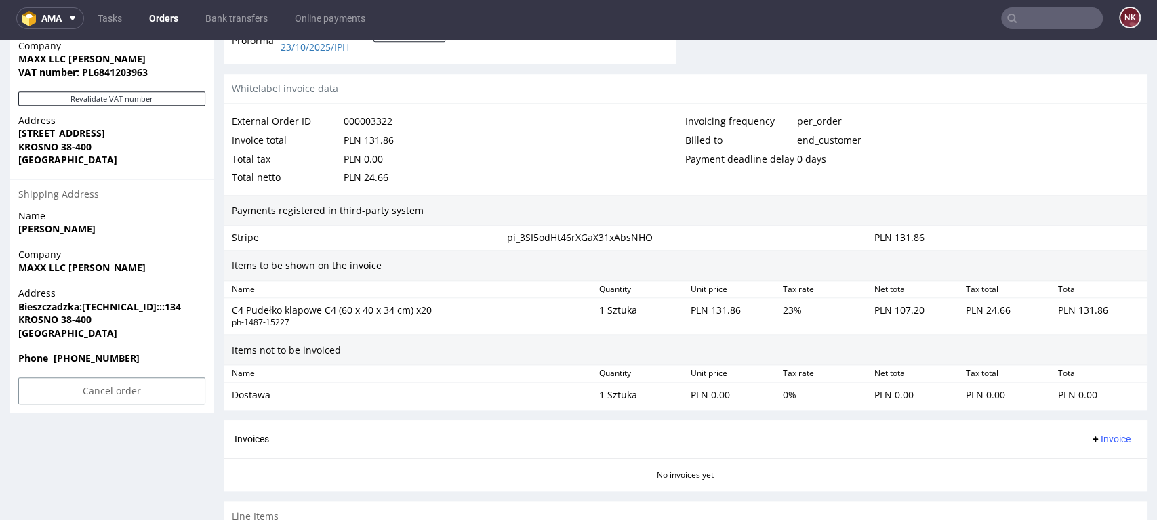
scroll to position [832, 0]
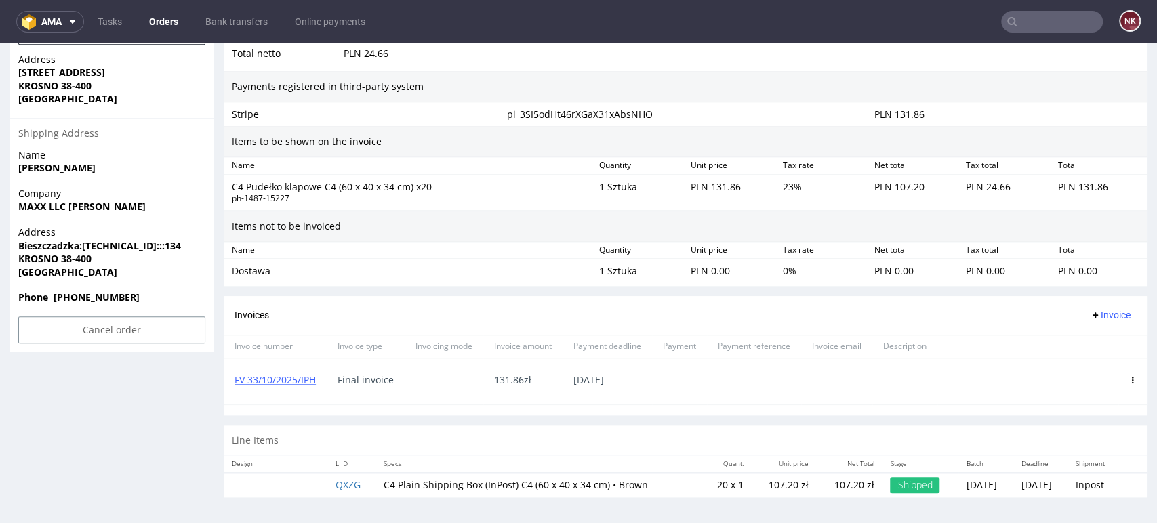
scroll to position [4, 0]
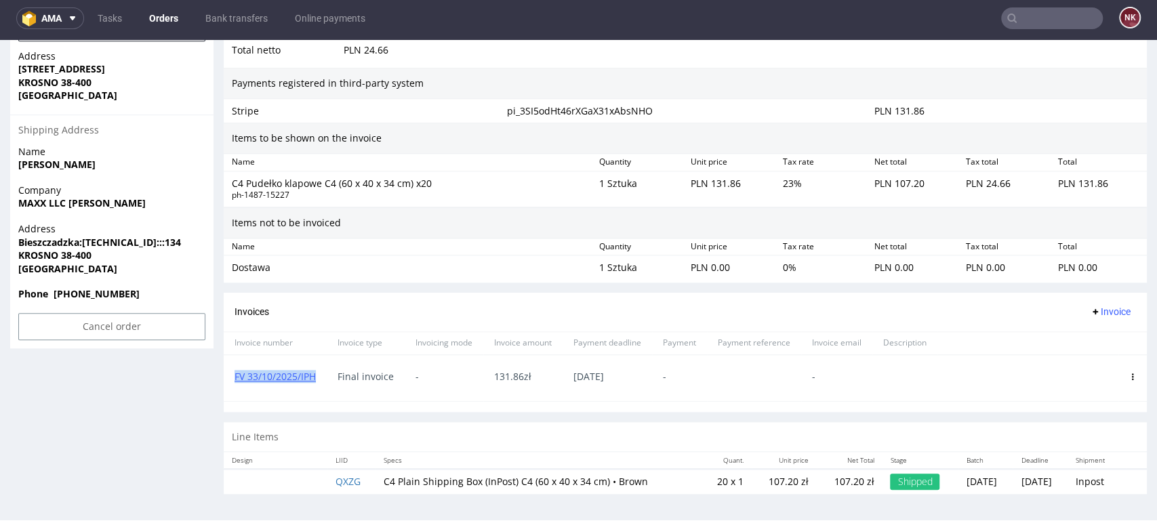
drag, startPoint x: 322, startPoint y: 375, endPoint x: 233, endPoint y: 378, distance: 88.9
click at [233, 378] on div "FV 33/10/2025/IPH" at bounding box center [275, 378] width 103 height 46
copy link "FV 33/10/2025/IPH"
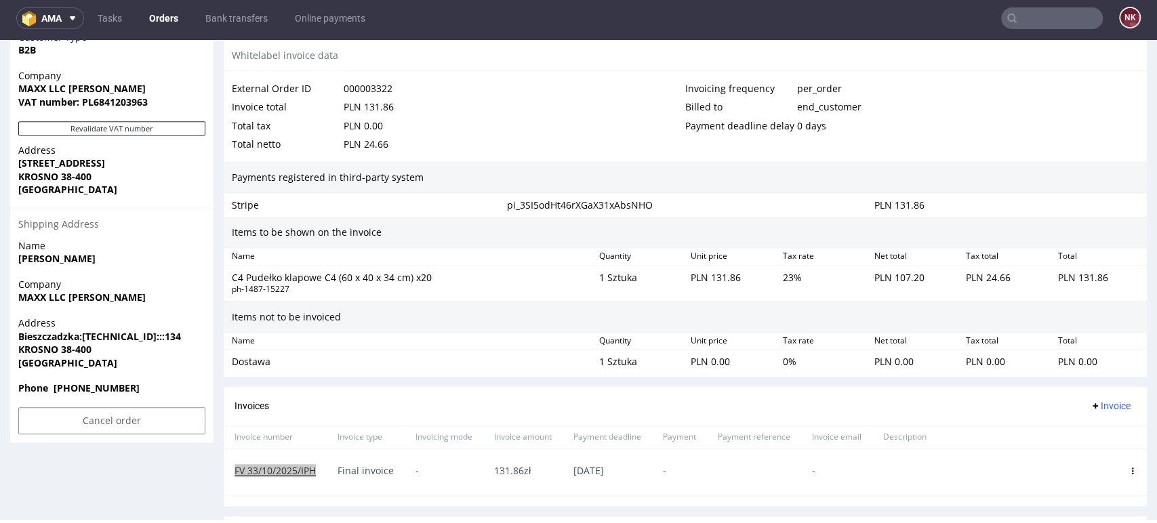
scroll to position [818, 0]
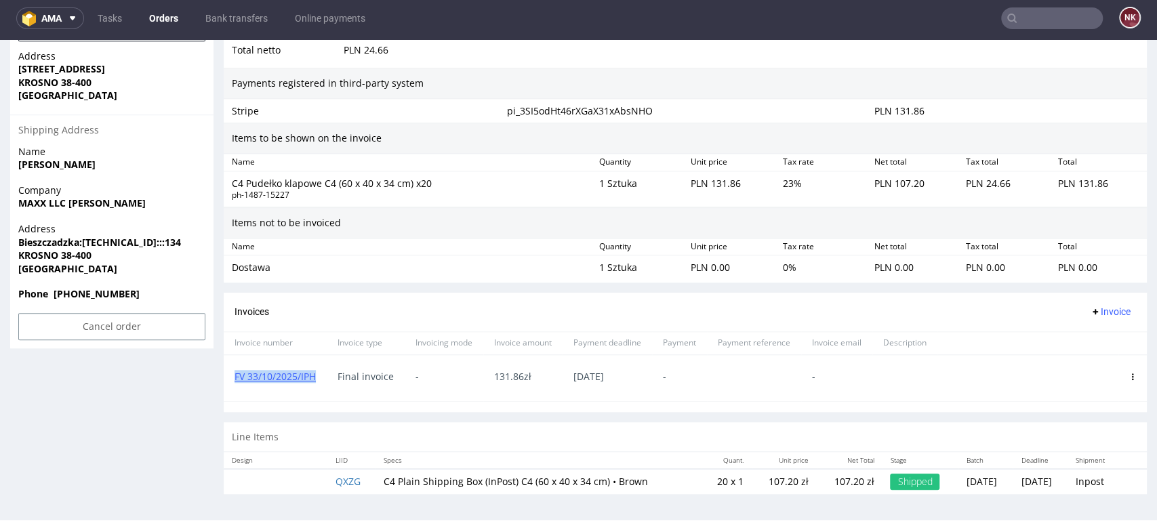
click at [1129, 374] on icon at bounding box center [1132, 377] width 7 height 7
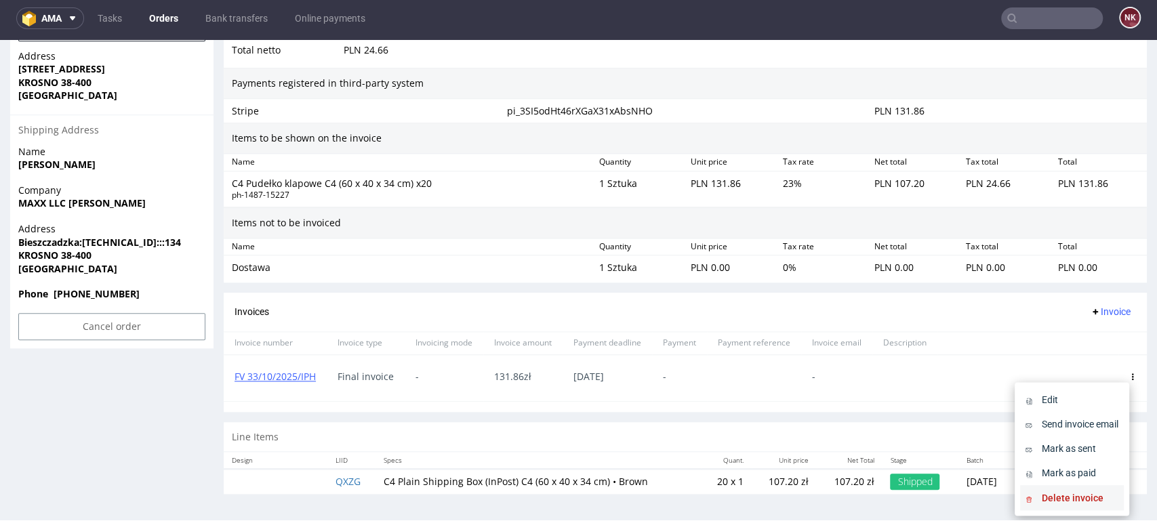
click at [1075, 500] on span "Delete invoice" at bounding box center [1078, 498] width 82 height 14
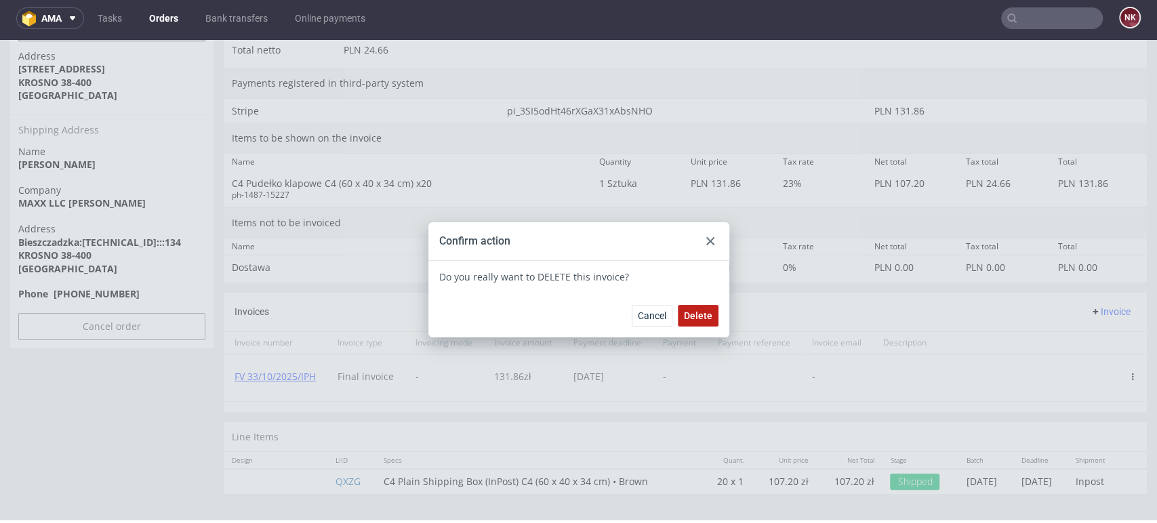
click at [695, 321] on span "Delete" at bounding box center [698, 315] width 28 height 9
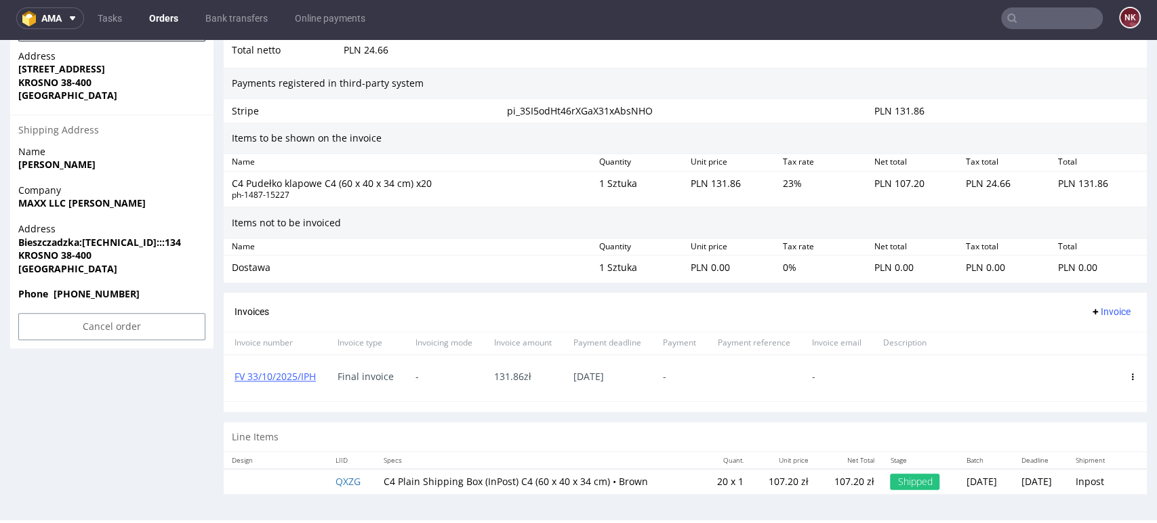
click at [1100, 309] on span "Invoice" at bounding box center [1110, 311] width 41 height 11
click at [1088, 341] on span "Upload" at bounding box center [1087, 340] width 66 height 14
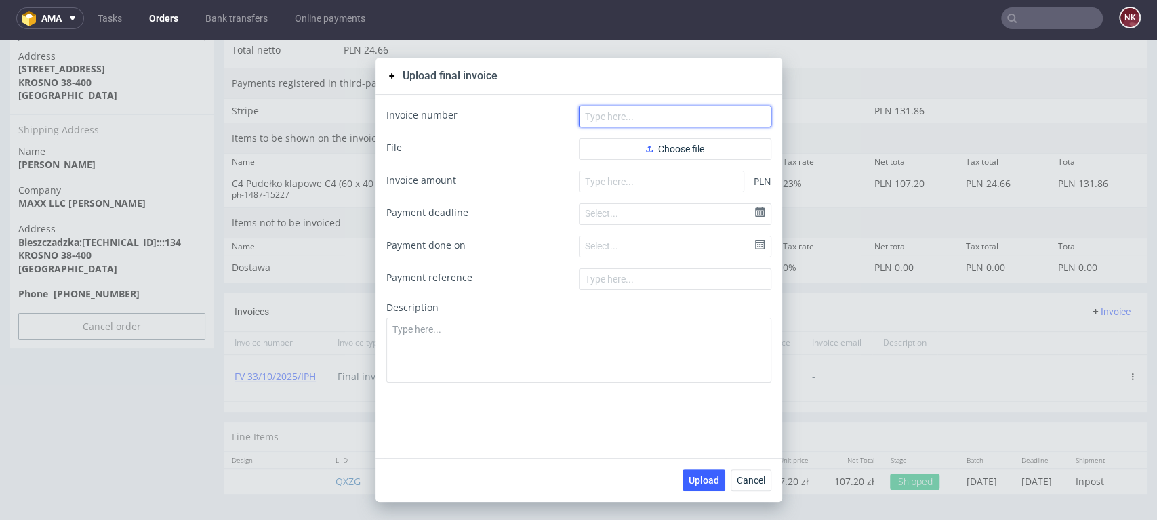
click at [643, 112] on input "text" at bounding box center [675, 117] width 193 height 22
paste input "FV 33/10/2025/IPH"
type input "FV 33/10/2025/IPH"
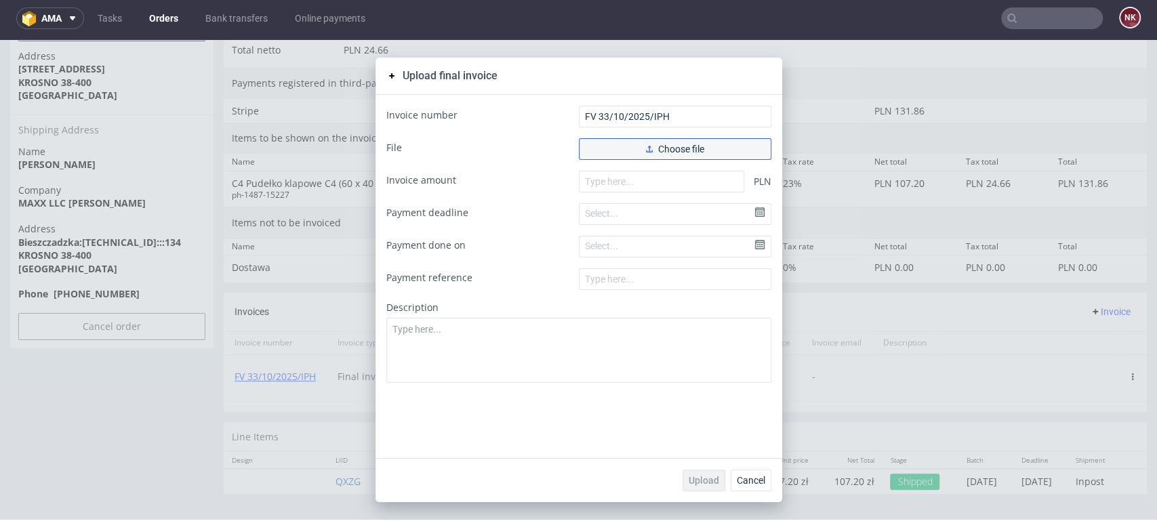
click at [614, 142] on button "Choose file" at bounding box center [675, 149] width 193 height 22
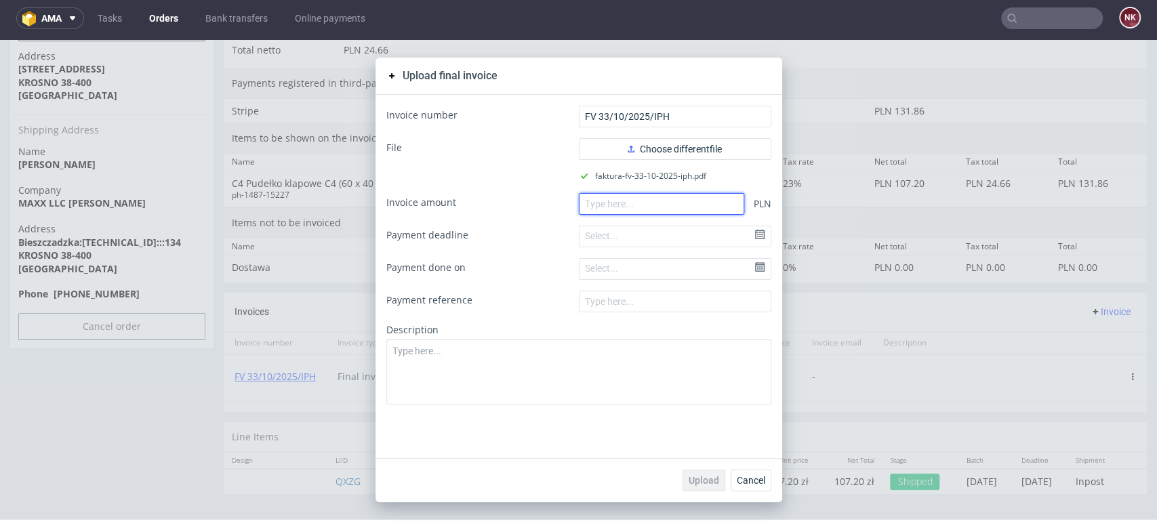
drag, startPoint x: 622, startPoint y: 212, endPoint x: 628, endPoint y: 215, distance: 7.6
click at [622, 211] on input "number" at bounding box center [661, 204] width 165 height 22
paste input "131.86"
type input "131.86"
drag, startPoint x: 703, startPoint y: 468, endPoint x: 703, endPoint y: 476, distance: 7.5
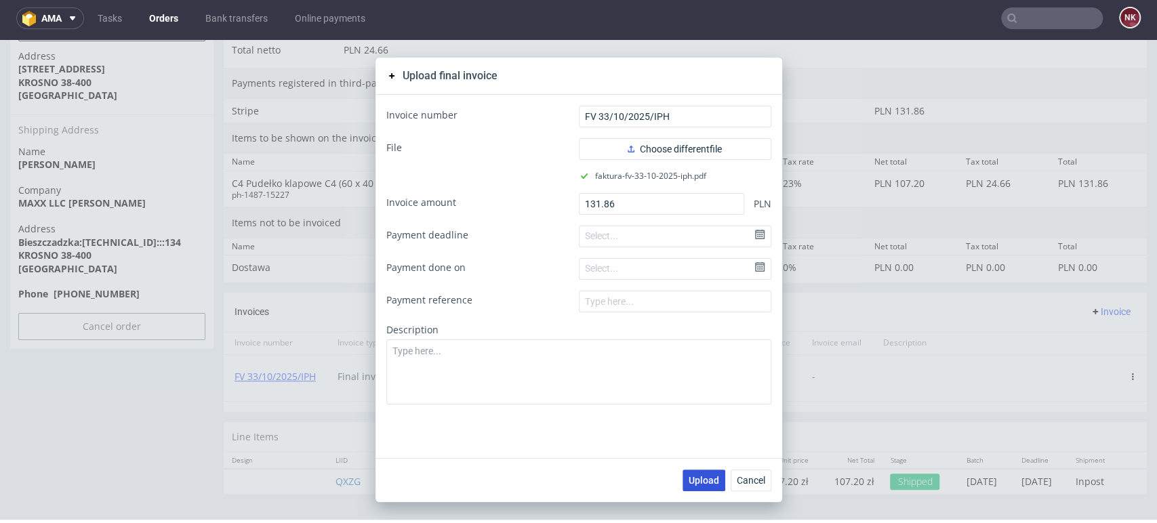
click at [703, 470] on div "Upload Cancel" at bounding box center [579, 480] width 407 height 44
click at [703, 479] on span "Upload" at bounding box center [704, 480] width 31 height 9
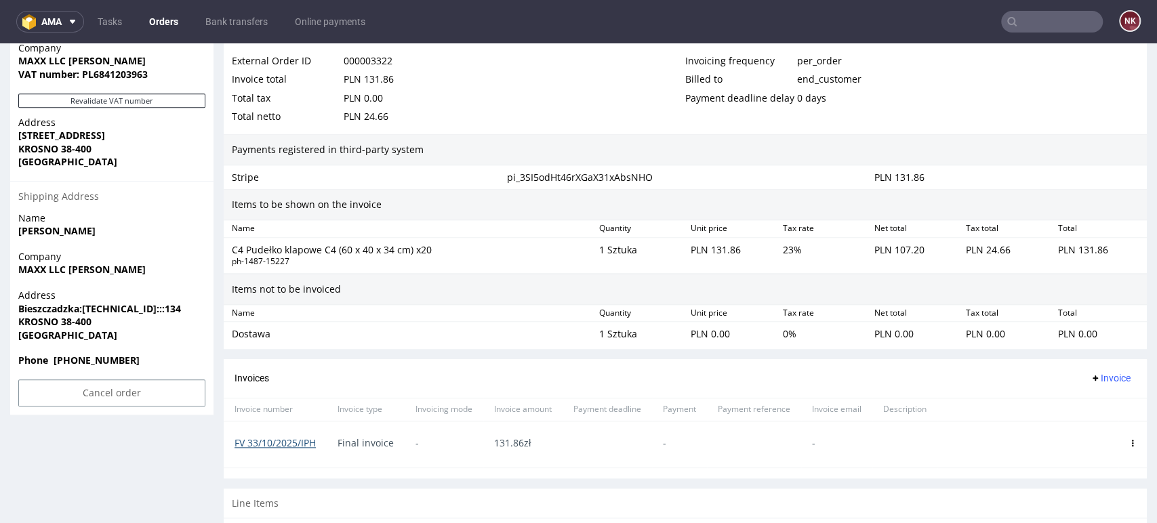
scroll to position [818, 0]
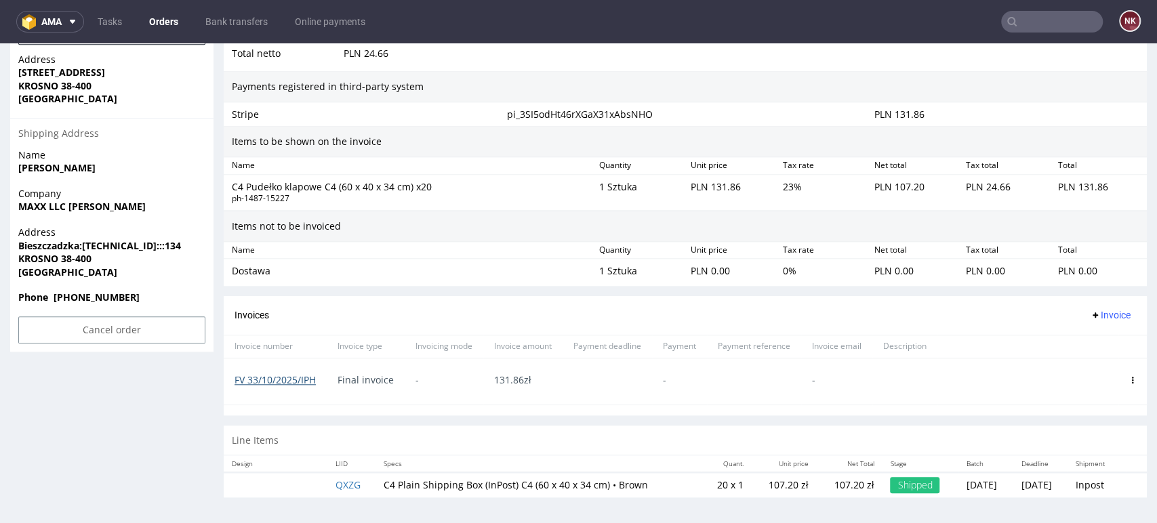
click at [282, 376] on link "FV 33/10/2025/IPH" at bounding box center [275, 380] width 81 height 13
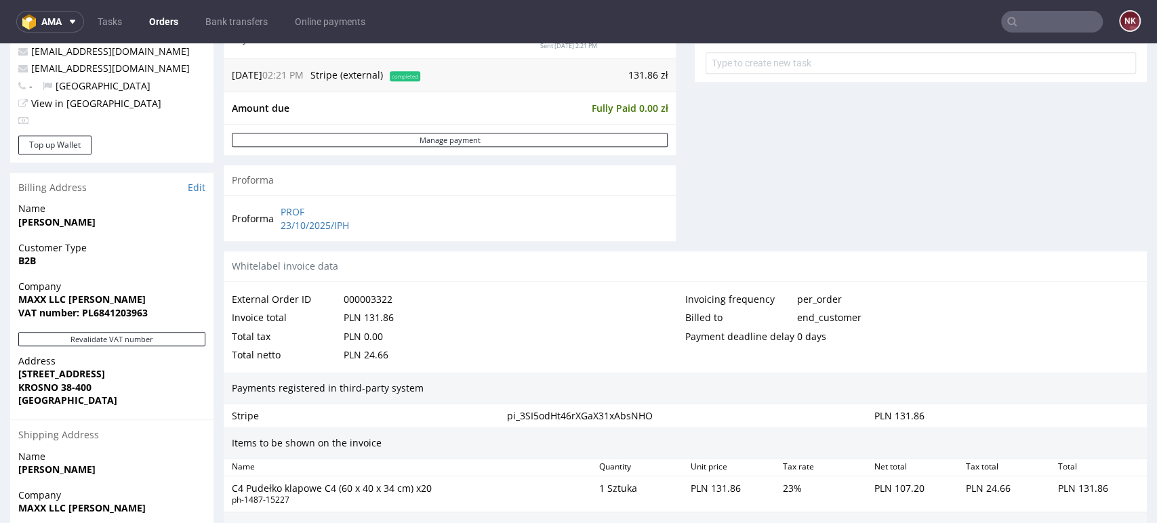
scroll to position [64, 0]
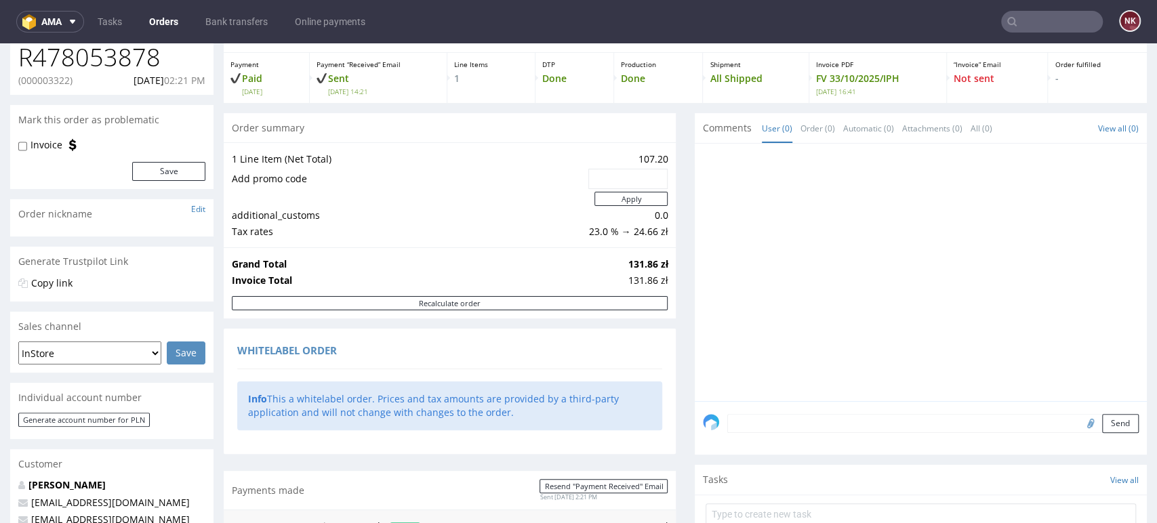
click at [159, 20] on link "Orders" at bounding box center [163, 22] width 45 height 22
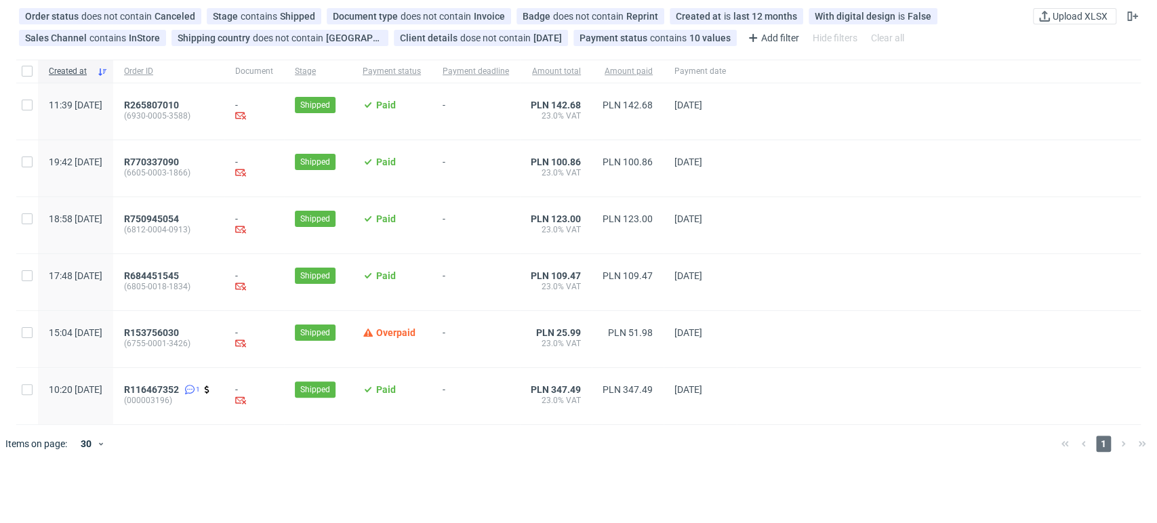
scroll to position [125, 0]
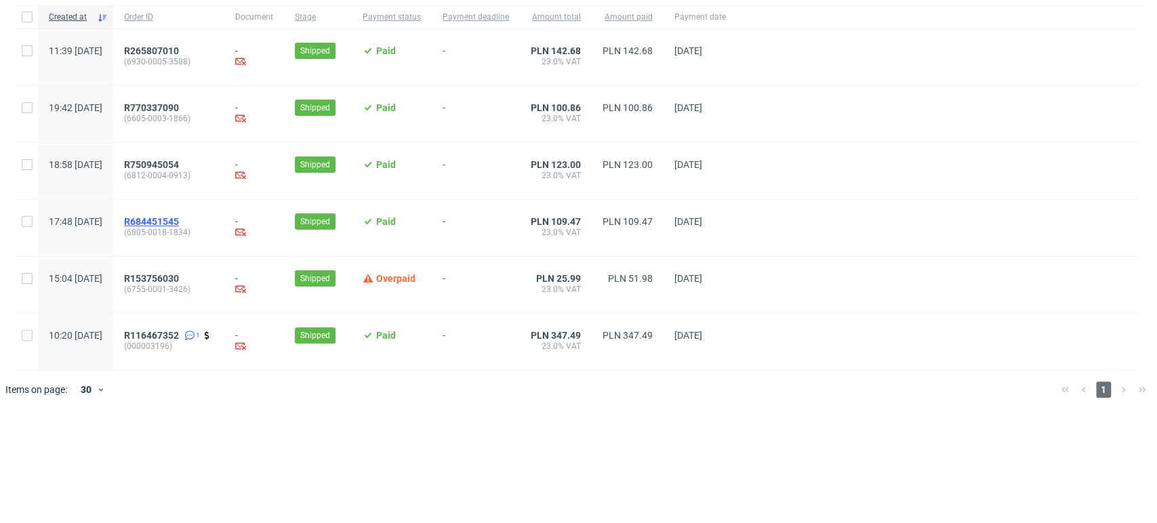
click at [179, 220] on span "R684451545" at bounding box center [151, 221] width 55 height 11
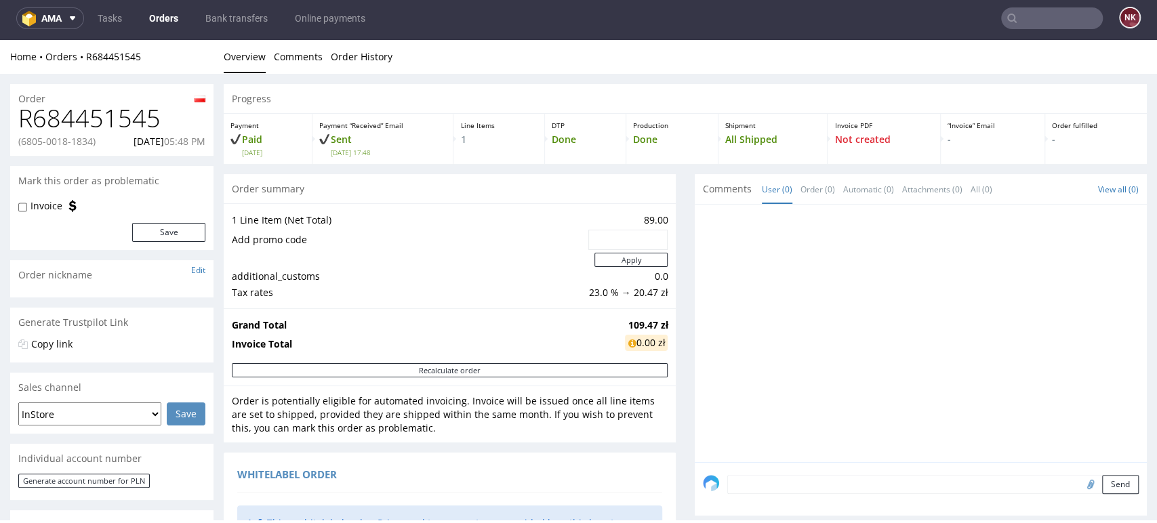
click at [1046, 360] on div at bounding box center [925, 337] width 444 height 249
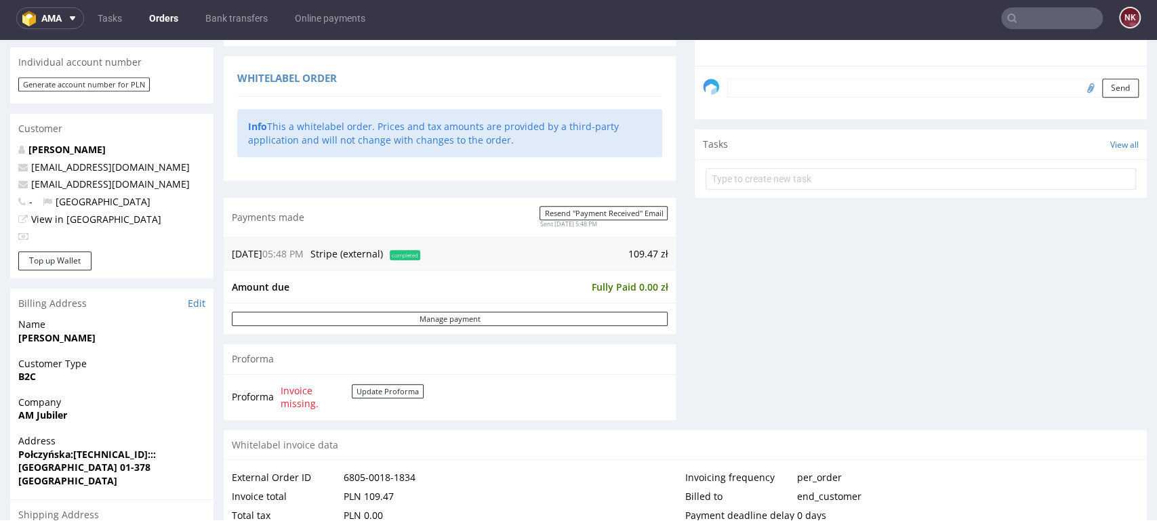
scroll to position [678, 0]
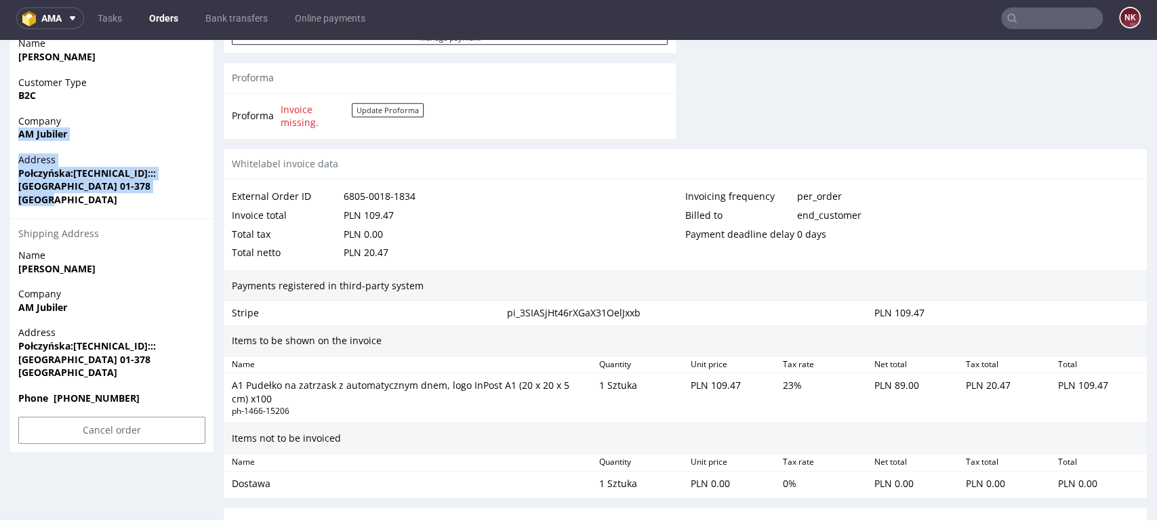
drag, startPoint x: 58, startPoint y: 203, endPoint x: 8, endPoint y: 136, distance: 84.3
click at [8, 136] on div "Order R684451545 (6805-0018-1834) 14.10.2025 05:48 PM Mark this order as proble…" at bounding box center [578, 39] width 1157 height 1287
copy section "AM Jubiler Address Połczyńska:::4::: Warszawa 01-378 Poland"
click at [1021, 223] on div "Billed to end_customer" at bounding box center [912, 215] width 454 height 19
click at [624, 258] on div "Total netto PLN 20.47" at bounding box center [459, 252] width 454 height 19
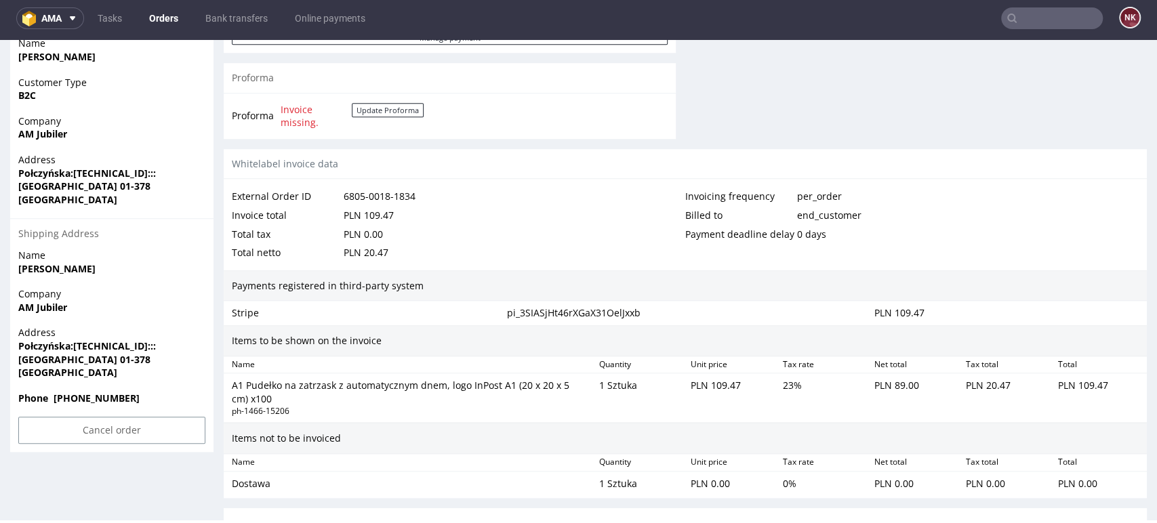
click at [1067, 244] on div "Invoicing frequency per_order Billed to end_customer Payment deadline delay 0 d…" at bounding box center [912, 224] width 454 height 75
click at [169, 15] on link "Orders" at bounding box center [163, 18] width 45 height 22
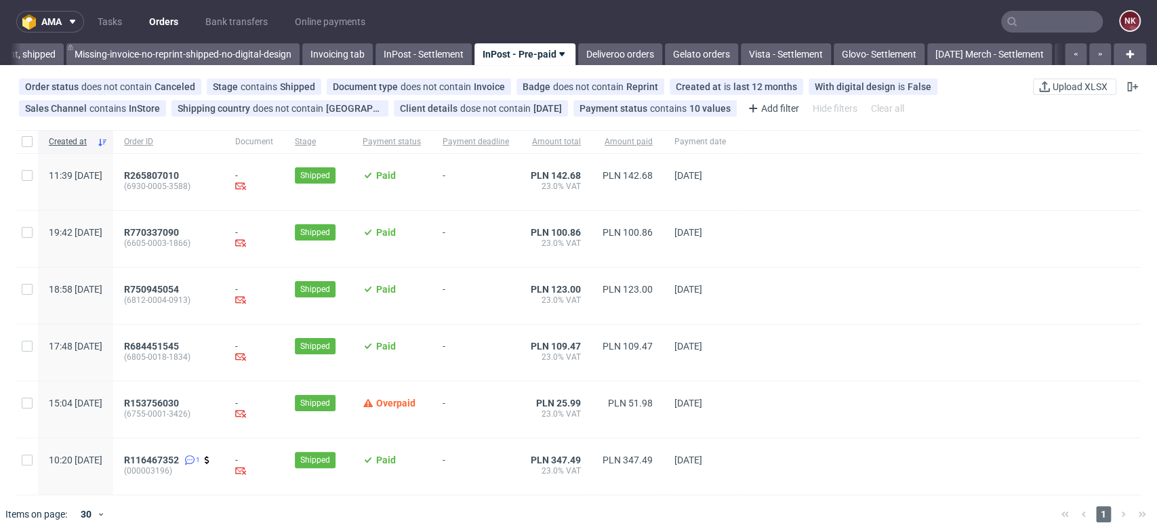
scroll to position [0, 2250]
click at [179, 405] on span "R153756030" at bounding box center [151, 403] width 55 height 11
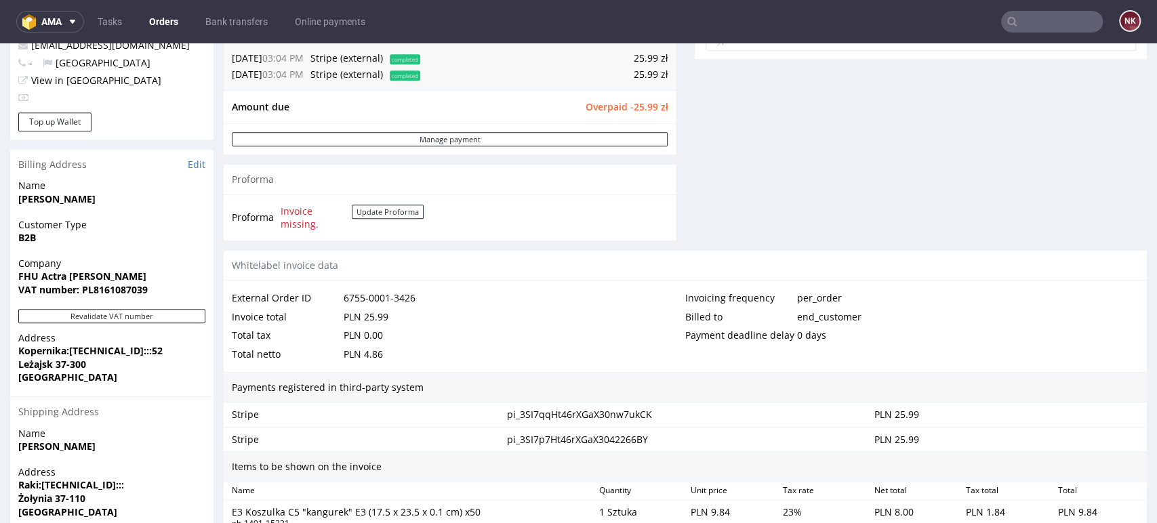
scroll to position [238, 0]
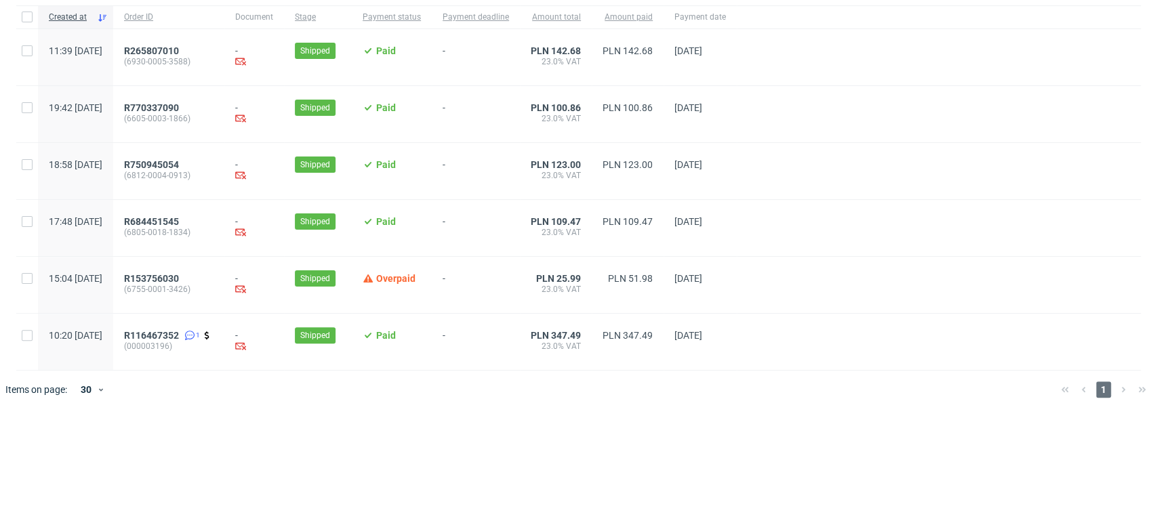
scroll to position [0, 2250]
click at [179, 217] on span "R684451545" at bounding box center [151, 221] width 55 height 11
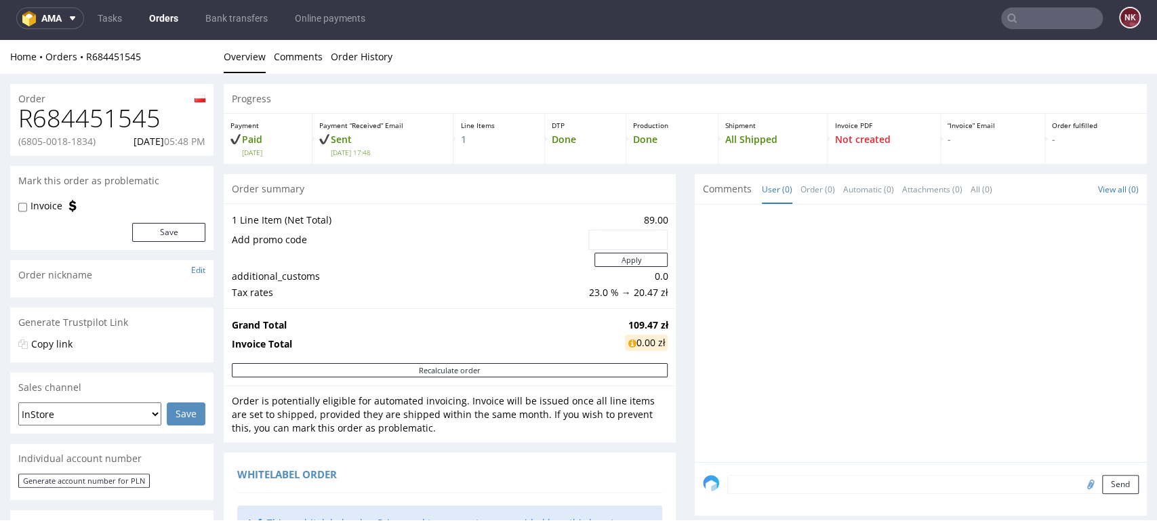
click at [159, 16] on link "Orders" at bounding box center [163, 18] width 45 height 22
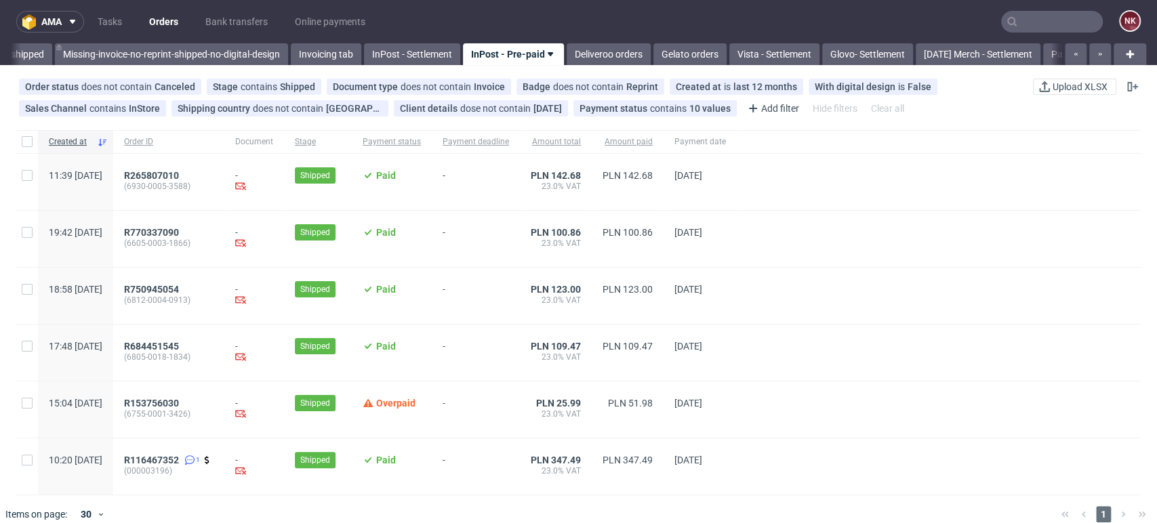
scroll to position [125, 0]
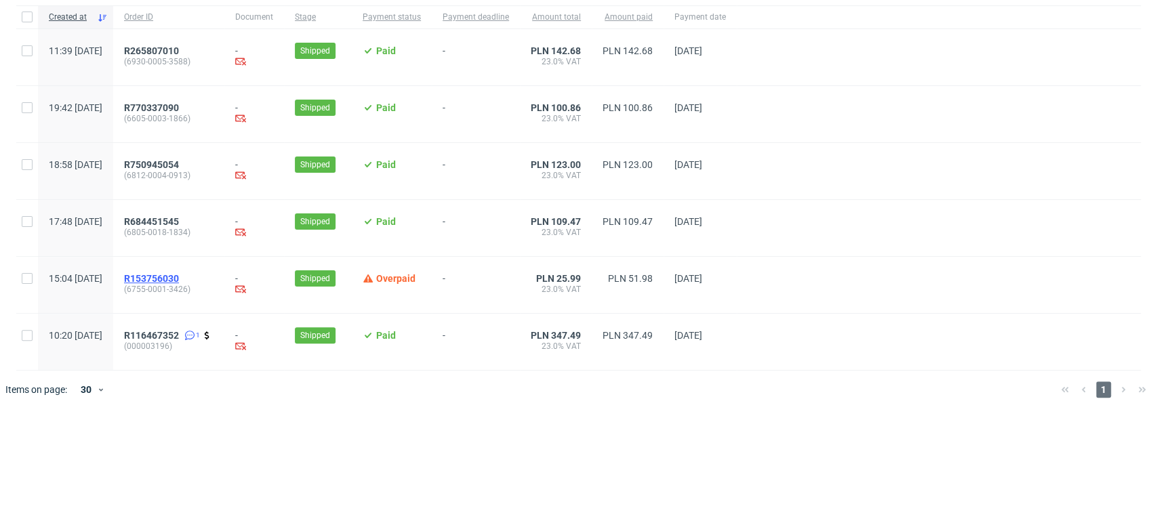
click at [179, 279] on span "R153756030" at bounding box center [151, 278] width 55 height 11
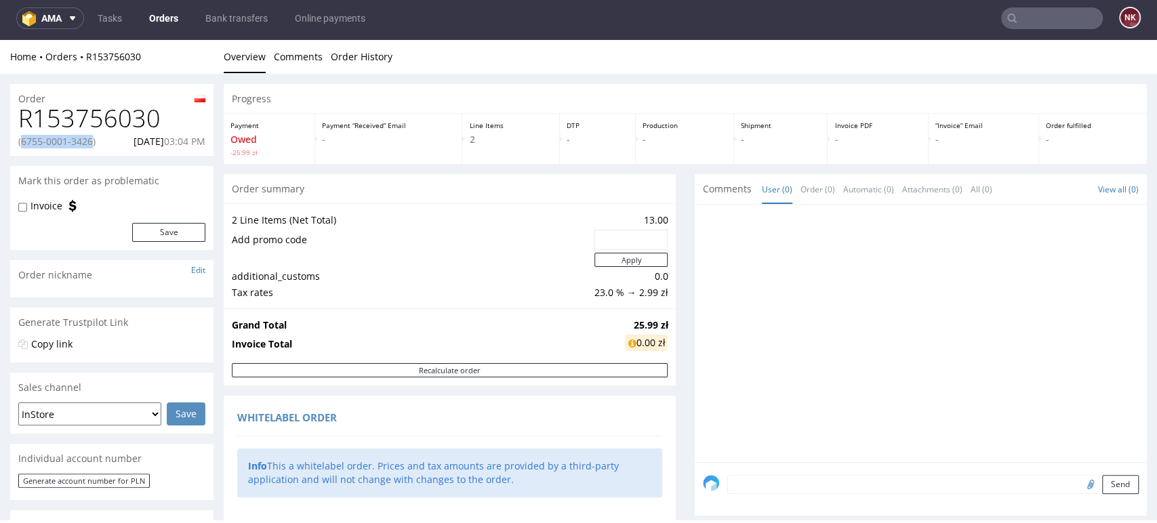
drag, startPoint x: 92, startPoint y: 140, endPoint x: 20, endPoint y: 138, distance: 71.9
click at [20, 138] on p "(6755-0001-3426)" at bounding box center [56, 142] width 77 height 14
copy p "6755-0001-3426"
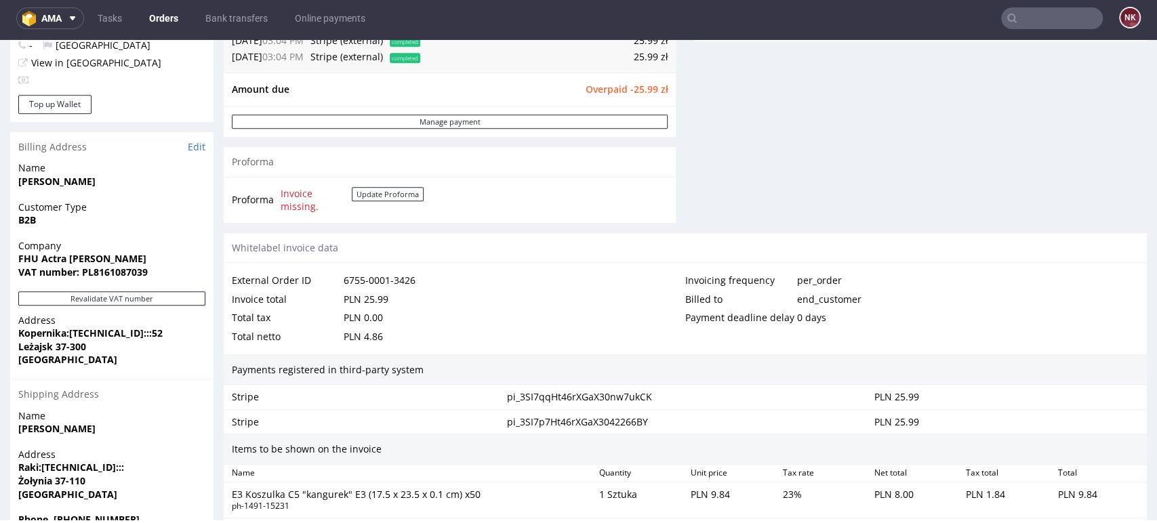
scroll to position [527, 0]
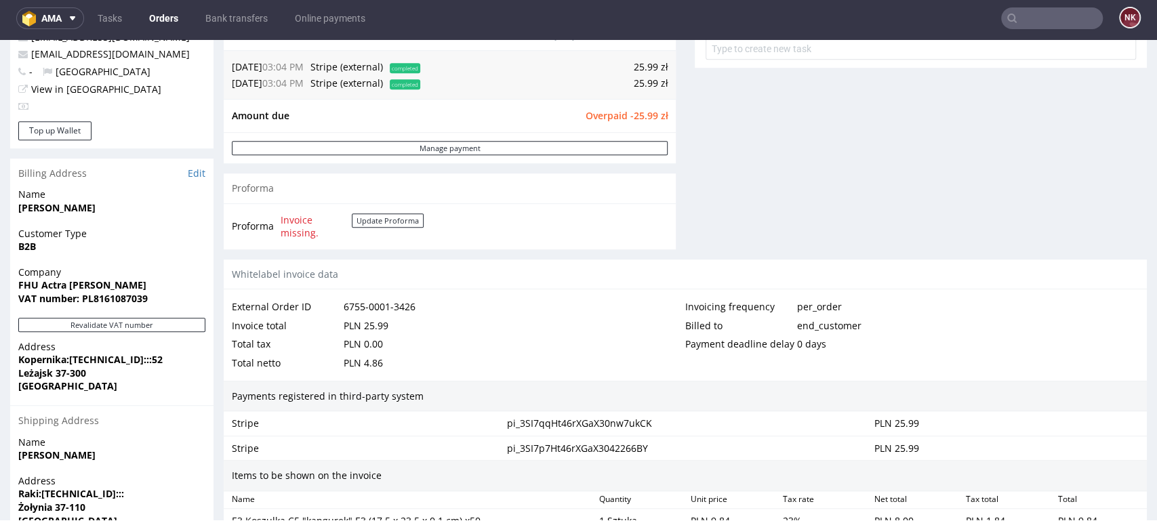
drag, startPoint x: 1131, startPoint y: 158, endPoint x: 1045, endPoint y: 163, distance: 86.3
click at [1131, 158] on div "Order R153756030 (6755-0001-3426) 14.10.2025 03:04 PM Mark this order as proble…" at bounding box center [578, 182] width 1157 height 1271
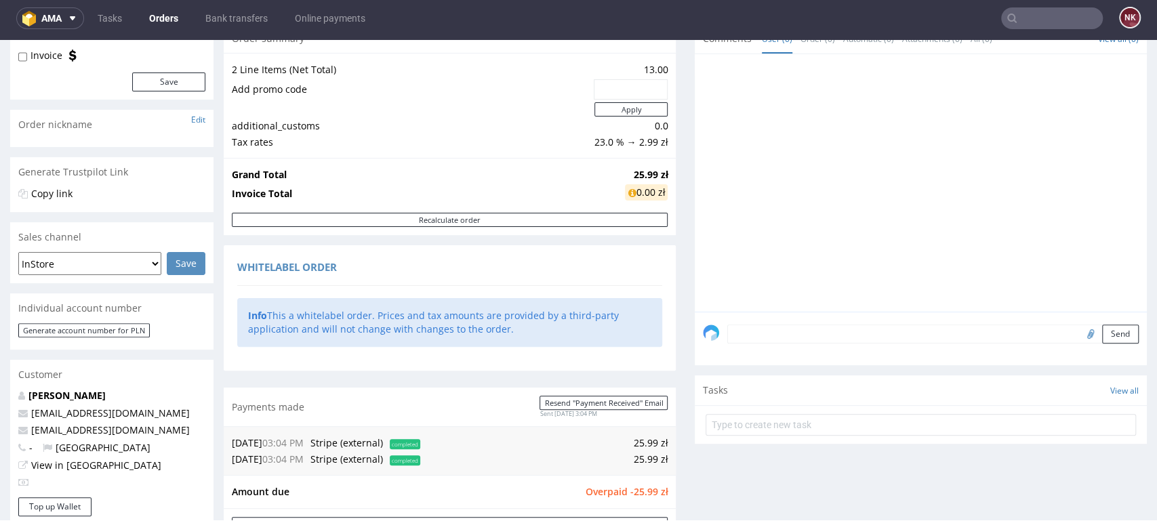
scroll to position [0, 0]
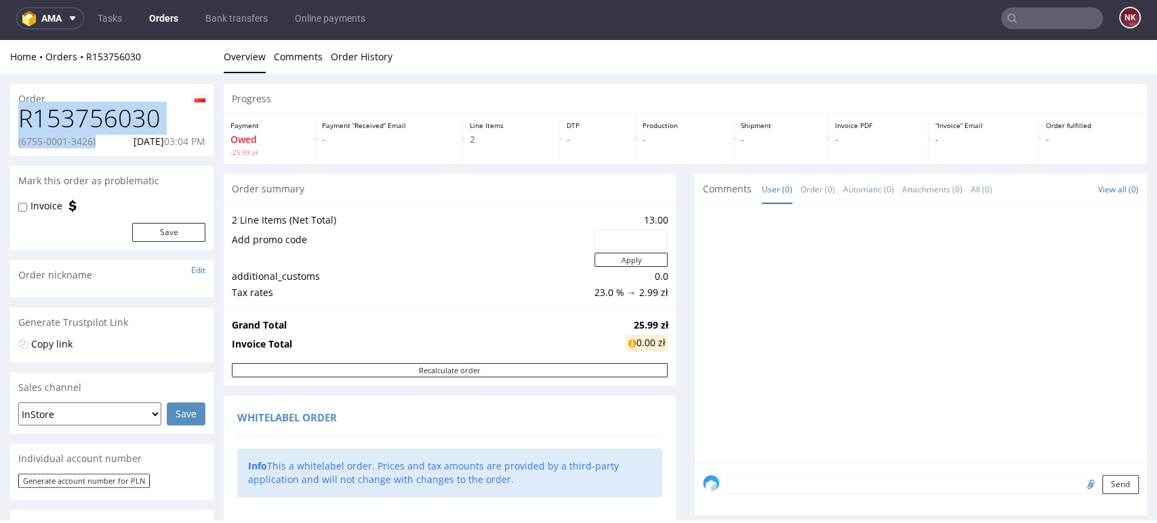
drag, startPoint x: 102, startPoint y: 141, endPoint x: 22, endPoint y: 121, distance: 83.2
click at [22, 121] on div "R153756030 (6755-0001-3426) 14.10.2025 03:04 PM" at bounding box center [111, 130] width 203 height 51
copy div "R153756030 (6755-0001-3426)"
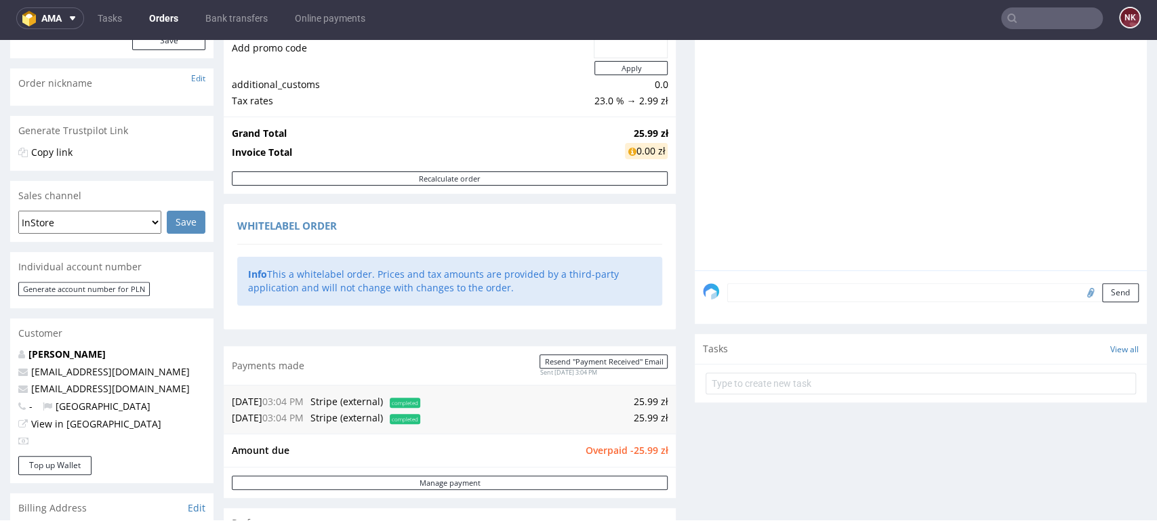
scroll to position [301, 0]
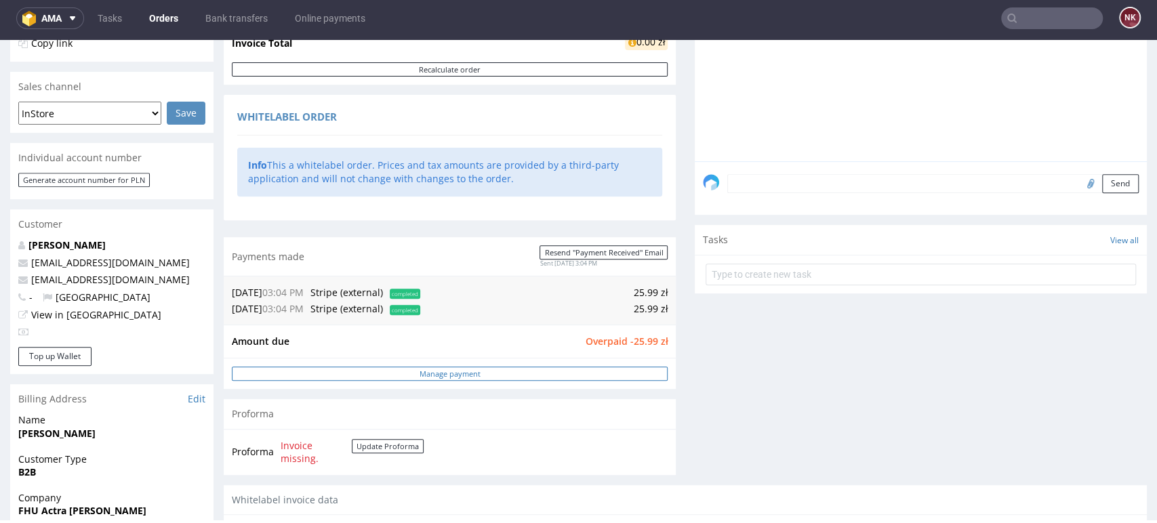
click at [507, 375] on link "Manage payment" at bounding box center [450, 374] width 436 height 14
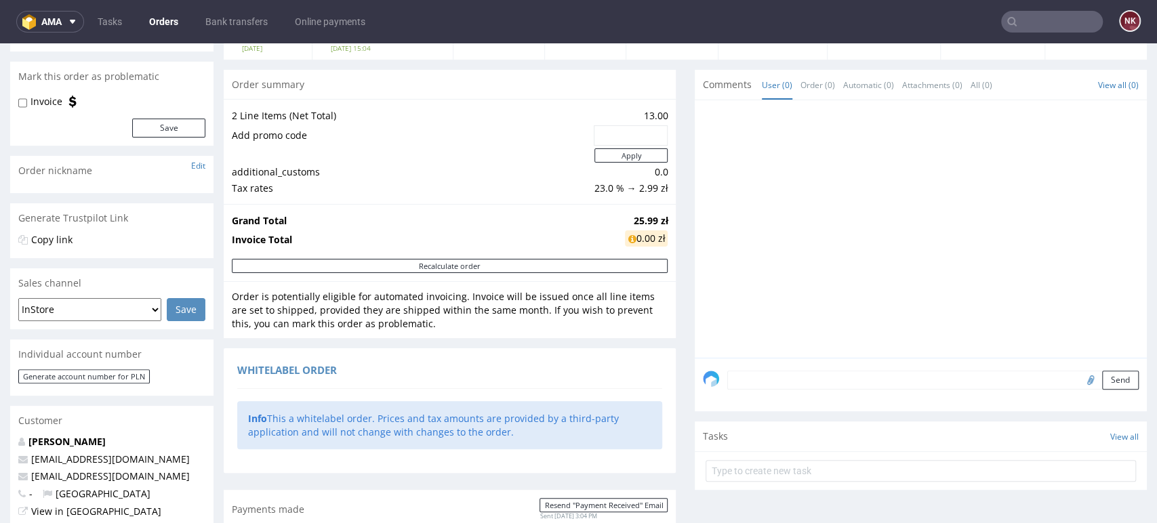
scroll to position [226, 0]
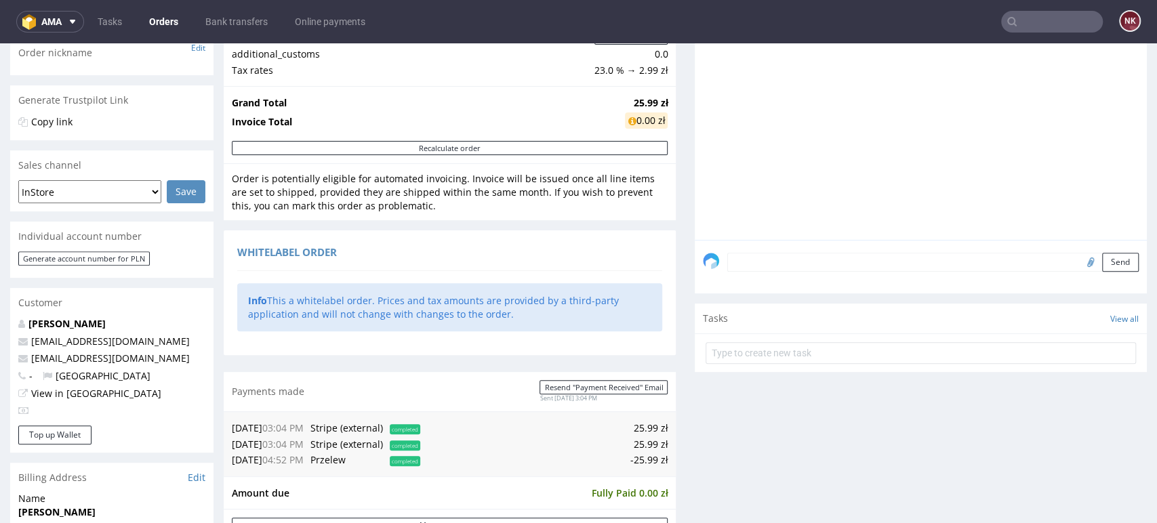
click at [755, 265] on textarea at bounding box center [933, 262] width 412 height 19
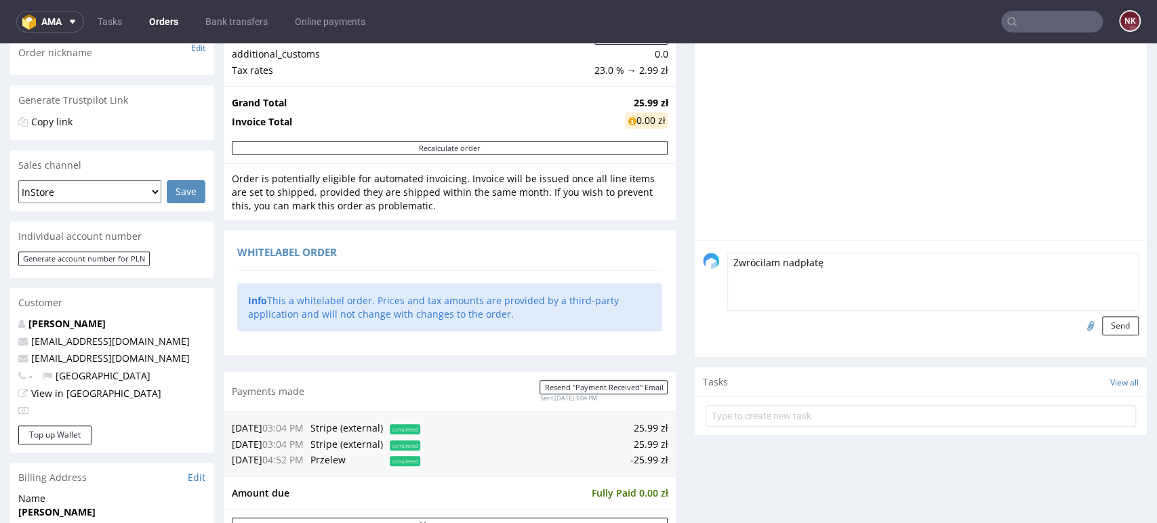
click at [754, 262] on textarea "Zwrócilam nadpłatę" at bounding box center [933, 282] width 412 height 58
click at [833, 254] on textarea "Zwróciłam nadpłatę" at bounding box center [933, 282] width 412 height 58
click at [635, 465] on td "-25.99 zł" at bounding box center [546, 460] width 244 height 16
copy td "25.99"
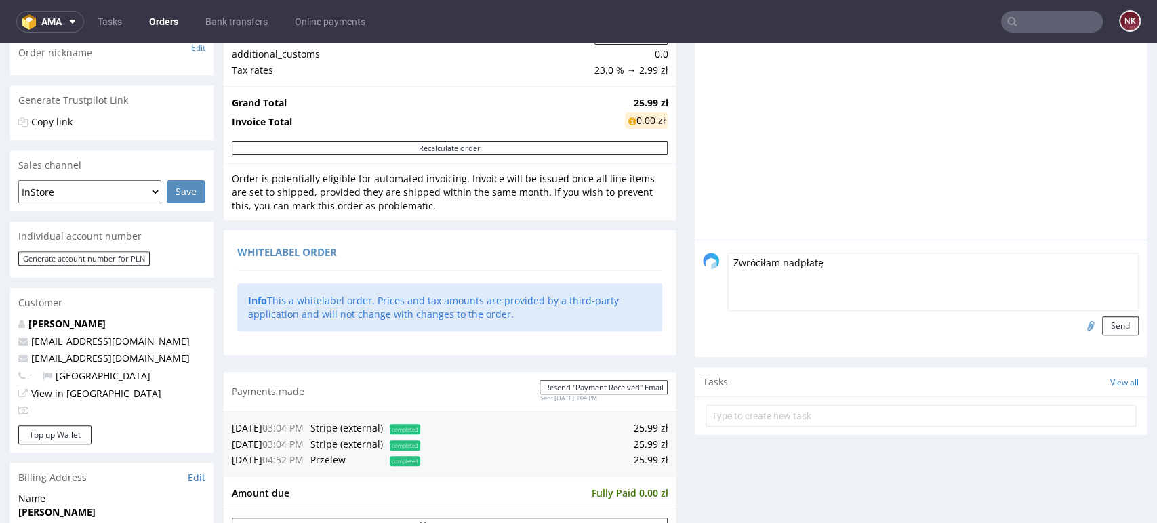
click at [858, 254] on textarea "Zwróciłam nadpłatę" at bounding box center [933, 282] width 412 height 58
paste textarea "25.99"
type textarea "Zwróciłam nadpłatę 25.99 PLN [DATE]"
click at [1102, 324] on button "Send" at bounding box center [1120, 326] width 37 height 19
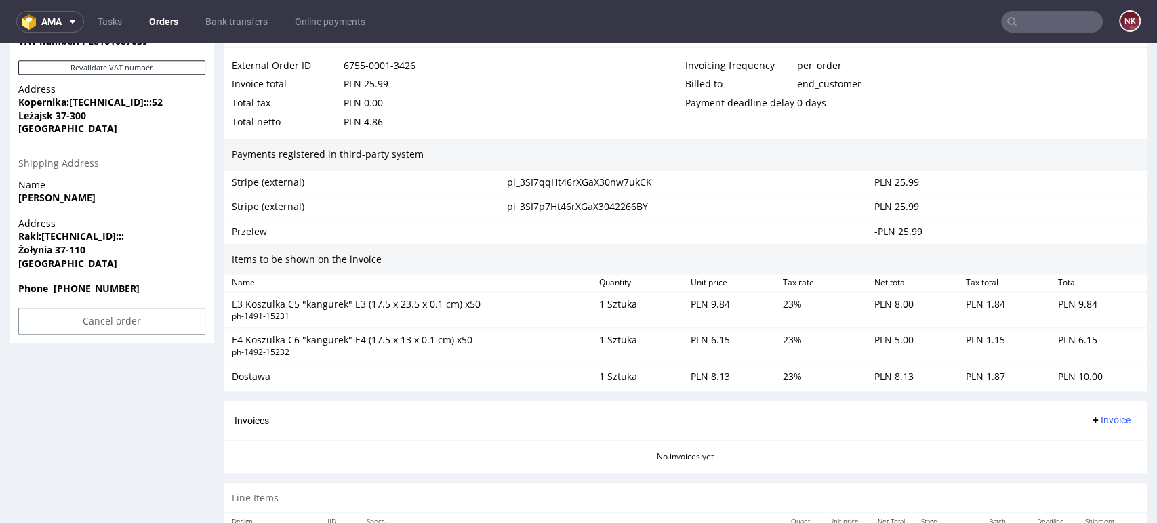
scroll to position [882, 0]
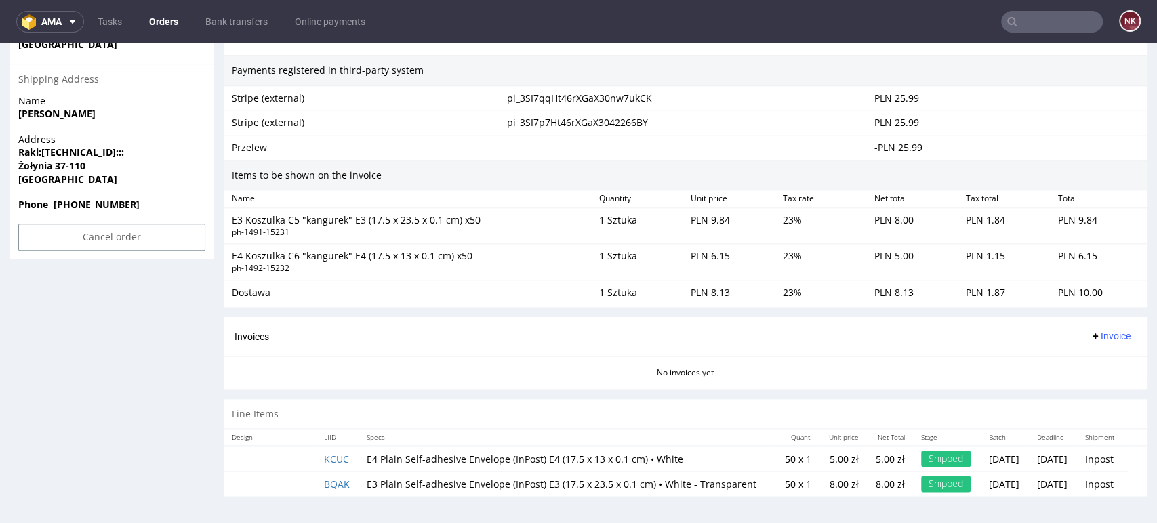
click at [1098, 331] on span "Invoice" at bounding box center [1110, 336] width 41 height 11
click at [1096, 359] on span "Generate" at bounding box center [1087, 366] width 66 height 14
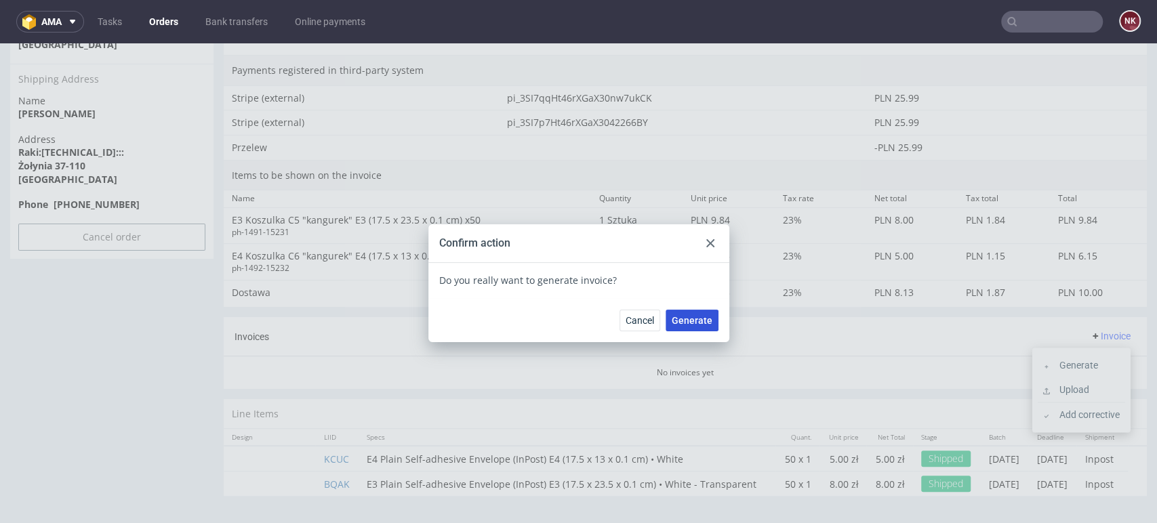
click at [697, 325] on span "Generate" at bounding box center [692, 320] width 41 height 9
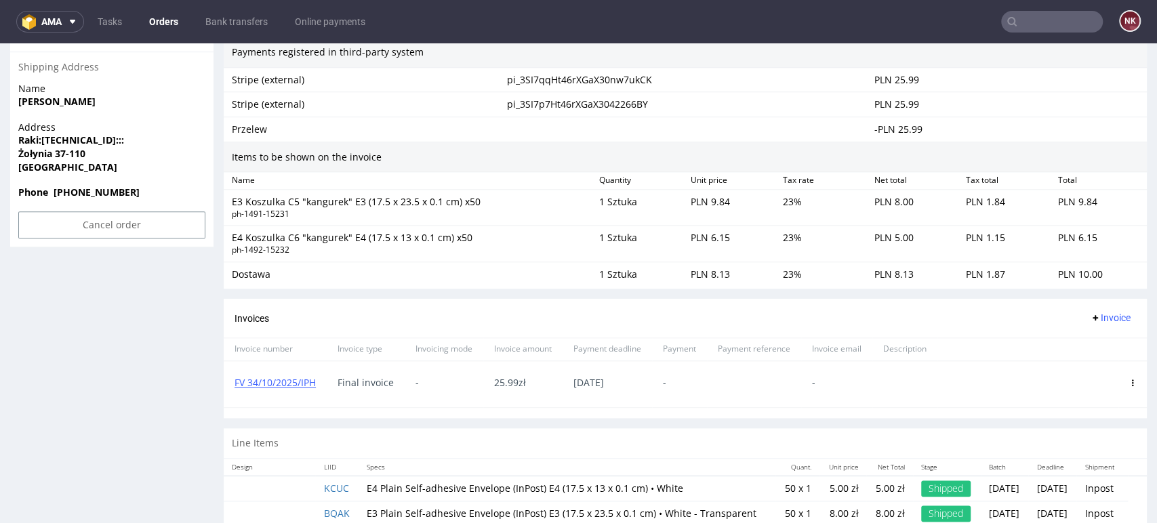
scroll to position [923, 0]
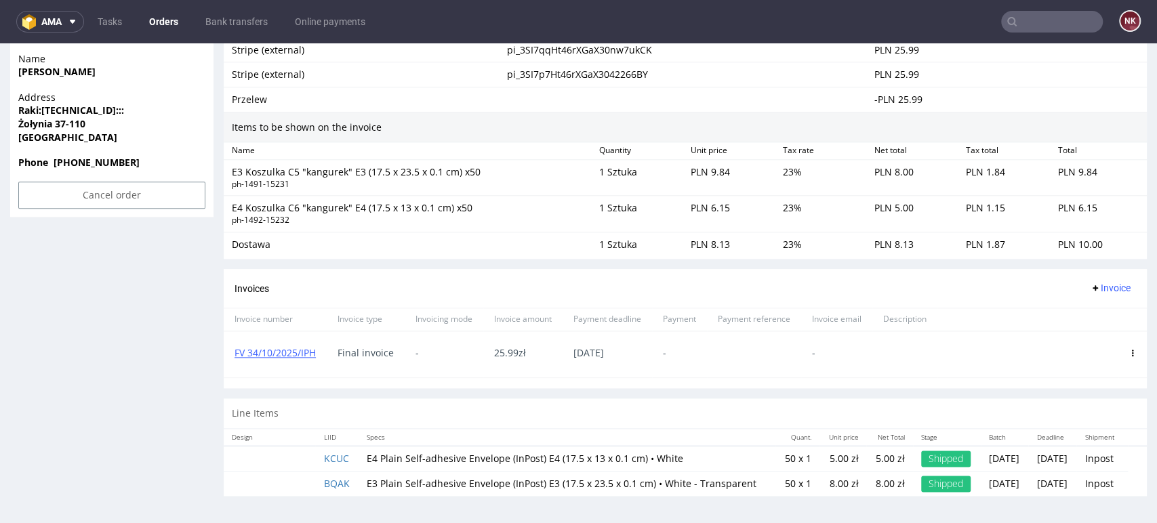
click at [1129, 350] on icon at bounding box center [1132, 353] width 7 height 7
click at [1085, 469] on span "Delete invoice" at bounding box center [1078, 476] width 82 height 14
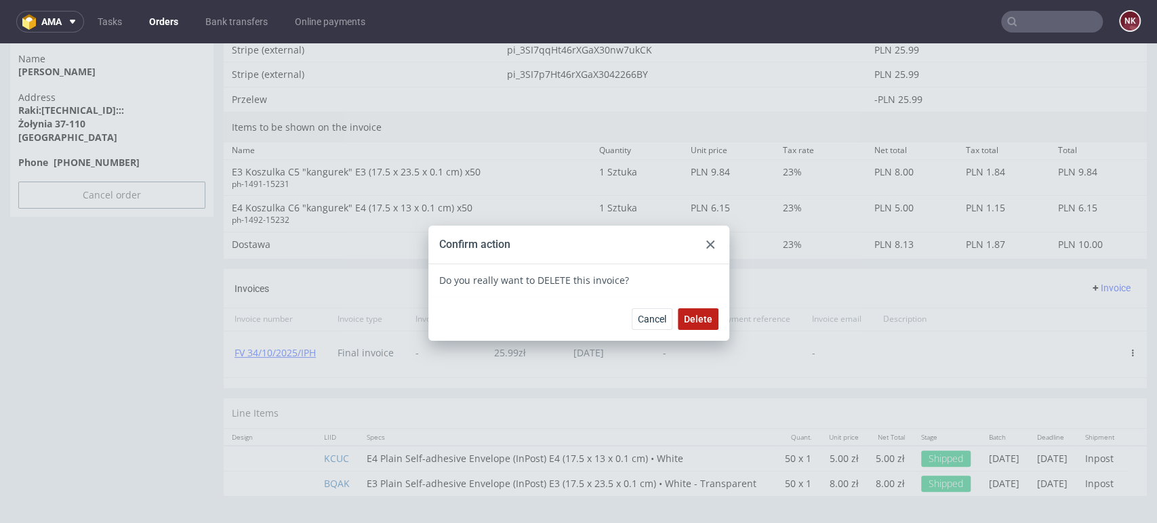
click at [690, 323] on span "Delete" at bounding box center [698, 319] width 28 height 9
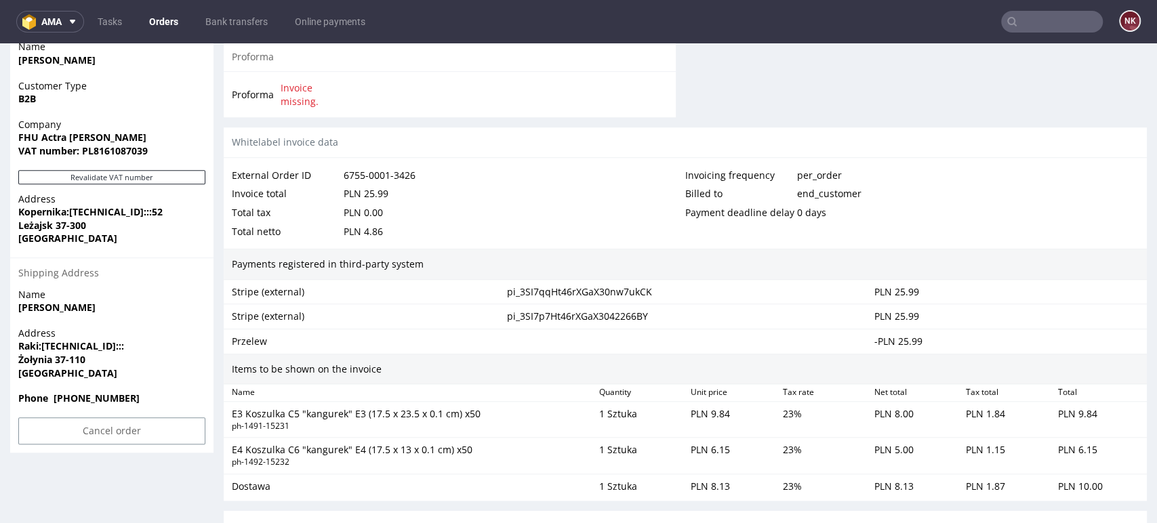
scroll to position [882, 0]
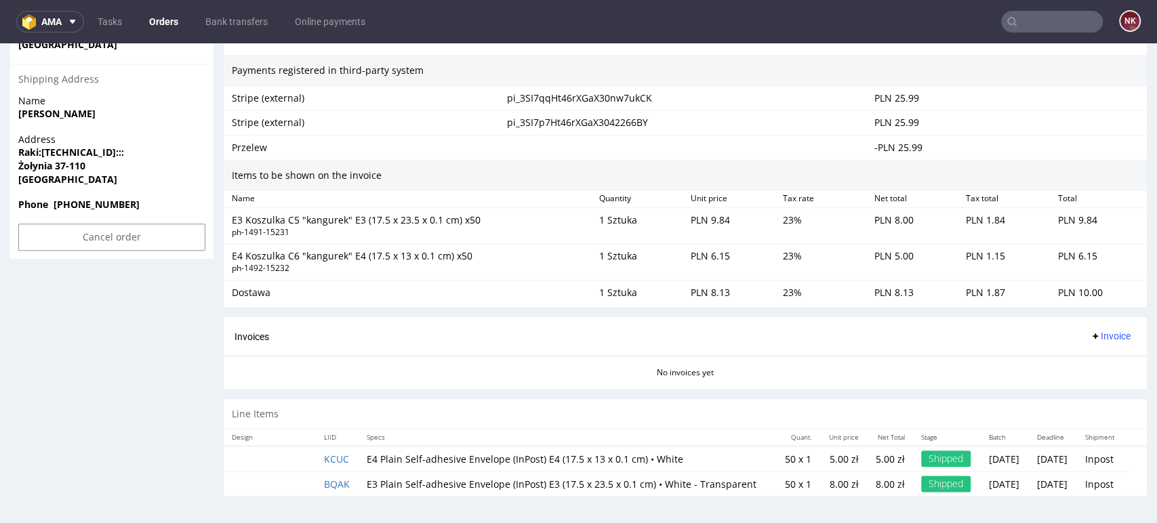
click at [1091, 331] on span "Invoice" at bounding box center [1110, 336] width 41 height 11
click at [1092, 383] on span "Upload" at bounding box center [1087, 390] width 66 height 14
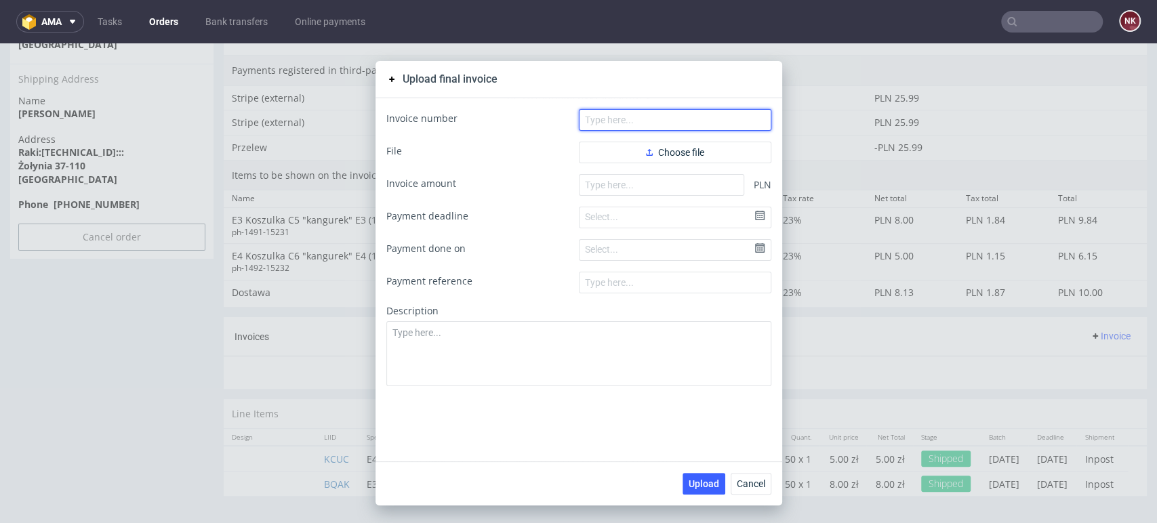
click at [680, 121] on input "text" at bounding box center [675, 120] width 193 height 22
paste input "FV 34/10/2025/IPH"
type input "FV 34/10/2025/IPH"
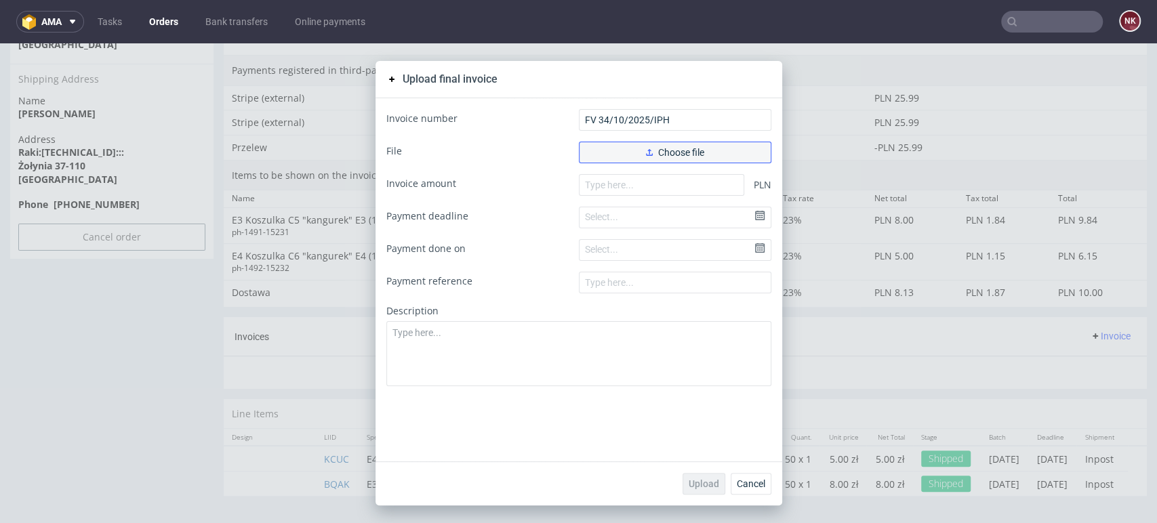
click at [667, 156] on span "Choose file" at bounding box center [675, 152] width 58 height 9
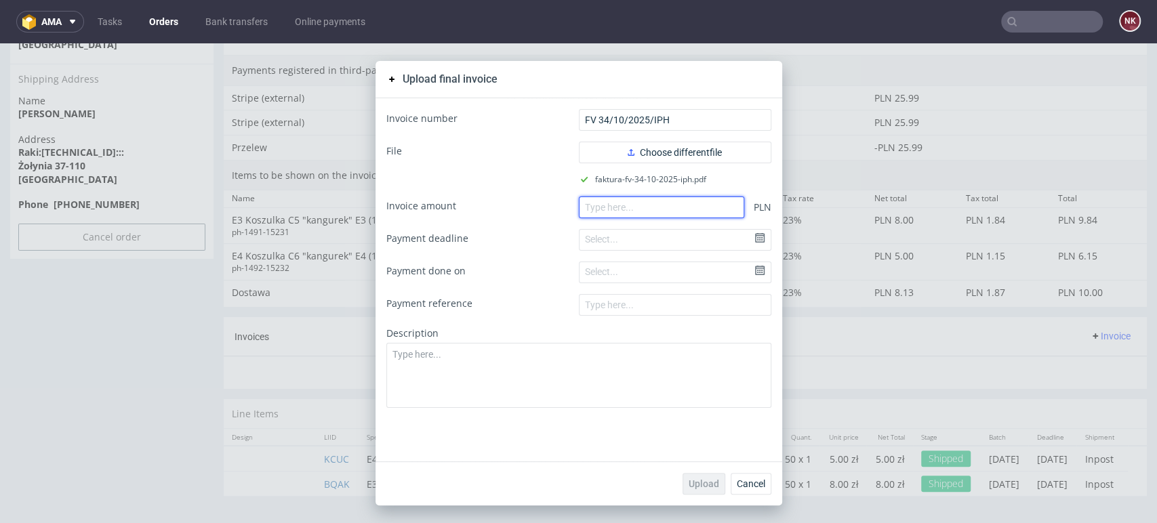
click at [645, 210] on input "number" at bounding box center [661, 208] width 165 height 22
paste input "25.99"
type input "25.99"
click at [689, 481] on span "Upload" at bounding box center [704, 483] width 31 height 9
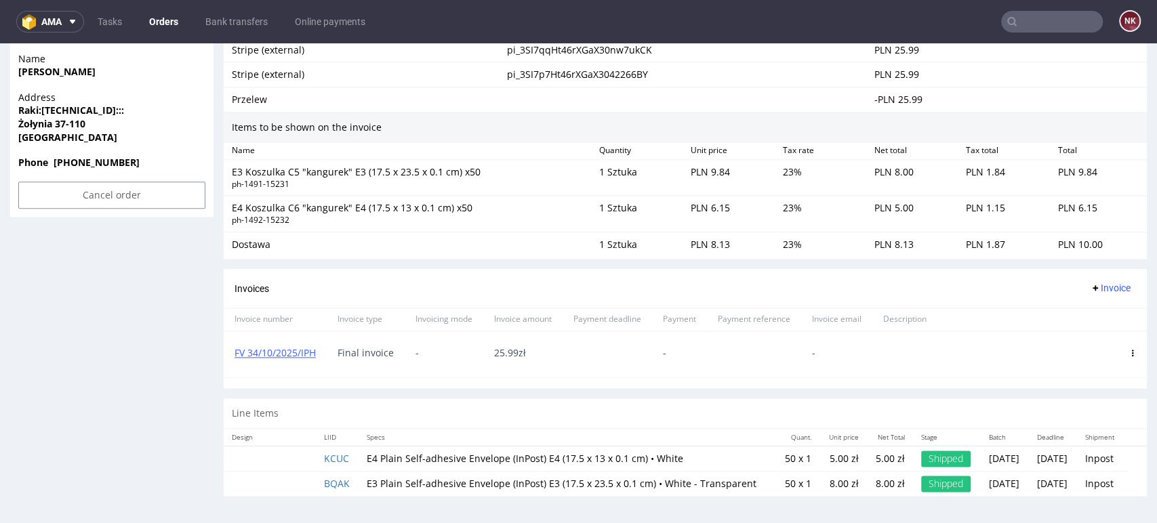
scroll to position [923, 0]
click at [167, 20] on link "Orders" at bounding box center [163, 22] width 45 height 22
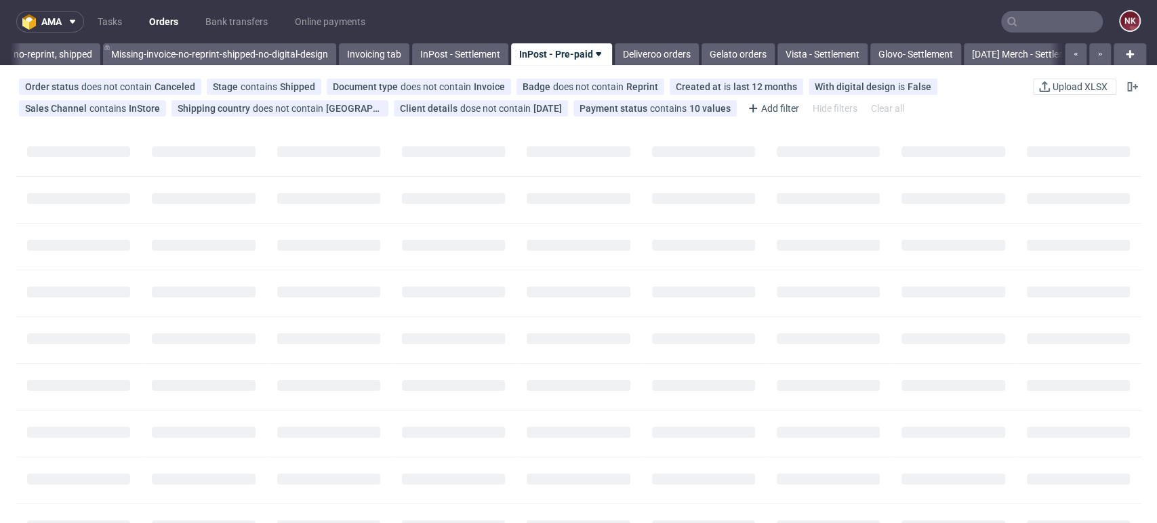
scroll to position [0, 2250]
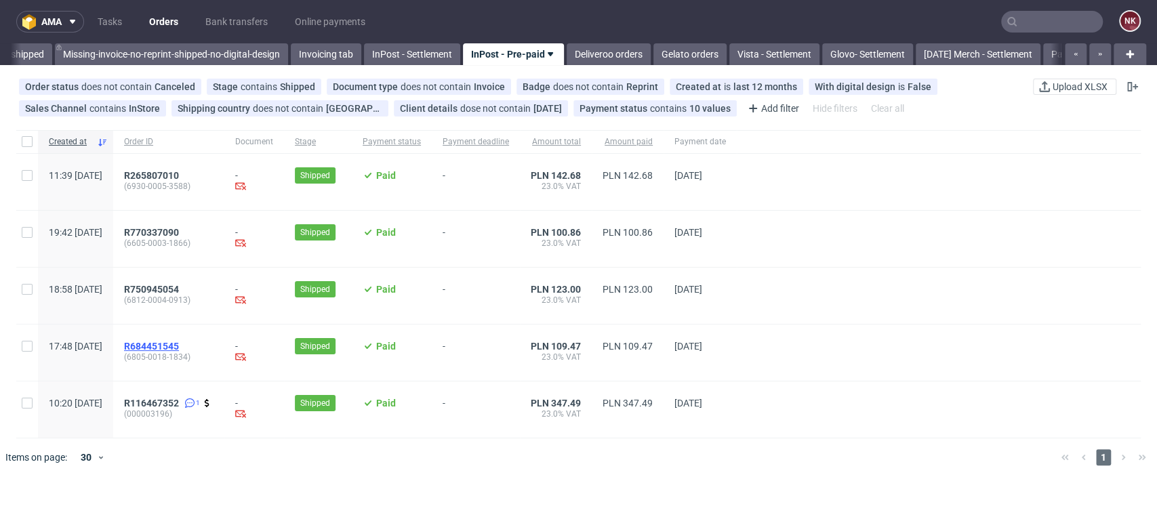
click at [179, 346] on span "R684451545" at bounding box center [151, 346] width 55 height 11
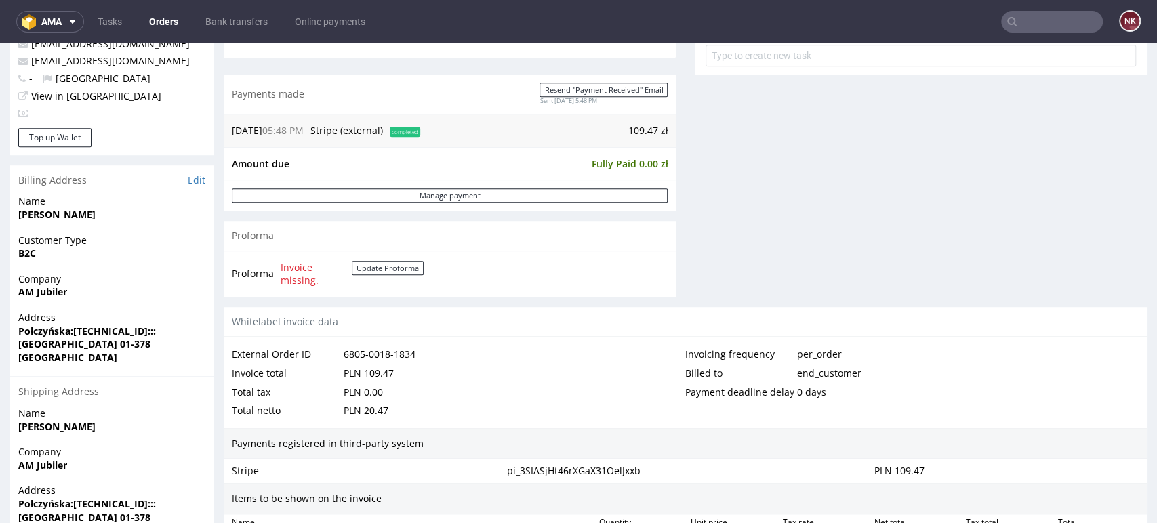
scroll to position [527, 0]
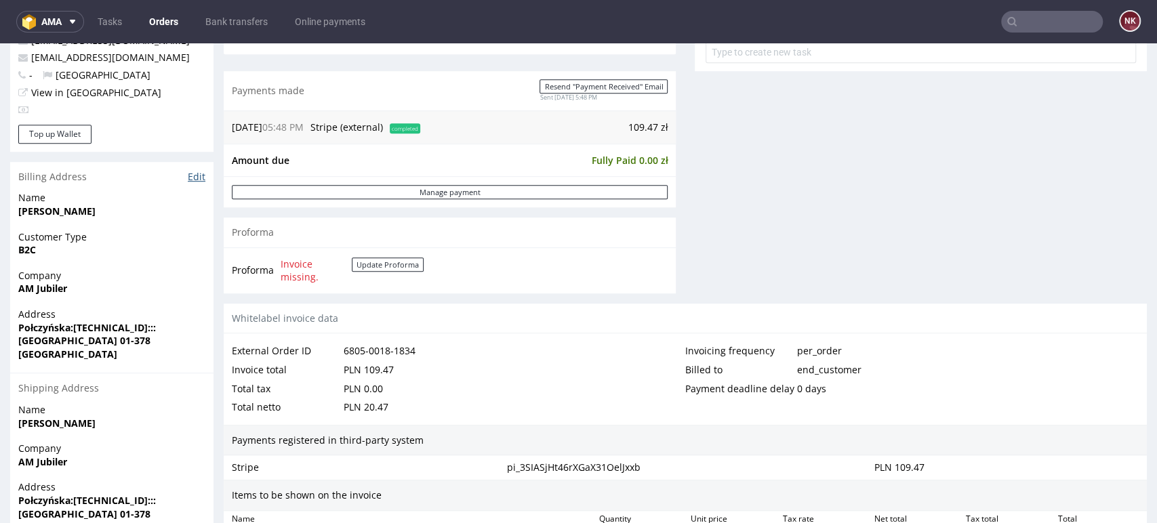
click at [198, 172] on link "Edit" at bounding box center [197, 177] width 18 height 14
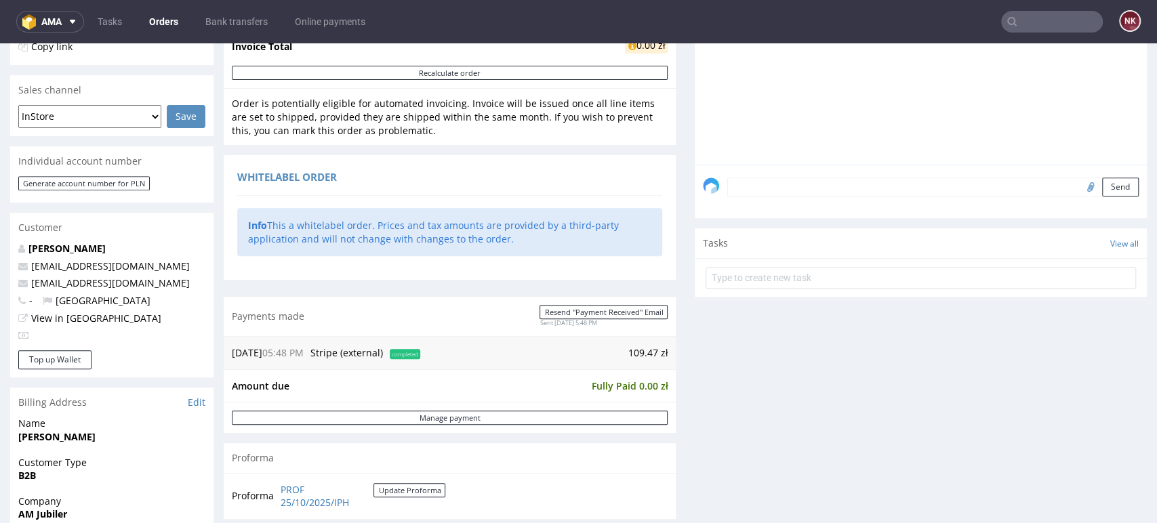
scroll to position [376, 0]
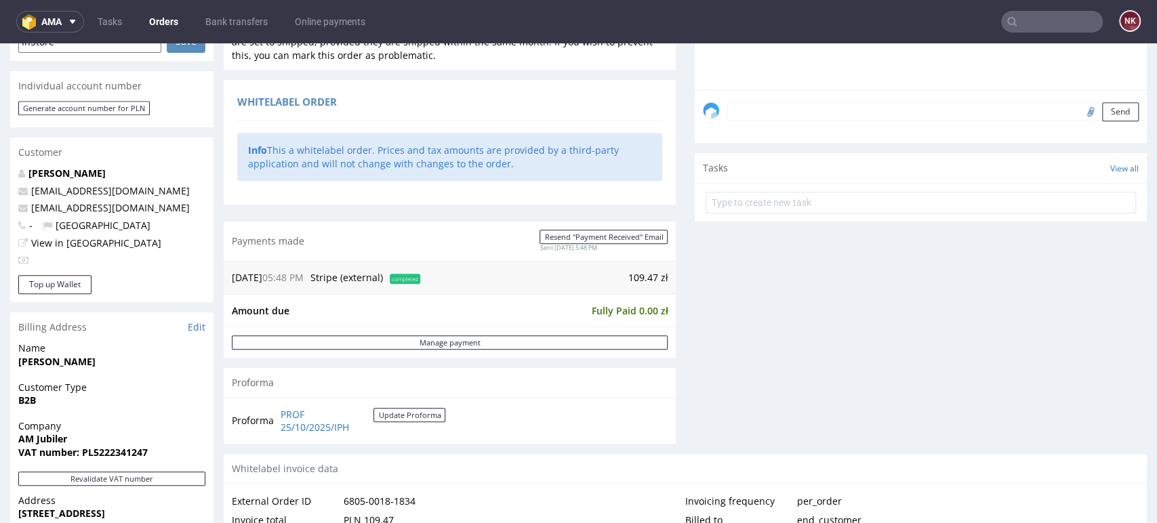
click at [669, 374] on div "Progress Payment Paid Tue 14 Oct Payment “Received” Email Sent Tue 14 Oct 17:48…" at bounding box center [685, 344] width 923 height 1267
click at [1036, 336] on div "Comments User (0) Order (0) Automatic (0) Attachments (0) All (0) View all (0) …" at bounding box center [921, 127] width 452 height 653
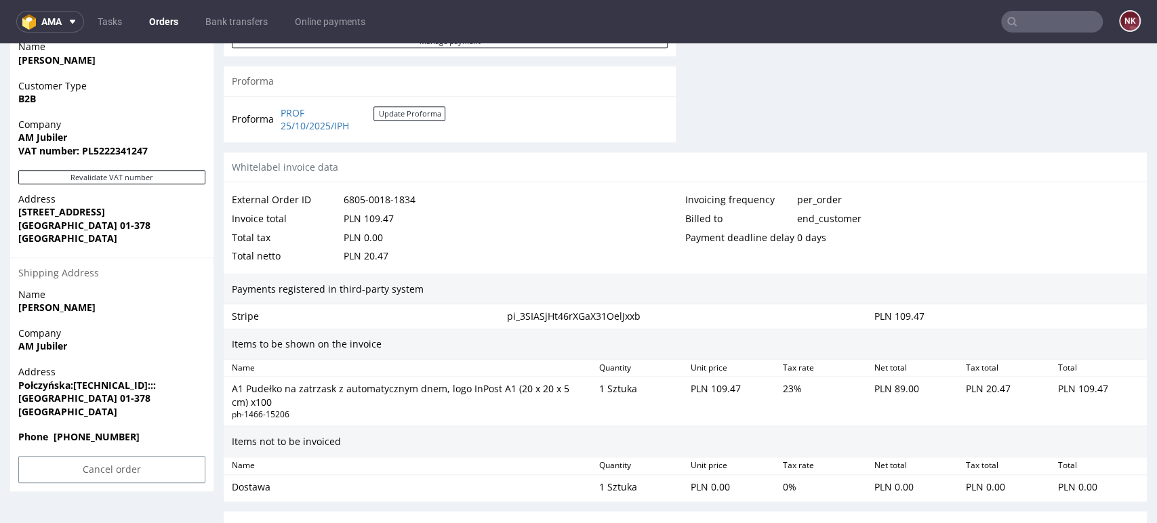
scroll to position [846, 0]
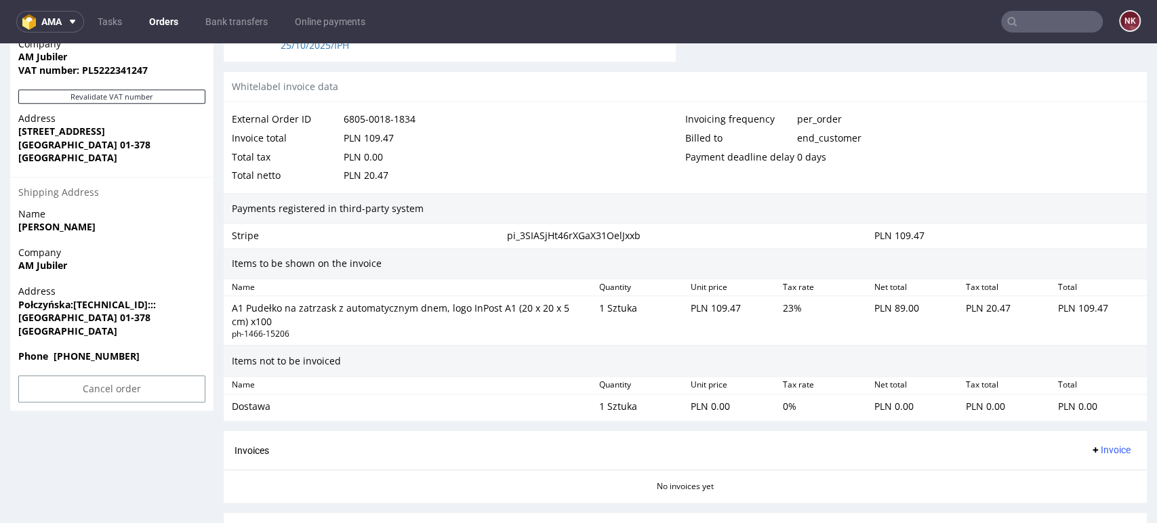
scroll to position [846, 0]
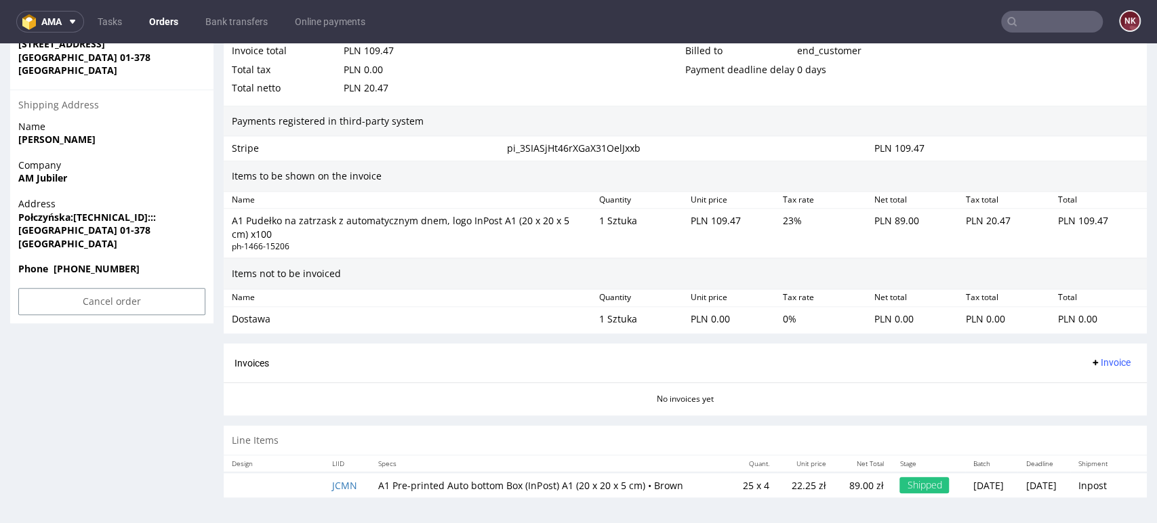
click at [1090, 367] on span "Invoice" at bounding box center [1110, 362] width 41 height 11
click at [1100, 388] on span "Generate" at bounding box center [1087, 391] width 66 height 14
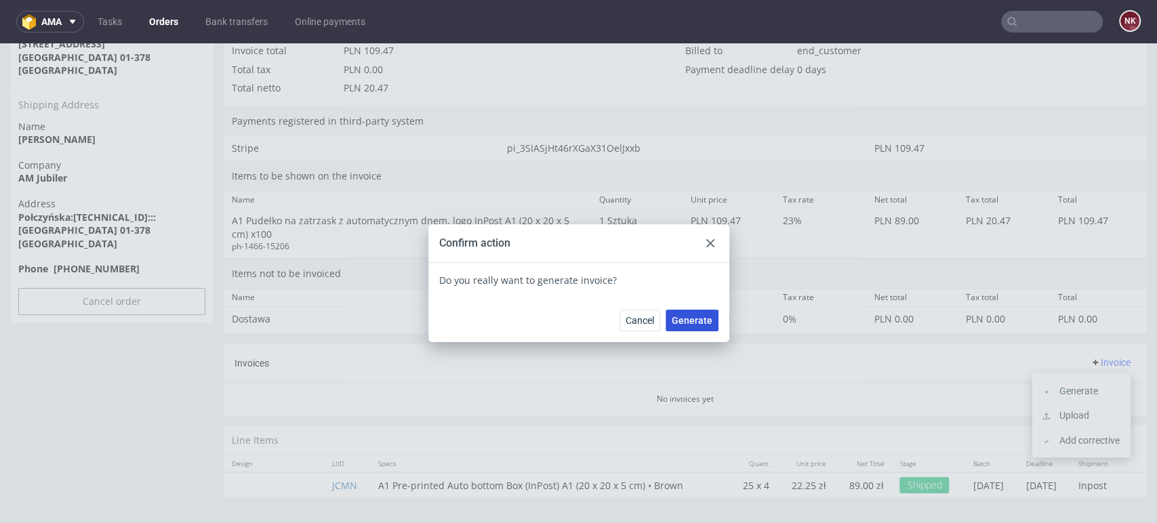
click at [694, 317] on span "Generate" at bounding box center [692, 320] width 41 height 9
click at [706, 243] on icon at bounding box center [710, 243] width 8 height 8
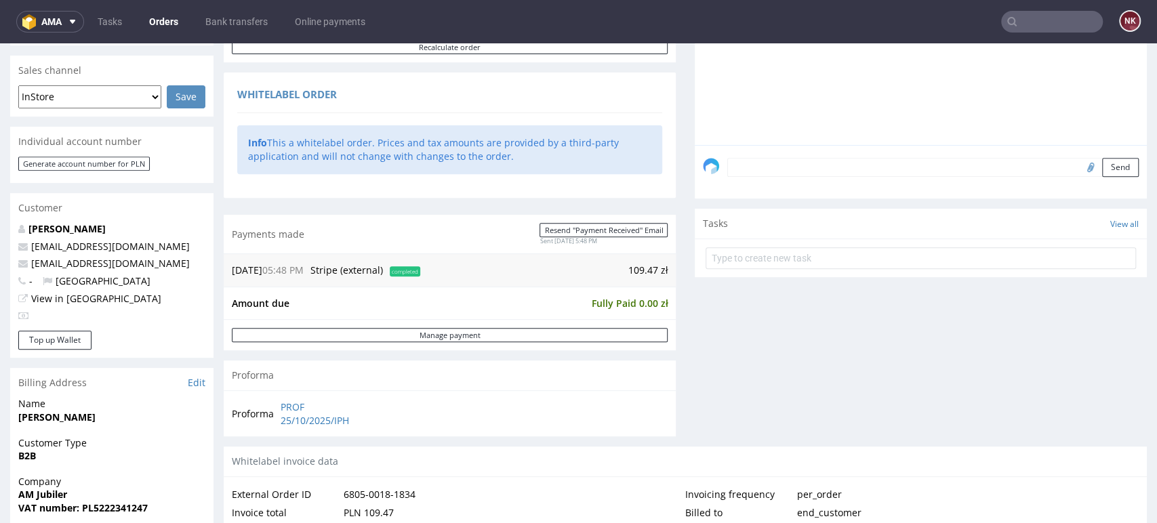
scroll to position [527, 0]
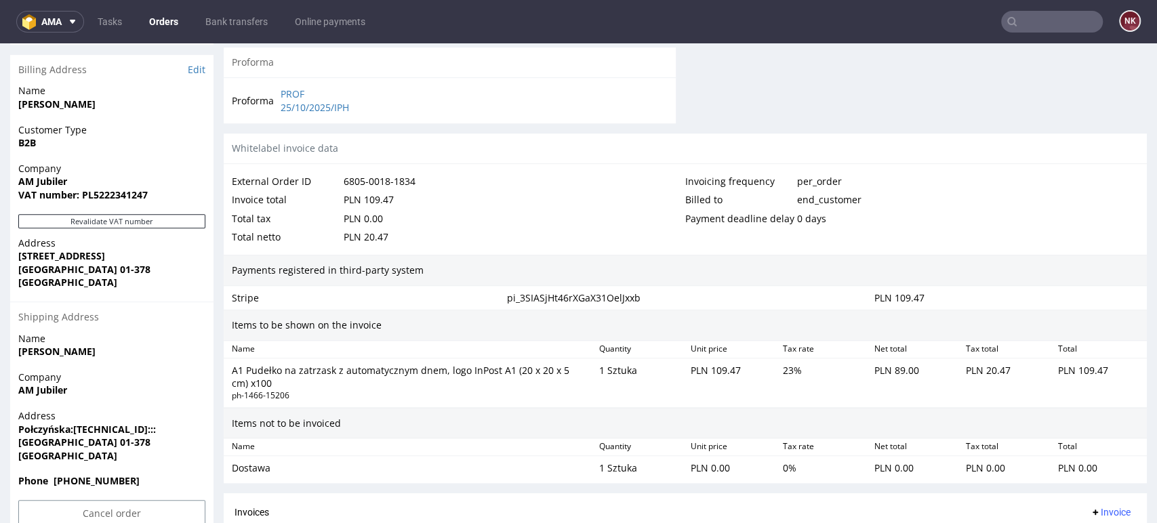
scroll to position [678, 0]
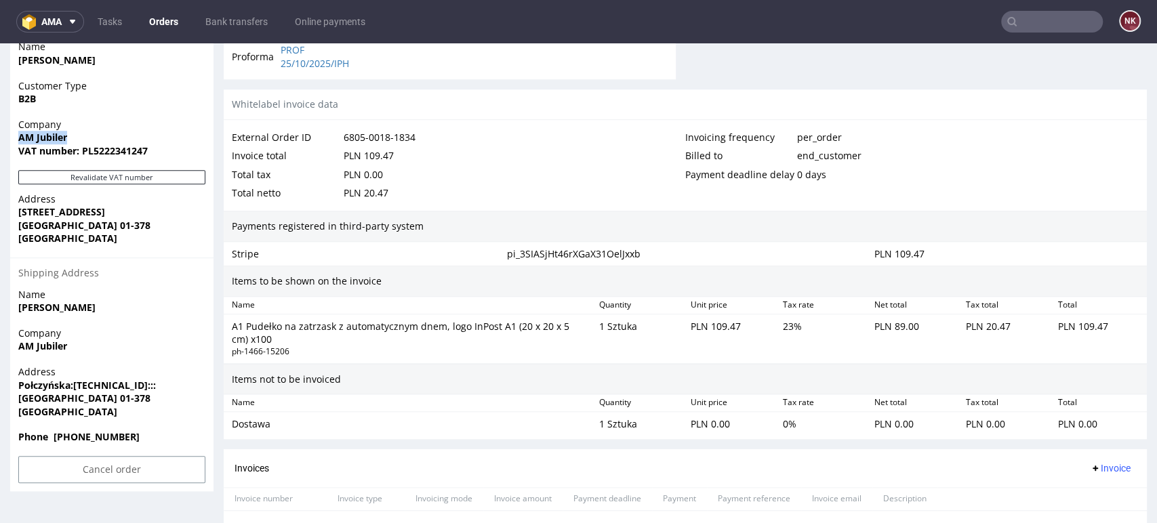
drag, startPoint x: 71, startPoint y: 138, endPoint x: 15, endPoint y: 136, distance: 56.3
click at [15, 136] on div "Company AM Jubiler VAT number: PL5222341247" at bounding box center [111, 144] width 203 height 52
copy strong "AM Jubiler"
click at [104, 146] on strong "VAT number: PL5222341247" at bounding box center [82, 150] width 129 height 13
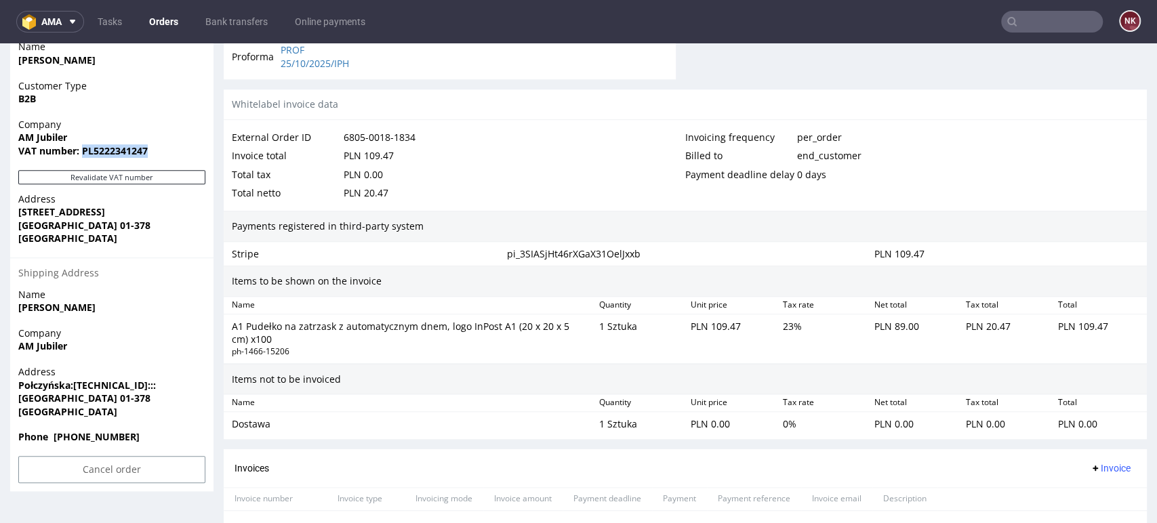
copy strong "PL5222341247"
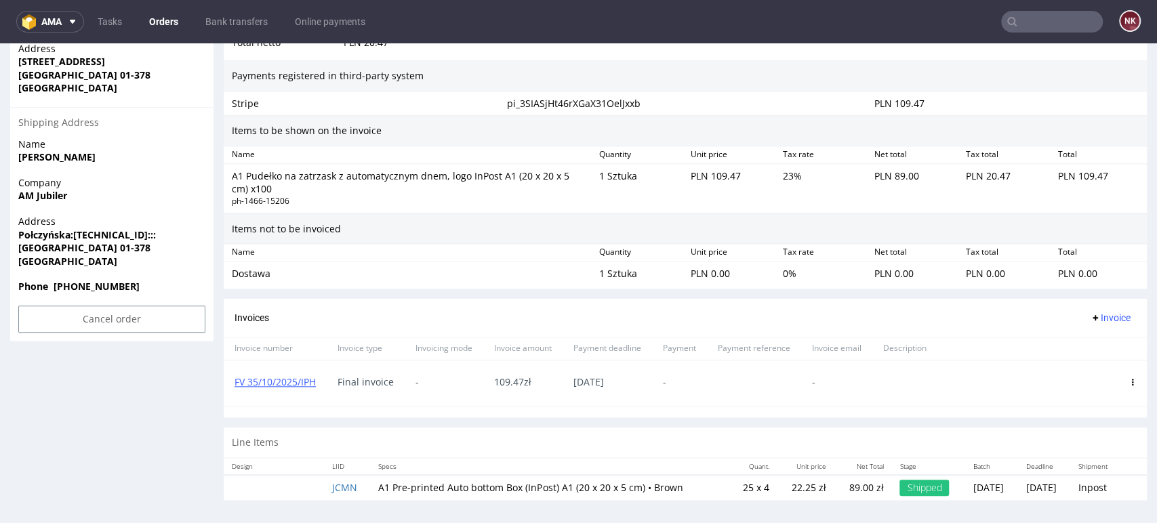
scroll to position [830, 0]
click at [1129, 375] on span at bounding box center [1132, 380] width 7 height 11
click at [1129, 378] on icon at bounding box center [1132, 380] width 7 height 7
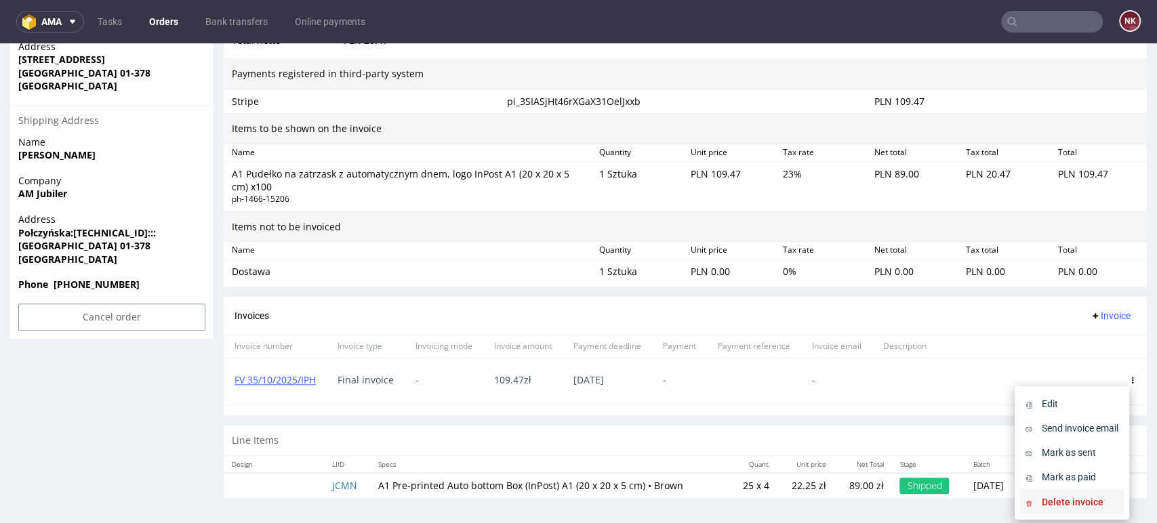
click at [1084, 500] on span "Delete invoice" at bounding box center [1078, 503] width 82 height 14
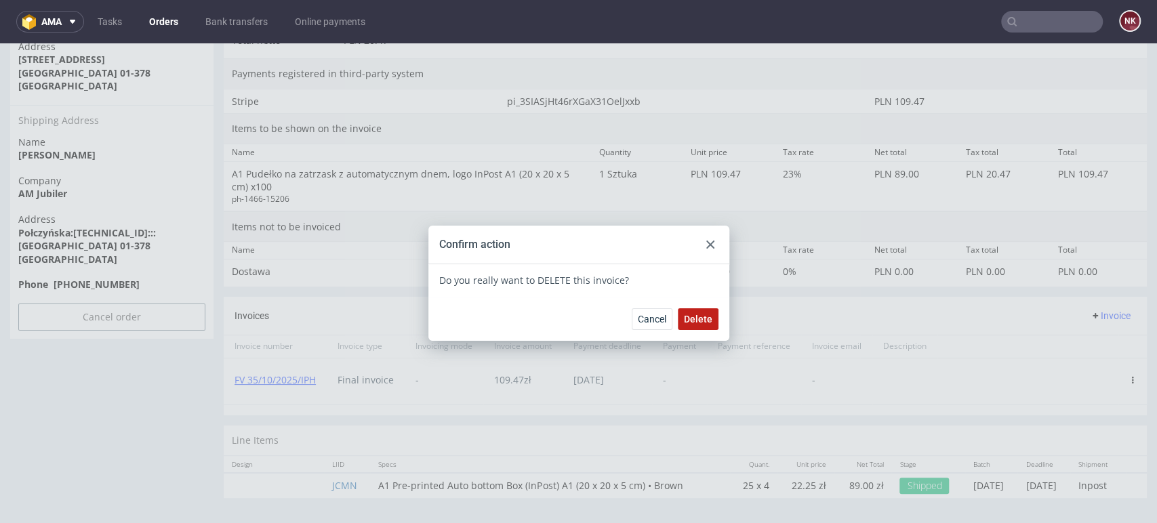
click at [694, 321] on span "Delete" at bounding box center [698, 319] width 28 height 9
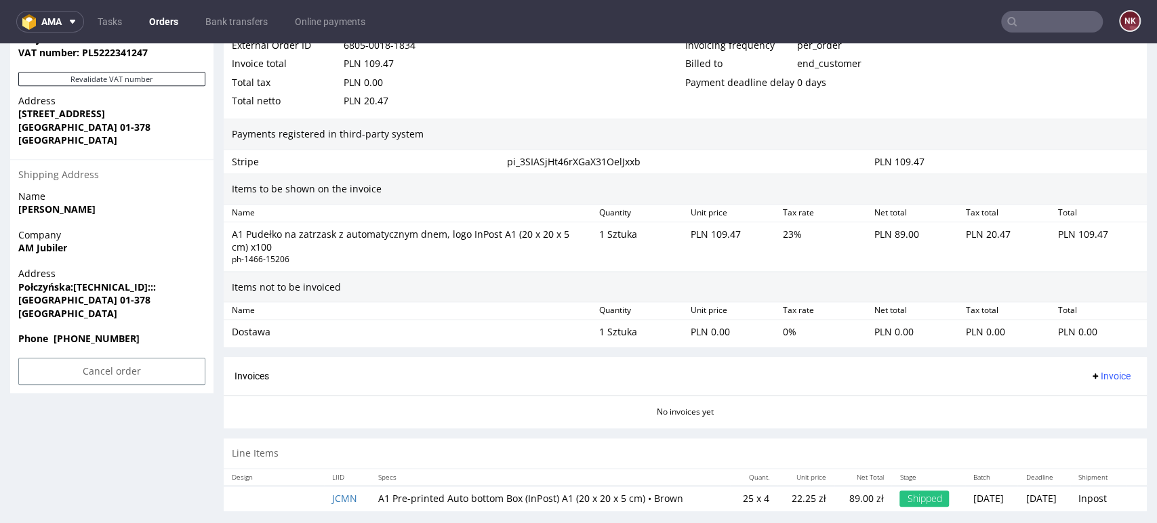
scroll to position [789, 0]
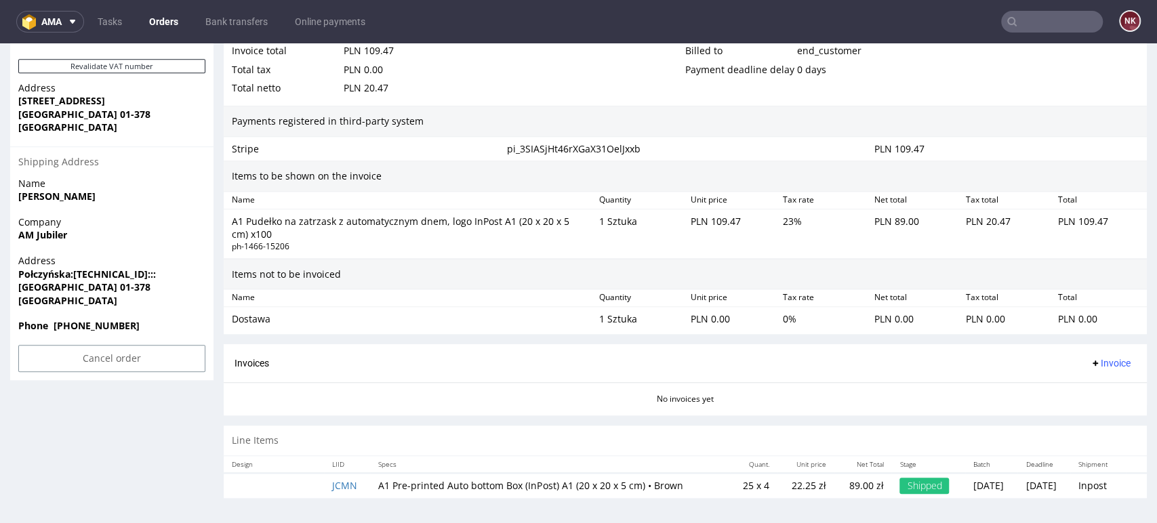
click at [1102, 355] on button "Invoice" at bounding box center [1111, 363] width 52 height 16
click at [1088, 411] on span "Upload" at bounding box center [1087, 416] width 66 height 14
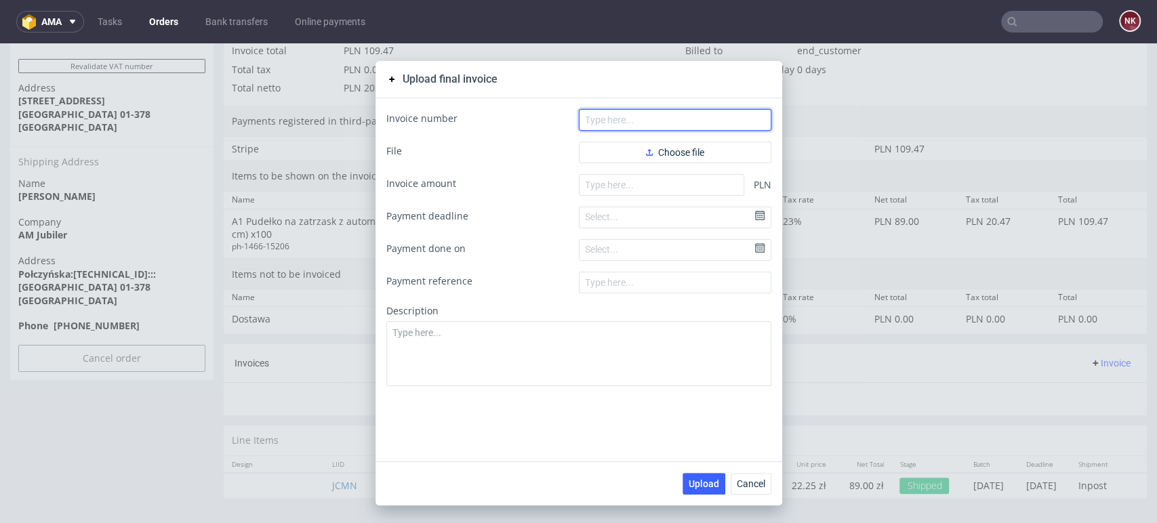
drag, startPoint x: 722, startPoint y: 120, endPoint x: 691, endPoint y: 123, distance: 31.4
click at [722, 120] on input "text" at bounding box center [675, 120] width 193 height 22
paste input "FV 35/10/2025/IPH"
type input "FV 35/10/2025/IPH"
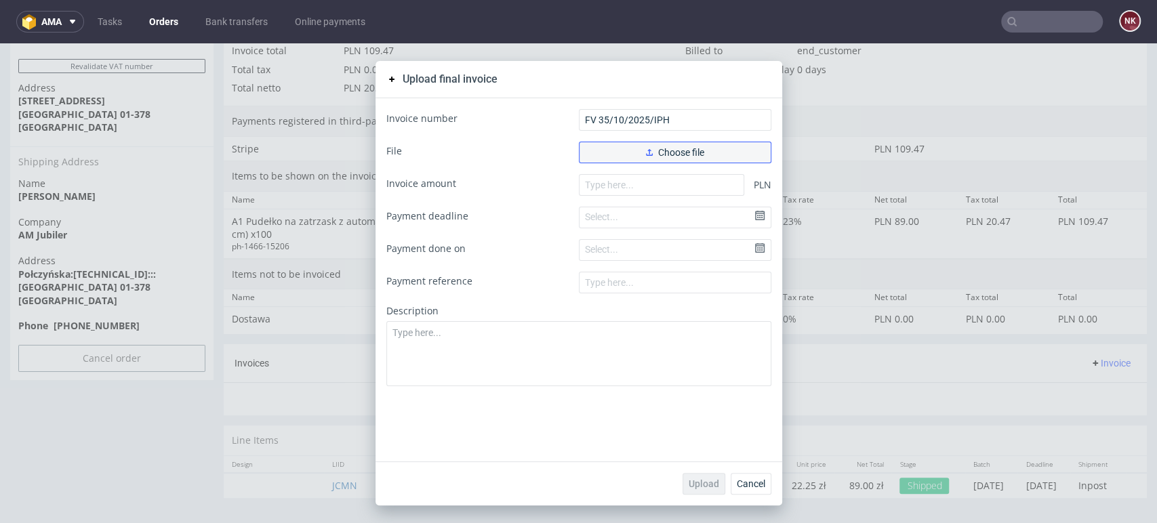
click at [633, 144] on button "Choose file" at bounding box center [675, 153] width 193 height 22
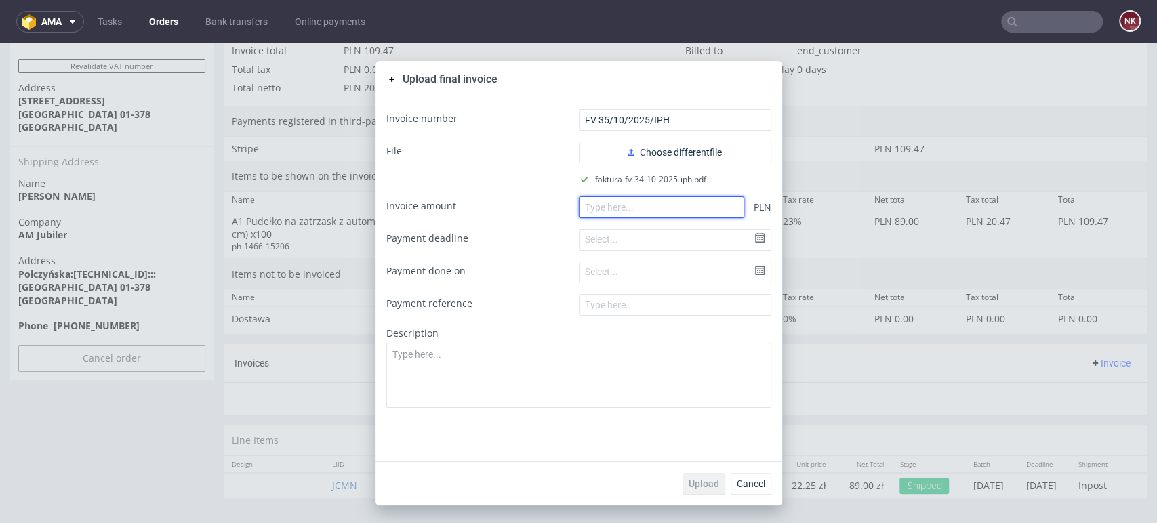
click at [626, 208] on input "number" at bounding box center [661, 208] width 165 height 22
paste input "109.47"
type input "109.47"
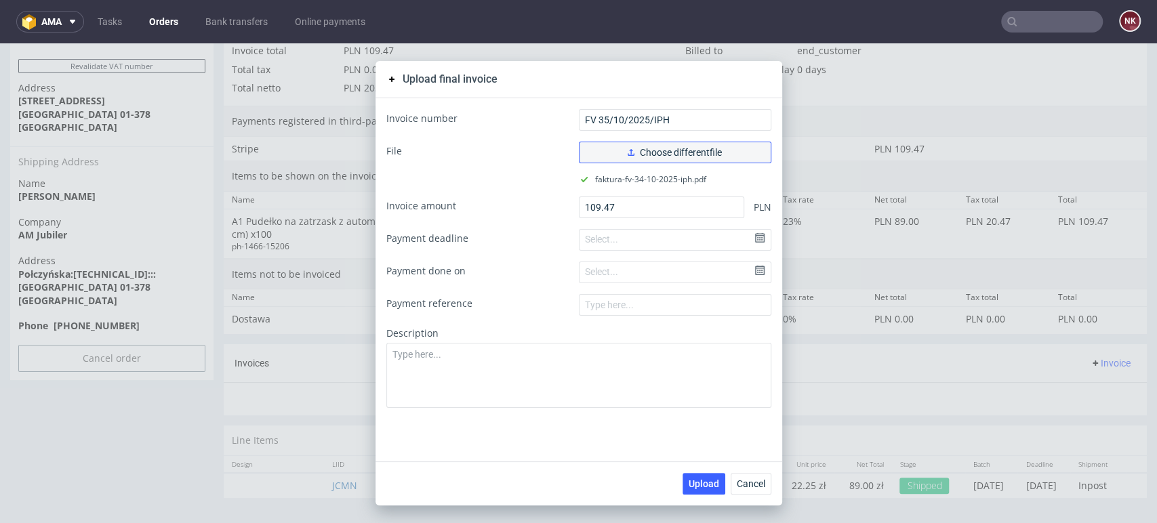
click at [662, 159] on button "Choose different file" at bounding box center [675, 153] width 193 height 22
click at [702, 479] on span "Upload" at bounding box center [704, 483] width 31 height 9
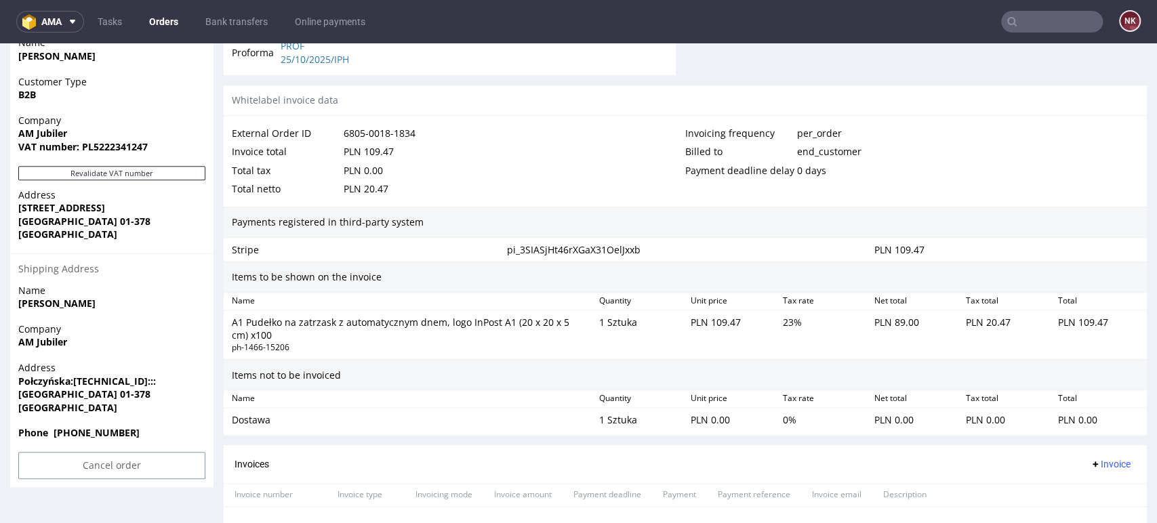
scroll to position [830, 0]
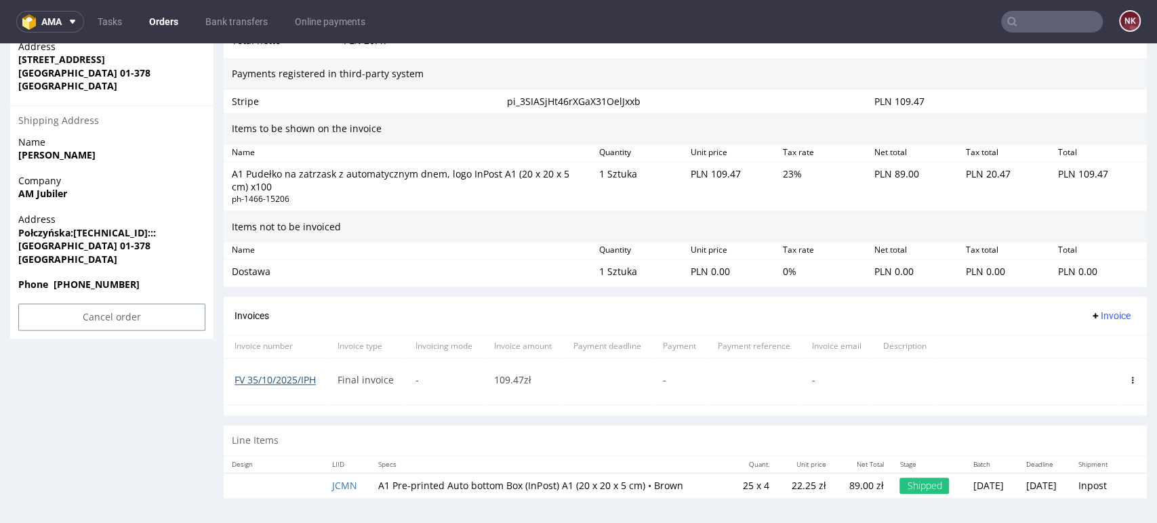
click at [283, 375] on link "FV 35/10/2025/IPH" at bounding box center [275, 380] width 81 height 13
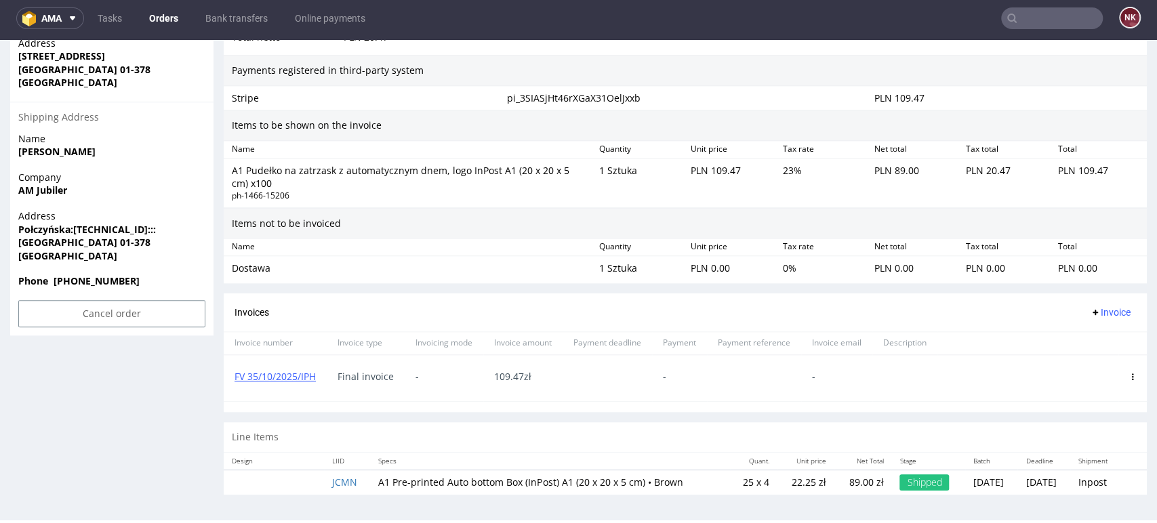
click at [1129, 376] on icon at bounding box center [1132, 377] width 7 height 7
click at [1067, 505] on li "Delete invoice" at bounding box center [1072, 499] width 104 height 24
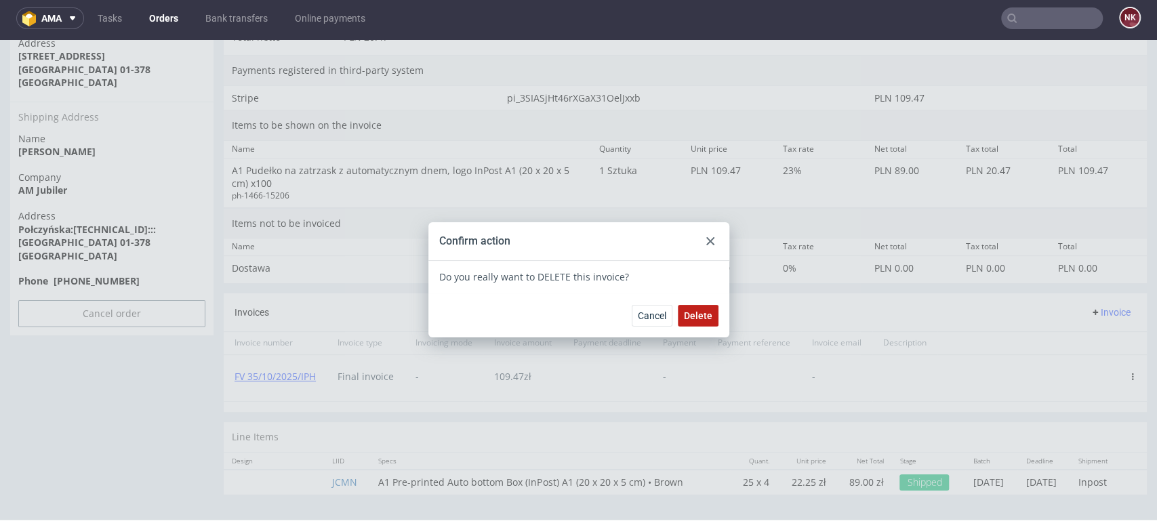
click at [700, 316] on span "Delete" at bounding box center [698, 315] width 28 height 9
click at [706, 239] on use at bounding box center [710, 241] width 8 height 8
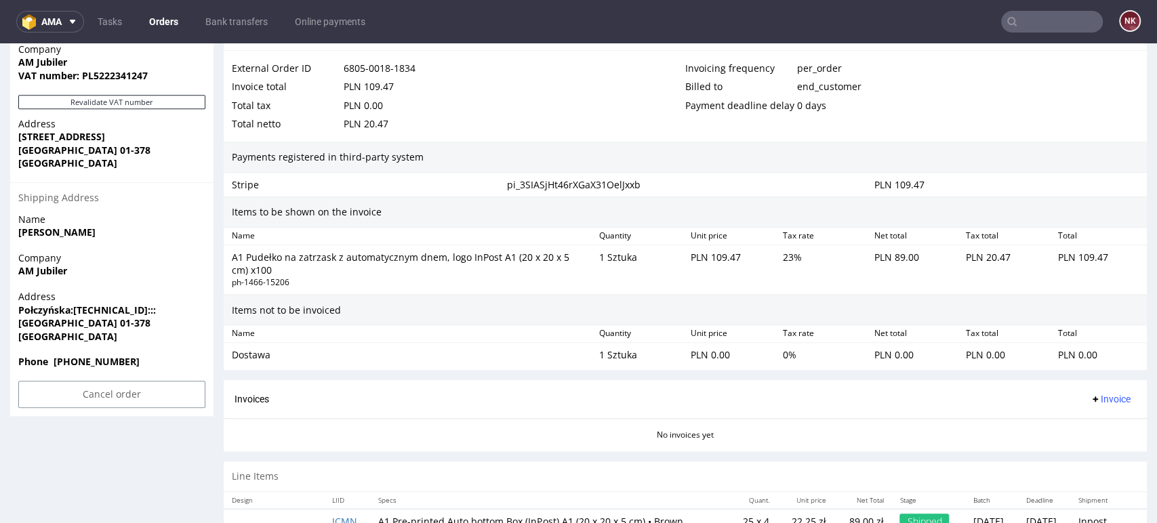
scroll to position [789, 0]
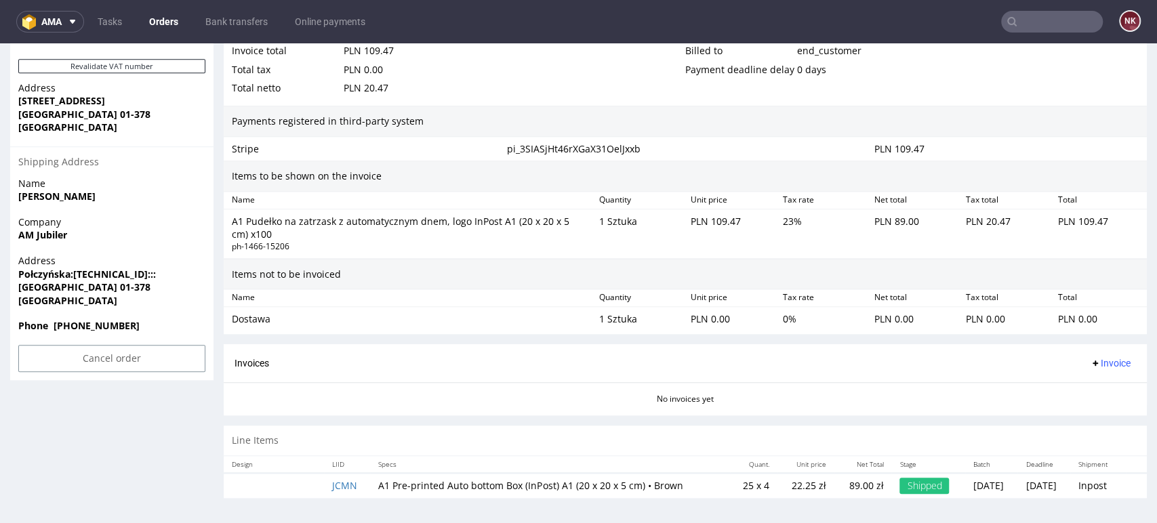
click at [1093, 366] on span "Invoice" at bounding box center [1110, 363] width 41 height 11
click at [1085, 411] on span "Upload" at bounding box center [1087, 416] width 66 height 14
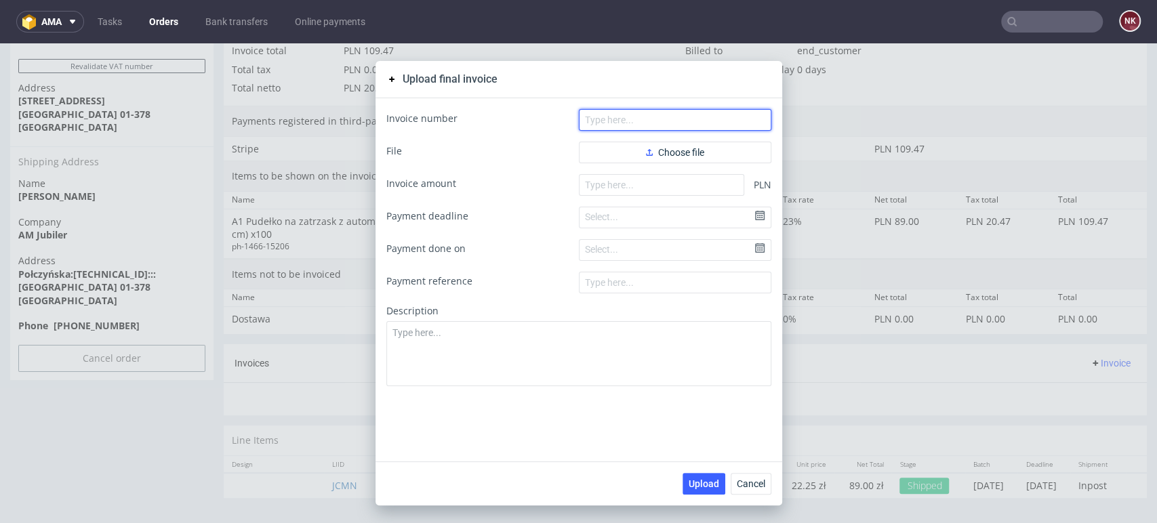
click at [635, 129] on input "text" at bounding box center [675, 120] width 193 height 22
paste input "FV 35/10/2025/IPH"
type input "FV 35/10/2025/IPH"
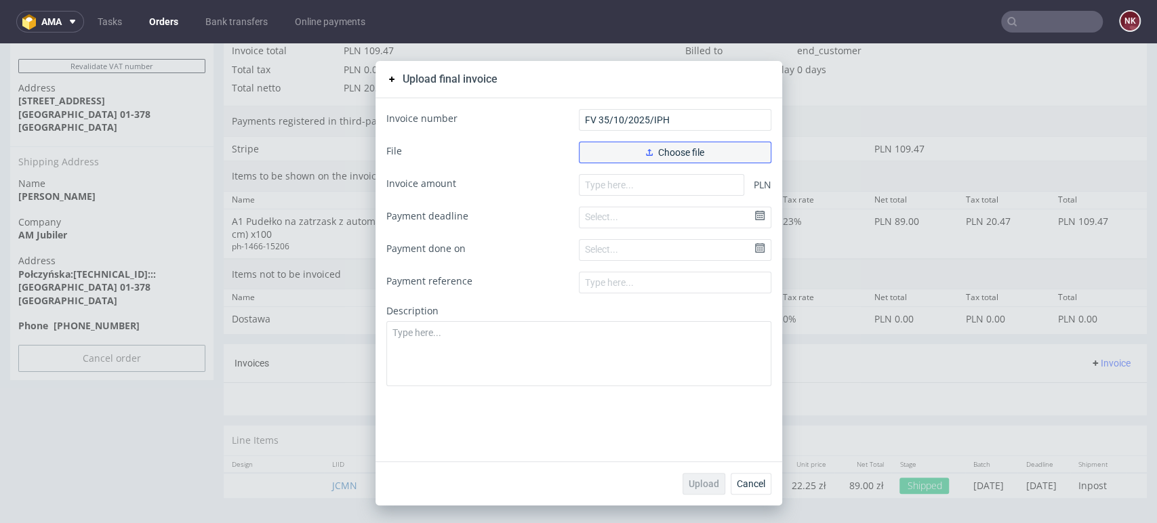
click at [616, 156] on button "Choose file" at bounding box center [675, 153] width 193 height 22
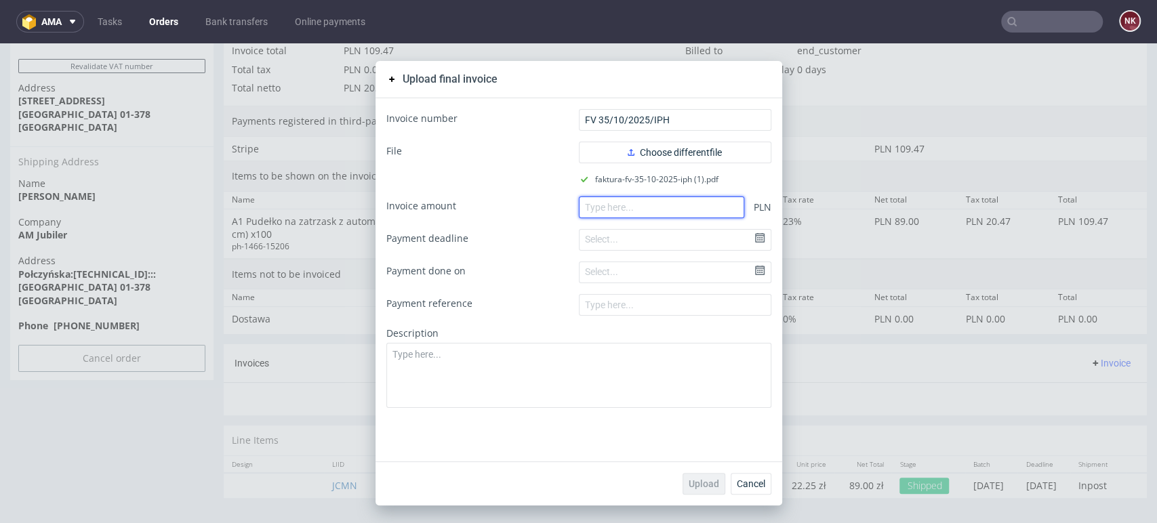
click at [645, 214] on input "number" at bounding box center [661, 208] width 165 height 22
paste input "109.47"
type input "109.47"
click at [689, 481] on span "Upload" at bounding box center [704, 483] width 31 height 9
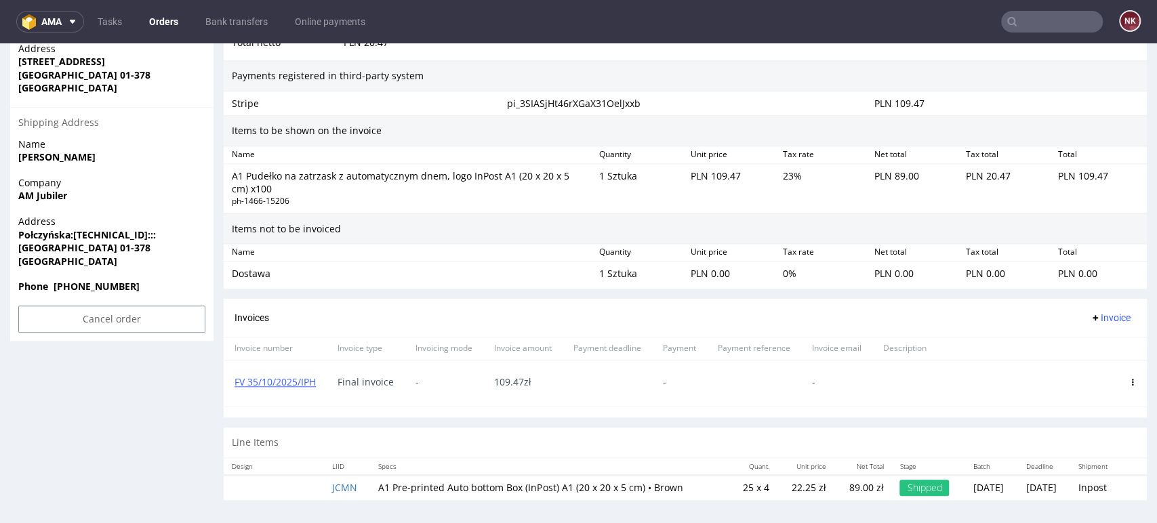
scroll to position [830, 0]
click at [262, 381] on link "FV 35/10/2025/IPH" at bounding box center [275, 380] width 81 height 13
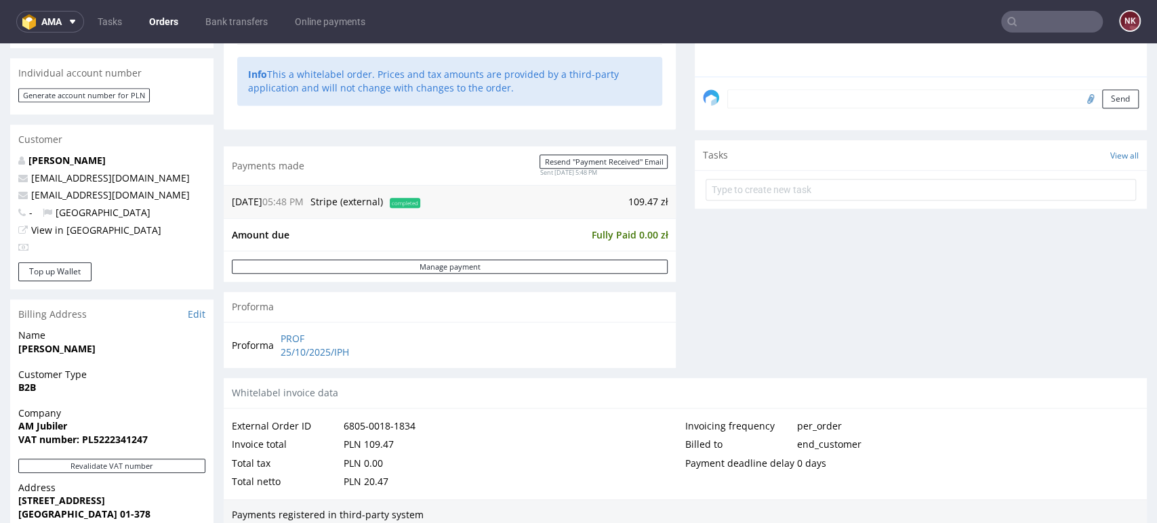
scroll to position [379, 0]
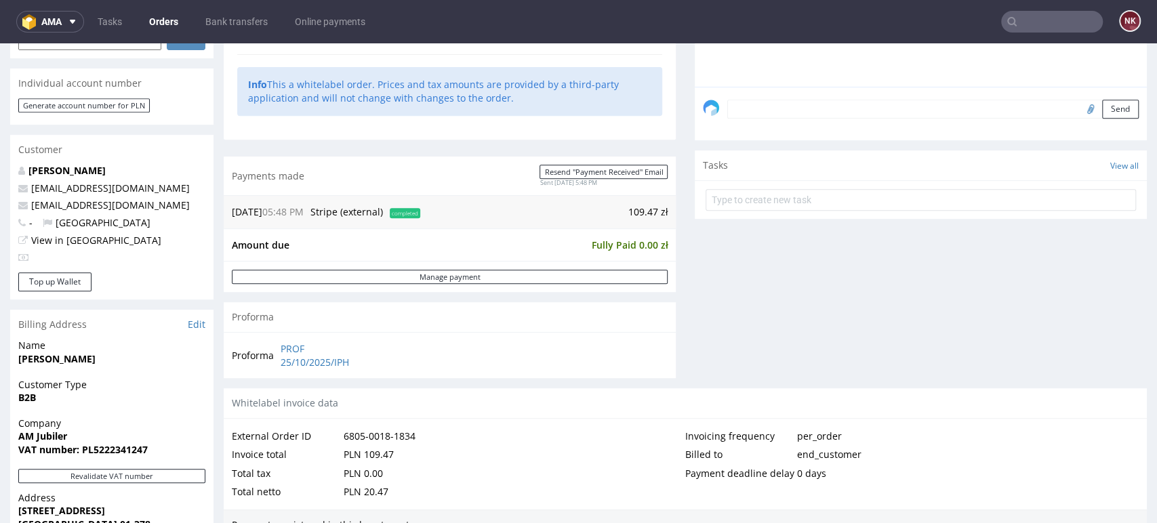
click at [178, 11] on link "Orders" at bounding box center [163, 22] width 45 height 22
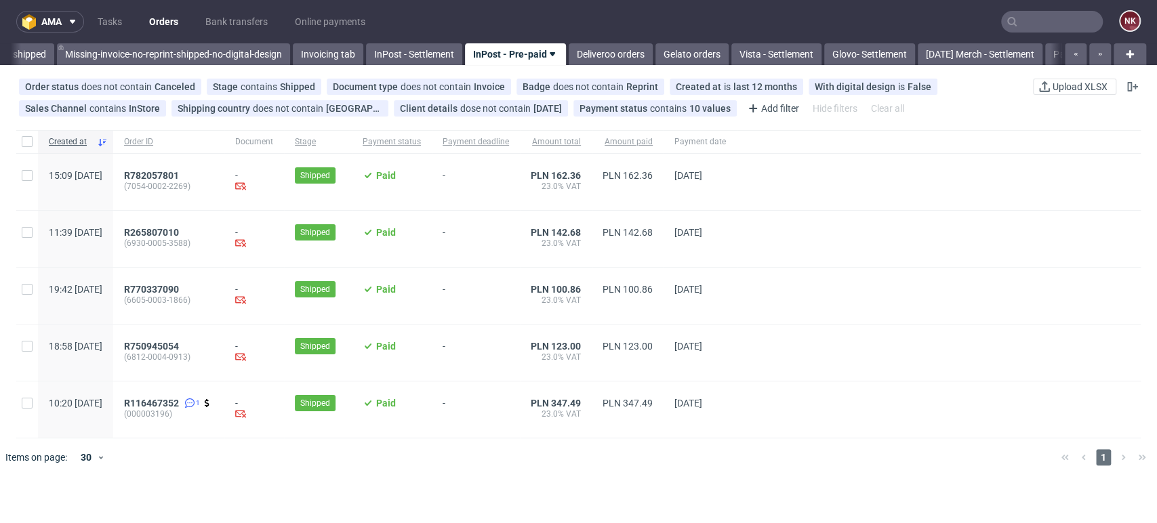
scroll to position [0, 2250]
click at [179, 348] on span "R750945054" at bounding box center [151, 346] width 55 height 11
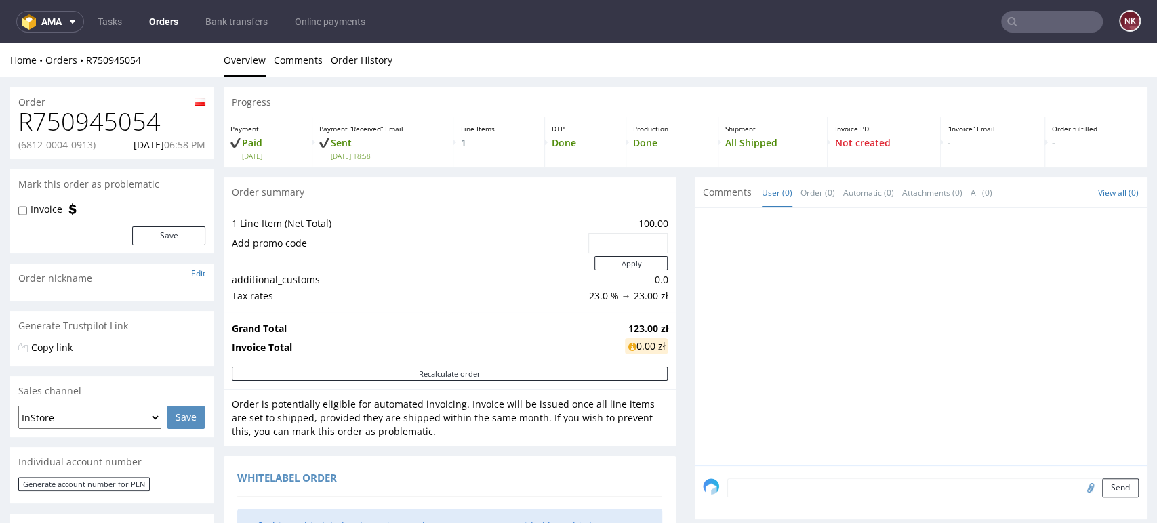
click at [1101, 309] on div at bounding box center [925, 340] width 444 height 249
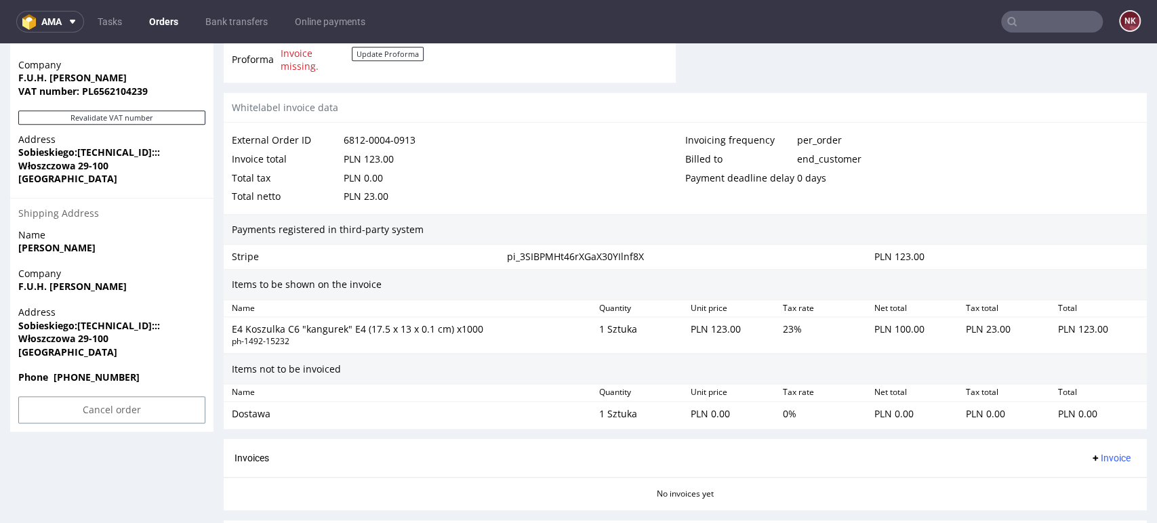
scroll to position [832, 0]
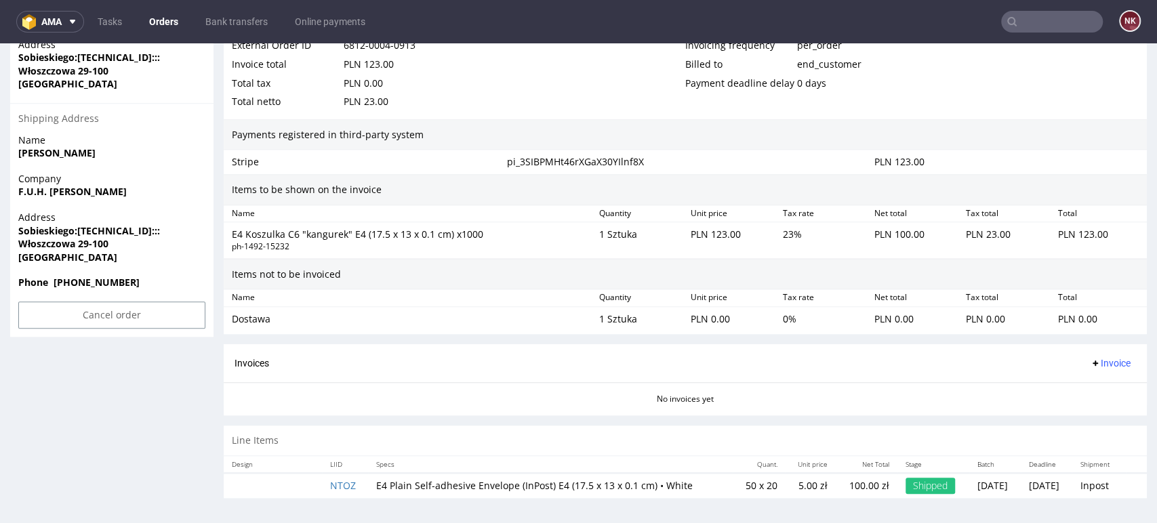
click at [1099, 362] on span "Invoice" at bounding box center [1110, 363] width 41 height 11
click at [1098, 386] on span "Generate" at bounding box center [1087, 391] width 66 height 14
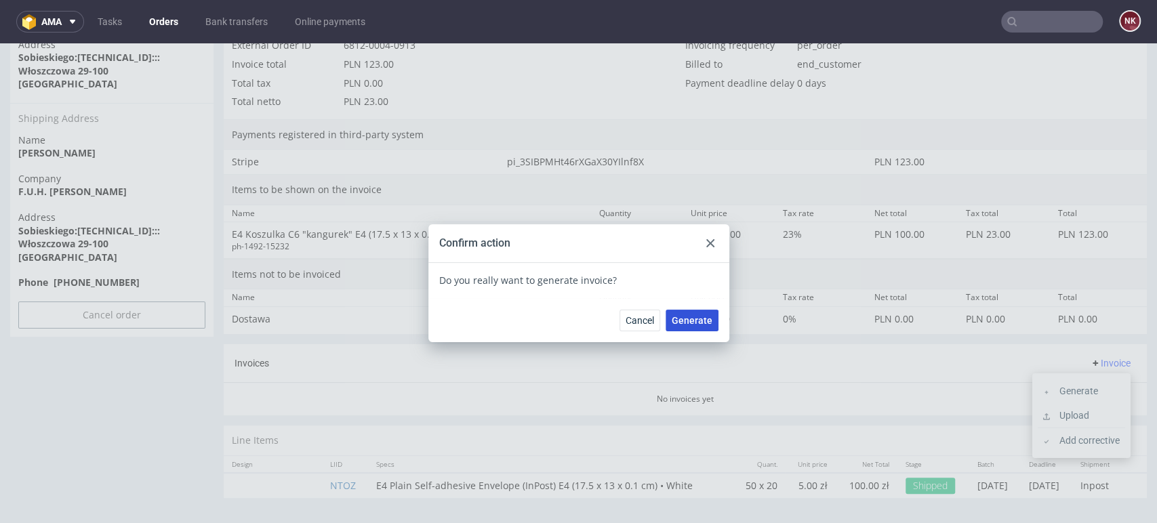
click at [691, 316] on span "Generate" at bounding box center [692, 320] width 41 height 9
click at [706, 244] on use at bounding box center [710, 243] width 8 height 8
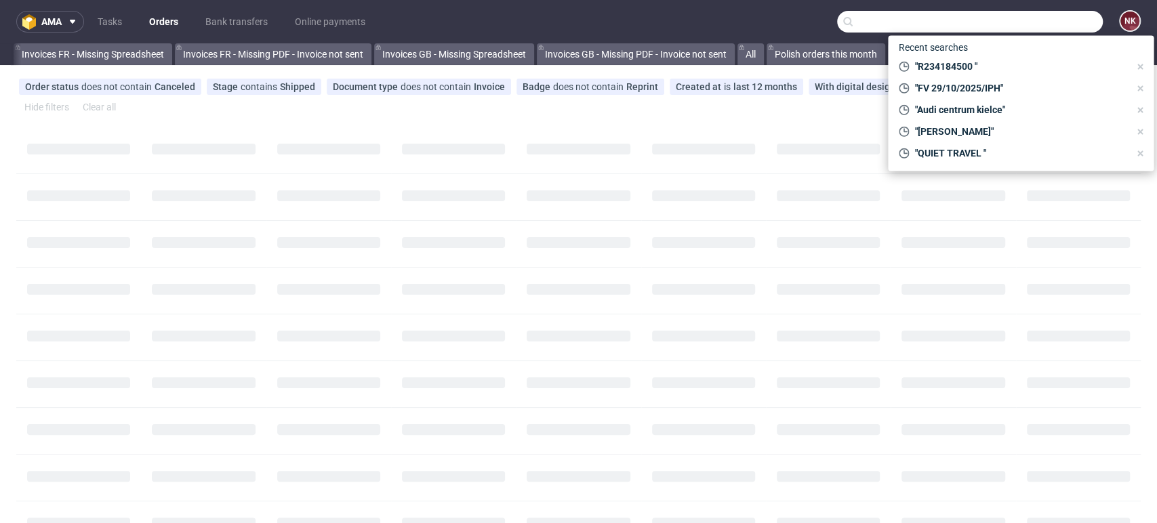
click at [1058, 11] on input "text" at bounding box center [970, 22] width 266 height 22
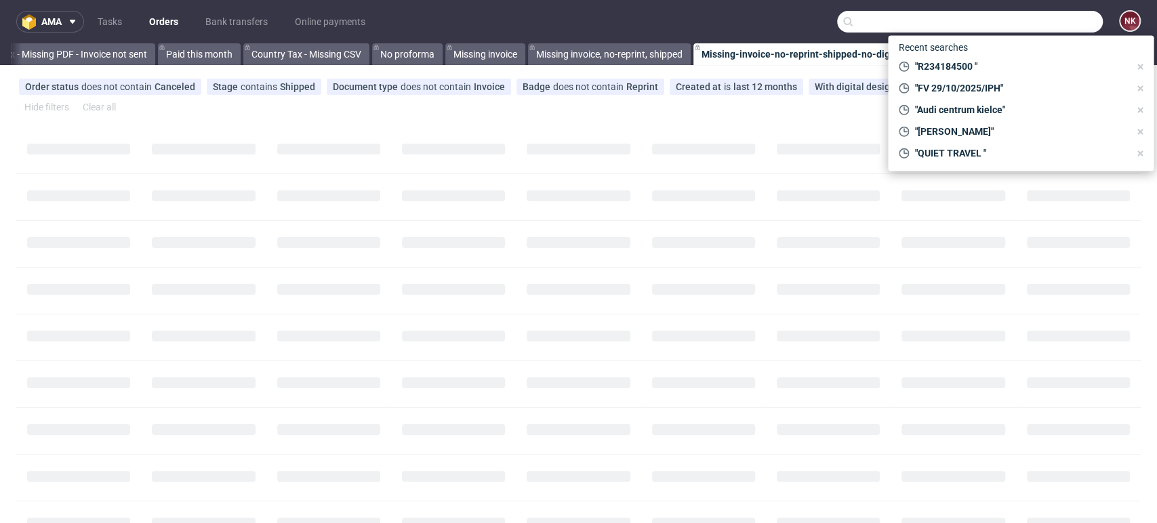
paste input "R684451545"
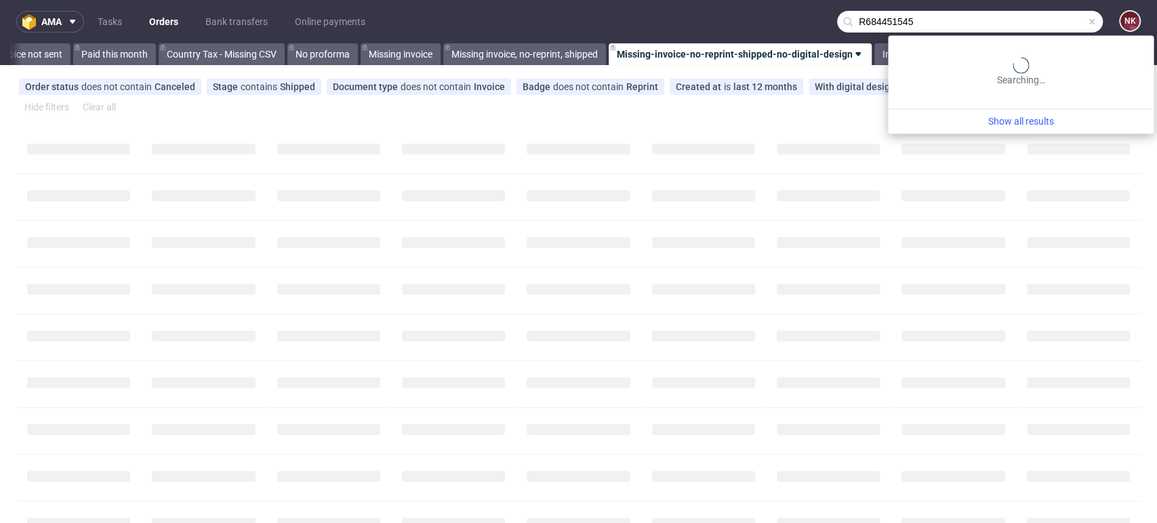
scroll to position [0, 1882]
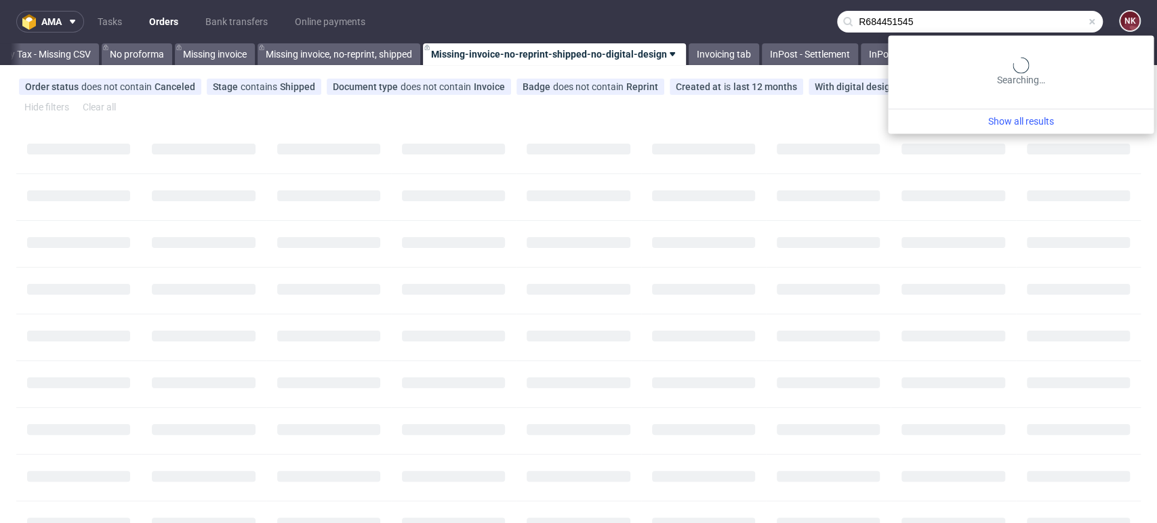
type input "R684451545"
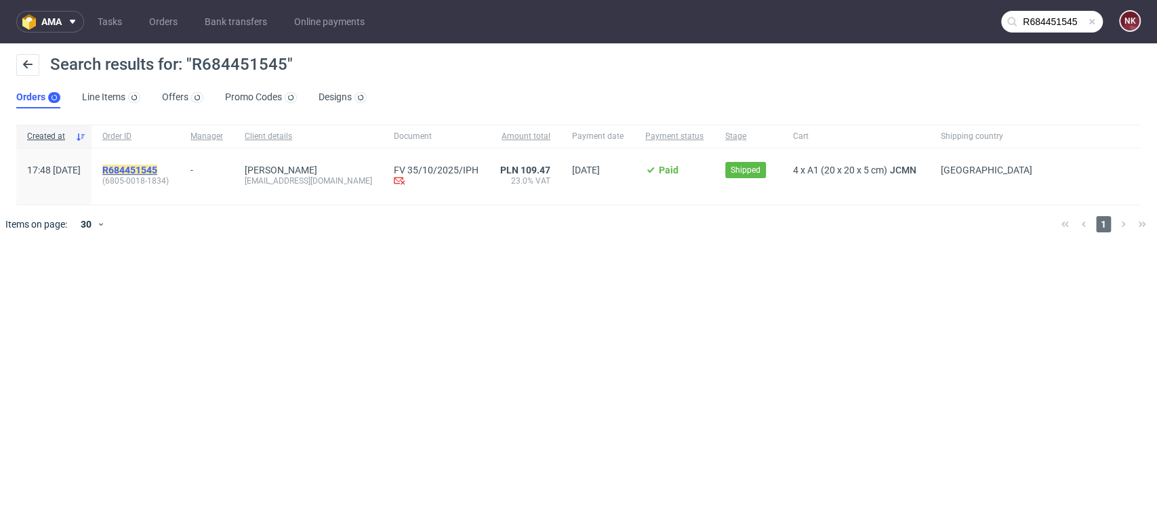
click at [157, 167] on mark "R684451545" at bounding box center [129, 170] width 55 height 11
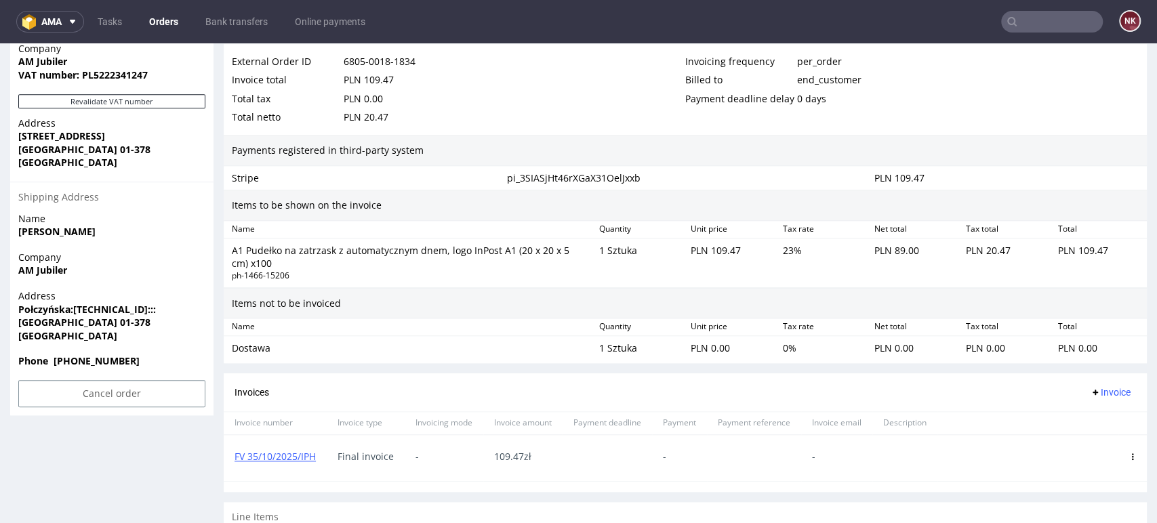
scroll to position [830, 0]
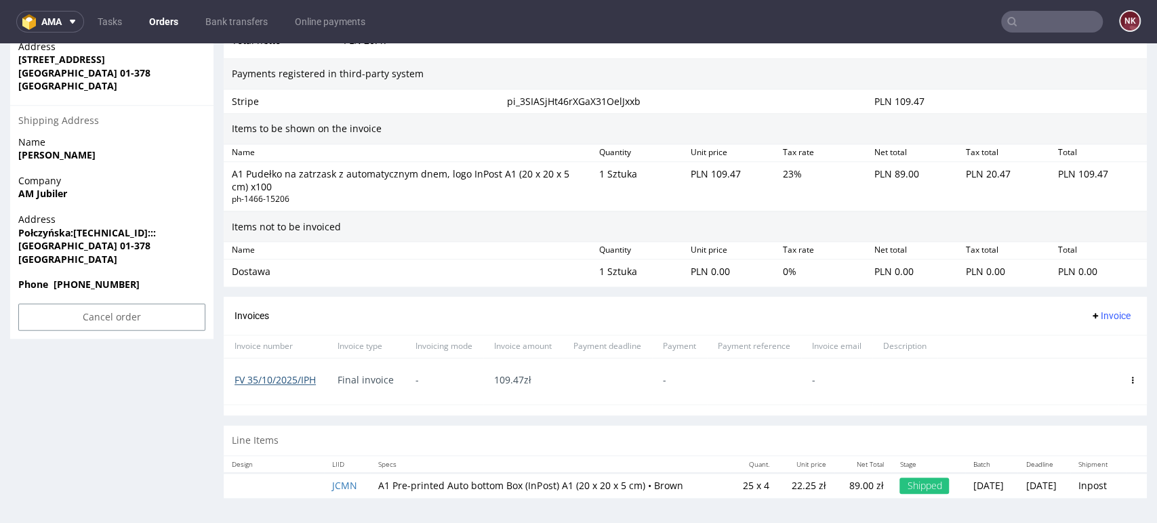
click at [277, 378] on link "FV 35/10/2025/IPH" at bounding box center [275, 380] width 81 height 13
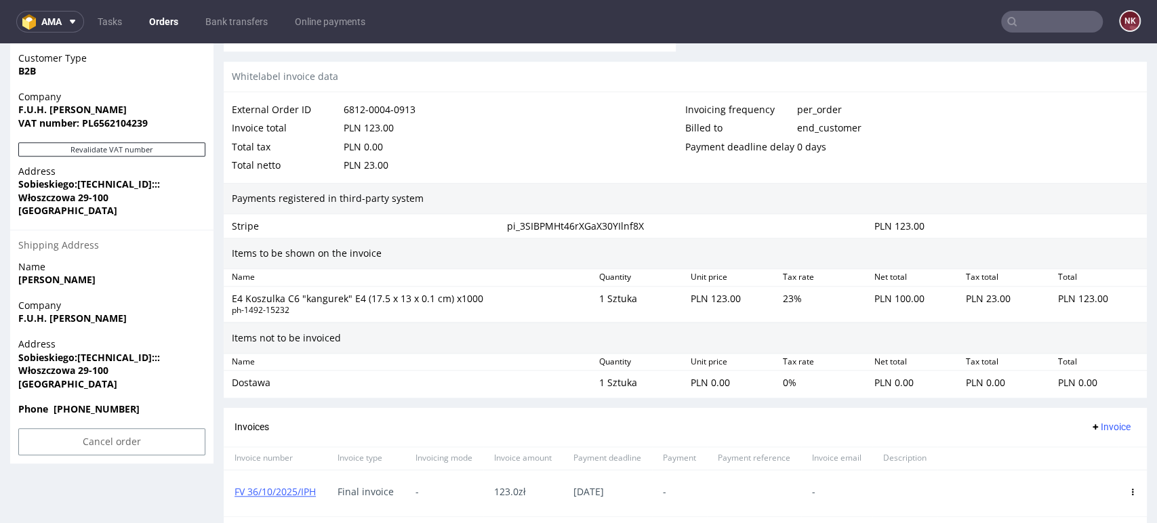
scroll to position [818, 0]
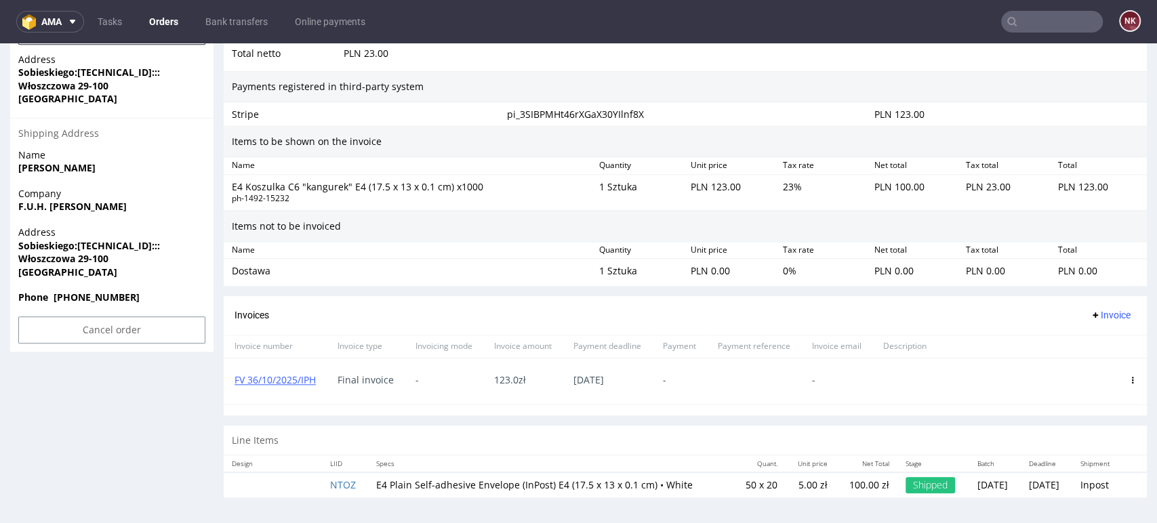
click at [1129, 378] on icon at bounding box center [1132, 380] width 7 height 7
click at [1066, 494] on li "Delete invoice" at bounding box center [1072, 501] width 104 height 24
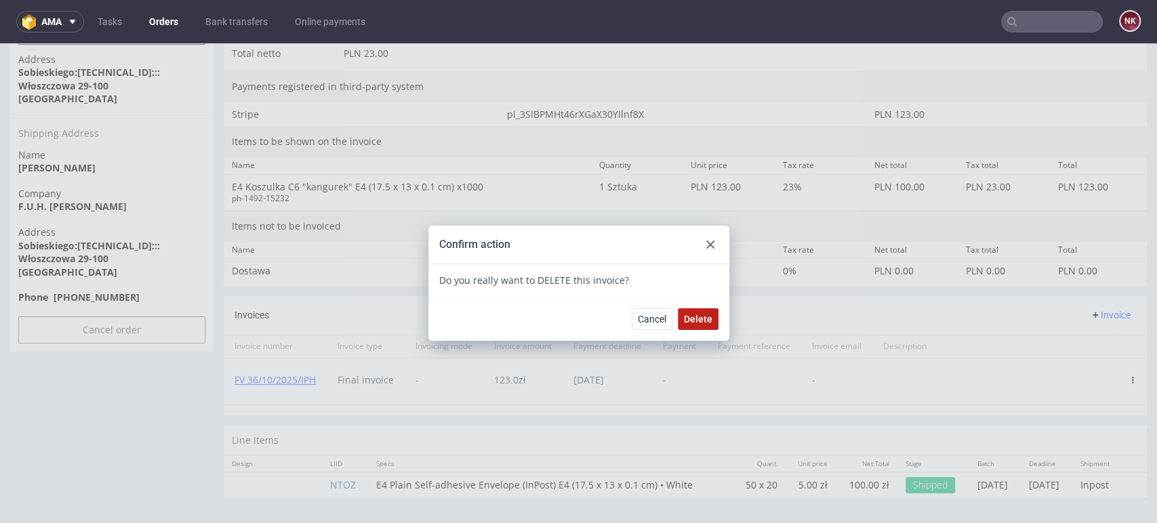
click at [696, 319] on span "Delete" at bounding box center [698, 319] width 28 height 9
click at [706, 243] on use at bounding box center [710, 245] width 8 height 8
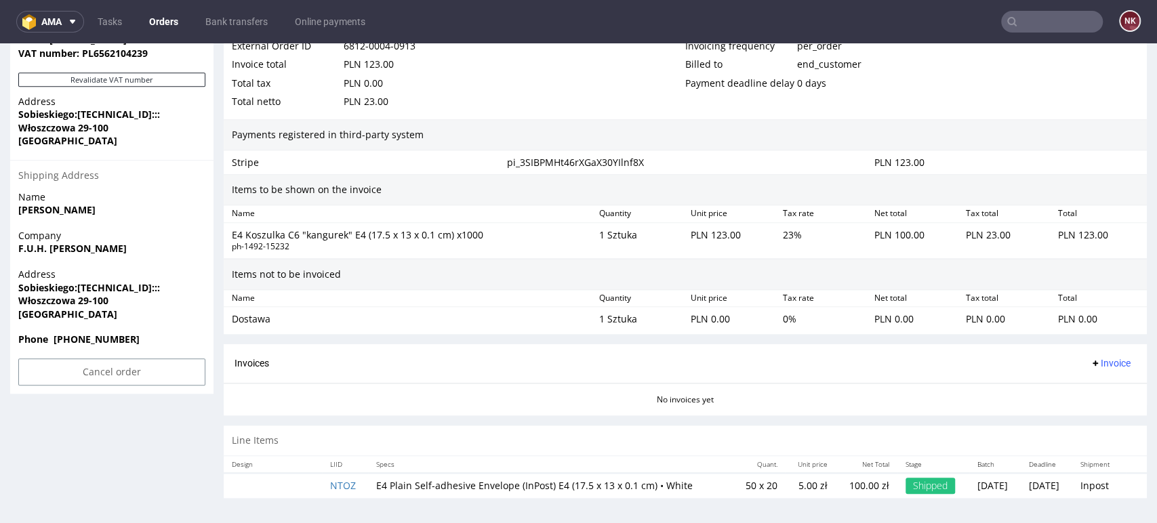
scroll to position [776, 0]
click at [1091, 361] on span "Invoice" at bounding box center [1110, 363] width 41 height 11
click at [1092, 409] on span "Upload" at bounding box center [1087, 416] width 66 height 14
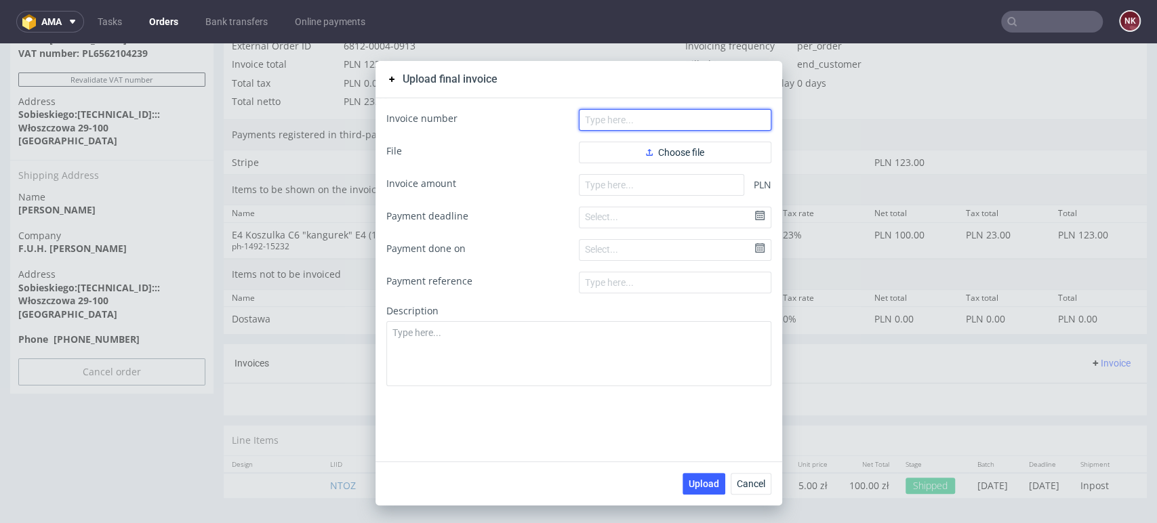
click at [700, 119] on input "text" at bounding box center [675, 120] width 193 height 22
paste input "FV 36/10/2025/IPH"
type input "FV 36/10/2025/IPH"
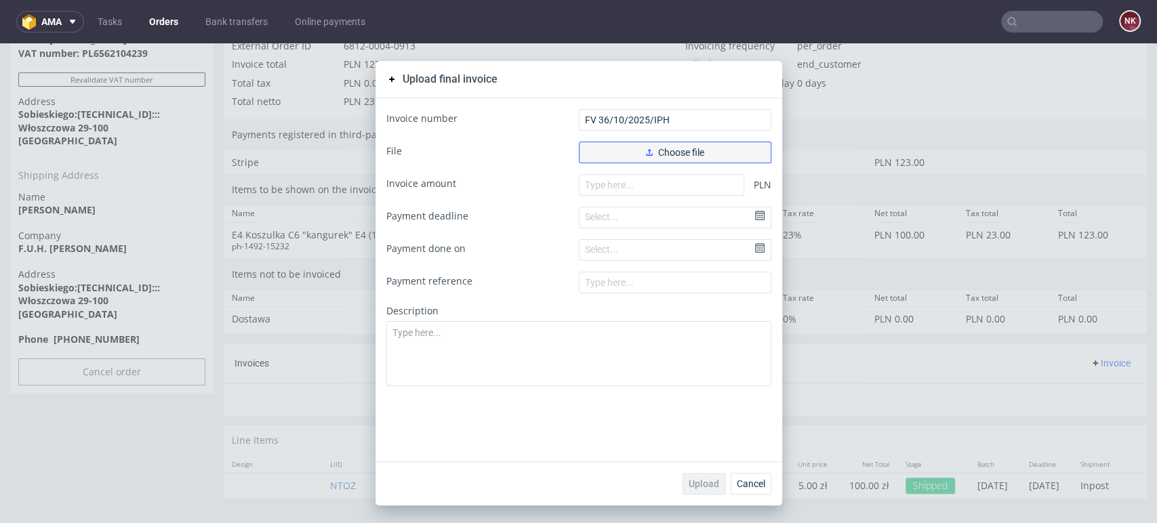
click at [665, 150] on span "Choose file" at bounding box center [675, 152] width 58 height 9
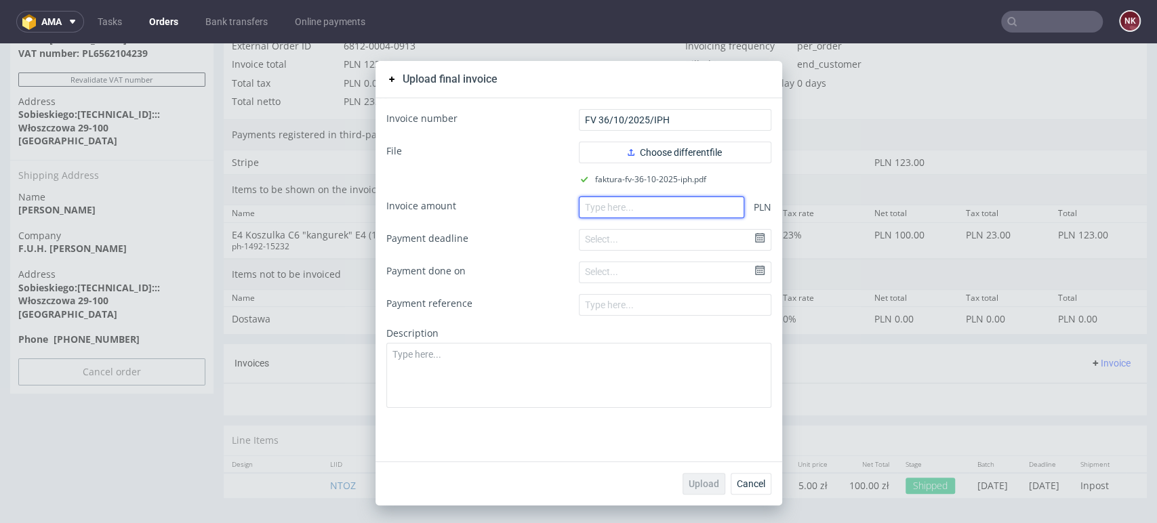
click at [620, 201] on input "number" at bounding box center [661, 208] width 165 height 22
type input "123"
click at [707, 483] on span "Upload" at bounding box center [704, 483] width 31 height 9
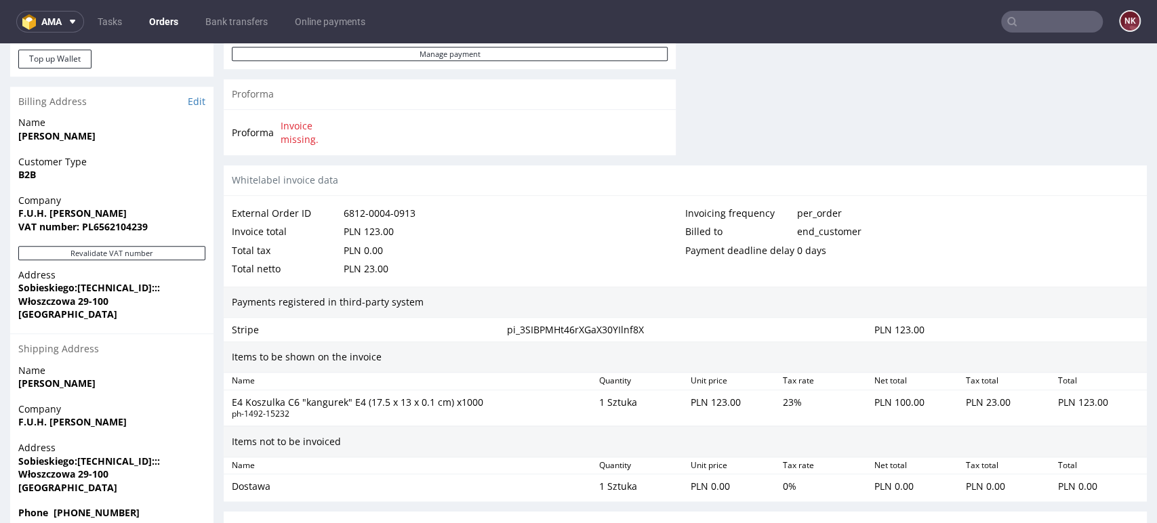
scroll to position [818, 0]
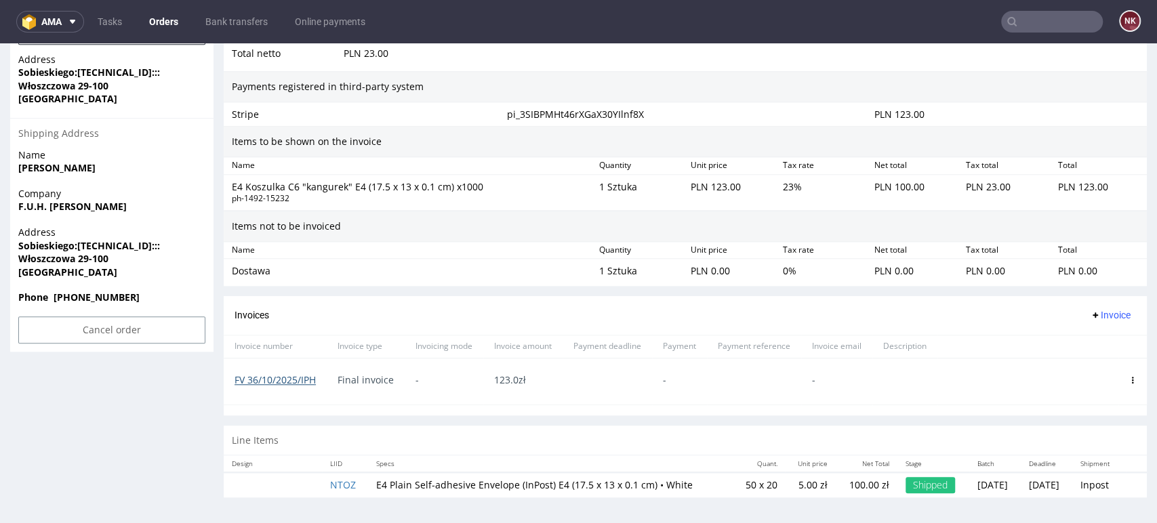
click at [282, 378] on link "FV 36/10/2025/IPH" at bounding box center [275, 380] width 81 height 13
click at [727, 405] on section "Invoices Invoice Invoice number Invoice type Invoicing mode Invoice amount Paym…" at bounding box center [685, 355] width 923 height 119
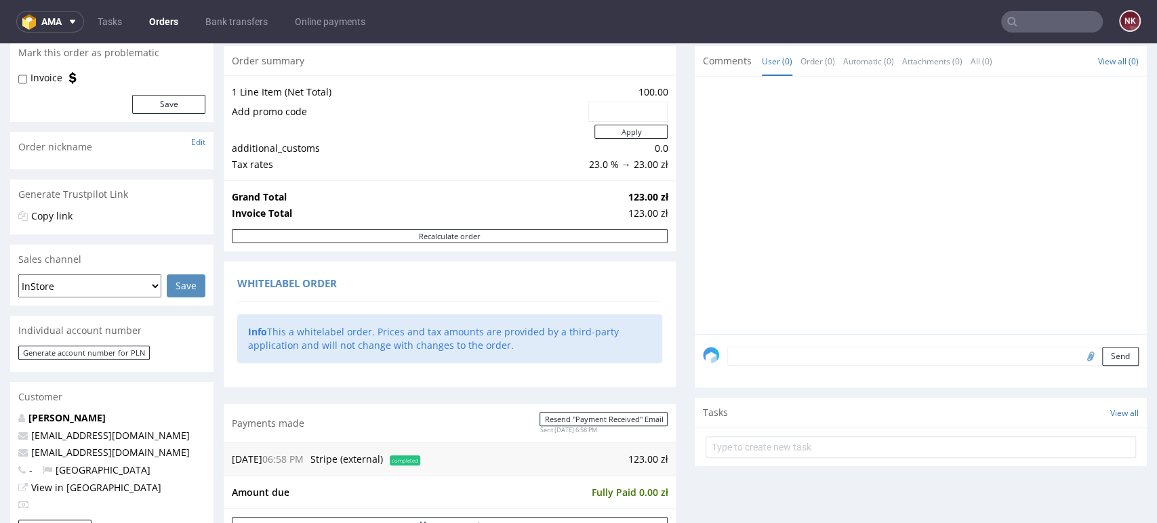
scroll to position [0, 0]
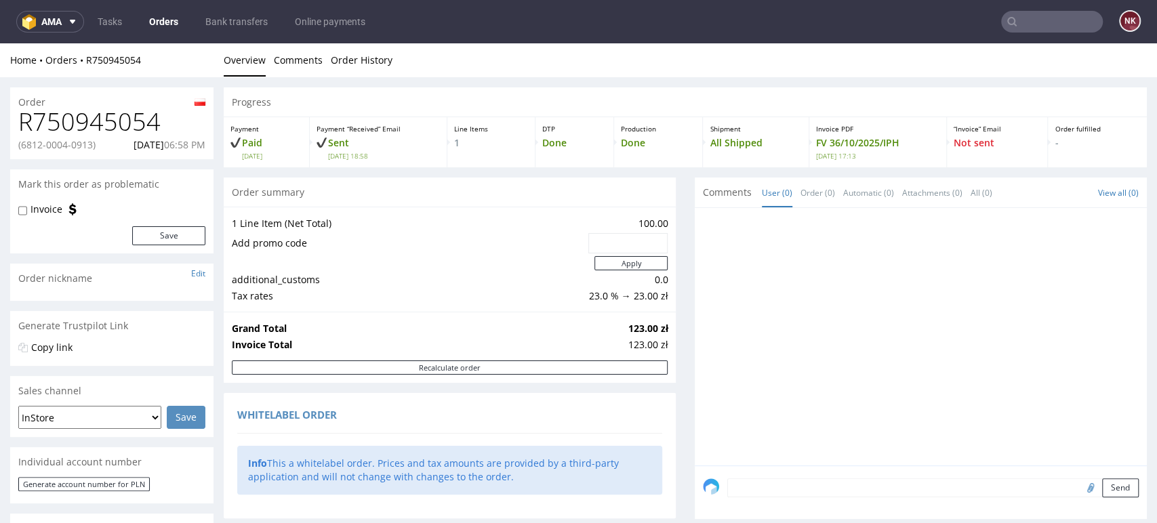
click at [173, 17] on link "Orders" at bounding box center [163, 22] width 45 height 22
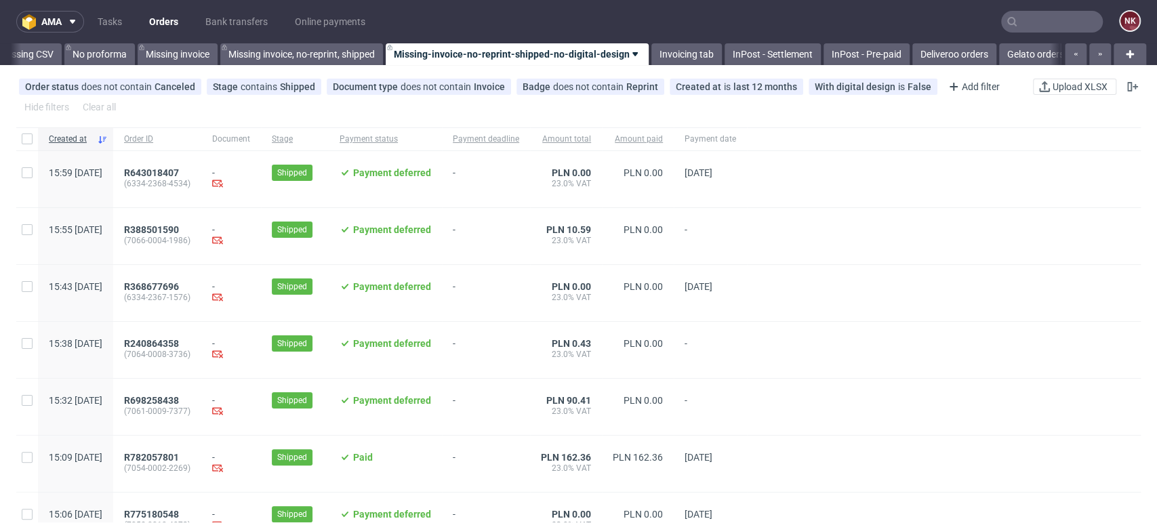
click at [788, 42] on nav "ama Tasks Orders Bank transfers Online payments NK" at bounding box center [578, 21] width 1157 height 43
click at [855, 53] on link "InPost - Pre-paid" at bounding box center [867, 54] width 86 height 22
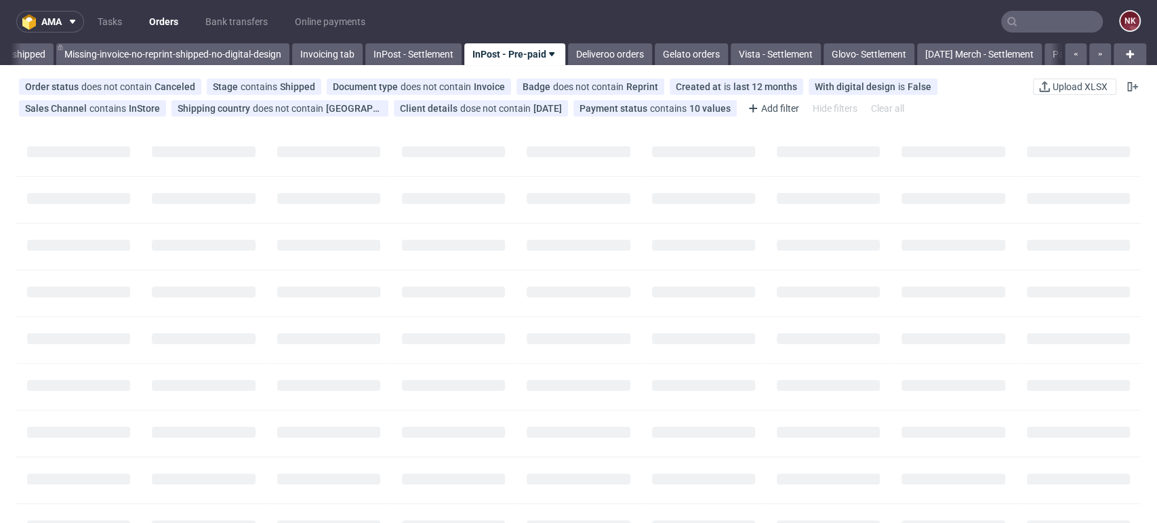
scroll to position [0, 2250]
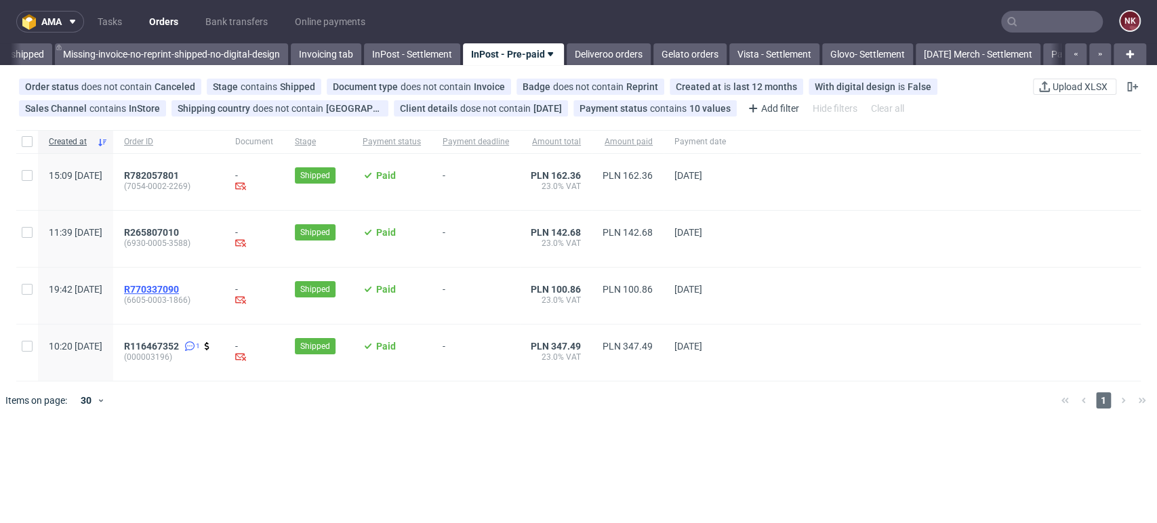
click at [179, 288] on span "R770337090" at bounding box center [151, 289] width 55 height 11
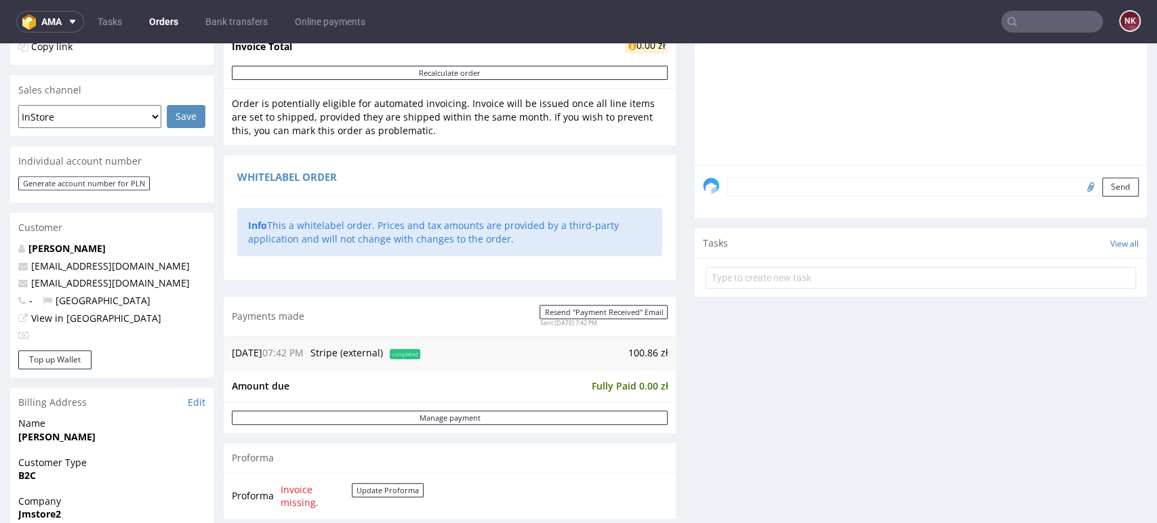
scroll to position [527, 0]
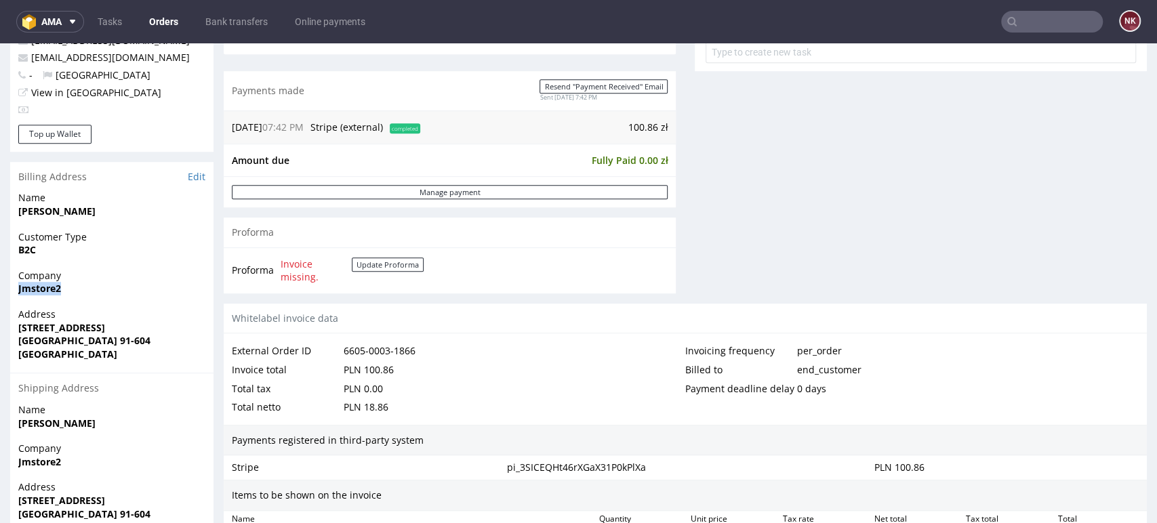
drag, startPoint x: 65, startPoint y: 292, endPoint x: 11, endPoint y: 292, distance: 54.2
click at [11, 292] on div "Company Jmstore2" at bounding box center [111, 288] width 203 height 39
copy strong "Jmstore2"
click at [201, 178] on link "Edit" at bounding box center [197, 177] width 18 height 14
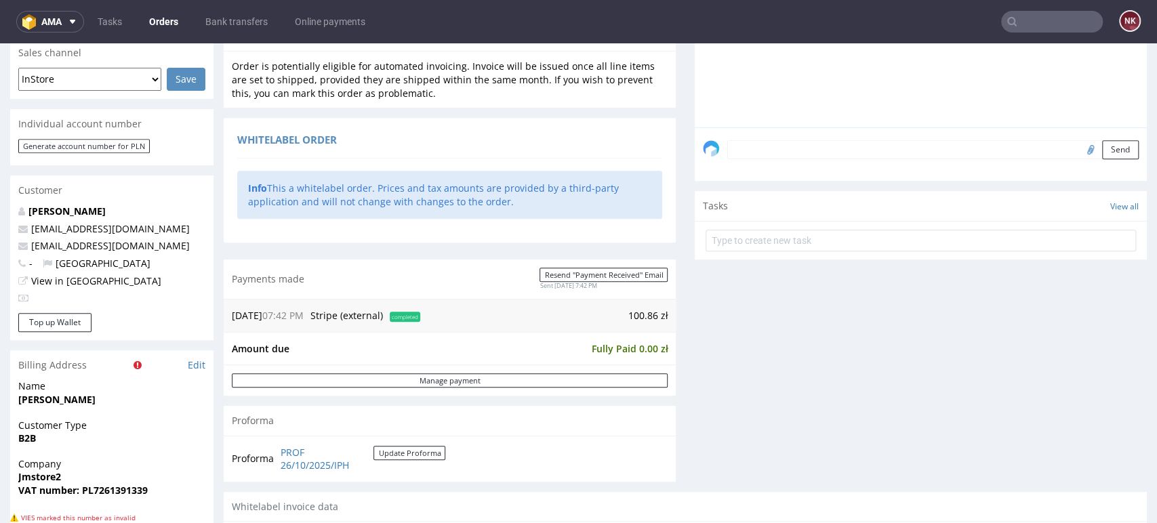
scroll to position [527, 0]
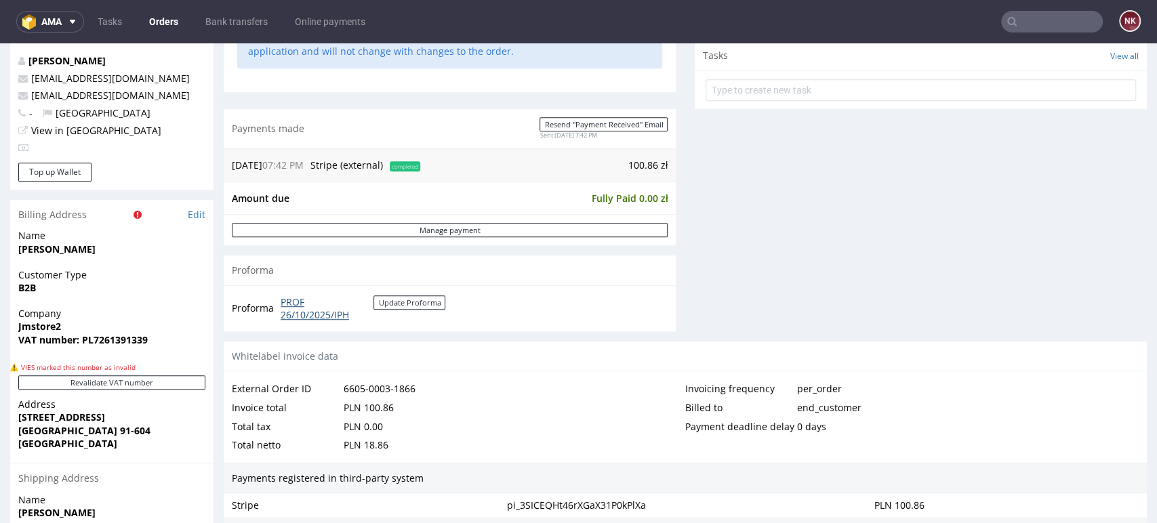
click at [329, 306] on link "PROF 26/10/2025/IPH" at bounding box center [327, 309] width 93 height 26
click at [408, 300] on button "Update Proforma" at bounding box center [410, 303] width 72 height 14
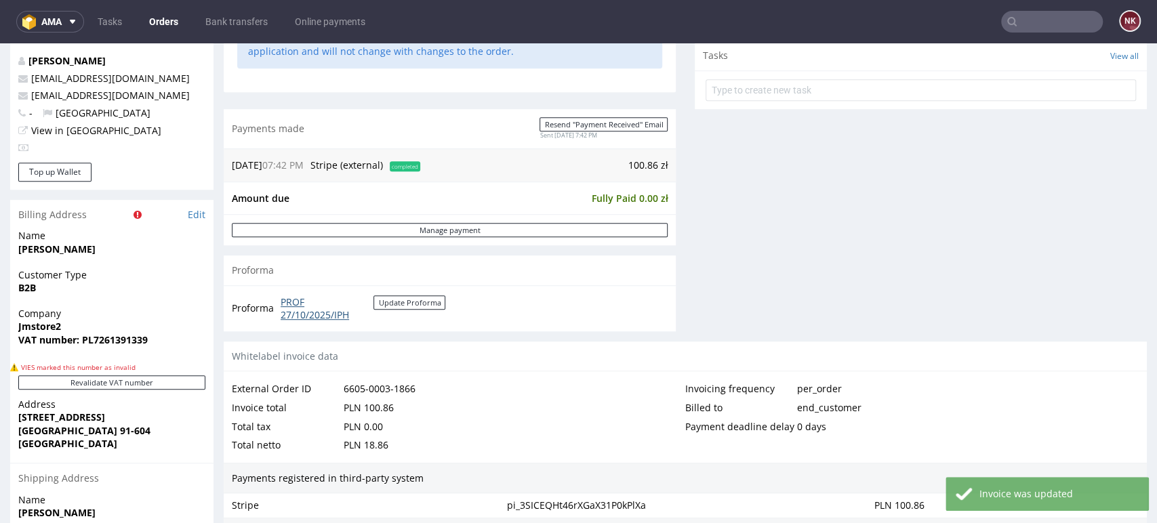
click at [320, 312] on link "PROF 27/10/2025/IPH" at bounding box center [327, 309] width 93 height 26
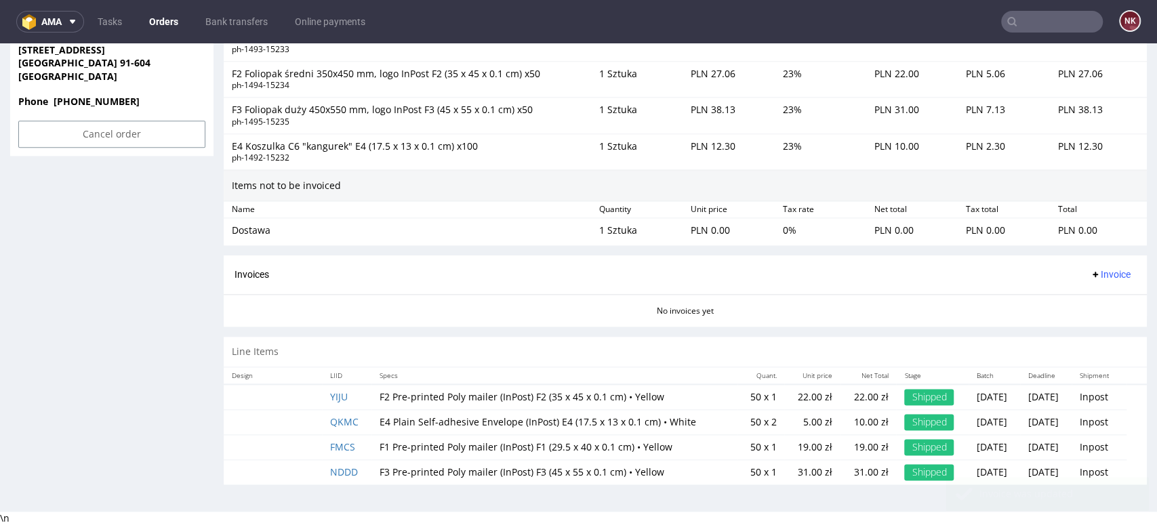
scroll to position [4, 0]
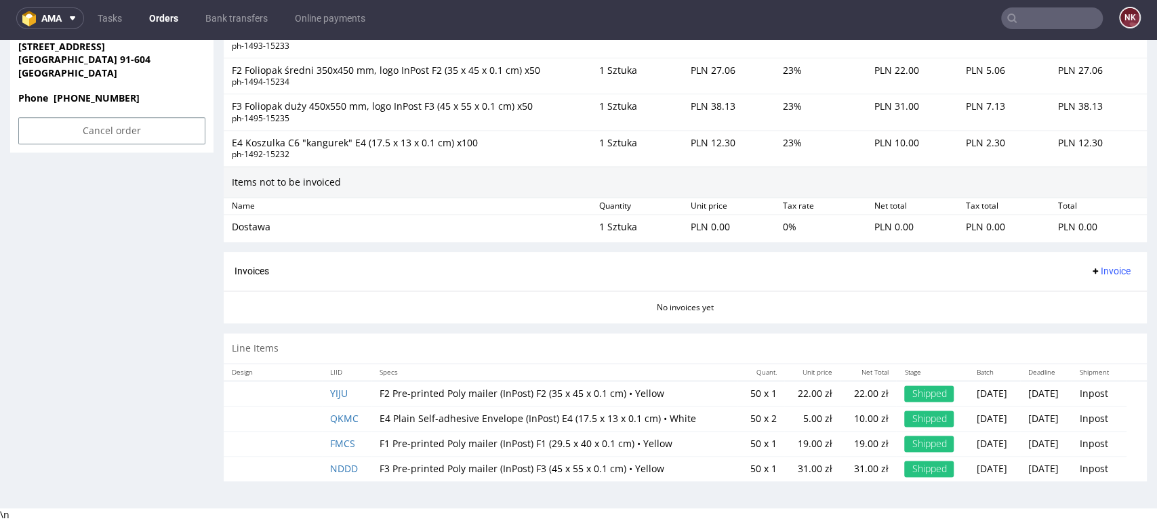
click at [1090, 268] on span "Invoice" at bounding box center [1110, 271] width 41 height 11
click at [1080, 295] on span "Generate" at bounding box center [1087, 299] width 66 height 14
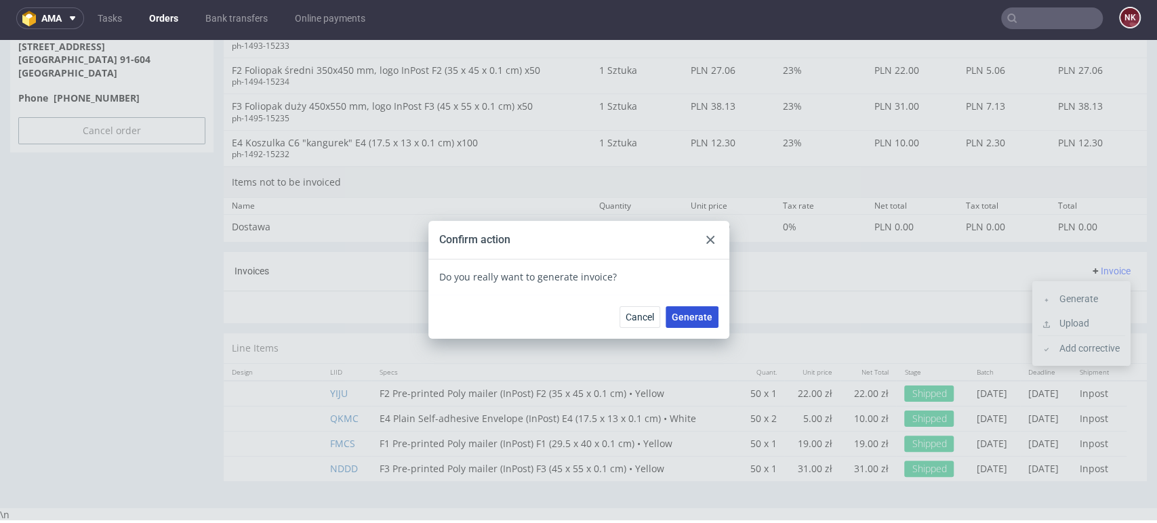
click at [702, 317] on span "Generate" at bounding box center [692, 317] width 41 height 9
click at [706, 239] on use at bounding box center [710, 240] width 8 height 8
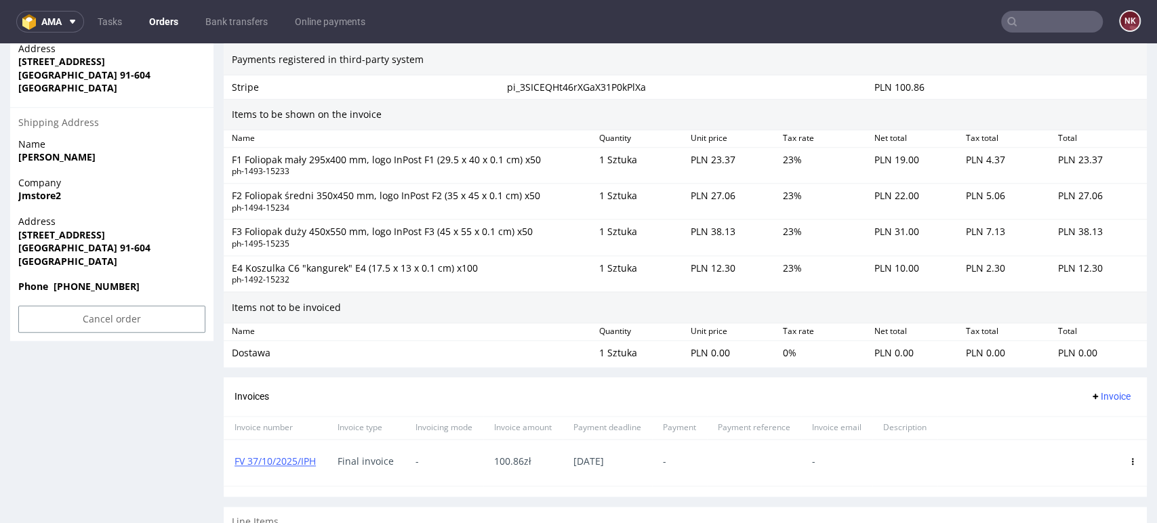
scroll to position [979, 0]
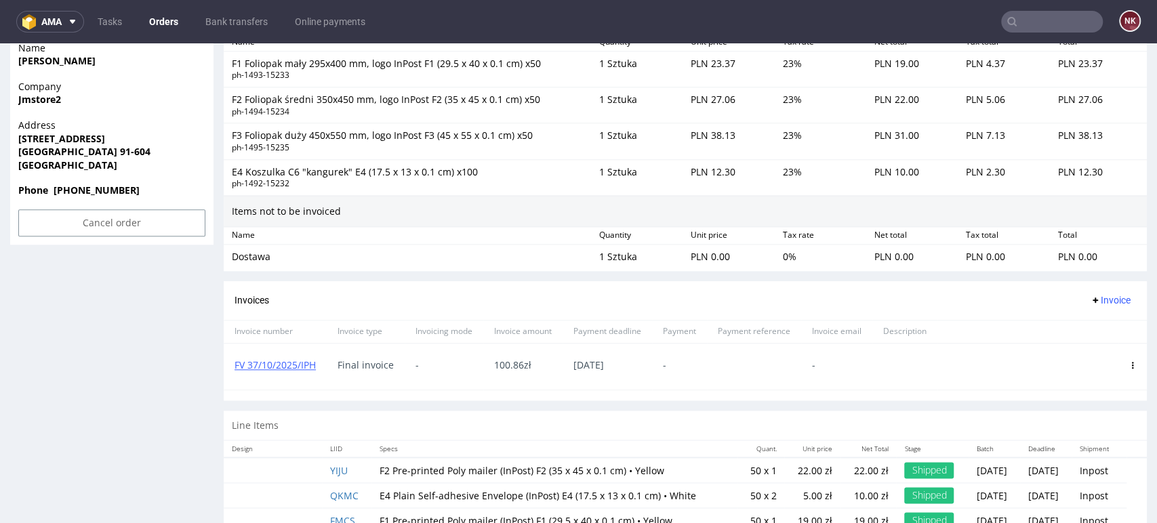
click at [1129, 362] on icon at bounding box center [1132, 365] width 7 height 7
click at [1076, 477] on li "Delete invoice" at bounding box center [1072, 486] width 104 height 24
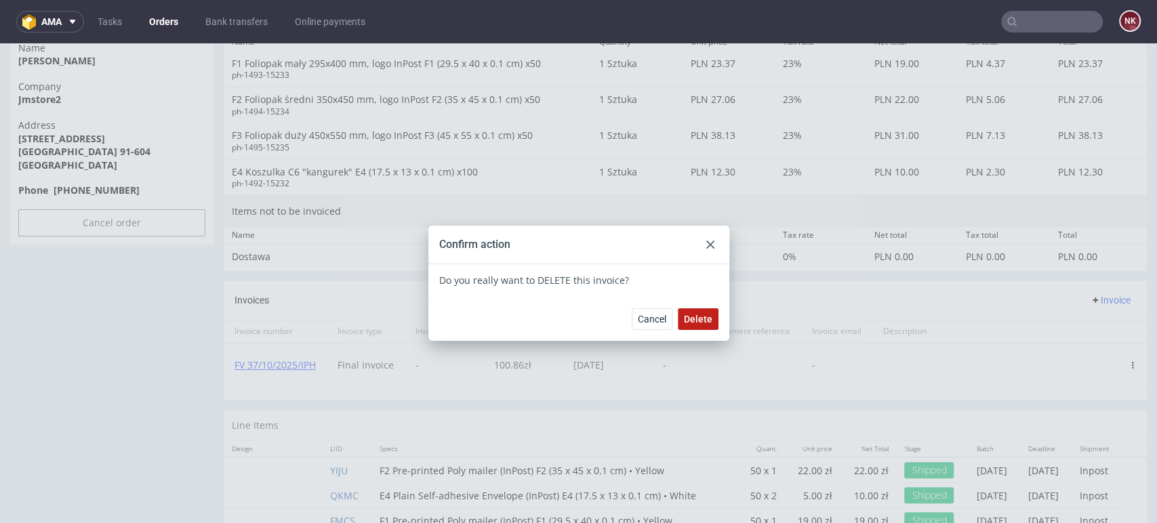
click at [700, 319] on span "Delete" at bounding box center [698, 319] width 28 height 9
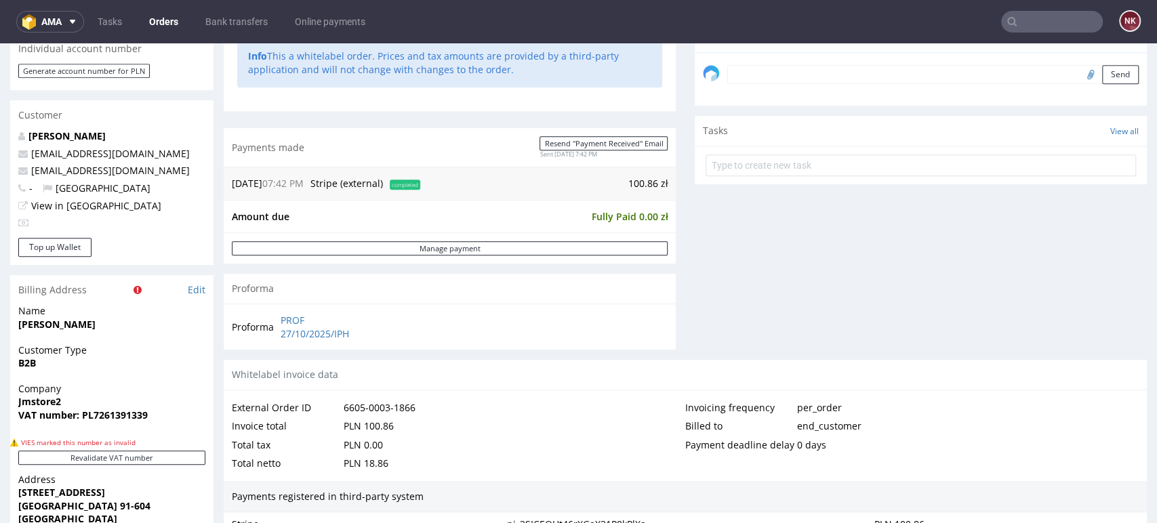
scroll to position [678, 0]
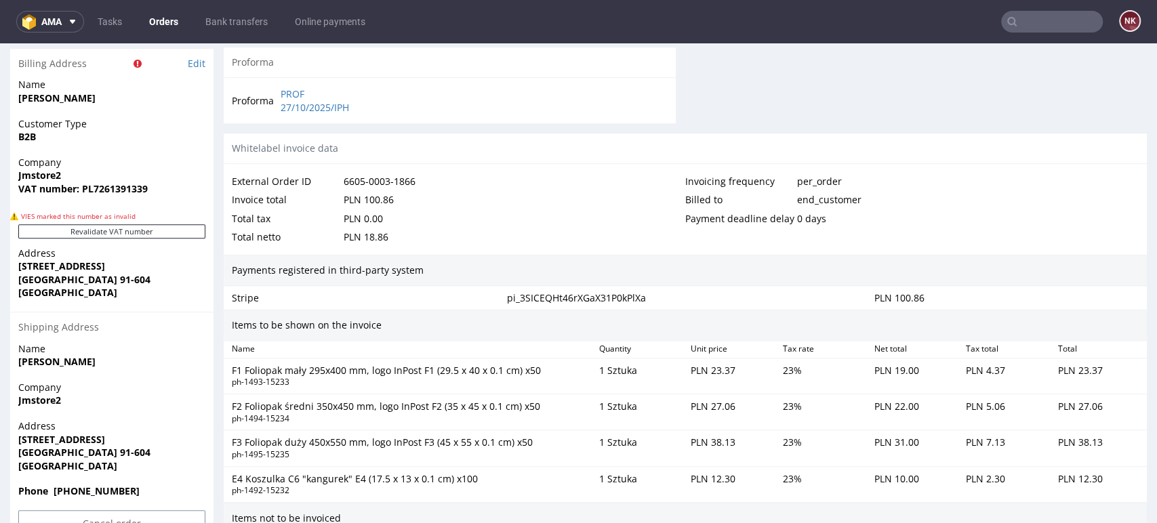
click at [113, 188] on strong "VAT number: PL7261391339" at bounding box center [82, 188] width 129 height 13
copy strong "PL7261391339"
click at [44, 180] on strong "Jmstore2" at bounding box center [39, 175] width 43 height 13
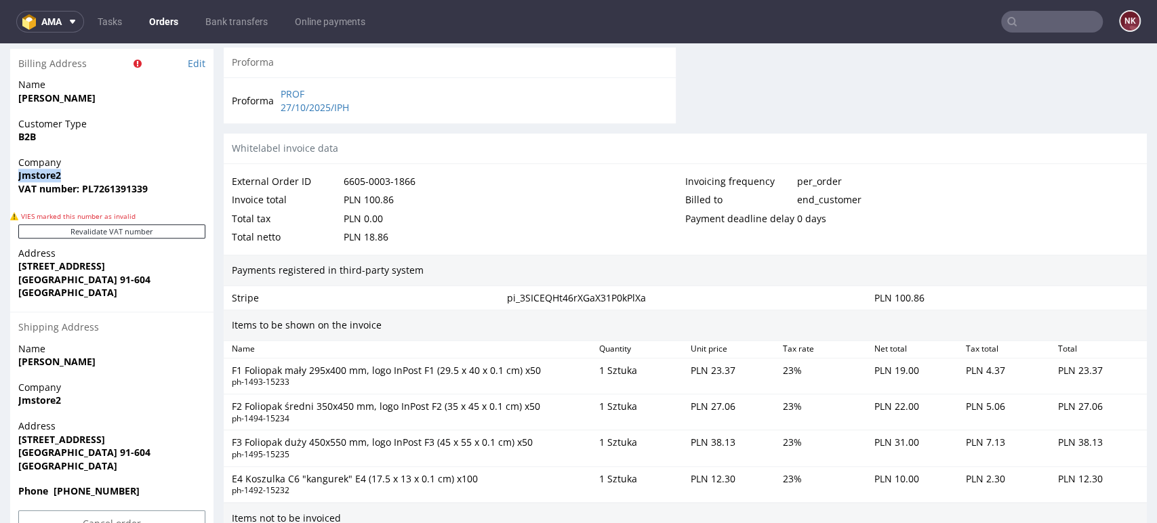
copy strong "Jmstore2"
click at [518, 319] on div "Items to be shown on the invoice" at bounding box center [685, 325] width 923 height 31
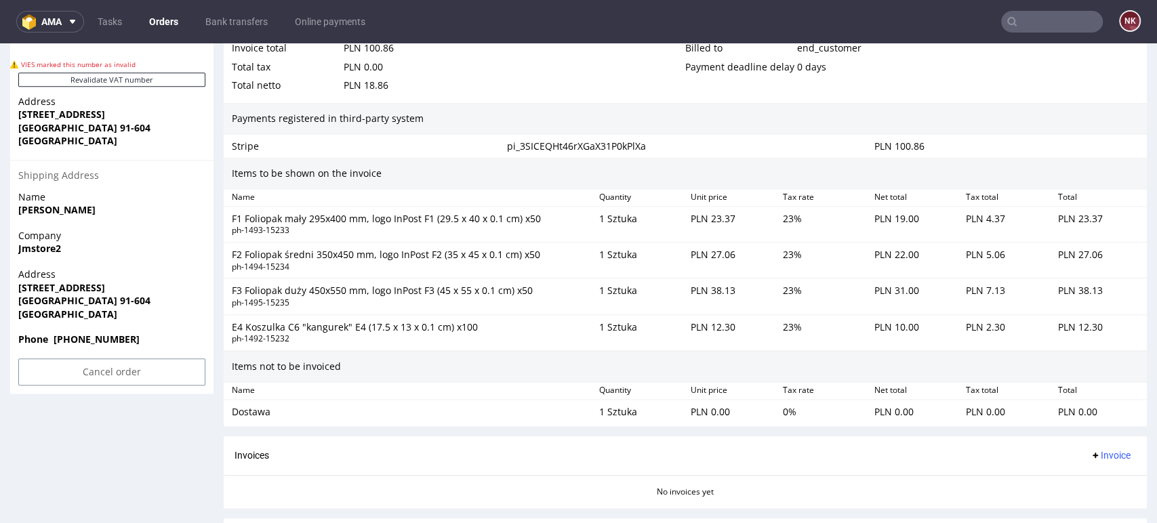
scroll to position [997, 0]
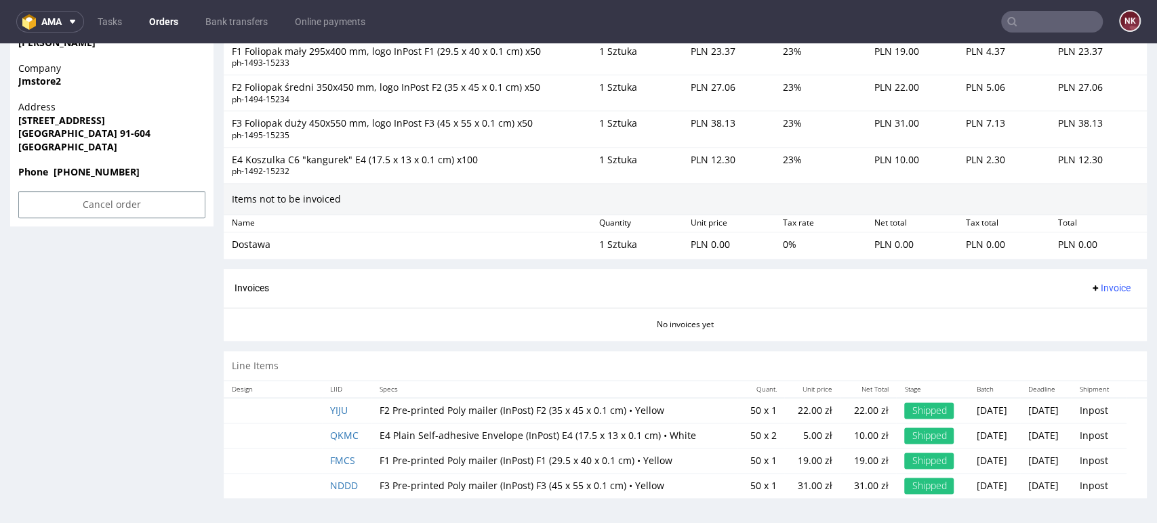
drag, startPoint x: 1093, startPoint y: 278, endPoint x: 1093, endPoint y: 287, distance: 8.8
click at [1093, 278] on div "Invoices Invoice" at bounding box center [685, 288] width 923 height 39
click at [1090, 284] on span "Invoice" at bounding box center [1110, 288] width 41 height 11
click at [1086, 340] on span "Upload" at bounding box center [1087, 341] width 66 height 14
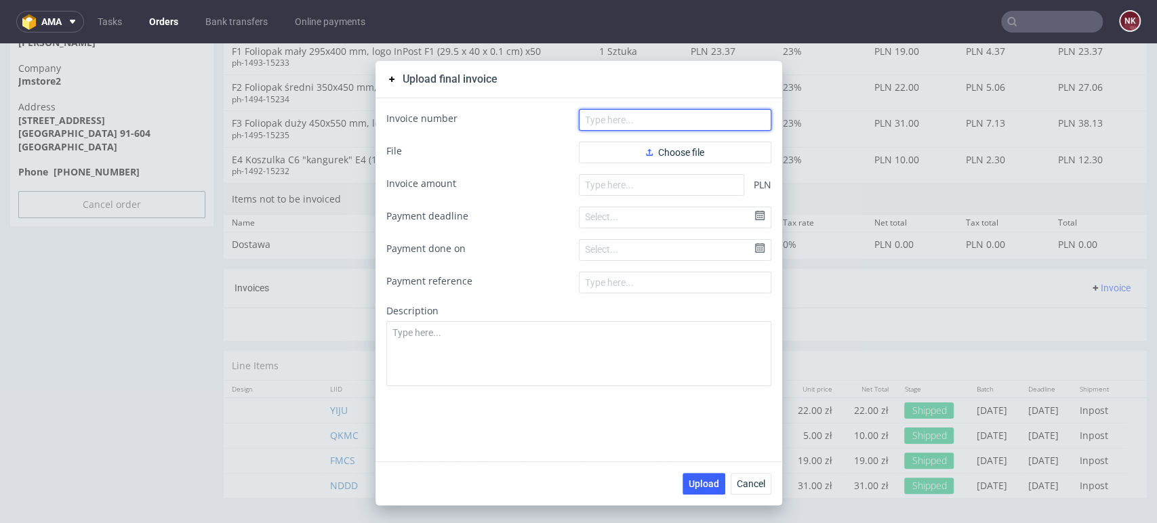
click at [609, 123] on input "text" at bounding box center [675, 120] width 193 height 22
paste input "V 37/10/2025/IPH"
type input "FV 37/10/2025/IPH"
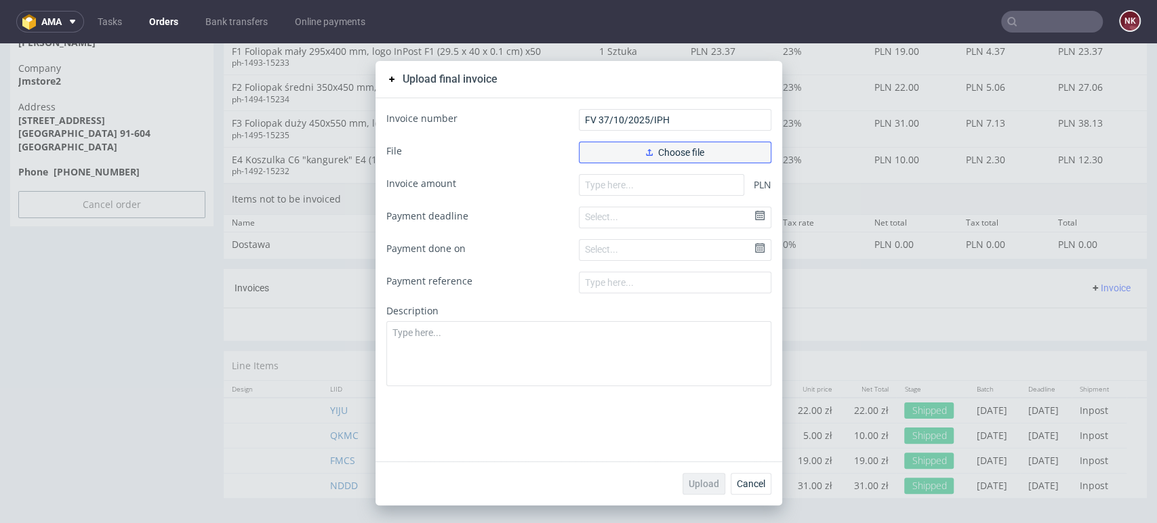
click at [602, 145] on button "Choose file" at bounding box center [675, 153] width 193 height 22
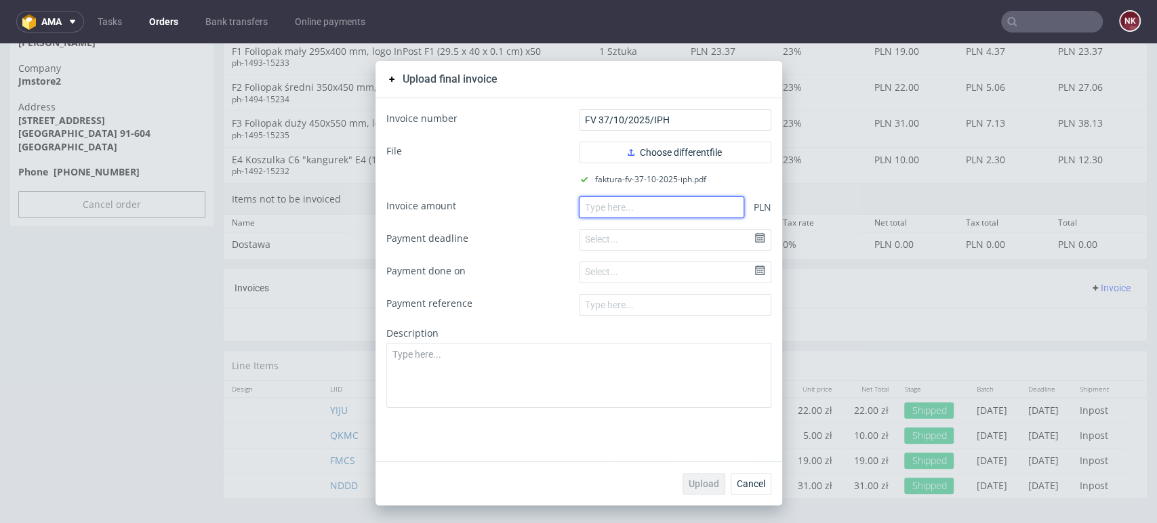
click at [720, 210] on input "number" at bounding box center [661, 208] width 165 height 22
paste input "100.86"
type input "100.86"
click at [689, 480] on span "Upload" at bounding box center [704, 483] width 31 height 9
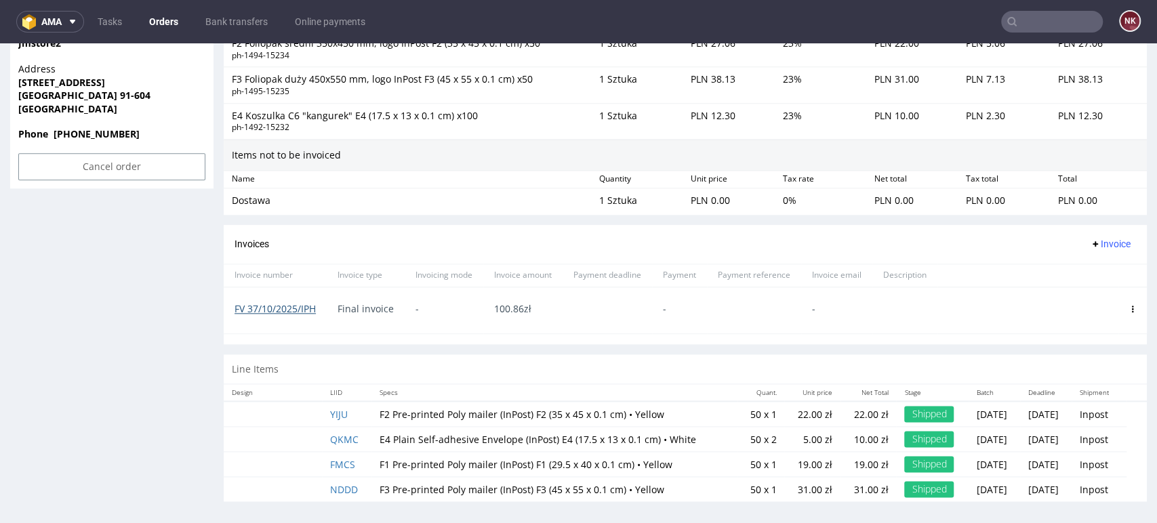
scroll to position [1039, 0]
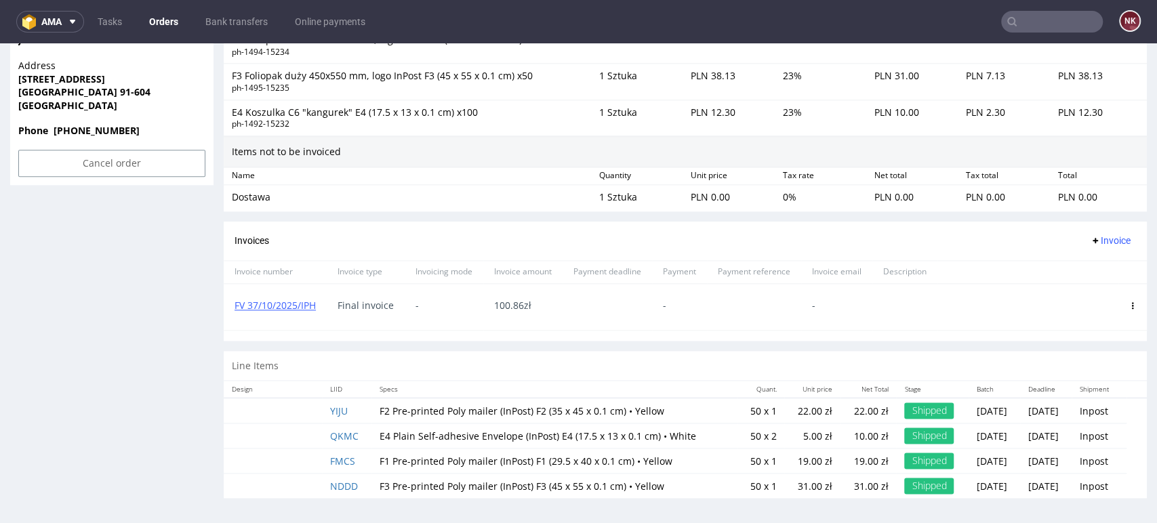
click at [282, 296] on div "FV 37/10/2025/IPH" at bounding box center [275, 307] width 103 height 46
click at [281, 301] on link "FV 37/10/2025/IPH" at bounding box center [275, 305] width 81 height 13
click at [1058, 286] on div at bounding box center [1028, 307] width 181 height 46
click at [164, 16] on link "Orders" at bounding box center [163, 22] width 45 height 22
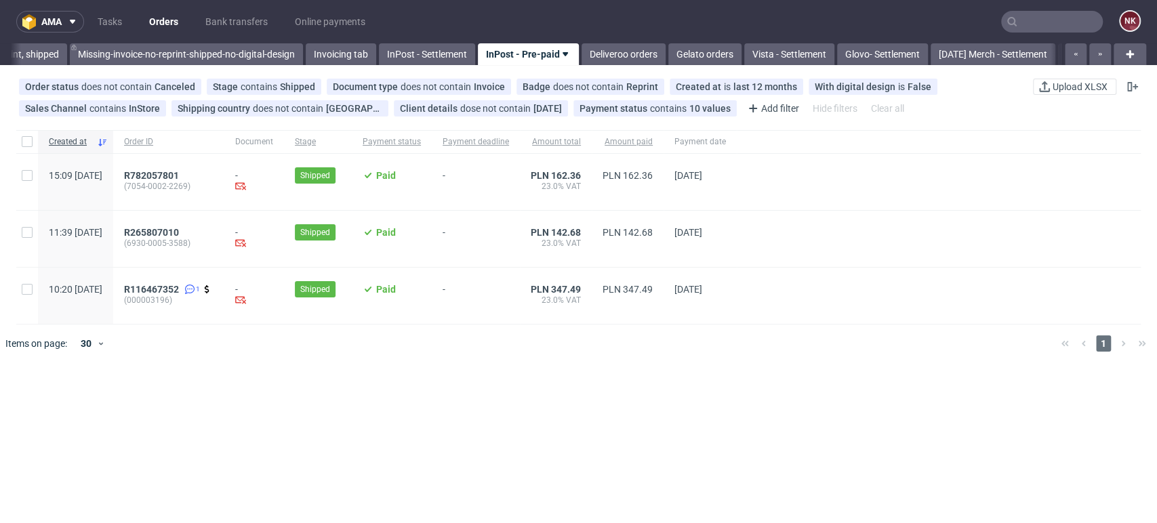
scroll to position [0, 2250]
click at [179, 228] on span "R265807010" at bounding box center [151, 232] width 55 height 11
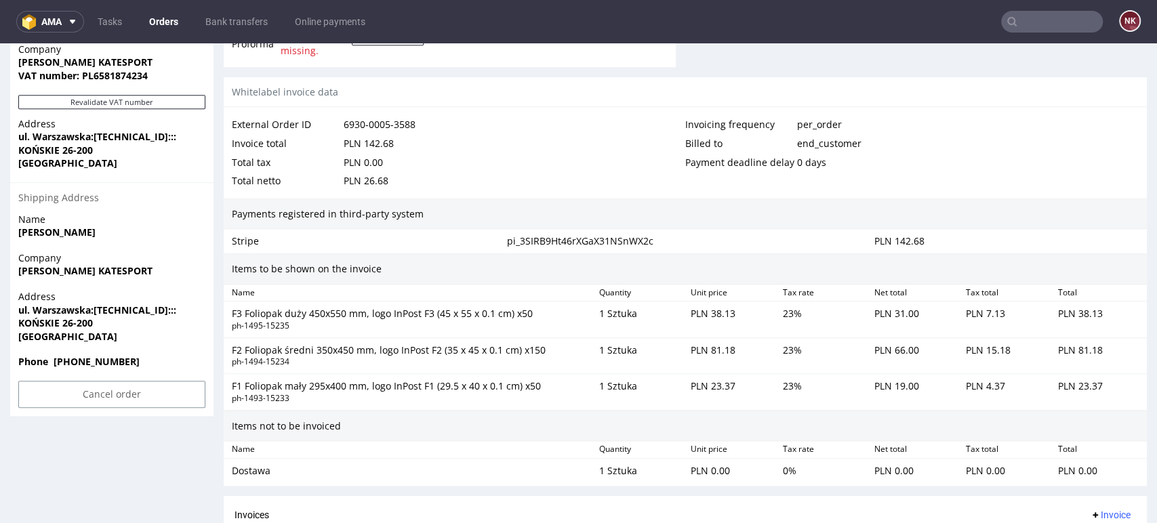
scroll to position [828, 0]
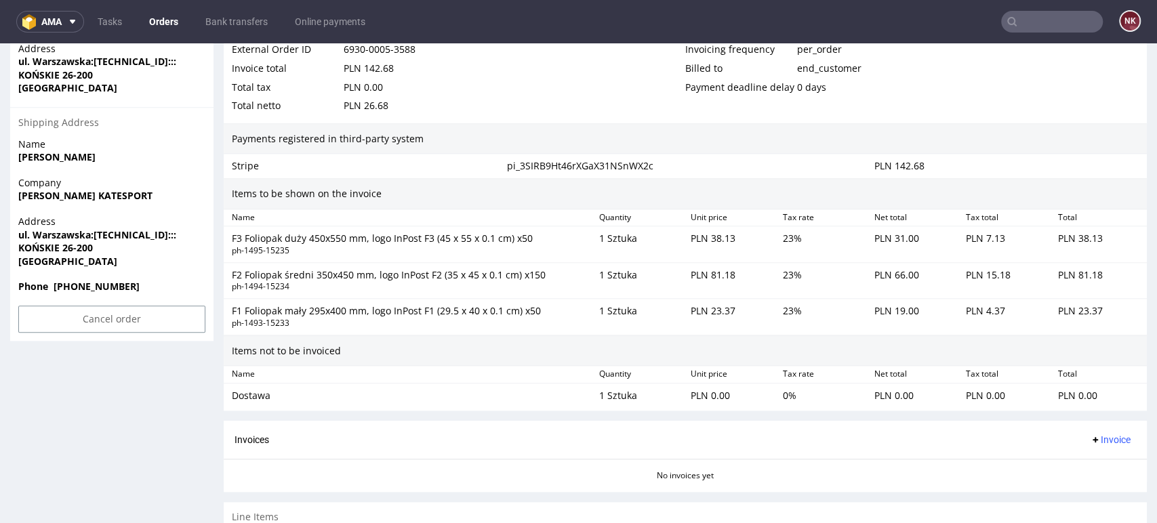
click at [1085, 432] on button "Invoice" at bounding box center [1111, 440] width 52 height 16
click at [1085, 361] on span "Generate" at bounding box center [1087, 362] width 66 height 14
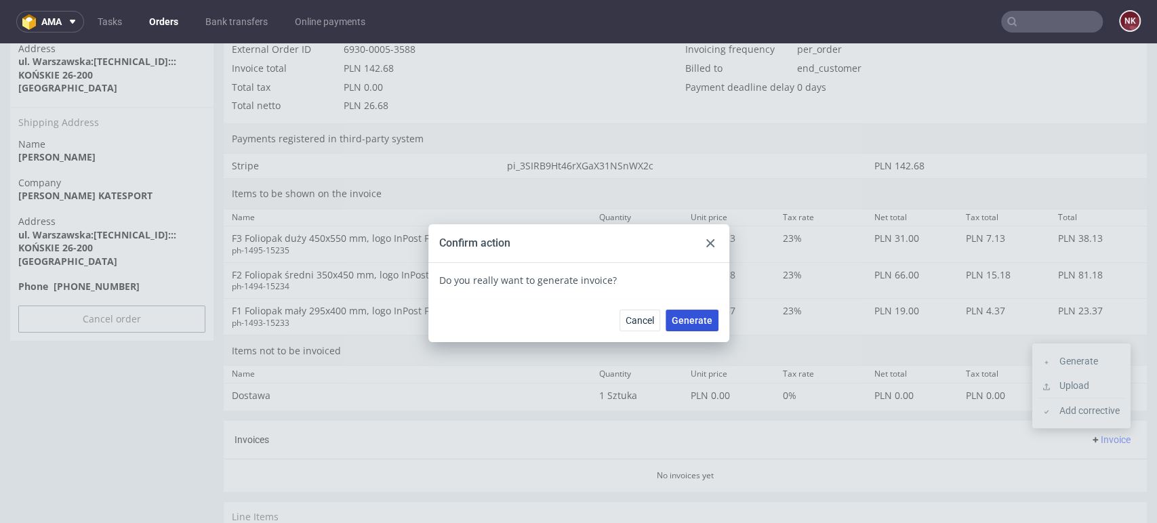
click at [681, 316] on span "Generate" at bounding box center [692, 320] width 41 height 9
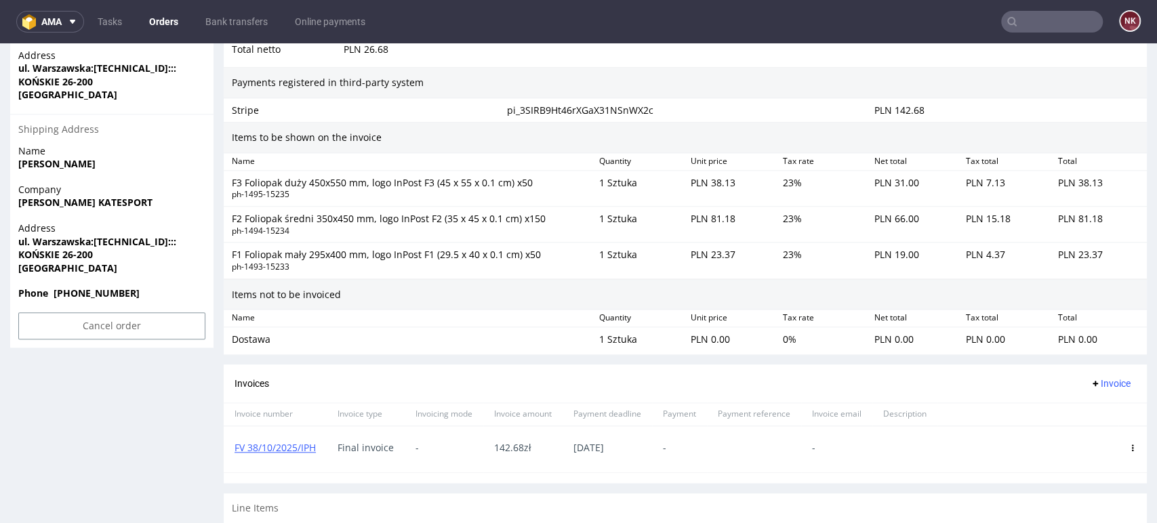
scroll to position [940, 0]
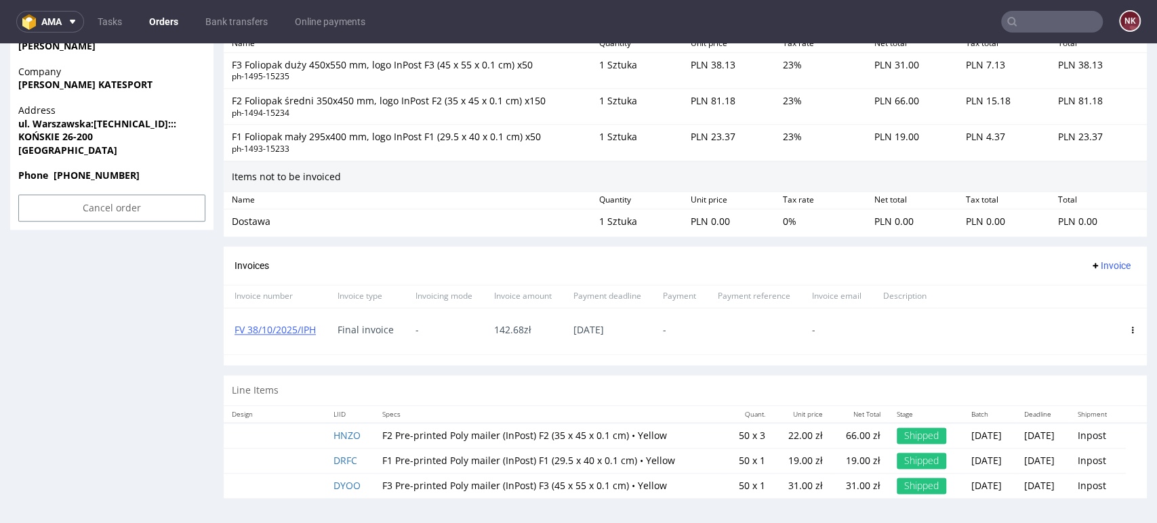
click at [1105, 260] on span "Invoice" at bounding box center [1110, 265] width 41 height 11
click at [1085, 290] on span "Upload" at bounding box center [1087, 294] width 66 height 14
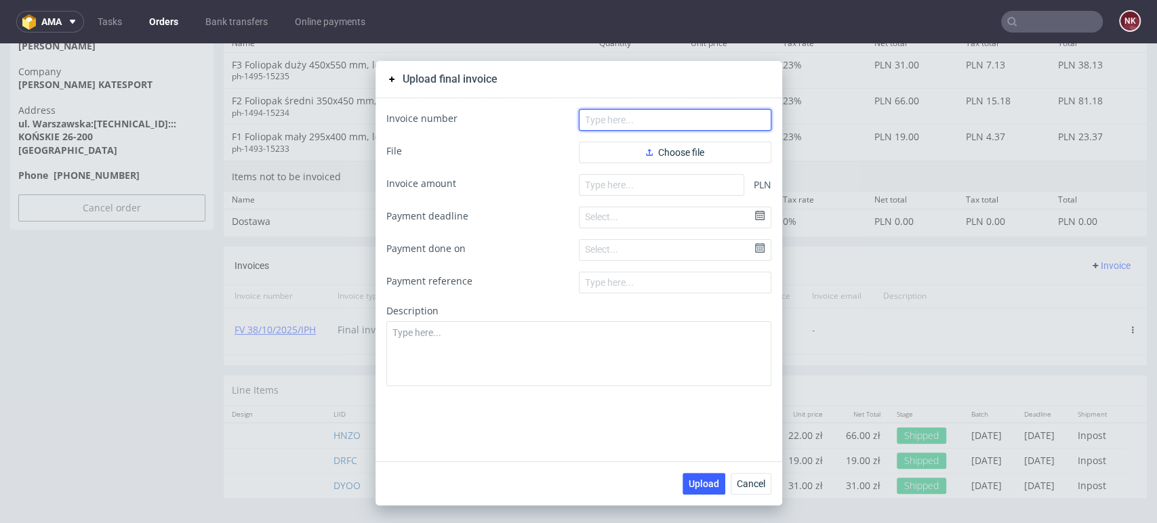
click at [599, 117] on input "text" at bounding box center [675, 120] width 193 height 22
paste input "FV 38/10/2025/IPH"
type input "FV 38/10/2025/IPH"
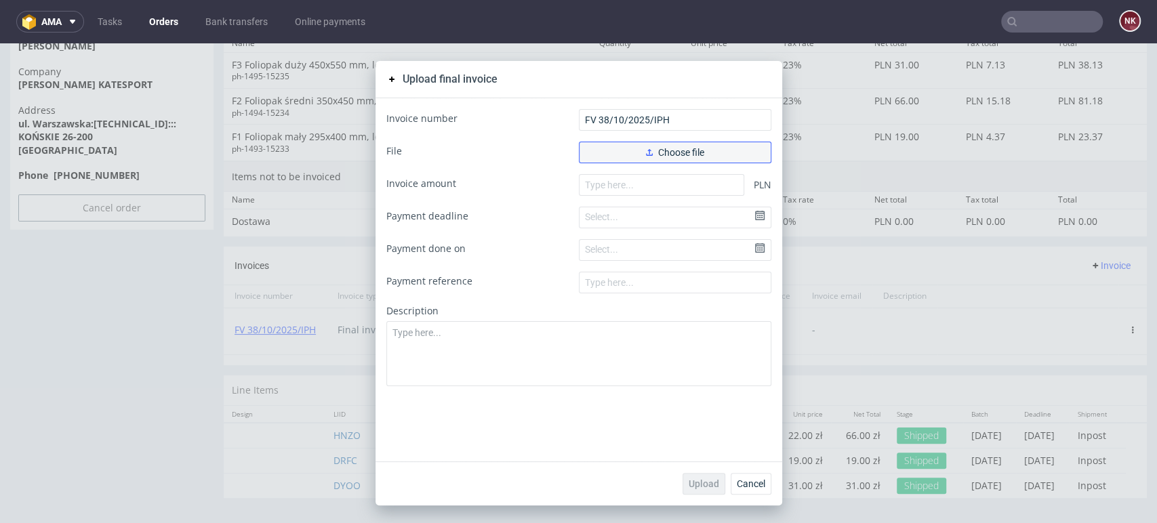
click at [610, 157] on button "Choose file" at bounding box center [675, 153] width 193 height 22
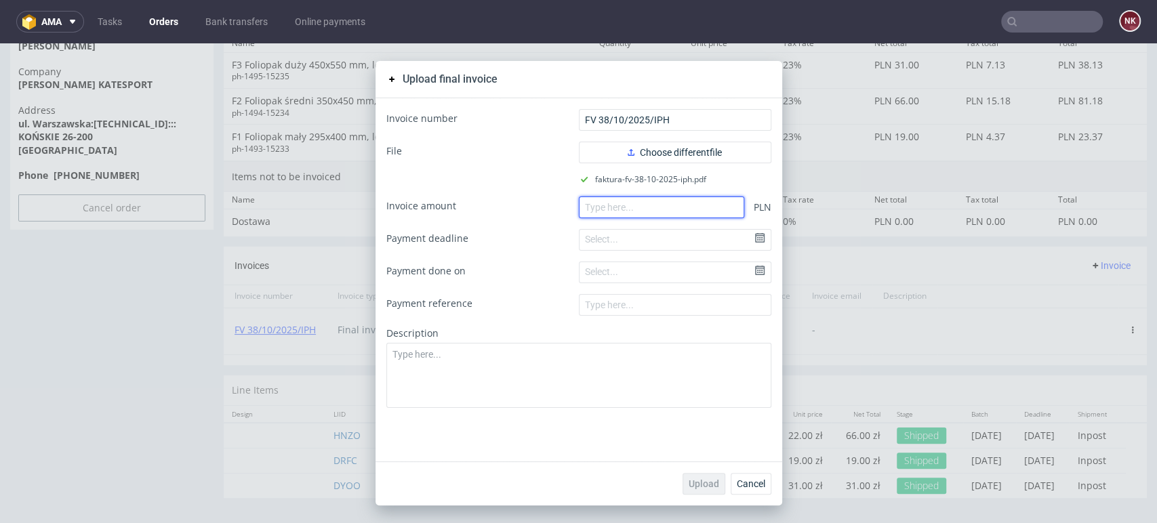
click at [679, 203] on input "number" at bounding box center [661, 208] width 165 height 22
paste input "142.68"
type input "142.68"
click at [692, 473] on button "Upload" at bounding box center [704, 484] width 43 height 22
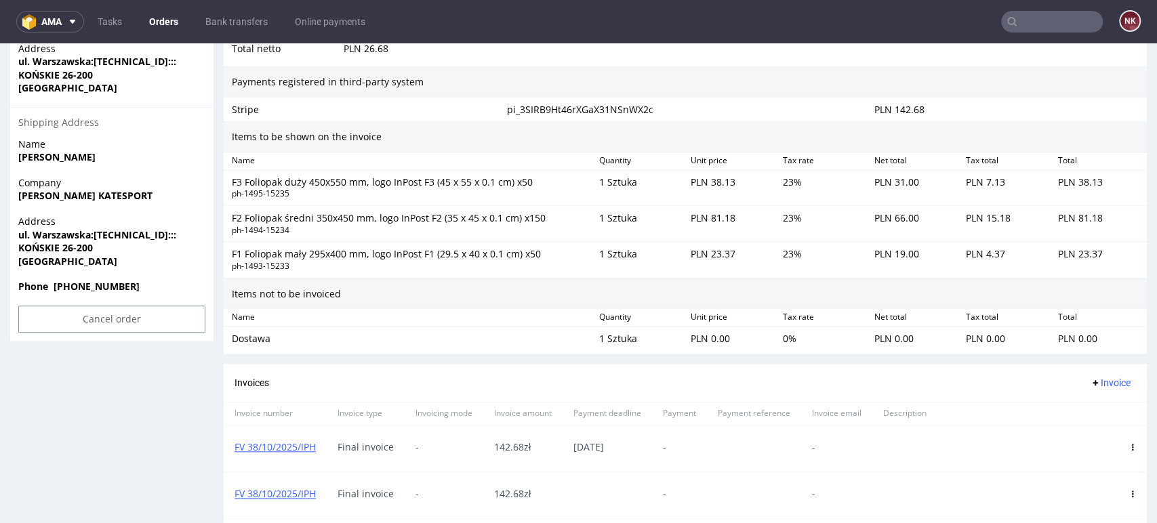
scroll to position [979, 0]
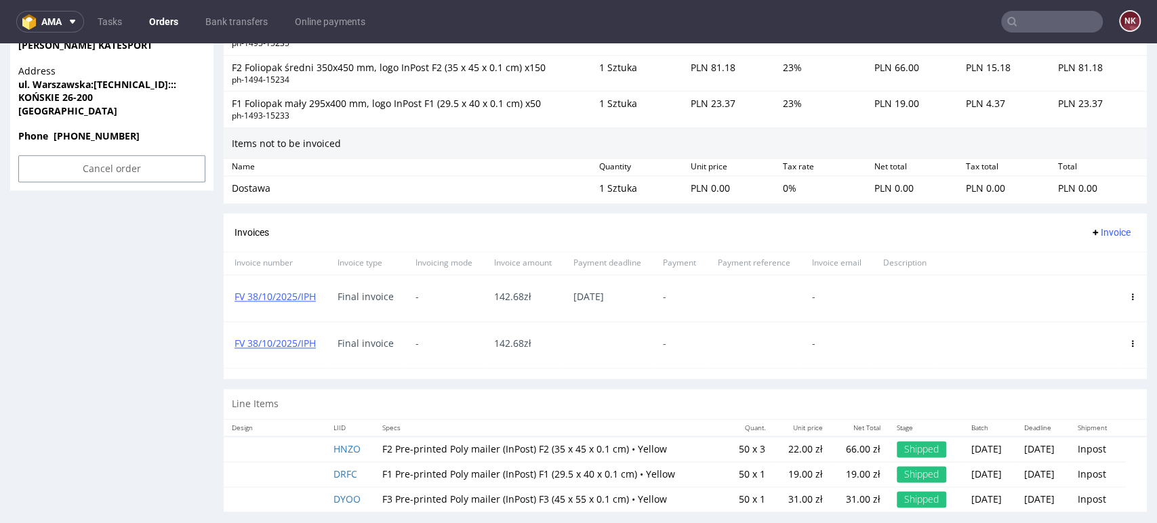
click at [1132, 296] on use at bounding box center [1133, 297] width 2 height 7
click at [1075, 418] on span "Delete invoice" at bounding box center [1078, 419] width 82 height 14
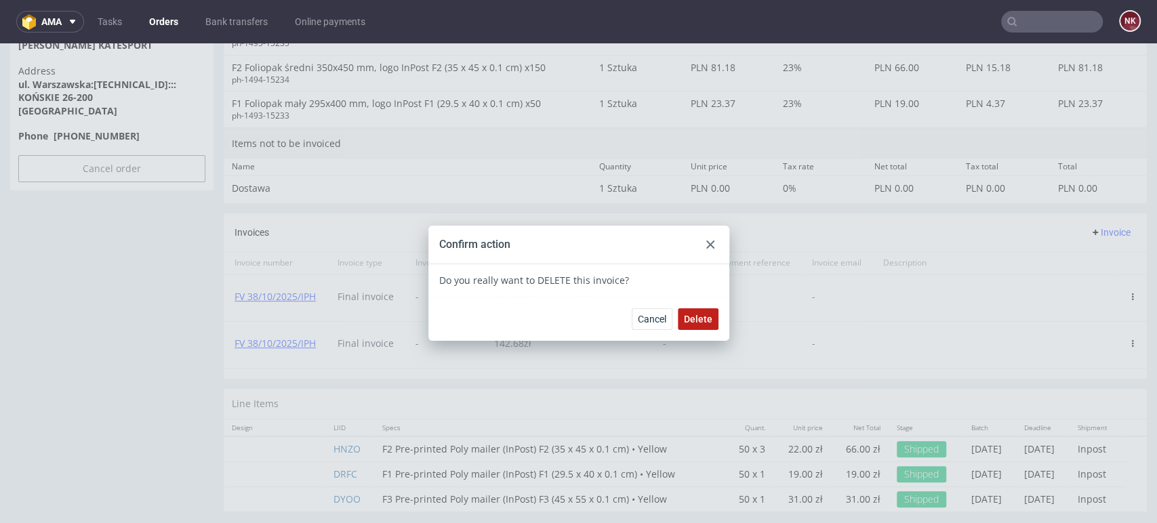
click at [700, 317] on span "Delete" at bounding box center [698, 319] width 28 height 9
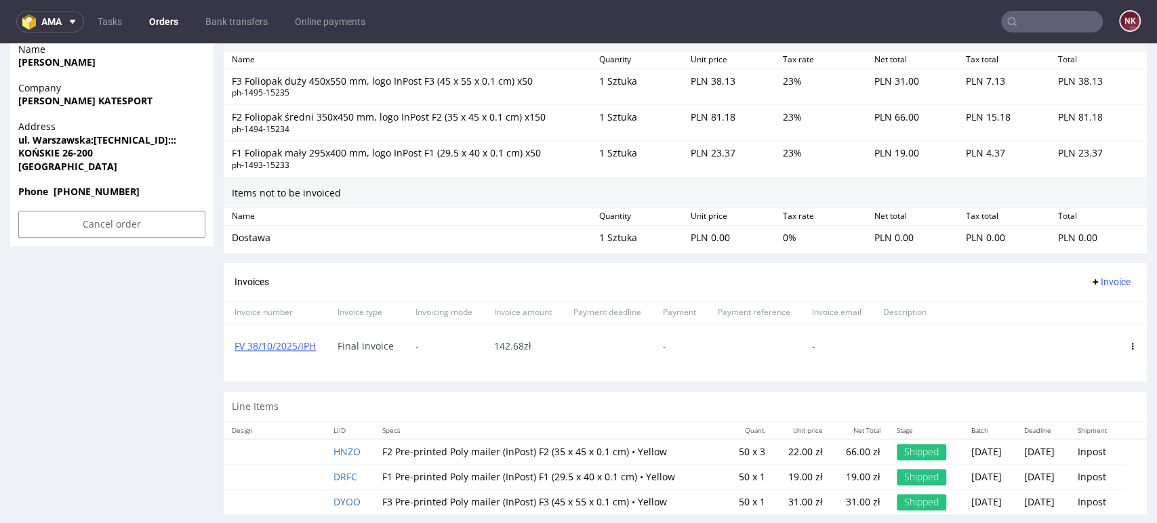
scroll to position [940, 0]
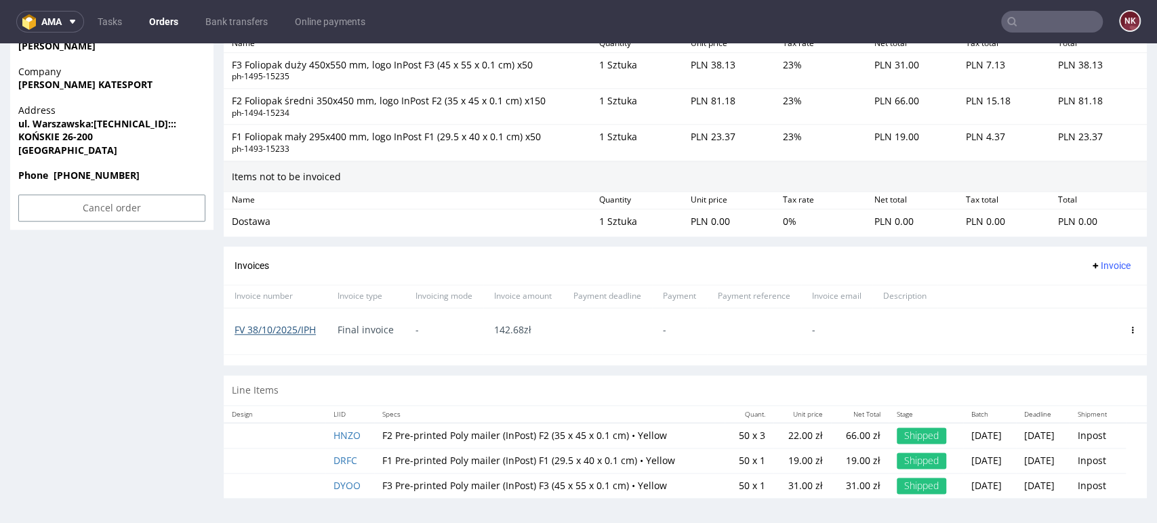
click at [276, 330] on link "FV 38/10/2025/IPH" at bounding box center [275, 329] width 81 height 13
click at [163, 22] on link "Orders" at bounding box center [163, 22] width 45 height 22
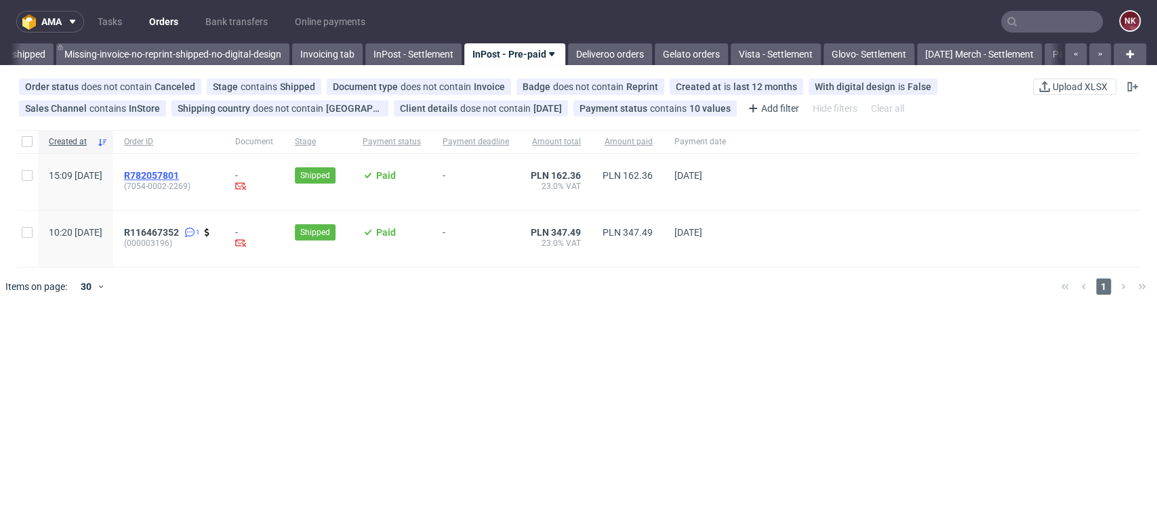
scroll to position [0, 2250]
click at [173, 170] on span "R782057801" at bounding box center [151, 175] width 55 height 11
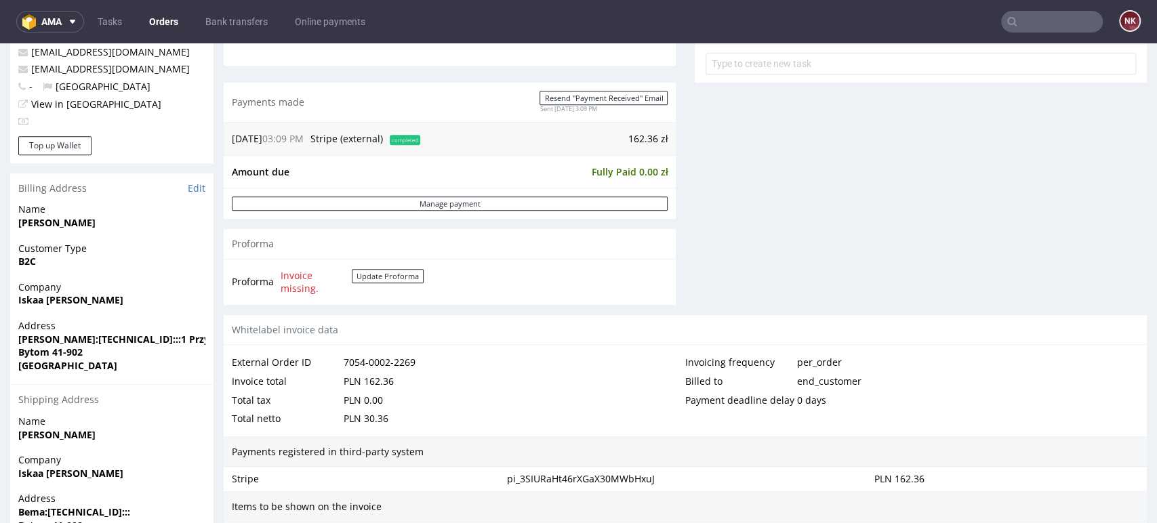
scroll to position [602, 0]
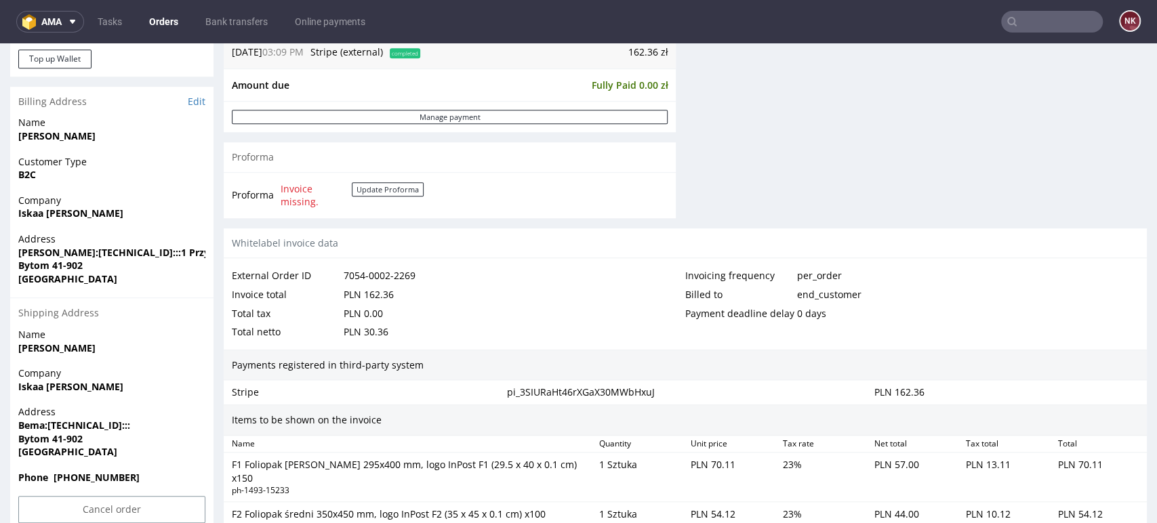
drag, startPoint x: 126, startPoint y: 213, endPoint x: 15, endPoint y: 213, distance: 111.2
click at [15, 213] on div "Company Iskaa Izabela Stargała" at bounding box center [111, 213] width 203 height 39
copy strong "Iskaa [PERSON_NAME]"
click at [193, 102] on link "Edit" at bounding box center [197, 102] width 18 height 14
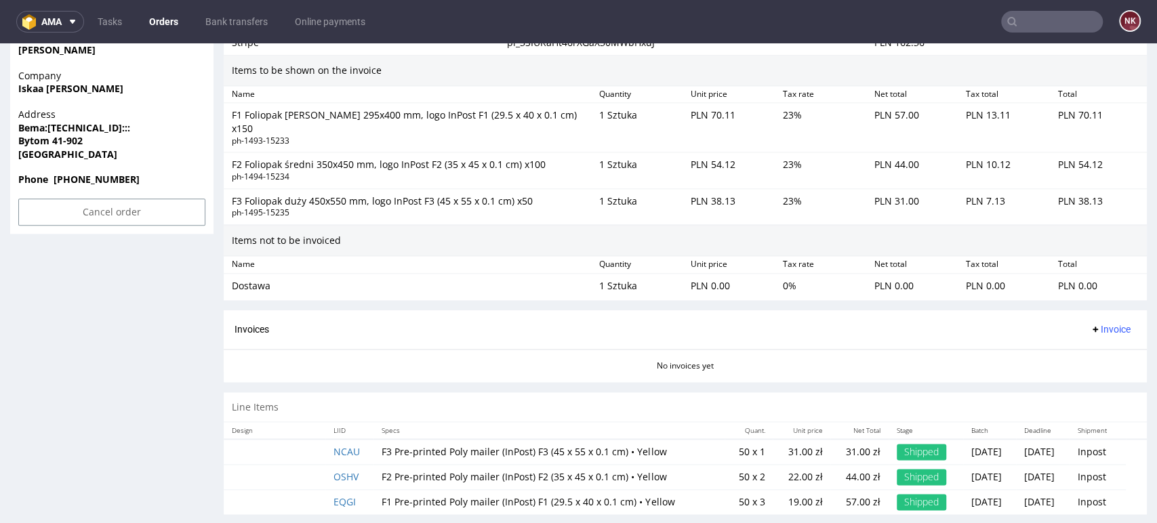
scroll to position [992, 0]
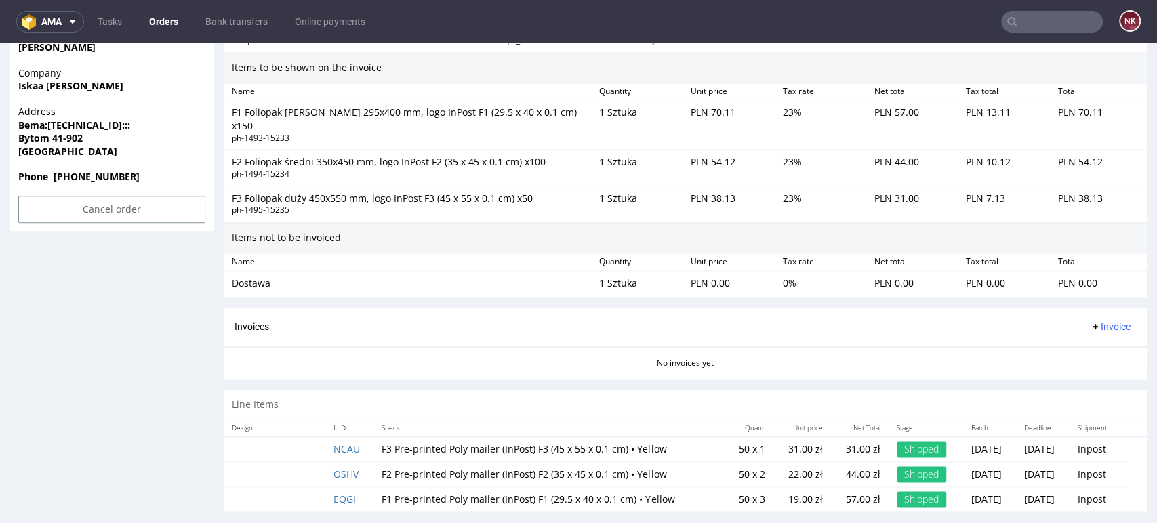
click at [1095, 321] on span "Invoice" at bounding box center [1110, 326] width 41 height 11
click at [1089, 345] on span "Generate" at bounding box center [1087, 341] width 66 height 14
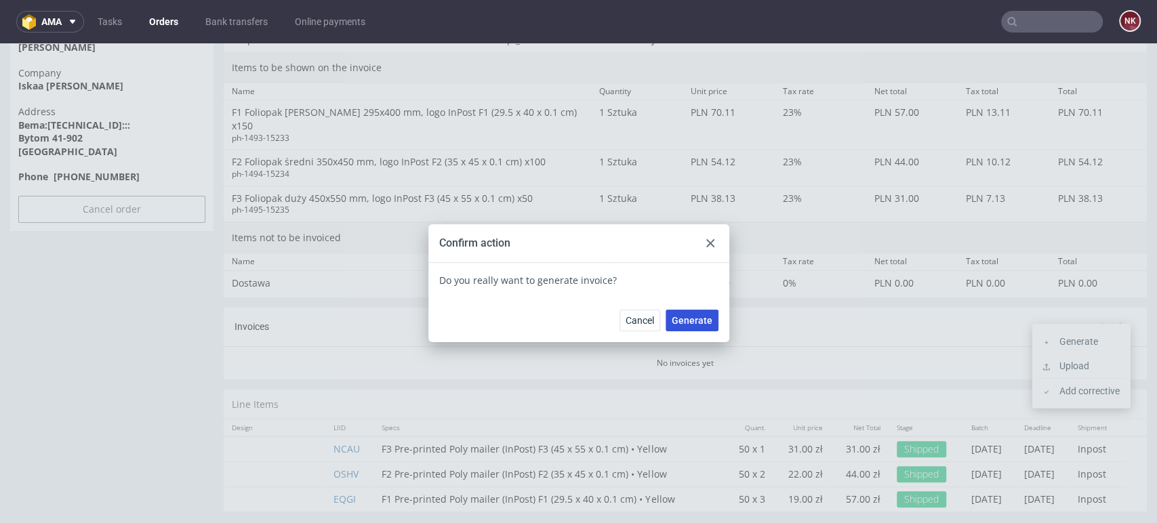
click at [685, 320] on span "Generate" at bounding box center [692, 320] width 41 height 9
click at [706, 243] on use at bounding box center [710, 243] width 8 height 8
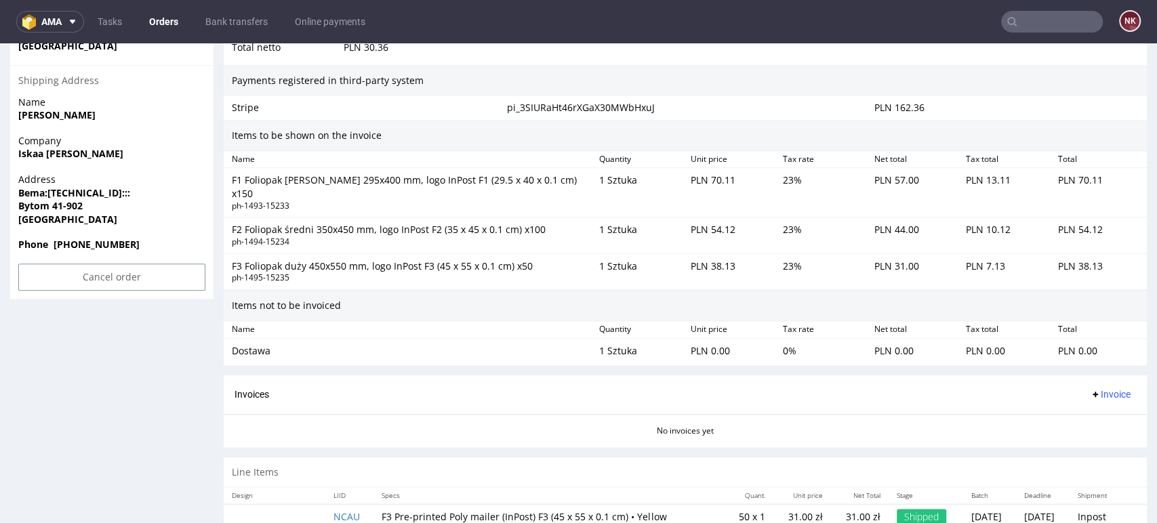
scroll to position [691, 0]
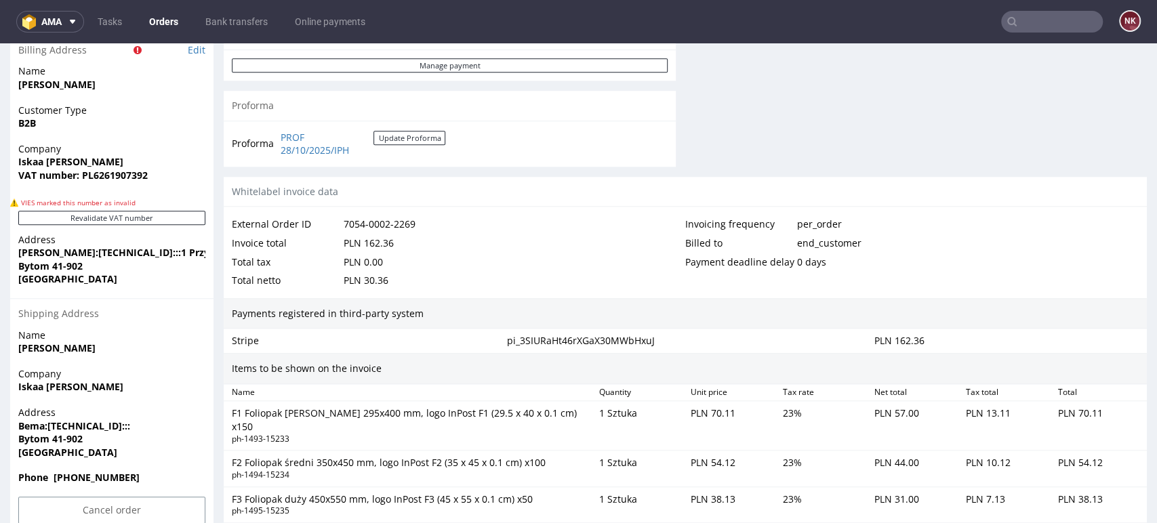
drag, startPoint x: 125, startPoint y: 157, endPoint x: 2, endPoint y: 161, distance: 123.5
click at [2, 161] on div "Order R782057801 (7054-0002-2269) 15.10.2025 03:09 PM Mark this order as proble…" at bounding box center [578, 129] width 1157 height 1410
copy strong "Iskaa [PERSON_NAME]"
click at [119, 178] on strong "VAT number: PL6261907392" at bounding box center [82, 175] width 129 height 13
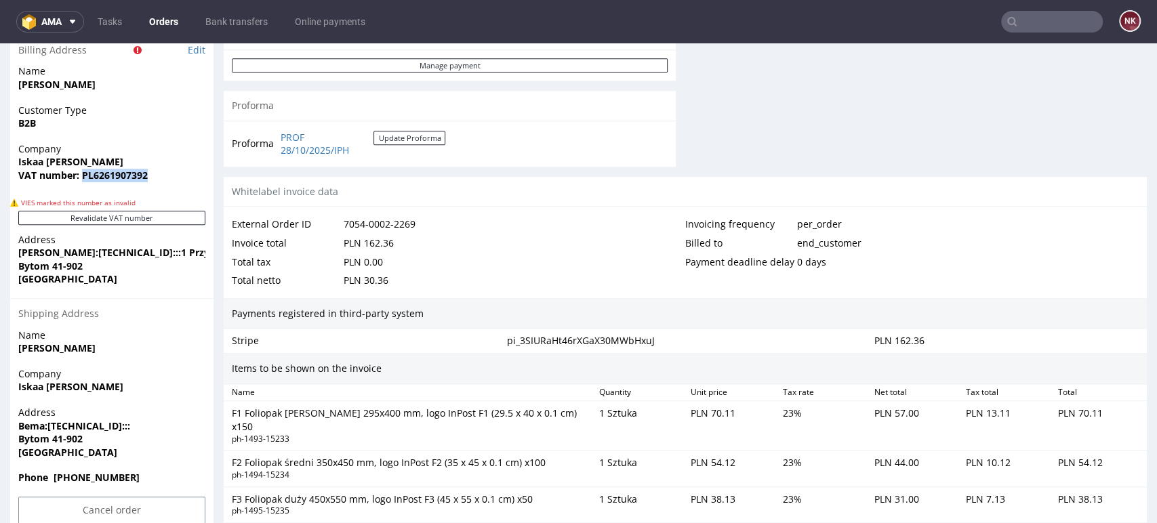
copy strong "PL6261907392"
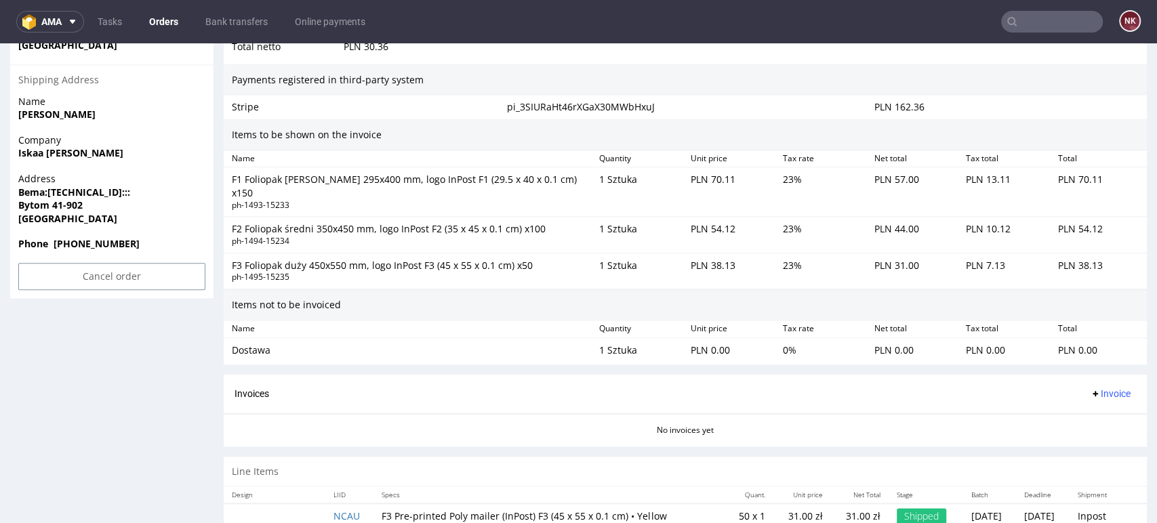
scroll to position [992, 0]
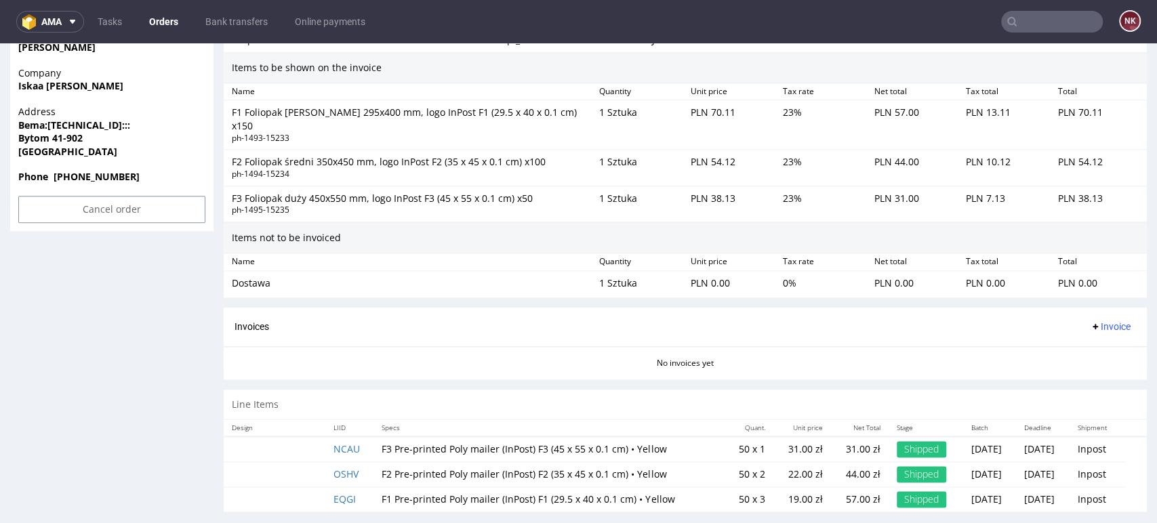
click at [1103, 321] on span "Invoice" at bounding box center [1110, 326] width 41 height 11
click at [1096, 334] on span "Generate" at bounding box center [1087, 341] width 66 height 14
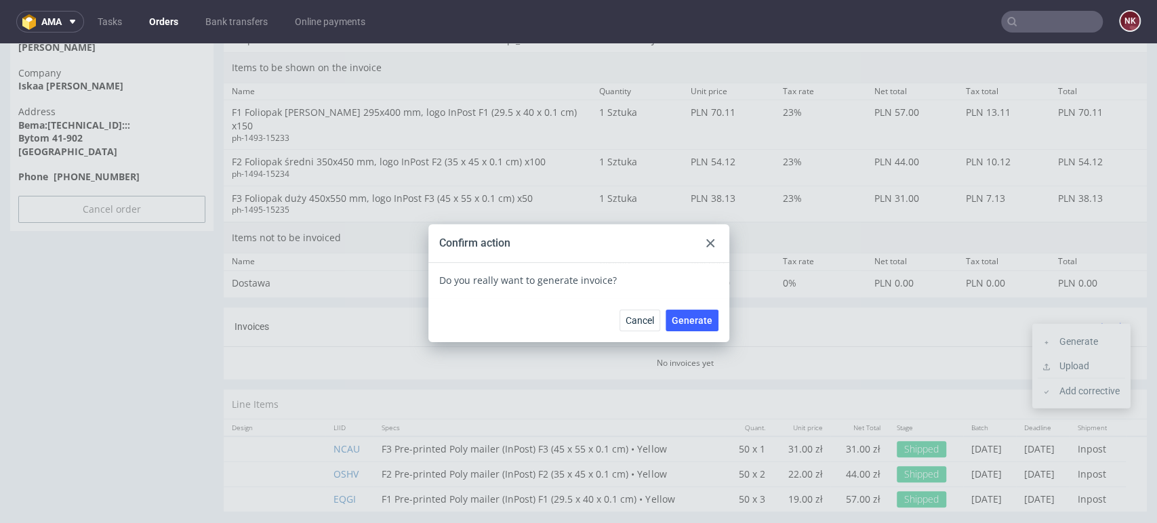
click at [709, 239] on div at bounding box center [710, 243] width 16 height 16
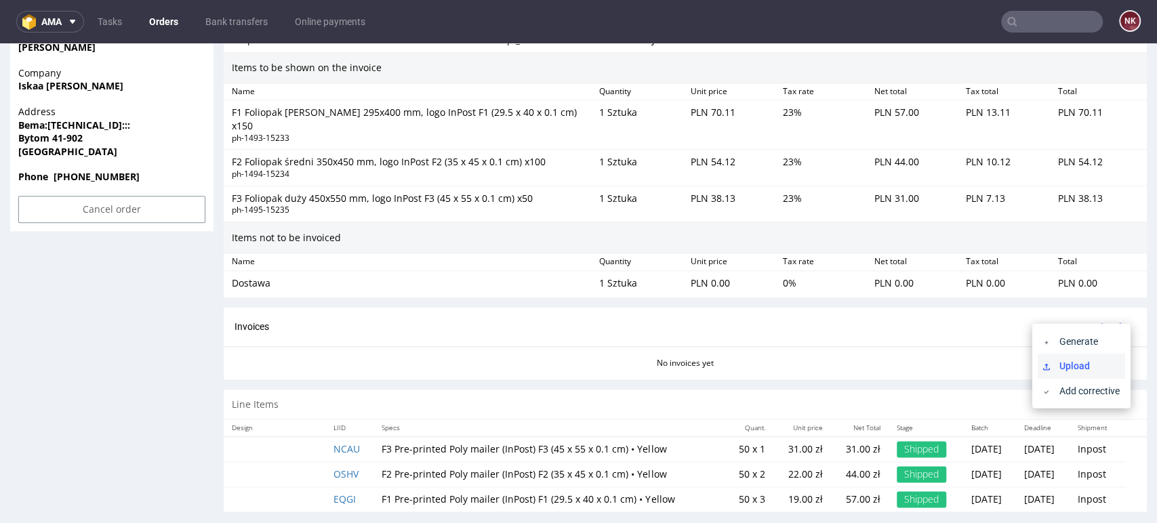
click at [1091, 363] on span "Upload" at bounding box center [1087, 366] width 66 height 14
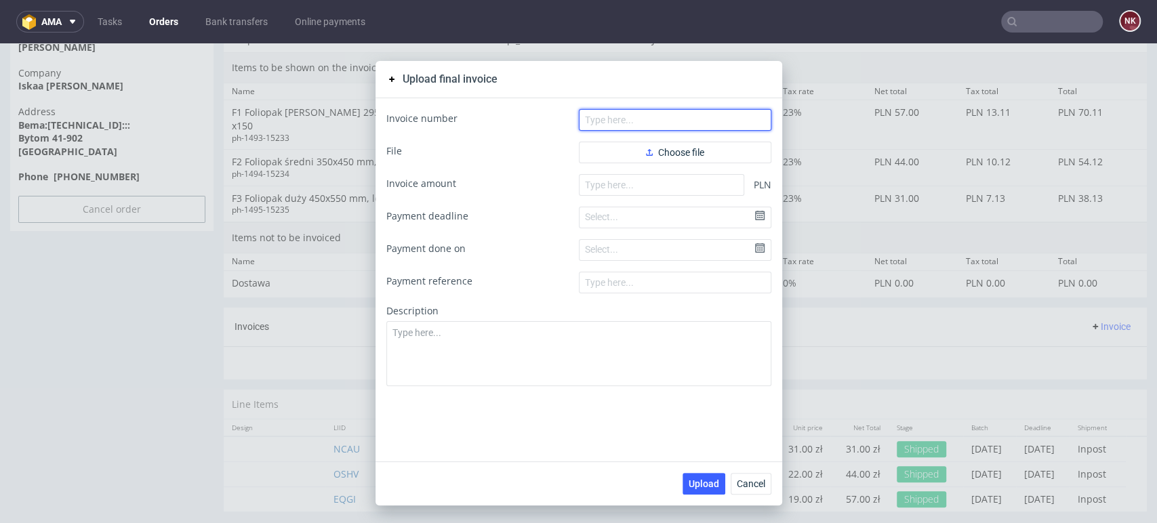
click at [648, 110] on input "text" at bounding box center [675, 120] width 193 height 22
paste input "FV 39/10/2025/IPH"
type input "FV 39/10/2025/IPH"
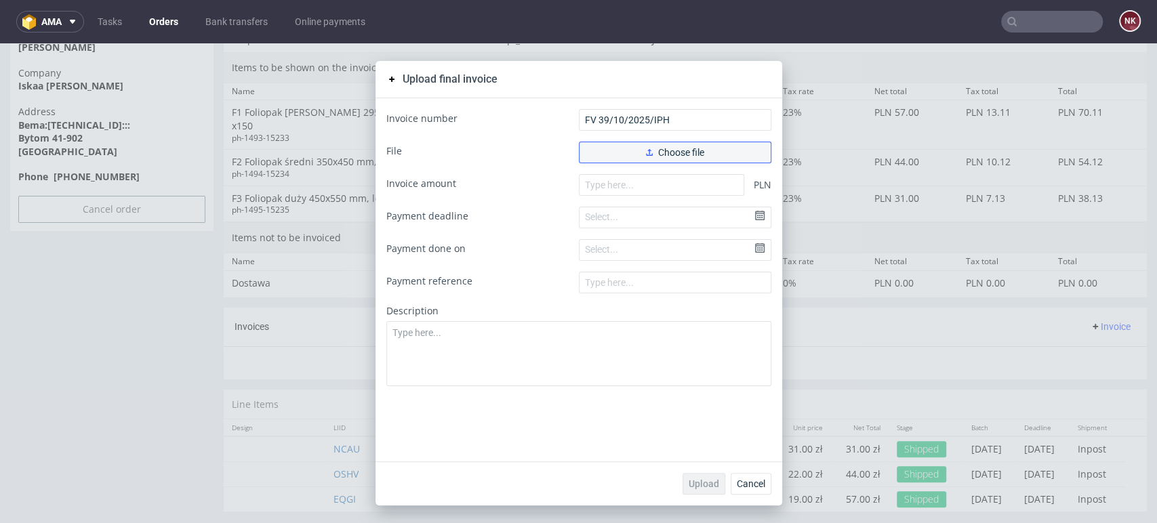
click at [610, 157] on button "Choose file" at bounding box center [675, 153] width 193 height 22
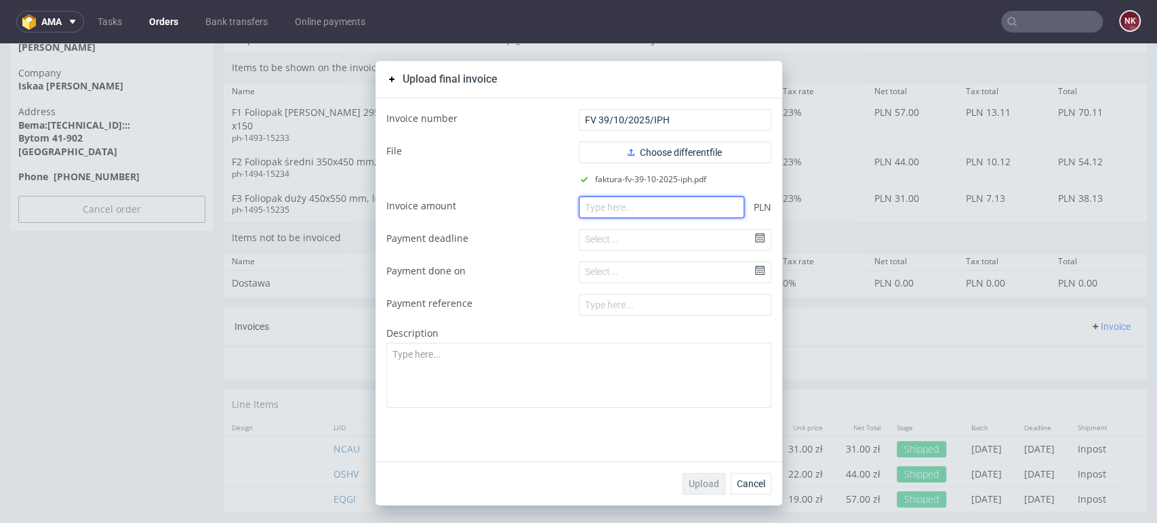
click at [603, 205] on input "number" at bounding box center [661, 208] width 165 height 22
paste input "162.36"
type input "162.36"
click at [704, 487] on span "Upload" at bounding box center [704, 483] width 31 height 9
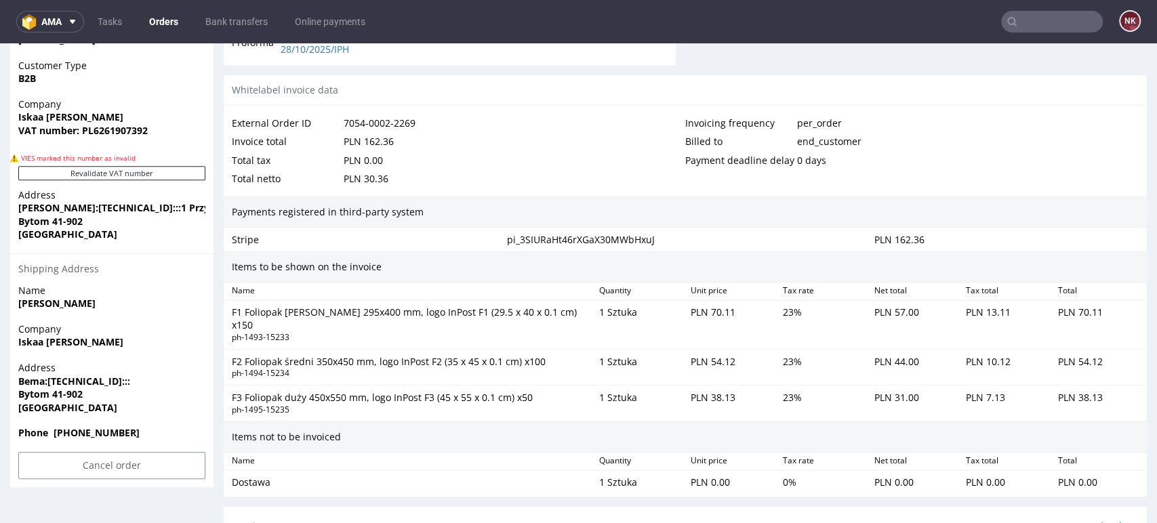
scroll to position [904, 0]
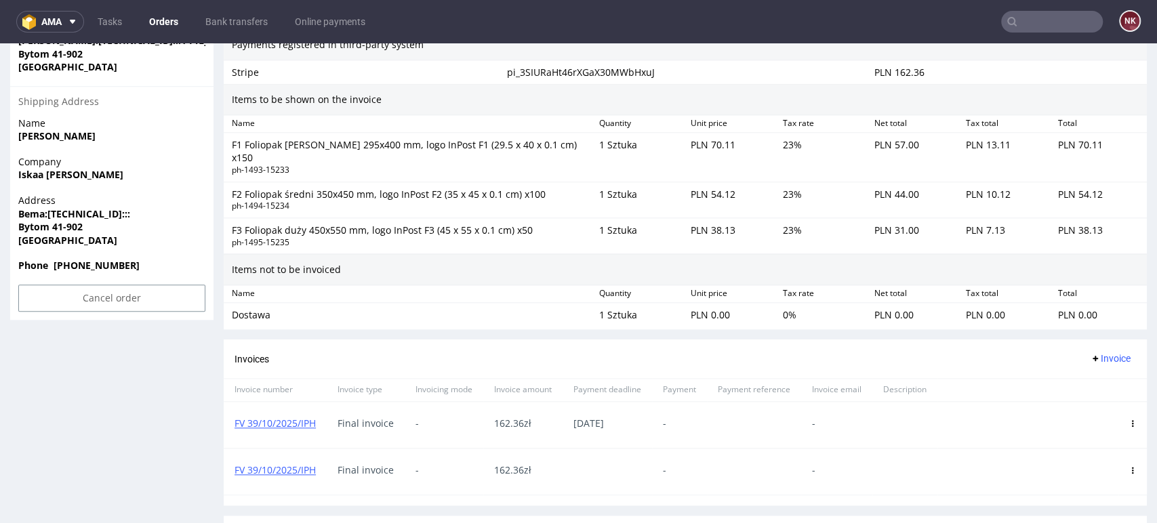
click at [1132, 420] on use at bounding box center [1133, 423] width 2 height 7
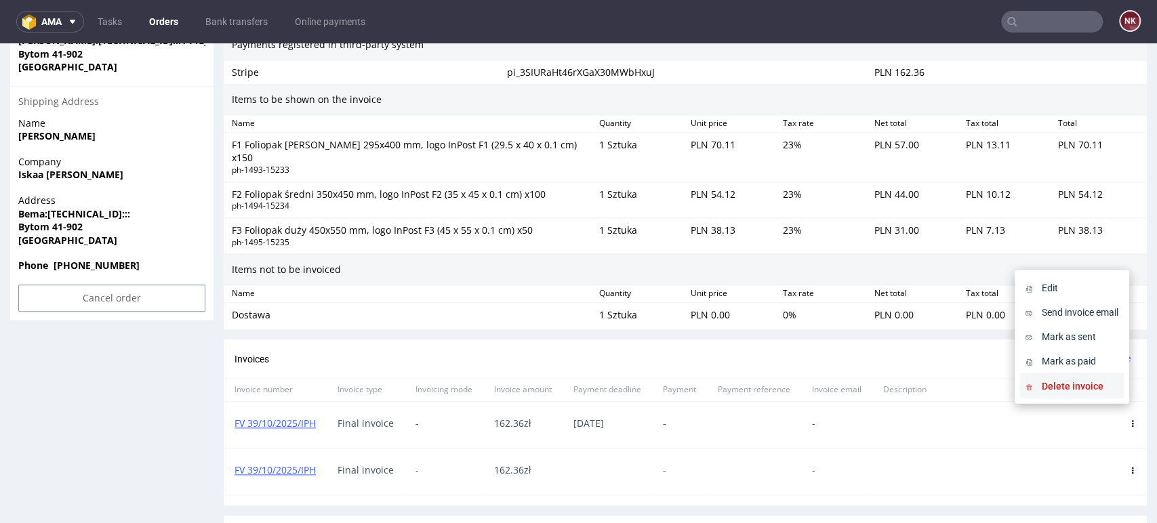
click at [1080, 394] on li "Delete invoice" at bounding box center [1072, 386] width 104 height 24
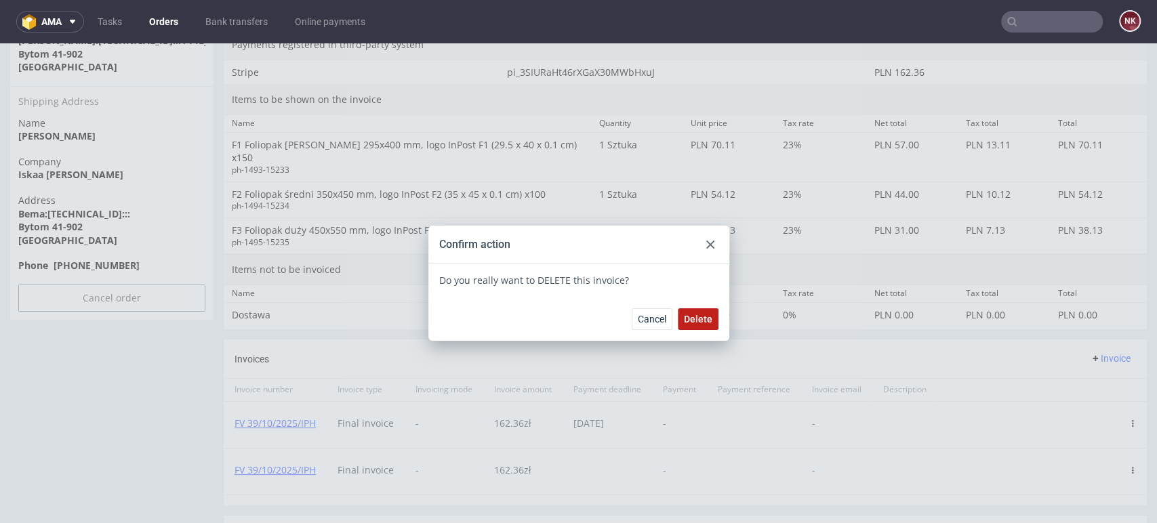
click at [701, 318] on span "Delete" at bounding box center [698, 319] width 28 height 9
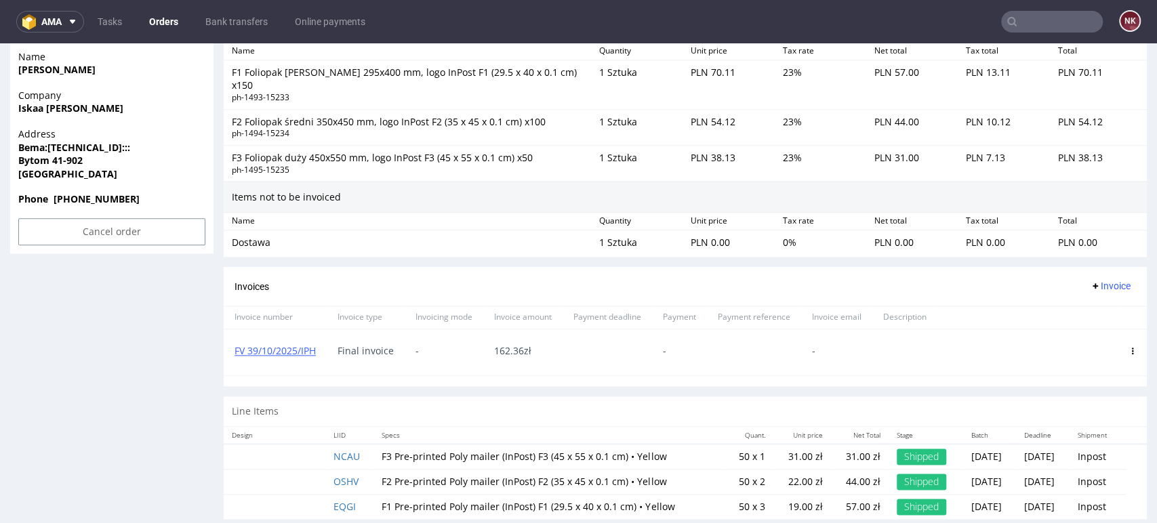
scroll to position [978, 0]
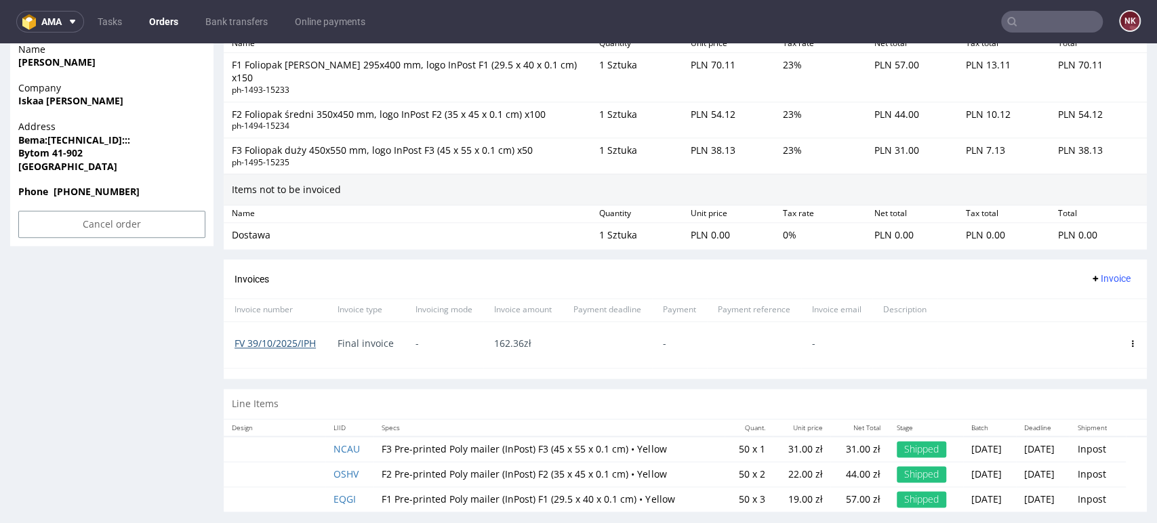
click at [259, 337] on link "FV 39/10/2025/IPH" at bounding box center [275, 343] width 81 height 13
click at [176, 16] on link "Orders" at bounding box center [163, 22] width 45 height 22
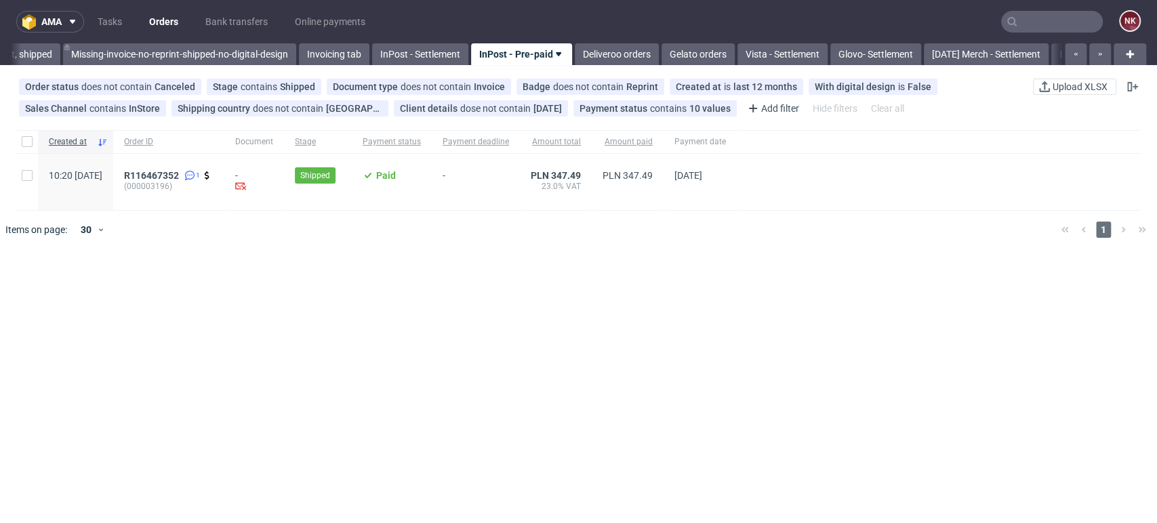
scroll to position [0, 2250]
click at [459, 58] on link "InPost - Settlement" at bounding box center [412, 54] width 96 height 22
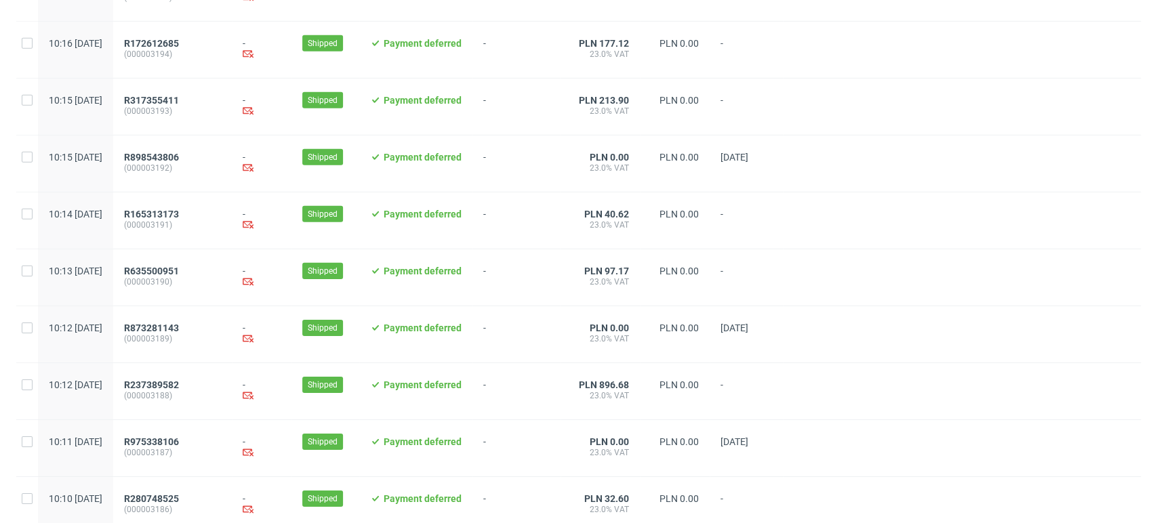
scroll to position [16847, 0]
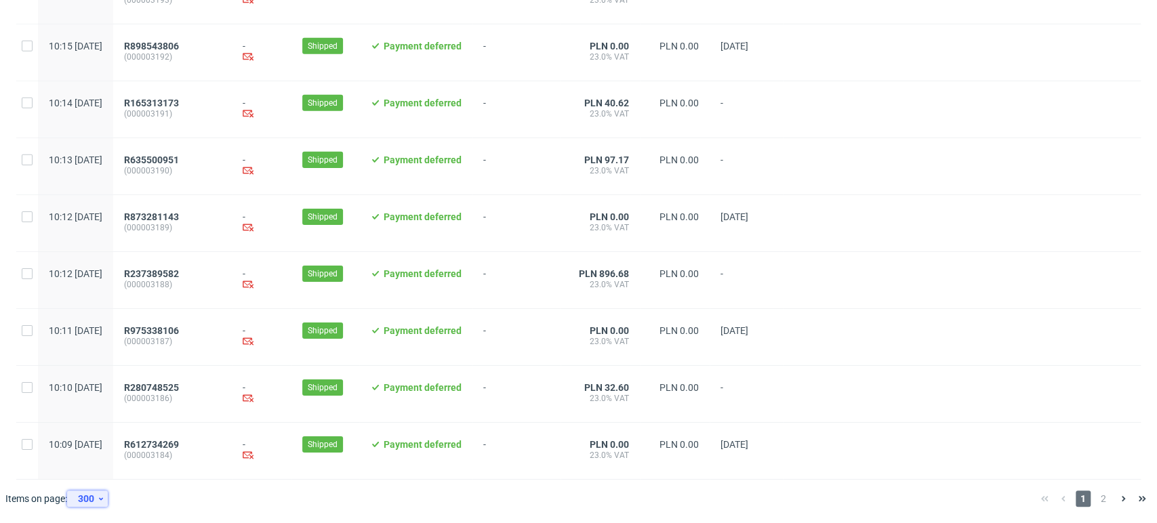
click at [103, 501] on icon at bounding box center [101, 499] width 8 height 11
click at [98, 470] on div "300" at bounding box center [92, 468] width 27 height 19
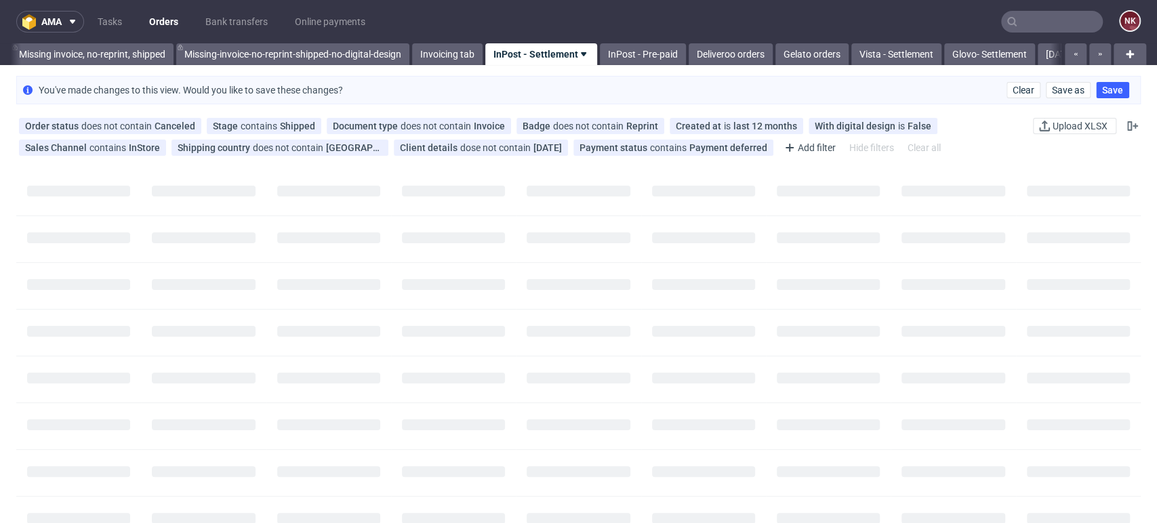
scroll to position [0, 2156]
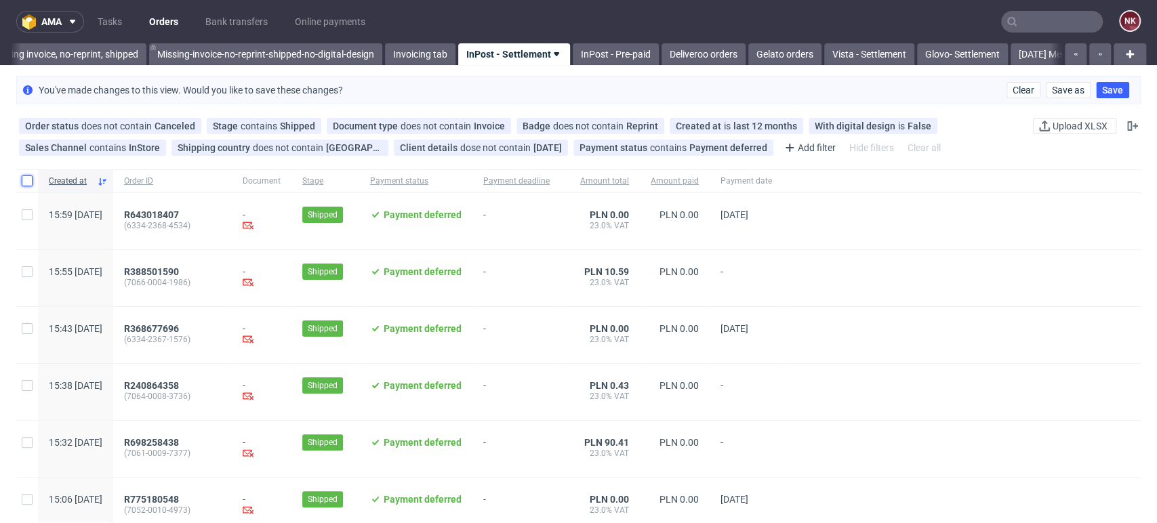
click at [31, 183] on input "checkbox" at bounding box center [27, 181] width 11 height 11
checkbox input "true"
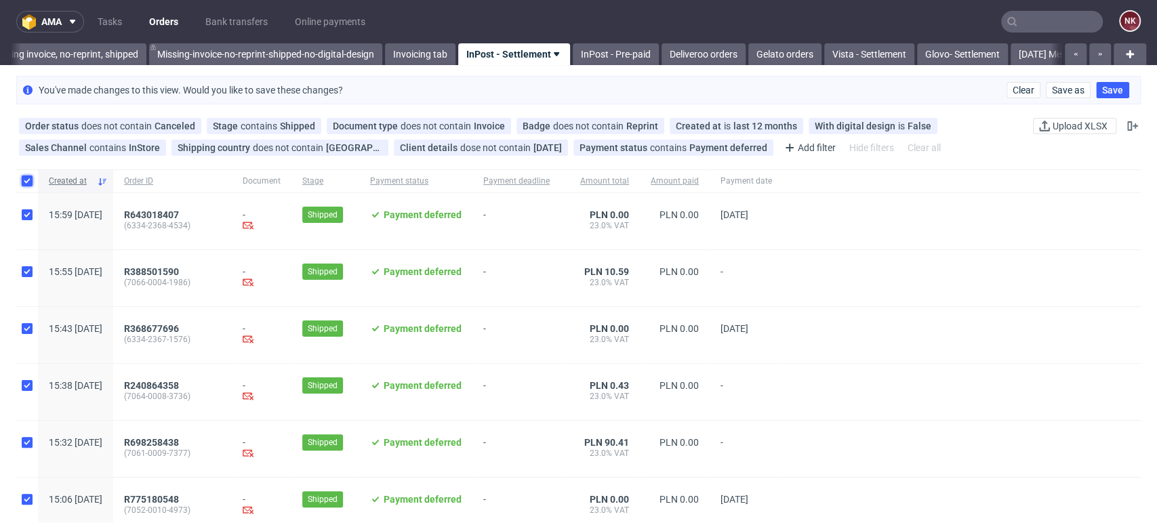
checkbox input "true"
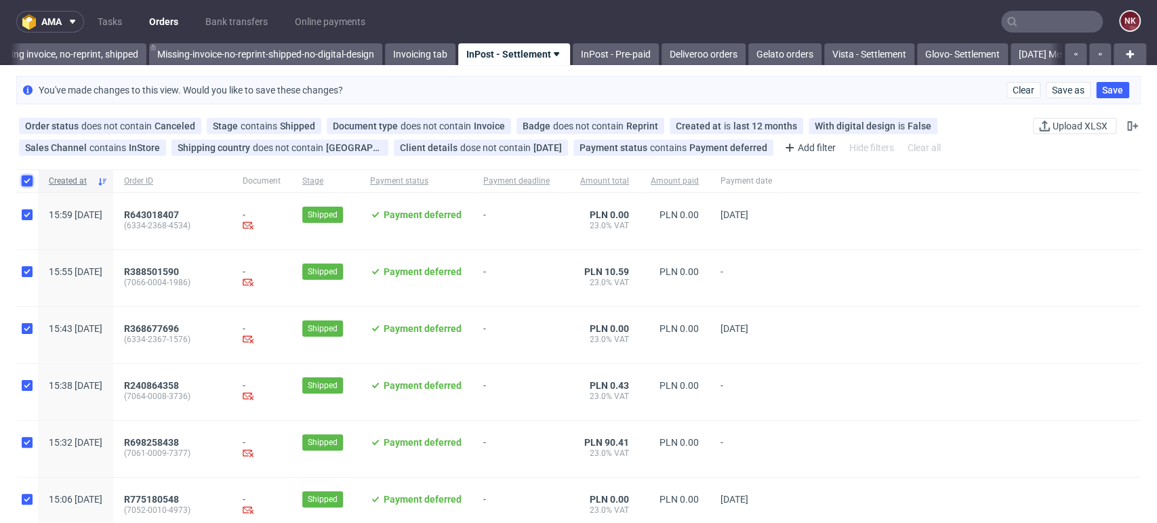
checkbox input "true"
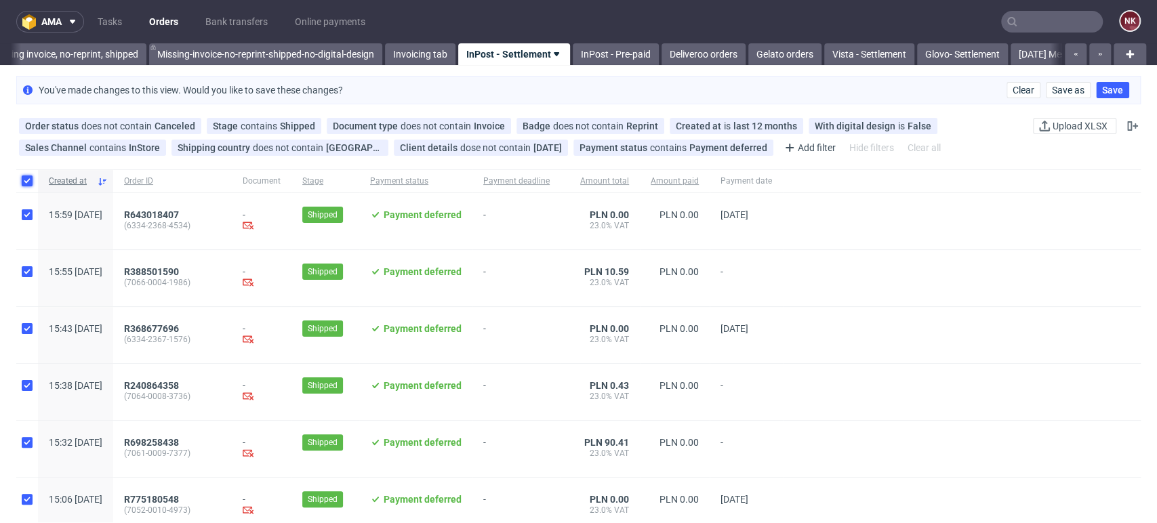
checkbox input "true"
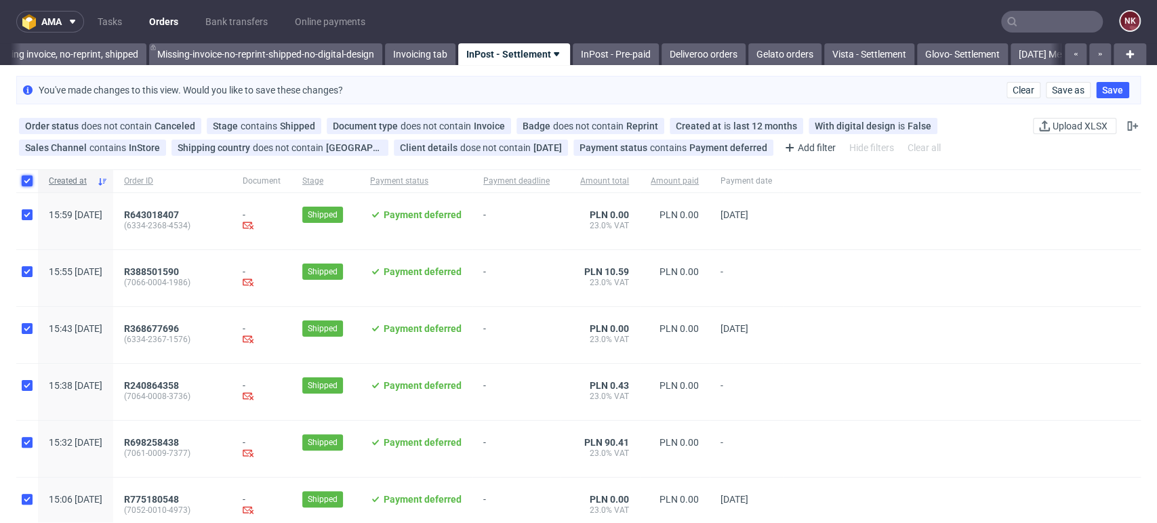
checkbox input "true"
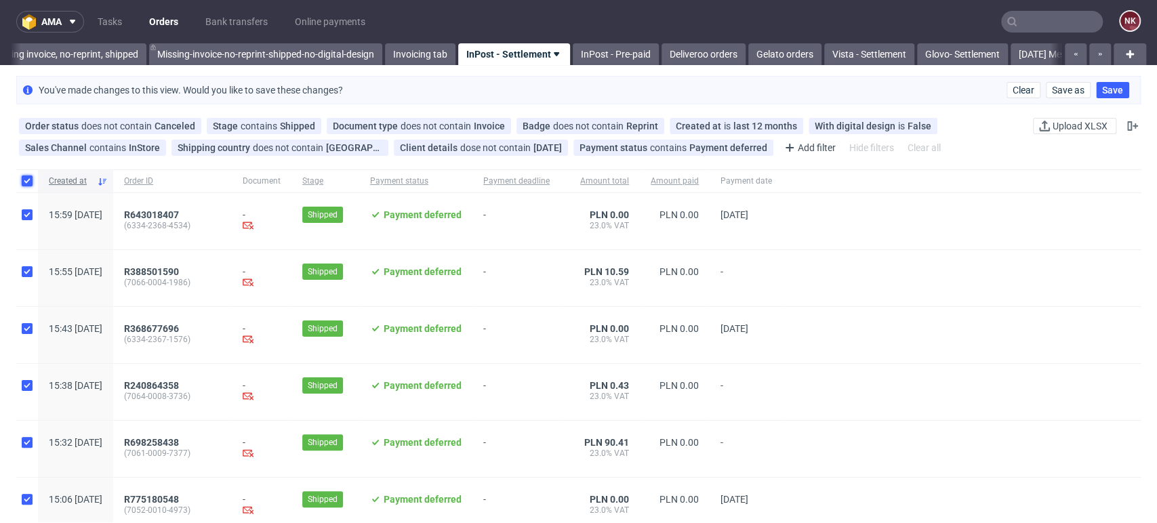
checkbox input "true"
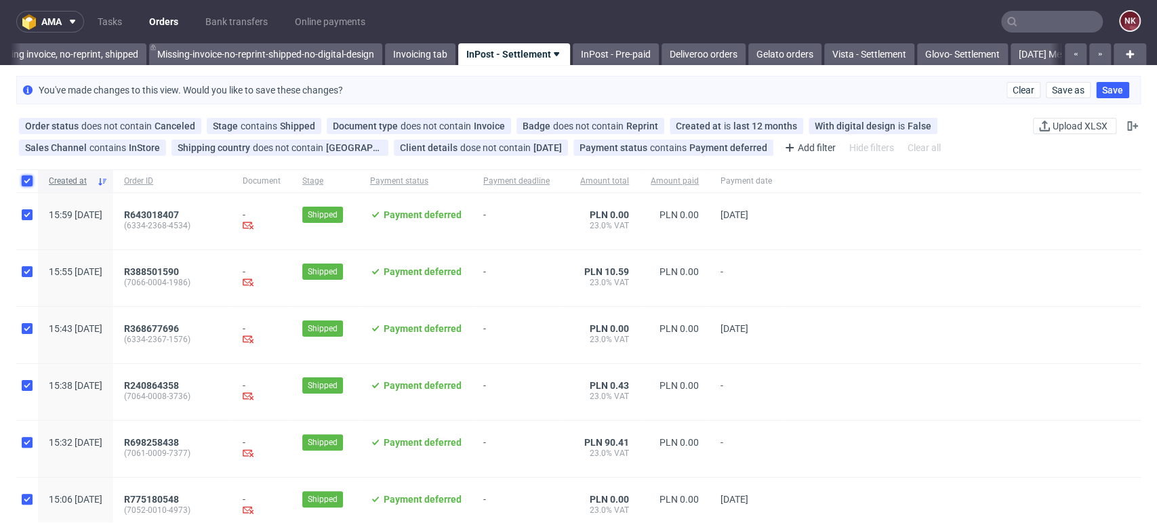
checkbox input "true"
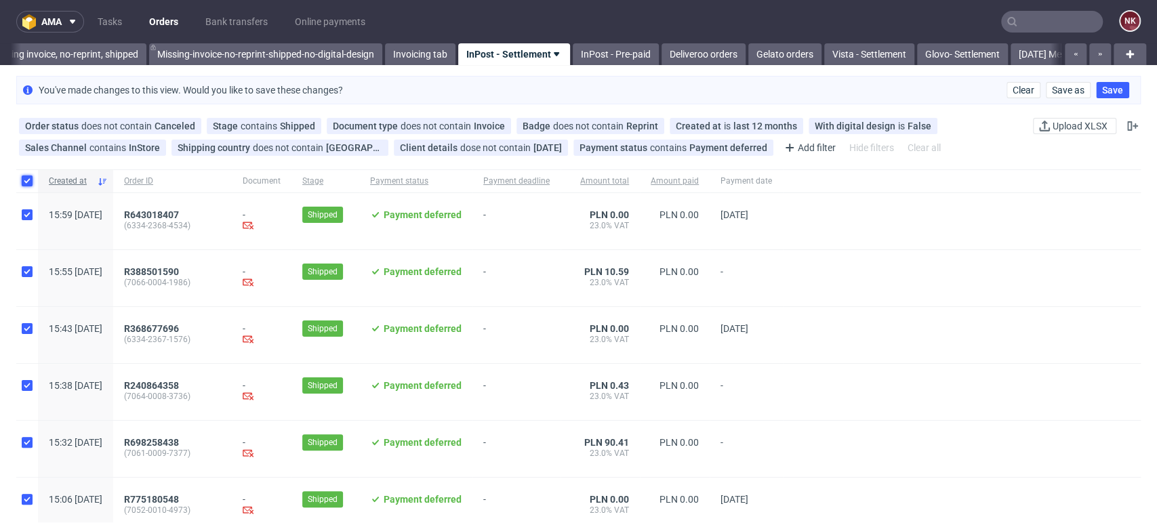
checkbox input "true"
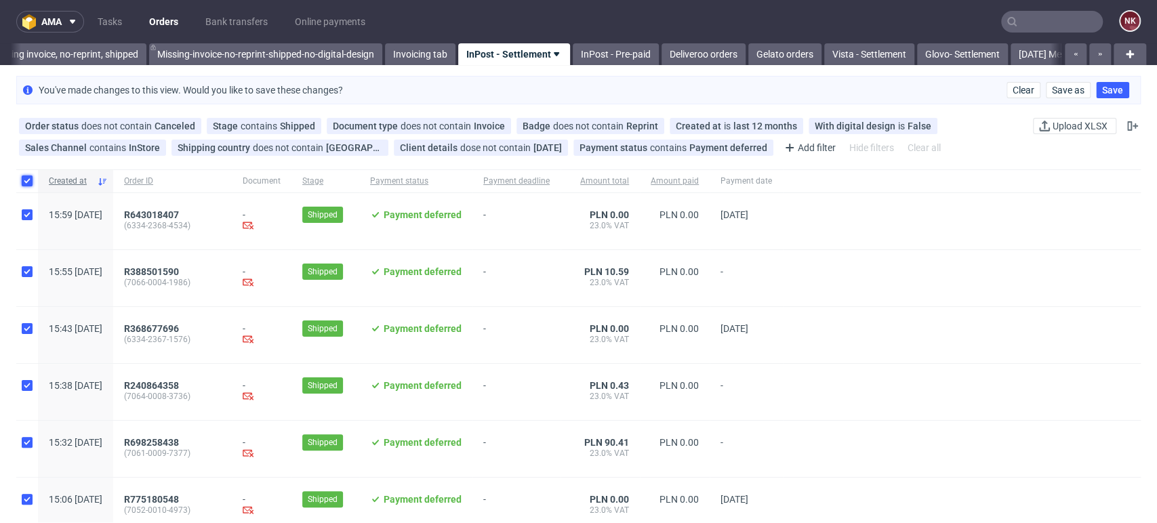
checkbox input "true"
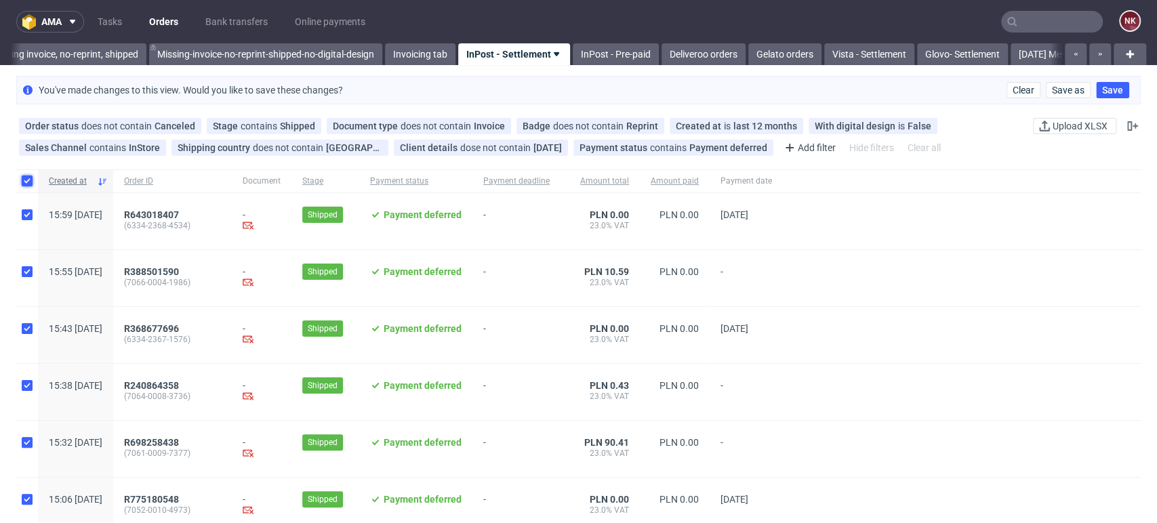
checkbox input "true"
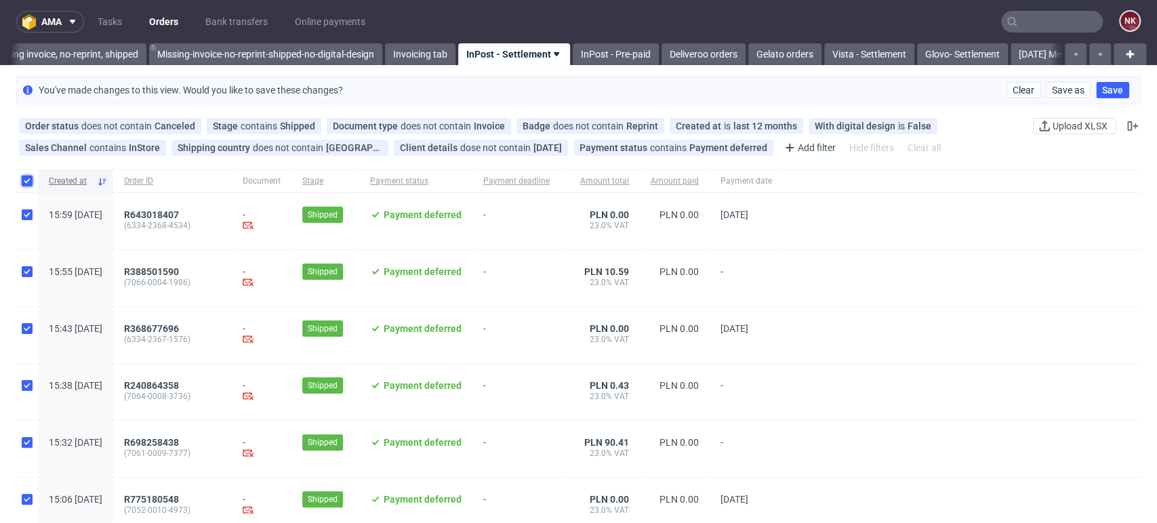
checkbox input "true"
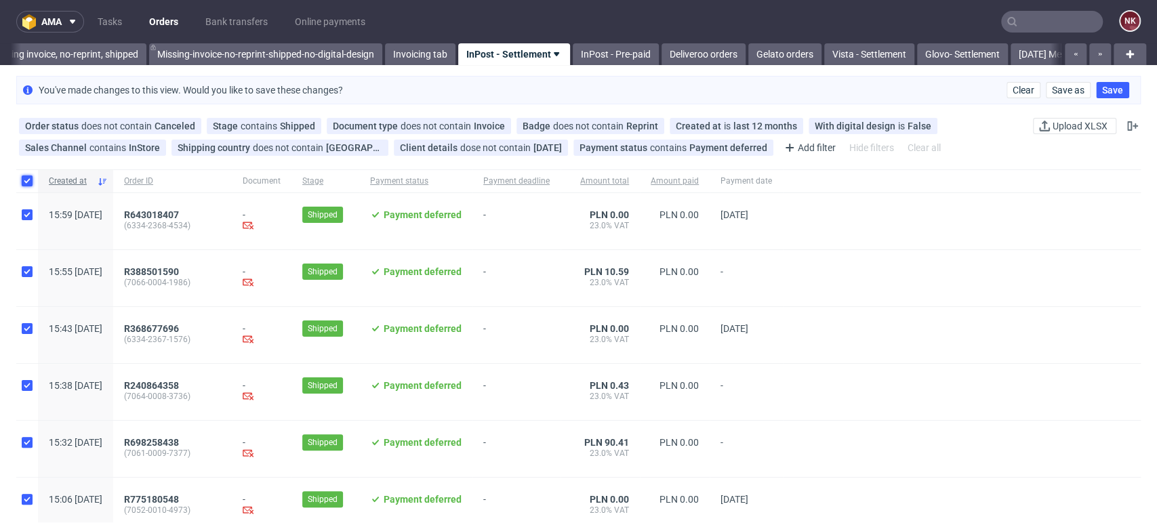
checkbox input "true"
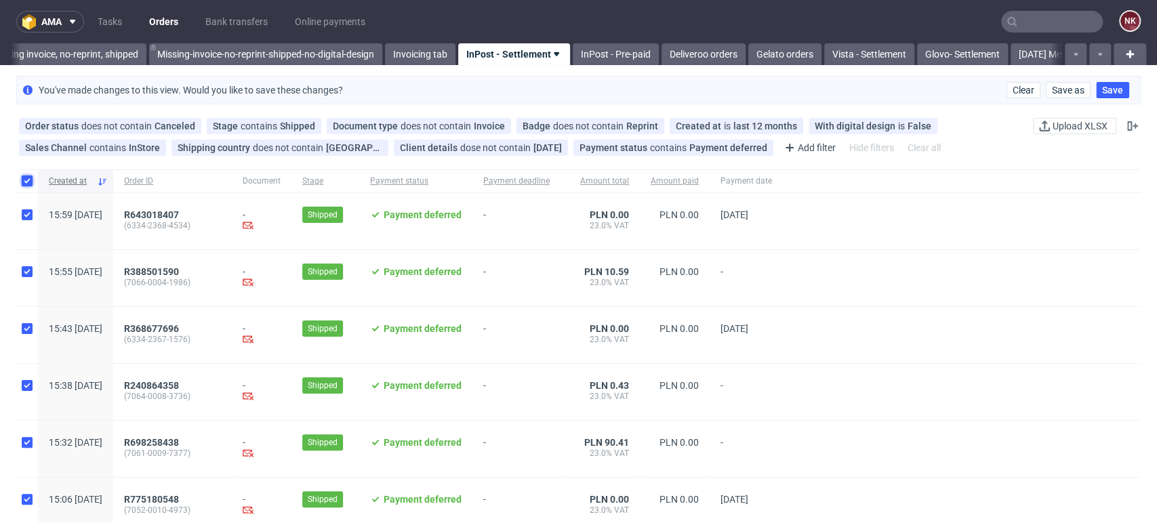
checkbox input "true"
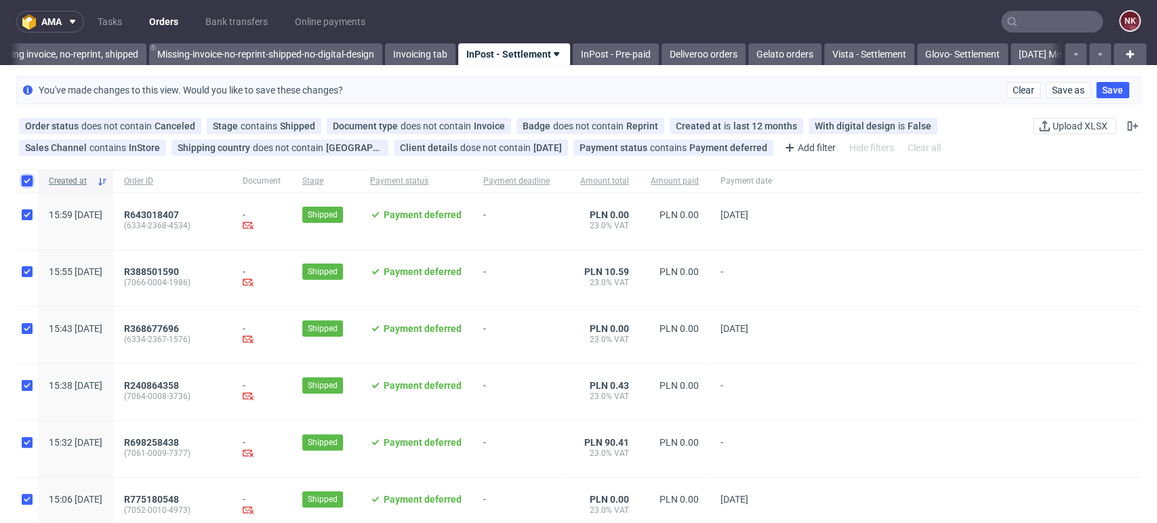
checkbox input "true"
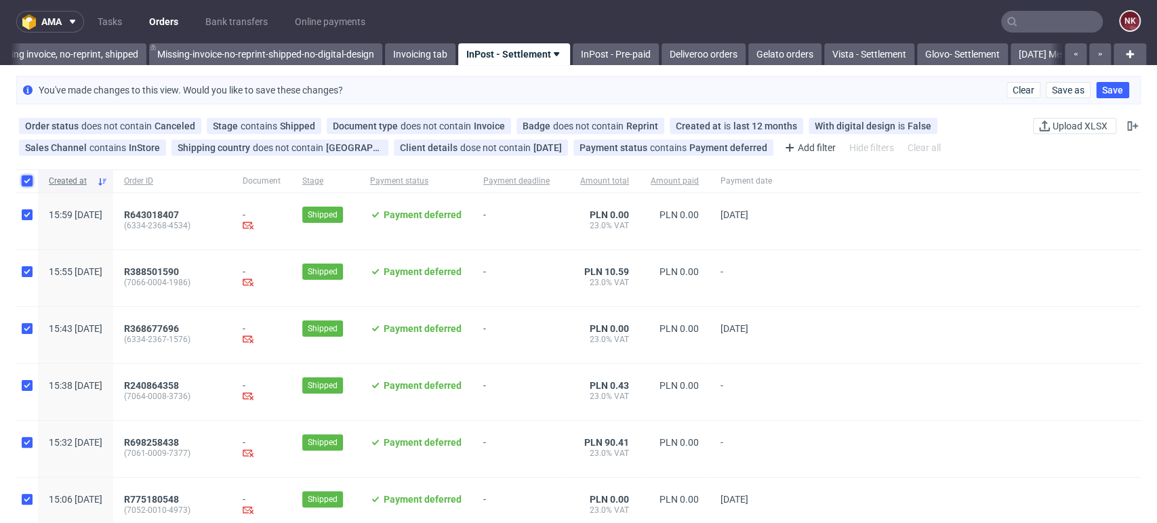
checkbox input "true"
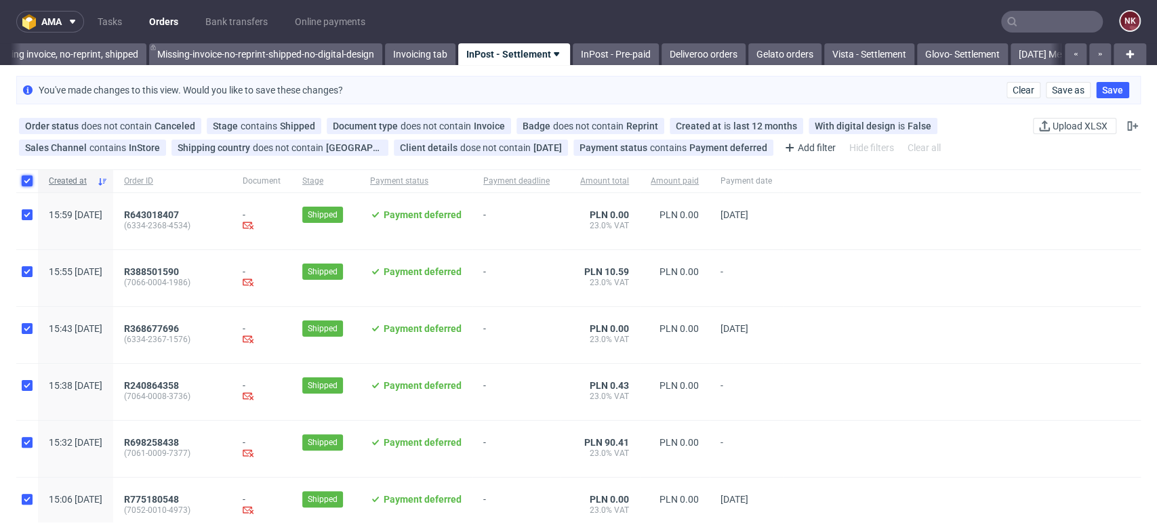
checkbox input "true"
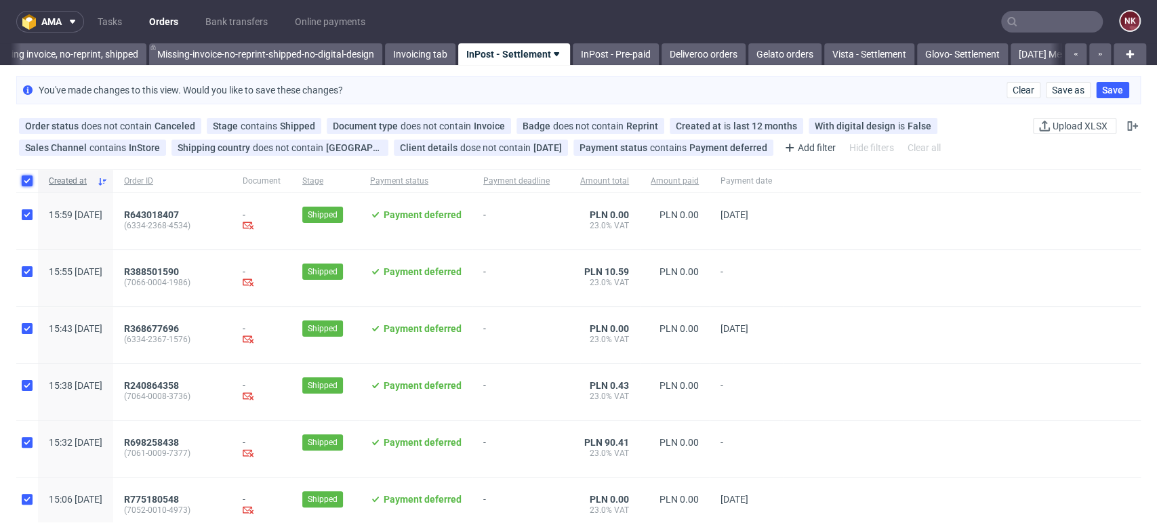
checkbox input "true"
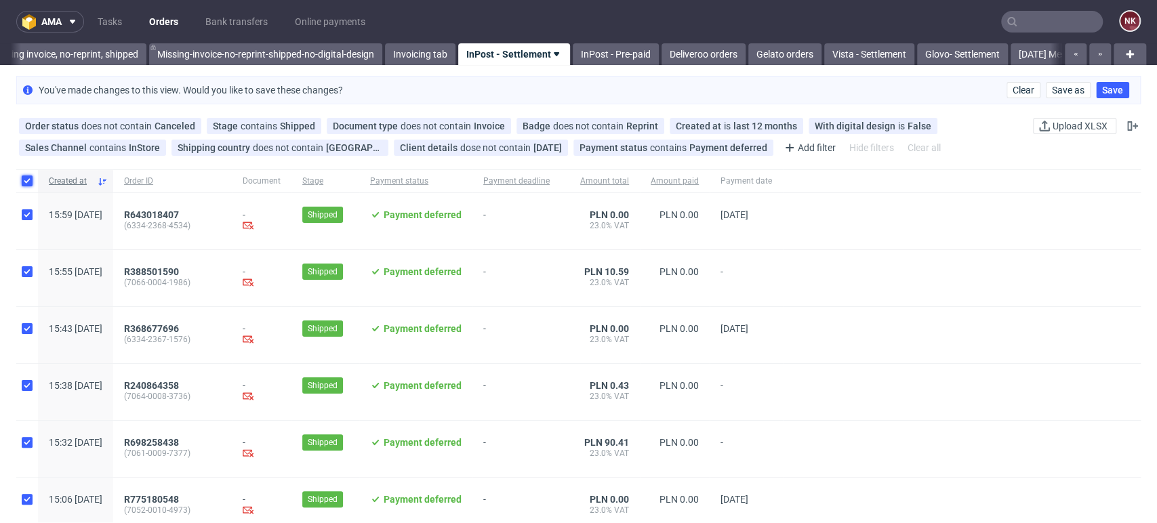
checkbox input "true"
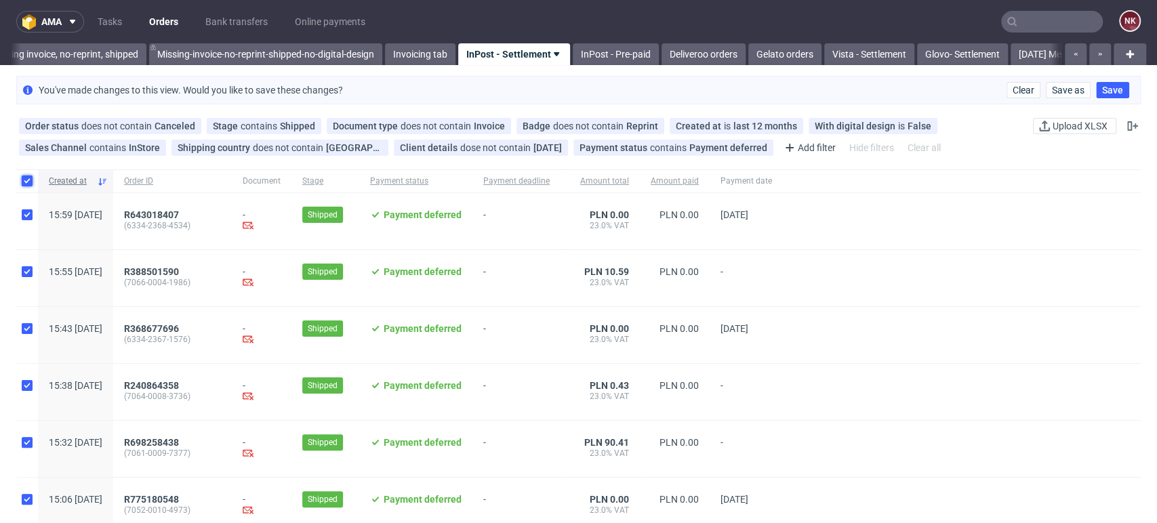
checkbox input "true"
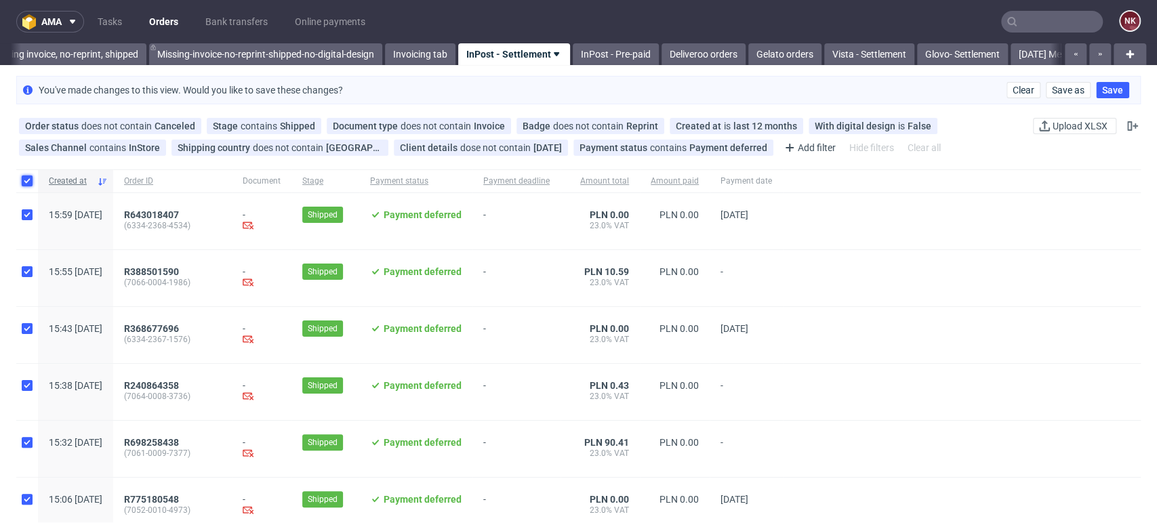
checkbox input "true"
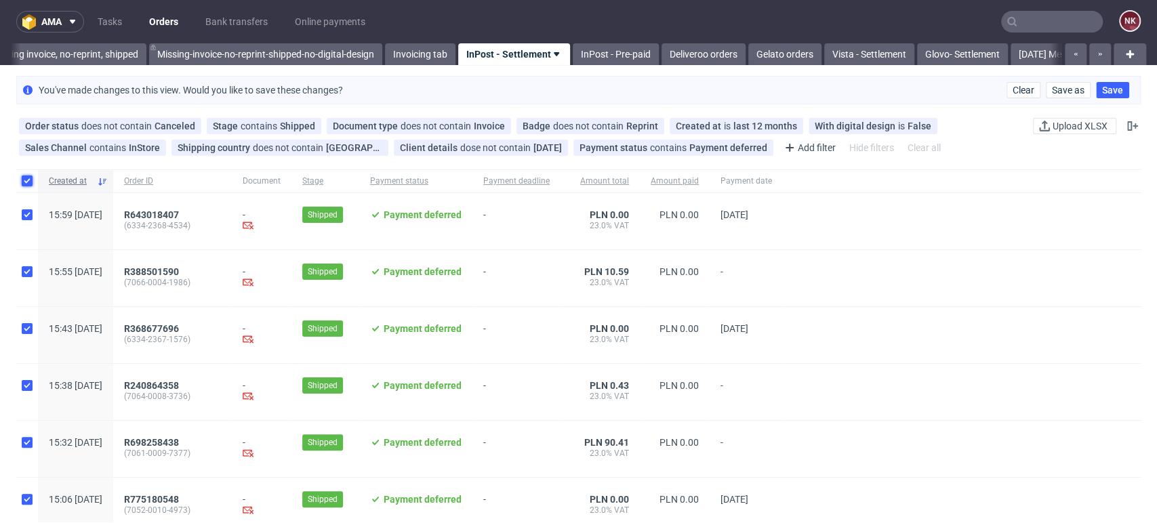
checkbox input "true"
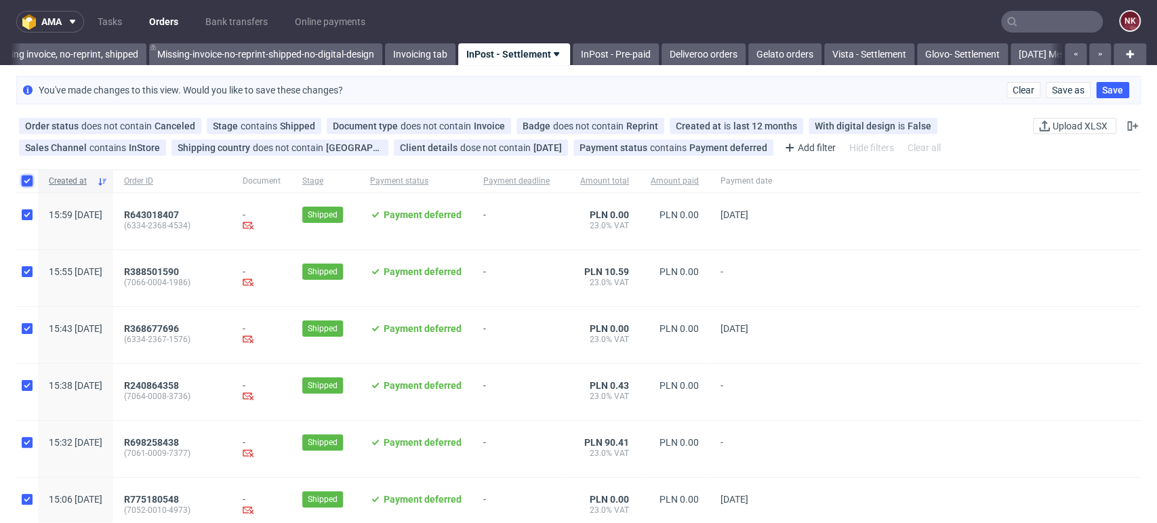
checkbox input "true"
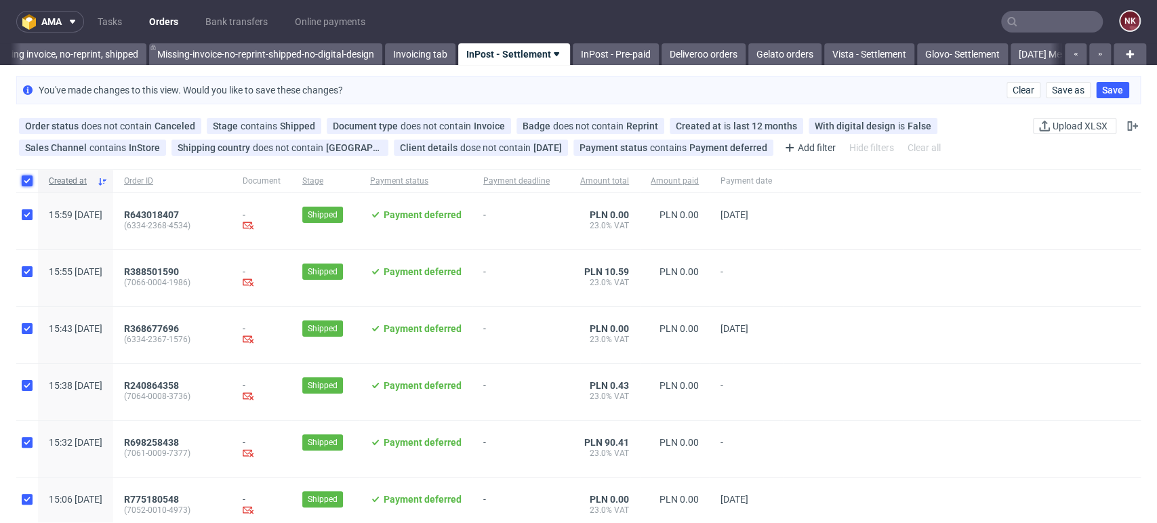
checkbox input "true"
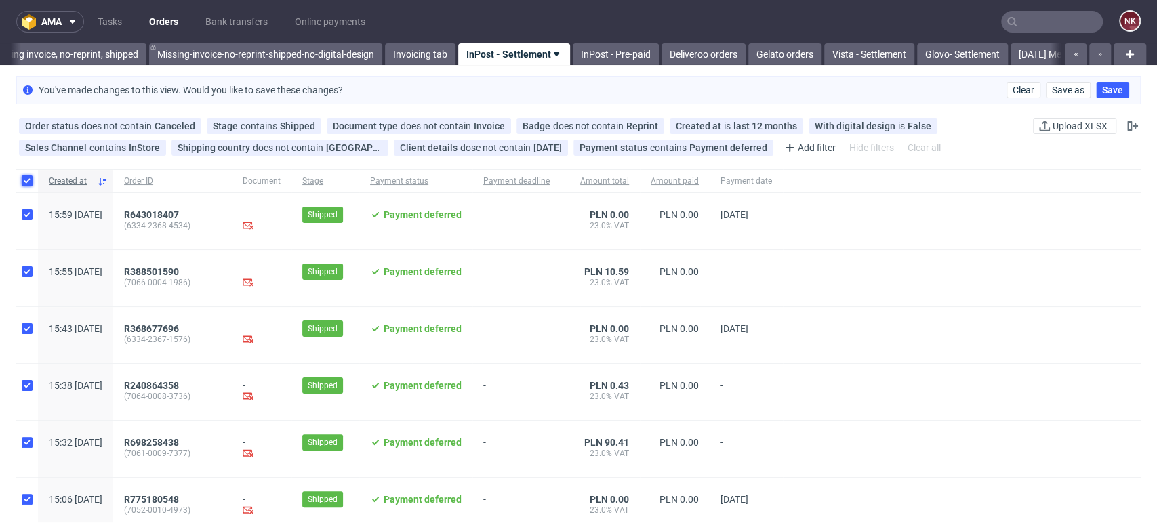
checkbox input "true"
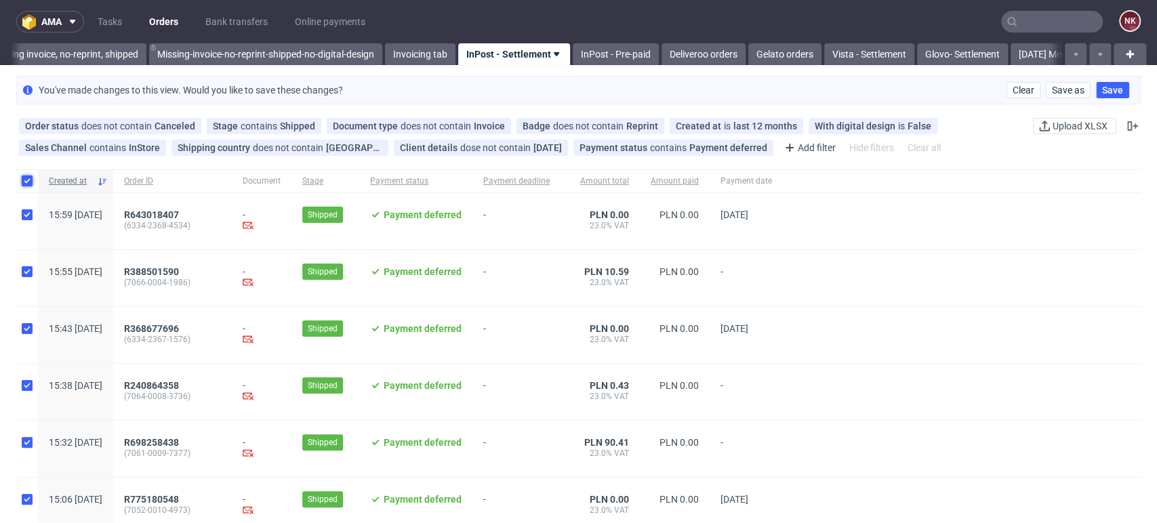
checkbox input "true"
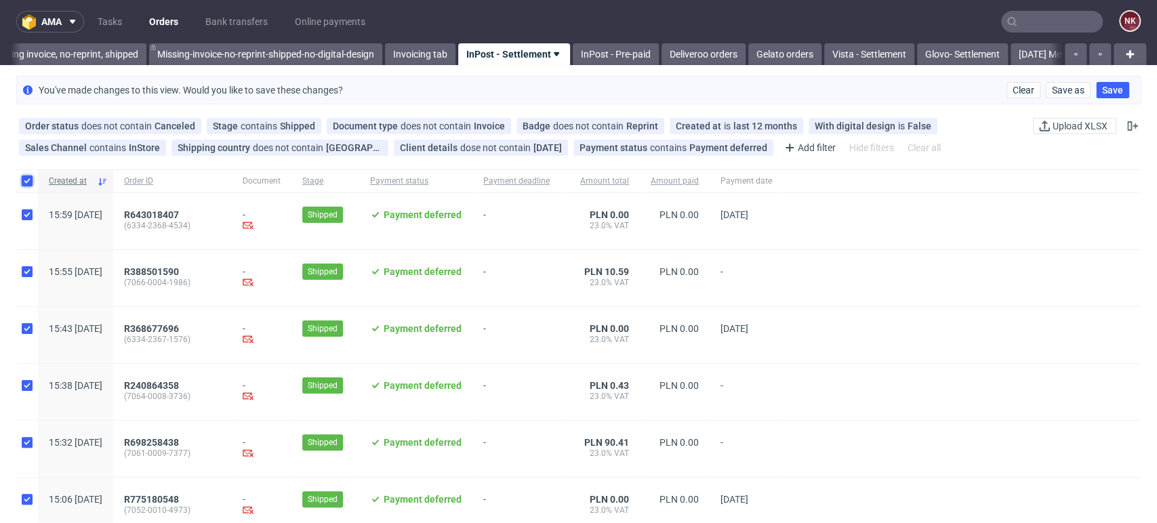
checkbox input "true"
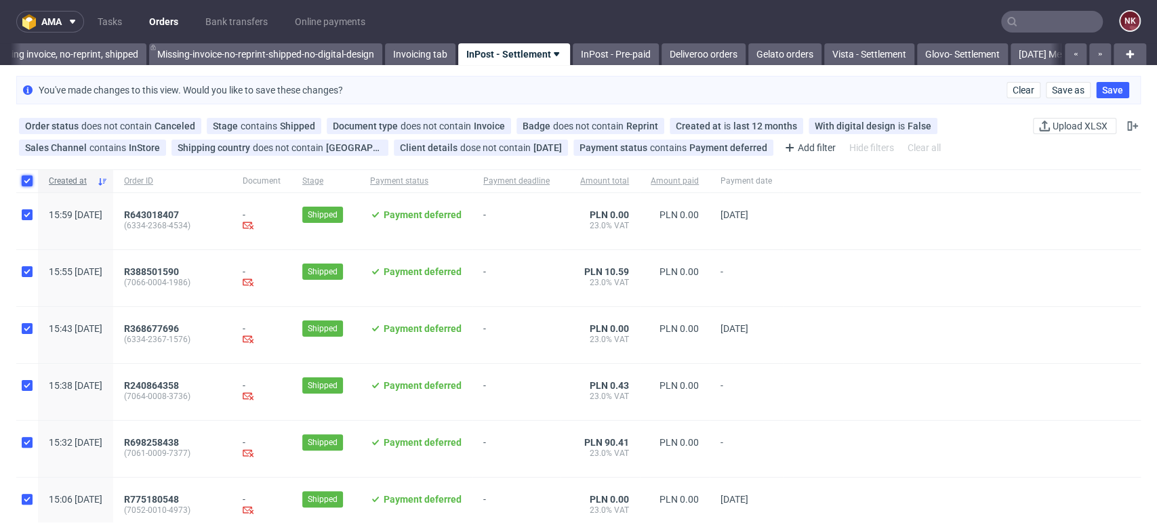
checkbox input "true"
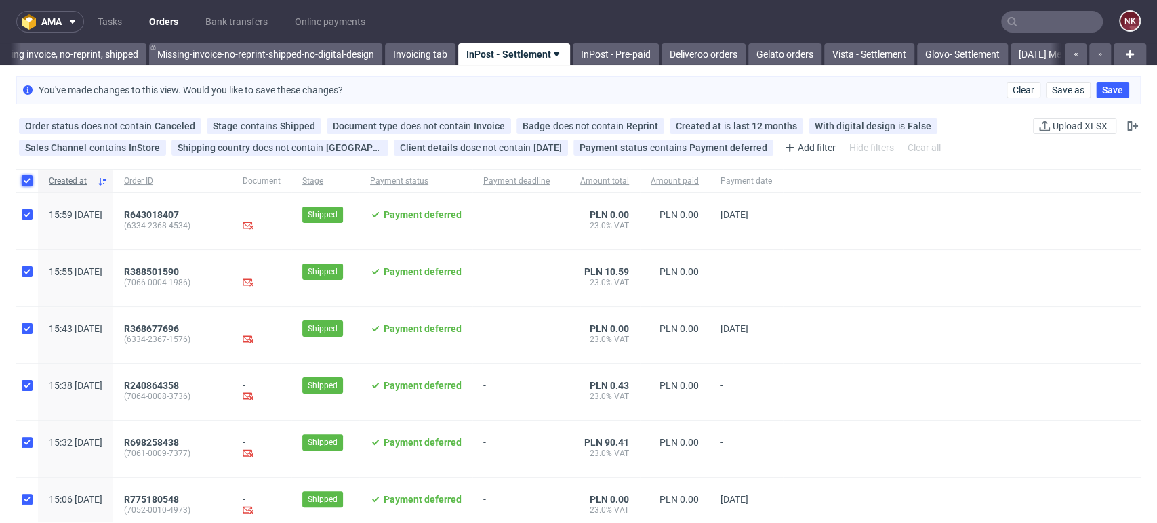
checkbox input "true"
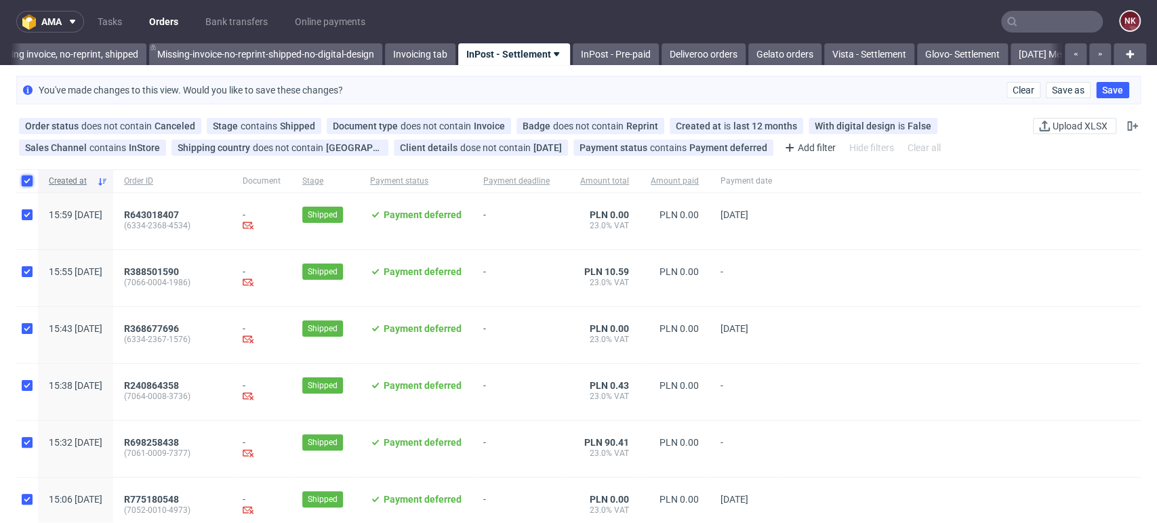
checkbox input "true"
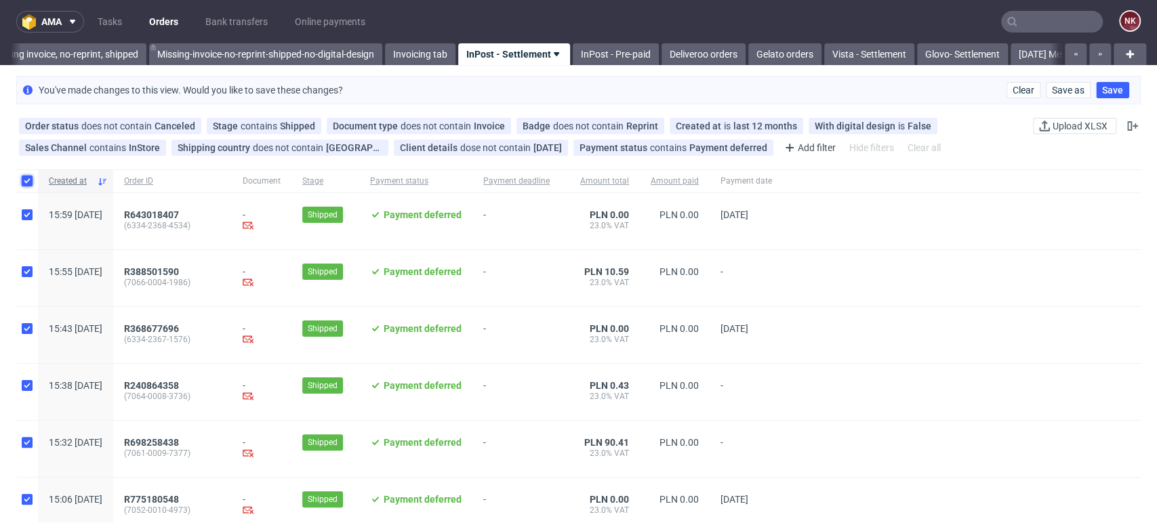
checkbox input "true"
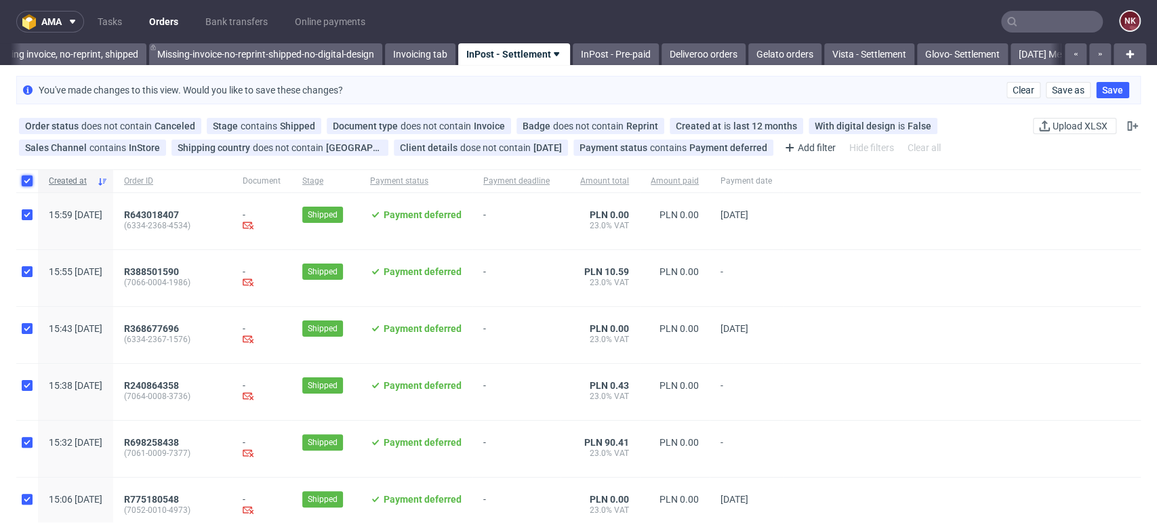
checkbox input "true"
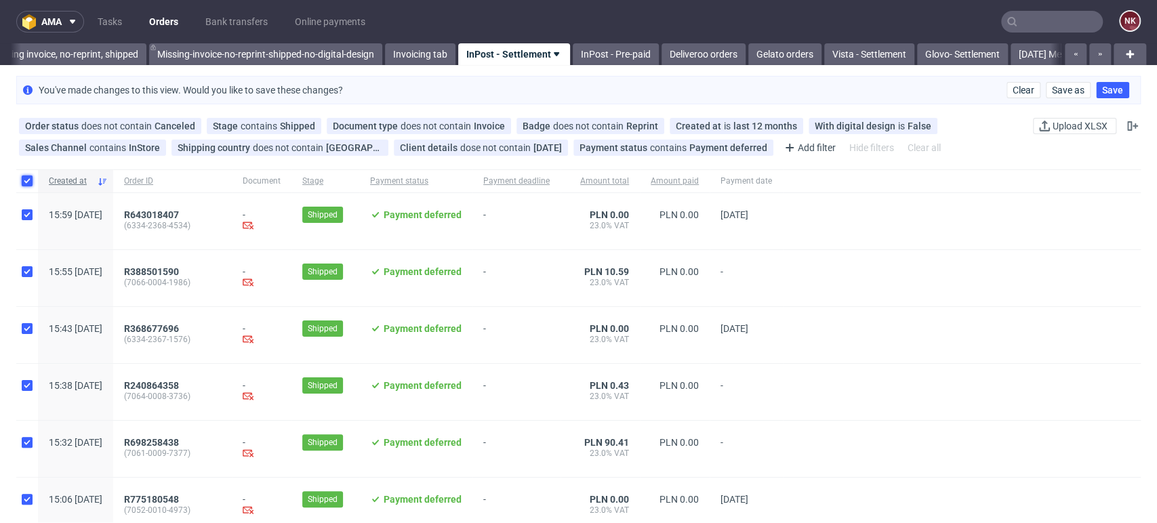
checkbox input "true"
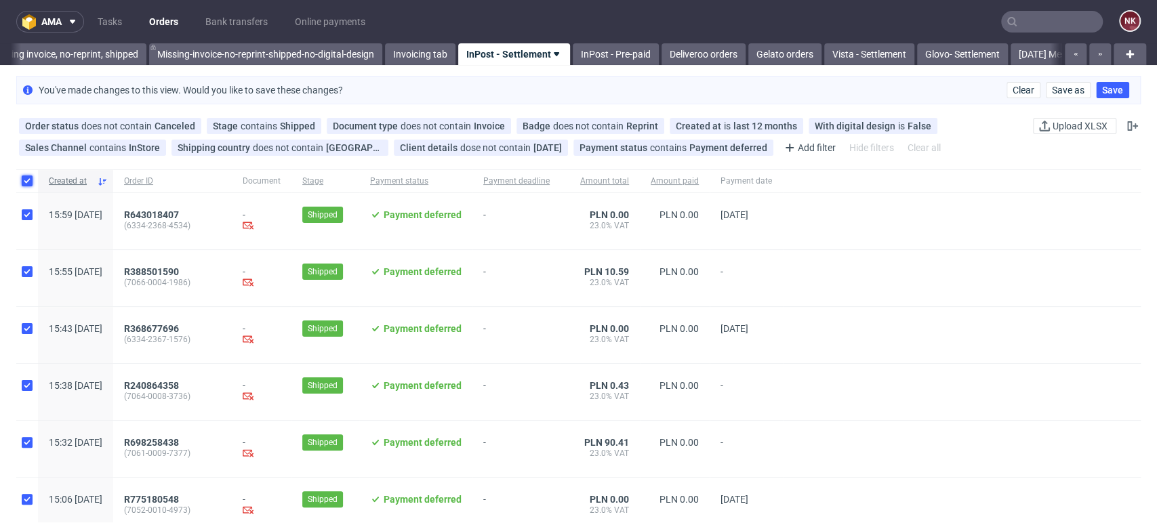
checkbox input "true"
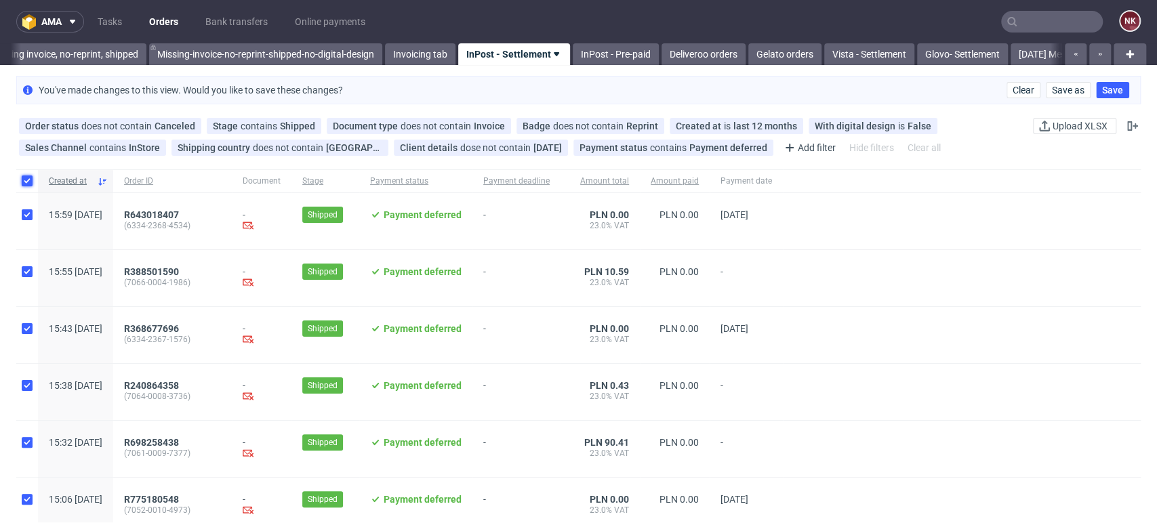
checkbox input "true"
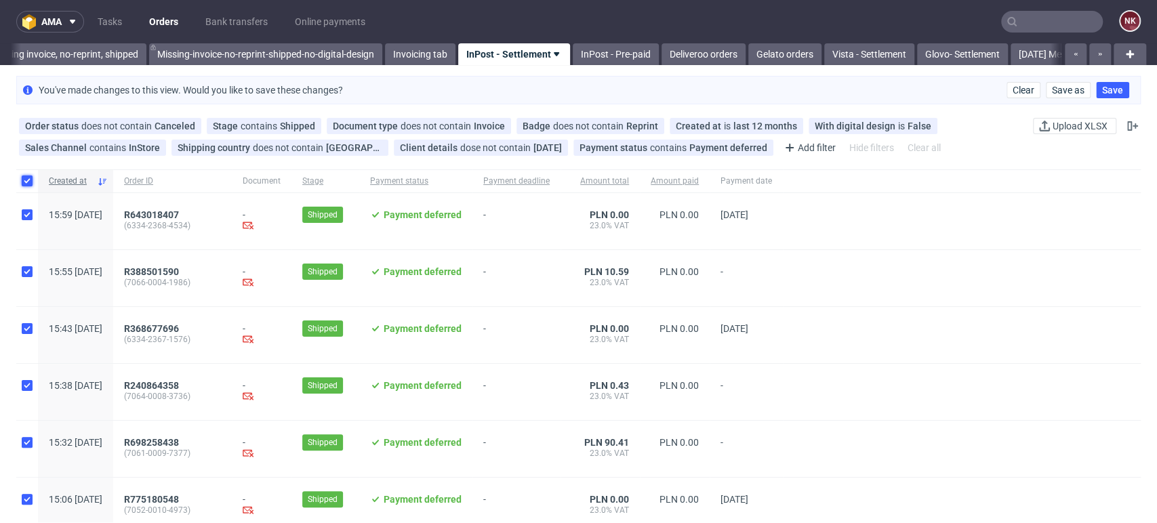
checkbox input "true"
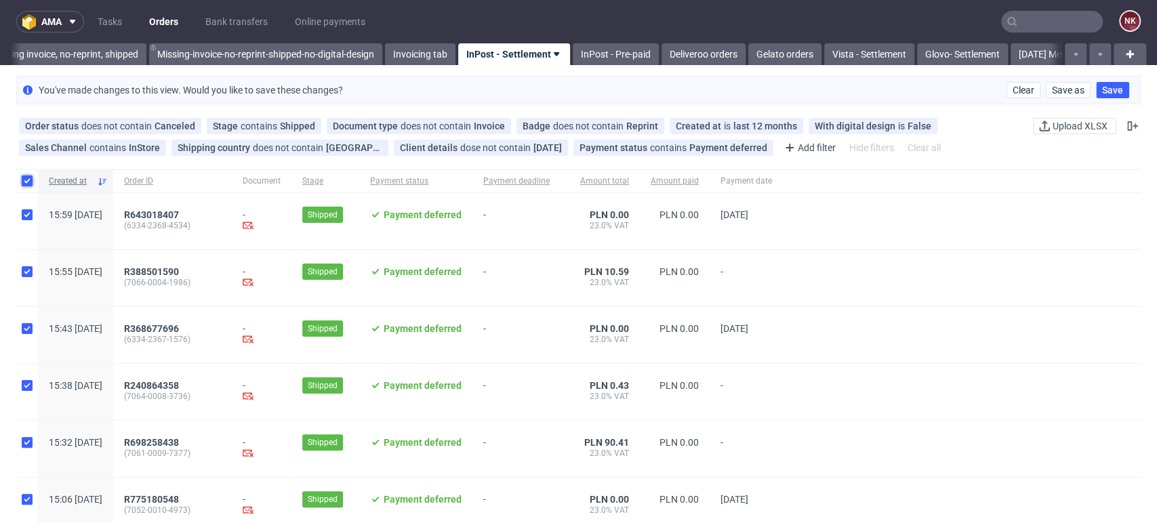
checkbox input "true"
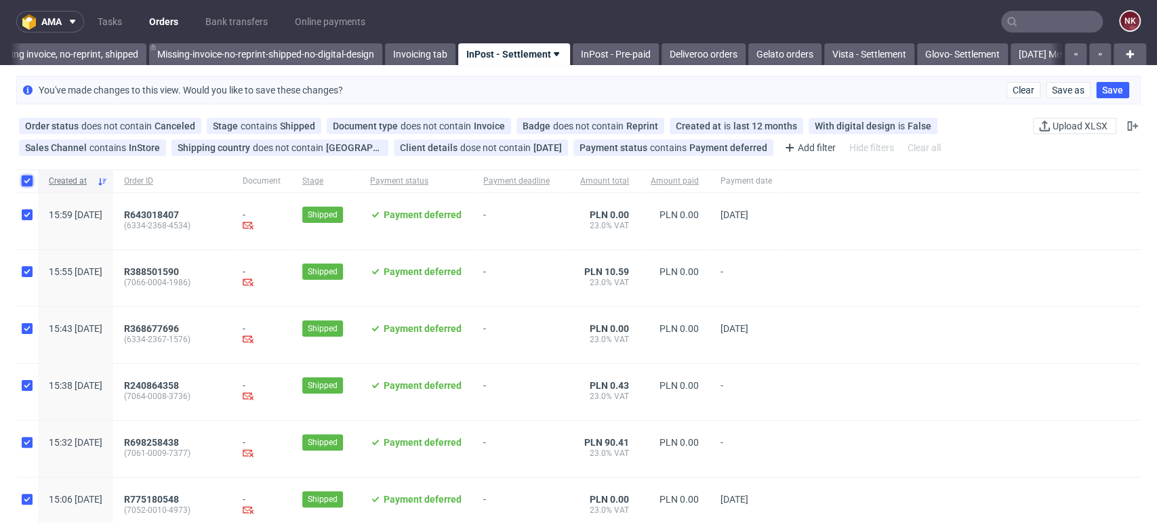
checkbox input "true"
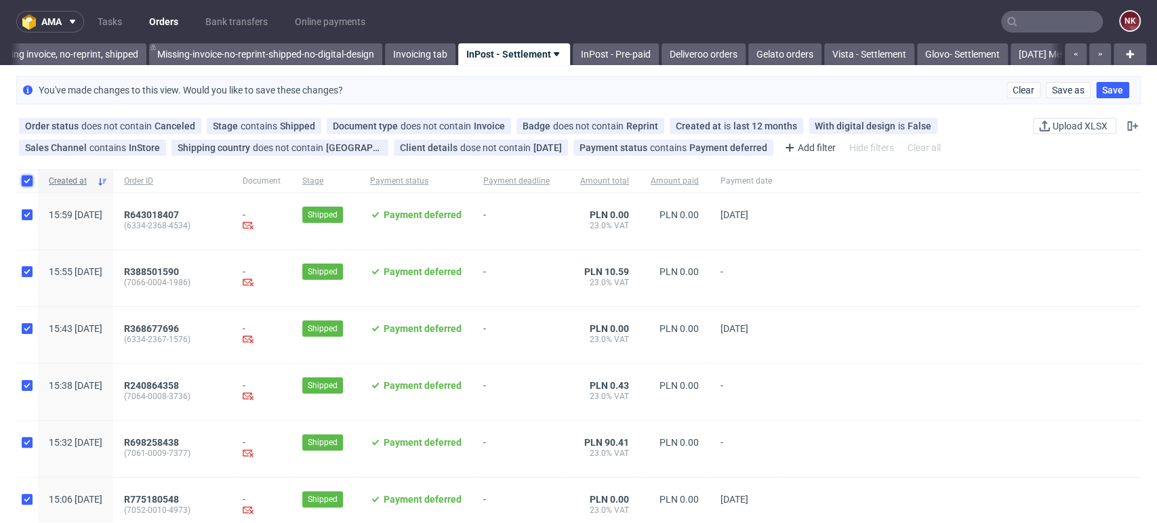
checkbox input "true"
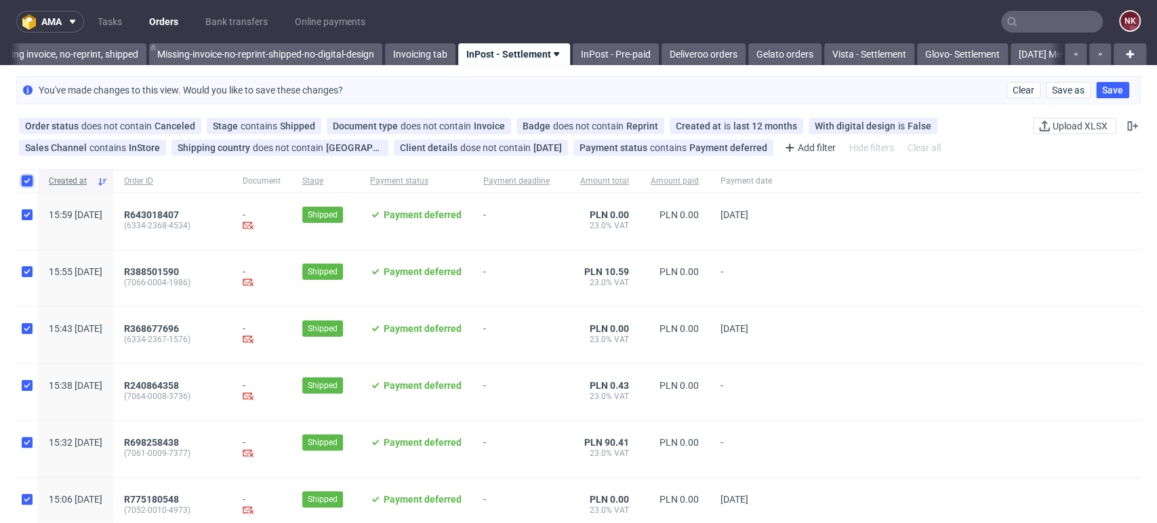
checkbox input "true"
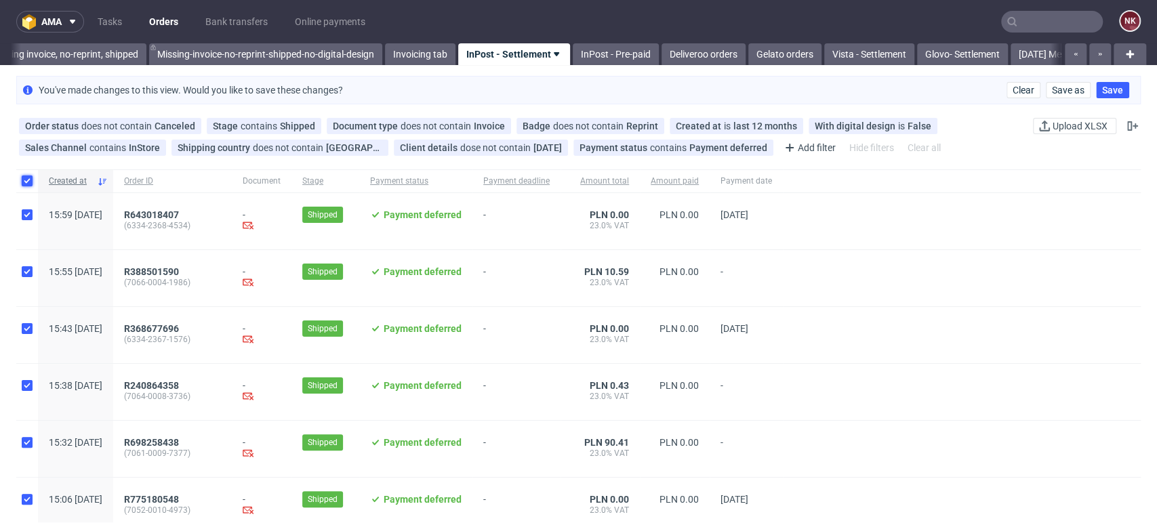
checkbox input "true"
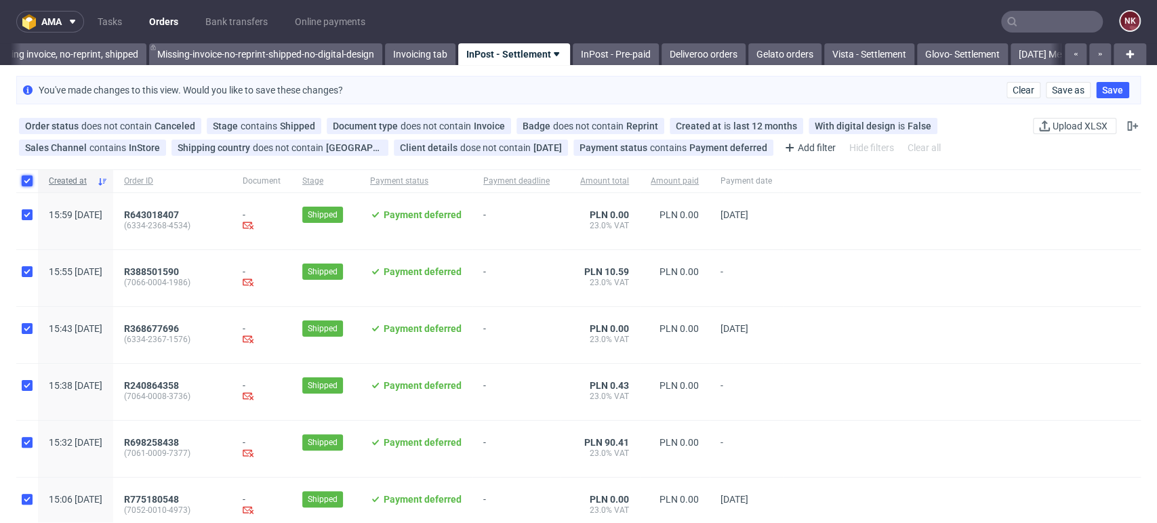
checkbox input "true"
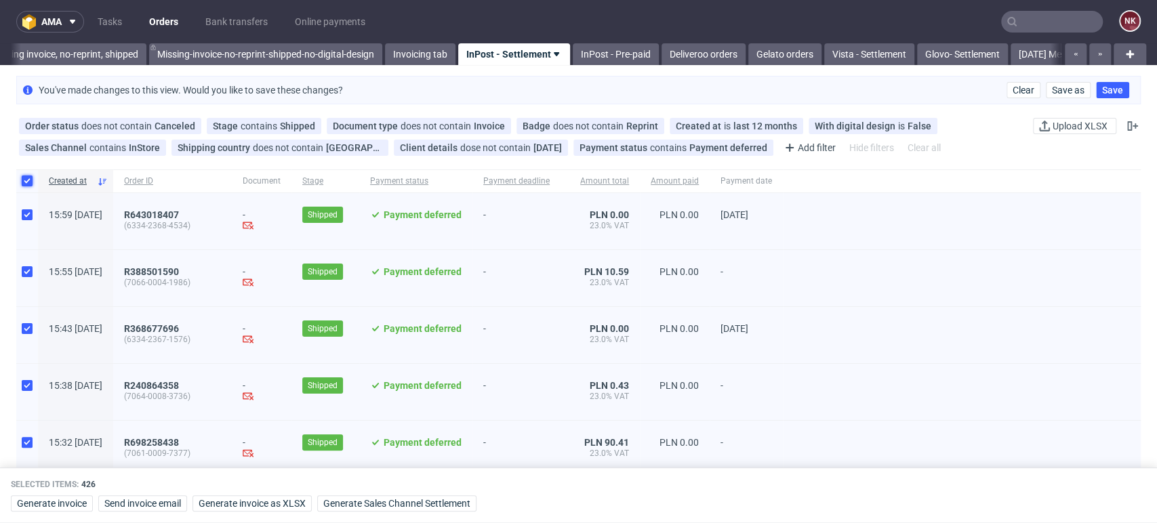
click at [27, 178] on input "checkbox" at bounding box center [27, 181] width 11 height 11
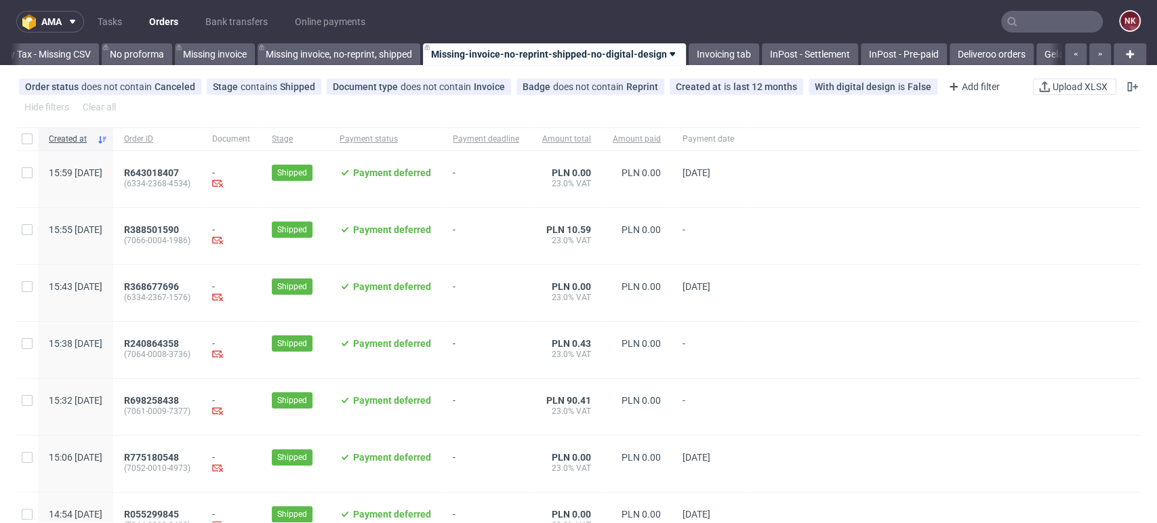
scroll to position [0, 1919]
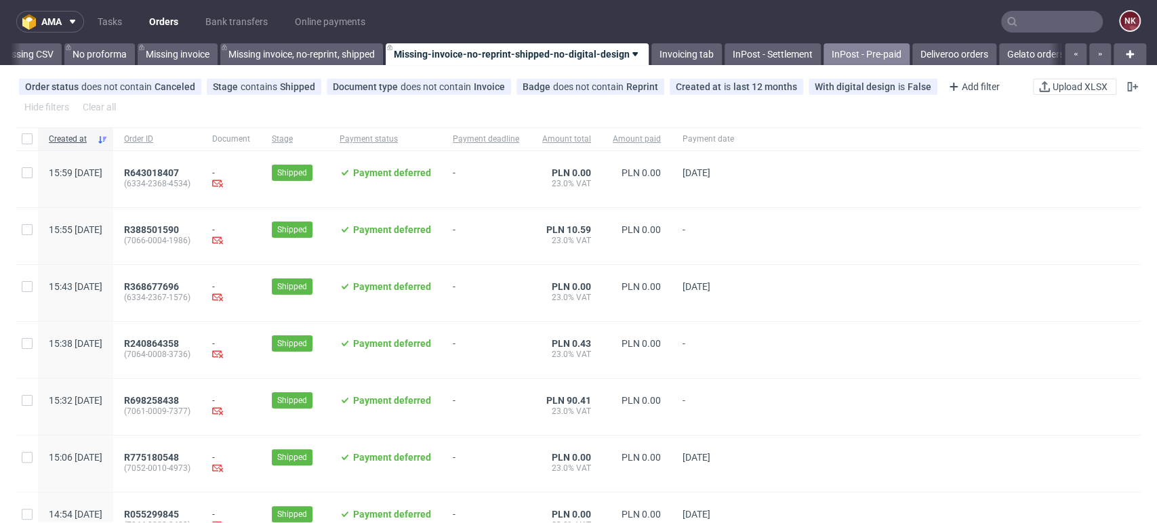
click at [900, 51] on link "InPost - Pre-paid" at bounding box center [867, 54] width 86 height 22
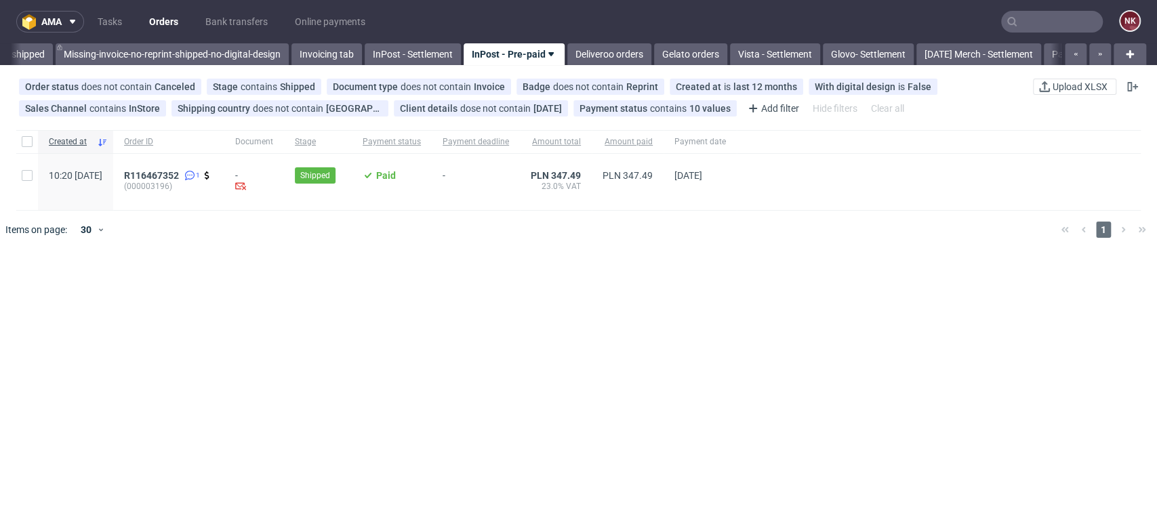
scroll to position [0, 2250]
click at [179, 170] on span "R116467352" at bounding box center [151, 175] width 55 height 11
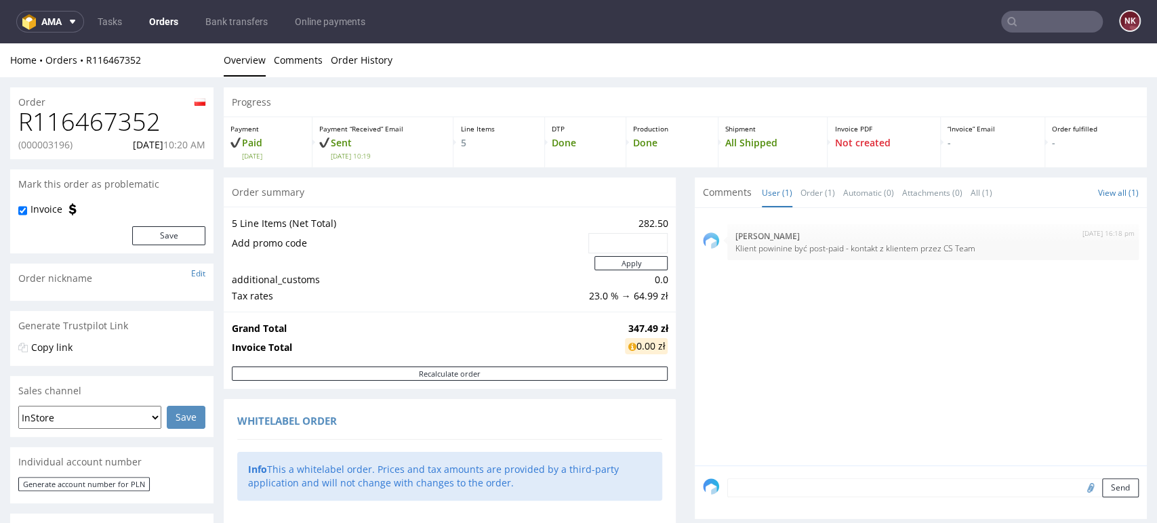
click at [49, 145] on p "(000003196)" at bounding box center [45, 145] width 54 height 14
copy p "000003196"
click at [1066, 297] on div "[DATE] 16:18 pm [PERSON_NAME] Klient powinine być post-paid - kontakt z kliente…" at bounding box center [925, 340] width 444 height 249
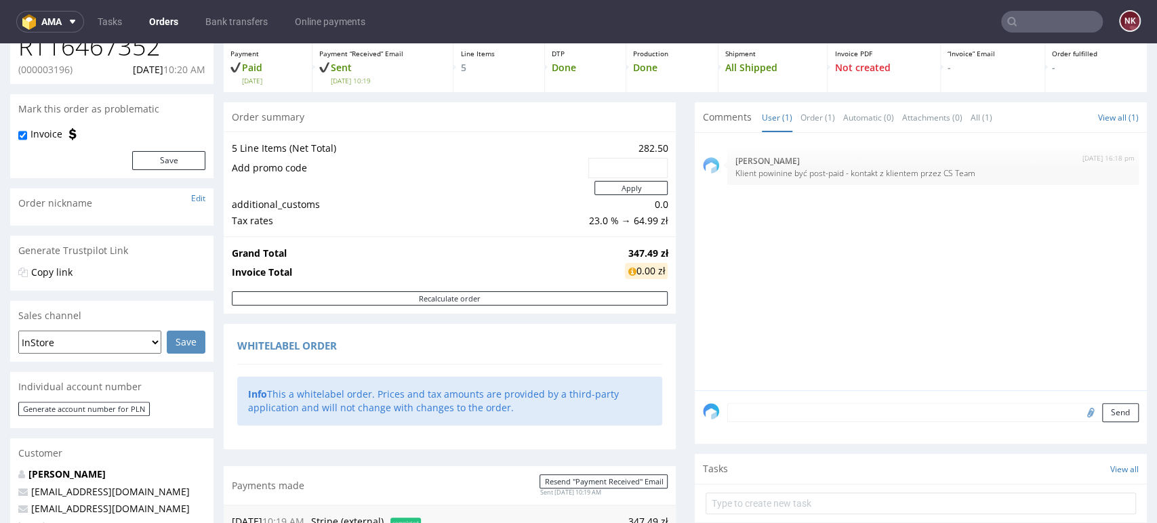
scroll to position [376, 0]
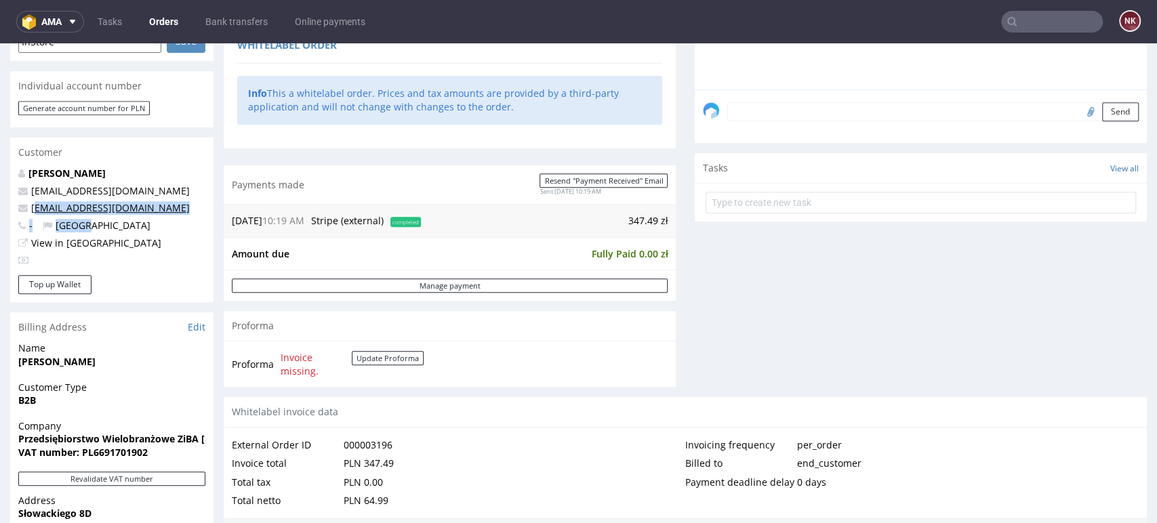
drag, startPoint x: 98, startPoint y: 216, endPoint x: 37, endPoint y: 214, distance: 61.8
click at [37, 214] on div "[PERSON_NAME] [EMAIL_ADDRESS][DOMAIN_NAME] [EMAIL_ADDRESS][DOMAIN_NAME] - [GEOG…" at bounding box center [111, 221] width 203 height 108
click at [119, 216] on div "[PERSON_NAME] [EMAIL_ADDRESS][DOMAIN_NAME] [EMAIL_ADDRESS][DOMAIN_NAME] - [GEOG…" at bounding box center [111, 221] width 203 height 108
drag, startPoint x: 103, startPoint y: 205, endPoint x: 33, endPoint y: 205, distance: 69.8
click at [33, 205] on p "[EMAIL_ADDRESS][DOMAIN_NAME]" at bounding box center [111, 208] width 187 height 14
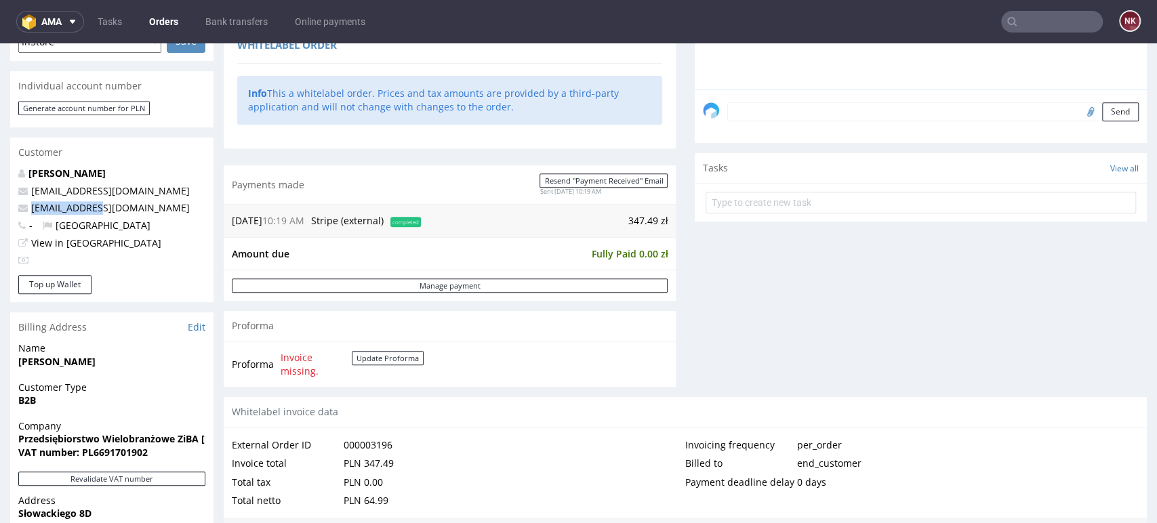
copy link "[EMAIL_ADDRESS][DOMAIN_NAME]"
